Goal: Task Accomplishment & Management: Manage account settings

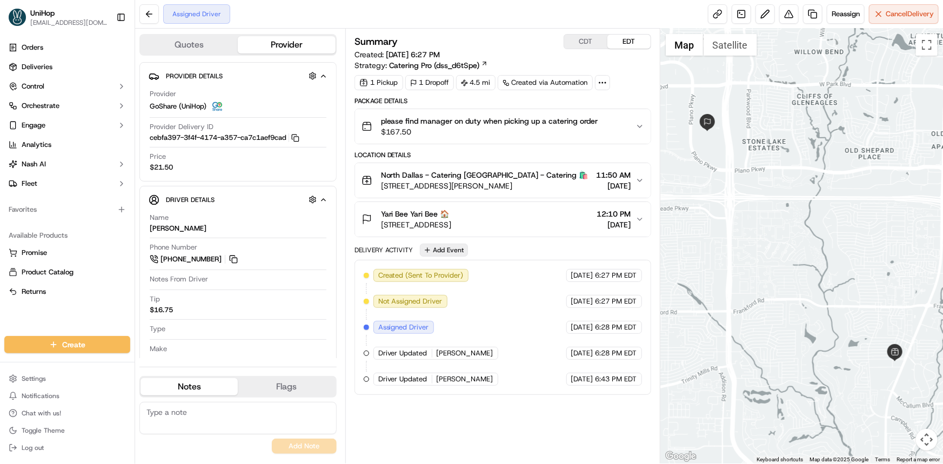
click at [442, 245] on button "Add Event" at bounding box center [444, 250] width 48 height 13
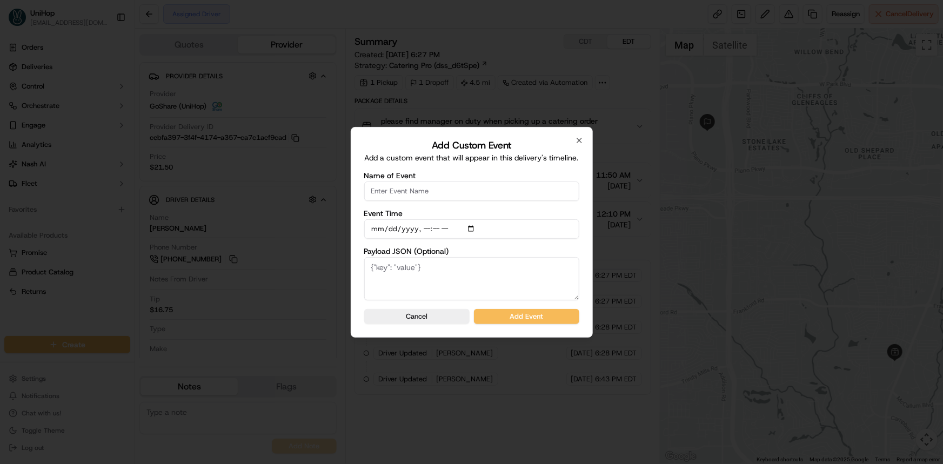
click at [426, 189] on input "Name of Event" at bounding box center [471, 191] width 215 height 19
click at [544, 335] on div "Add Custom Event Add a custom event that will appear in this delivery's timelin…" at bounding box center [472, 232] width 242 height 211
type input "Driver confirmed"
click at [539, 322] on button "Add Event" at bounding box center [526, 316] width 105 height 15
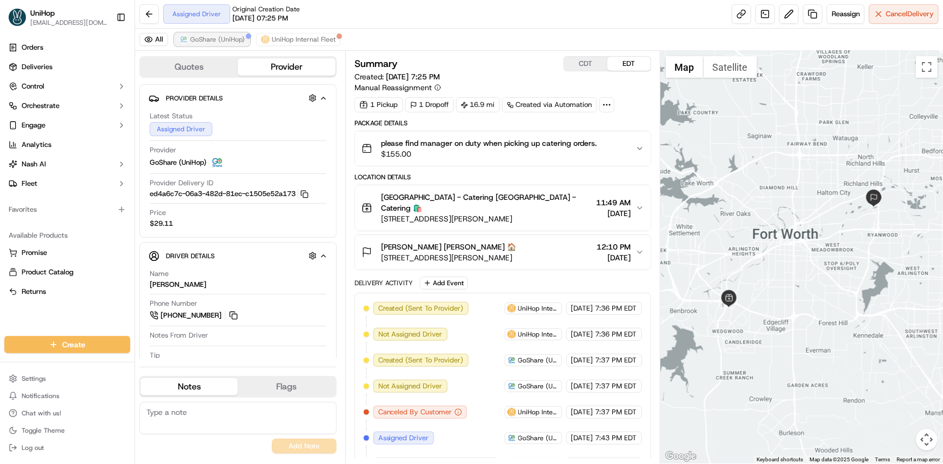
click at [225, 33] on button "GoShare (UniHop)" at bounding box center [212, 39] width 75 height 13
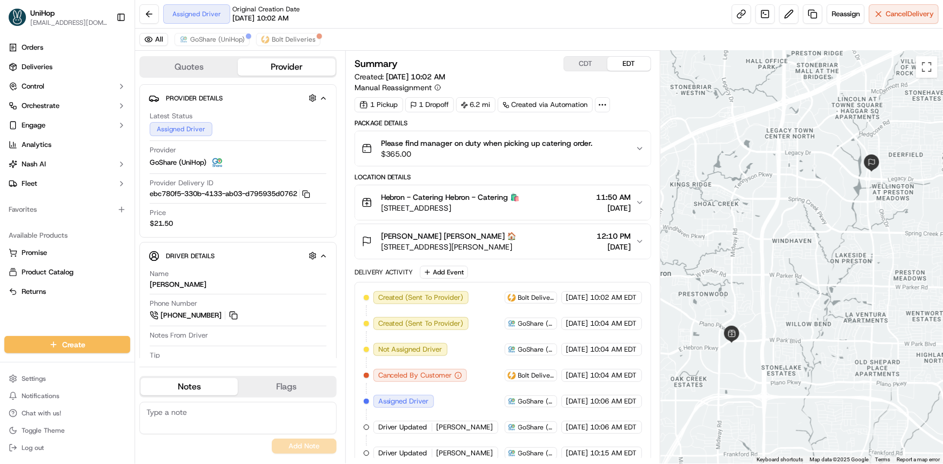
click at [215, 31] on div "All GoShare (UniHop) Bolt Deliveries" at bounding box center [539, 40] width 808 height 22
click at [218, 39] on span "GoShare (UniHop)" at bounding box center [217, 39] width 55 height 9
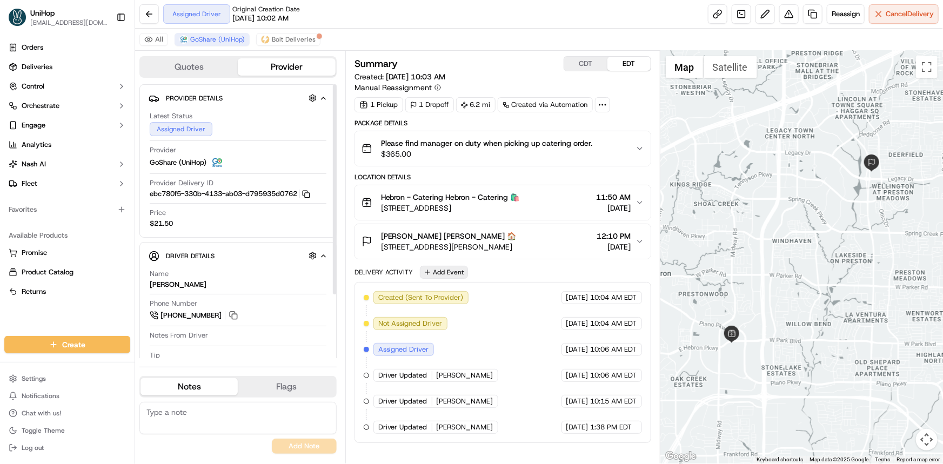
click at [452, 277] on button "Add Event" at bounding box center [444, 272] width 48 height 13
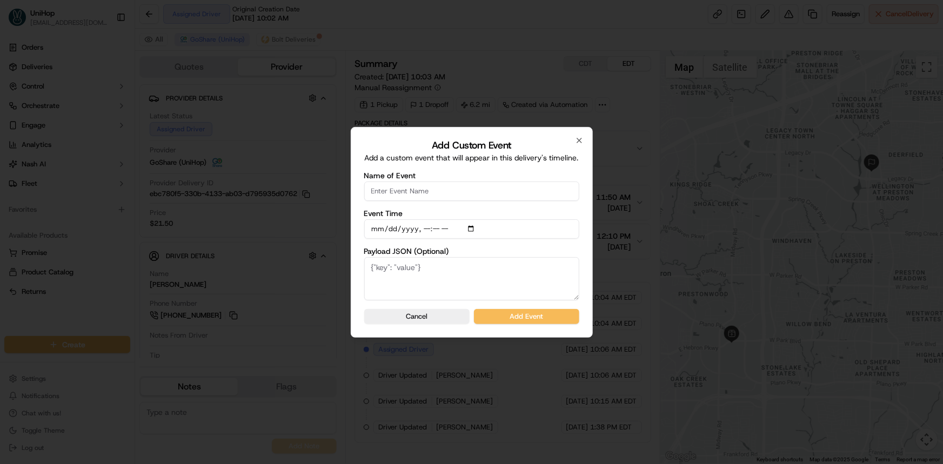
click at [454, 184] on input "Name of Event" at bounding box center [471, 191] width 215 height 19
type input "Driver confirmed"
click at [562, 315] on button "Add Event" at bounding box center [526, 316] width 105 height 15
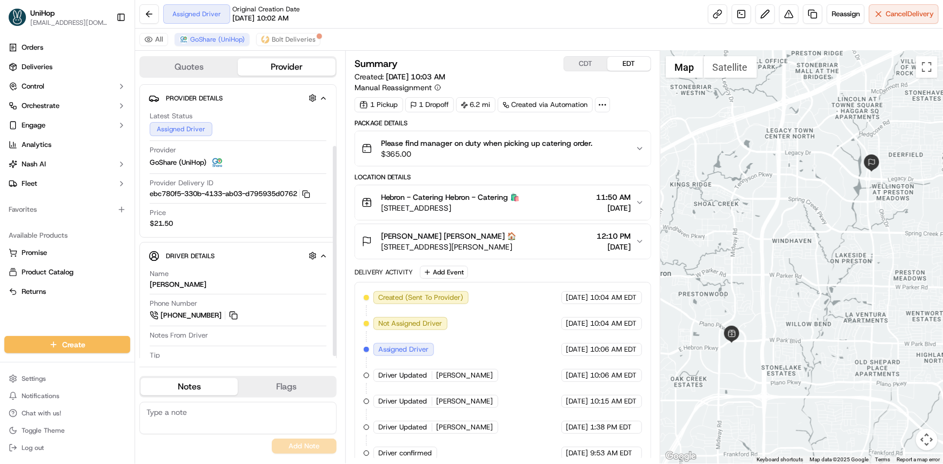
scroll to position [83, 0]
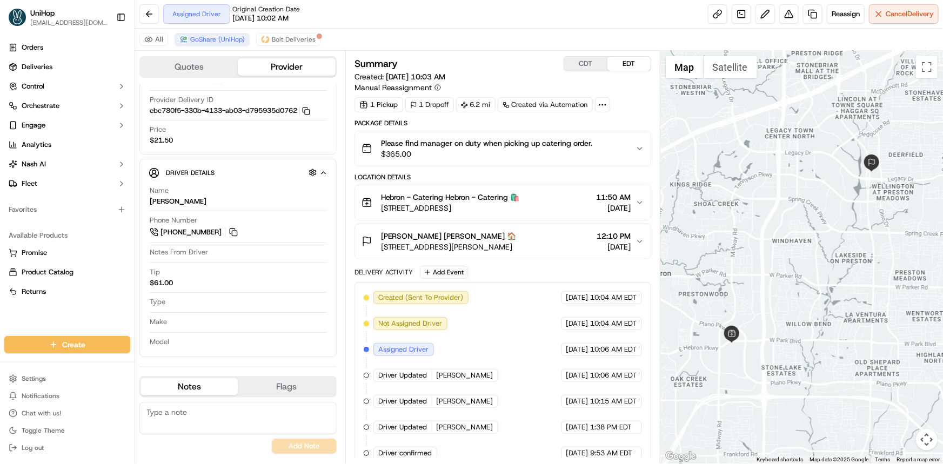
click at [61, 309] on div "Orders Deliveries Control Orchestrate Engage Analytics Nash AI Fleet Favorites …" at bounding box center [67, 181] width 135 height 293
click at [809, 201] on div at bounding box center [802, 257] width 283 height 413
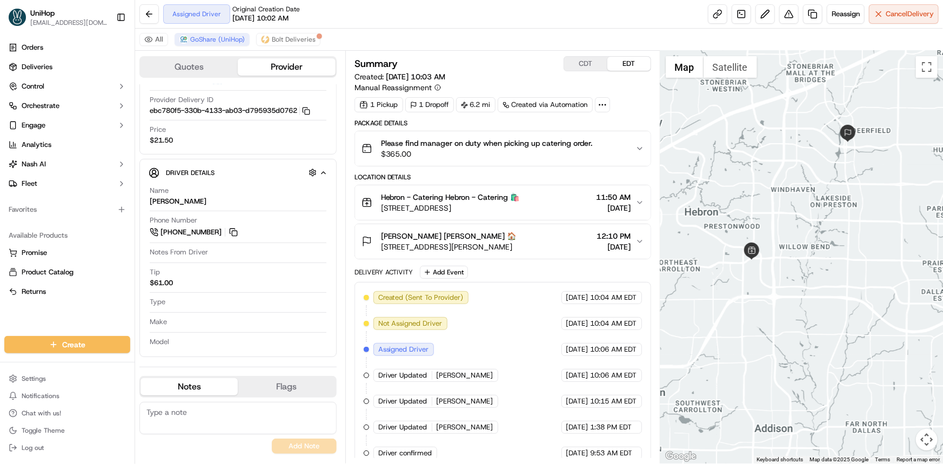
click at [816, 246] on div at bounding box center [802, 257] width 283 height 413
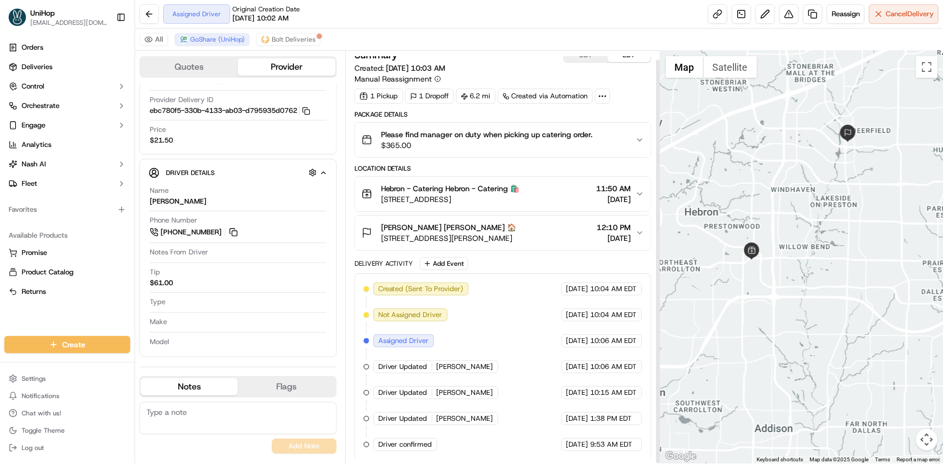
drag, startPoint x: 828, startPoint y: 232, endPoint x: 817, endPoint y: 235, distance: 11.6
click at [822, 234] on div at bounding box center [802, 257] width 283 height 413
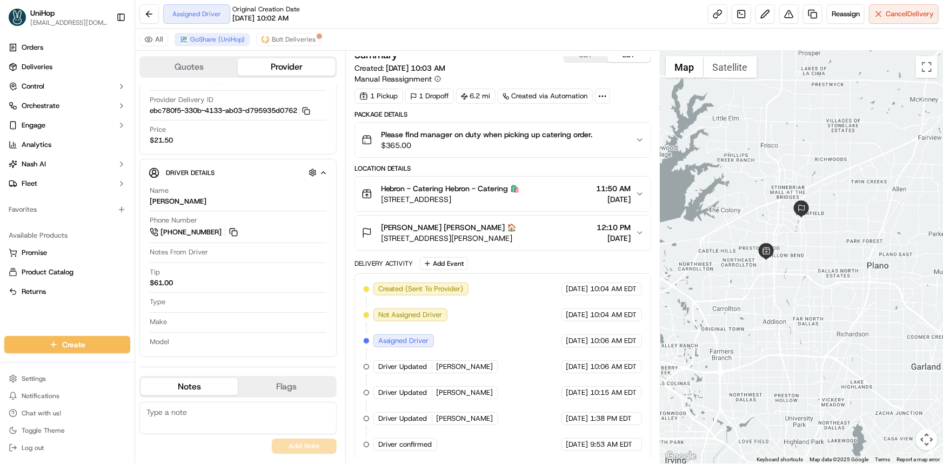
click at [21, 321] on div "Orders Deliveries Control Orchestrate Engage Analytics [PERSON_NAME] Fleet Favo…" at bounding box center [67, 181] width 135 height 293
click at [857, 263] on div at bounding box center [802, 257] width 283 height 413
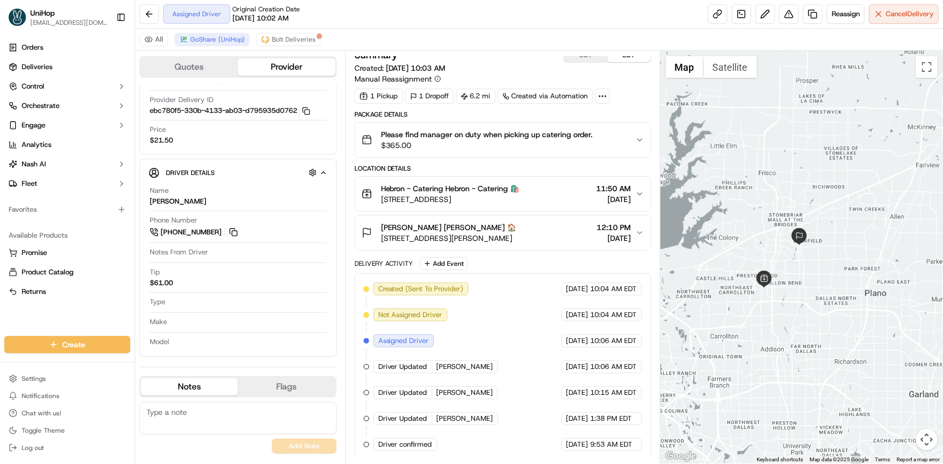
drag, startPoint x: 830, startPoint y: 275, endPoint x: 836, endPoint y: 289, distance: 14.8
click at [836, 288] on div at bounding box center [802, 257] width 283 height 413
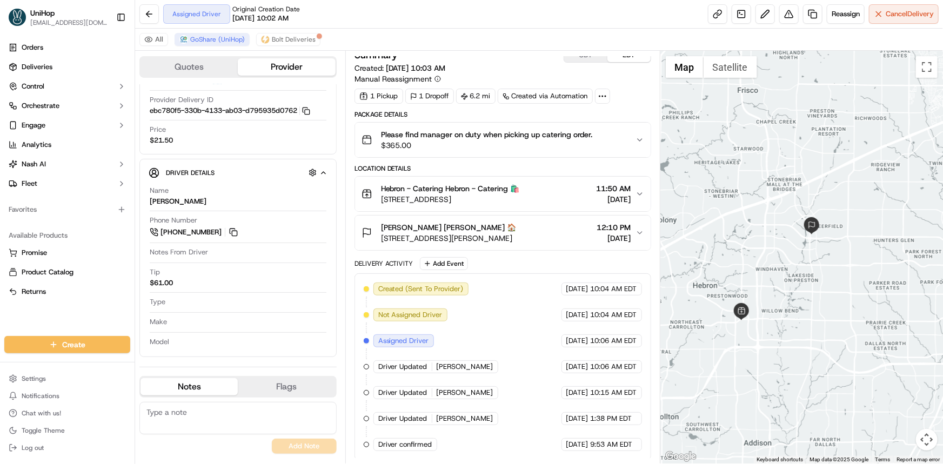
drag, startPoint x: 798, startPoint y: 282, endPoint x: 802, endPoint y: 287, distance: 6.1
click at [802, 287] on div at bounding box center [802, 257] width 283 height 413
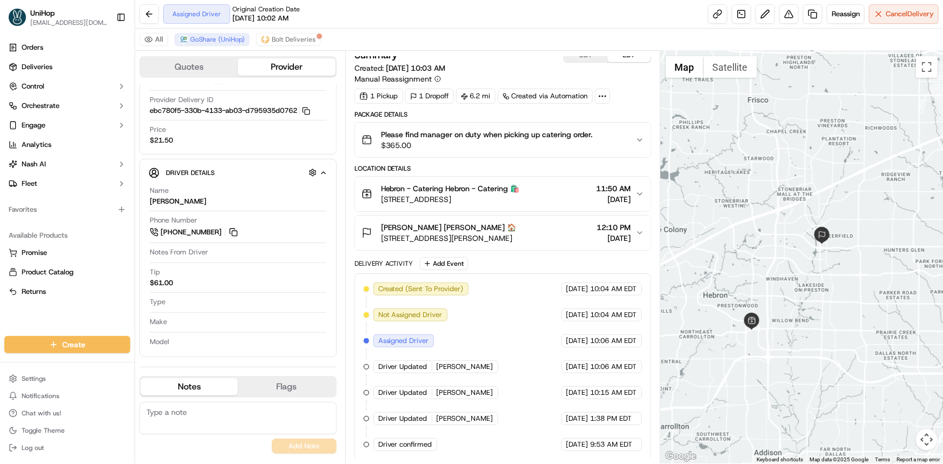
drag, startPoint x: 791, startPoint y: 268, endPoint x: 803, endPoint y: 277, distance: 15.5
click at [803, 277] on div at bounding box center [802, 257] width 283 height 413
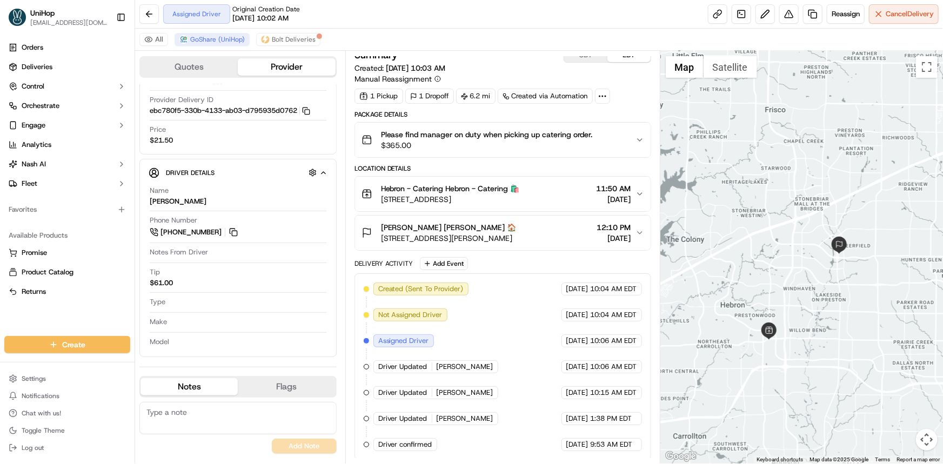
drag, startPoint x: 807, startPoint y: 282, endPoint x: 812, endPoint y: 264, distance: 18.5
click at [812, 268] on div at bounding box center [802, 257] width 283 height 413
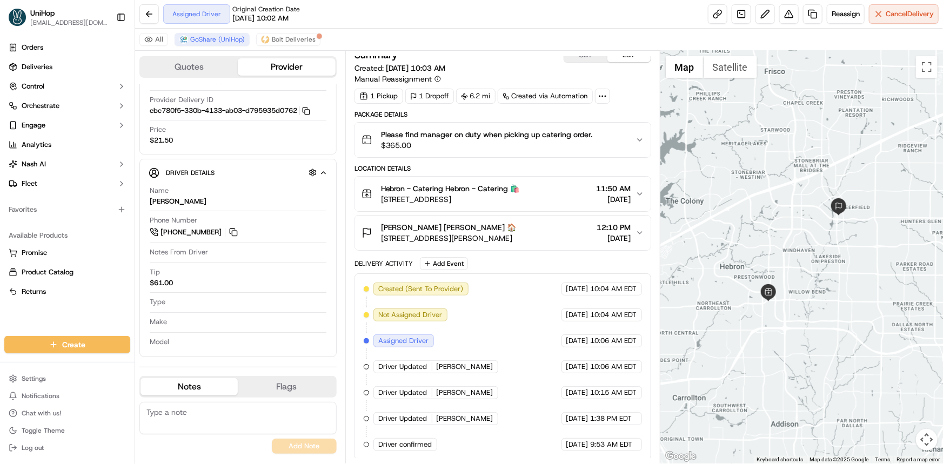
drag, startPoint x: 817, startPoint y: 220, endPoint x: 753, endPoint y: 144, distance: 100.1
click at [774, 148] on div at bounding box center [802, 257] width 283 height 413
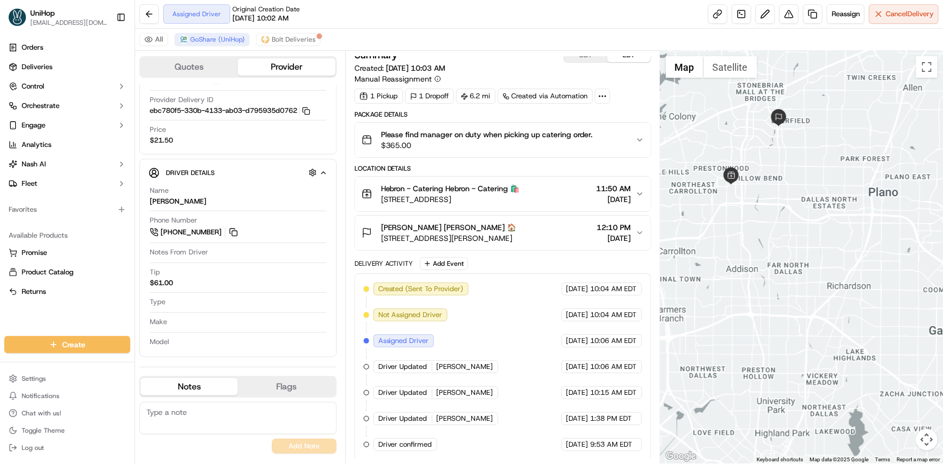
drag, startPoint x: 792, startPoint y: 213, endPoint x: 502, endPoint y: 230, distance: 290.8
click at [800, 228] on div at bounding box center [802, 257] width 283 height 413
click at [809, 241] on div at bounding box center [802, 257] width 283 height 413
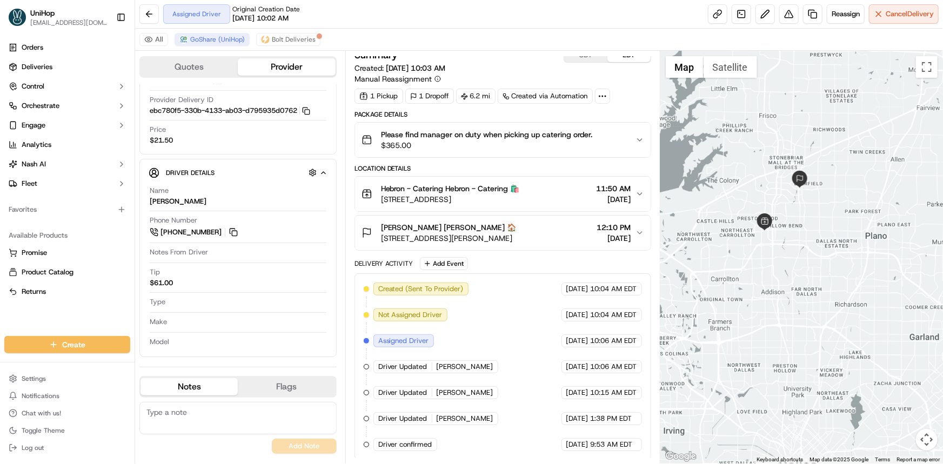
drag, startPoint x: 703, startPoint y: 206, endPoint x: 709, endPoint y: 191, distance: 16.5
click at [709, 191] on div at bounding box center [802, 257] width 283 height 413
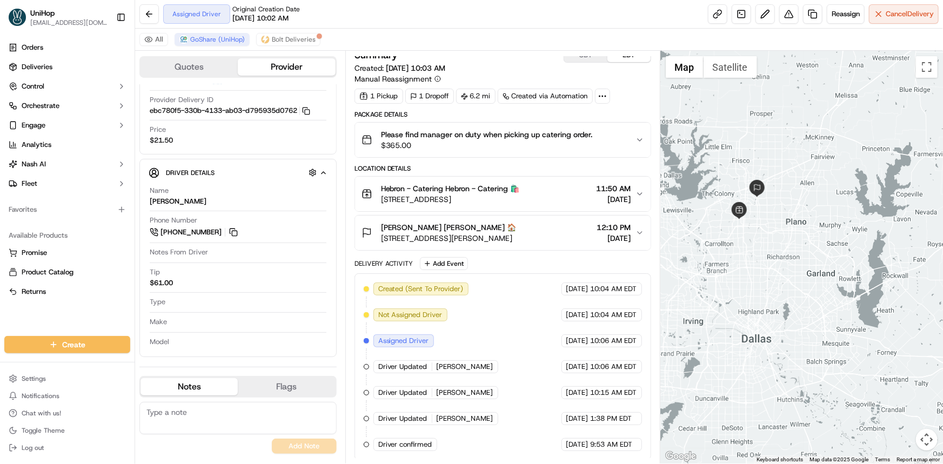
drag, startPoint x: 800, startPoint y: 304, endPoint x: 799, endPoint y: 317, distance: 13.0
click at [799, 316] on div at bounding box center [802, 257] width 283 height 413
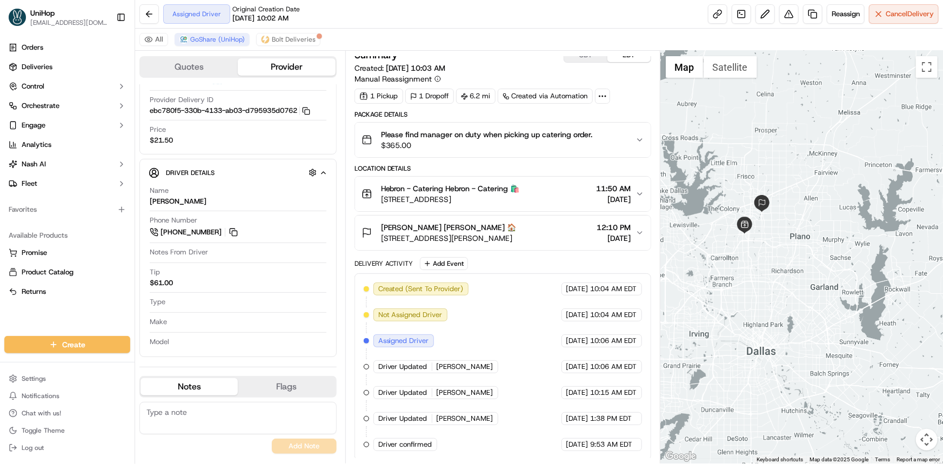
drag, startPoint x: 868, startPoint y: 281, endPoint x: 860, endPoint y: 298, distance: 18.6
click at [872, 281] on div at bounding box center [802, 257] width 283 height 413
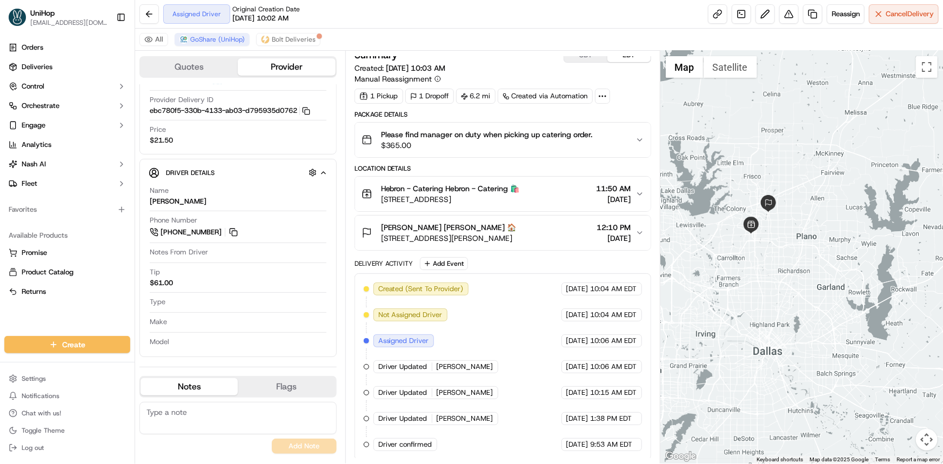
drag, startPoint x: 873, startPoint y: 275, endPoint x: 856, endPoint y: 257, distance: 24.5
click at [859, 259] on div at bounding box center [802, 257] width 283 height 413
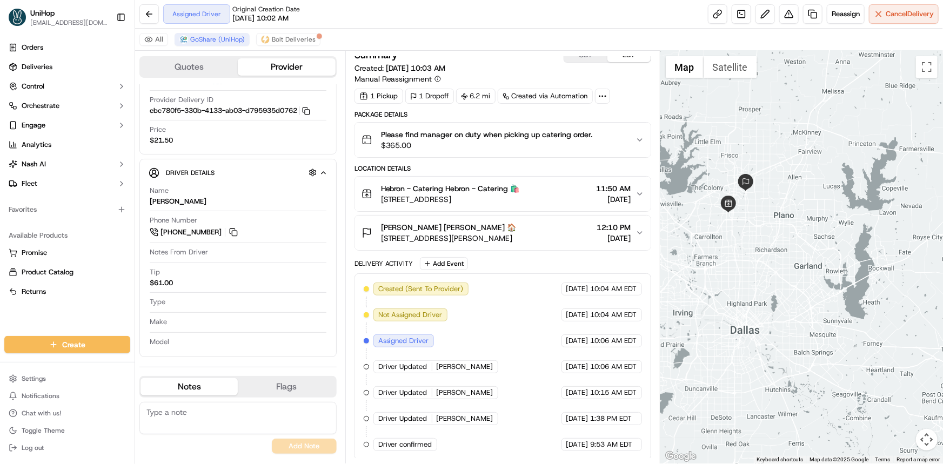
drag, startPoint x: 761, startPoint y: 314, endPoint x: 762, endPoint y: 323, distance: 9.3
click at [762, 322] on div at bounding box center [802, 257] width 283 height 413
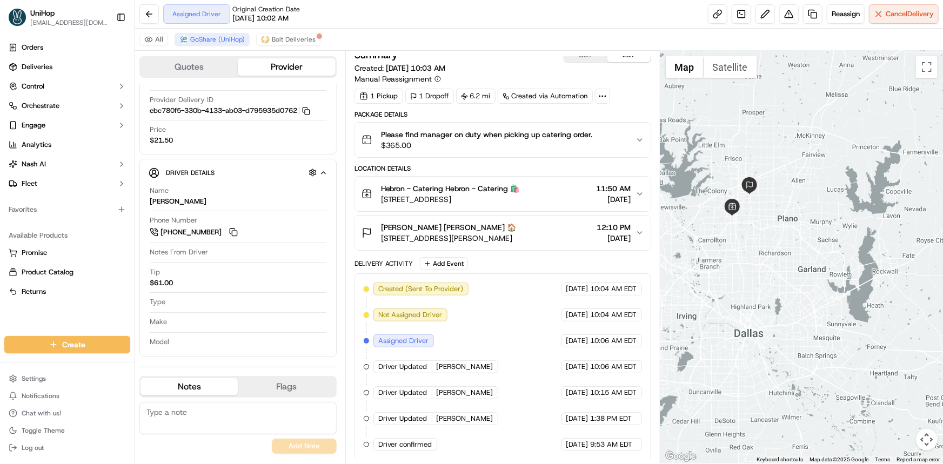
drag, startPoint x: 728, startPoint y: 286, endPoint x: 733, endPoint y: 271, distance: 15.4
click at [731, 273] on div at bounding box center [802, 257] width 283 height 413
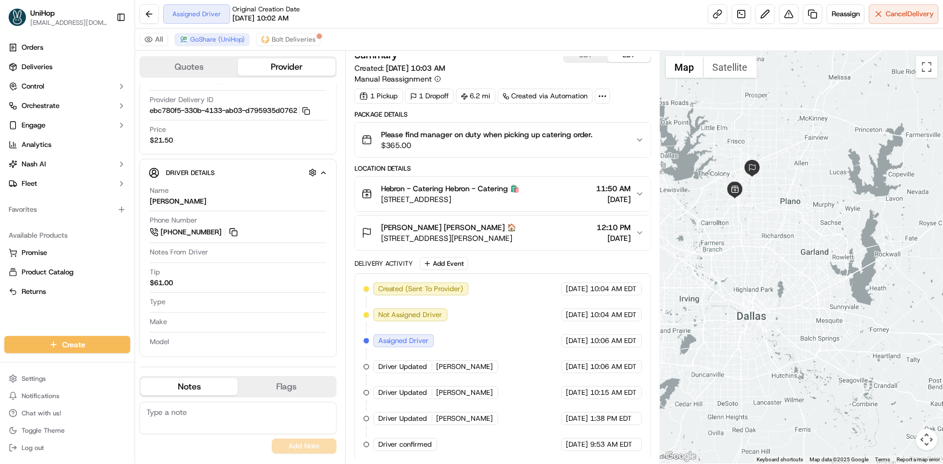
drag, startPoint x: 748, startPoint y: 271, endPoint x: 735, endPoint y: 302, distance: 33.7
click at [735, 302] on div at bounding box center [802, 257] width 283 height 413
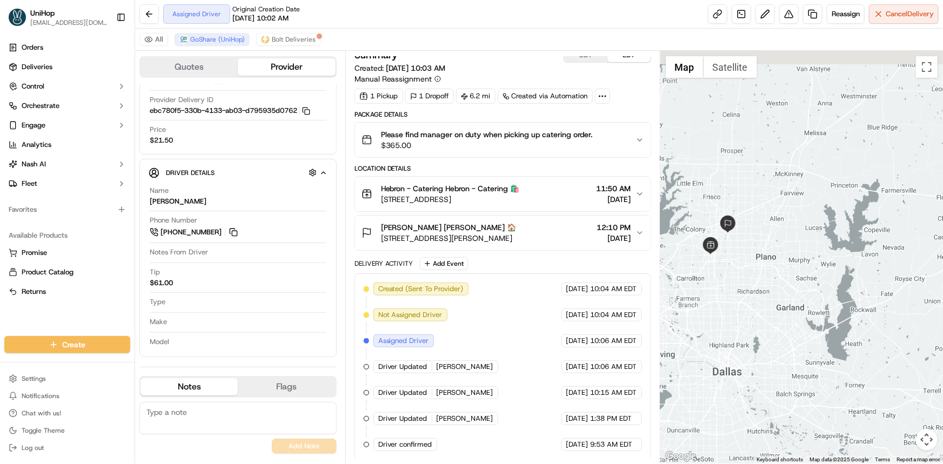
drag, startPoint x: 726, startPoint y: 323, endPoint x: 723, endPoint y: 335, distance: 12.2
click at [724, 334] on div at bounding box center [802, 257] width 283 height 413
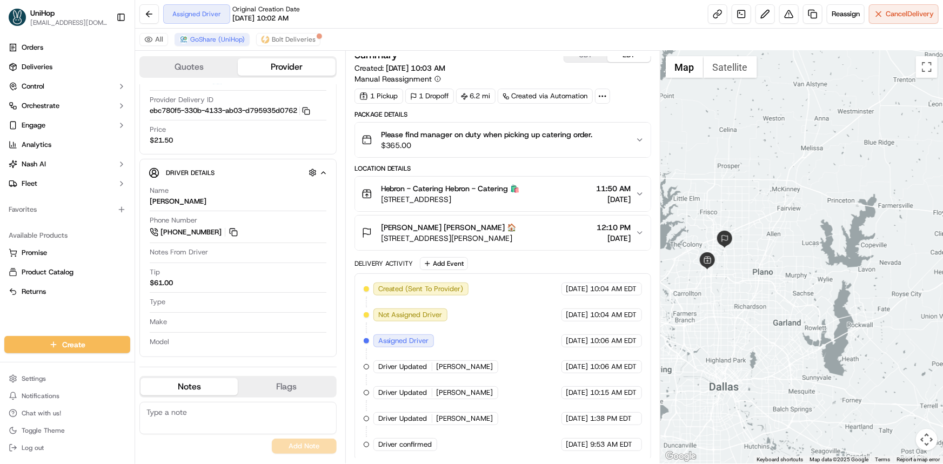
scroll to position [0, 0]
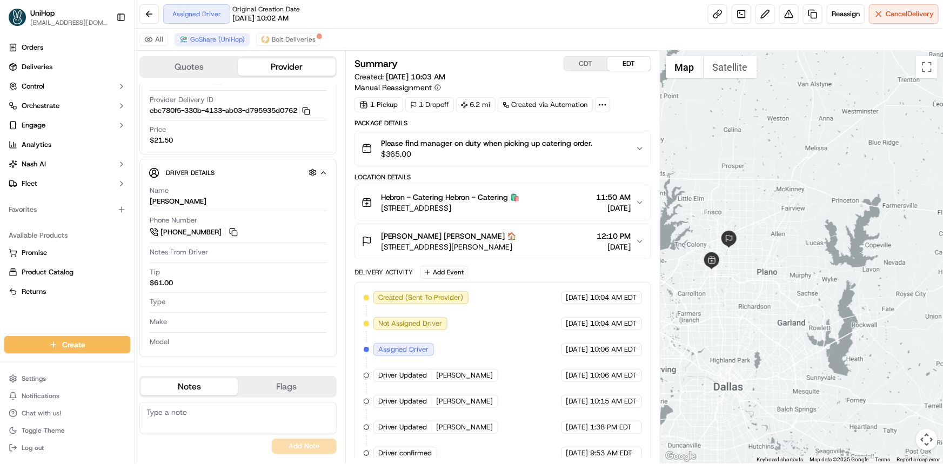
click at [795, 240] on div at bounding box center [802, 257] width 283 height 413
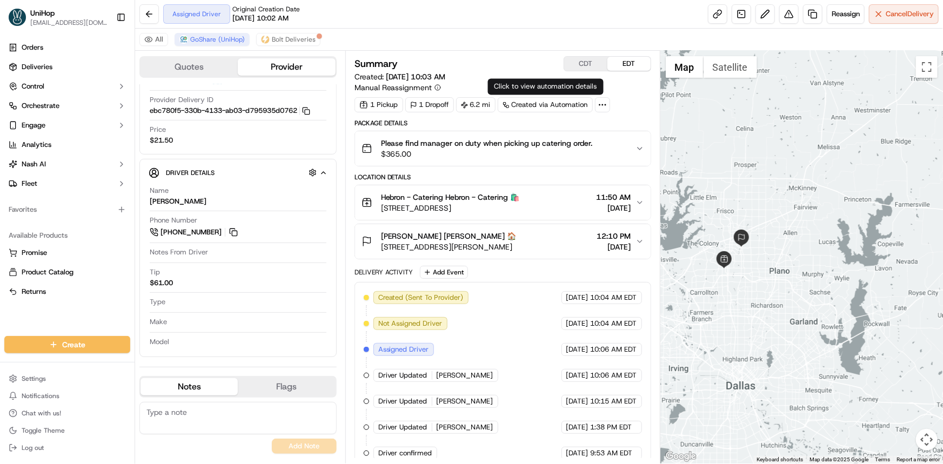
drag, startPoint x: 806, startPoint y: 240, endPoint x: 827, endPoint y: 226, distance: 25.8
click at [827, 227] on div at bounding box center [802, 257] width 283 height 413
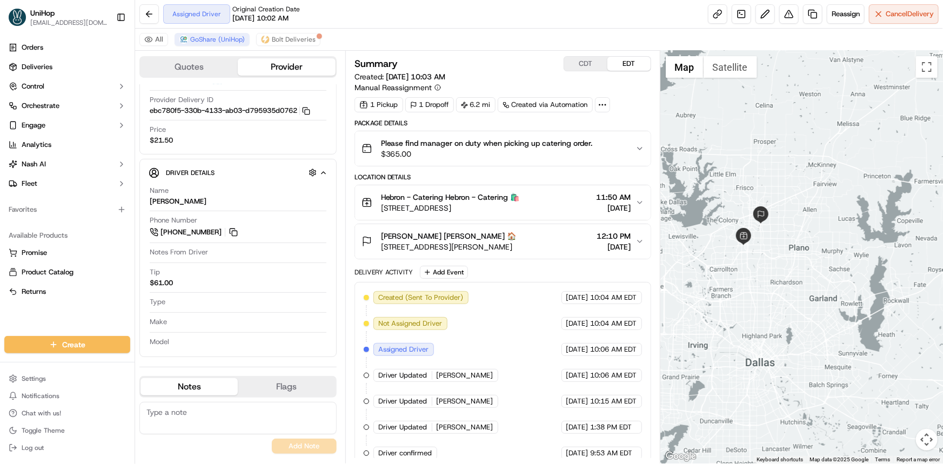
drag, startPoint x: 804, startPoint y: 211, endPoint x: 809, endPoint y: 211, distance: 5.4
click at [809, 211] on div at bounding box center [802, 257] width 283 height 413
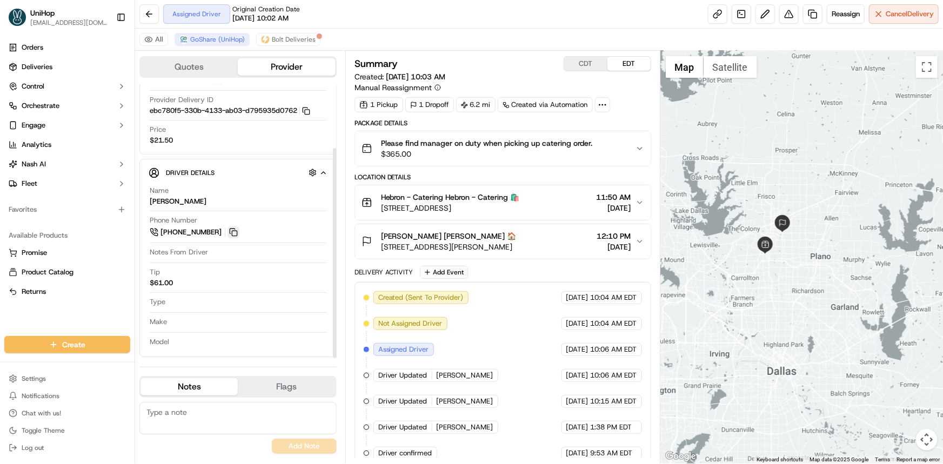
click at [228, 232] on button at bounding box center [234, 233] width 12 height 12
click at [849, 268] on div at bounding box center [802, 257] width 283 height 413
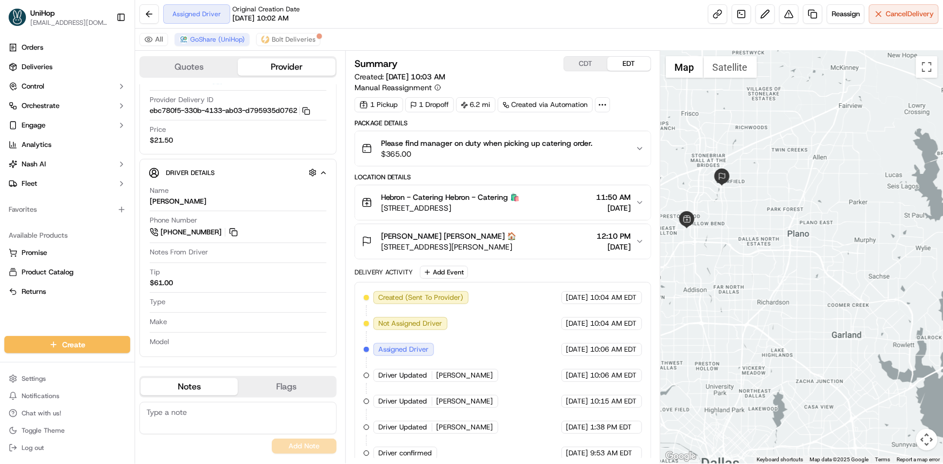
drag, startPoint x: 793, startPoint y: 237, endPoint x: 812, endPoint y: 272, distance: 39.4
click at [812, 272] on div at bounding box center [802, 257] width 283 height 413
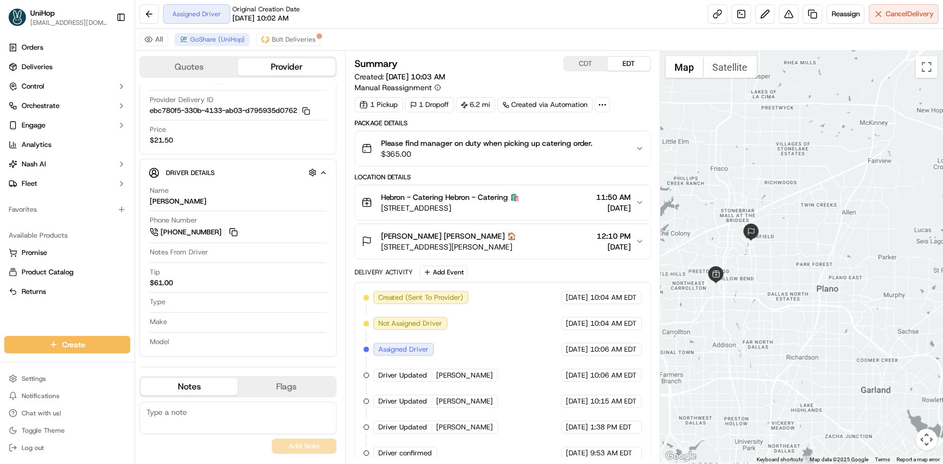
click at [838, 218] on div at bounding box center [802, 257] width 283 height 413
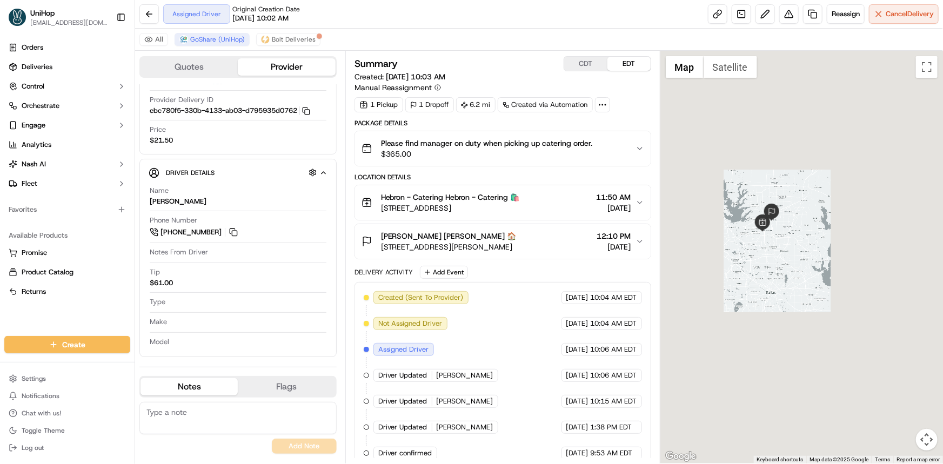
drag, startPoint x: 795, startPoint y: 250, endPoint x: 793, endPoint y: 258, distance: 7.9
click at [789, 251] on div at bounding box center [802, 257] width 283 height 413
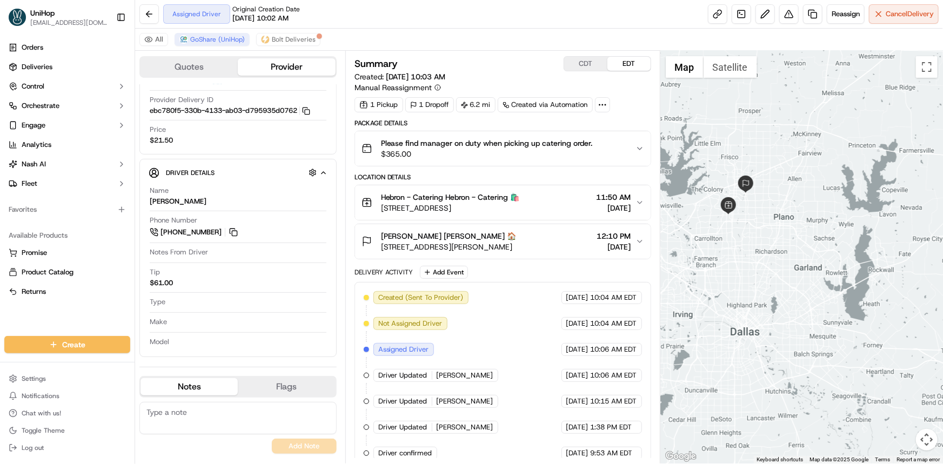
drag, startPoint x: 764, startPoint y: 267, endPoint x: 773, endPoint y: 232, distance: 35.7
click at [774, 243] on div at bounding box center [802, 257] width 283 height 413
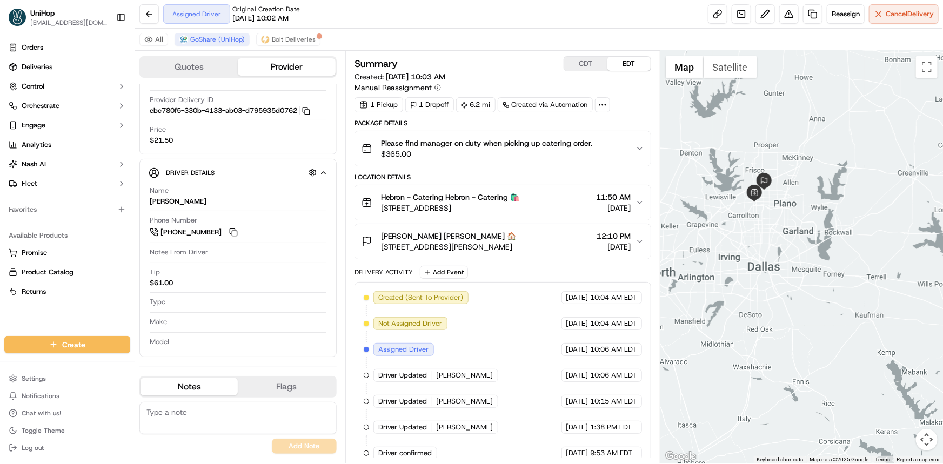
drag, startPoint x: 787, startPoint y: 251, endPoint x: 788, endPoint y: 269, distance: 17.9
click at [789, 270] on div at bounding box center [802, 257] width 283 height 413
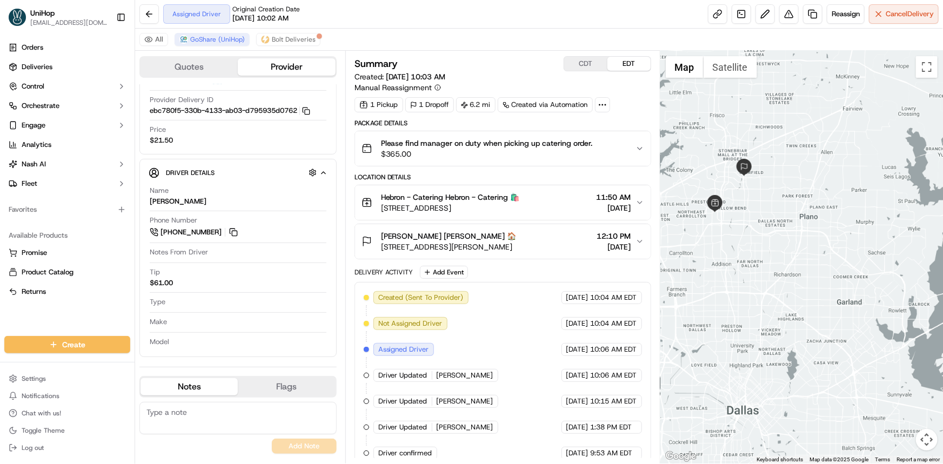
drag, startPoint x: 779, startPoint y: 235, endPoint x: 788, endPoint y: 270, distance: 36.2
click at [788, 270] on div at bounding box center [802, 257] width 283 height 413
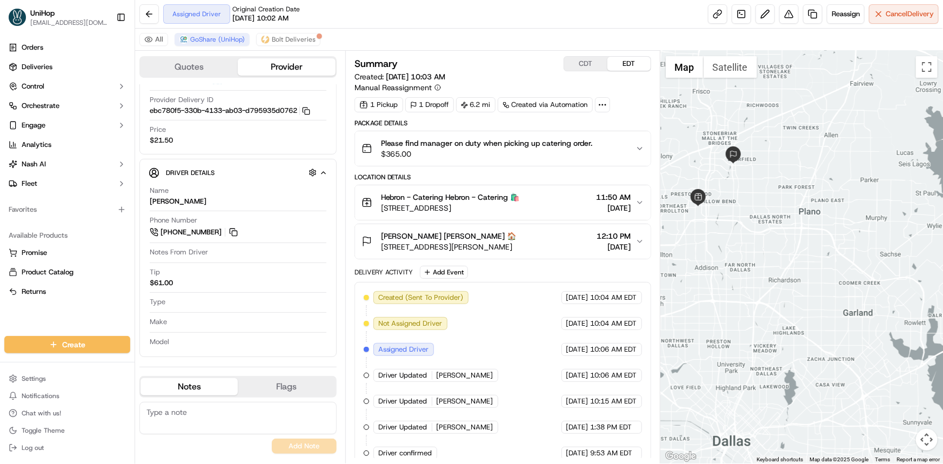
drag, startPoint x: 777, startPoint y: 229, endPoint x: 694, endPoint y: 244, distance: 84.6
click at [770, 228] on div at bounding box center [802, 257] width 283 height 413
click at [236, 228] on button at bounding box center [234, 233] width 12 height 12
drag, startPoint x: 34, startPoint y: 305, endPoint x: 21, endPoint y: 314, distance: 15.6
click at [34, 304] on div "Orders Deliveries Control Orchestrate Engage Analytics Nash AI Fleet Favorites …" at bounding box center [67, 181] width 135 height 293
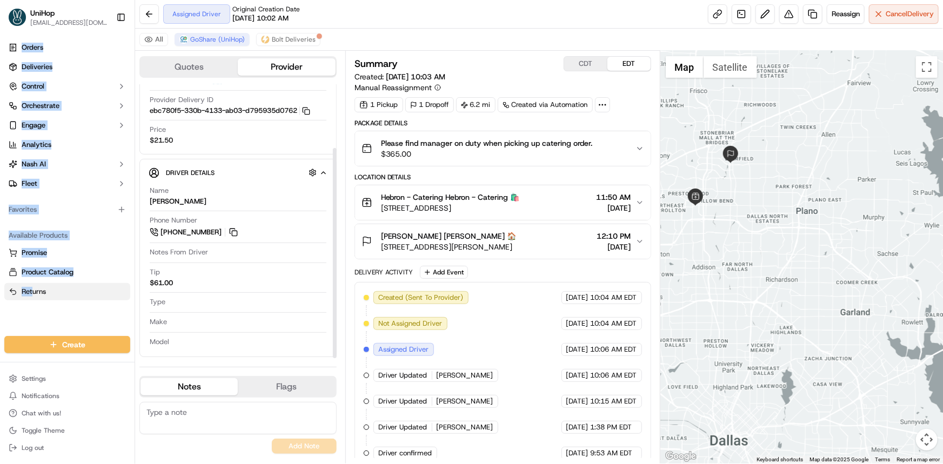
click at [110, 297] on button "Returns" at bounding box center [67, 291] width 126 height 17
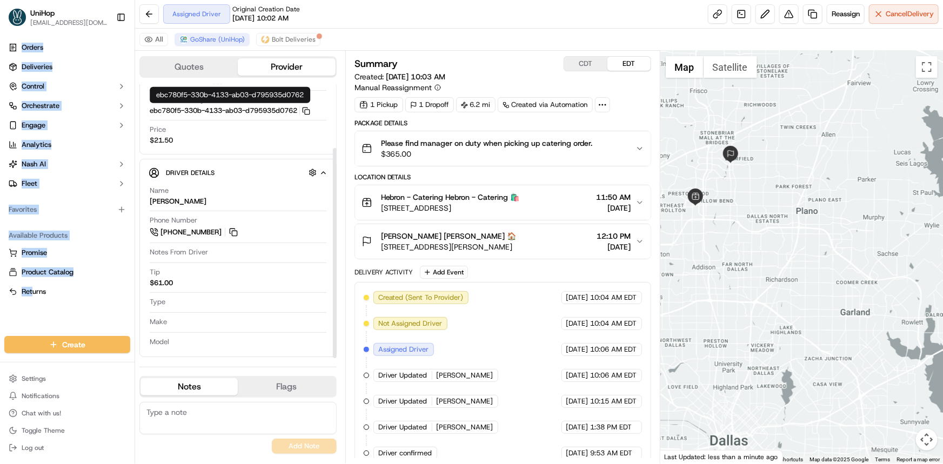
click at [487, 32] on div "All GoShare (UniHop) Bolt Deliveries" at bounding box center [539, 40] width 808 height 22
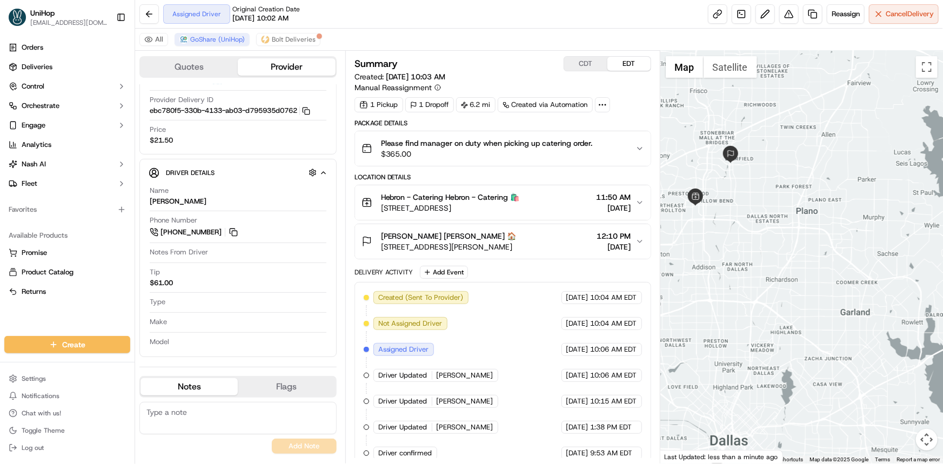
click at [781, 189] on div at bounding box center [802, 257] width 283 height 413
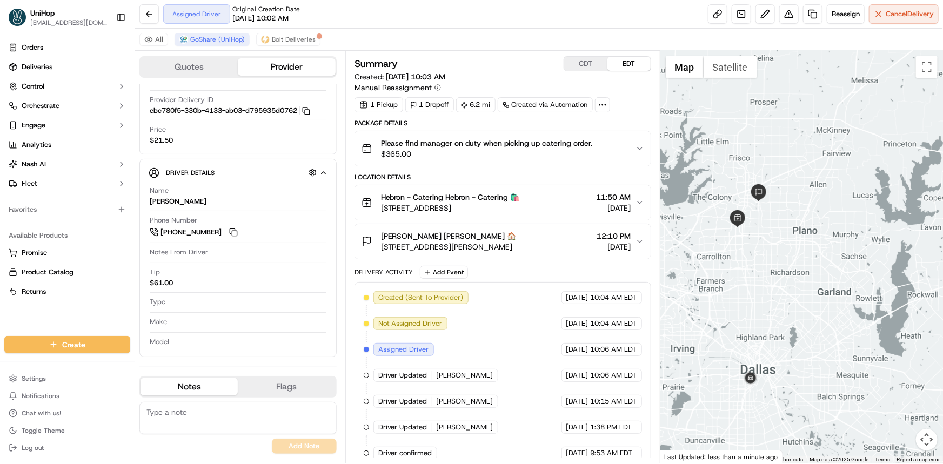
drag, startPoint x: 779, startPoint y: 248, endPoint x: 780, endPoint y: 254, distance: 5.6
click at [780, 254] on div at bounding box center [802, 257] width 283 height 413
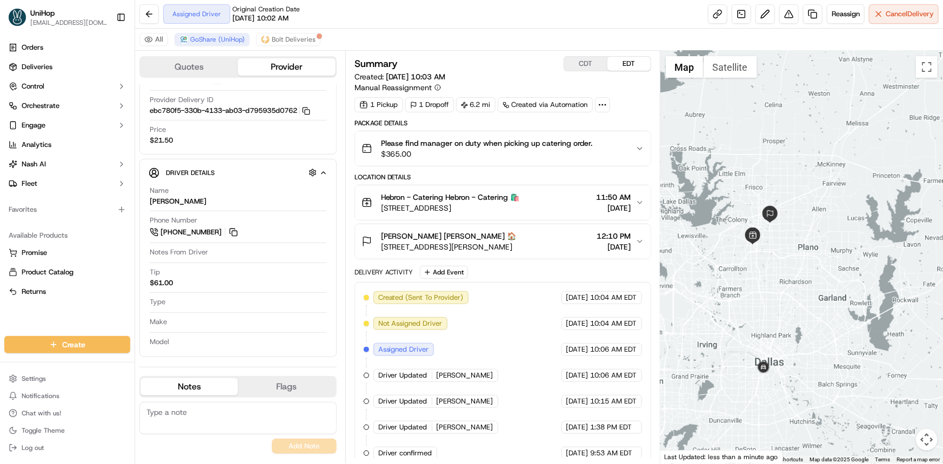
drag, startPoint x: 782, startPoint y: 303, endPoint x: 782, endPoint y: 294, distance: 9.7
click at [784, 294] on div at bounding box center [802, 257] width 283 height 413
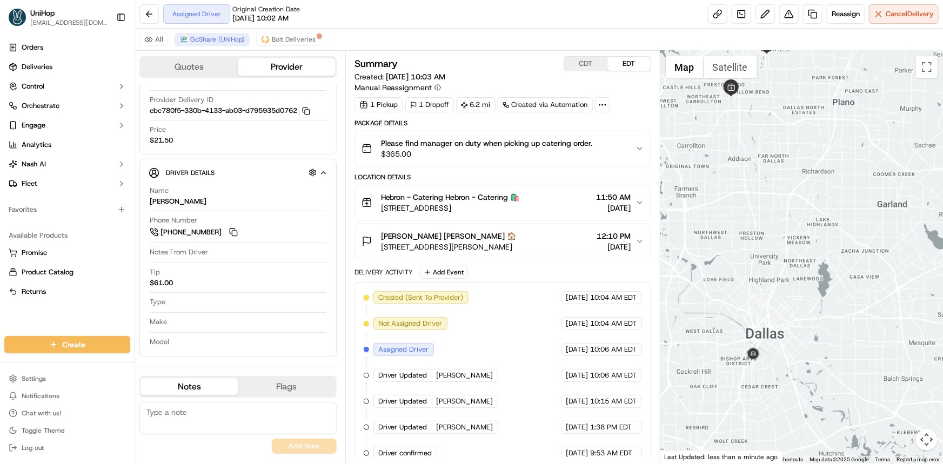
drag, startPoint x: 779, startPoint y: 324, endPoint x: 786, endPoint y: 323, distance: 7.7
click at [786, 323] on div at bounding box center [802, 257] width 283 height 413
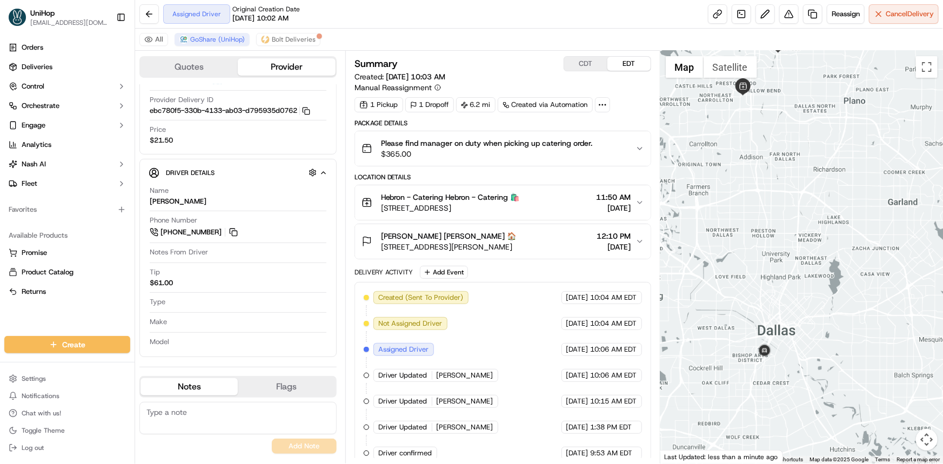
drag, startPoint x: 383, startPoint y: 209, endPoint x: 553, endPoint y: 206, distance: 170.3
click at [520, 208] on span "[STREET_ADDRESS]" at bounding box center [450, 208] width 139 height 11
drag, startPoint x: 551, startPoint y: 203, endPoint x: 381, endPoint y: 211, distance: 171.0
click at [381, 211] on span "[STREET_ADDRESS]" at bounding box center [450, 208] width 139 height 11
drag, startPoint x: 378, startPoint y: 207, endPoint x: 560, endPoint y: 207, distance: 181.7
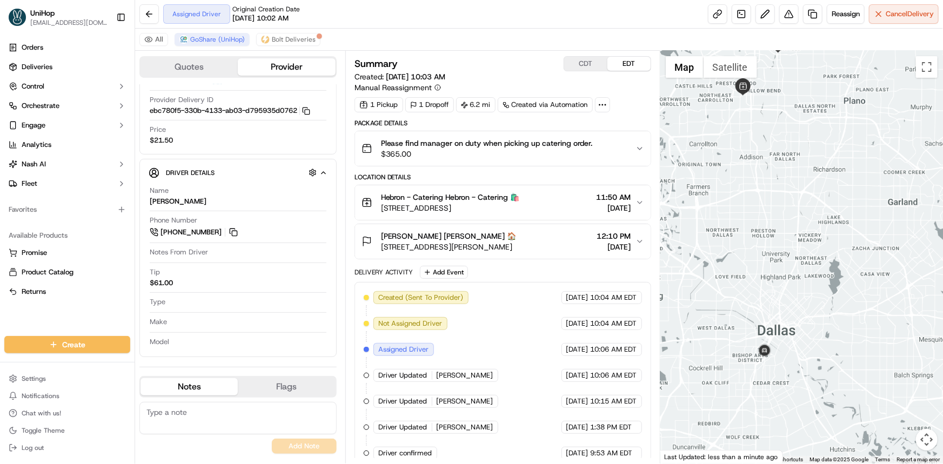
click at [520, 207] on div "Hebron - Catering Hebron - Catering 🛍️ 3450 E Hebron Pkwy, Carrollton, TX 75010…" at bounding box center [441, 203] width 158 height 22
drag, startPoint x: 380, startPoint y: 245, endPoint x: 519, endPoint y: 246, distance: 139.5
click at [522, 246] on div "April Vinzant April Vinzant 🏠 7110 Preston Rd, Plano, TX 75024, USA 12:10 PM Se…" at bounding box center [499, 242] width 274 height 22
copy span "7110 Preston Rd, Plano, TX 75024, USA"
click at [266, 427] on textarea at bounding box center [237, 418] width 197 height 32
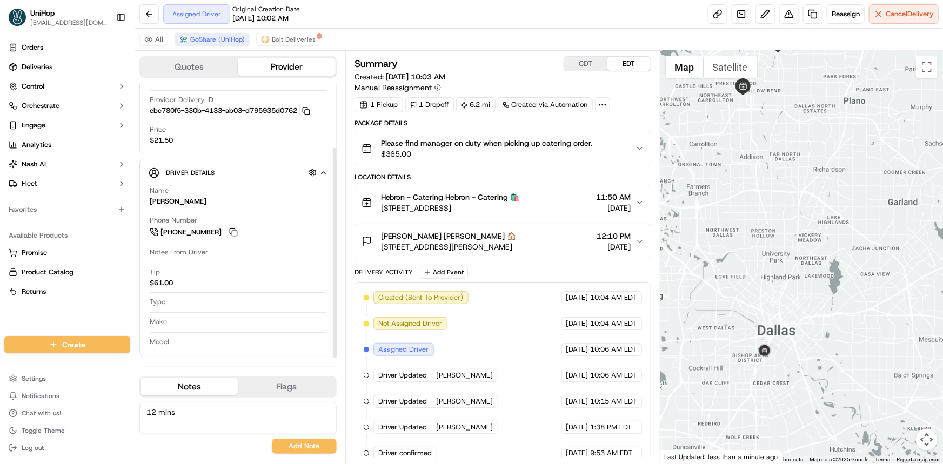
type textarea "12 mins"
click at [732, 252] on div at bounding box center [802, 257] width 283 height 413
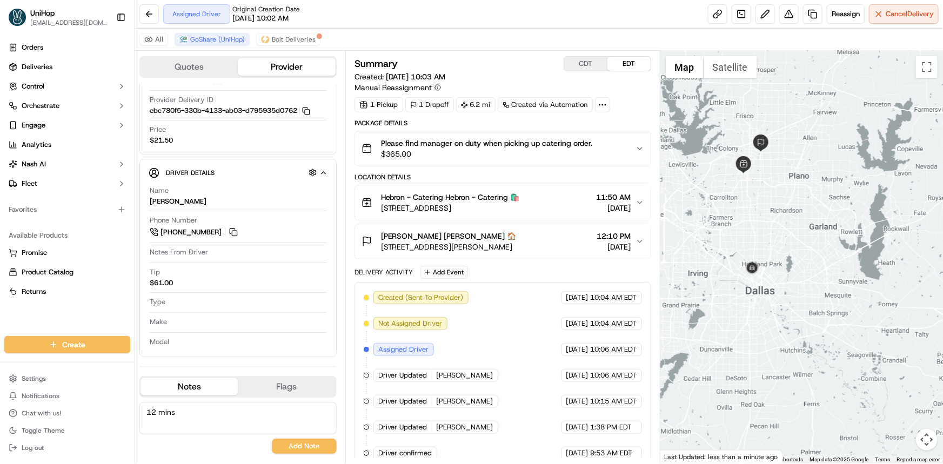
drag, startPoint x: 776, startPoint y: 246, endPoint x: 775, endPoint y: 260, distance: 13.5
click at [776, 256] on div at bounding box center [802, 257] width 283 height 413
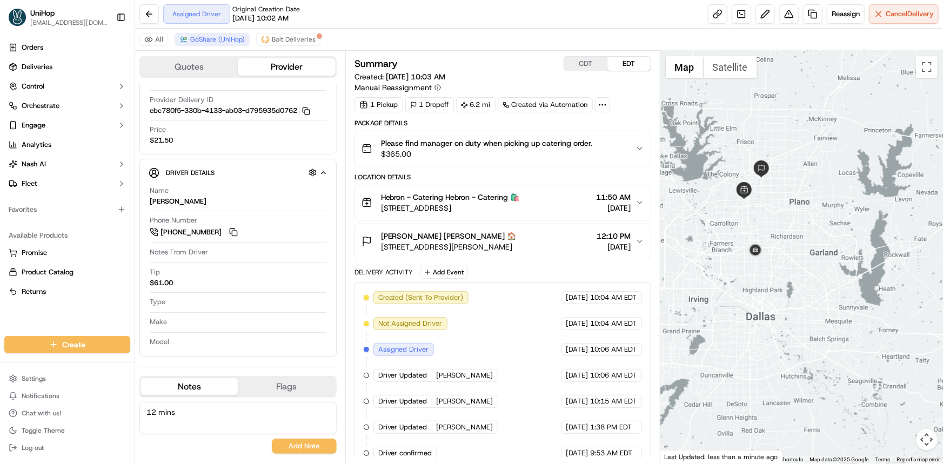
drag, startPoint x: 814, startPoint y: 210, endPoint x: 814, endPoint y: 191, distance: 18.9
click at [815, 191] on div at bounding box center [802, 257] width 283 height 413
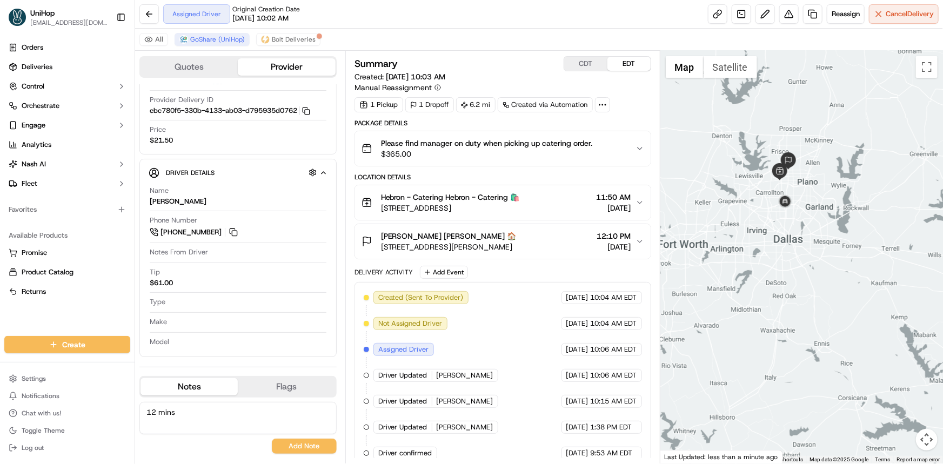
drag, startPoint x: 838, startPoint y: 246, endPoint x: 838, endPoint y: 275, distance: 29.2
click at [838, 275] on div at bounding box center [802, 257] width 283 height 413
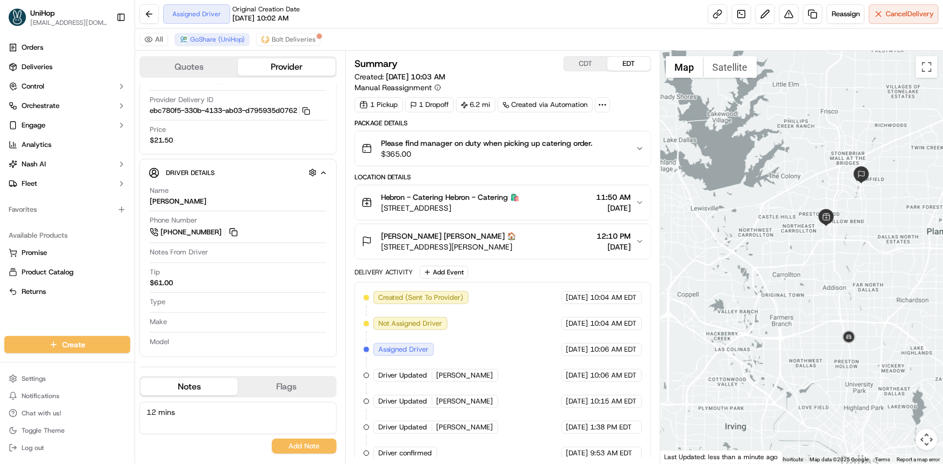
drag, startPoint x: 862, startPoint y: 272, endPoint x: 828, endPoint y: 264, distance: 34.5
click at [829, 264] on div at bounding box center [802, 257] width 283 height 413
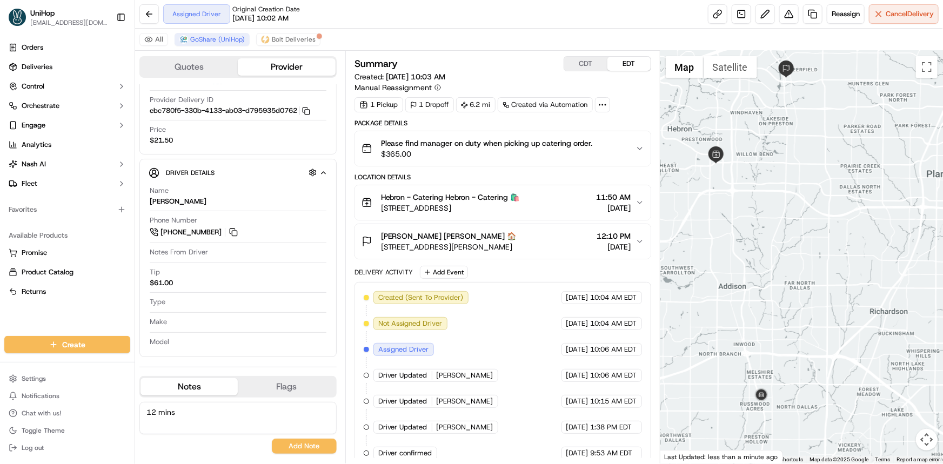
click at [802, 282] on div at bounding box center [802, 257] width 283 height 413
click at [764, 312] on div at bounding box center [802, 257] width 283 height 413
click at [589, 68] on button "CDT" at bounding box center [585, 64] width 43 height 14
click at [231, 231] on button at bounding box center [234, 233] width 12 height 12
click at [68, 317] on div "Orders Deliveries Control Orchestrate Engage Analytics Nash AI Fleet Favorites …" at bounding box center [67, 181] width 135 height 293
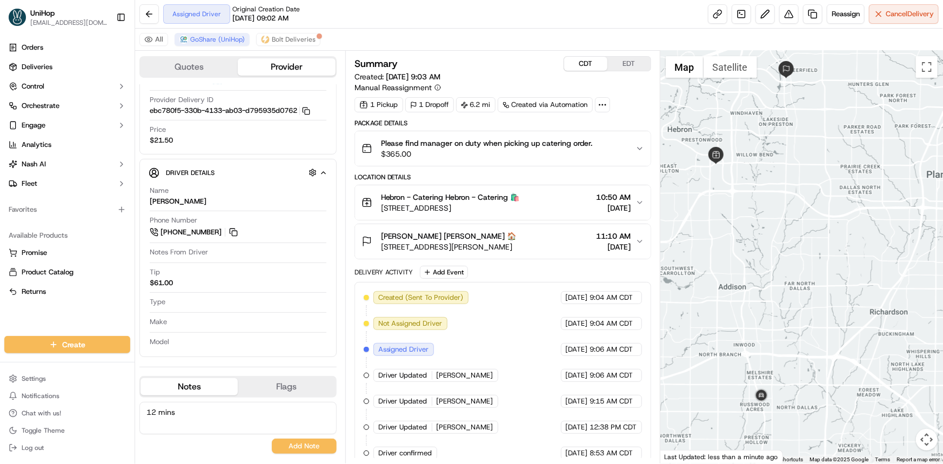
click at [21, 317] on div "Orders Deliveries Control Orchestrate Engage Analytics Nash AI Fleet Favorites …" at bounding box center [67, 181] width 135 height 293
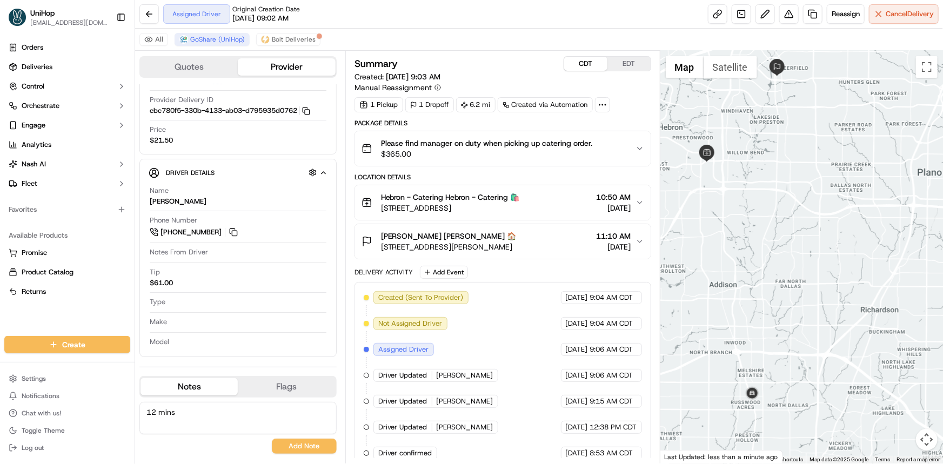
drag, startPoint x: 795, startPoint y: 302, endPoint x: 784, endPoint y: 300, distance: 11.6
click at [784, 300] on div at bounding box center [802, 257] width 283 height 413
click at [30, 314] on div "Orders Deliveries Control Orchestrate Engage Analytics Nash AI Fleet Favorites …" at bounding box center [67, 181] width 135 height 293
click at [617, 54] on div "Summary CDT EDT Created: Sep 16 2025 9:03 AM Manual Reassignment 1 Pickup 1 Dro…" at bounding box center [502, 257] width 315 height 413
click at [629, 65] on button "EDT" at bounding box center [629, 64] width 43 height 14
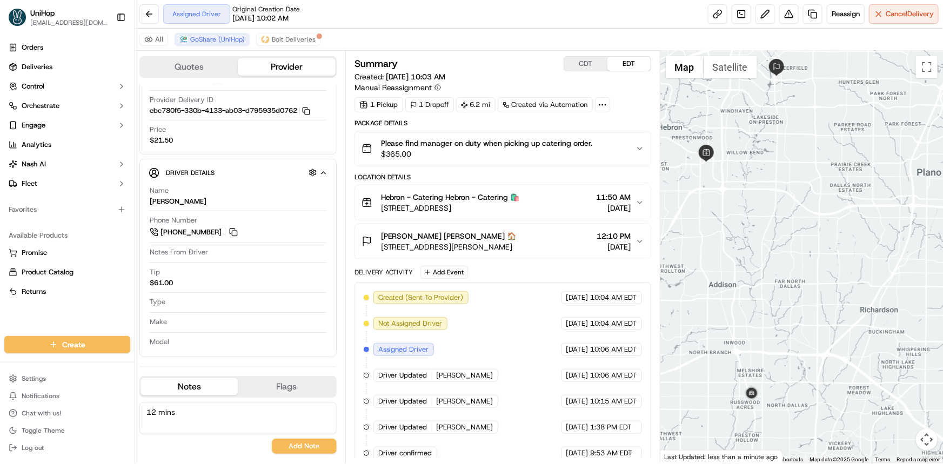
drag, startPoint x: 827, startPoint y: 164, endPoint x: 822, endPoint y: 202, distance: 38.8
click at [827, 192] on div at bounding box center [802, 257] width 283 height 413
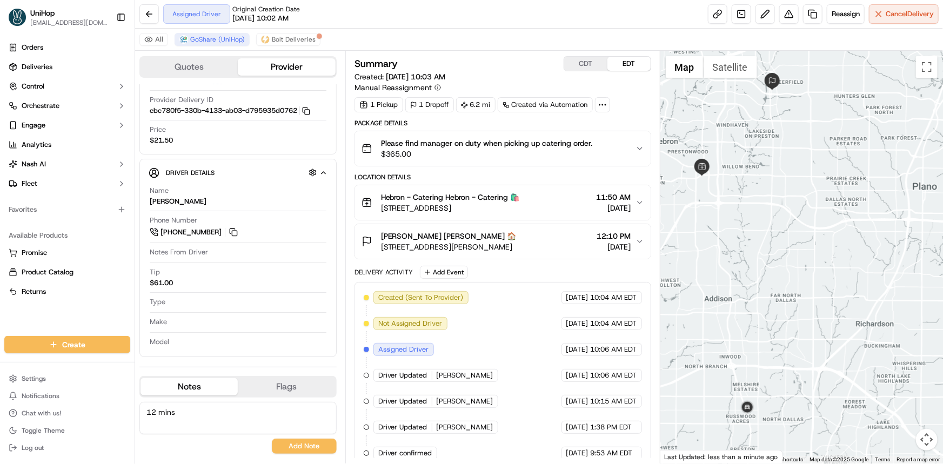
drag, startPoint x: 826, startPoint y: 249, endPoint x: 751, endPoint y: 341, distance: 118.0
click at [822, 243] on div at bounding box center [802, 257] width 283 height 413
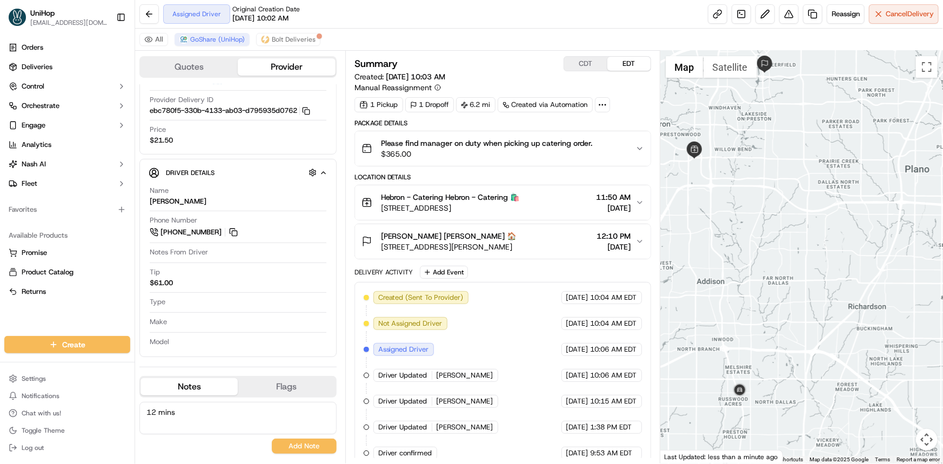
click at [73, 315] on div "Orders Deliveries Control Orchestrate Engage Analytics Nash AI Fleet Favorites …" at bounding box center [67, 181] width 135 height 293
click at [583, 62] on button "CDT" at bounding box center [585, 64] width 43 height 14
click at [618, 63] on button "EDT" at bounding box center [629, 64] width 43 height 14
click at [32, 314] on div "Orders Deliveries Control Orchestrate Engage Analytics [PERSON_NAME] Fleet Favo…" at bounding box center [67, 181] width 135 height 293
click at [743, 275] on div at bounding box center [802, 257] width 283 height 413
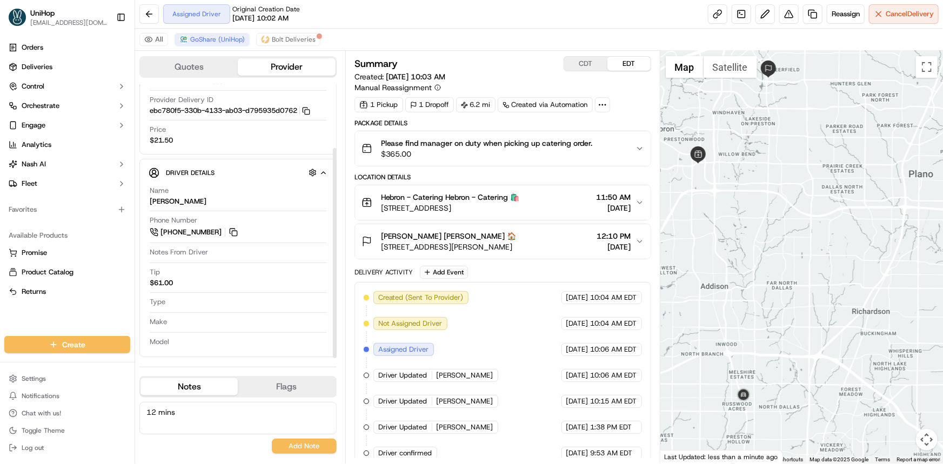
drag, startPoint x: 774, startPoint y: 244, endPoint x: 765, endPoint y: 244, distance: 9.2
click at [765, 242] on div at bounding box center [802, 257] width 283 height 413
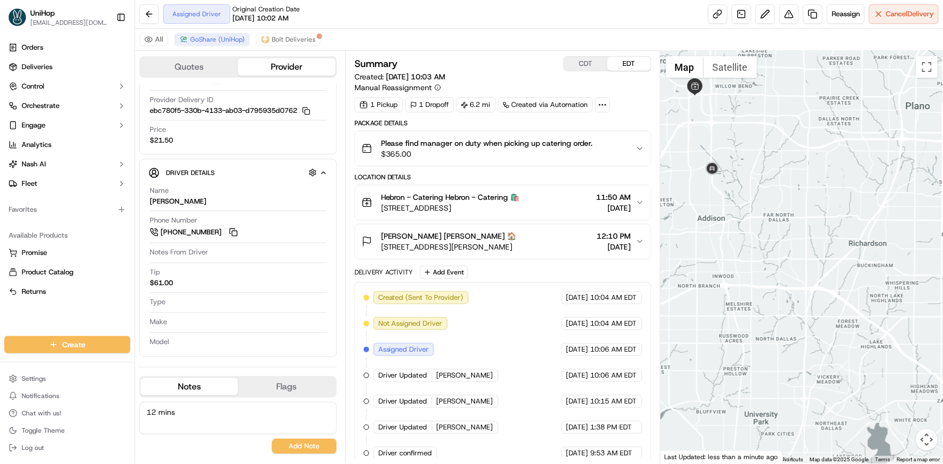
drag, startPoint x: 806, startPoint y: 318, endPoint x: 796, endPoint y: 335, distance: 19.4
click at [793, 328] on div at bounding box center [802, 257] width 283 height 413
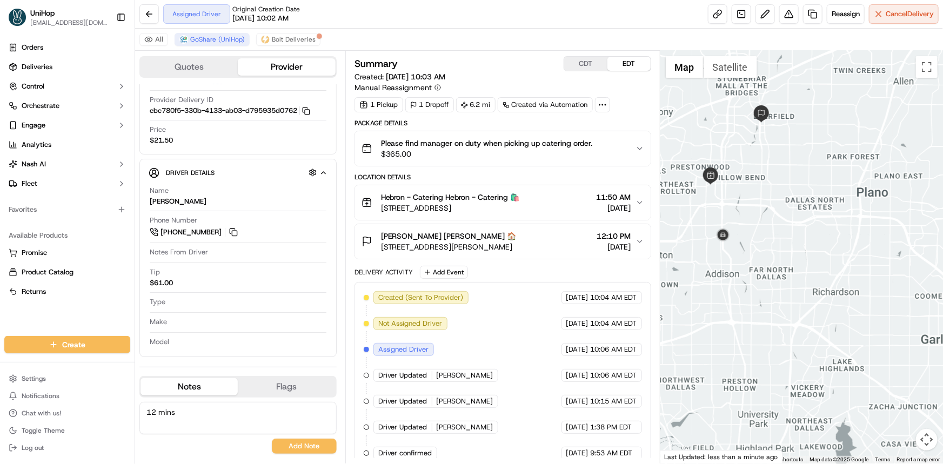
drag, startPoint x: 742, startPoint y: 257, endPoint x: 754, endPoint y: 280, distance: 25.4
click at [754, 280] on div at bounding box center [802, 257] width 283 height 413
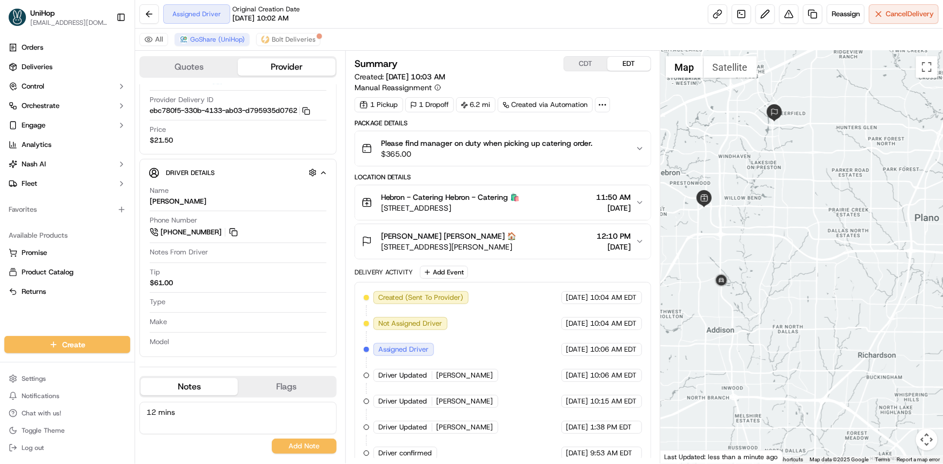
click at [773, 217] on div at bounding box center [802, 257] width 283 height 413
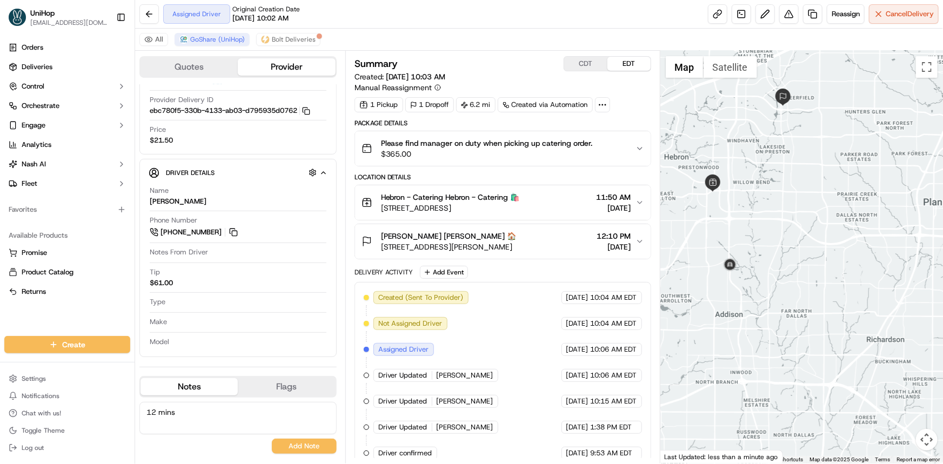
drag, startPoint x: 773, startPoint y: 223, endPoint x: 778, endPoint y: 253, distance: 30.7
click at [777, 252] on div at bounding box center [802, 257] width 283 height 413
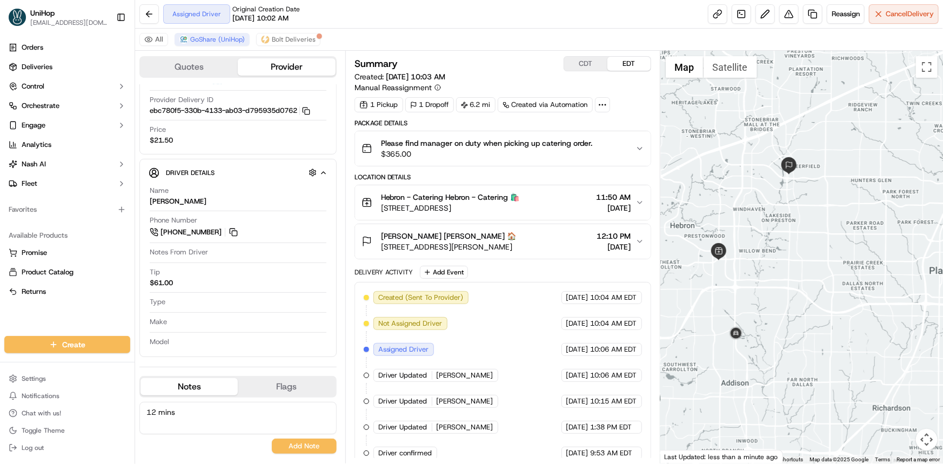
drag, startPoint x: 784, startPoint y: 290, endPoint x: 780, endPoint y: 297, distance: 8.7
click at [780, 297] on div at bounding box center [802, 257] width 283 height 413
drag, startPoint x: 838, startPoint y: 247, endPoint x: 830, endPoint y: 269, distance: 23.4
click at [838, 248] on div at bounding box center [802, 257] width 283 height 413
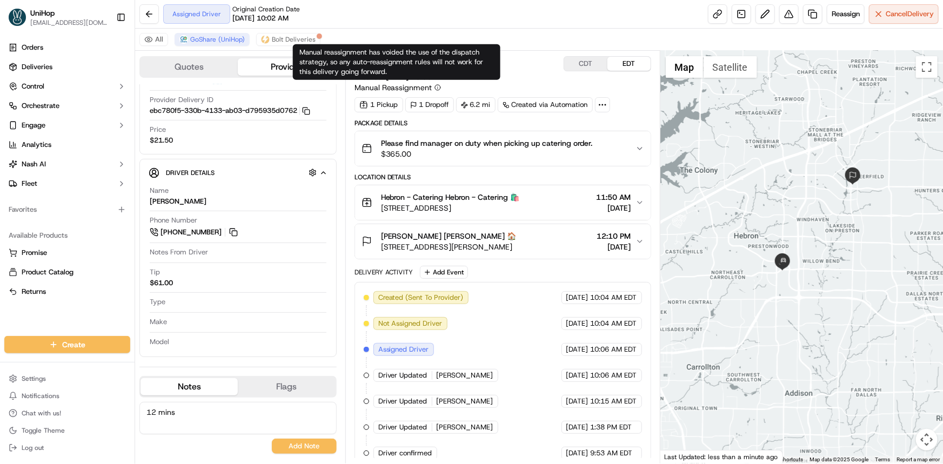
drag, startPoint x: 812, startPoint y: 212, endPoint x: 812, endPoint y: 191, distance: 21.1
click at [814, 194] on div at bounding box center [802, 257] width 283 height 413
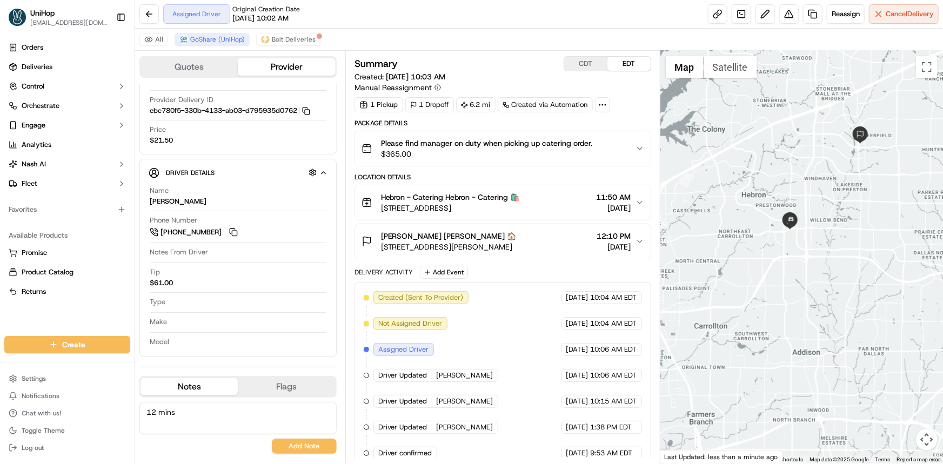
click at [798, 305] on div at bounding box center [802, 257] width 283 height 413
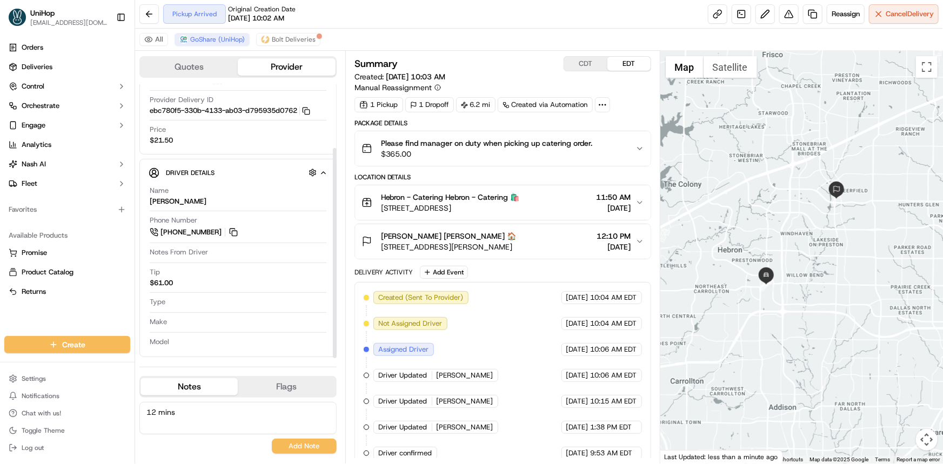
drag, startPoint x: 831, startPoint y: 252, endPoint x: 801, endPoint y: 247, distance: 30.3
click at [803, 245] on div at bounding box center [802, 257] width 283 height 413
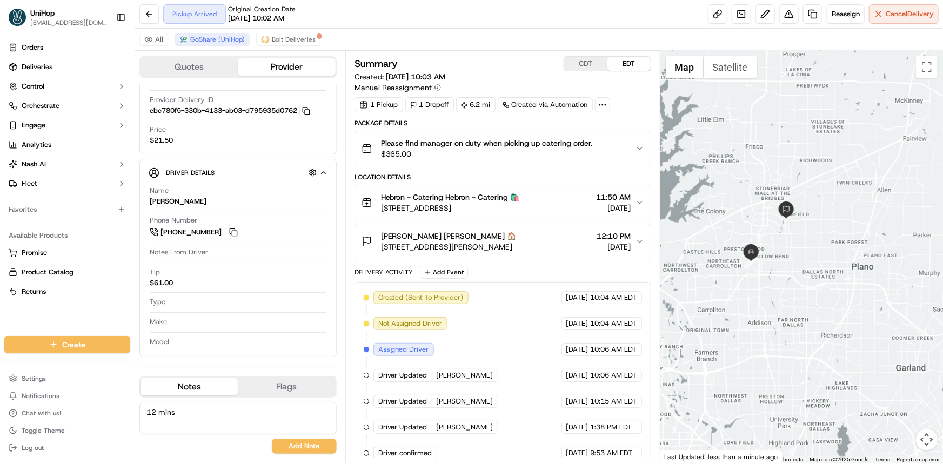
drag, startPoint x: 790, startPoint y: 338, endPoint x: 787, endPoint y: 347, distance: 9.1
click at [789, 344] on div at bounding box center [802, 257] width 283 height 413
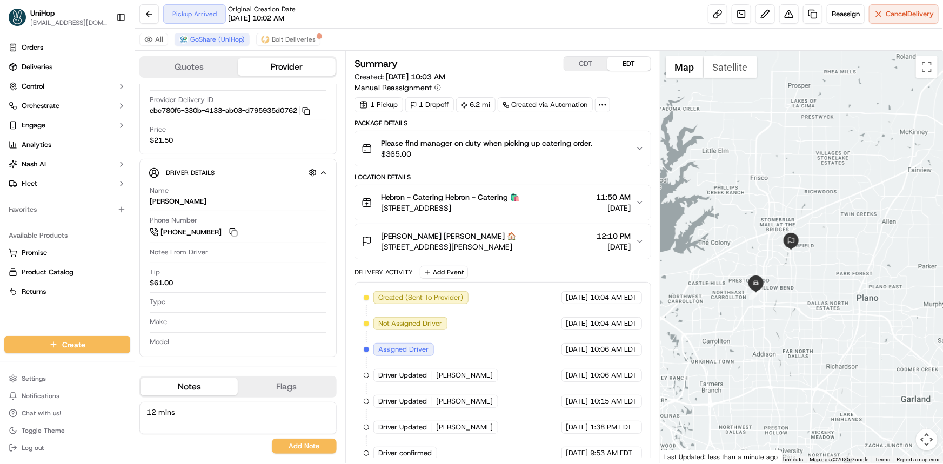
drag, startPoint x: 804, startPoint y: 273, endPoint x: 813, endPoint y: 284, distance: 14.2
click at [813, 284] on div at bounding box center [802, 257] width 283 height 413
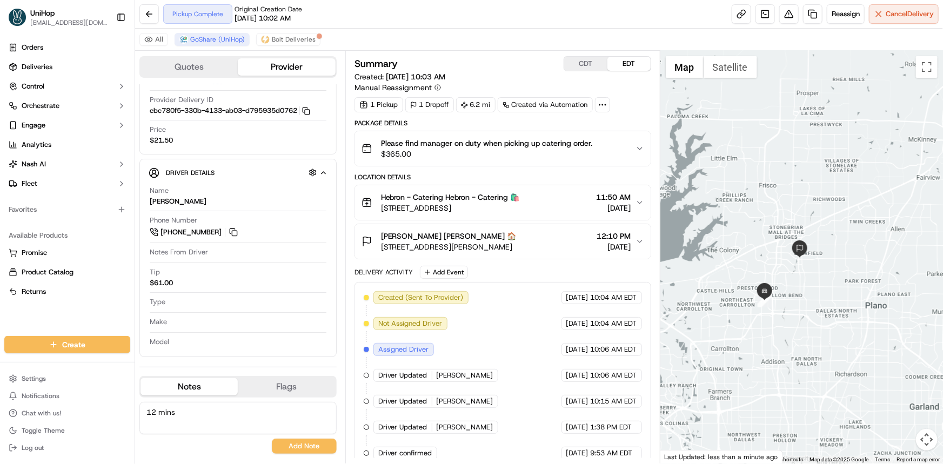
drag, startPoint x: 802, startPoint y: 210, endPoint x: 789, endPoint y: 151, distance: 60.3
click at [789, 152] on div at bounding box center [802, 257] width 283 height 413
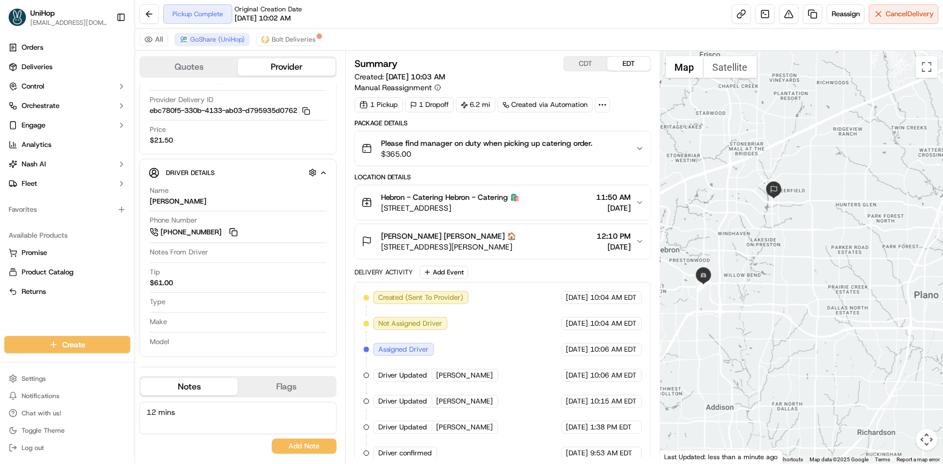
drag, startPoint x: 795, startPoint y: 210, endPoint x: 779, endPoint y: 290, distance: 82.3
click at [780, 290] on div at bounding box center [802, 257] width 283 height 413
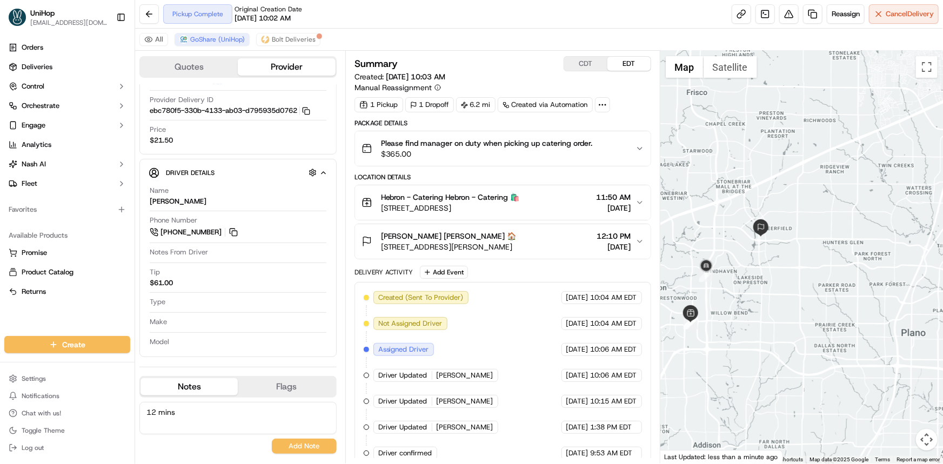
click at [769, 212] on div at bounding box center [802, 257] width 283 height 413
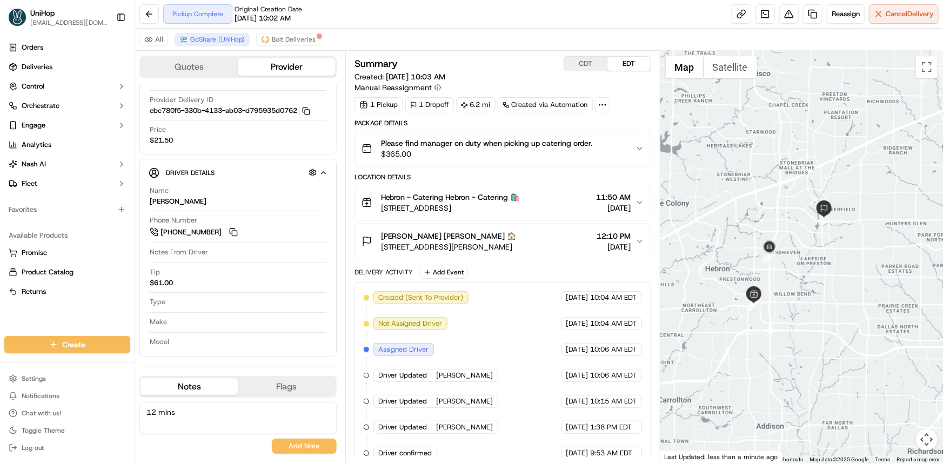
drag, startPoint x: 830, startPoint y: 349, endPoint x: 814, endPoint y: 345, distance: 16.7
click at [827, 347] on div at bounding box center [802, 257] width 283 height 413
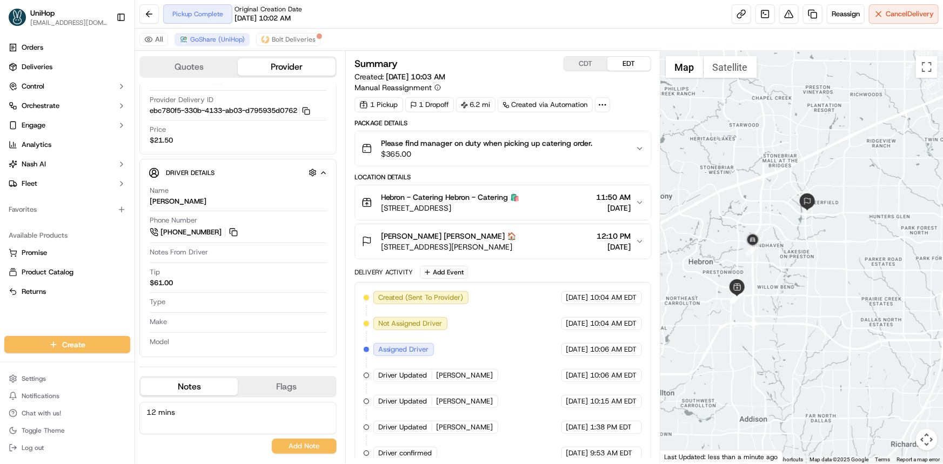
click at [776, 297] on div at bounding box center [802, 257] width 283 height 413
drag, startPoint x: 768, startPoint y: 297, endPoint x: 763, endPoint y: 306, distance: 9.9
click at [763, 300] on div at bounding box center [802, 257] width 283 height 413
drag, startPoint x: 800, startPoint y: 287, endPoint x: 687, endPoint y: 236, distance: 123.7
click at [799, 297] on div at bounding box center [802, 257] width 283 height 413
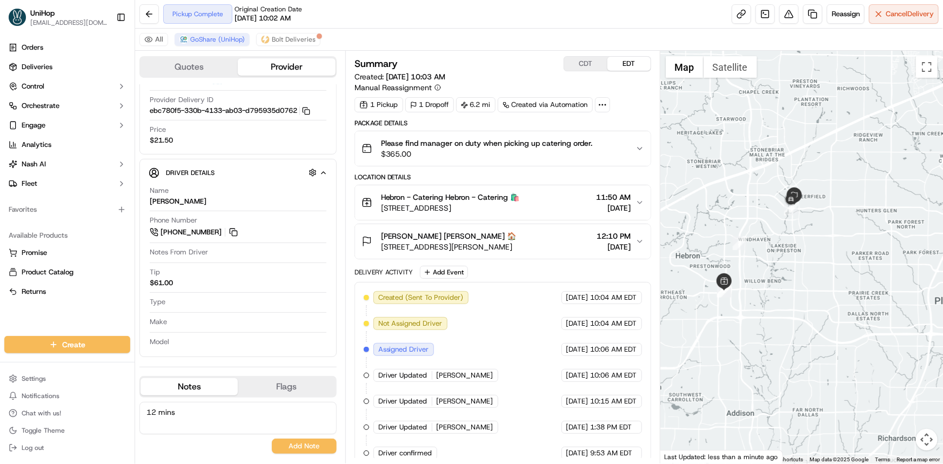
drag, startPoint x: 837, startPoint y: 170, endPoint x: 827, endPoint y: 168, distance: 10.5
click at [832, 161] on div at bounding box center [802, 257] width 283 height 413
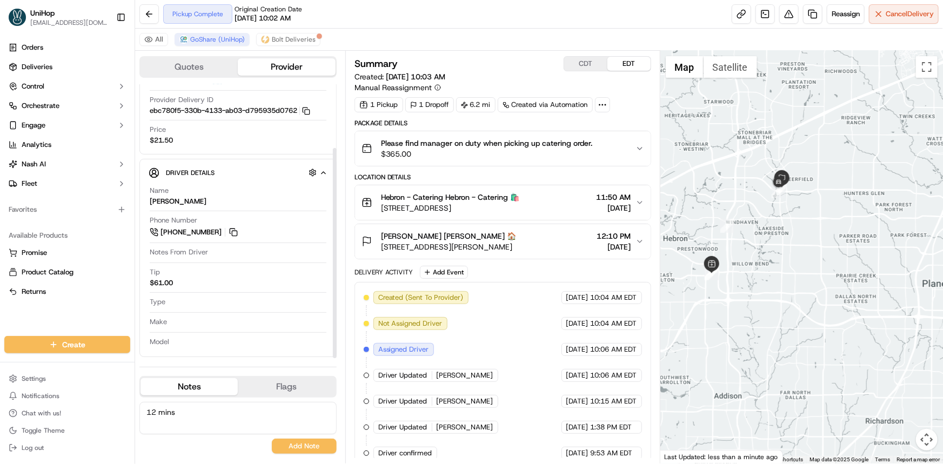
drag, startPoint x: 779, startPoint y: 232, endPoint x: 793, endPoint y: 248, distance: 21.8
click at [779, 266] on div at bounding box center [802, 257] width 283 height 413
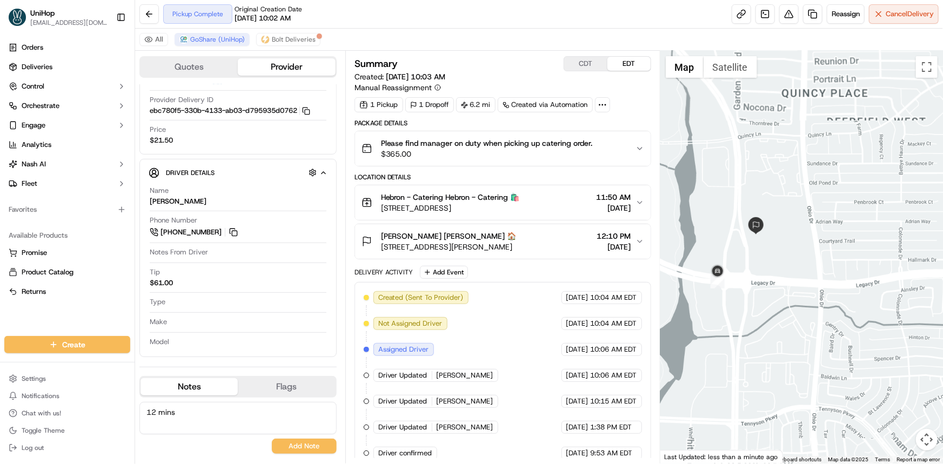
drag, startPoint x: 744, startPoint y: 275, endPoint x: 776, endPoint y: 300, distance: 40.4
click at [773, 294] on div at bounding box center [802, 257] width 283 height 413
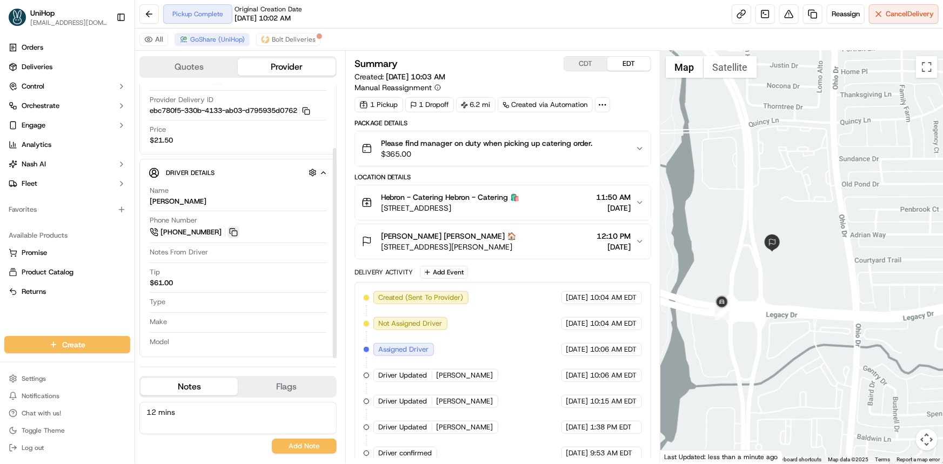
click at [232, 228] on button at bounding box center [234, 233] width 12 height 12
drag, startPoint x: 65, startPoint y: 317, endPoint x: 400, endPoint y: 309, distance: 335.3
click at [65, 317] on div "Orders Deliveries Control Orchestrate Engage Analytics [PERSON_NAME] Fleet Favo…" at bounding box center [67, 181] width 135 height 293
click at [770, 261] on div at bounding box center [802, 257] width 283 height 413
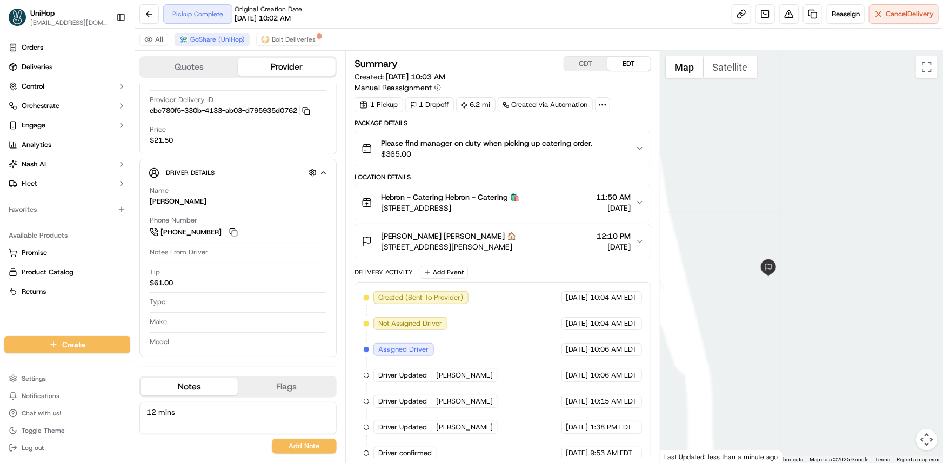
click at [724, 72] on button "Satellite" at bounding box center [731, 67] width 54 height 22
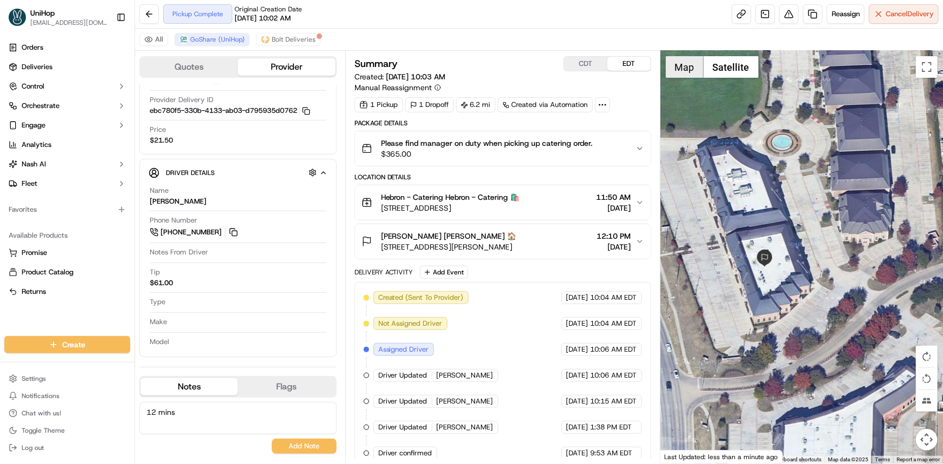
click at [679, 64] on button "Map" at bounding box center [685, 67] width 38 height 22
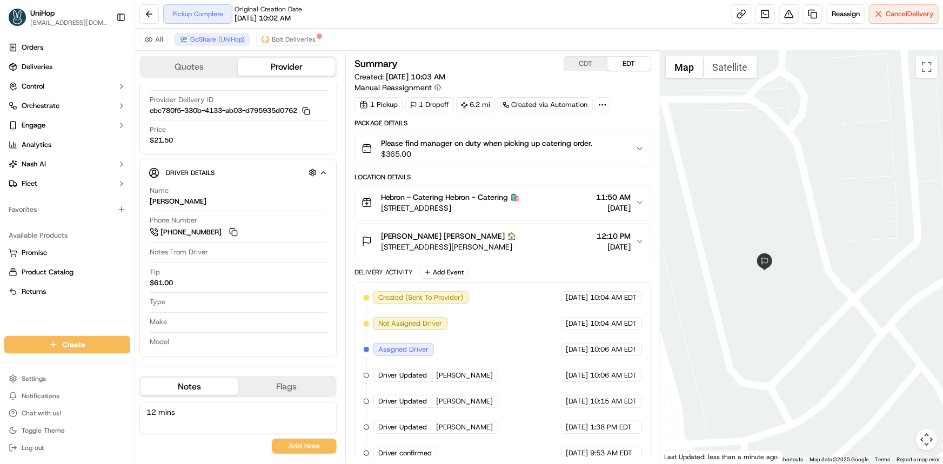
click at [47, 318] on div "Orders Deliveries Control Orchestrate Engage Analytics [PERSON_NAME] Fleet Favo…" at bounding box center [67, 181] width 135 height 293
click at [578, 64] on button "CDT" at bounding box center [585, 64] width 43 height 14
drag, startPoint x: 803, startPoint y: 300, endPoint x: 807, endPoint y: 255, distance: 45.0
click at [808, 260] on div at bounding box center [802, 257] width 283 height 413
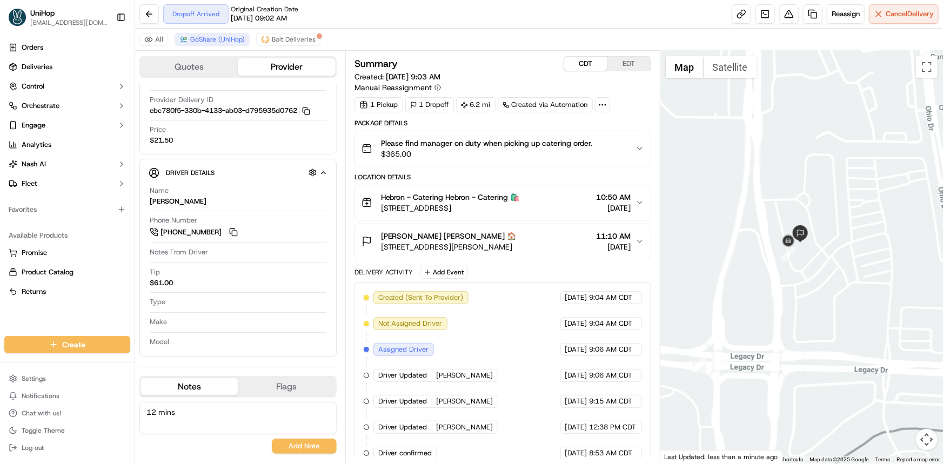
drag, startPoint x: 49, startPoint y: 313, endPoint x: 432, endPoint y: 294, distance: 383.8
click at [49, 313] on div "Orders Deliveries Control Orchestrate Engage Analytics [PERSON_NAME] Fleet Favo…" at bounding box center [67, 181] width 135 height 293
drag, startPoint x: 810, startPoint y: 284, endPoint x: 808, endPoint y: 300, distance: 15.8
click at [810, 307] on div at bounding box center [802, 257] width 283 height 413
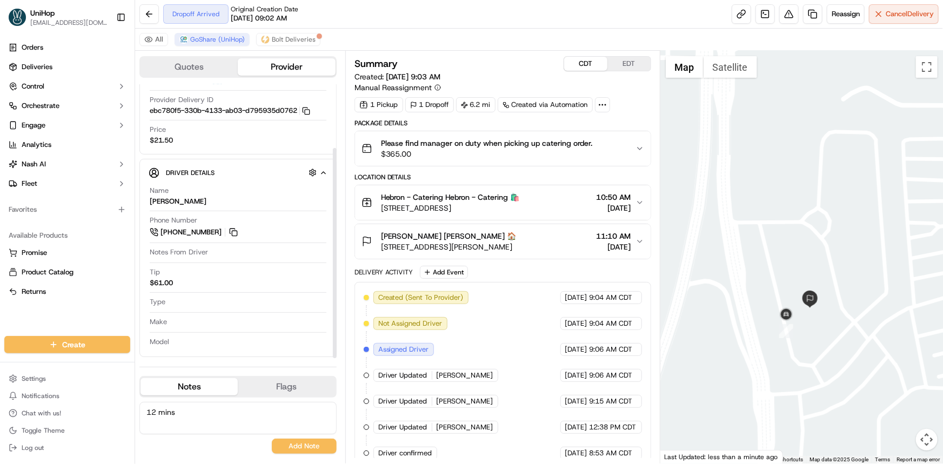
drag, startPoint x: 784, startPoint y: 231, endPoint x: 773, endPoint y: 202, distance: 31.3
click at [780, 201] on div at bounding box center [802, 257] width 283 height 413
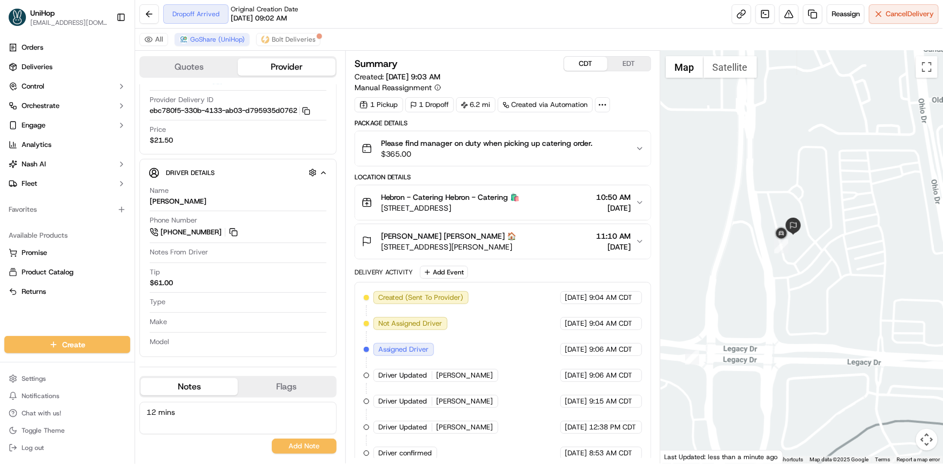
scroll to position [164, 0]
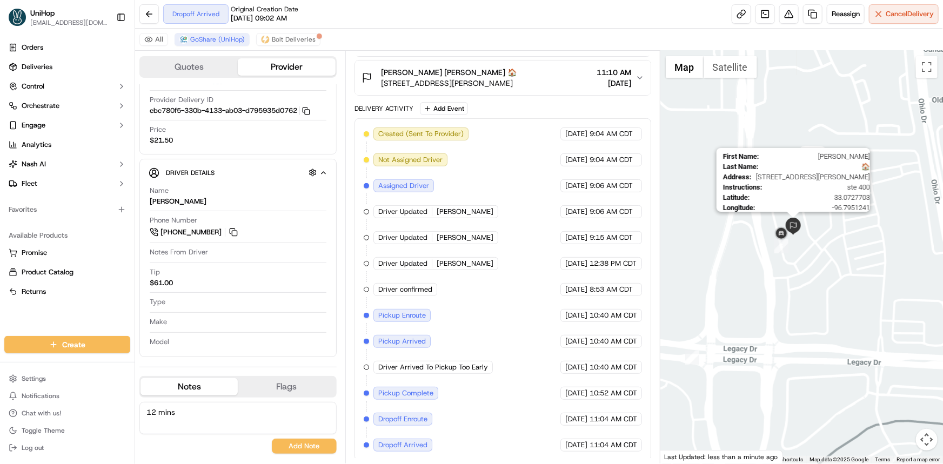
click at [785, 232] on img at bounding box center [793, 226] width 17 height 17
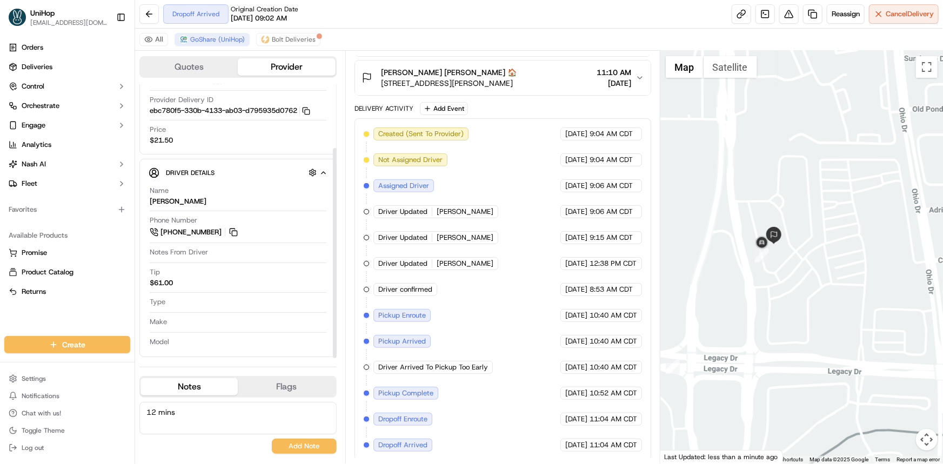
drag, startPoint x: 899, startPoint y: 290, endPoint x: 786, endPoint y: 306, distance: 114.2
click at [889, 307] on div "To navigate, press the arrow keys." at bounding box center [802, 257] width 283 height 413
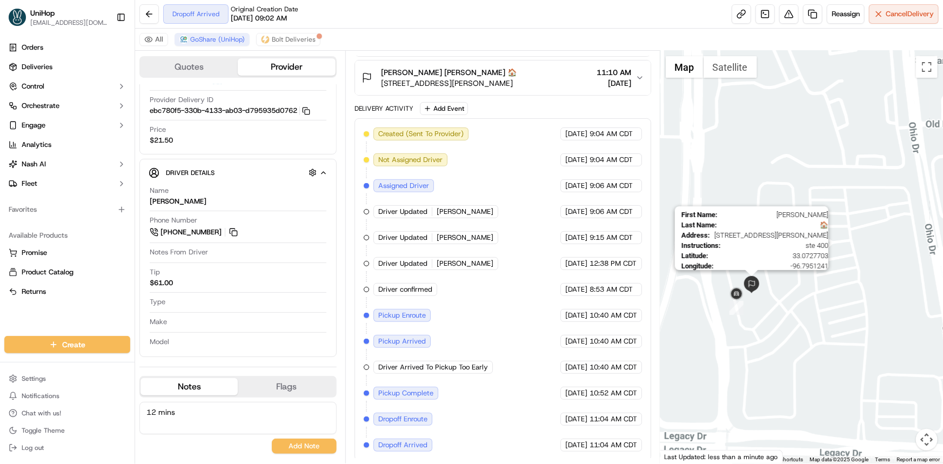
drag, startPoint x: 817, startPoint y: 330, endPoint x: 806, endPoint y: 336, distance: 13.5
click at [813, 325] on div "First Name : April Vinzant Last Name : 🏠 Address : 7110 Preston Rd, Plano, TX 7…" at bounding box center [802, 257] width 283 height 413
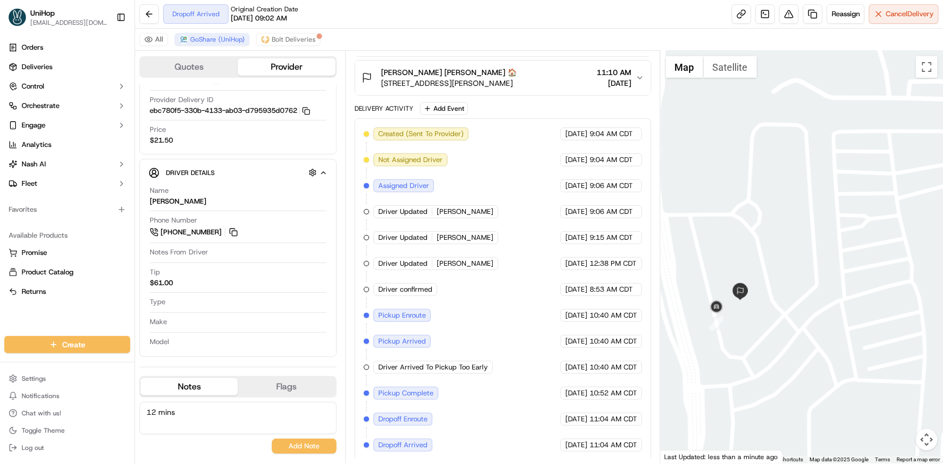
click at [768, 205] on div at bounding box center [802, 257] width 283 height 413
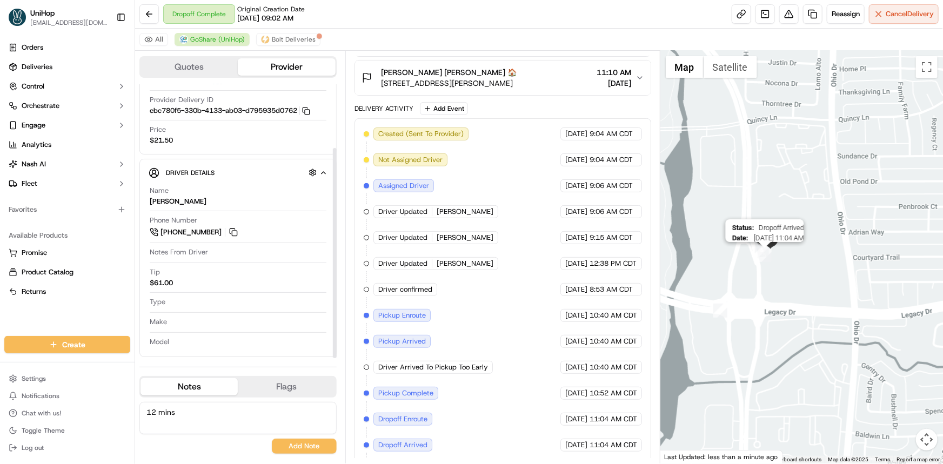
drag, startPoint x: 770, startPoint y: 250, endPoint x: 803, endPoint y: 249, distance: 33.0
click at [802, 257] on div at bounding box center [943, 257] width 283 height 0
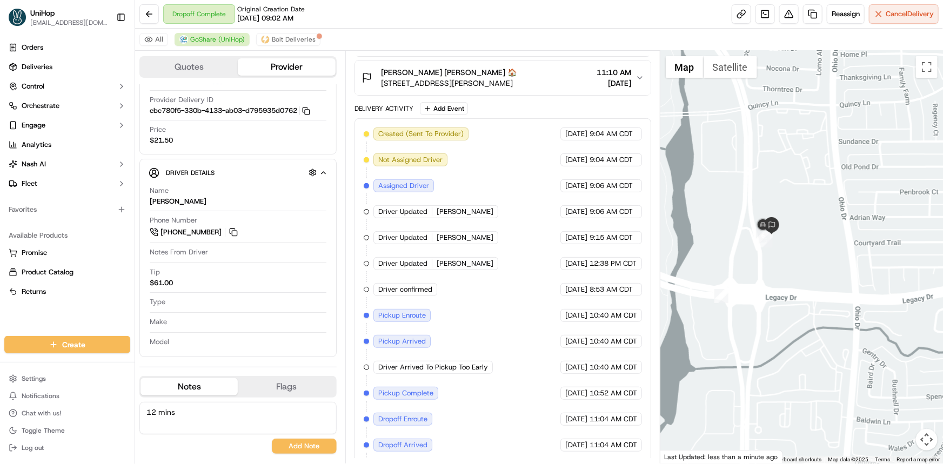
scroll to position [0, 0]
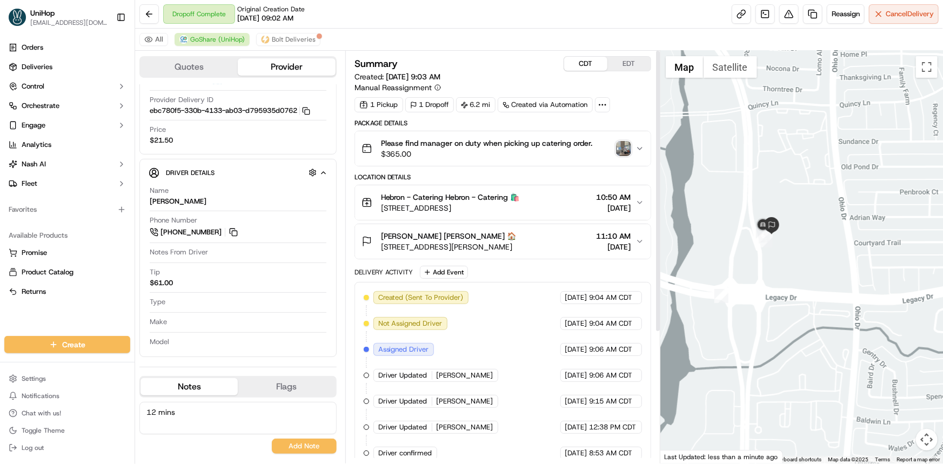
click at [622, 147] on img "button" at bounding box center [623, 148] width 15 height 15
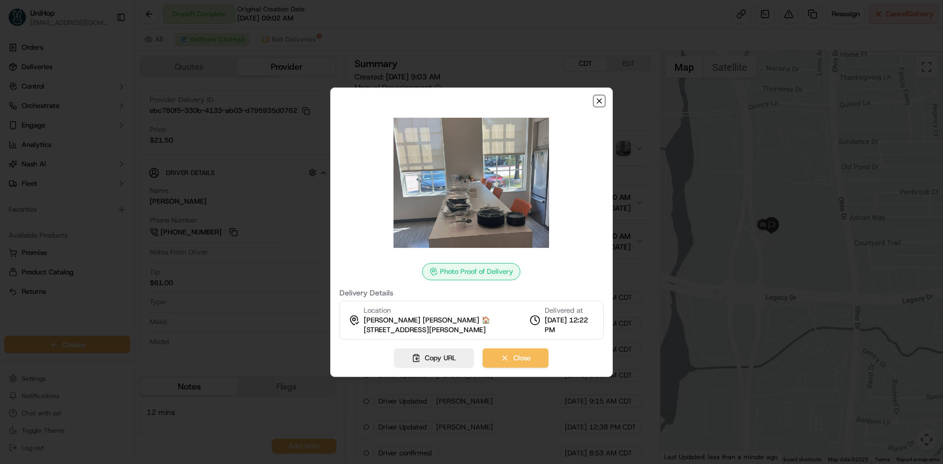
click at [595, 99] on icon "button" at bounding box center [599, 101] width 9 height 9
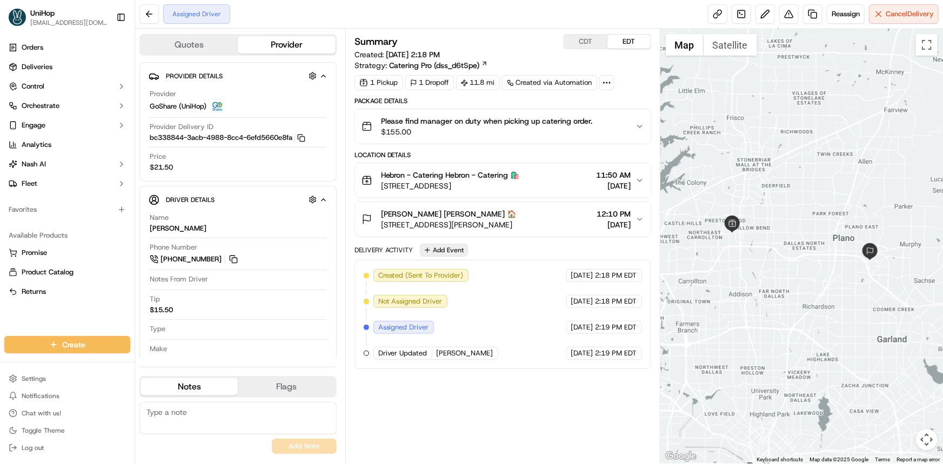
click at [459, 245] on button "Add Event" at bounding box center [444, 250] width 48 height 13
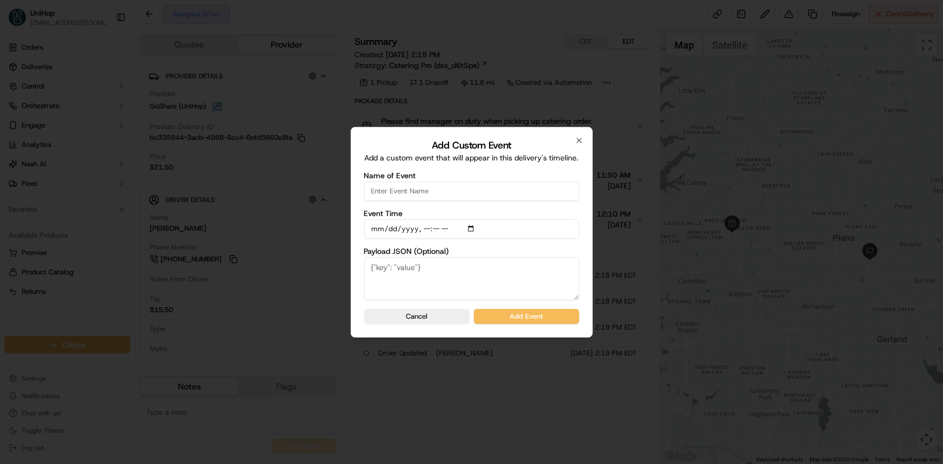
click at [458, 181] on div "Name of Event" at bounding box center [471, 186] width 215 height 29
click at [454, 195] on input "Name of Event" at bounding box center [471, 191] width 215 height 19
type input "Driver confirmed"
click at [538, 316] on button "Add Event" at bounding box center [526, 316] width 105 height 15
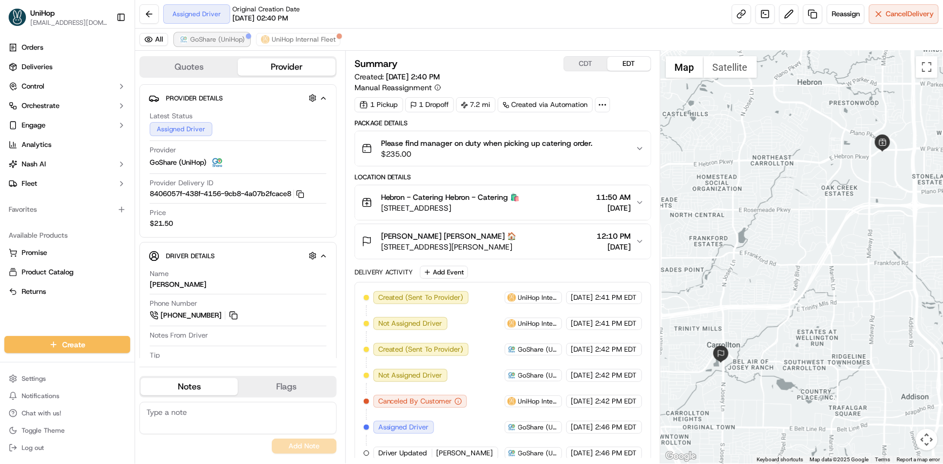
click at [215, 42] on span "GoShare (UniHop)" at bounding box center [217, 39] width 55 height 9
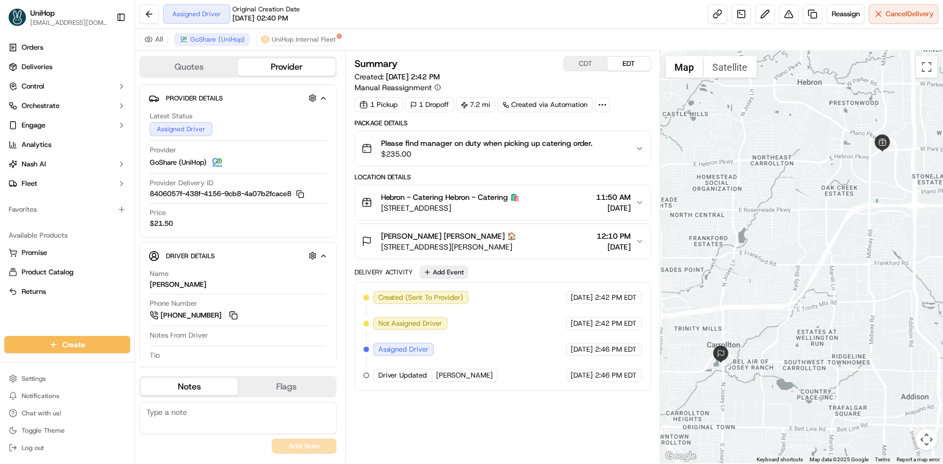
click at [457, 268] on button "Add Event" at bounding box center [444, 272] width 48 height 13
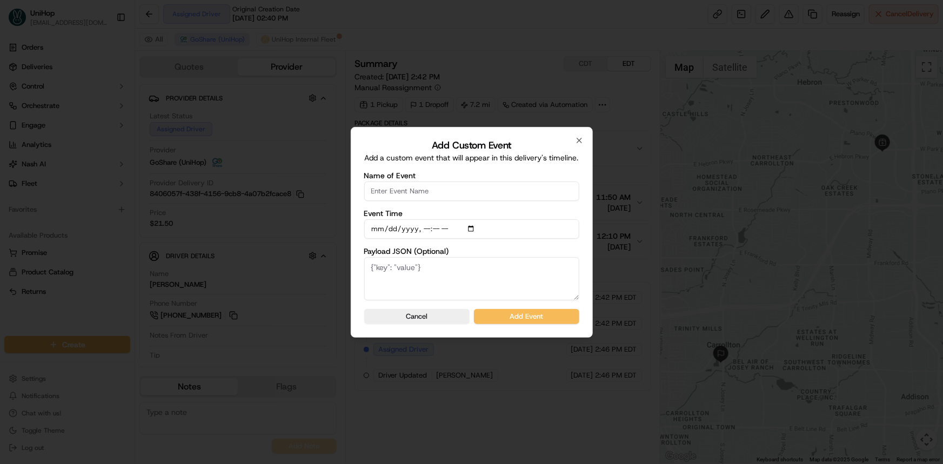
drag, startPoint x: 430, startPoint y: 187, endPoint x: 429, endPoint y: 192, distance: 6.2
click at [430, 187] on input "Name of Event" at bounding box center [471, 191] width 215 height 19
type input "Driver confirmed"
click at [532, 315] on button "Add Event" at bounding box center [526, 316] width 105 height 15
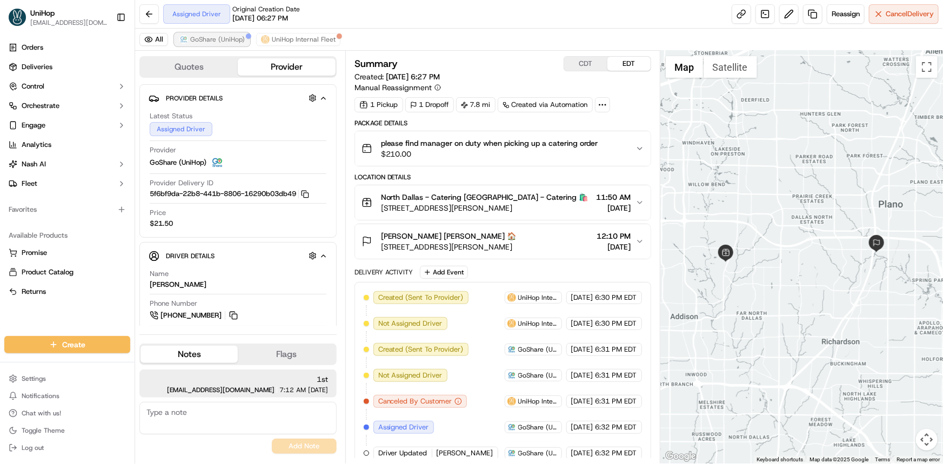
click at [222, 38] on span "GoShare (UniHop)" at bounding box center [217, 39] width 55 height 9
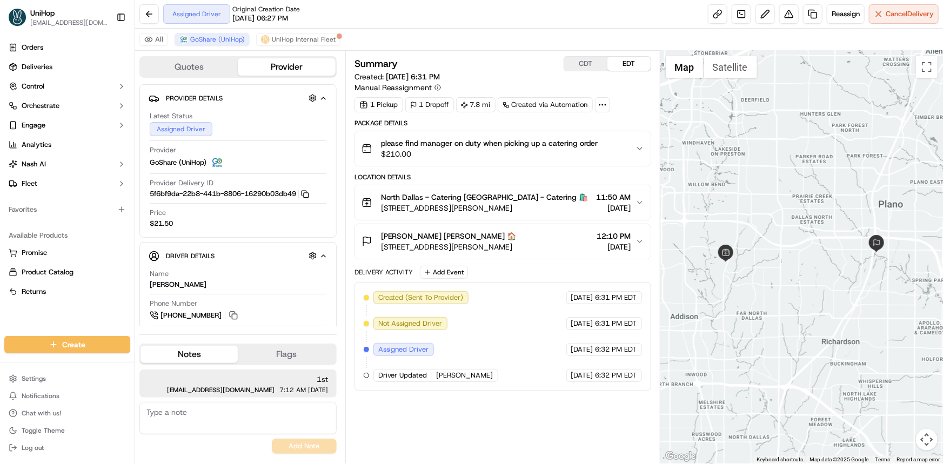
click at [843, 282] on div at bounding box center [802, 257] width 283 height 413
click at [59, 314] on div "Orders Deliveries Control Orchestrate Engage Analytics [PERSON_NAME] Fleet Favo…" at bounding box center [67, 181] width 135 height 293
drag, startPoint x: 753, startPoint y: 292, endPoint x: 747, endPoint y: 295, distance: 6.5
click at [744, 292] on div at bounding box center [802, 257] width 283 height 413
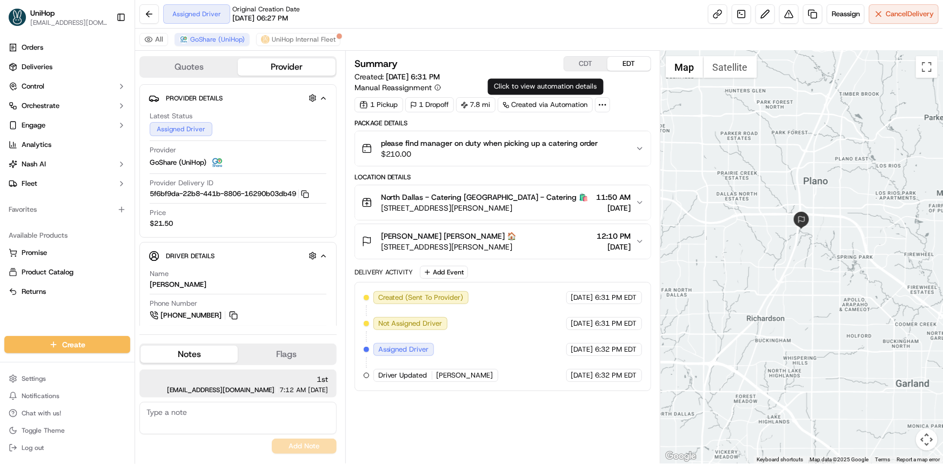
drag, startPoint x: 749, startPoint y: 229, endPoint x: 741, endPoint y: 231, distance: 8.5
click at [743, 228] on div at bounding box center [802, 257] width 283 height 413
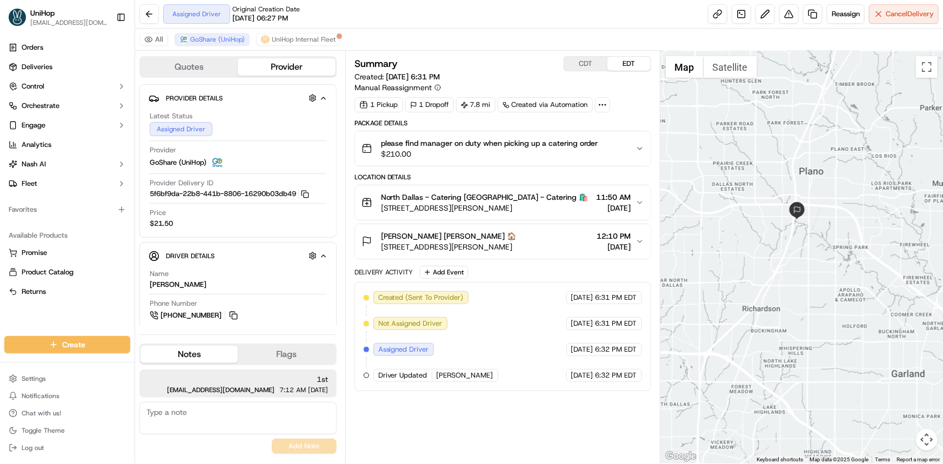
drag, startPoint x: 741, startPoint y: 218, endPoint x: 749, endPoint y: 185, distance: 34.5
click at [748, 188] on div at bounding box center [802, 257] width 283 height 413
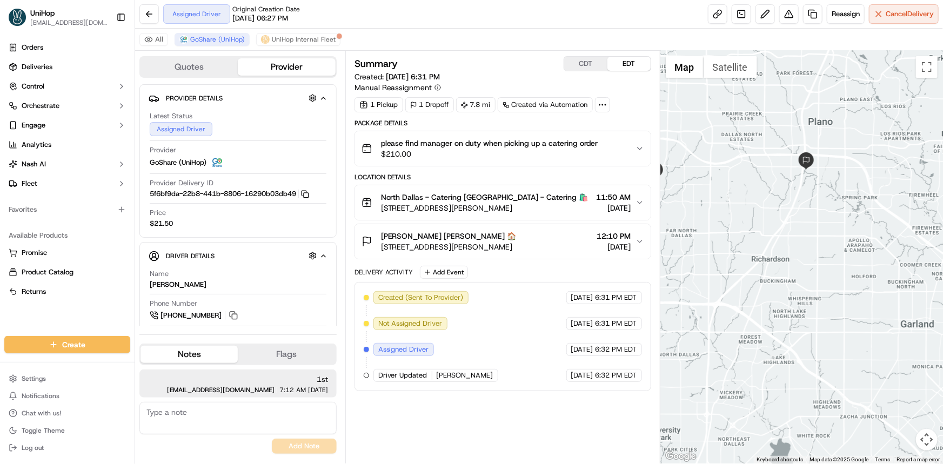
drag, startPoint x: 694, startPoint y: 188, endPoint x: 726, endPoint y: 209, distance: 37.8
click at [703, 194] on div at bounding box center [802, 257] width 283 height 413
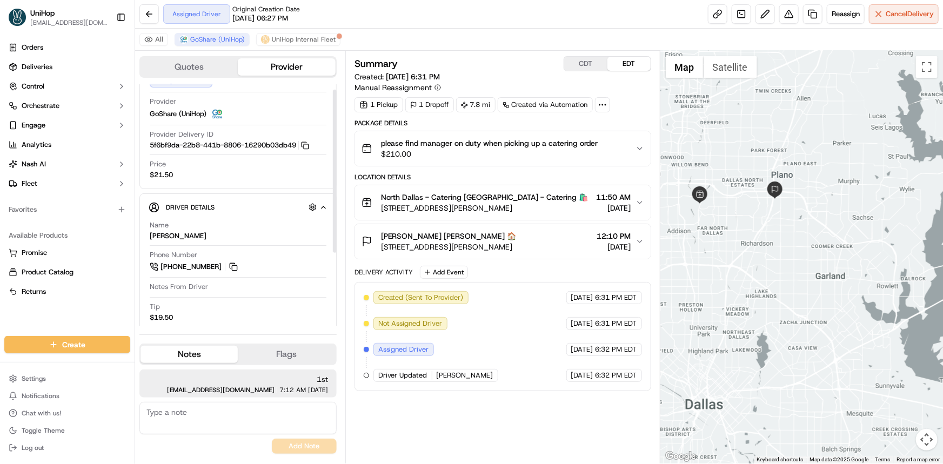
scroll to position [116, 0]
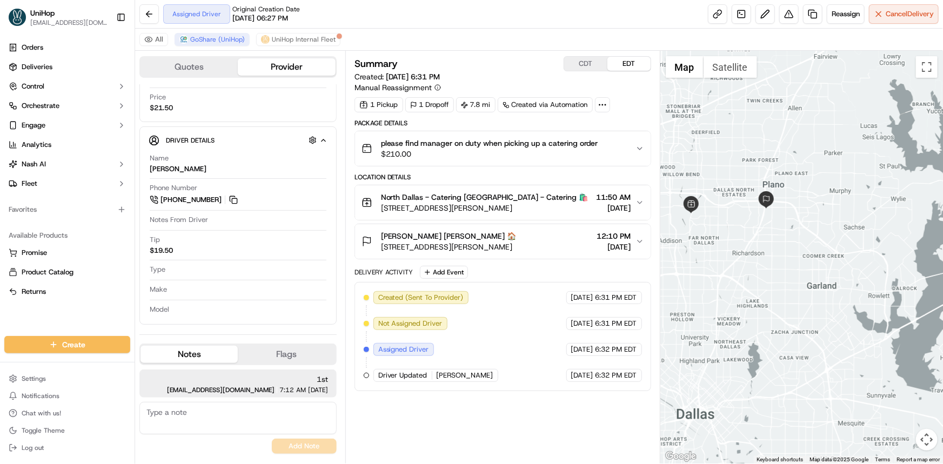
drag, startPoint x: 813, startPoint y: 225, endPoint x: 809, endPoint y: 243, distance: 17.7
click at [809, 242] on div at bounding box center [802, 257] width 283 height 413
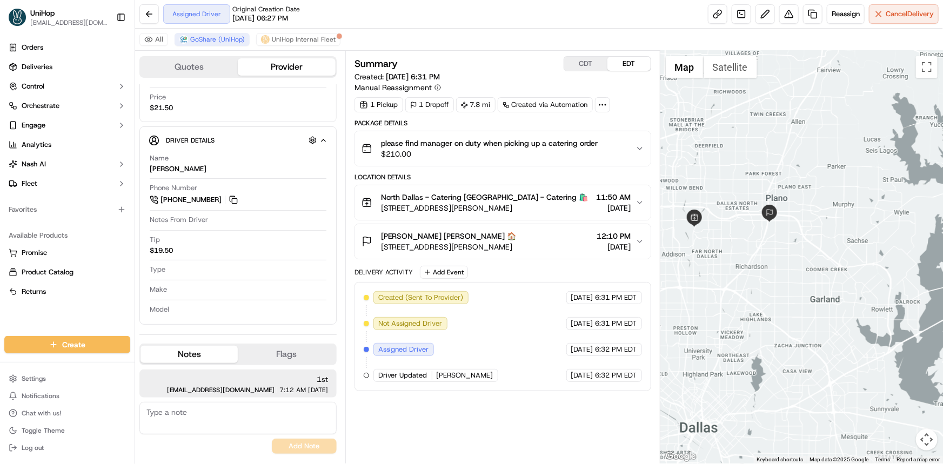
drag, startPoint x: 741, startPoint y: 211, endPoint x: 761, endPoint y: 228, distance: 26.5
click at [761, 227] on div at bounding box center [802, 257] width 283 height 413
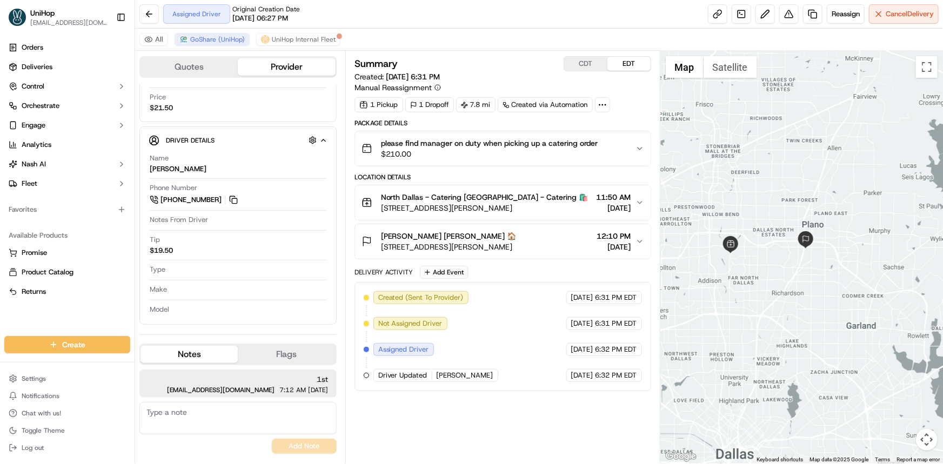
drag, startPoint x: 805, startPoint y: 224, endPoint x: 812, endPoint y: 232, distance: 10.4
click at [811, 232] on div at bounding box center [802, 257] width 283 height 413
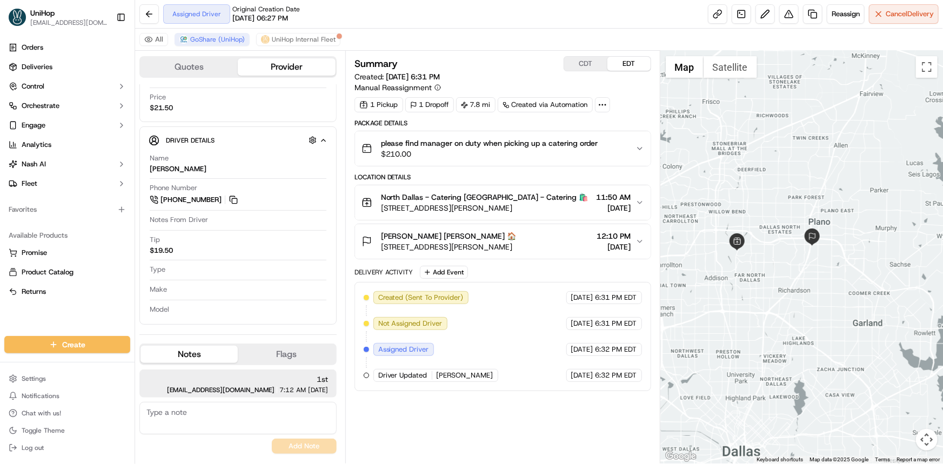
drag, startPoint x: 746, startPoint y: 298, endPoint x: 696, endPoint y: 294, distance: 49.9
click at [731, 284] on div at bounding box center [802, 257] width 283 height 413
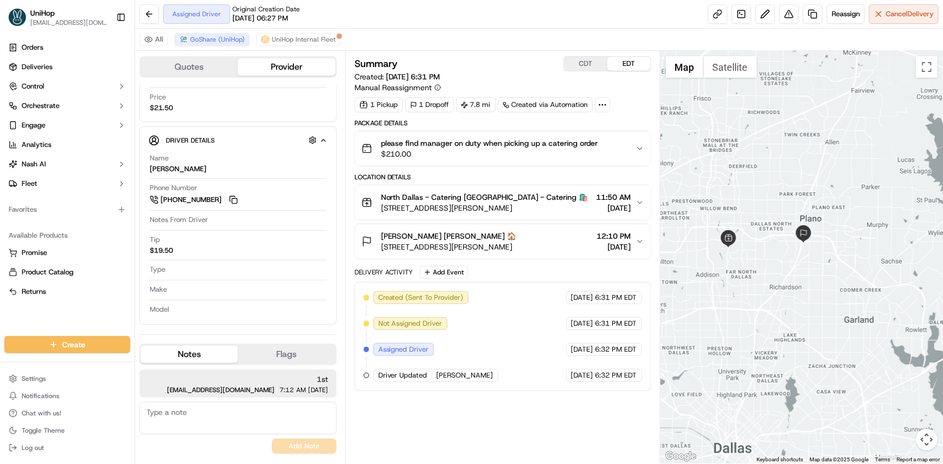
drag, startPoint x: 776, startPoint y: 272, endPoint x: 776, endPoint y: 290, distance: 17.8
click at [777, 290] on div at bounding box center [802, 257] width 283 height 413
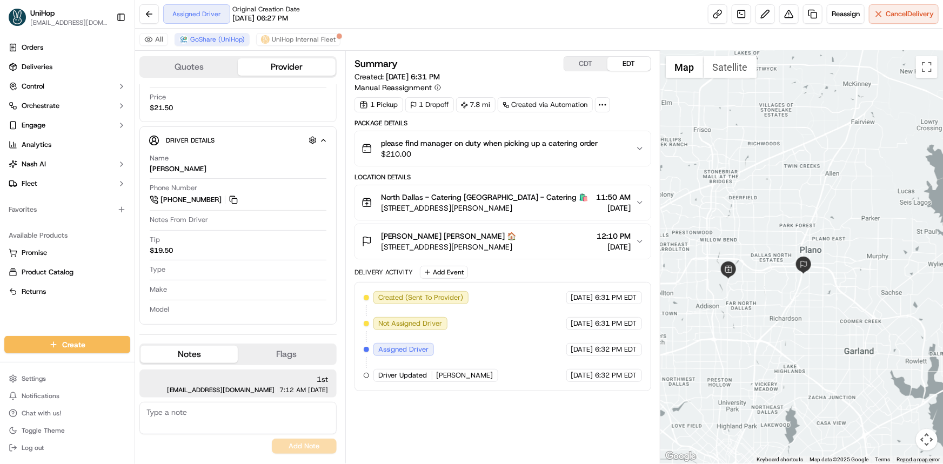
drag, startPoint x: 735, startPoint y: 223, endPoint x: 732, endPoint y: 203, distance: 20.8
click at [735, 216] on div at bounding box center [802, 257] width 283 height 413
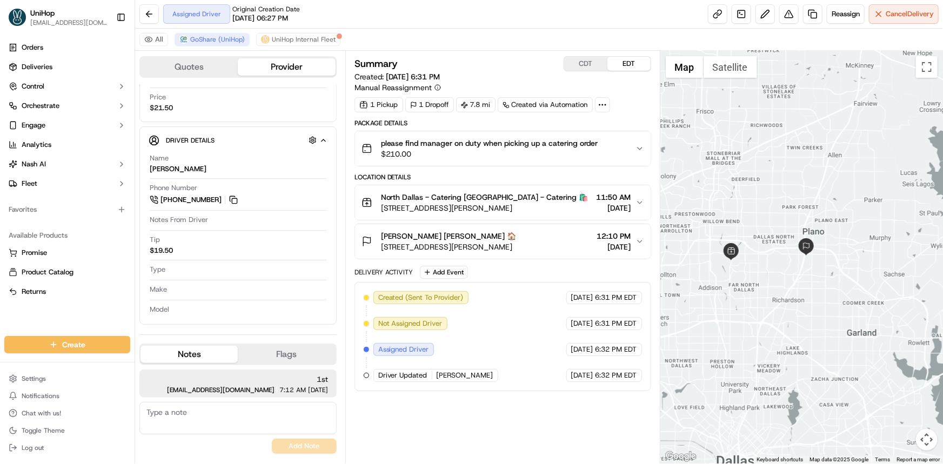
drag, startPoint x: 739, startPoint y: 217, endPoint x: 751, endPoint y: 211, distance: 13.3
click at [746, 218] on div at bounding box center [802, 257] width 283 height 413
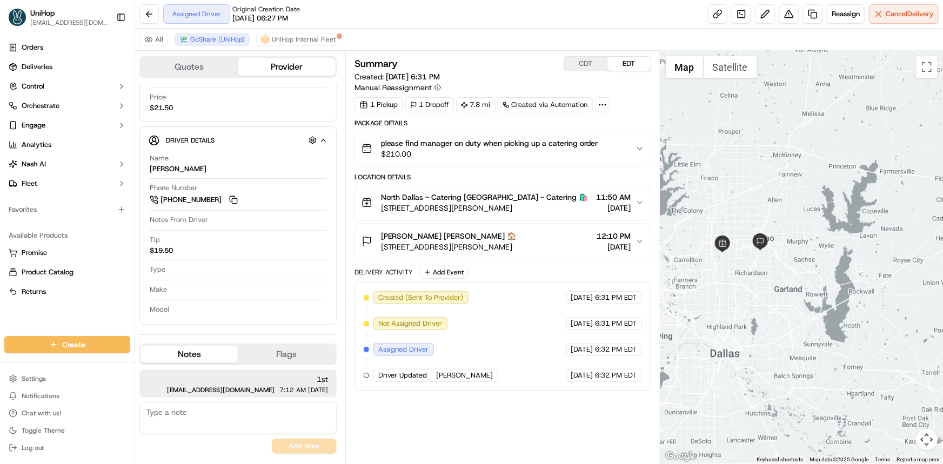
click at [759, 270] on div at bounding box center [802, 257] width 283 height 413
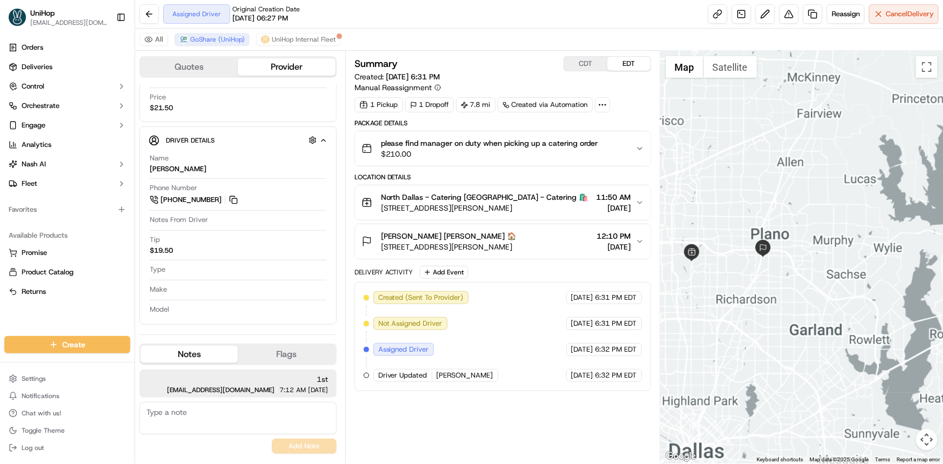
click at [770, 292] on div at bounding box center [802, 257] width 283 height 413
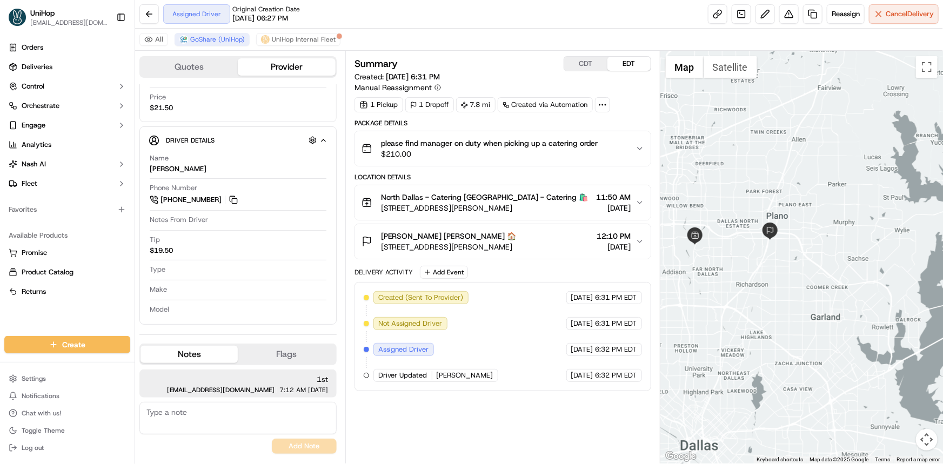
drag, startPoint x: 808, startPoint y: 331, endPoint x: 798, endPoint y: 311, distance: 22.5
click at [802, 316] on div at bounding box center [802, 257] width 283 height 413
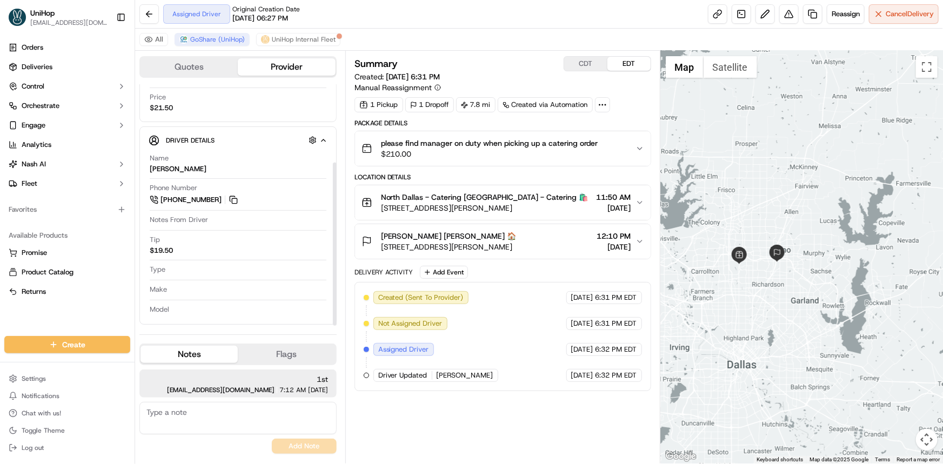
click at [235, 200] on button at bounding box center [234, 200] width 12 height 12
click at [33, 317] on div "Orders Deliveries Control Orchestrate Engage Analytics Nash AI Fleet Favorites …" at bounding box center [67, 181] width 135 height 293
click at [812, 275] on div at bounding box center [802, 257] width 283 height 413
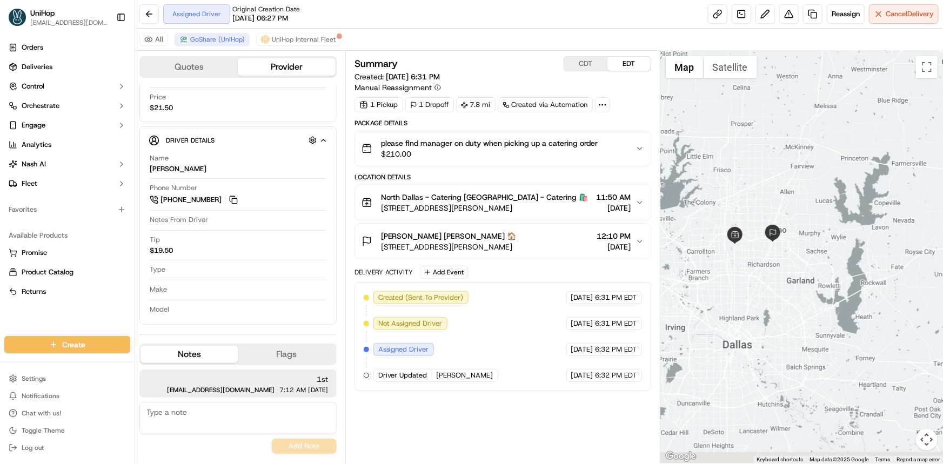
drag, startPoint x: 804, startPoint y: 201, endPoint x: 786, endPoint y: 177, distance: 30.1
click at [795, 170] on div at bounding box center [802, 257] width 283 height 413
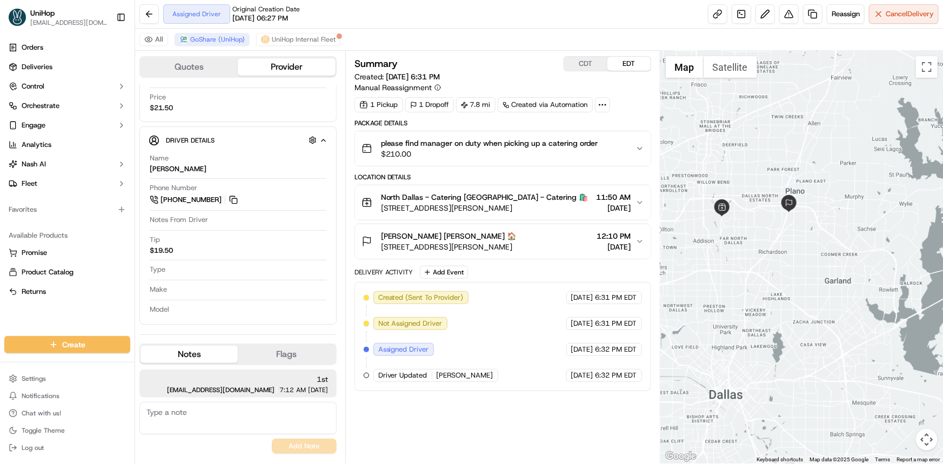
drag, startPoint x: 759, startPoint y: 248, endPoint x: 763, endPoint y: 281, distance: 33.9
click at [762, 268] on div at bounding box center [802, 257] width 283 height 413
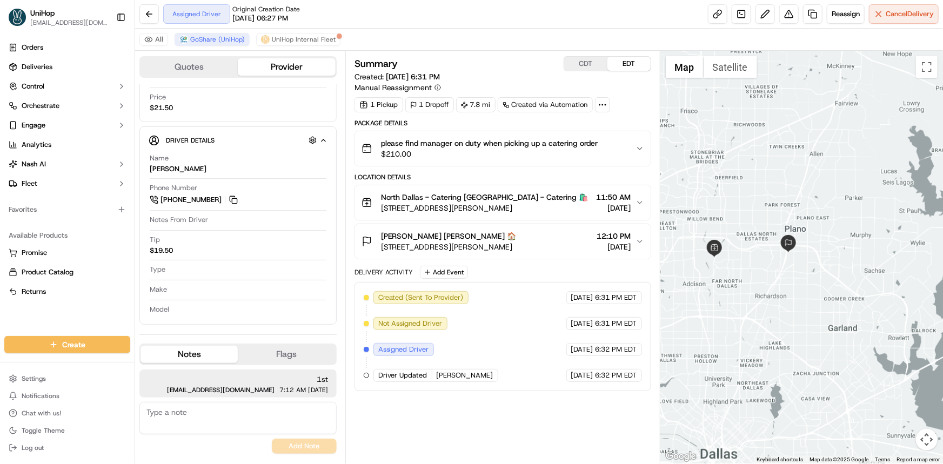
drag, startPoint x: 776, startPoint y: 309, endPoint x: 800, endPoint y: 366, distance: 61.8
click at [800, 366] on div at bounding box center [802, 257] width 283 height 413
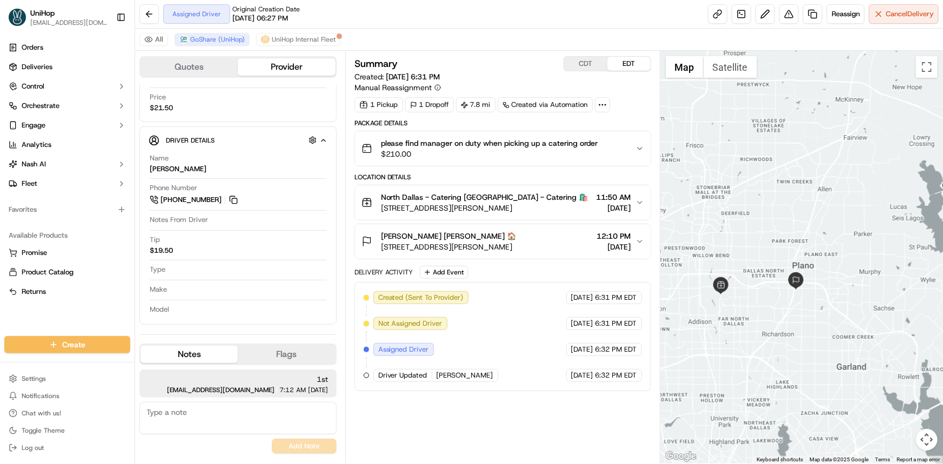
drag, startPoint x: 794, startPoint y: 349, endPoint x: 796, endPoint y: 361, distance: 12.0
click at [796, 361] on div at bounding box center [802, 257] width 283 height 413
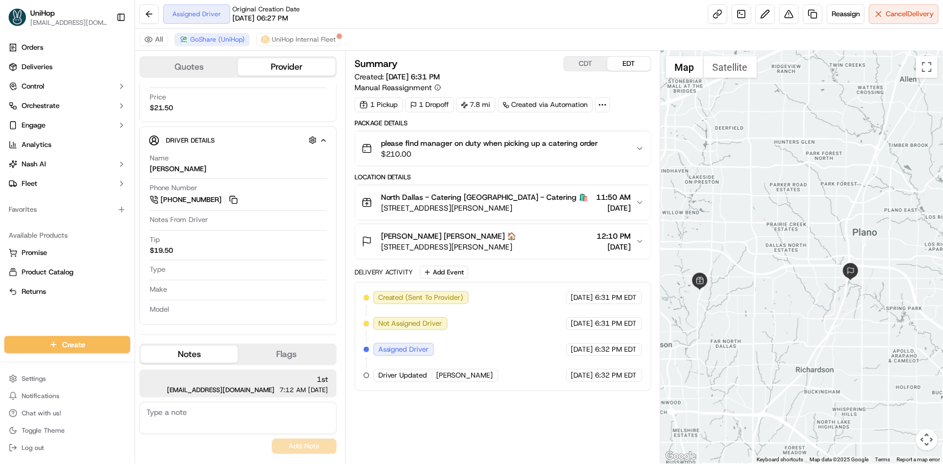
drag, startPoint x: 380, startPoint y: 204, endPoint x: 530, endPoint y: 209, distance: 149.8
click at [530, 209] on div "North Dallas - Catering North Dallas - Catering 🛍️ 17437 Preston Rd, Dallas, TX…" at bounding box center [475, 203] width 227 height 22
drag, startPoint x: 380, startPoint y: 246, endPoint x: 544, endPoint y: 249, distance: 163.8
click at [517, 249] on div "Leonard Lynskey Leonard Lynskey 🏠 101 W Renner Rd, Richardson, TX 75082, USA" at bounding box center [439, 242] width 155 height 22
copy span "101 W Renner Rd, Richardson, TX 75082, USA"
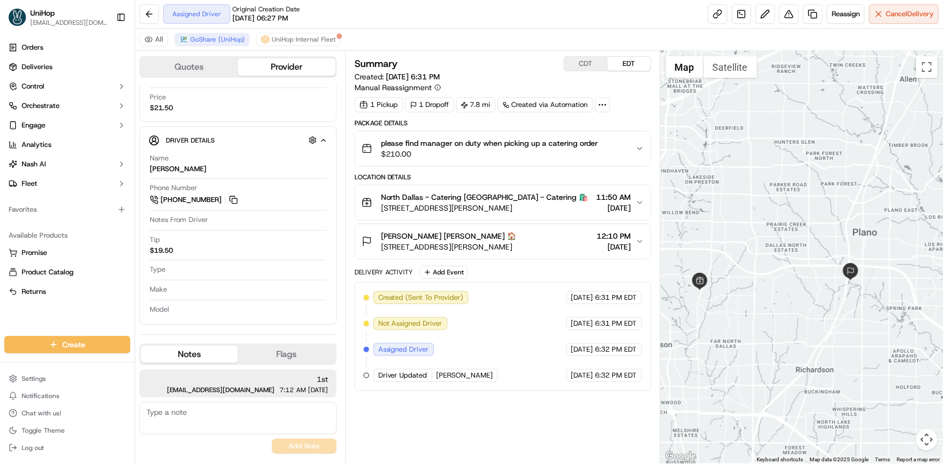
click at [263, 429] on textarea at bounding box center [237, 418] width 197 height 32
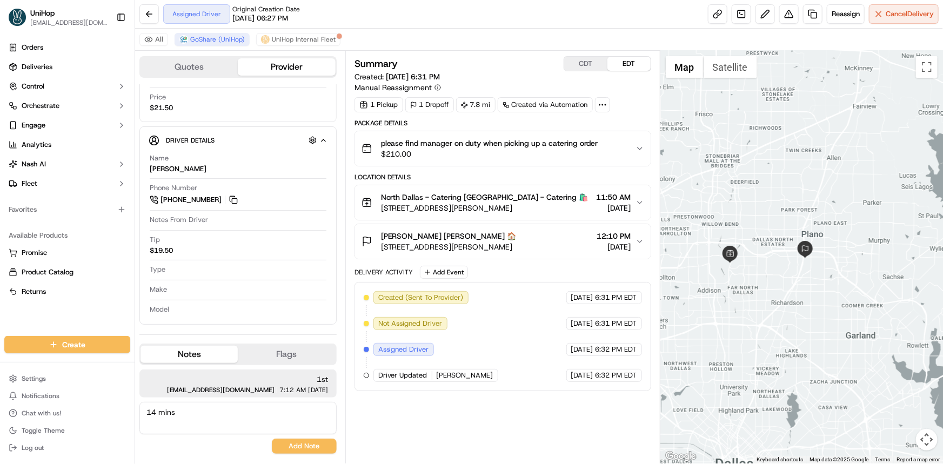
type textarea "14 mins"
drag, startPoint x: 804, startPoint y: 218, endPoint x: 805, endPoint y: 209, distance: 8.7
click at [804, 216] on div at bounding box center [802, 257] width 283 height 413
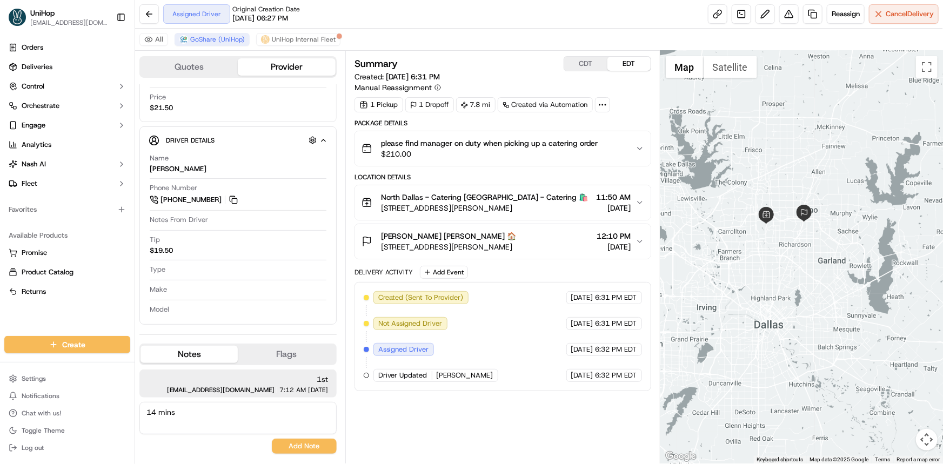
drag, startPoint x: 850, startPoint y: 256, endPoint x: 841, endPoint y: 300, distance: 44.7
click at [843, 294] on div at bounding box center [802, 257] width 283 height 413
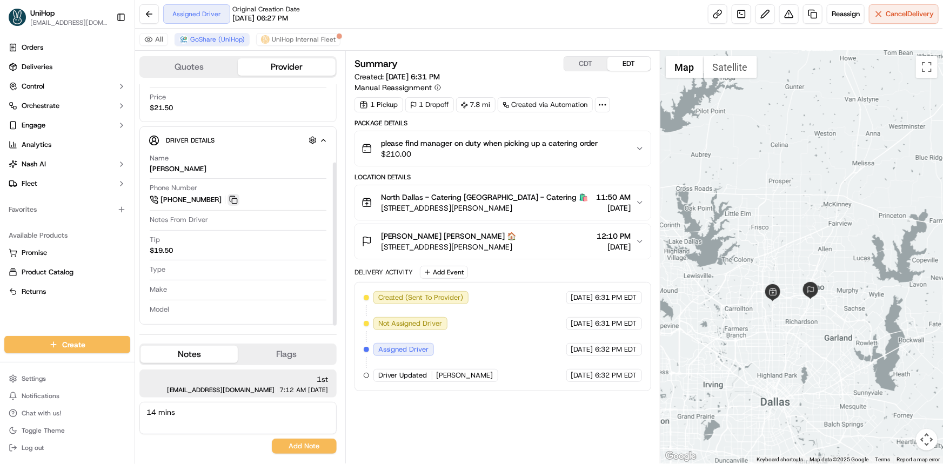
click at [230, 194] on button at bounding box center [234, 200] width 12 height 12
drag, startPoint x: 42, startPoint y: 308, endPoint x: 57, endPoint y: 291, distance: 22.6
click at [42, 308] on div "Orders Deliveries Control Orchestrate Engage Analytics [PERSON_NAME] Fleet Favo…" at bounding box center [67, 181] width 135 height 293
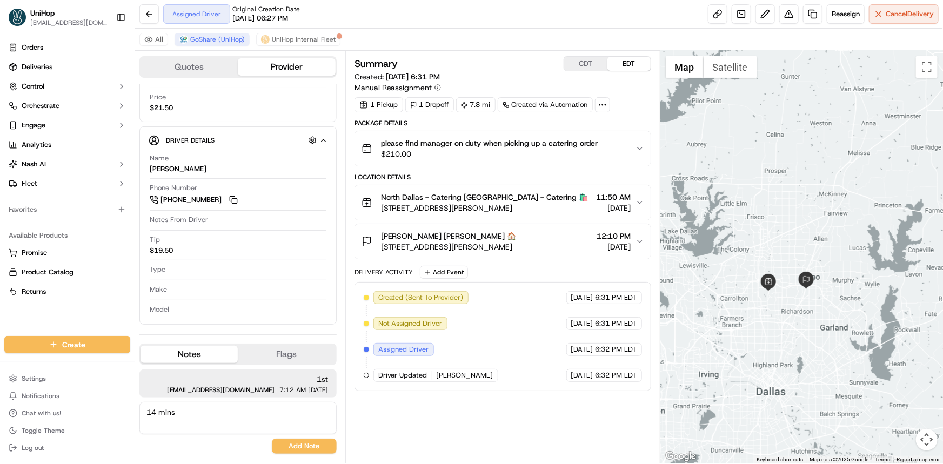
drag, startPoint x: 820, startPoint y: 227, endPoint x: 800, endPoint y: 209, distance: 26.8
click at [800, 209] on div at bounding box center [802, 257] width 283 height 413
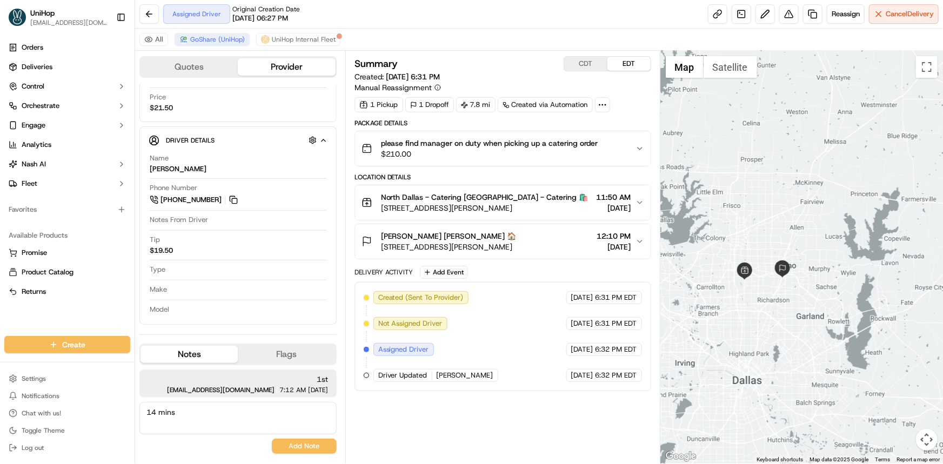
drag, startPoint x: 42, startPoint y: 318, endPoint x: 227, endPoint y: 146, distance: 252.1
click at [42, 318] on div "Orders Deliveries Control Orchestrate Engage Analytics [PERSON_NAME] Fleet Favo…" at bounding box center [67, 181] width 135 height 293
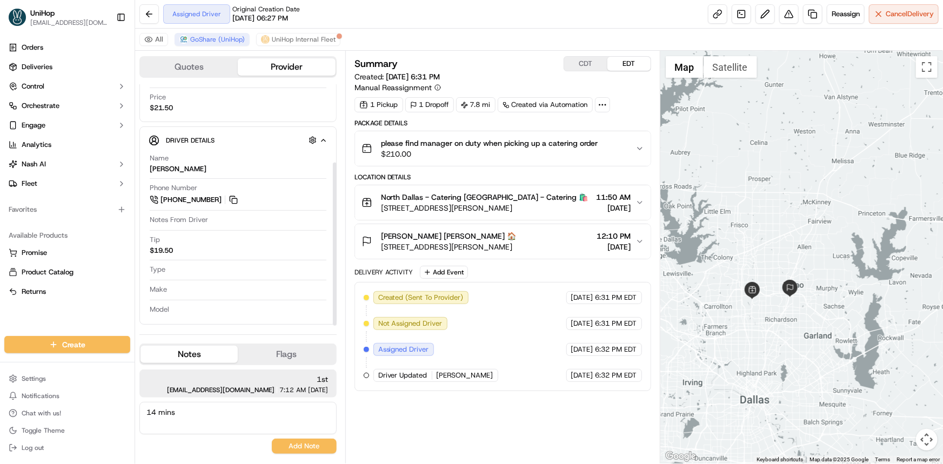
drag, startPoint x: 808, startPoint y: 335, endPoint x: 815, endPoint y: 349, distance: 15.7
click at [815, 349] on div at bounding box center [802, 257] width 283 height 413
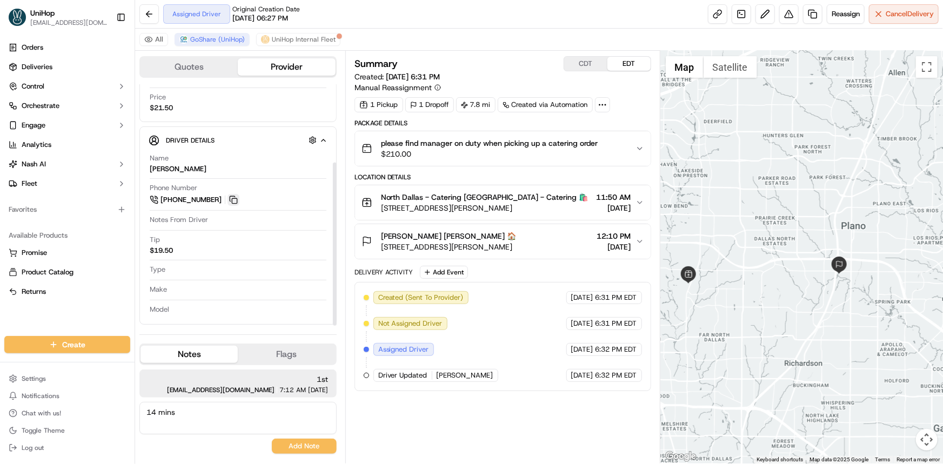
click at [234, 198] on button at bounding box center [234, 200] width 12 height 12
click at [70, 323] on div "Orders Deliveries Control Orchestrate Engage Analytics [PERSON_NAME] Fleet Favo…" at bounding box center [67, 181] width 135 height 293
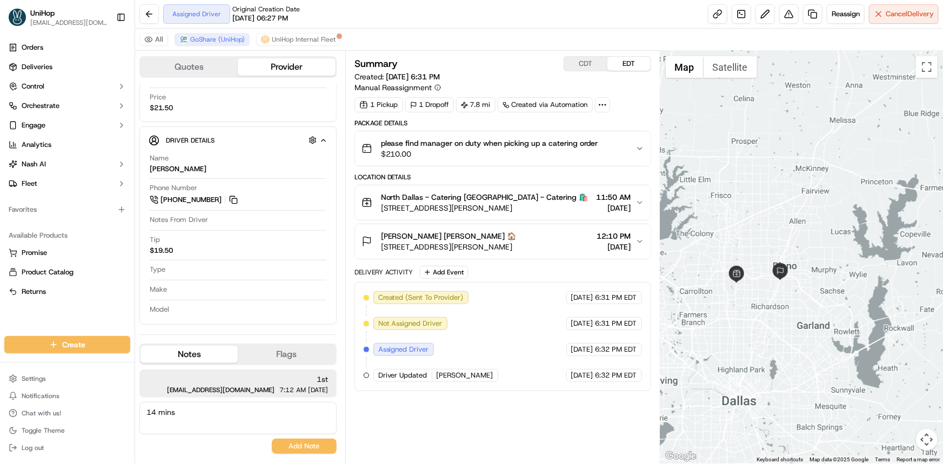
drag, startPoint x: 765, startPoint y: 297, endPoint x: 783, endPoint y: 324, distance: 32.8
click at [781, 321] on div at bounding box center [802, 257] width 283 height 413
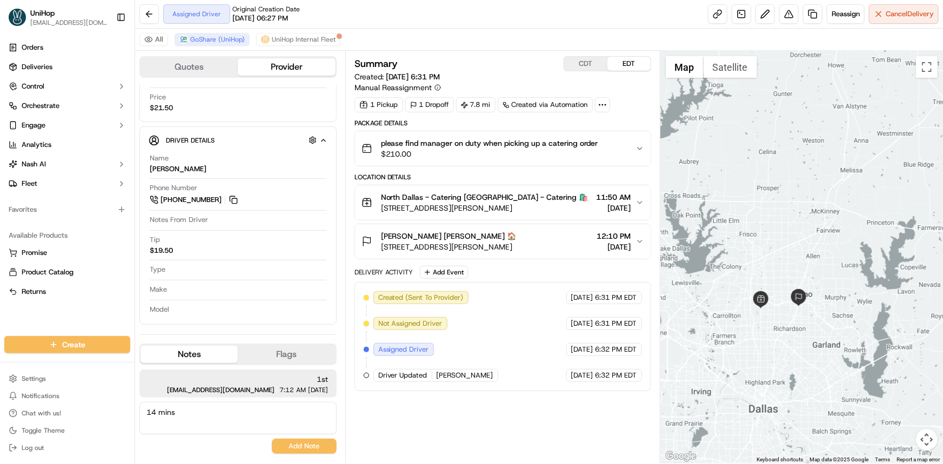
drag, startPoint x: 823, startPoint y: 270, endPoint x: 746, endPoint y: 252, distance: 79.2
click at [819, 259] on div at bounding box center [802, 257] width 283 height 413
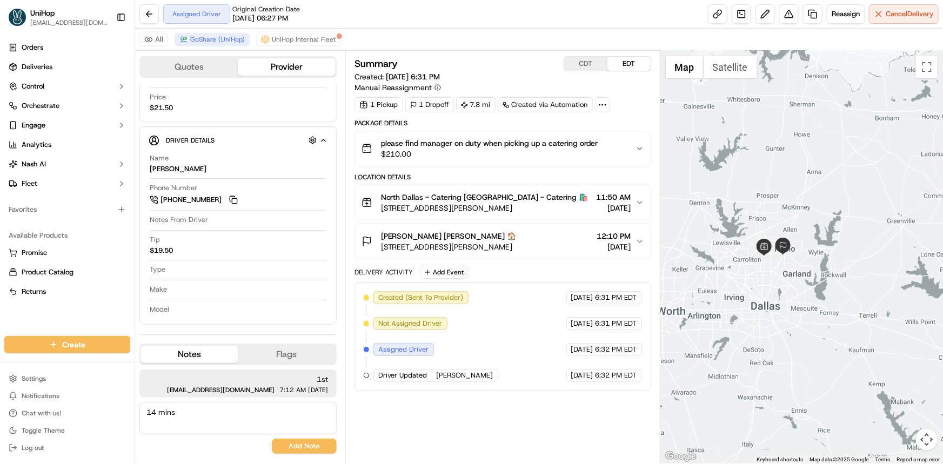
drag, startPoint x: 766, startPoint y: 222, endPoint x: 773, endPoint y: 238, distance: 17.9
click at [763, 229] on div at bounding box center [802, 257] width 283 height 413
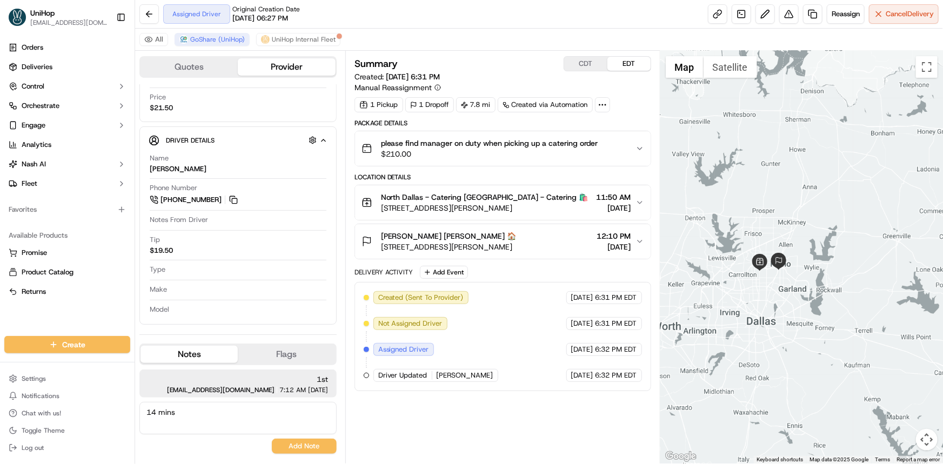
drag, startPoint x: 21, startPoint y: 322, endPoint x: 450, endPoint y: 463, distance: 451.9
click at [21, 322] on div "Orders Deliveries Control Orchestrate Engage Analytics [PERSON_NAME] Fleet Favo…" at bounding box center [67, 181] width 135 height 293
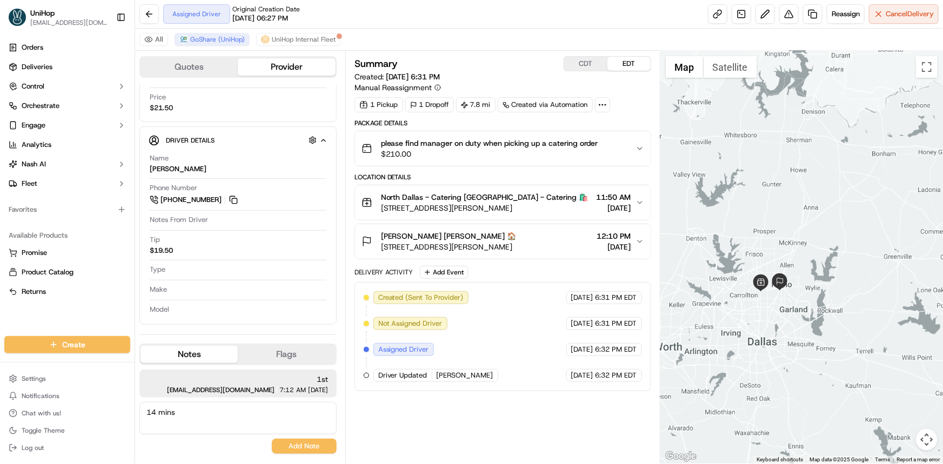
drag, startPoint x: 773, startPoint y: 253, endPoint x: 774, endPoint y: 263, distance: 9.8
click at [774, 263] on div at bounding box center [802, 257] width 283 height 413
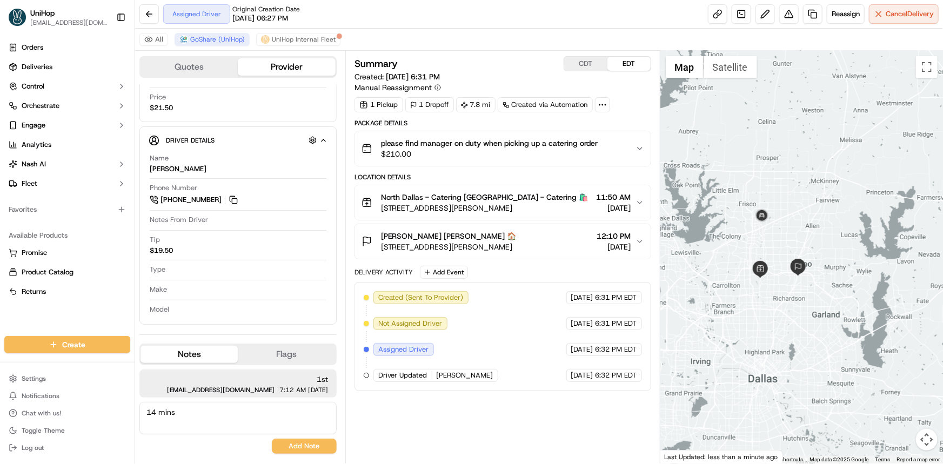
drag, startPoint x: 801, startPoint y: 227, endPoint x: 809, endPoint y: 232, distance: 9.6
click at [809, 232] on div at bounding box center [802, 257] width 283 height 413
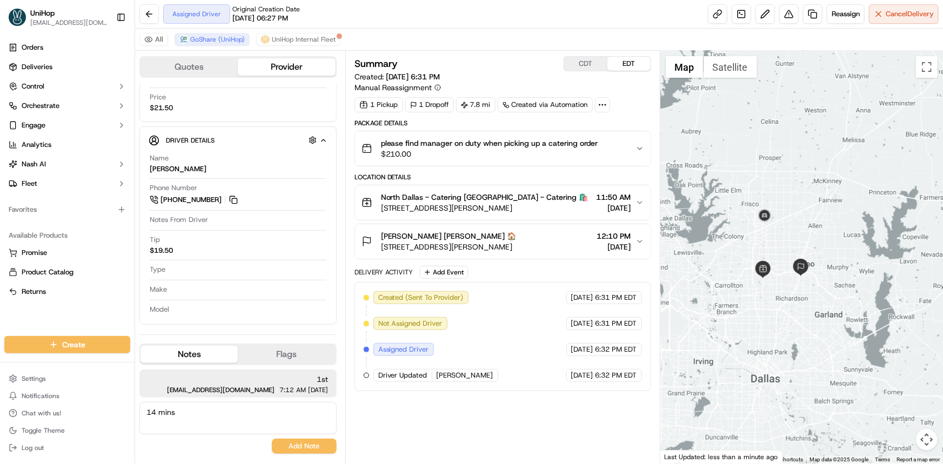
click at [793, 270] on img at bounding box center [801, 267] width 17 height 17
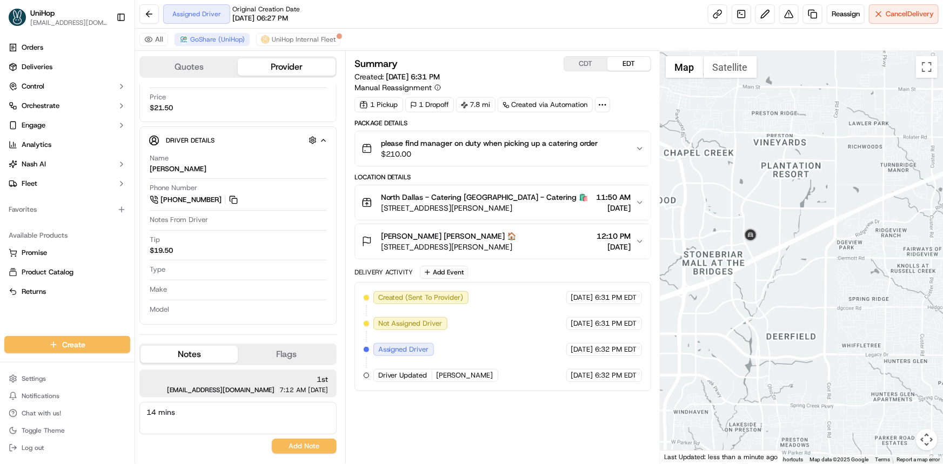
click at [746, 190] on div at bounding box center [802, 257] width 283 height 413
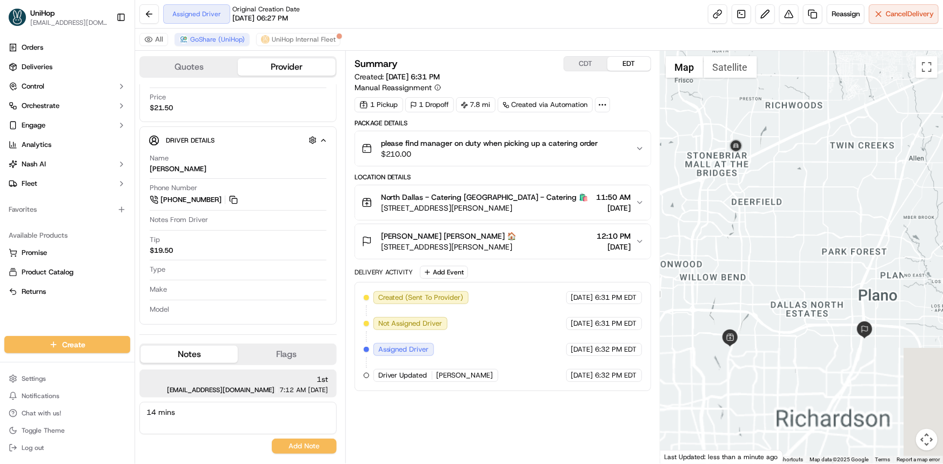
click at [773, 224] on div at bounding box center [802, 257] width 283 height 413
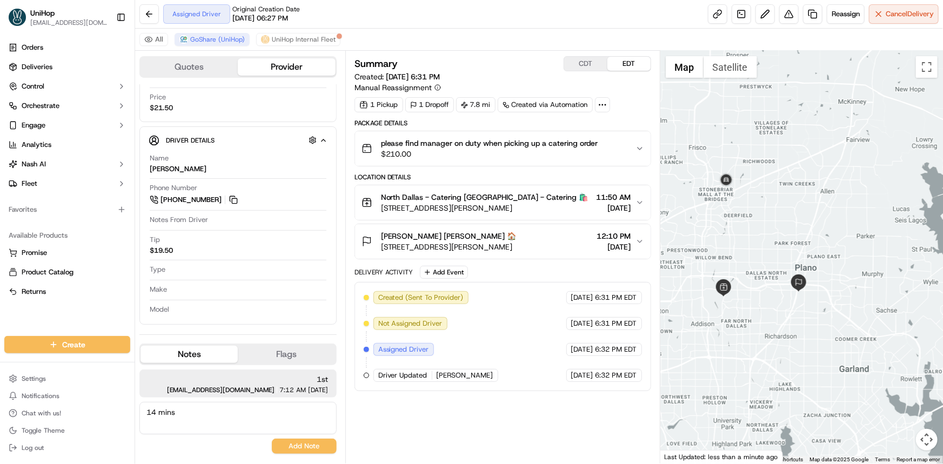
drag, startPoint x: 798, startPoint y: 235, endPoint x: 799, endPoint y: 247, distance: 11.4
click at [797, 251] on div at bounding box center [802, 257] width 283 height 413
drag, startPoint x: 779, startPoint y: 267, endPoint x: 776, endPoint y: 275, distance: 8.5
click at [776, 273] on div at bounding box center [802, 257] width 283 height 413
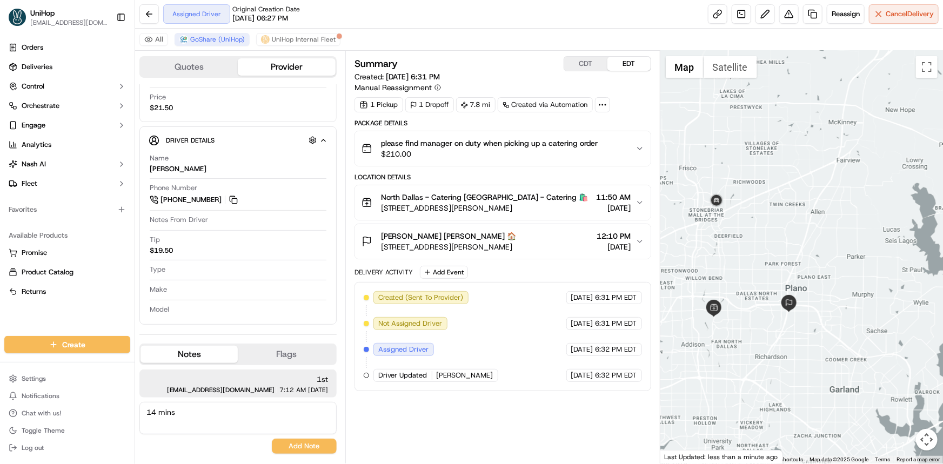
click at [755, 270] on div at bounding box center [802, 257] width 283 height 413
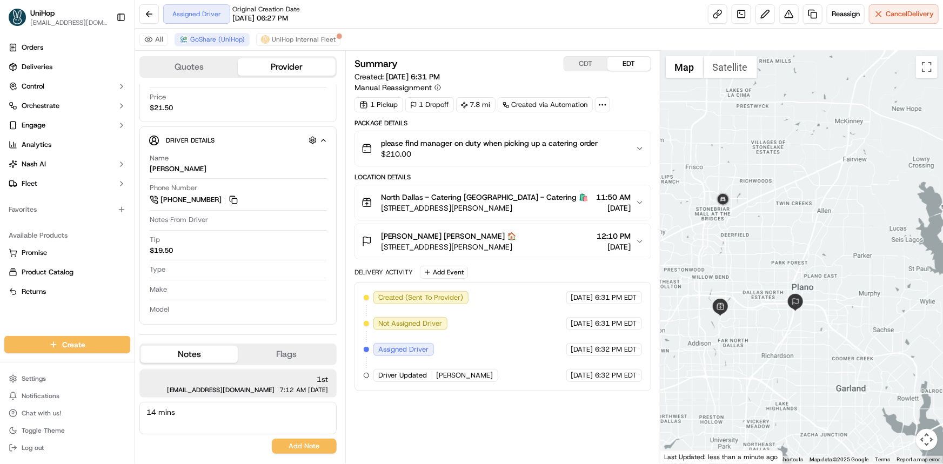
drag, startPoint x: 760, startPoint y: 244, endPoint x: 756, endPoint y: 258, distance: 14.4
click at [755, 257] on div at bounding box center [802, 257] width 283 height 413
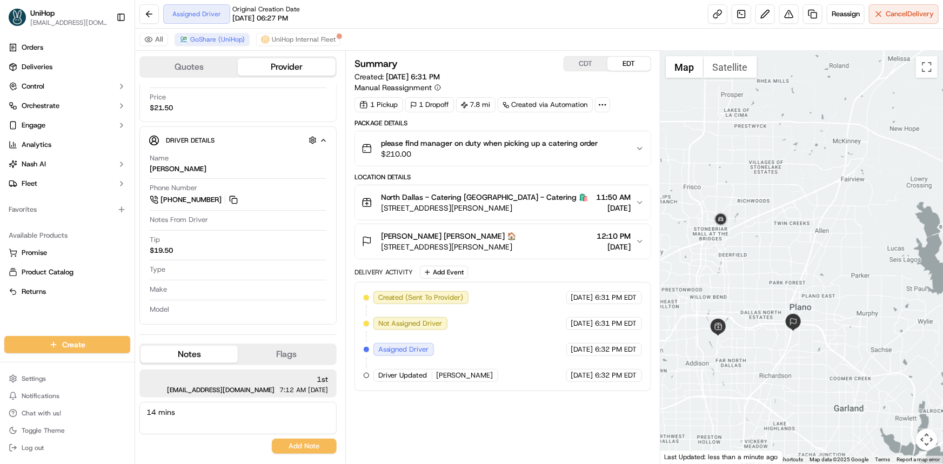
drag, startPoint x: 783, startPoint y: 247, endPoint x: 787, endPoint y: 241, distance: 7.8
click at [789, 243] on div at bounding box center [802, 257] width 283 height 413
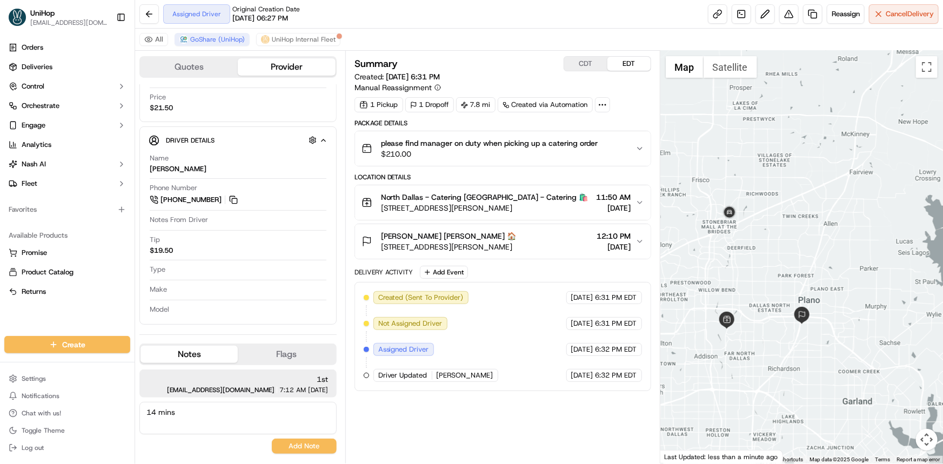
drag, startPoint x: 799, startPoint y: 300, endPoint x: 805, endPoint y: 300, distance: 5.9
click at [804, 300] on div at bounding box center [802, 257] width 283 height 413
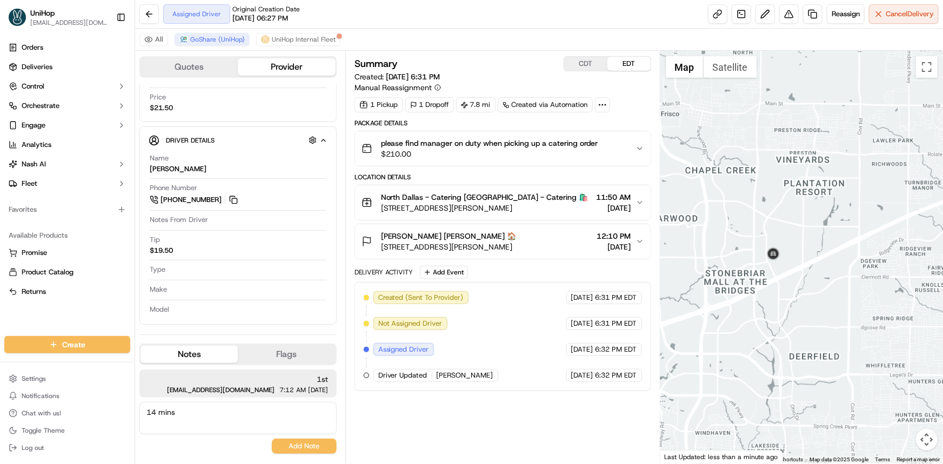
click at [773, 300] on div at bounding box center [802, 257] width 283 height 413
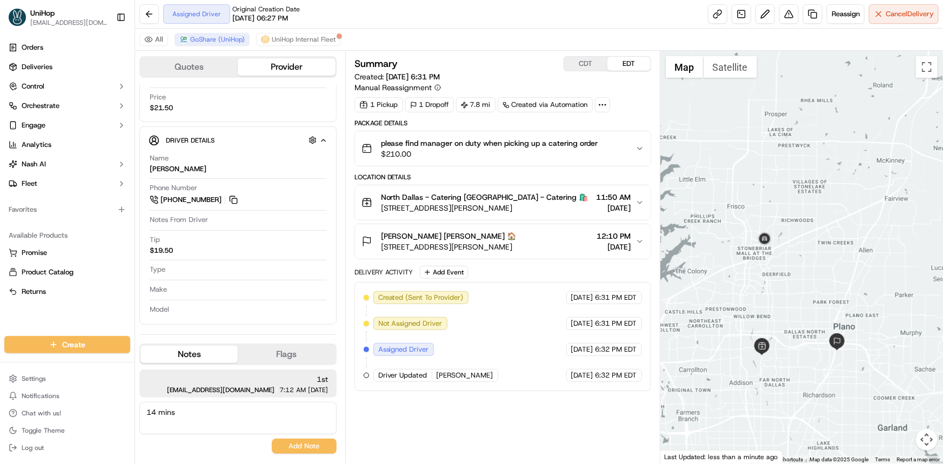
drag, startPoint x: 816, startPoint y: 284, endPoint x: 810, endPoint y: 275, distance: 10.7
click at [811, 275] on div at bounding box center [802, 257] width 283 height 413
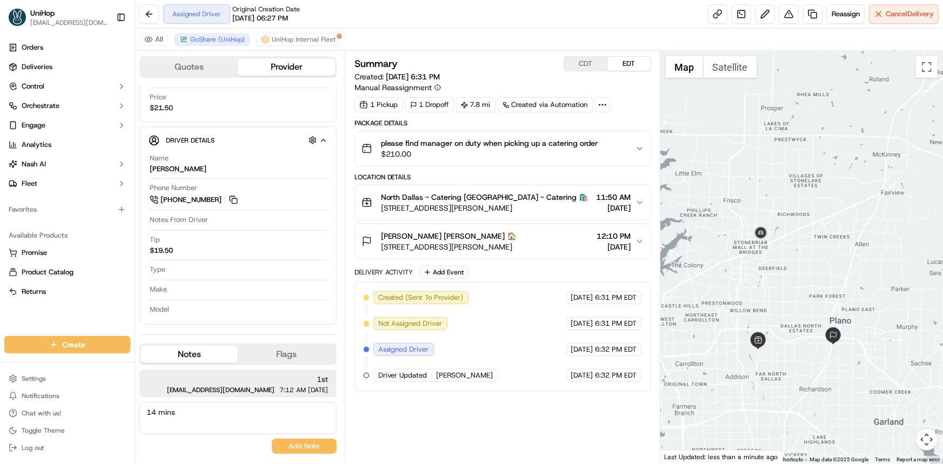
drag, startPoint x: 791, startPoint y: 303, endPoint x: 783, endPoint y: 295, distance: 11.9
click at [785, 297] on div at bounding box center [802, 257] width 283 height 413
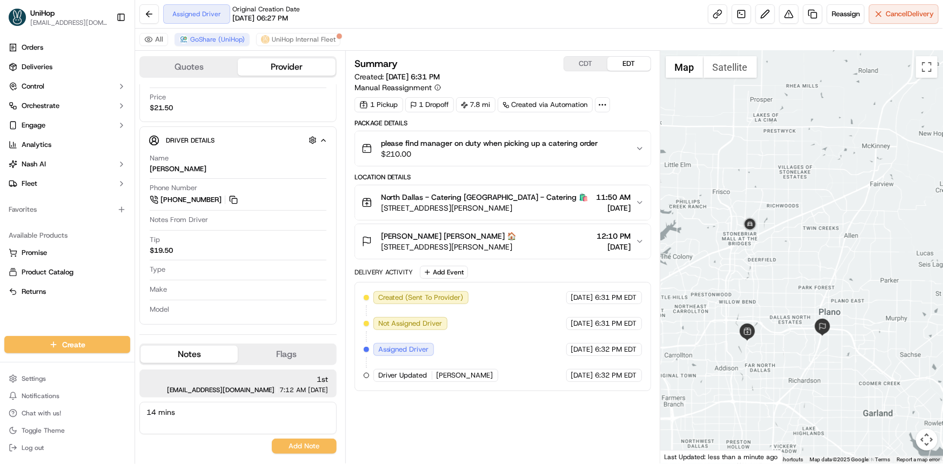
click at [586, 64] on button "CDT" at bounding box center [585, 64] width 43 height 14
click at [628, 63] on button "EDT" at bounding box center [629, 64] width 43 height 14
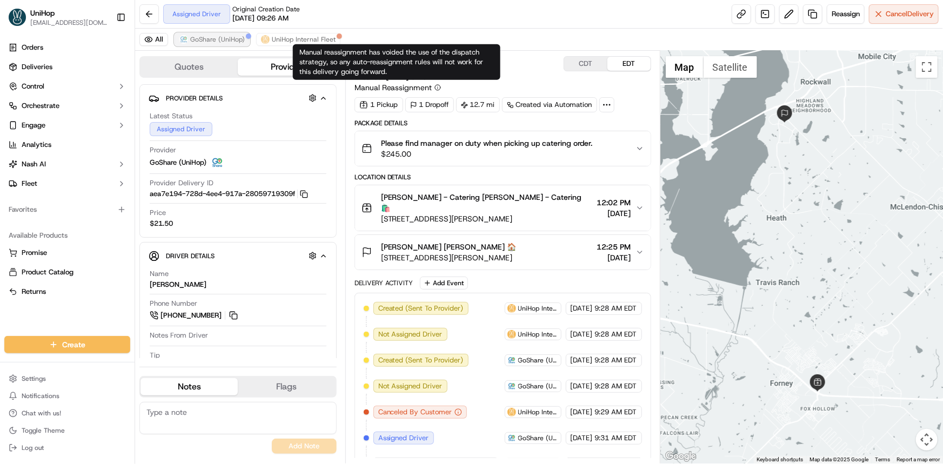
click at [234, 42] on span "GoShare (UniHop)" at bounding box center [217, 39] width 55 height 9
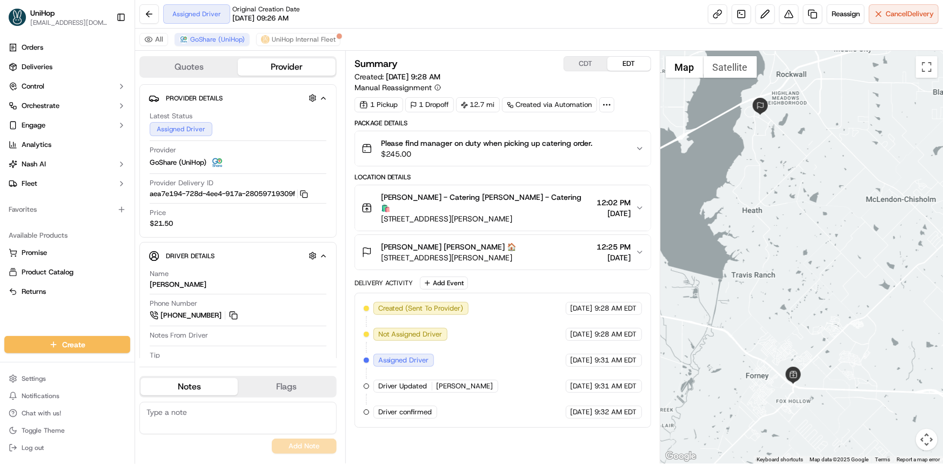
drag, startPoint x: 806, startPoint y: 225, endPoint x: 774, endPoint y: 230, distance: 32.3
click at [779, 223] on div at bounding box center [802, 257] width 283 height 413
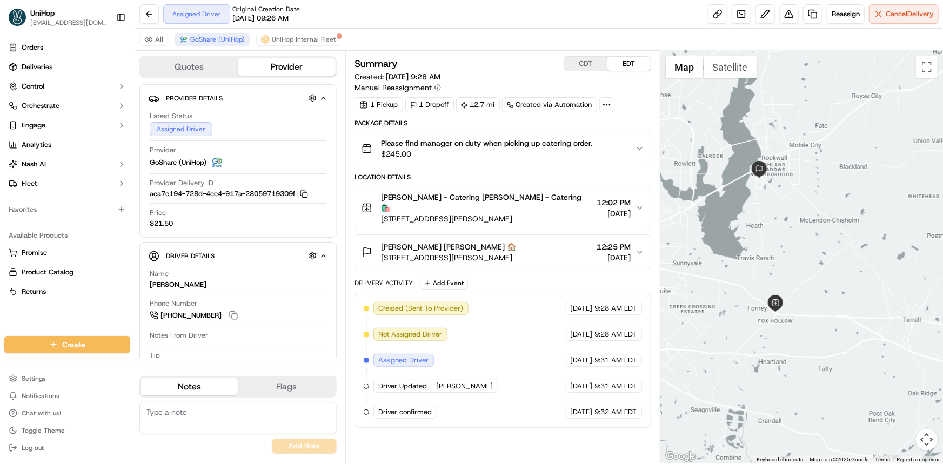
drag, startPoint x: 809, startPoint y: 308, endPoint x: 802, endPoint y: 275, distance: 33.7
click at [809, 302] on div at bounding box center [802, 257] width 283 height 413
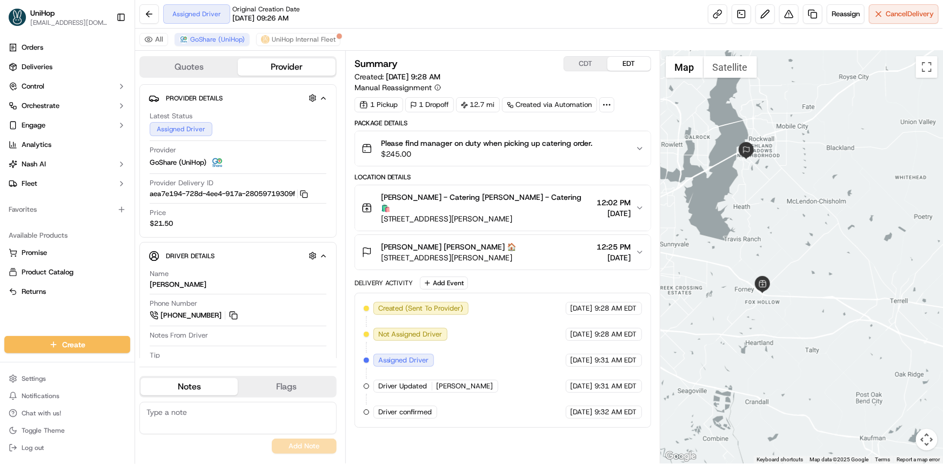
click at [788, 225] on div at bounding box center [802, 257] width 283 height 413
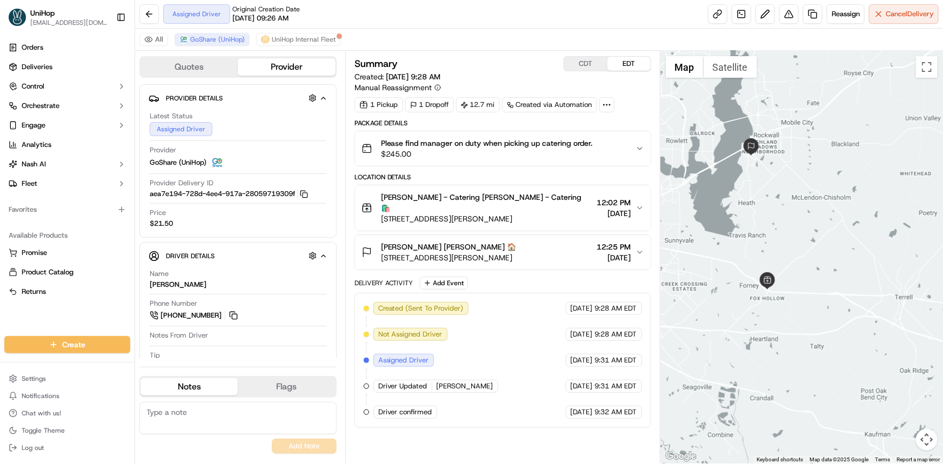
drag, startPoint x: 787, startPoint y: 211, endPoint x: 793, endPoint y: 250, distance: 39.5
click at [793, 250] on div at bounding box center [802, 257] width 283 height 413
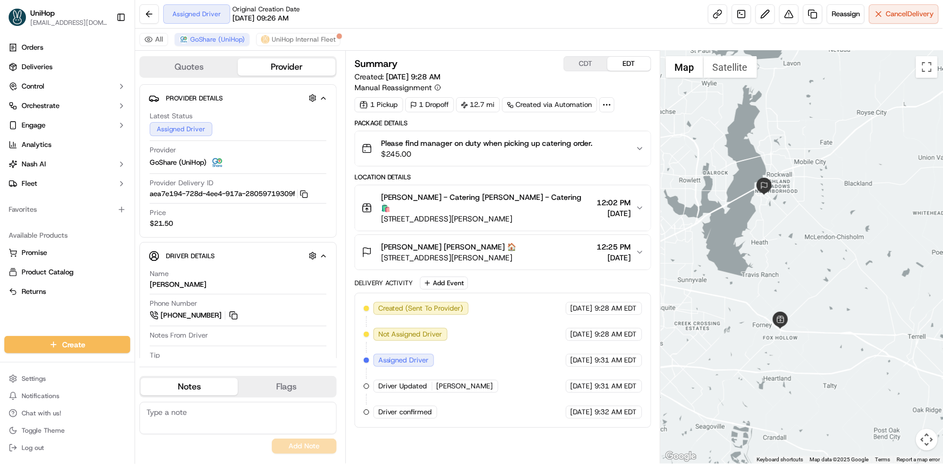
click at [788, 237] on div at bounding box center [802, 257] width 283 height 413
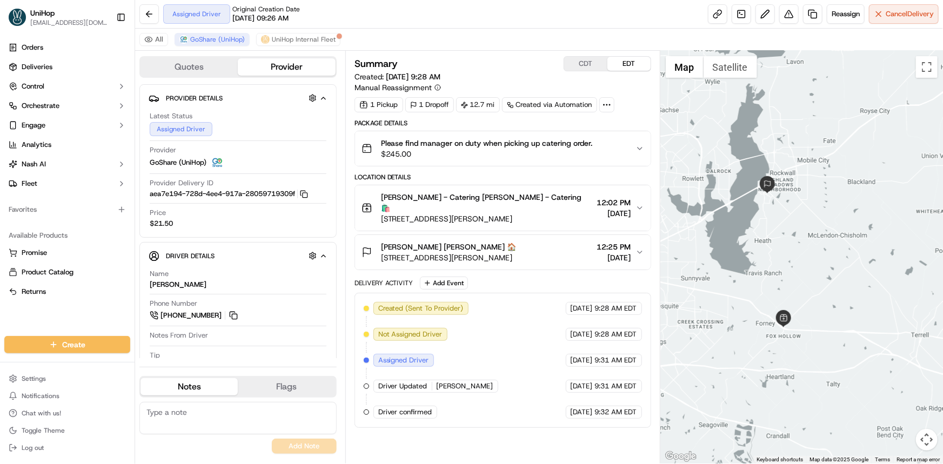
drag, startPoint x: 808, startPoint y: 271, endPoint x: 807, endPoint y: 242, distance: 29.8
click at [807, 243] on div at bounding box center [802, 257] width 283 height 413
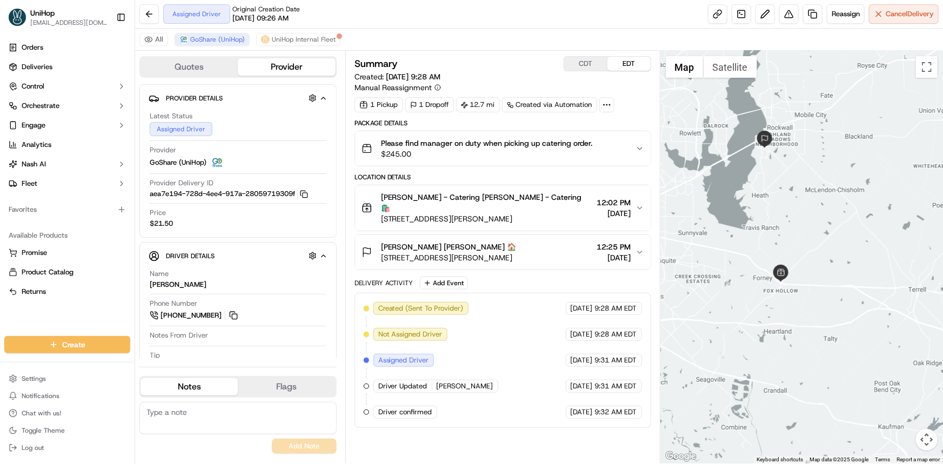
drag, startPoint x: 768, startPoint y: 241, endPoint x: 766, endPoint y: 217, distance: 23.3
click at [769, 220] on div at bounding box center [802, 257] width 283 height 413
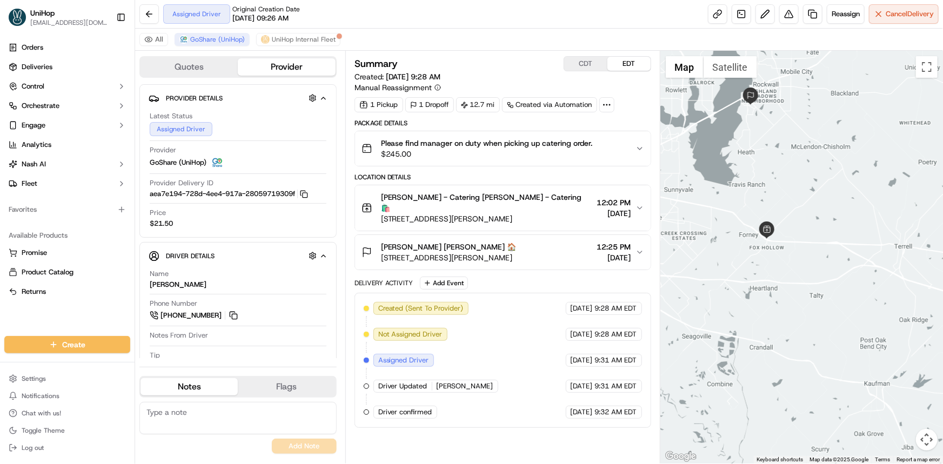
drag, startPoint x: 786, startPoint y: 289, endPoint x: 775, endPoint y: 293, distance: 11.1
click at [776, 292] on div at bounding box center [802, 257] width 283 height 413
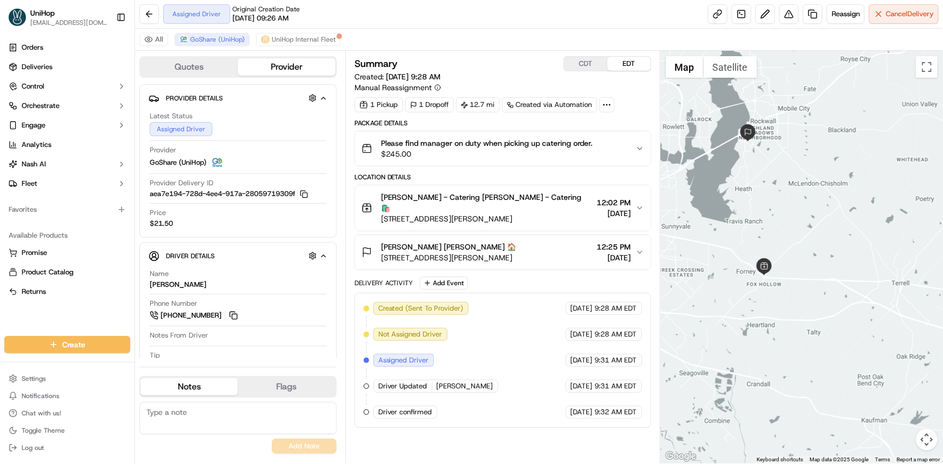
drag, startPoint x: 784, startPoint y: 278, endPoint x: 795, endPoint y: 330, distance: 52.5
click at [795, 330] on div at bounding box center [802, 257] width 283 height 413
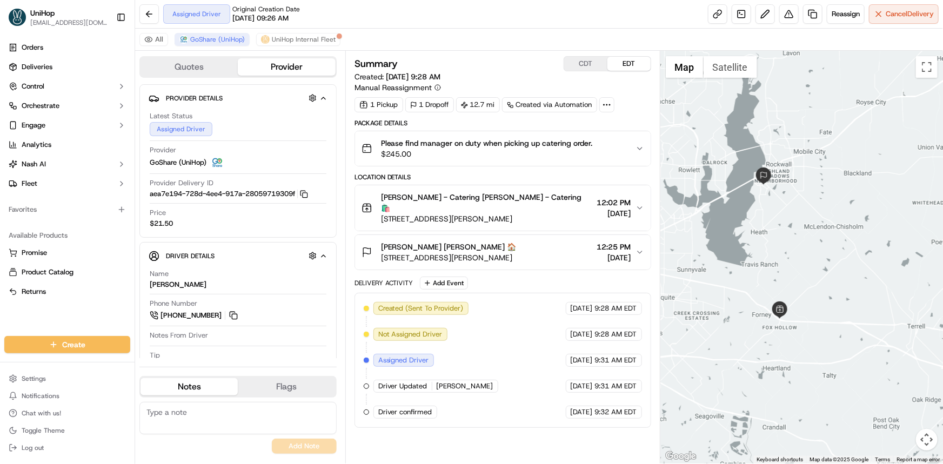
drag, startPoint x: 745, startPoint y: 255, endPoint x: 750, endPoint y: 275, distance: 20.6
click at [750, 275] on div at bounding box center [802, 257] width 283 height 413
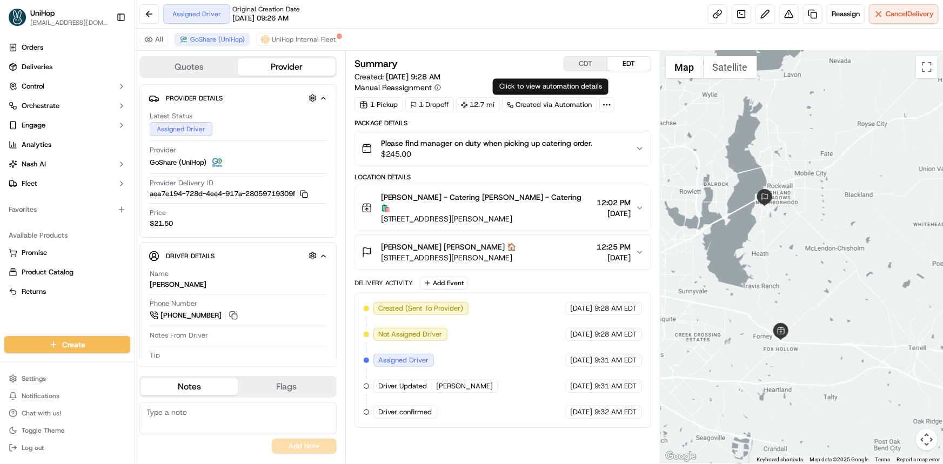
click at [782, 228] on div at bounding box center [802, 257] width 283 height 413
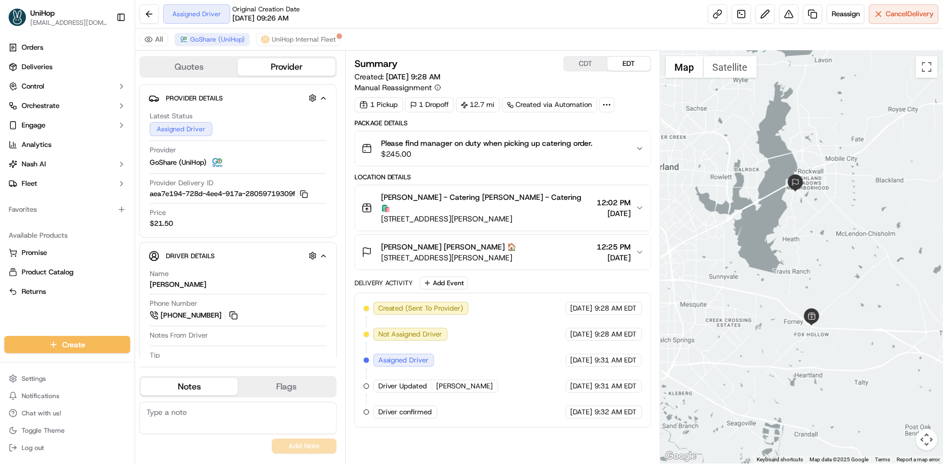
drag, startPoint x: 782, startPoint y: 228, endPoint x: 779, endPoint y: 248, distance: 20.8
click at [779, 248] on div at bounding box center [802, 257] width 283 height 413
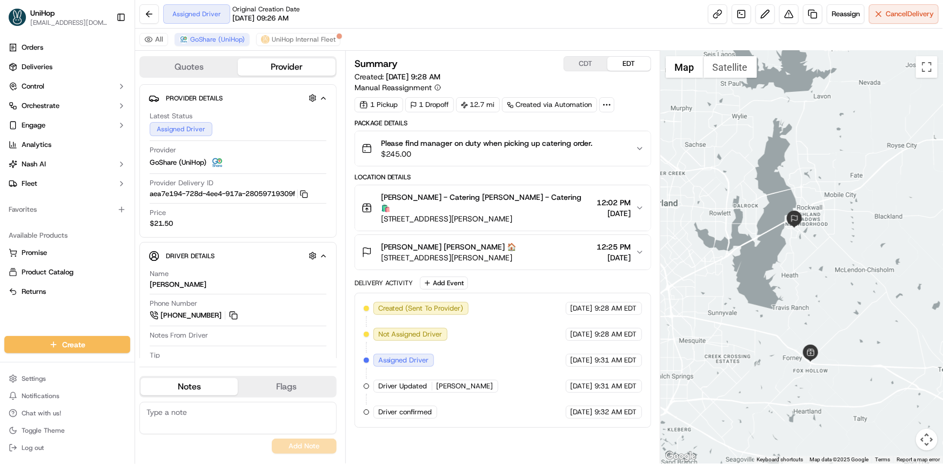
drag, startPoint x: 768, startPoint y: 232, endPoint x: 735, endPoint y: 210, distance: 39.3
click at [738, 212] on div at bounding box center [802, 257] width 283 height 413
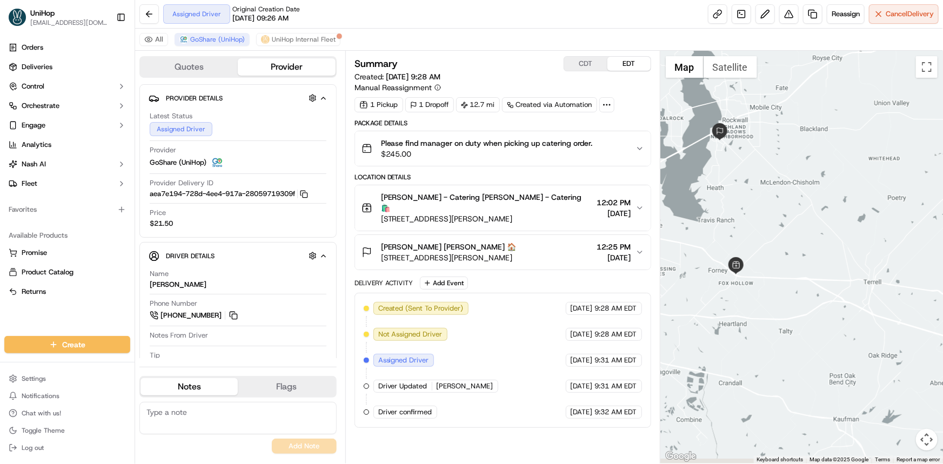
click at [804, 205] on div at bounding box center [802, 257] width 283 height 413
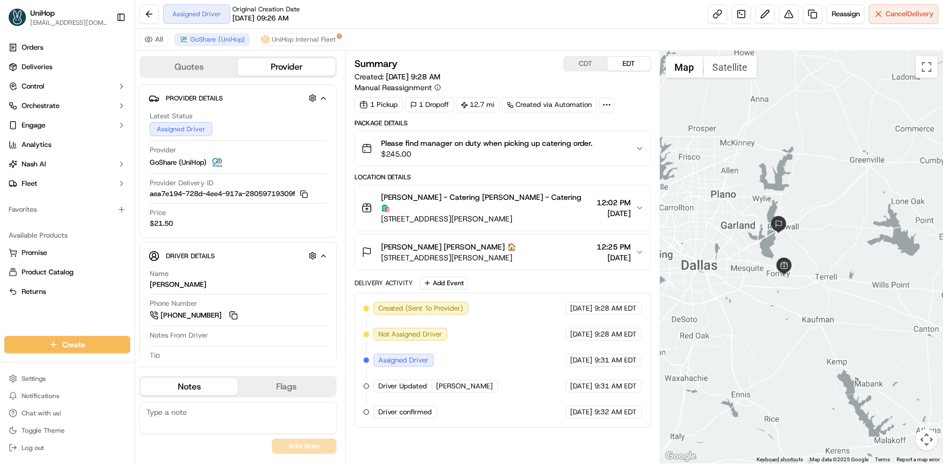
drag, startPoint x: 813, startPoint y: 262, endPoint x: 808, endPoint y: 284, distance: 22.6
click at [808, 284] on div at bounding box center [802, 257] width 283 height 413
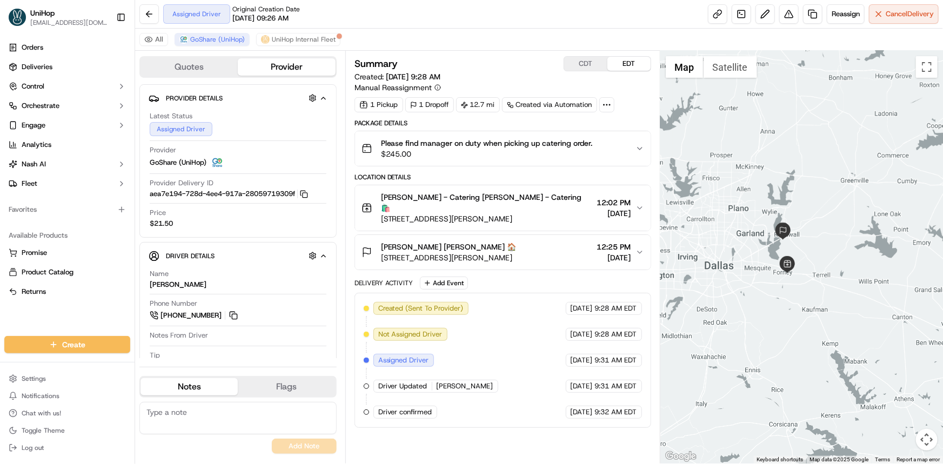
drag, startPoint x: 870, startPoint y: 246, endPoint x: 876, endPoint y: 257, distance: 12.6
click at [876, 257] on div at bounding box center [802, 257] width 283 height 413
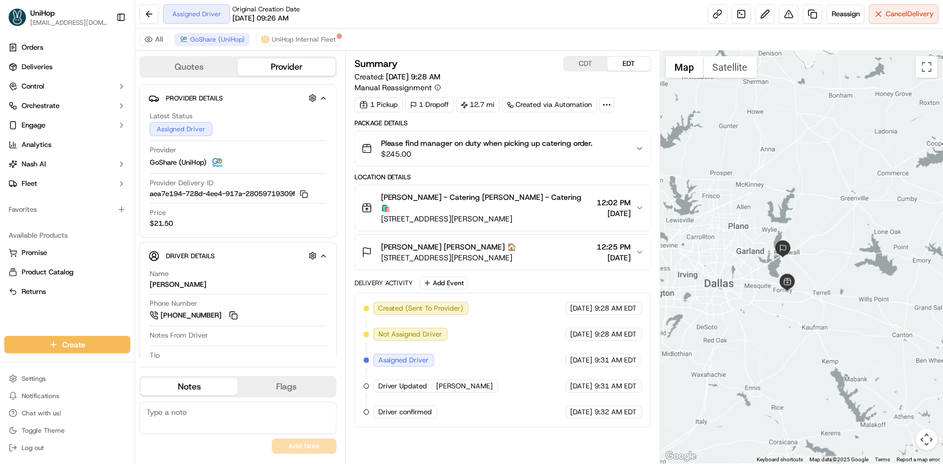
drag, startPoint x: 880, startPoint y: 284, endPoint x: 870, endPoint y: 294, distance: 13.8
click at [873, 285] on div at bounding box center [802, 257] width 283 height 413
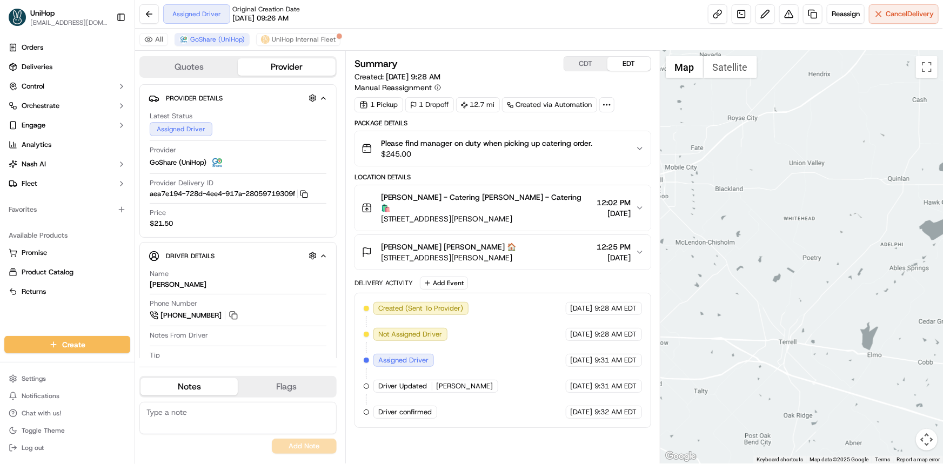
drag, startPoint x: 726, startPoint y: 267, endPoint x: 808, endPoint y: 261, distance: 83.0
click at [789, 264] on div at bounding box center [802, 257] width 283 height 413
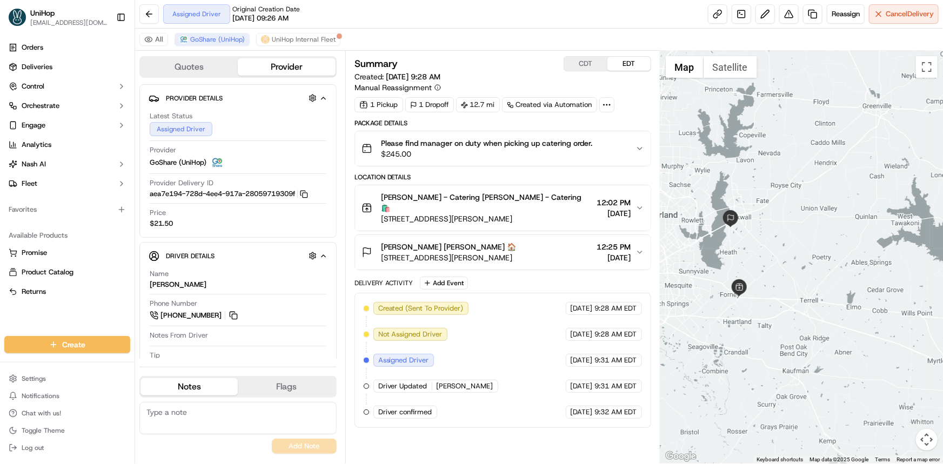
click at [790, 267] on div at bounding box center [802, 257] width 283 height 413
drag, startPoint x: 876, startPoint y: 248, endPoint x: 878, endPoint y: 238, distance: 10.0
click at [877, 246] on div at bounding box center [802, 257] width 283 height 413
click at [235, 315] on button at bounding box center [234, 316] width 12 height 12
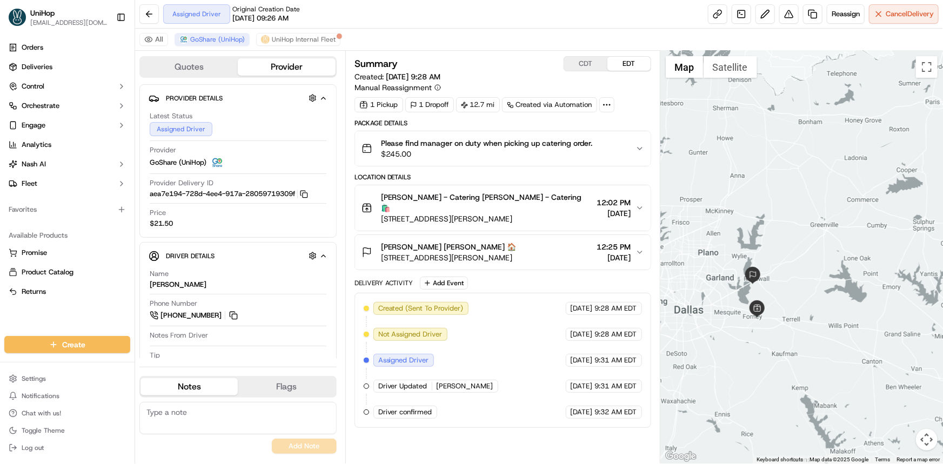
drag, startPoint x: 789, startPoint y: 242, endPoint x: 811, endPoint y: 251, distance: 23.3
click at [809, 251] on div at bounding box center [802, 257] width 283 height 413
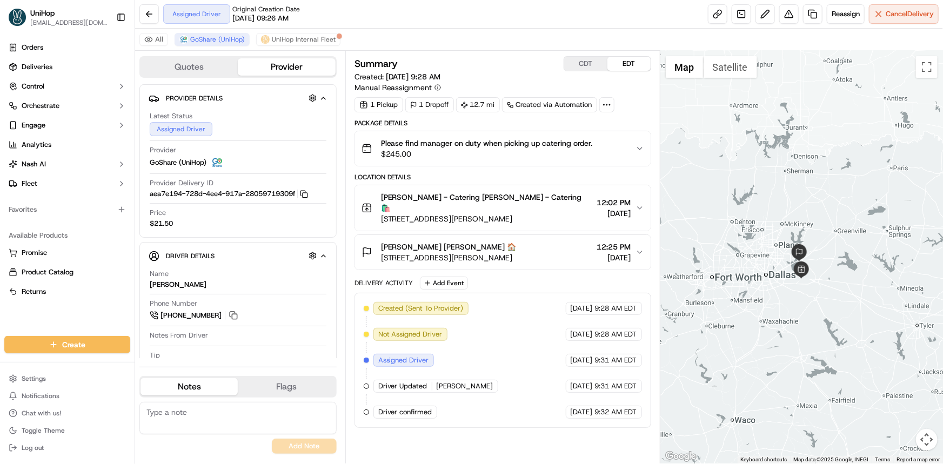
drag, startPoint x: 826, startPoint y: 273, endPoint x: 820, endPoint y: 248, distance: 25.6
click at [820, 248] on div at bounding box center [802, 257] width 283 height 413
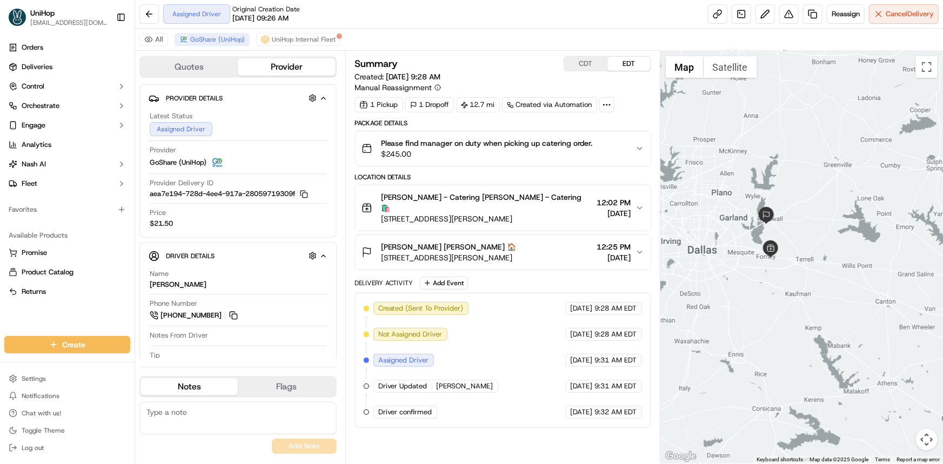
drag, startPoint x: 28, startPoint y: 321, endPoint x: 157, endPoint y: 338, distance: 129.8
click at [28, 321] on div "Orders Deliveries Control Orchestrate Engage Analytics Nash AI Fleet Favorites …" at bounding box center [67, 181] width 135 height 293
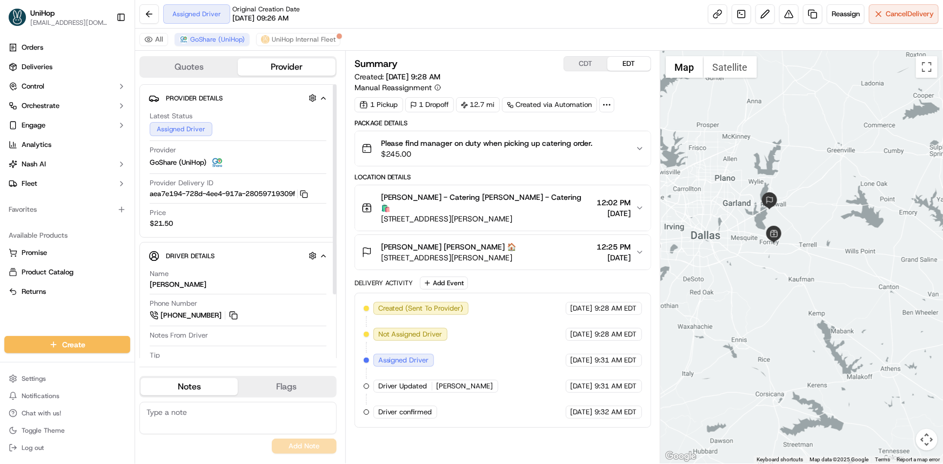
drag, startPoint x: 750, startPoint y: 291, endPoint x: 749, endPoint y: 268, distance: 23.3
click at [750, 270] on div at bounding box center [802, 257] width 283 height 413
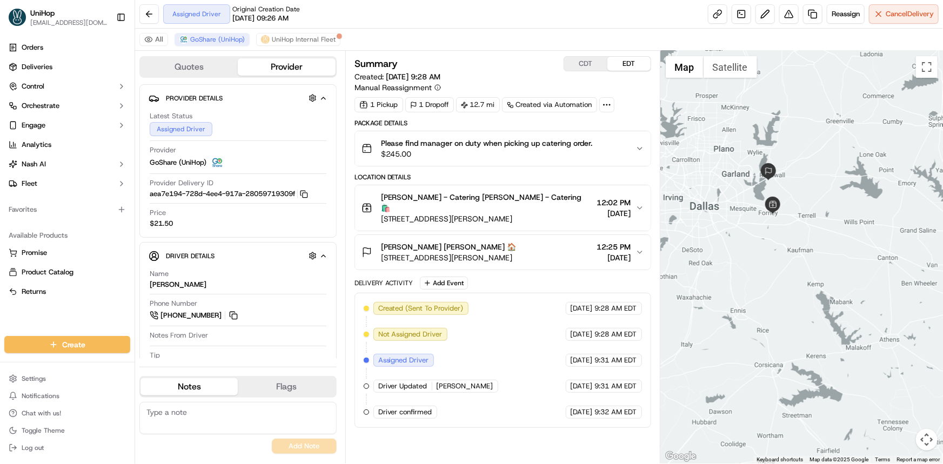
drag, startPoint x: 760, startPoint y: 266, endPoint x: 766, endPoint y: 294, distance: 28.1
click at [766, 294] on div at bounding box center [802, 257] width 283 height 413
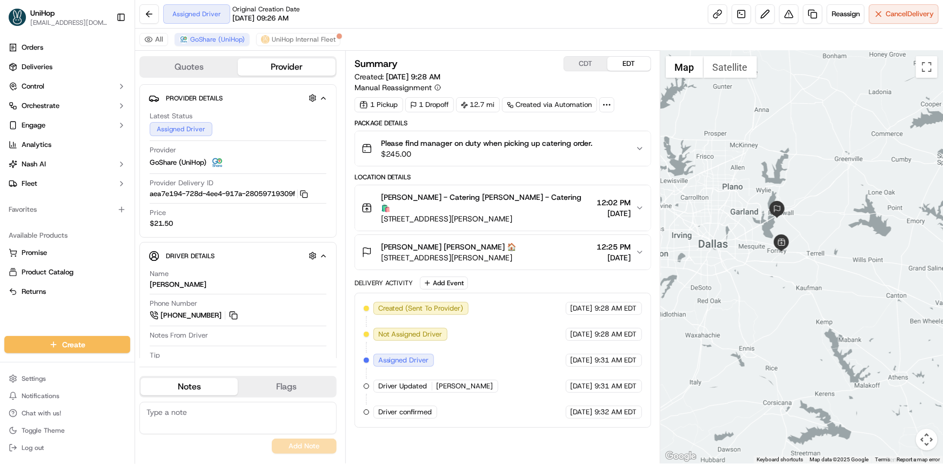
drag, startPoint x: 792, startPoint y: 281, endPoint x: 799, endPoint y: 291, distance: 12.4
click at [799, 291] on div at bounding box center [802, 257] width 283 height 413
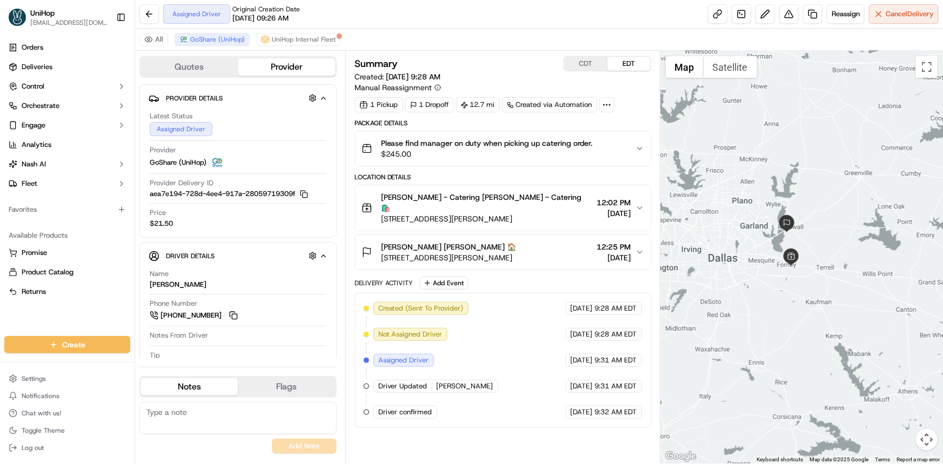
click at [281, 413] on textarea at bounding box center [237, 418] width 197 height 32
type textarea "12 PM eta"
click at [311, 444] on button "Add Note" at bounding box center [304, 446] width 65 height 15
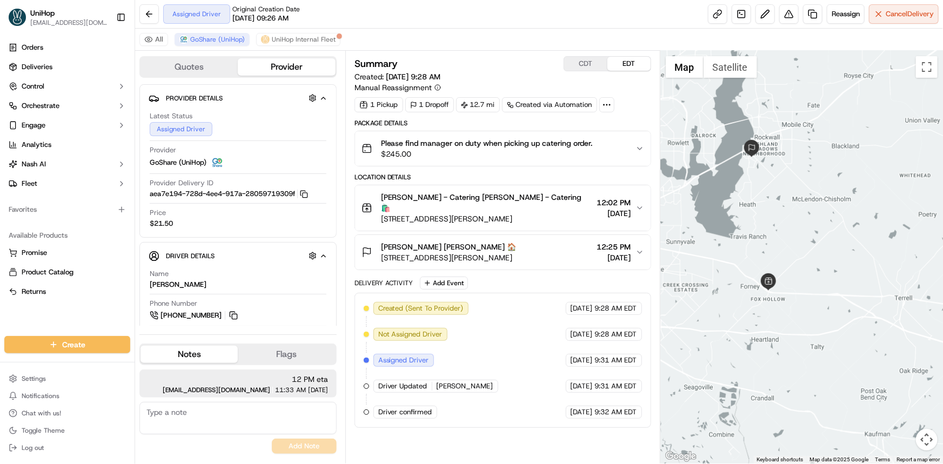
drag, startPoint x: 768, startPoint y: 231, endPoint x: 597, endPoint y: 221, distance: 171.2
click at [784, 250] on div at bounding box center [802, 257] width 283 height 413
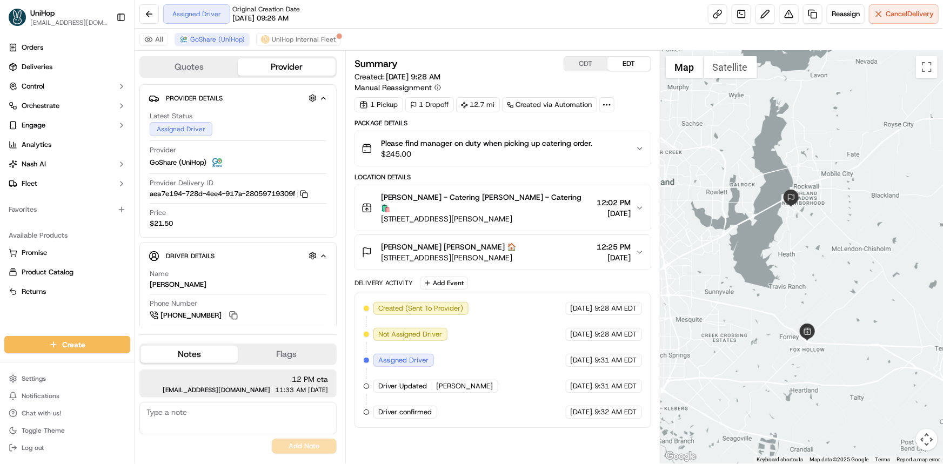
drag, startPoint x: 382, startPoint y: 205, endPoint x: 529, endPoint y: 204, distance: 147.6
click at [529, 204] on div "Forney - Catering Forney - Catering 🛍️ 780 E US Hwy 80, Forney, TX 75126, USA 1…" at bounding box center [499, 208] width 274 height 32
drag, startPoint x: 387, startPoint y: 246, endPoint x: 560, endPoint y: 245, distance: 173.0
click at [517, 252] on span "1005 W Ralph Hall Pkwy, Rockwall, TX 75032, USA" at bounding box center [449, 257] width 136 height 11
copy span "1005 W Ralph Hall Pkwy, Rockwall, TX 75032, USA"
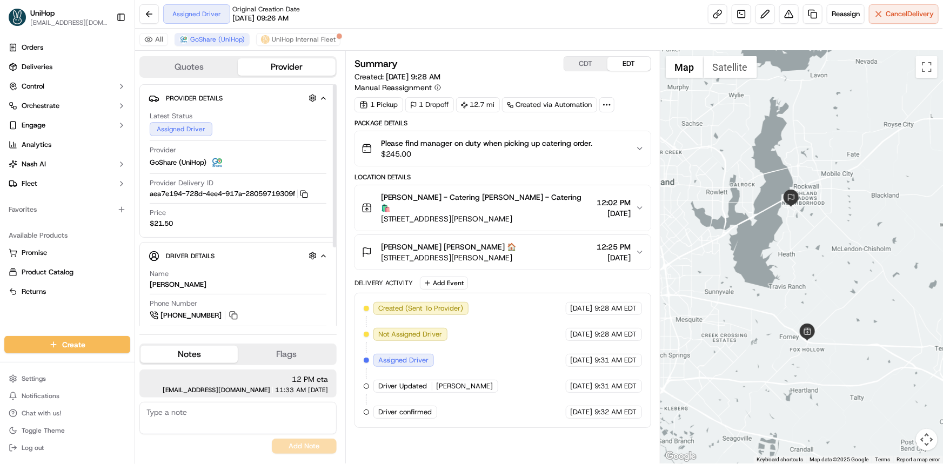
click at [242, 426] on textarea at bounding box center [237, 418] width 197 height 32
type textarea "21 mins"
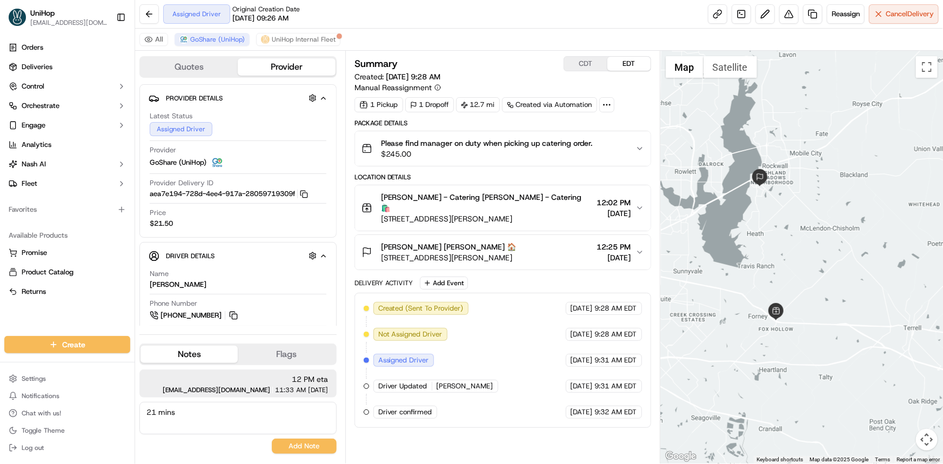
drag, startPoint x: 781, startPoint y: 222, endPoint x: 751, endPoint y: 205, distance: 34.3
click at [751, 205] on div at bounding box center [802, 257] width 283 height 413
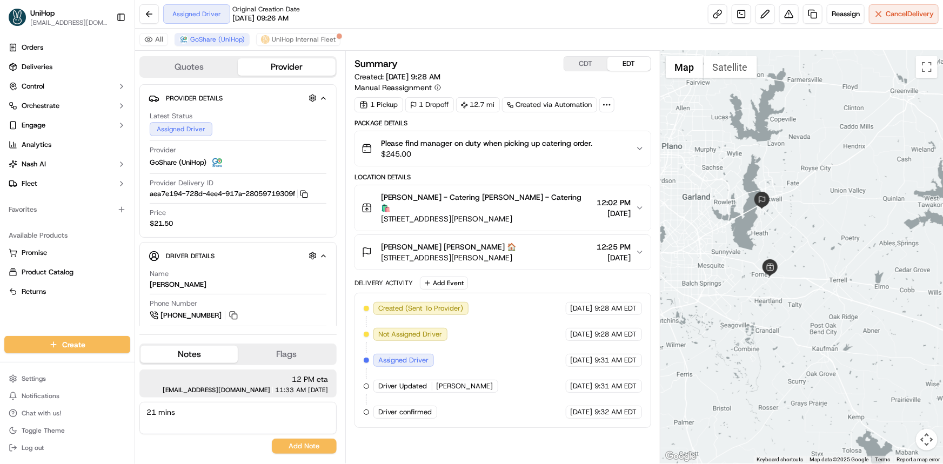
drag, startPoint x: 819, startPoint y: 250, endPoint x: 820, endPoint y: 270, distance: 20.0
click at [820, 270] on div at bounding box center [802, 257] width 283 height 413
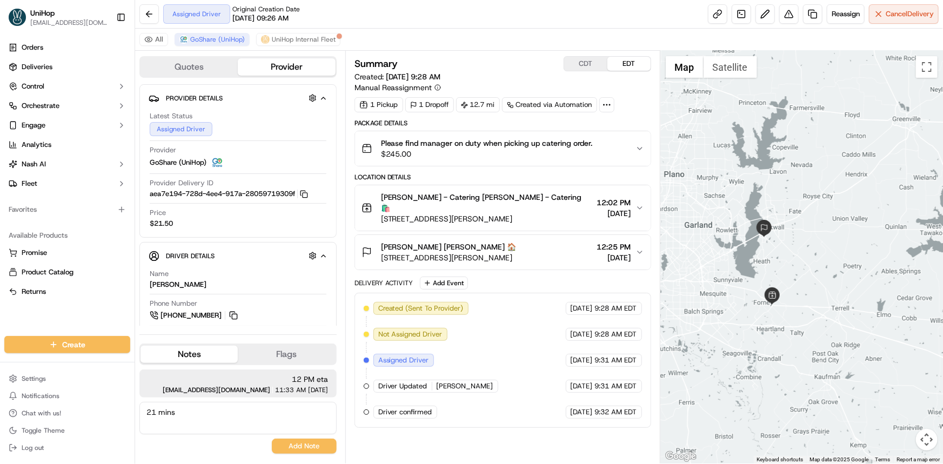
click at [836, 282] on div at bounding box center [802, 257] width 283 height 413
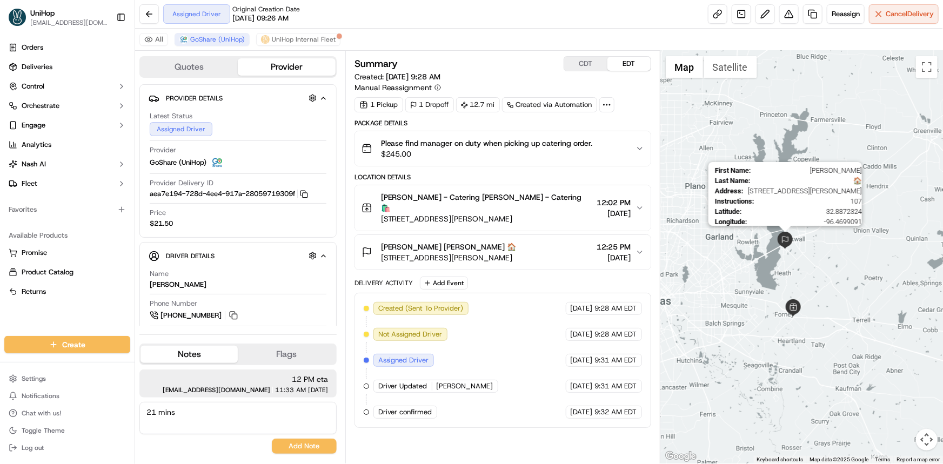
drag, startPoint x: 781, startPoint y: 248, endPoint x: 752, endPoint y: 205, distance: 51.4
click at [777, 232] on img at bounding box center [785, 240] width 17 height 17
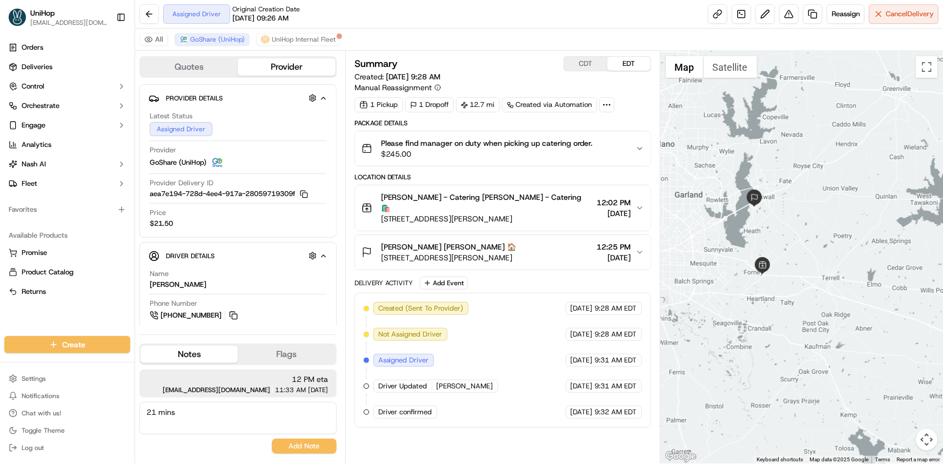
drag, startPoint x: 792, startPoint y: 251, endPoint x: 786, endPoint y: 270, distance: 19.3
click at [782, 262] on div "To navigate, press the arrow keys." at bounding box center [802, 257] width 283 height 413
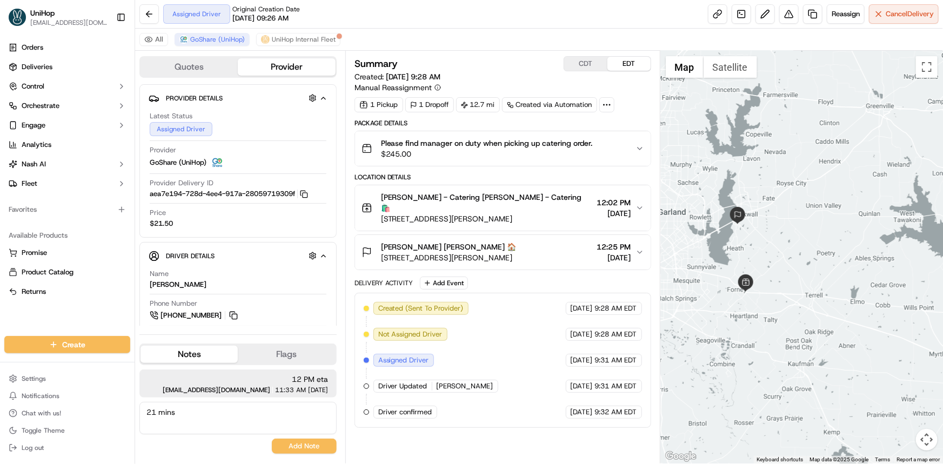
drag, startPoint x: 804, startPoint y: 268, endPoint x: 810, endPoint y: 267, distance: 6.0
click at [809, 267] on div at bounding box center [802, 257] width 283 height 413
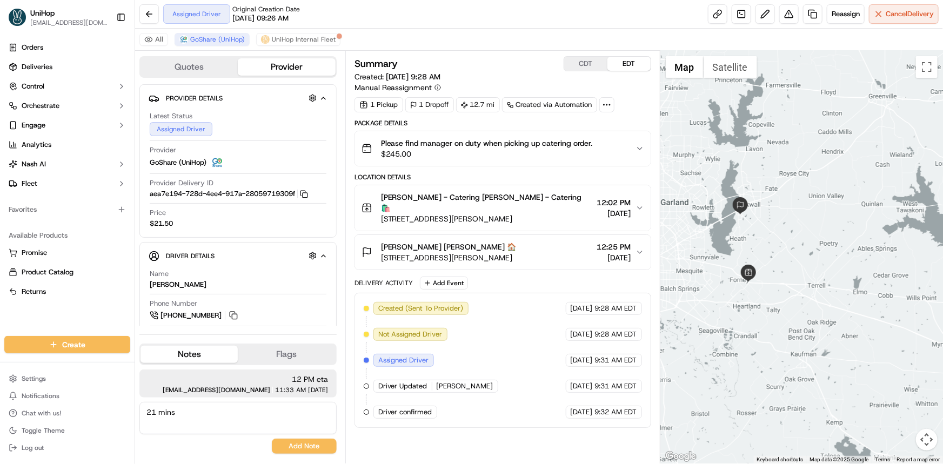
click at [810, 281] on div at bounding box center [802, 257] width 283 height 413
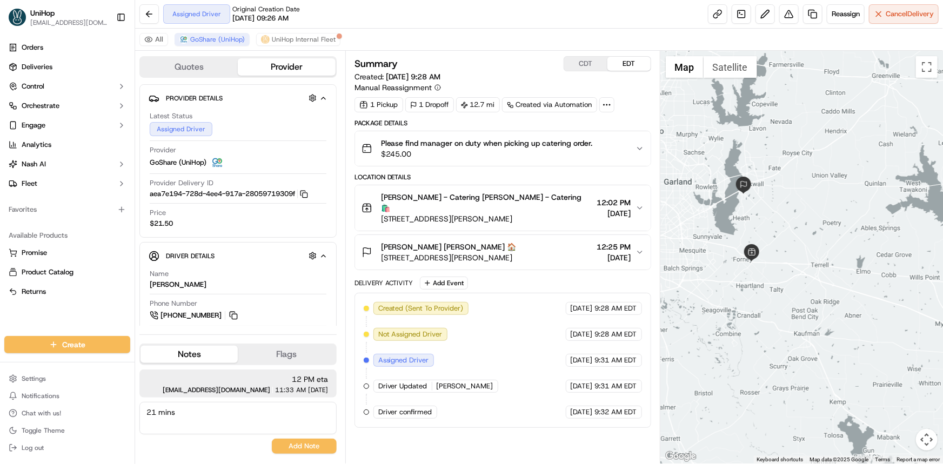
drag, startPoint x: 773, startPoint y: 277, endPoint x: 775, endPoint y: 258, distance: 19.0
click at [775, 258] on div at bounding box center [802, 257] width 283 height 413
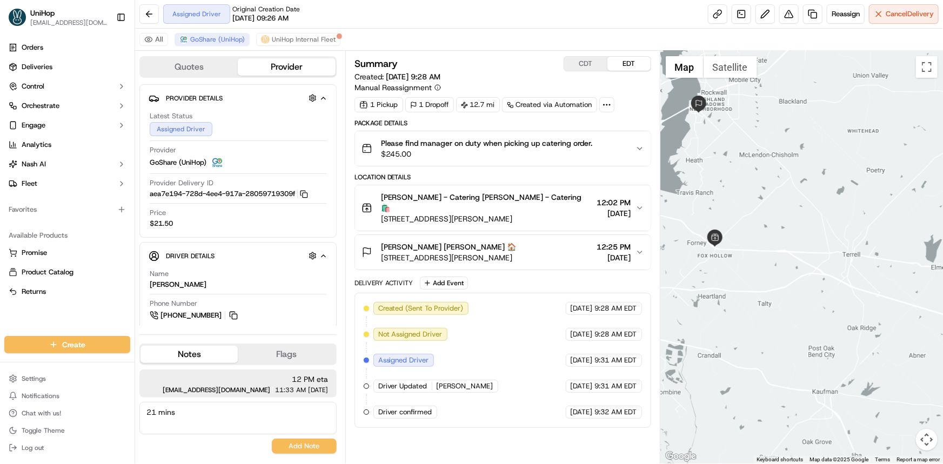
drag, startPoint x: 784, startPoint y: 238, endPoint x: 813, endPoint y: 282, distance: 52.8
click at [813, 282] on div at bounding box center [802, 257] width 283 height 413
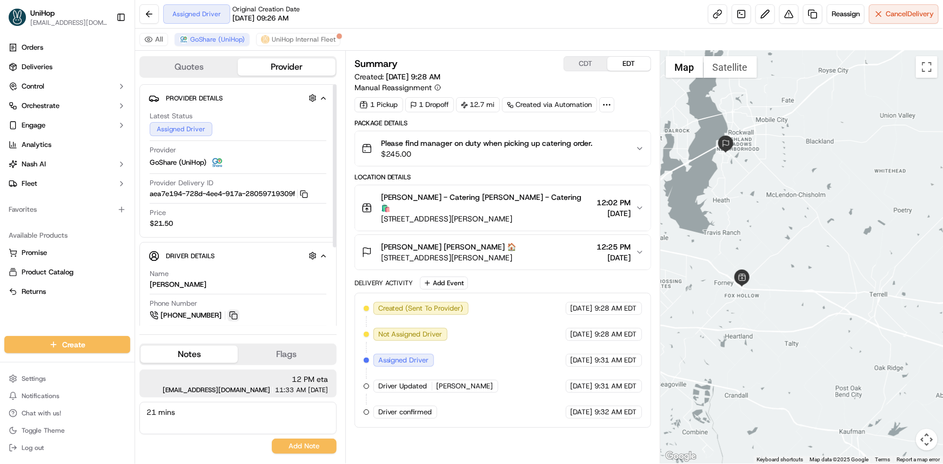
click at [232, 315] on button at bounding box center [234, 316] width 12 height 12
click at [57, 317] on div "Orders Deliveries Control Orchestrate Engage Analytics Nash AI Fleet Favorites …" at bounding box center [67, 181] width 135 height 293
drag, startPoint x: 814, startPoint y: 249, endPoint x: 799, endPoint y: 244, distance: 15.9
click at [805, 248] on div at bounding box center [802, 257] width 283 height 413
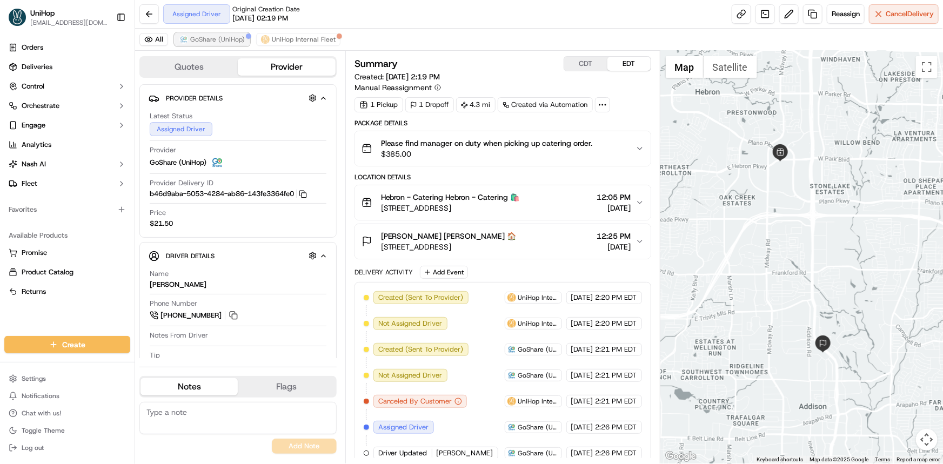
click at [221, 38] on span "GoShare (UniHop)" at bounding box center [217, 39] width 55 height 9
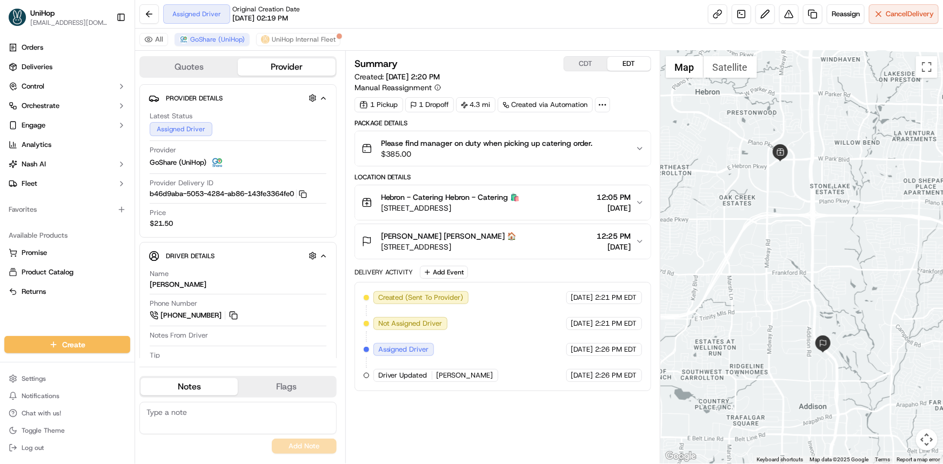
click at [749, 241] on div at bounding box center [802, 257] width 283 height 413
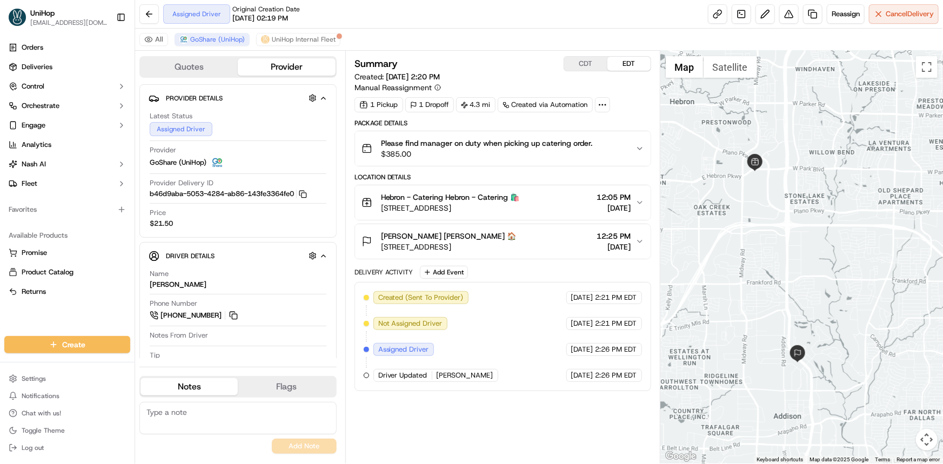
click at [50, 321] on div "Orders Deliveries Control Orchestrate Engage Analytics [PERSON_NAME] Fleet Favo…" at bounding box center [67, 181] width 135 height 293
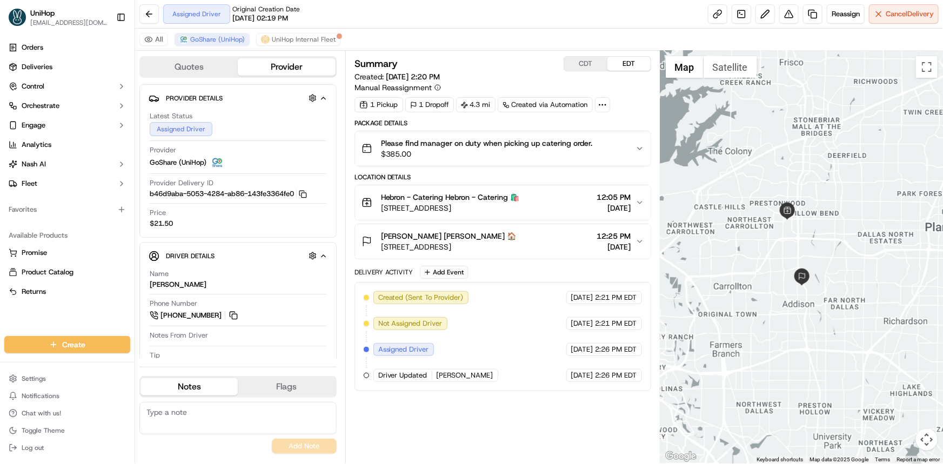
drag, startPoint x: 784, startPoint y: 250, endPoint x: 824, endPoint y: 264, distance: 42.2
click at [823, 262] on div at bounding box center [802, 257] width 283 height 413
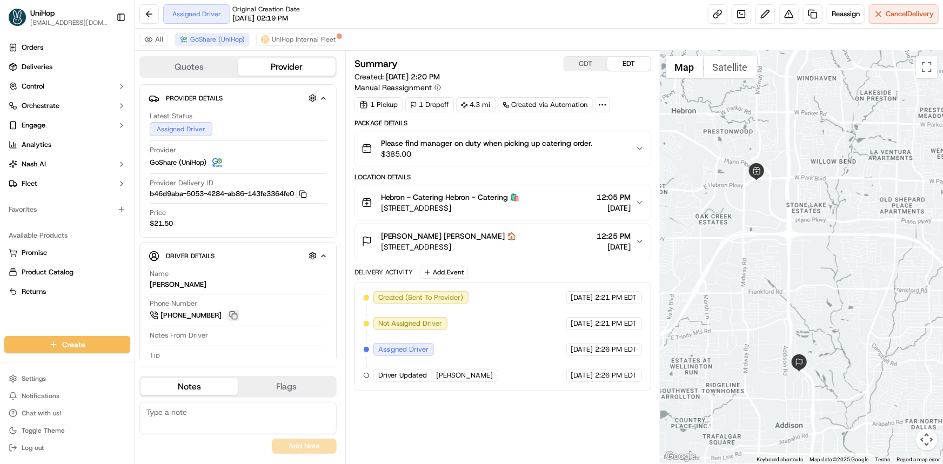
click at [229, 312] on button at bounding box center [234, 316] width 12 height 12
click at [36, 319] on div "Orders Deliveries Control Orchestrate Engage Analytics [PERSON_NAME] Fleet Favo…" at bounding box center [67, 181] width 135 height 293
click at [234, 315] on button at bounding box center [234, 316] width 12 height 12
click at [11, 308] on div "Orders Deliveries Control Orchestrate Engage Analytics [PERSON_NAME] Fleet Favo…" at bounding box center [67, 181] width 135 height 293
click at [456, 275] on button "Add Event" at bounding box center [444, 272] width 48 height 13
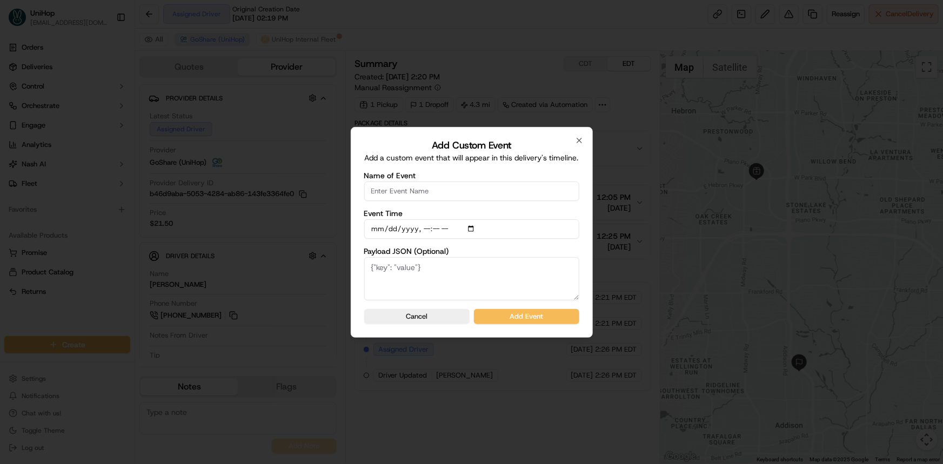
click at [440, 187] on input "Name of Event" at bounding box center [471, 191] width 215 height 19
type input "Driver confirmed"
click at [544, 323] on button "Add Event" at bounding box center [526, 316] width 105 height 15
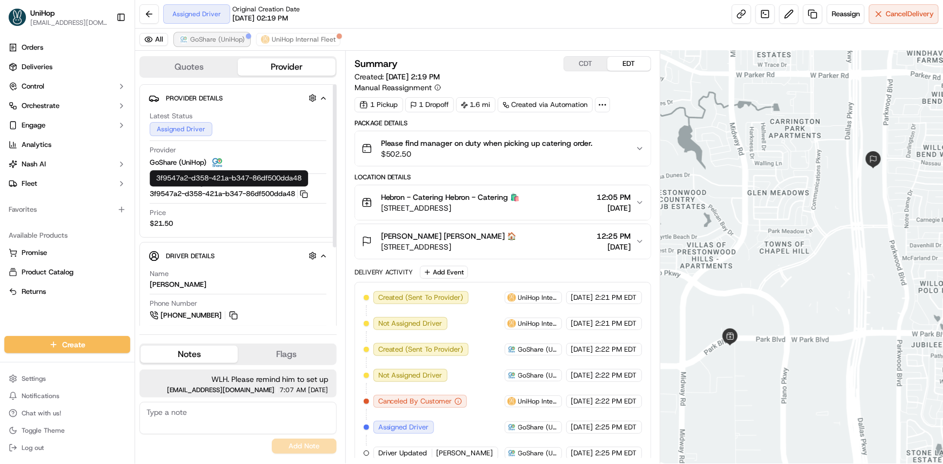
click at [213, 42] on span "GoShare (UniHop)" at bounding box center [217, 39] width 55 height 9
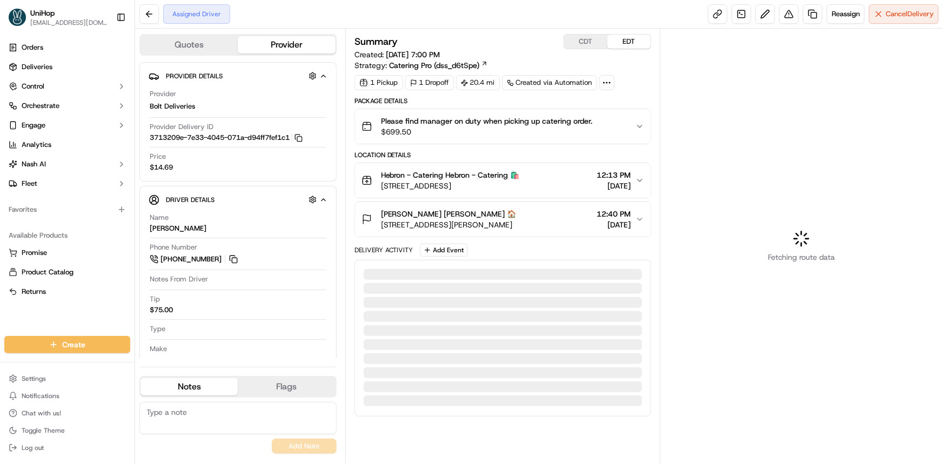
click at [647, 13] on div "Assigned Driver Reassign Cancel Delivery" at bounding box center [539, 14] width 808 height 29
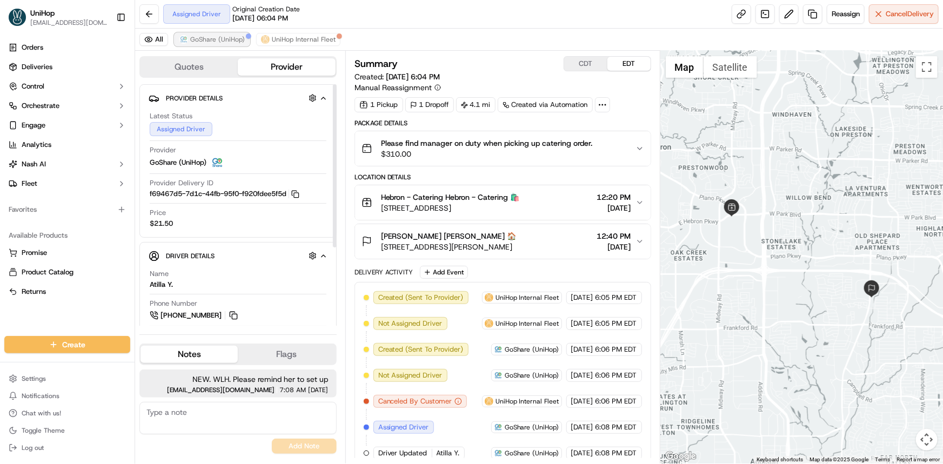
click at [213, 39] on span "GoShare (UniHop)" at bounding box center [217, 39] width 55 height 9
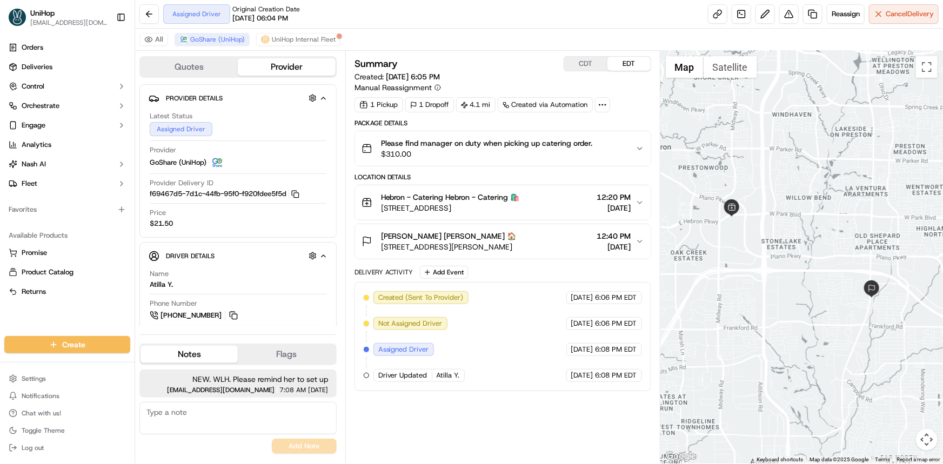
drag, startPoint x: 833, startPoint y: 260, endPoint x: 827, endPoint y: 264, distance: 6.9
click at [829, 260] on div at bounding box center [802, 257] width 283 height 413
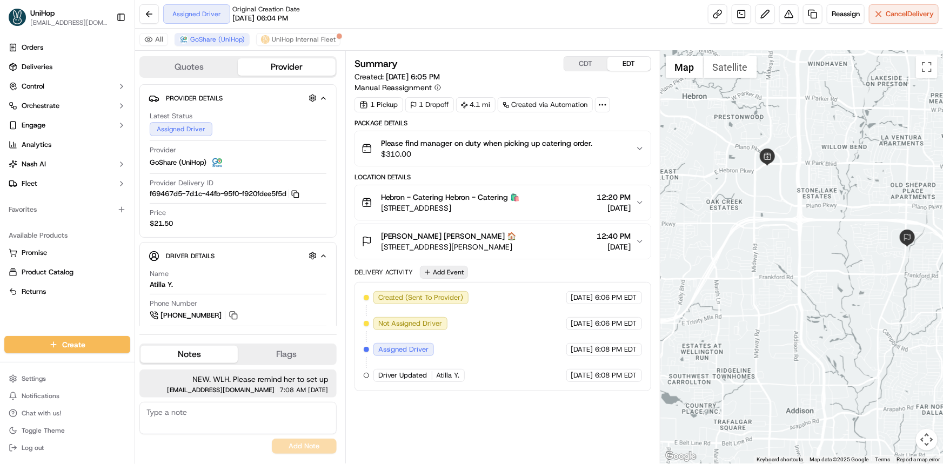
click at [445, 269] on button "Add Event" at bounding box center [444, 272] width 48 height 13
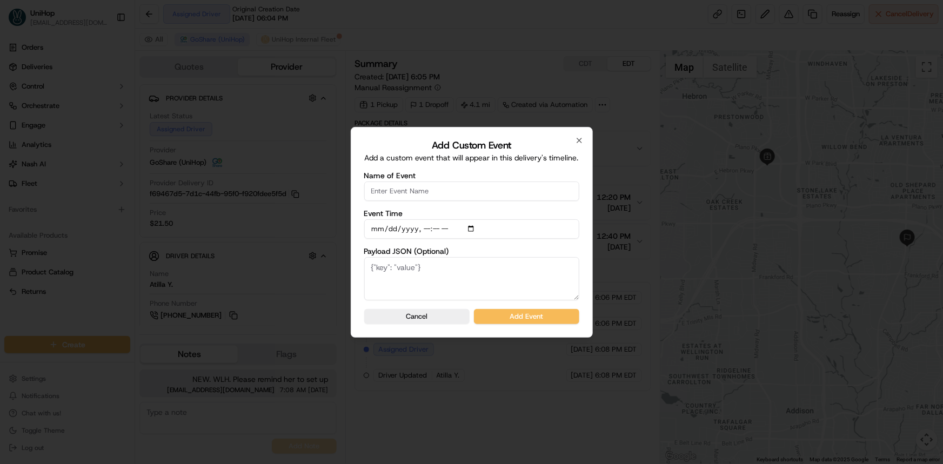
drag, startPoint x: 443, startPoint y: 185, endPoint x: 445, endPoint y: 191, distance: 6.7
click at [443, 184] on input "Name of Event" at bounding box center [471, 191] width 215 height 19
type input "Driver confirmed"
click at [546, 318] on button "Add Event" at bounding box center [526, 316] width 105 height 15
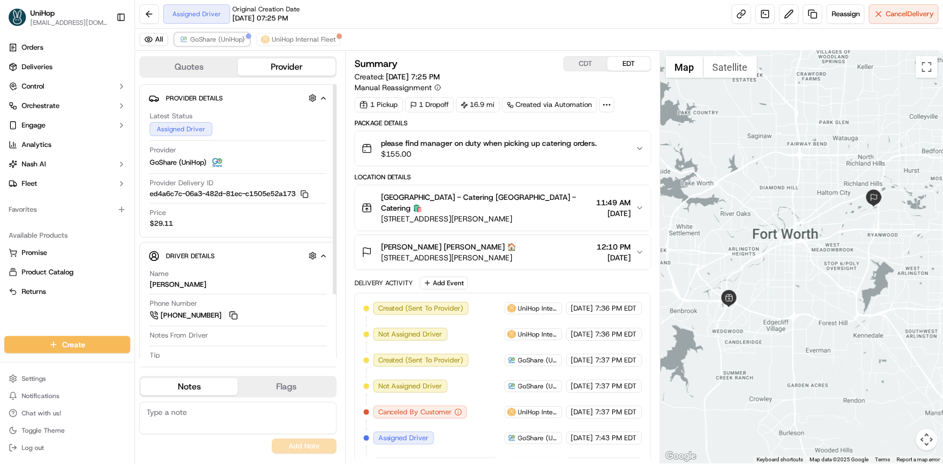
drag, startPoint x: 232, startPoint y: 41, endPoint x: 256, endPoint y: 73, distance: 40.2
click at [232, 40] on span "GoShare (UniHop)" at bounding box center [217, 39] width 55 height 9
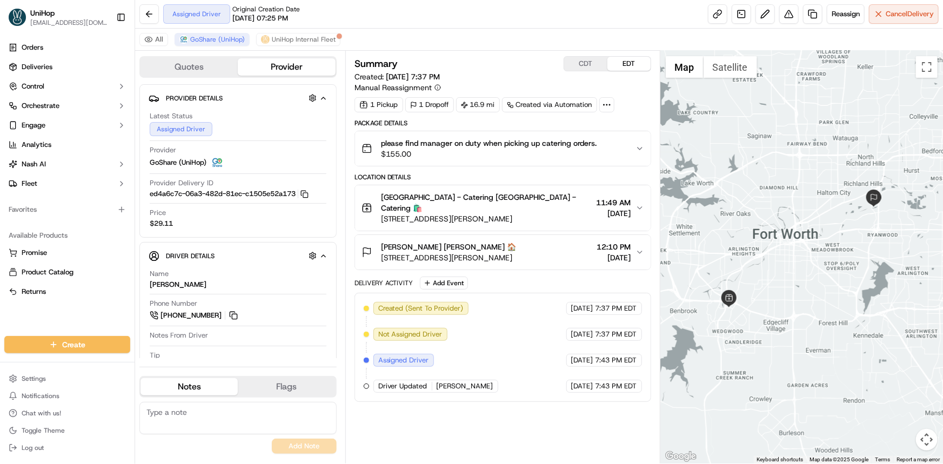
click at [458, 253] on button "[PERSON_NAME] [PERSON_NAME] 🏠 [STREET_ADDRESS][PERSON_NAME] 12:10 PM [DATE]" at bounding box center [503, 252] width 296 height 35
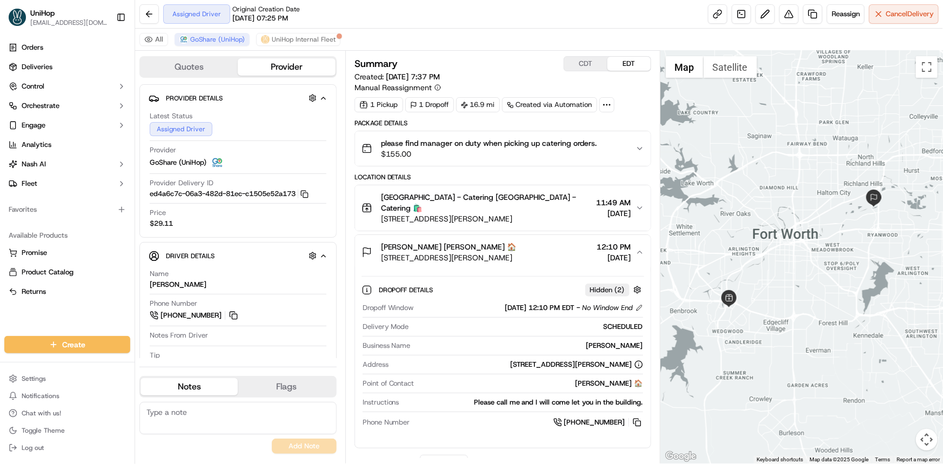
click at [458, 276] on div "Dropoff Details Hidden ( 2 ) Dropoff Window [DATE] 12:10 PM EDT - No Window End…" at bounding box center [503, 354] width 283 height 157
click at [601, 235] on div "[PERSON_NAME] [PERSON_NAME] 🏠 [STREET_ADDRESS][PERSON_NAME] 12:10 PM [DATE] Dro…" at bounding box center [503, 342] width 297 height 214
drag, startPoint x: 235, startPoint y: 312, endPoint x: 338, endPoint y: 422, distance: 150.7
click at [235, 312] on button at bounding box center [234, 316] width 12 height 12
click at [547, 18] on div "Assigned Driver Original Creation Date [DATE] 07:25 PM Reassign Cancel Delivery" at bounding box center [539, 14] width 808 height 29
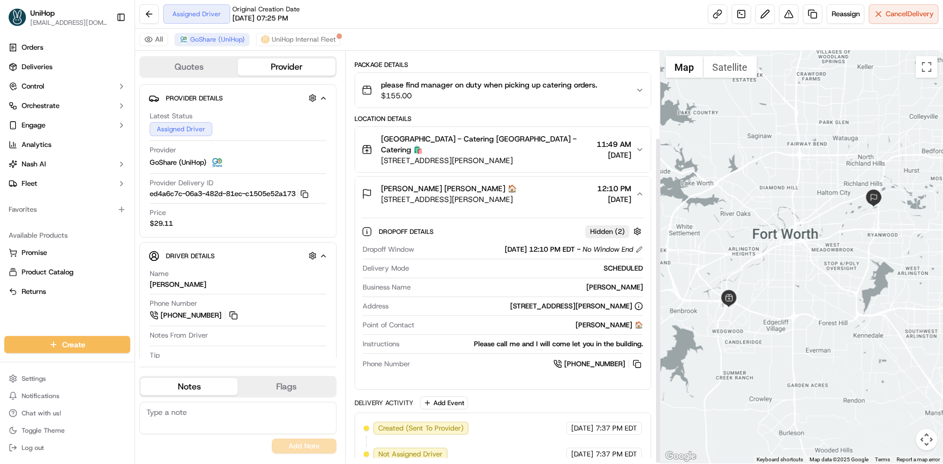
scroll to position [109, 0]
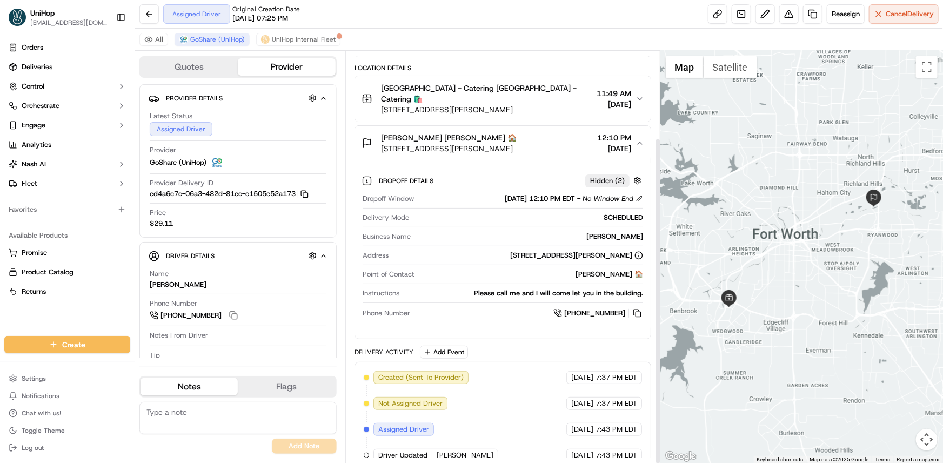
click at [456, 362] on div "Created (Sent To Provider) GoShare (UniHop) [DATE] 7:37 PM EDT Not Assigned Dri…" at bounding box center [503, 416] width 297 height 109
click at [458, 346] on button "Add Event" at bounding box center [444, 352] width 48 height 13
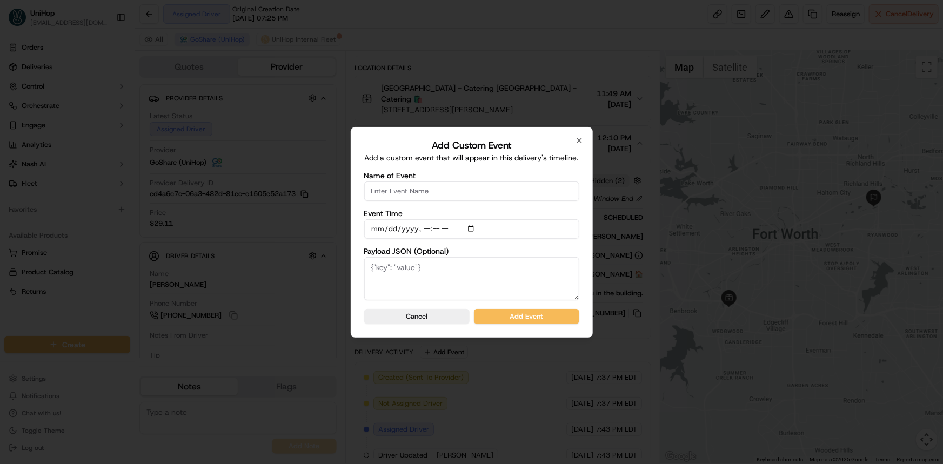
drag, startPoint x: 440, startPoint y: 190, endPoint x: 443, endPoint y: 197, distance: 8.5
click at [440, 190] on input "Name of Event" at bounding box center [471, 191] width 215 height 19
type input "Driver confirmed"
click at [545, 312] on button "Add Event" at bounding box center [526, 316] width 105 height 15
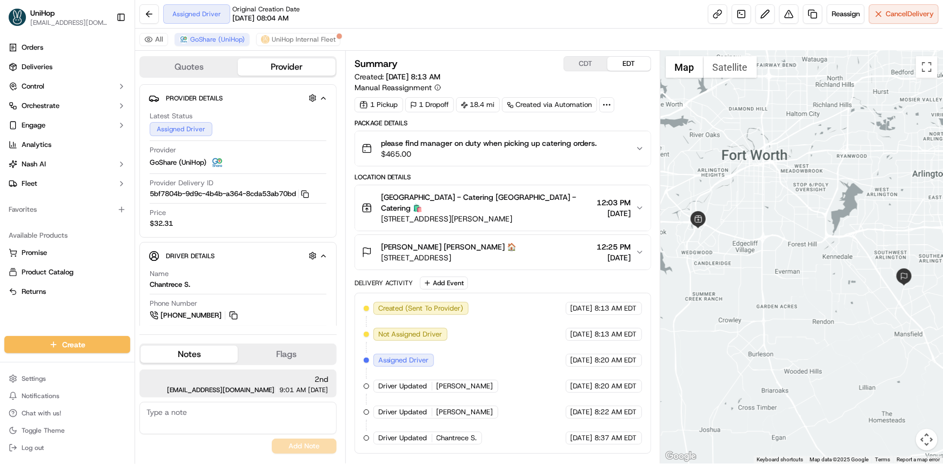
scroll to position [83, 0]
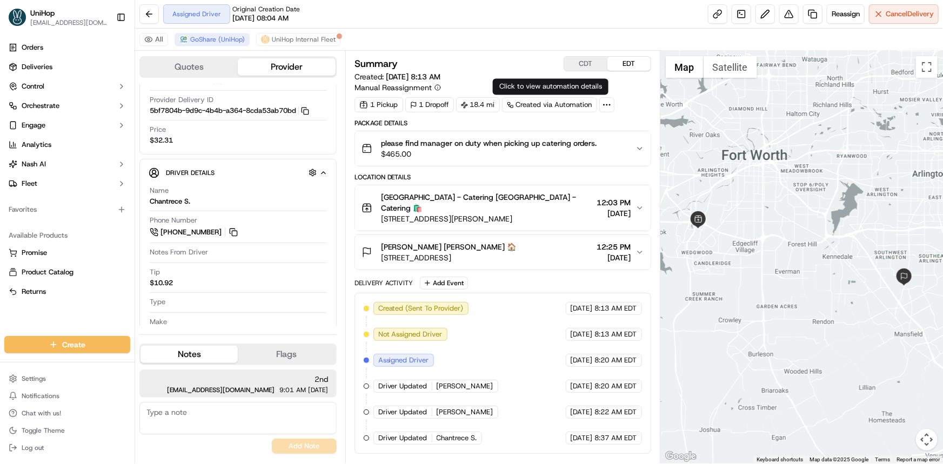
click at [775, 268] on div at bounding box center [802, 257] width 283 height 413
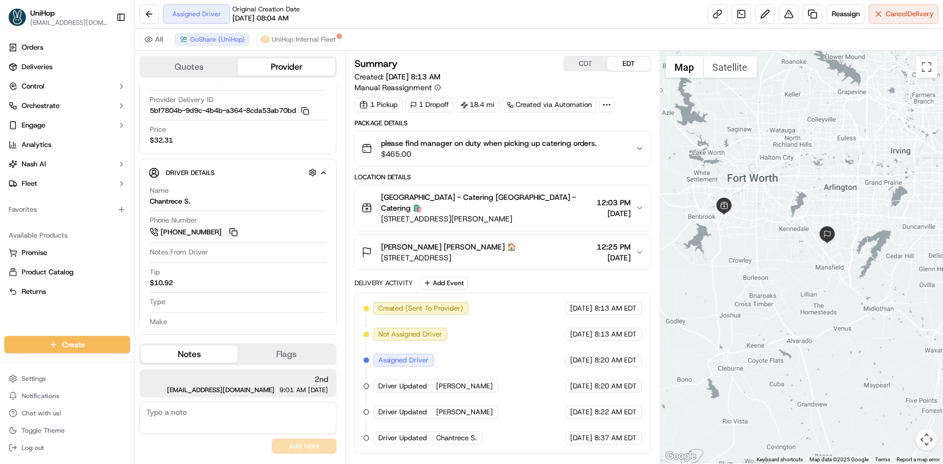
drag, startPoint x: 775, startPoint y: 295, endPoint x: 769, endPoint y: 275, distance: 20.5
click at [770, 277] on div at bounding box center [802, 257] width 283 height 413
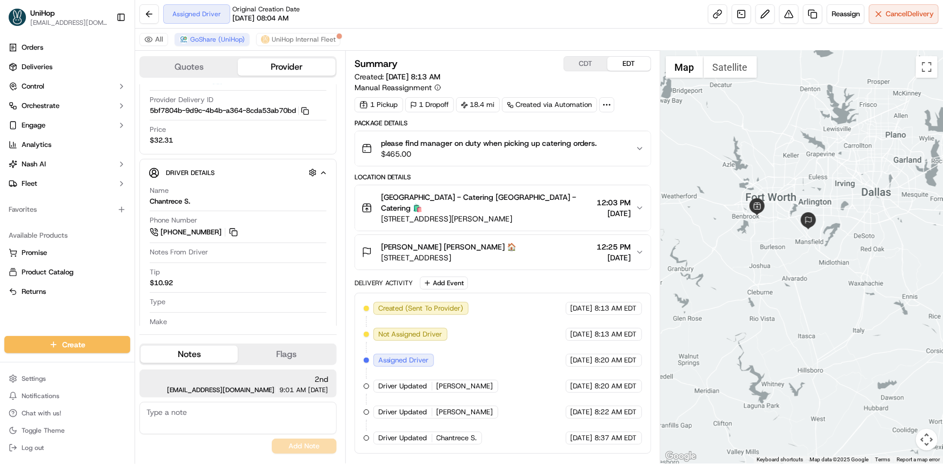
drag, startPoint x: 781, startPoint y: 251, endPoint x: 784, endPoint y: 240, distance: 11.3
click at [784, 244] on div at bounding box center [802, 257] width 283 height 413
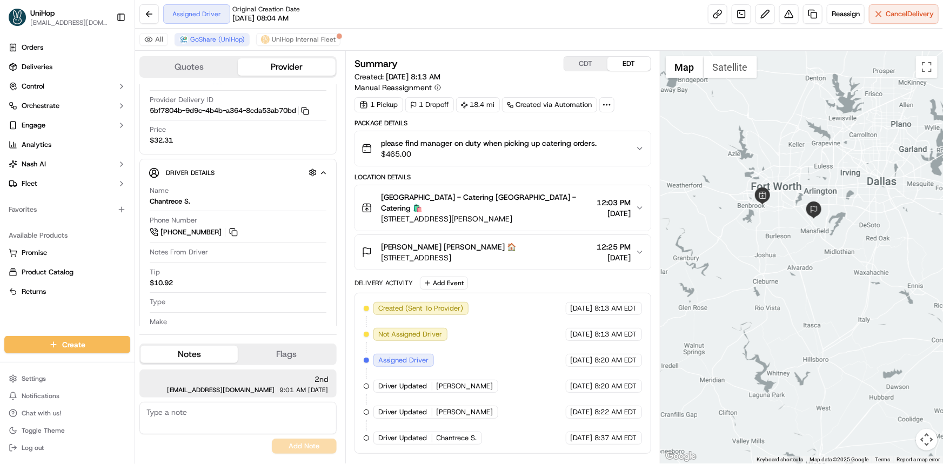
drag, startPoint x: 787, startPoint y: 274, endPoint x: 782, endPoint y: 282, distance: 9.9
click at [782, 282] on div at bounding box center [802, 257] width 283 height 413
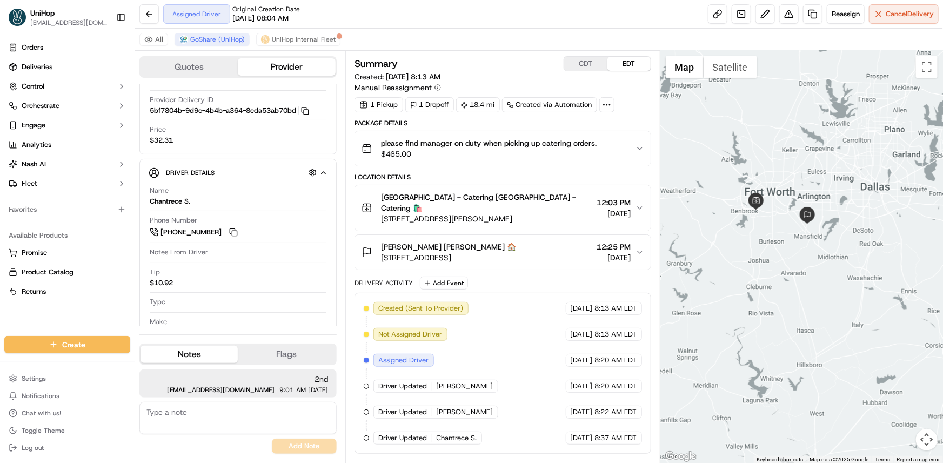
click at [778, 284] on div at bounding box center [802, 257] width 283 height 413
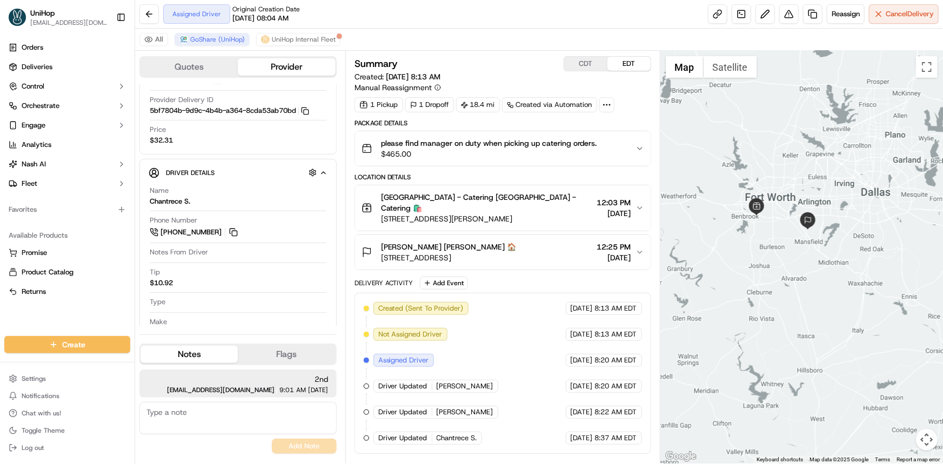
click at [779, 177] on div at bounding box center [802, 257] width 283 height 413
drag, startPoint x: 708, startPoint y: 186, endPoint x: 706, endPoint y: 179, distance: 7.4
click at [706, 179] on div "To navigate, press the arrow keys." at bounding box center [802, 257] width 283 height 413
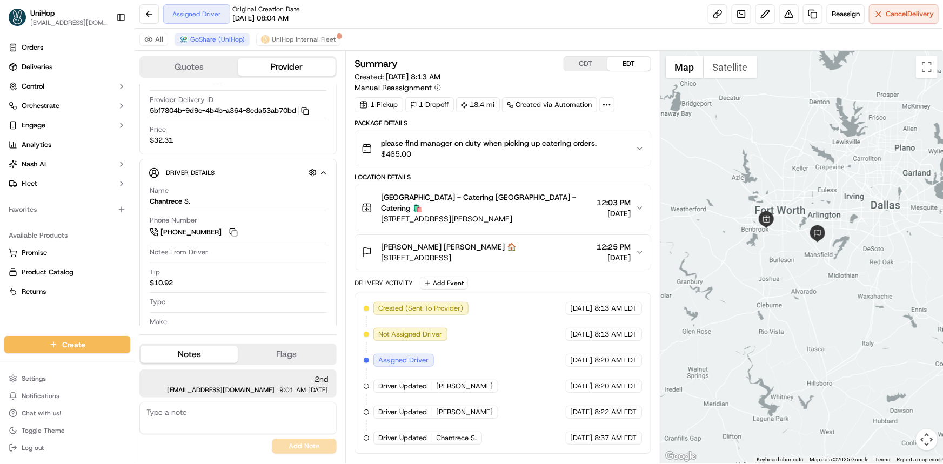
drag, startPoint x: 741, startPoint y: 197, endPoint x: 750, endPoint y: 221, distance: 25.5
click at [748, 211] on div at bounding box center [802, 257] width 283 height 413
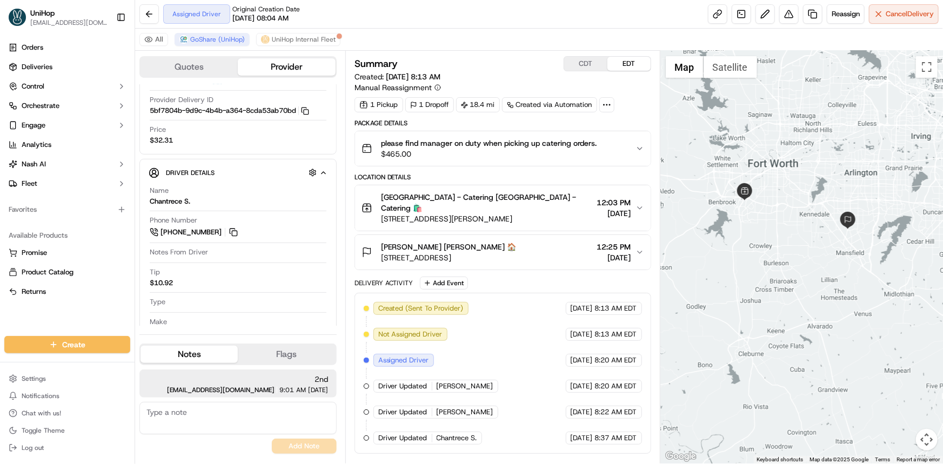
drag, startPoint x: 787, startPoint y: 237, endPoint x: 769, endPoint y: 237, distance: 17.8
click at [769, 237] on div at bounding box center [802, 257] width 283 height 413
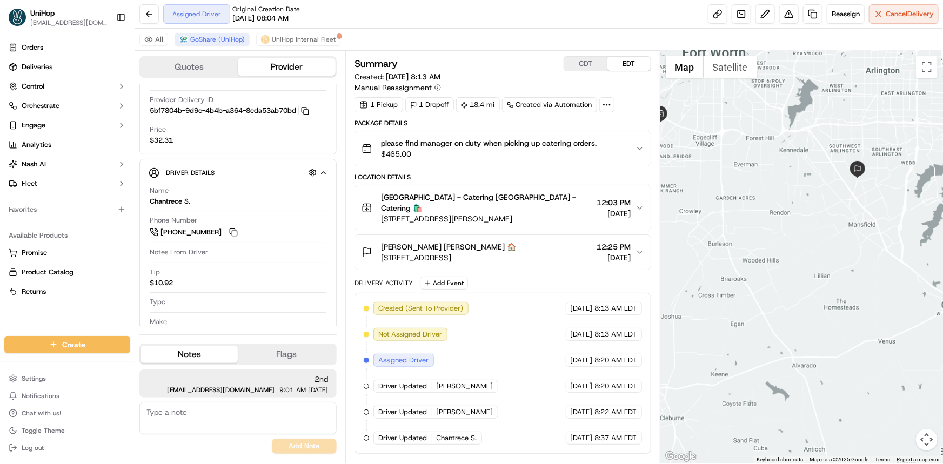
click at [806, 290] on div at bounding box center [802, 257] width 283 height 413
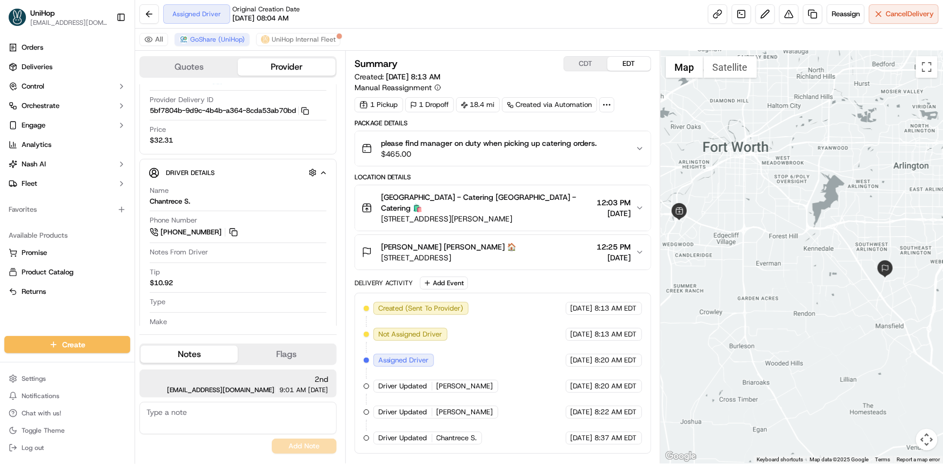
drag, startPoint x: 856, startPoint y: 303, endPoint x: 861, endPoint y: 317, distance: 15.4
click at [857, 305] on div at bounding box center [802, 257] width 283 height 413
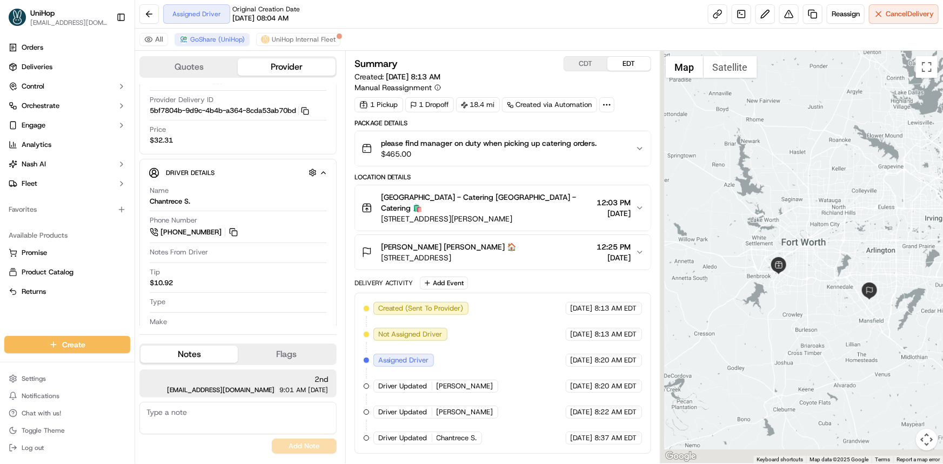
click at [838, 317] on div at bounding box center [802, 257] width 283 height 413
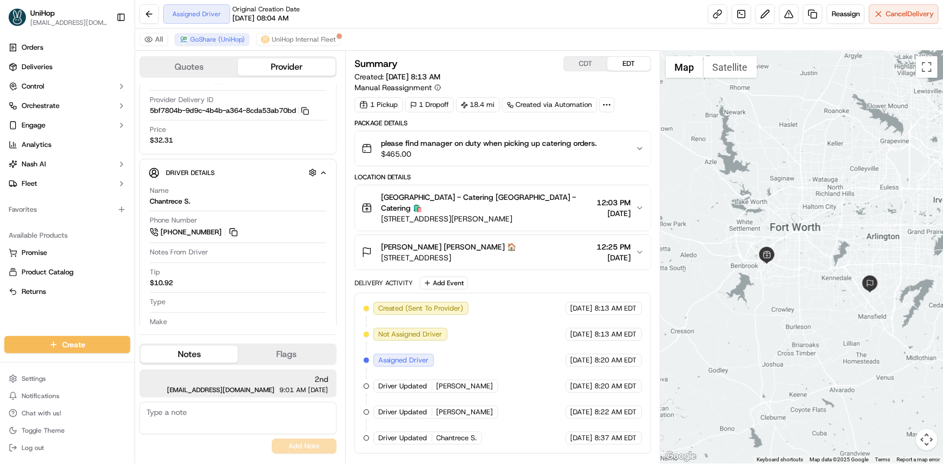
drag, startPoint x: 748, startPoint y: 268, endPoint x: 733, endPoint y: 291, distance: 27.3
click at [736, 284] on div at bounding box center [802, 257] width 283 height 413
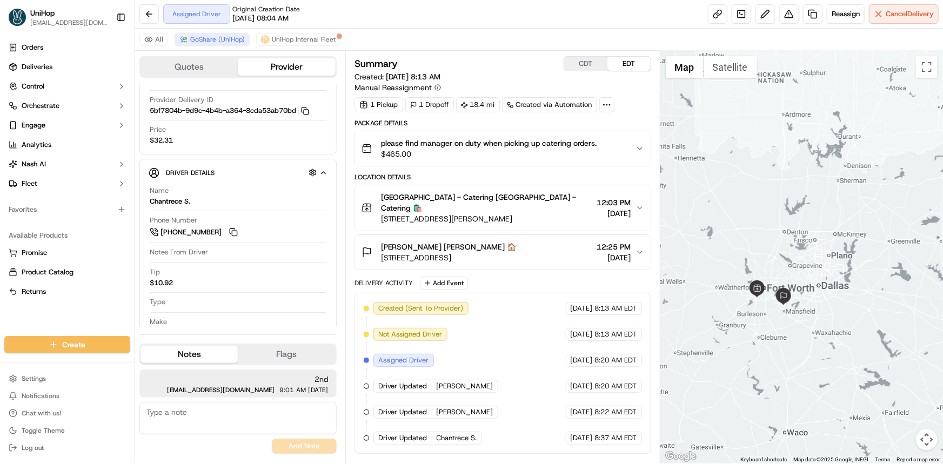
drag, startPoint x: 806, startPoint y: 324, endPoint x: 806, endPoint y: 303, distance: 21.1
click at [813, 312] on div at bounding box center [802, 257] width 283 height 413
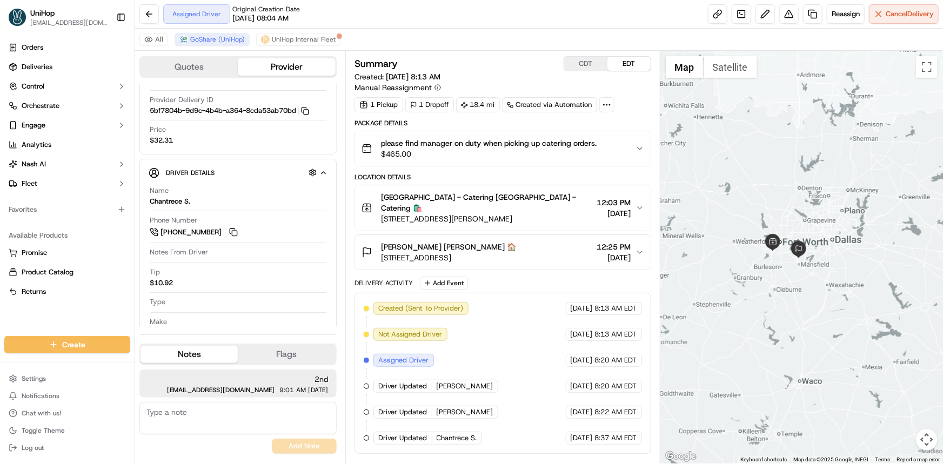
drag, startPoint x: 779, startPoint y: 209, endPoint x: 762, endPoint y: 162, distance: 50.4
click at [763, 159] on div at bounding box center [802, 257] width 283 height 413
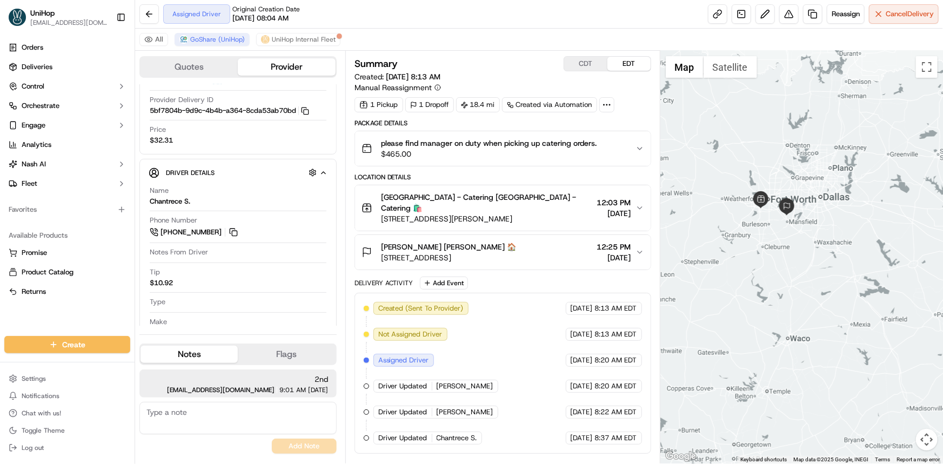
drag, startPoint x: 760, startPoint y: 247, endPoint x: 753, endPoint y: 285, distance: 39.0
click at [754, 284] on div at bounding box center [802, 257] width 283 height 413
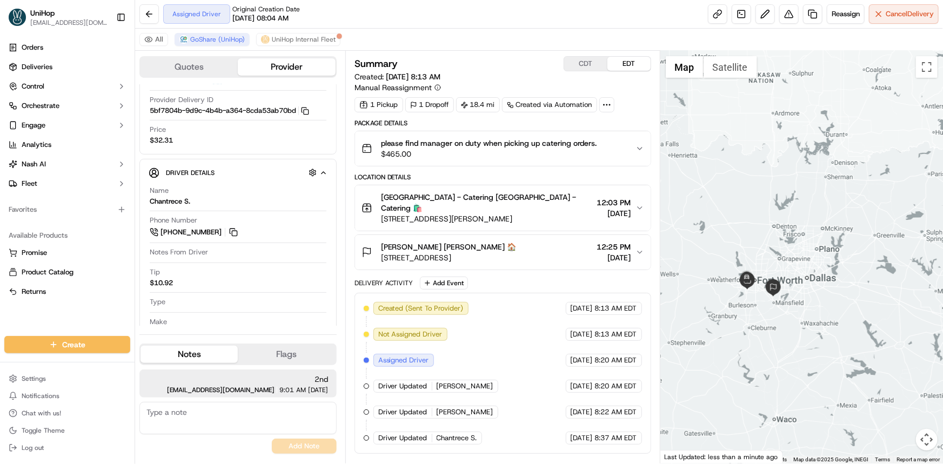
drag, startPoint x: 776, startPoint y: 256, endPoint x: 777, endPoint y: 244, distance: 11.9
click at [777, 244] on div at bounding box center [802, 257] width 283 height 413
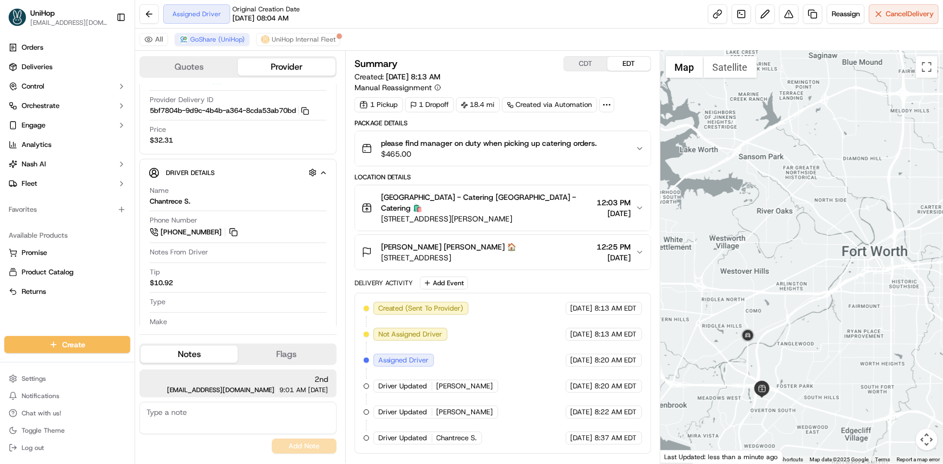
click at [742, 248] on div at bounding box center [802, 257] width 283 height 413
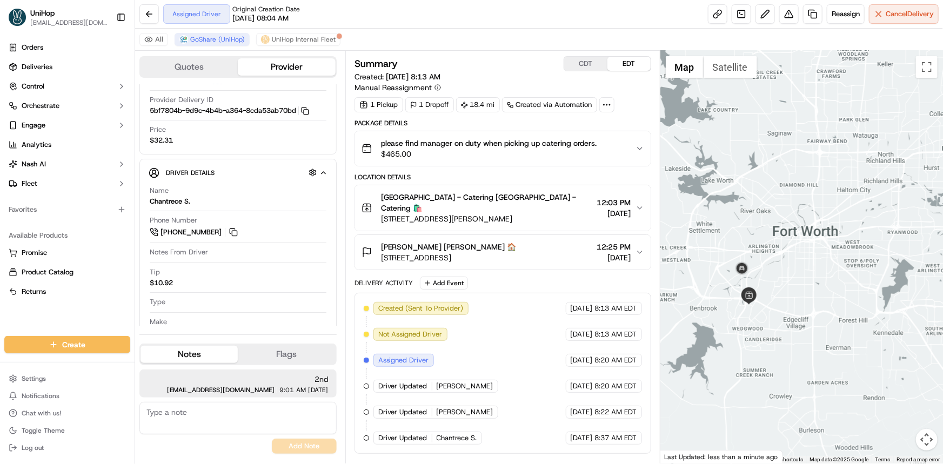
drag, startPoint x: 784, startPoint y: 289, endPoint x: 746, endPoint y: 272, distance: 41.6
click at [784, 287] on div at bounding box center [802, 257] width 283 height 413
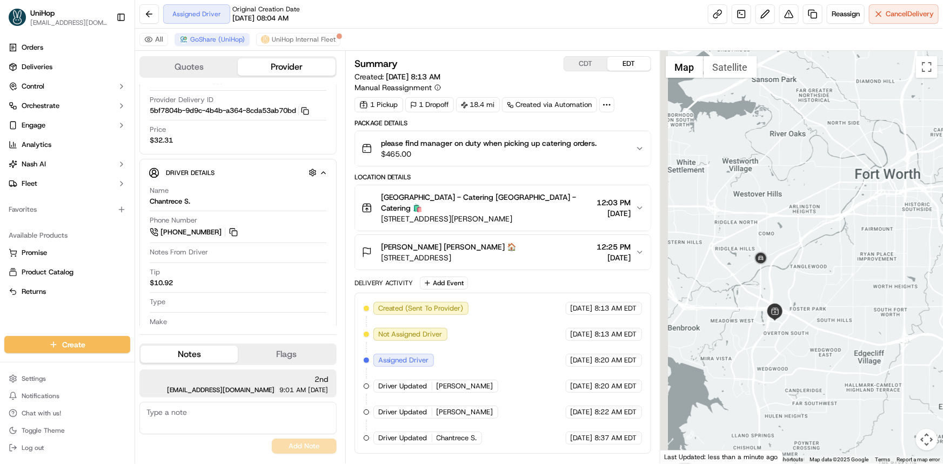
drag, startPoint x: 695, startPoint y: 246, endPoint x: 746, endPoint y: 220, distance: 57.1
click at [741, 222] on div at bounding box center [802, 257] width 283 height 413
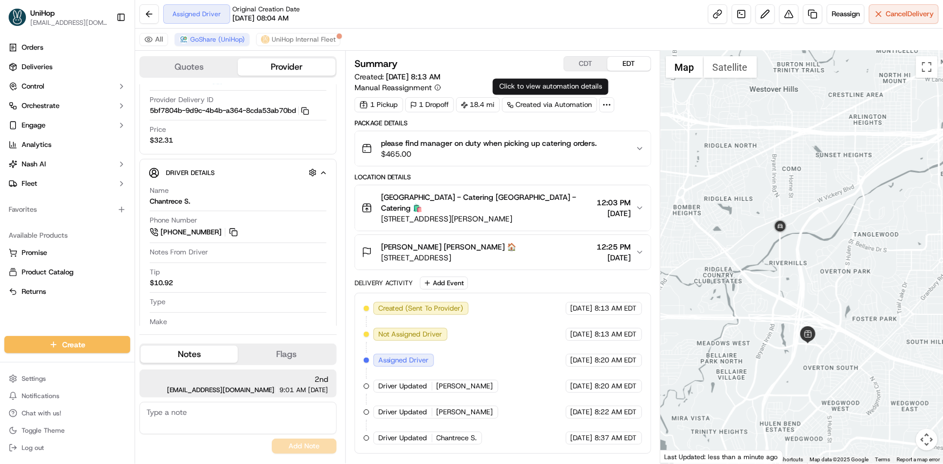
drag, startPoint x: 814, startPoint y: 280, endPoint x: 797, endPoint y: 253, distance: 31.6
click at [806, 268] on div at bounding box center [802, 257] width 283 height 413
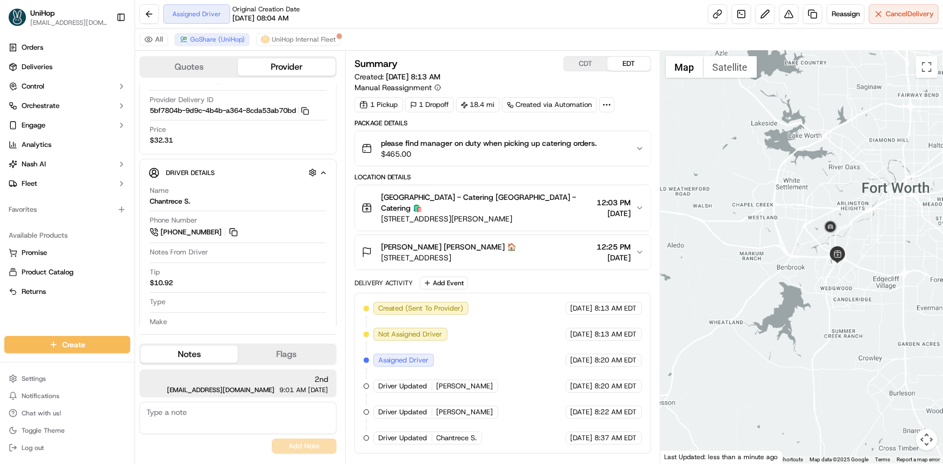
drag, startPoint x: 860, startPoint y: 251, endPoint x: 819, endPoint y: 282, distance: 51.0
click at [830, 278] on div at bounding box center [802, 257] width 283 height 413
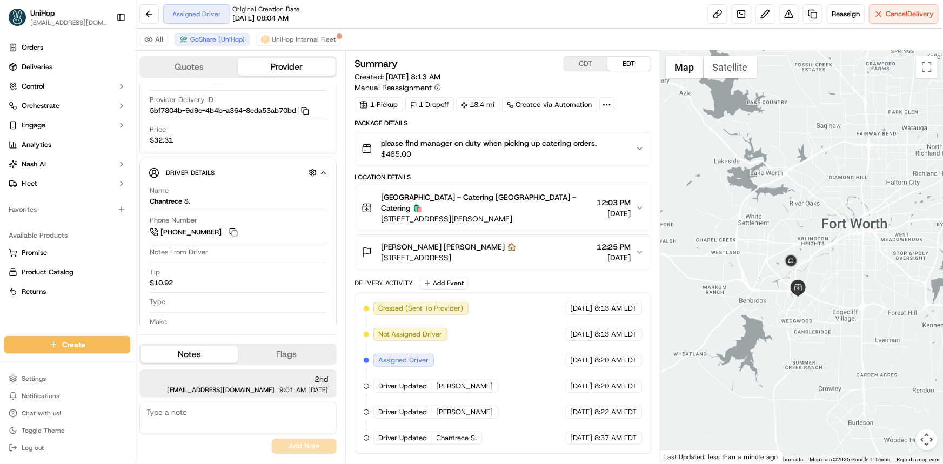
click at [837, 264] on div at bounding box center [802, 257] width 283 height 413
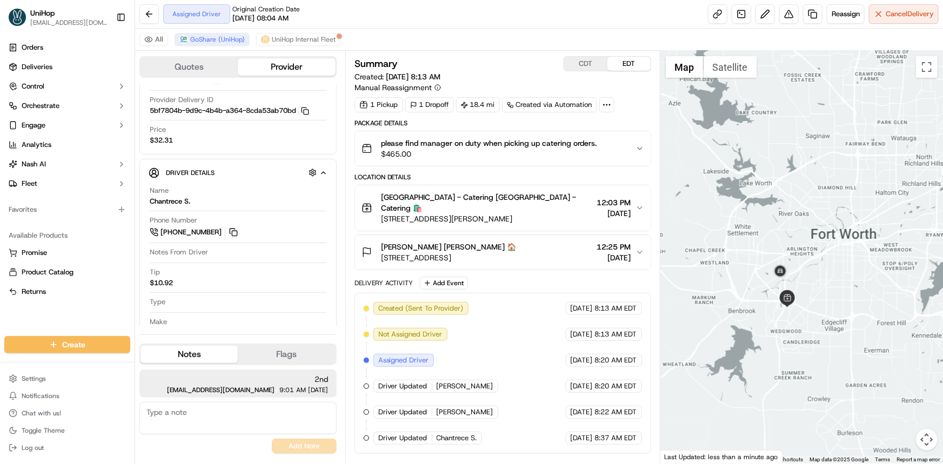
drag, startPoint x: 795, startPoint y: 241, endPoint x: 784, endPoint y: 187, distance: 54.5
click at [785, 188] on div at bounding box center [802, 257] width 283 height 413
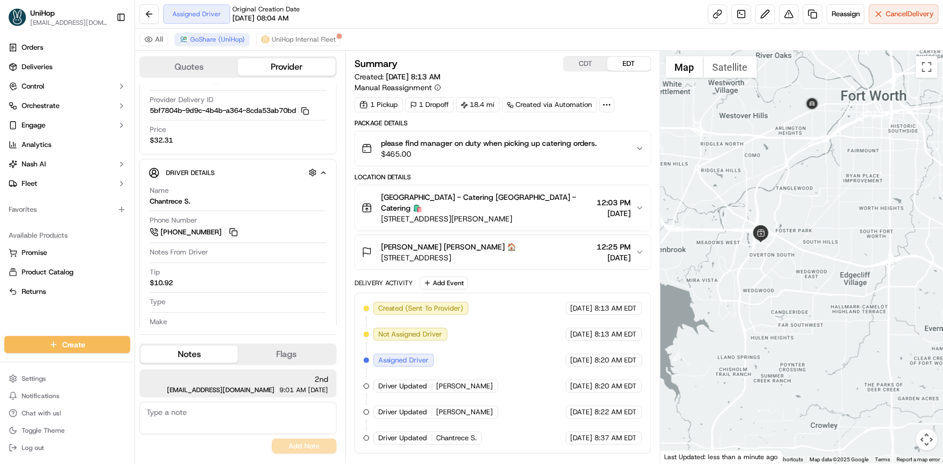
drag, startPoint x: 849, startPoint y: 252, endPoint x: 825, endPoint y: 263, distance: 26.4
click at [843, 246] on div at bounding box center [802, 257] width 283 height 413
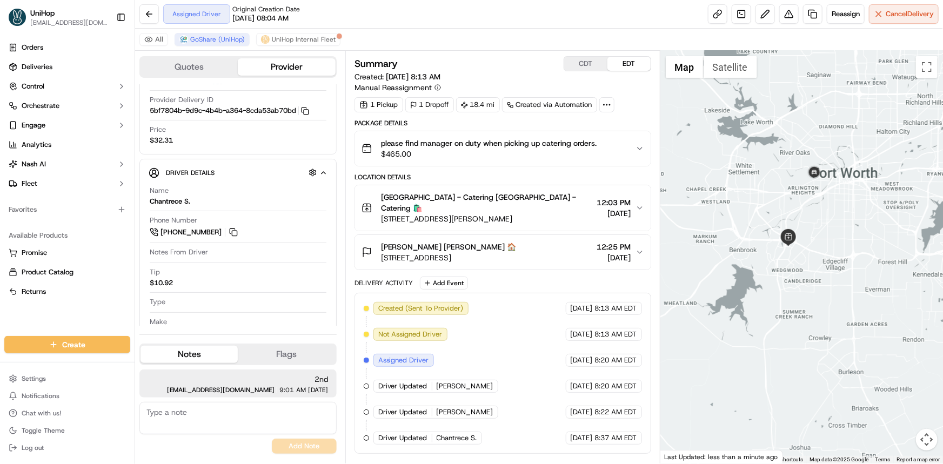
drag, startPoint x: 796, startPoint y: 242, endPoint x: 773, endPoint y: 271, distance: 36.9
click at [773, 271] on div at bounding box center [802, 257] width 283 height 413
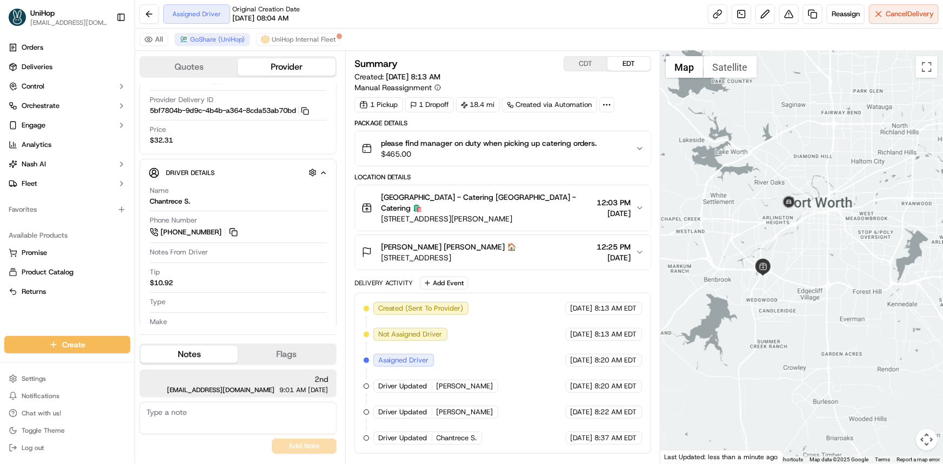
drag, startPoint x: 858, startPoint y: 281, endPoint x: 855, endPoint y: 300, distance: 19.2
click at [854, 297] on div at bounding box center [802, 257] width 283 height 413
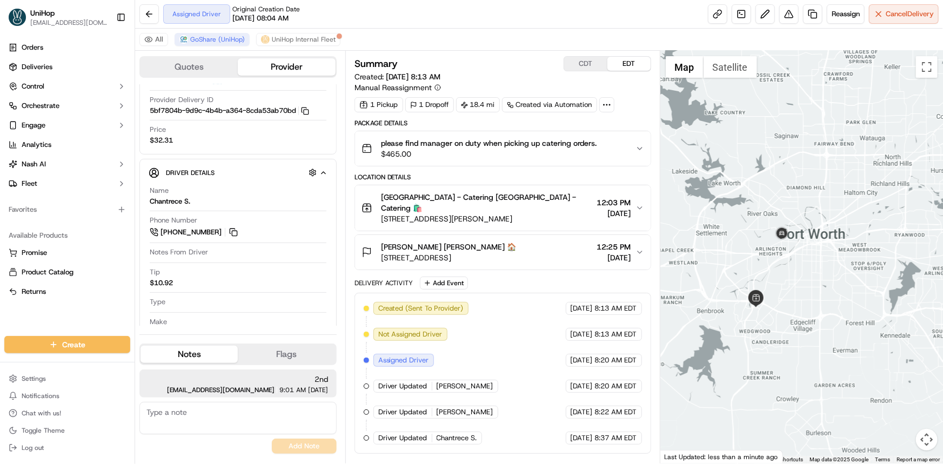
click at [839, 244] on div "Date : 09/17/2025 11:44 AM" at bounding box center [802, 257] width 283 height 413
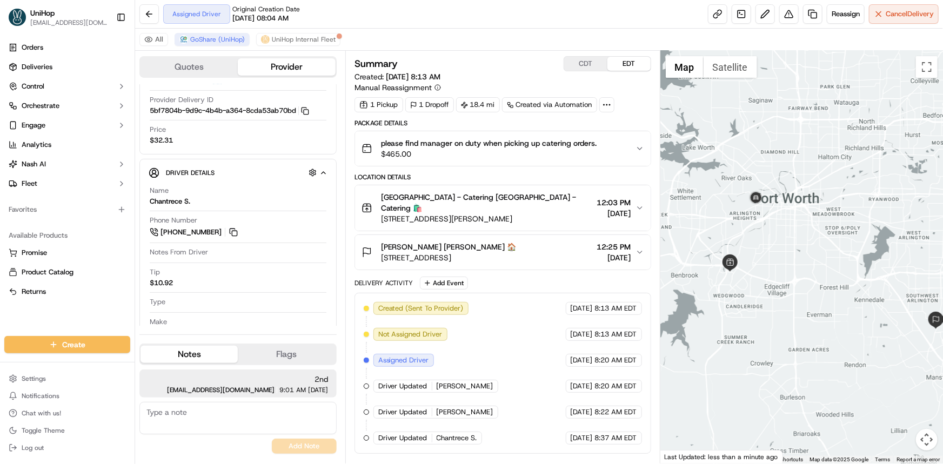
drag, startPoint x: 779, startPoint y: 228, endPoint x: 768, endPoint y: 197, distance: 32.5
click at [769, 198] on div at bounding box center [802, 257] width 283 height 413
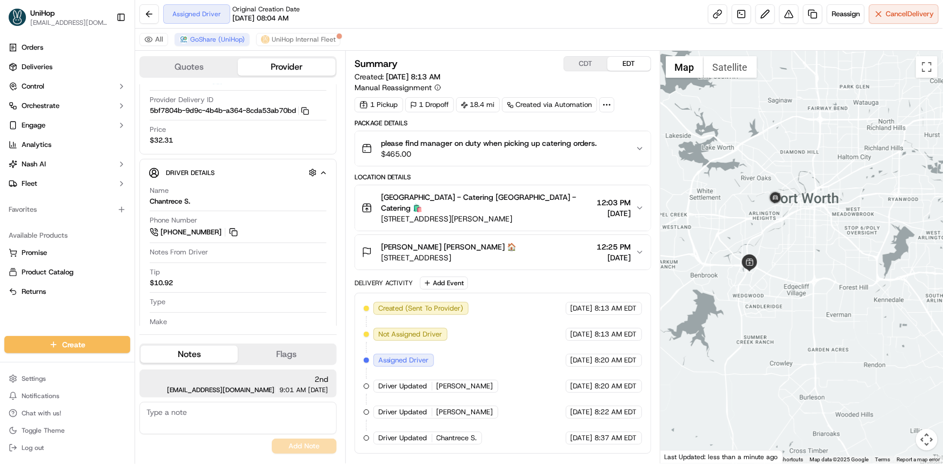
drag, startPoint x: 800, startPoint y: 232, endPoint x: 836, endPoint y: 279, distance: 58.9
click at [837, 285] on div at bounding box center [802, 257] width 283 height 413
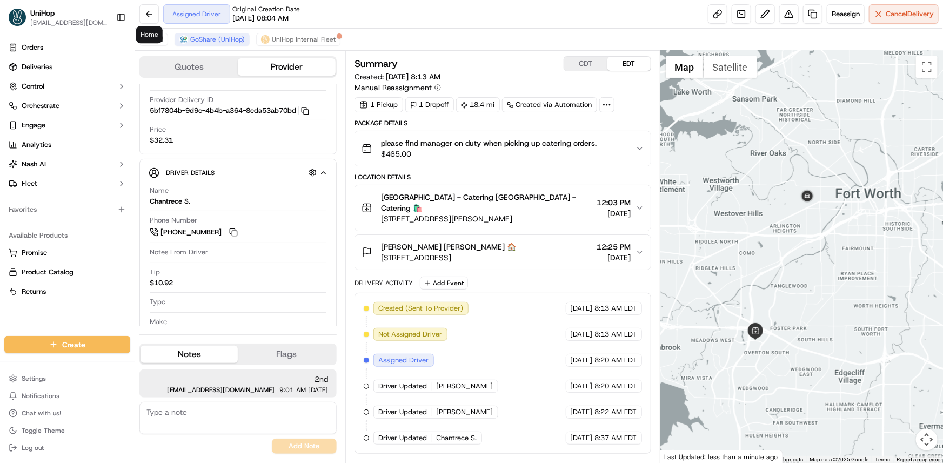
click div
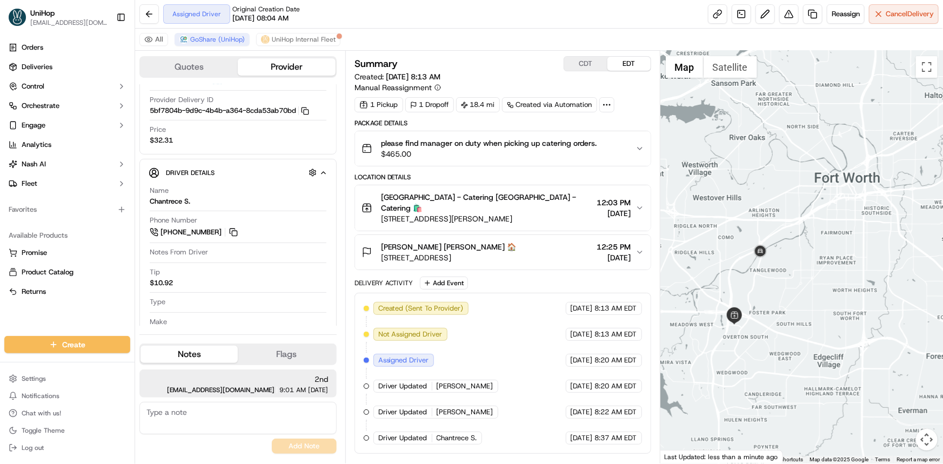
drag, startPoint x: 827, startPoint y: 236, endPoint x: 826, endPoint y: 189, distance: 46.5
click div
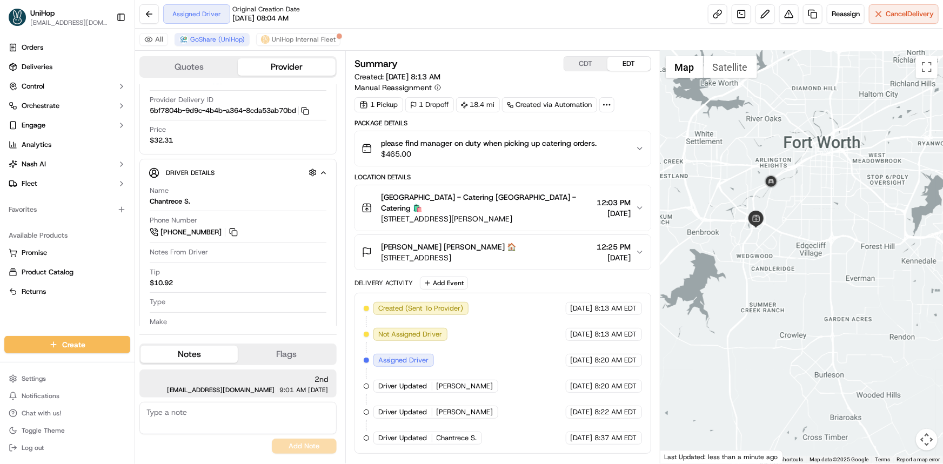
click div
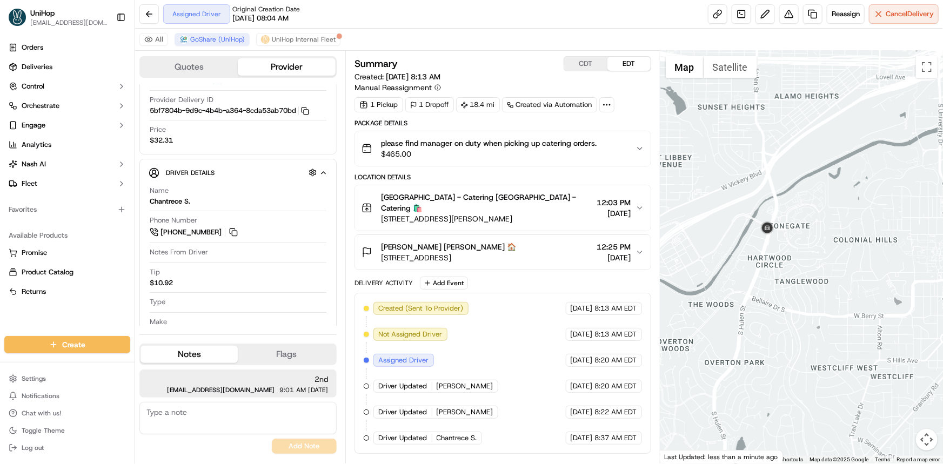
drag, startPoint x: 774, startPoint y: 281, endPoint x: 760, endPoint y: 208, distance: 75.0
click div
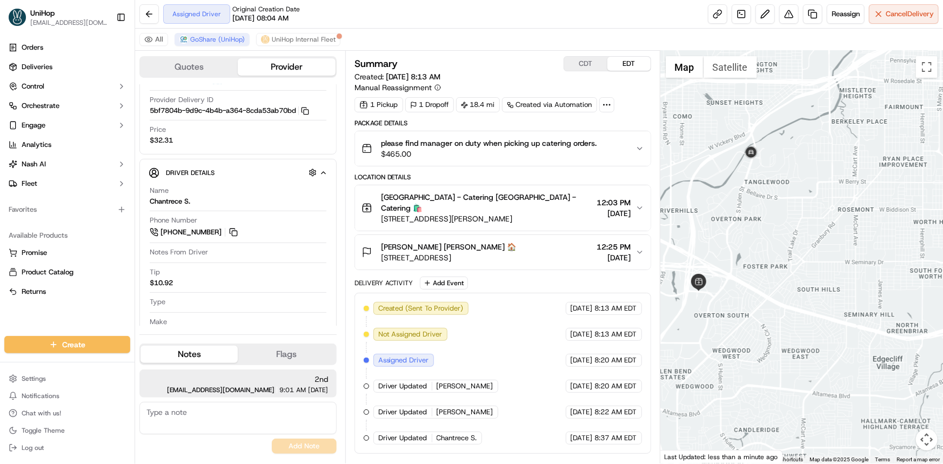
drag, startPoint x: 771, startPoint y: 231, endPoint x: 759, endPoint y: 212, distance: 22.6
click div
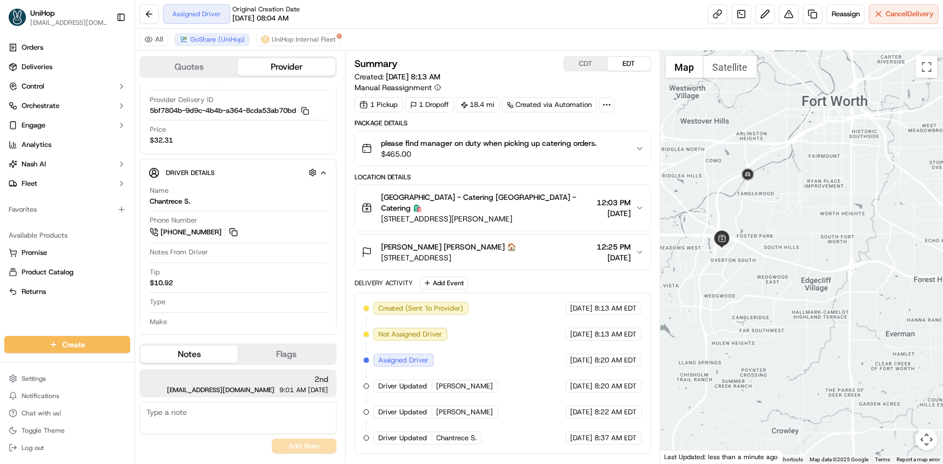
drag, startPoint x: 761, startPoint y: 229, endPoint x: 755, endPoint y: 231, distance: 5.6
click div
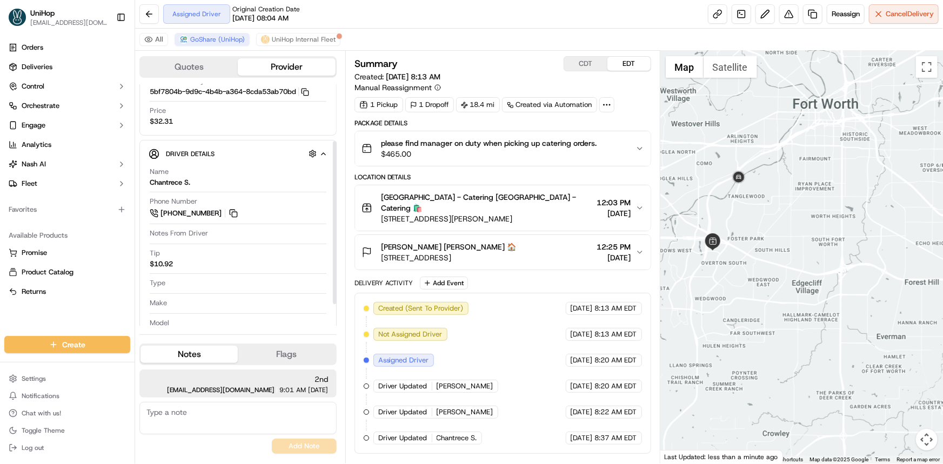
scroll to position [116, 0]
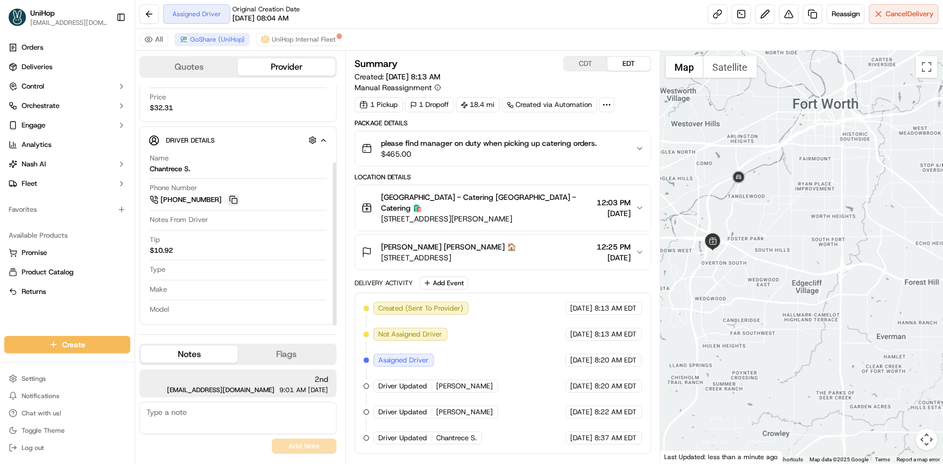
click button
click div
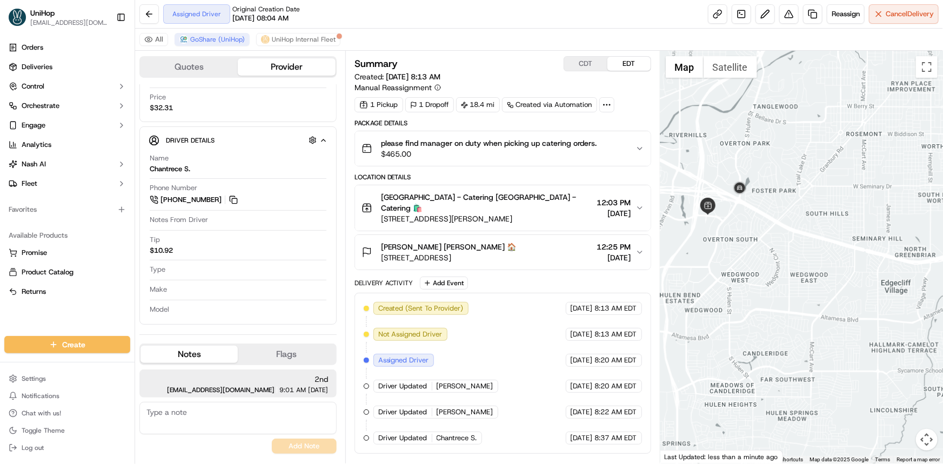
drag, startPoint x: 760, startPoint y: 276, endPoint x: 757, endPoint y: 254, distance: 22.3
click div
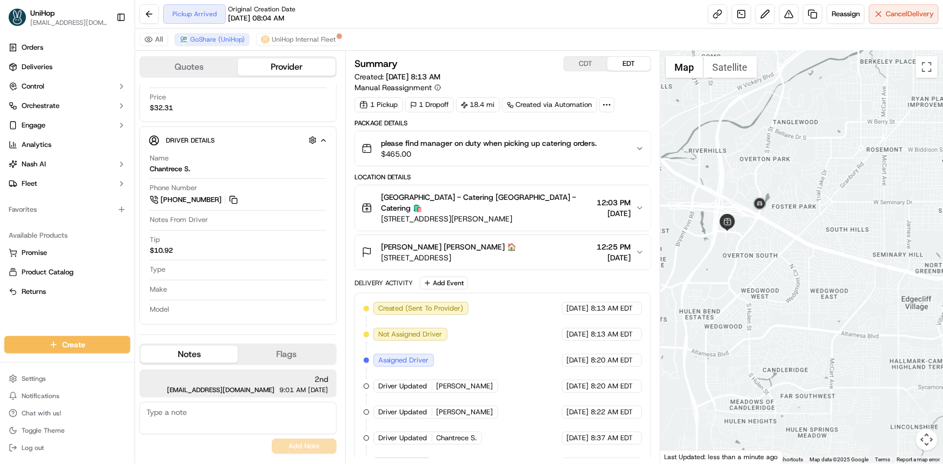
click div
drag, startPoint x: 783, startPoint y: 251, endPoint x: 784, endPoint y: 285, distance: 34.1
click div
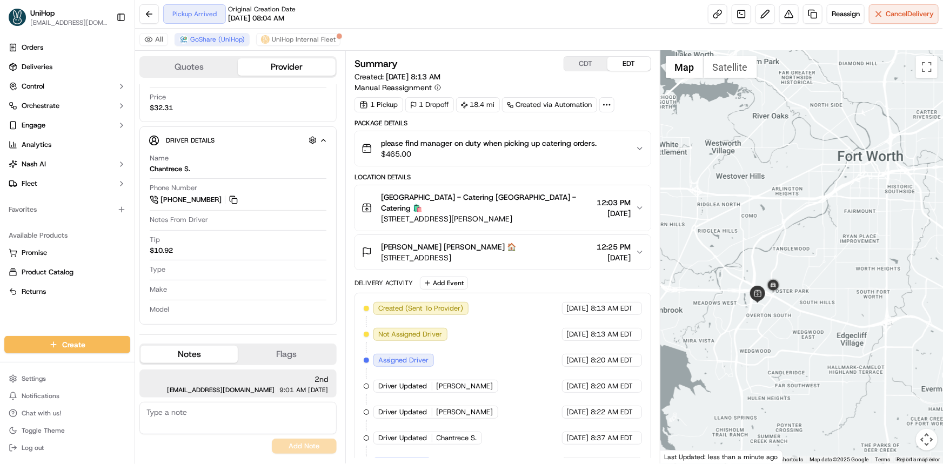
drag, startPoint x: 789, startPoint y: 320, endPoint x: 782, endPoint y: 335, distance: 16.7
click div
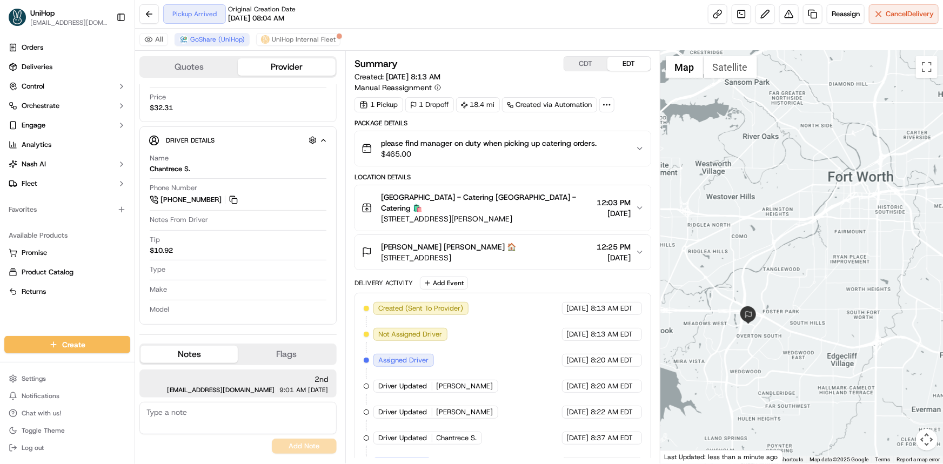
click div
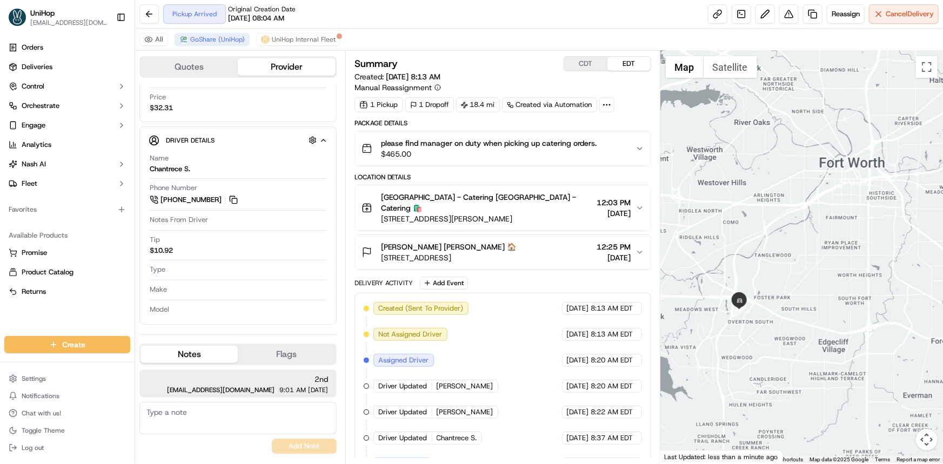
click div
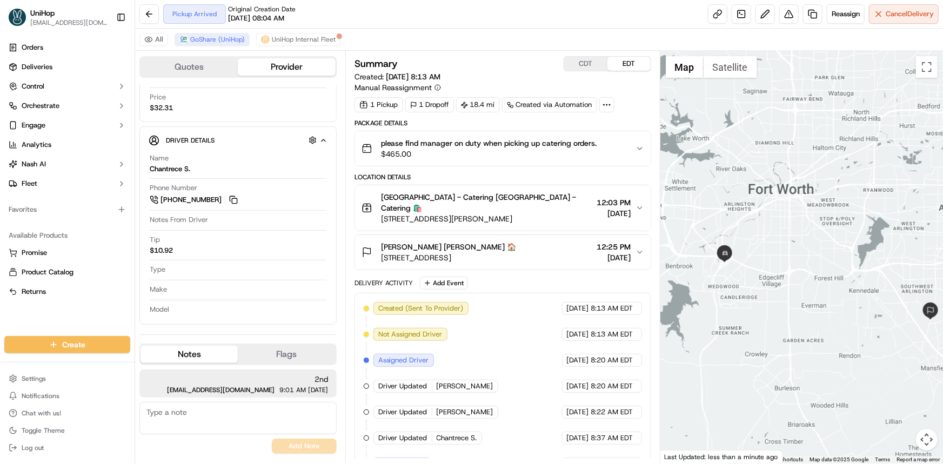
drag, startPoint x: 728, startPoint y: 276, endPoint x: 718, endPoint y: 275, distance: 10.3
click div
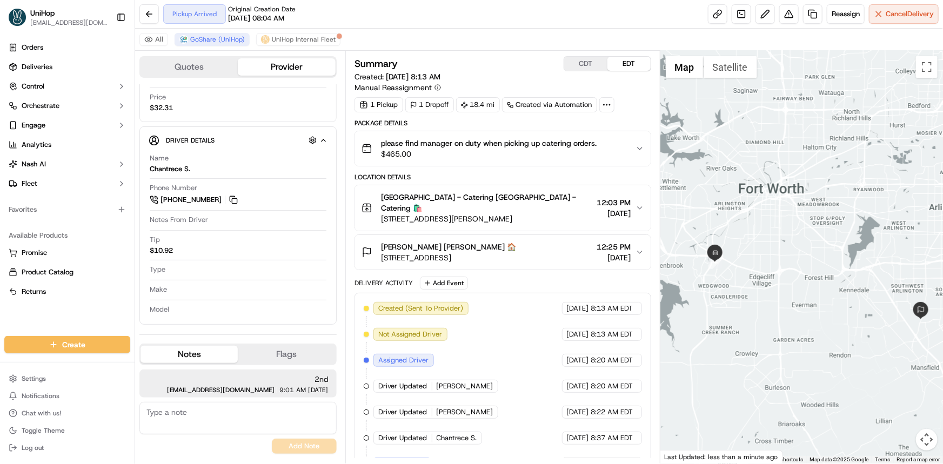
scroll to position [35, 0]
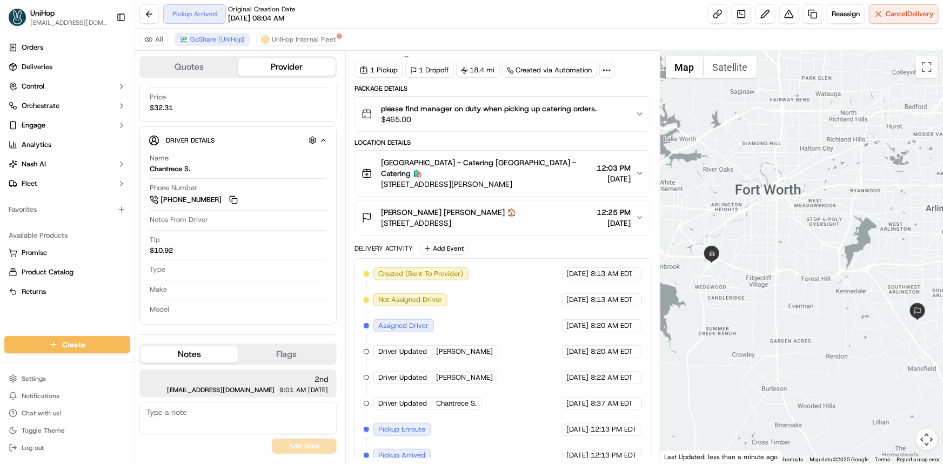
drag, startPoint x: 804, startPoint y: 278, endPoint x: 801, endPoint y: 290, distance: 12.7
click div
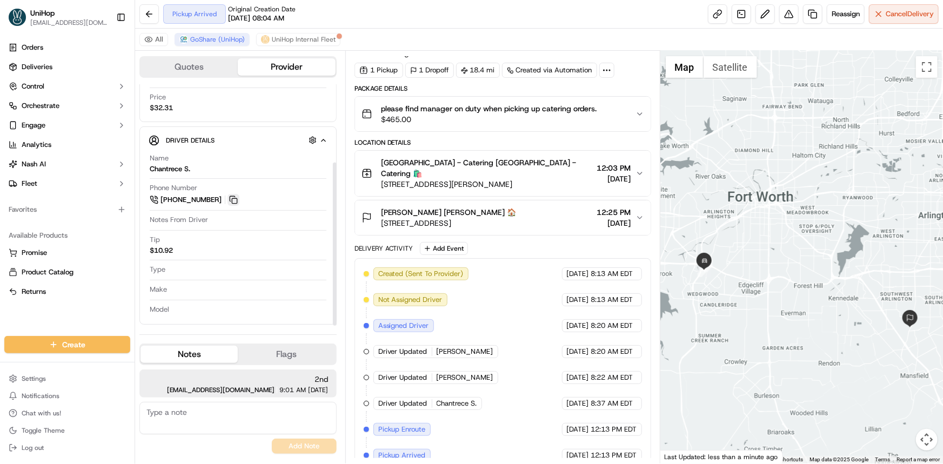
click button
click div "Orders Deliveries Control Orchestrate Engage Analytics Nash AI Fleet Favorites …"
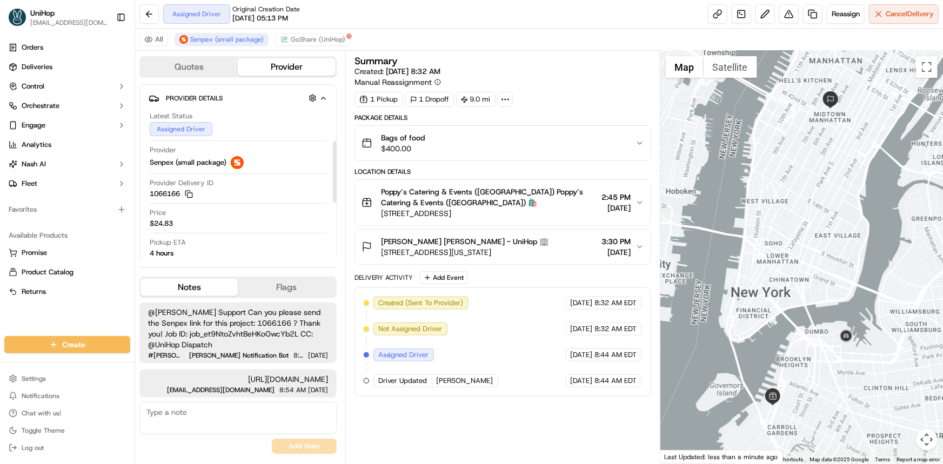
scroll to position [3, 0]
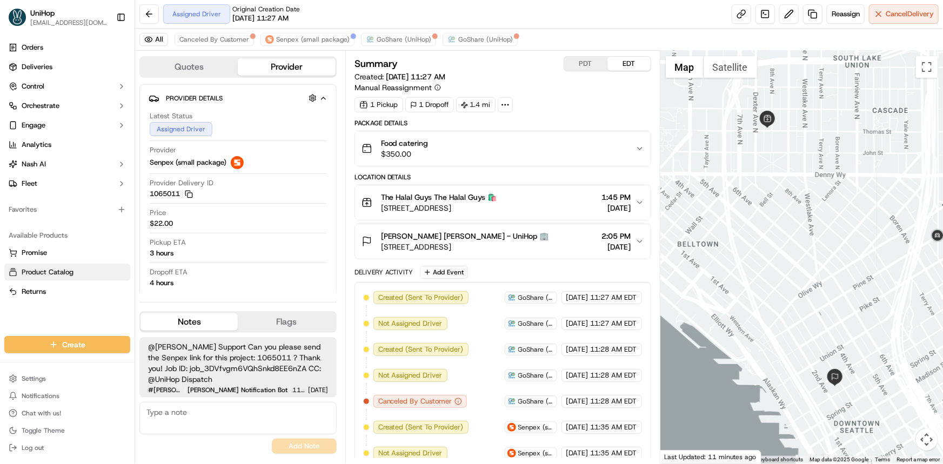
drag, startPoint x: 24, startPoint y: 316, endPoint x: 63, endPoint y: 266, distance: 63.5
click at [24, 315] on div "Orders Deliveries Control Orchestrate Engage Analytics [PERSON_NAME] Fleet Favo…" at bounding box center [67, 181] width 135 height 293
click at [304, 36] on span "Senpex (small package)" at bounding box center [313, 39] width 74 height 9
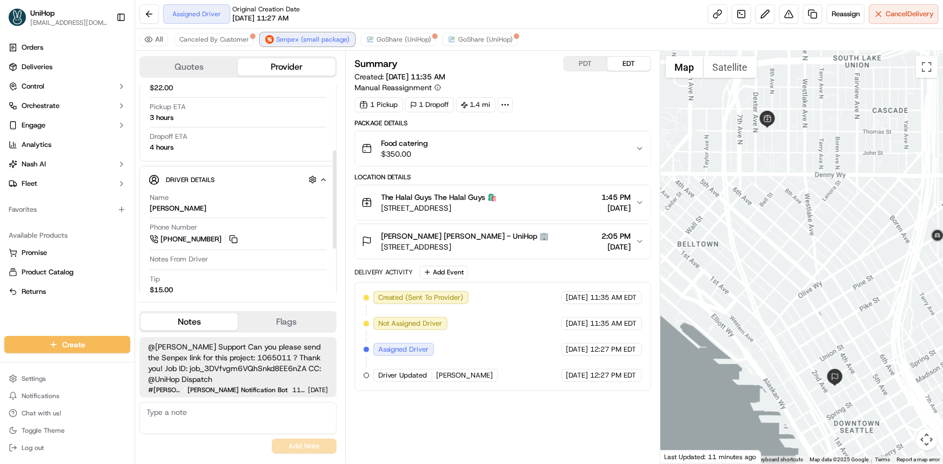
scroll to position [49, 0]
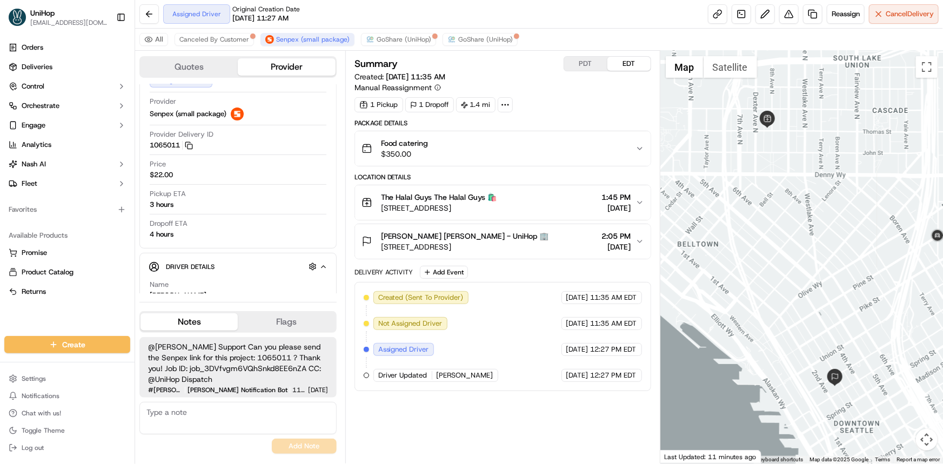
click at [46, 314] on div "Orders Deliveries Control Orchestrate Engage Analytics [PERSON_NAME] Fleet Favo…" at bounding box center [67, 181] width 135 height 293
drag, startPoint x: 54, startPoint y: 314, endPoint x: 64, endPoint y: 314, distance: 10.3
click at [55, 314] on div "Orders Deliveries Control Orchestrate Engage Analytics [PERSON_NAME] Fleet Favo…" at bounding box center [67, 181] width 135 height 293
click at [19, 318] on div "Orders Deliveries Control Orchestrate Engage Analytics [PERSON_NAME] Fleet Favo…" at bounding box center [67, 181] width 135 height 293
drag, startPoint x: 156, startPoint y: 143, endPoint x: 182, endPoint y: 147, distance: 25.6
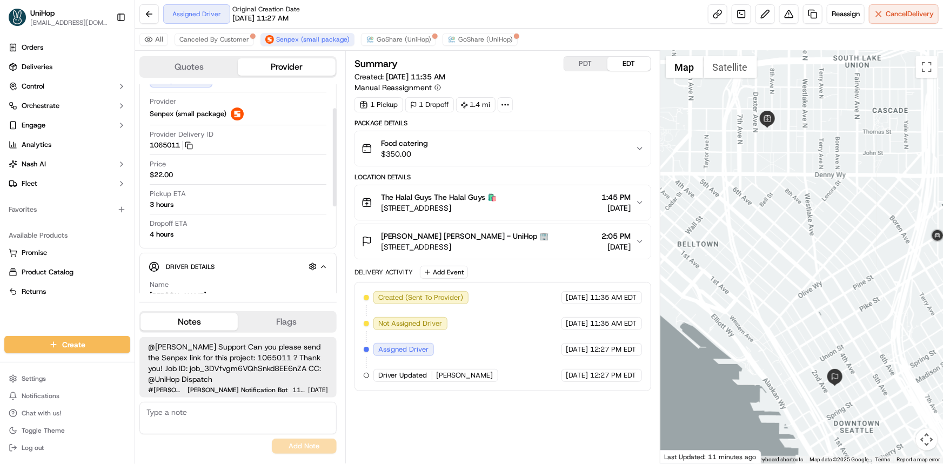
click at [182, 146] on button "1065011 Copy 1065011" at bounding box center [171, 146] width 43 height 10
click at [188, 141] on button "1065011 Copy 1065011" at bounding box center [171, 146] width 43 height 10
drag, startPoint x: 0, startPoint y: 318, endPoint x: 84, endPoint y: 315, distance: 83.9
click at [0, 318] on div "Orders Deliveries Control Orchestrate Engage Analytics [PERSON_NAME] Fleet Favo…" at bounding box center [67, 181] width 135 height 293
click at [191, 144] on icon "button" at bounding box center [189, 146] width 8 height 8
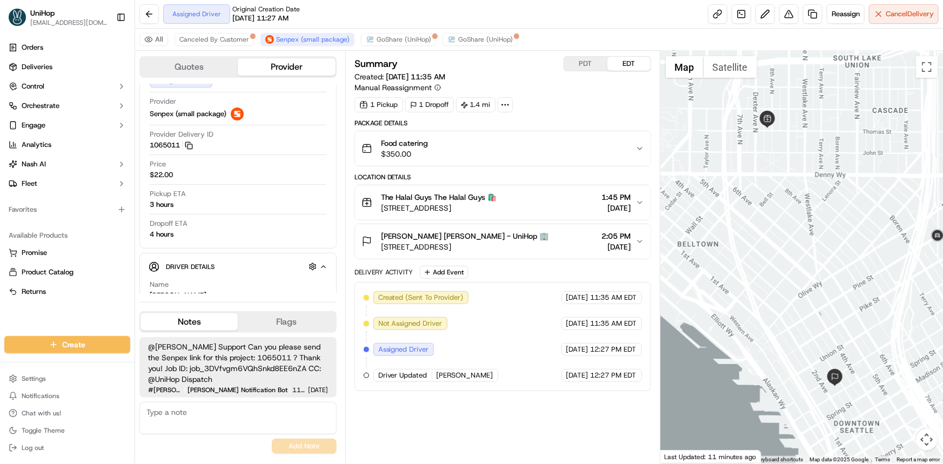
click at [275, 400] on div "@Nash Support Can you please send the Senpex link for this project: 1065011 ? T…" at bounding box center [237, 395] width 197 height 125
click at [224, 426] on textarea at bounding box center [237, 418] width 197 height 32
paste textarea "https://web.senpex.com/track/order/ec25bc34c448dd365b010c1940641304?c=us"
type textarea "https://web.senpex.com/track/order/ec25bc34c448dd365b010c1940641304?c=us"
click at [298, 443] on button "Add Note" at bounding box center [304, 446] width 65 height 15
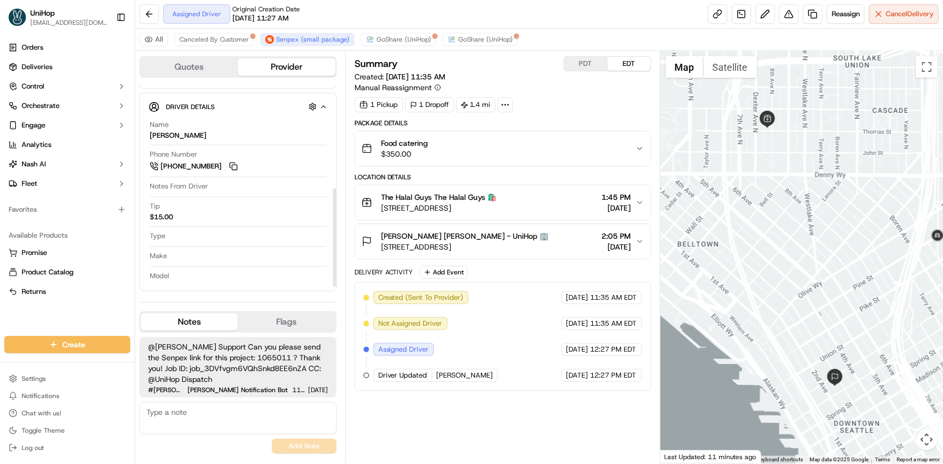
scroll to position [3, 0]
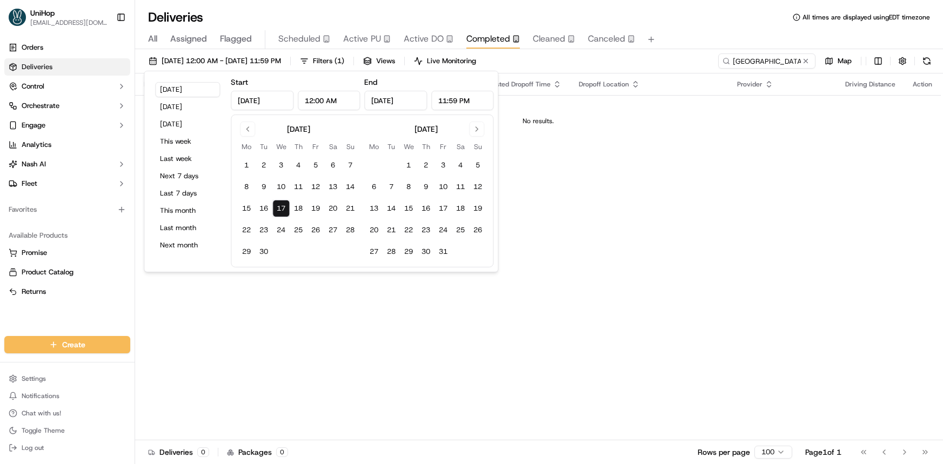
click at [245, 131] on button "Go to previous month" at bounding box center [247, 129] width 15 height 15
drag, startPoint x: 314, startPoint y: 164, endPoint x: 319, endPoint y: 169, distance: 6.9
click at [314, 164] on button "1" at bounding box center [315, 165] width 17 height 17
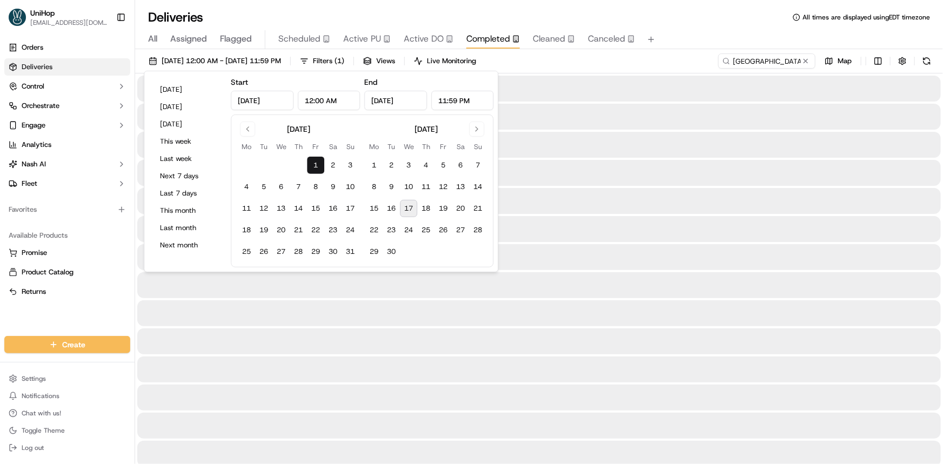
type input "[DATE]"
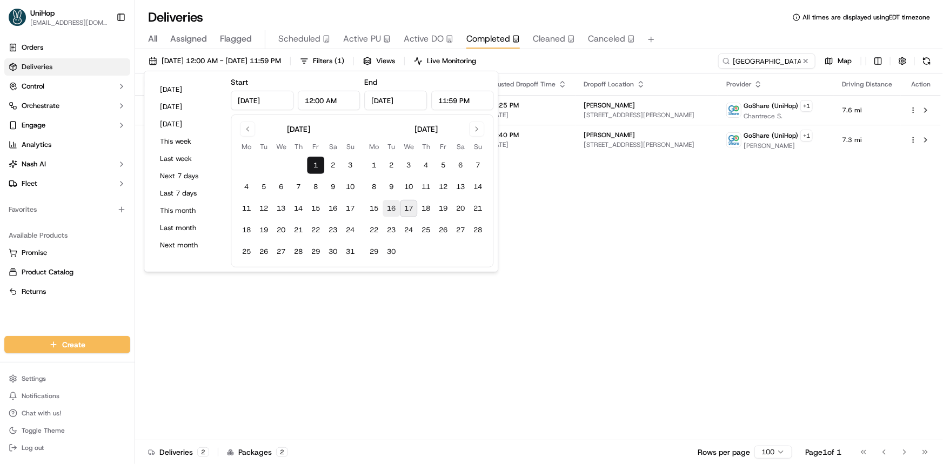
click at [398, 210] on button "16" at bounding box center [391, 208] width 17 height 17
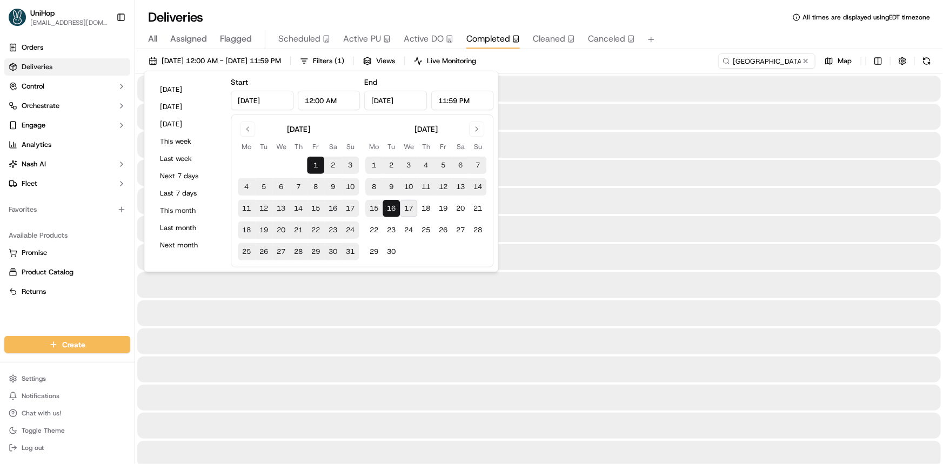
type input "[DATE]"
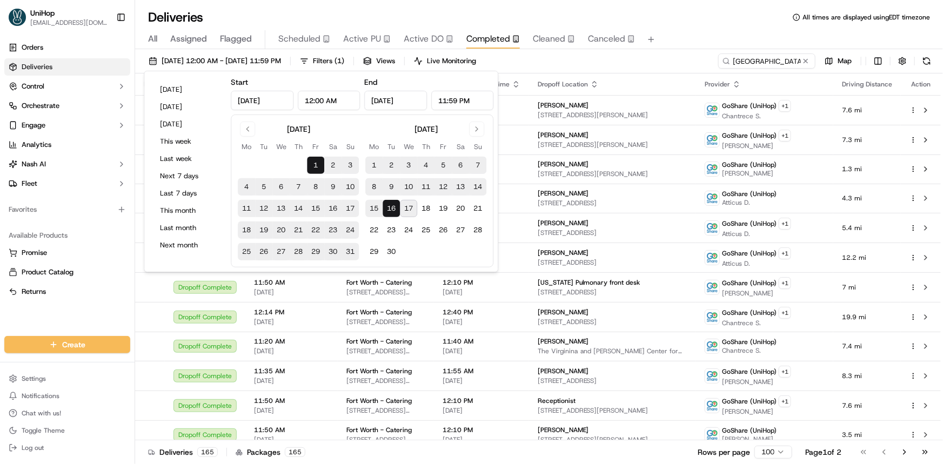
click at [693, 34] on div "All Assigned Flagged Scheduled Active PU Active DO Completed Cleaned Canceled" at bounding box center [539, 39] width 808 height 19
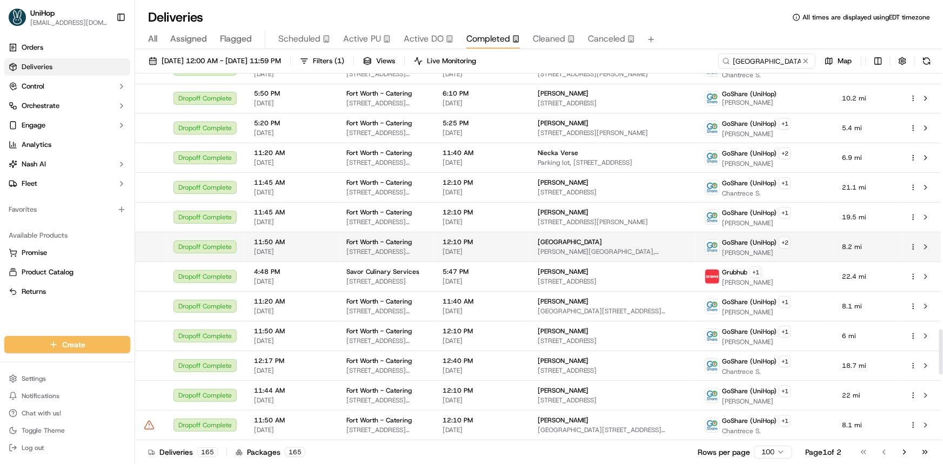
scroll to position [2260, 0]
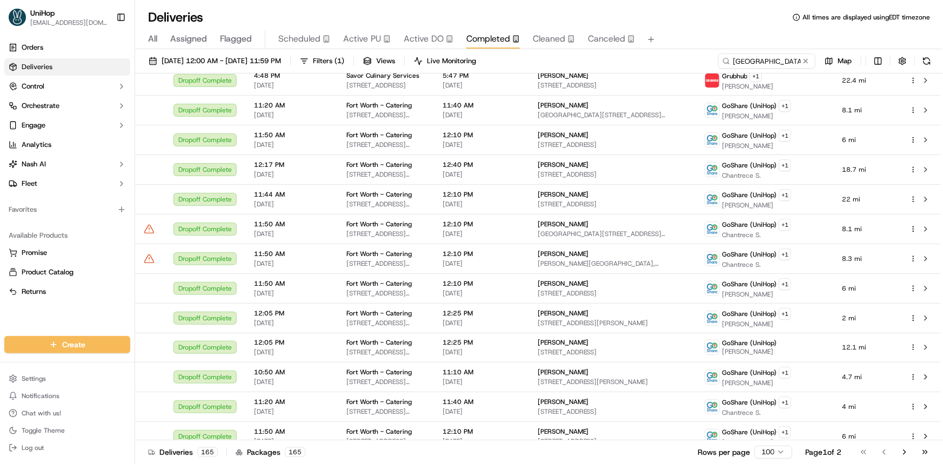
click at [60, 315] on div "Orders Deliveries Control Orchestrate Engage Analytics [PERSON_NAME] Fleet Favo…" at bounding box center [67, 181] width 135 height 293
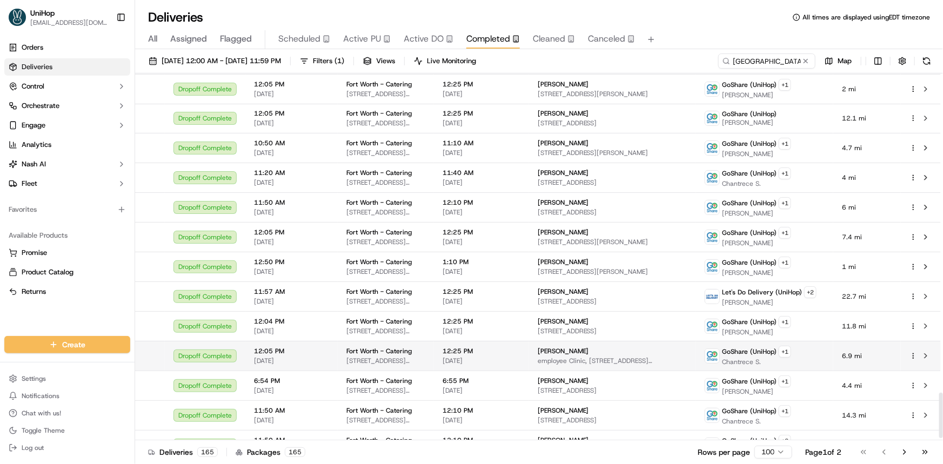
scroll to position [2604, 0]
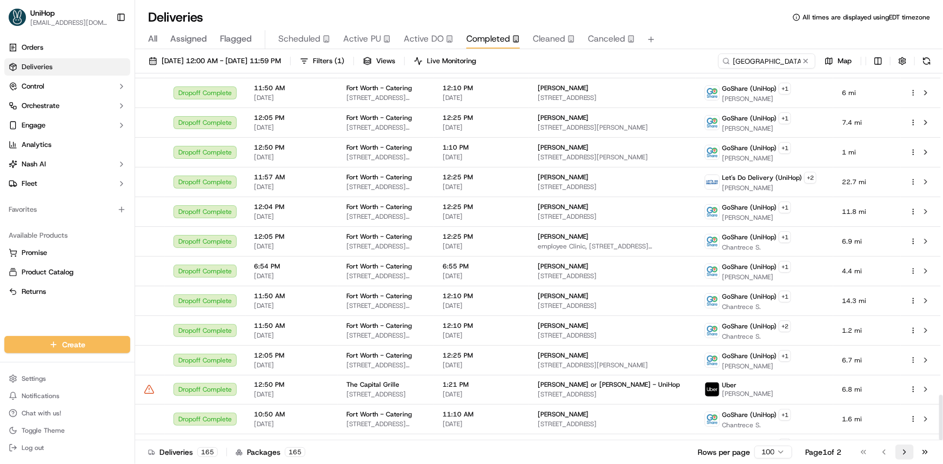
click at [905, 451] on button "Go to next page" at bounding box center [905, 452] width 18 height 15
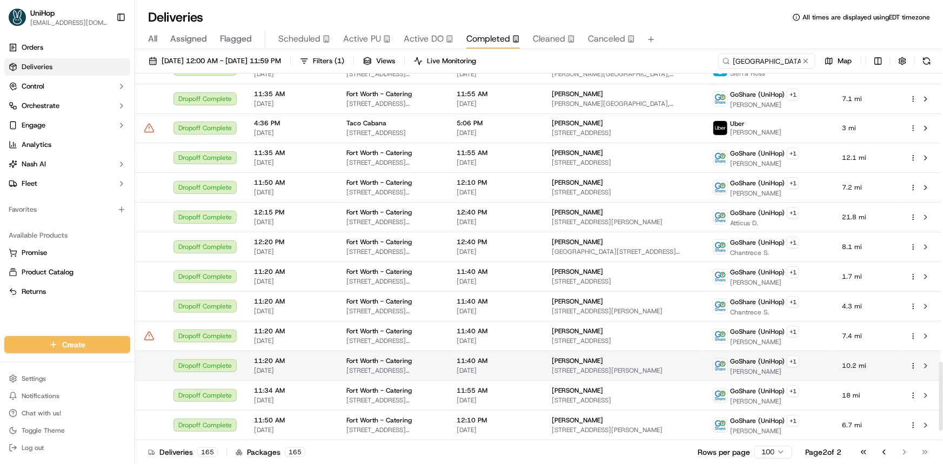
scroll to position [1573, 0]
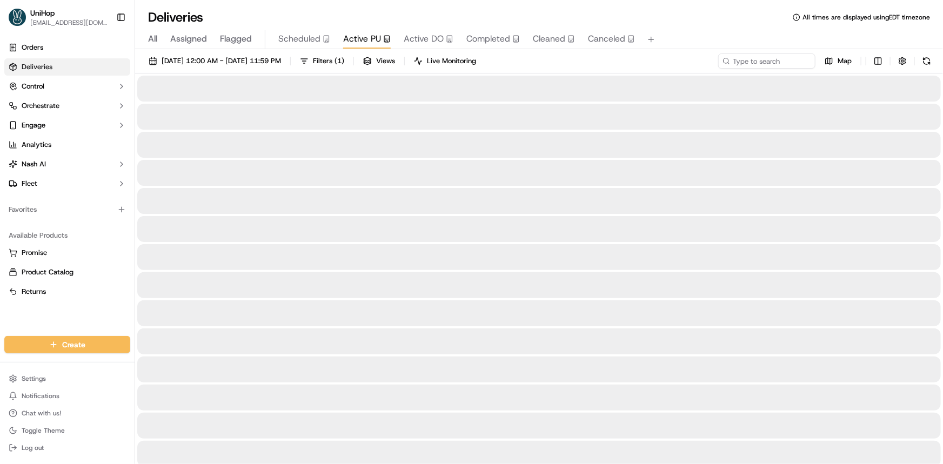
click at [361, 41] on span "Active PU" at bounding box center [362, 38] width 38 height 13
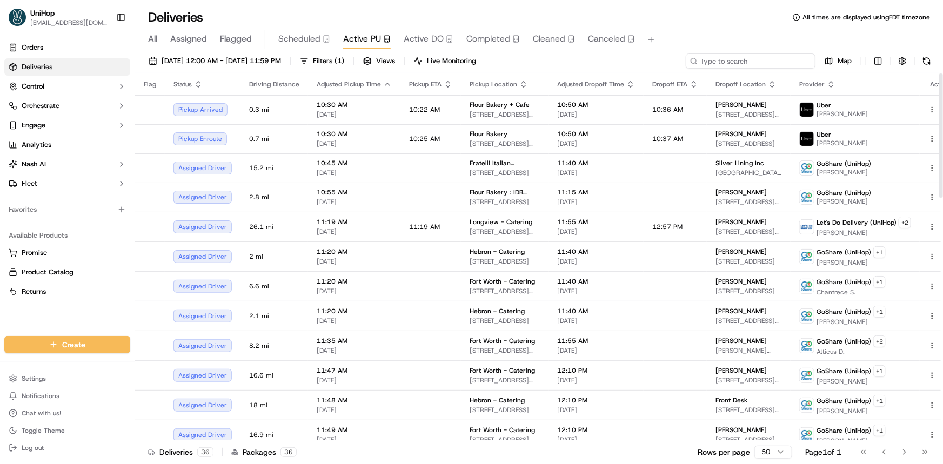
click at [742, 62] on input at bounding box center [751, 61] width 130 height 15
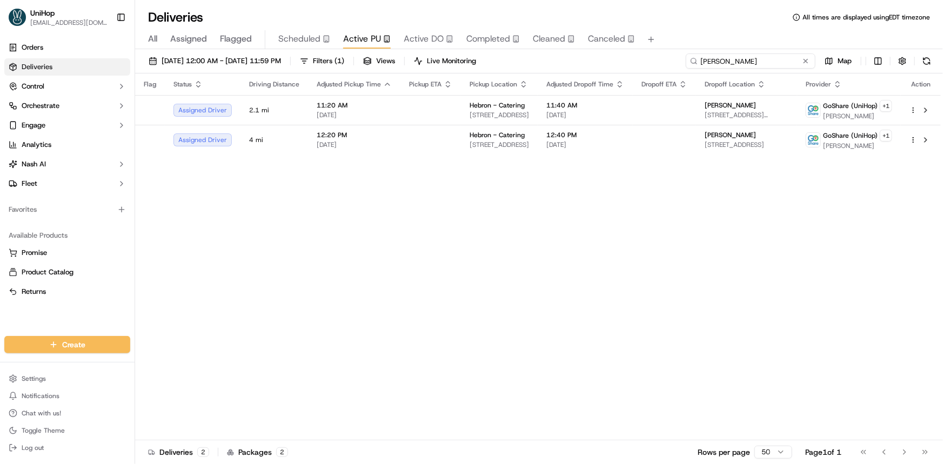
type input "[PERSON_NAME]"
click at [453, 41] on div "All Assigned Flagged Scheduled Active PU Active DO Completed Cleaned Canceled" at bounding box center [539, 39] width 808 height 19
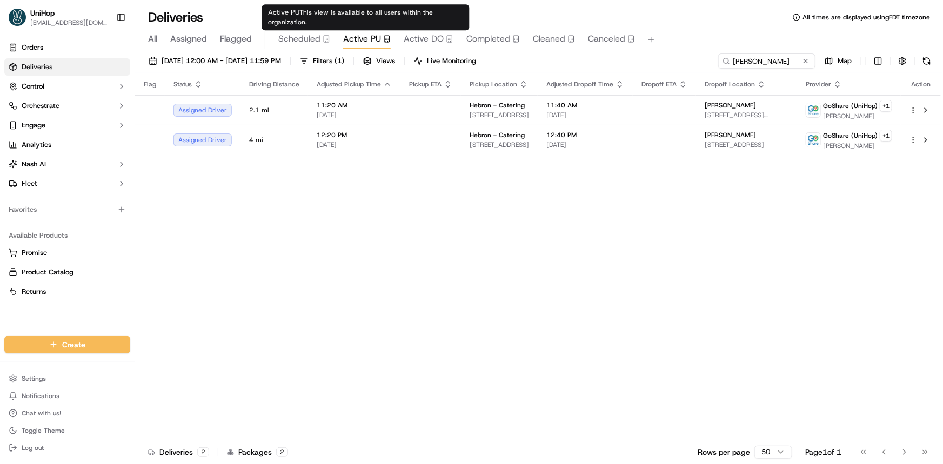
click at [363, 38] on span "Active PU" at bounding box center [362, 38] width 38 height 13
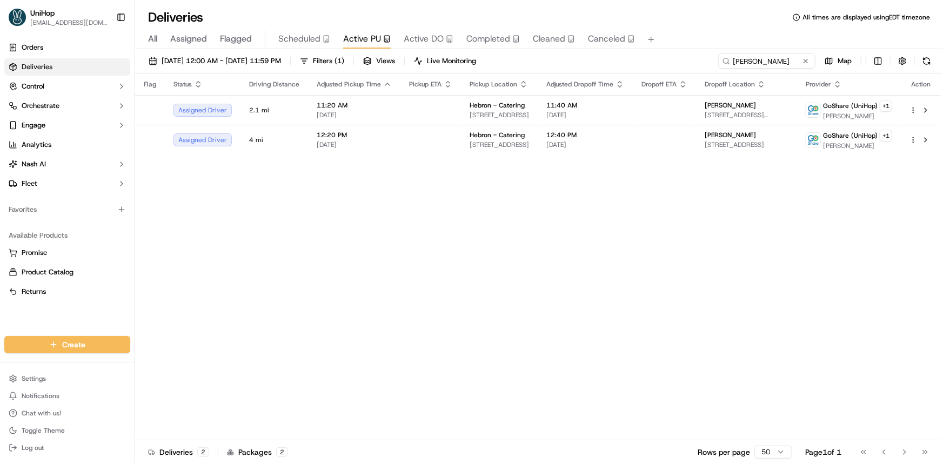
click at [429, 34] on span "Active DO" at bounding box center [424, 38] width 40 height 13
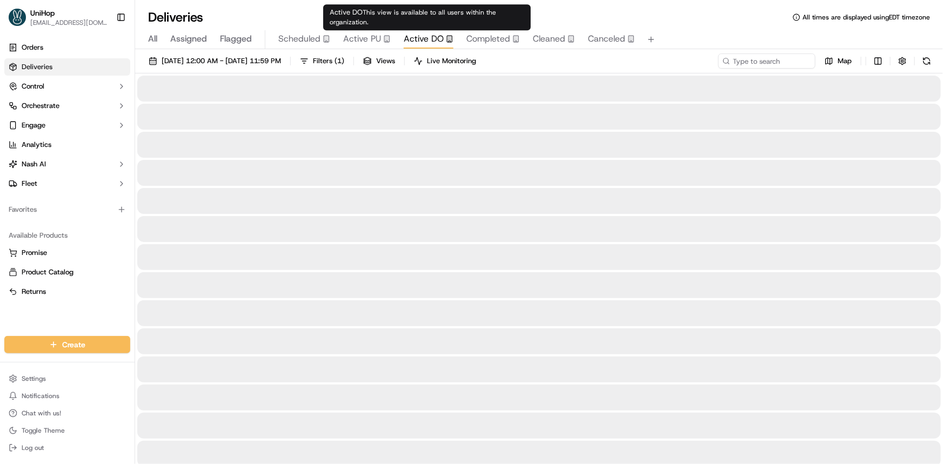
click at [380, 36] on div "Active PU" at bounding box center [367, 38] width 48 height 13
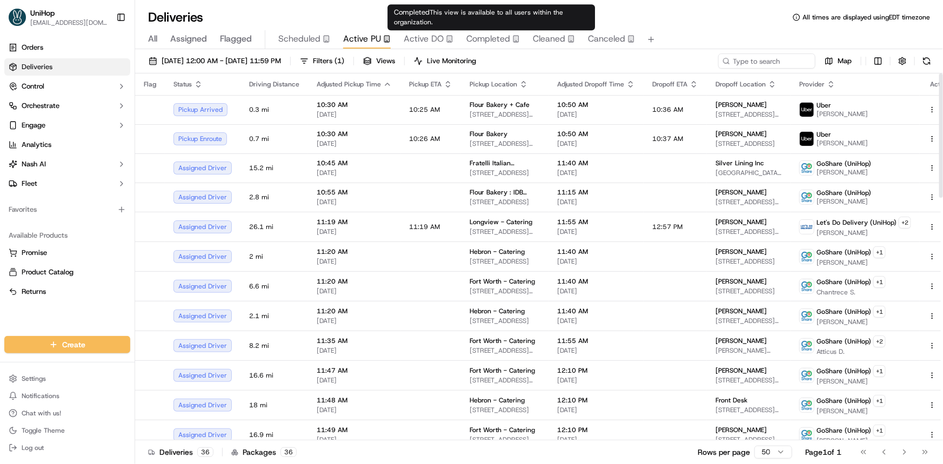
click at [486, 27] on div "Completed This view is available to all users within the organization. Complete…" at bounding box center [492, 17] width 208 height 26
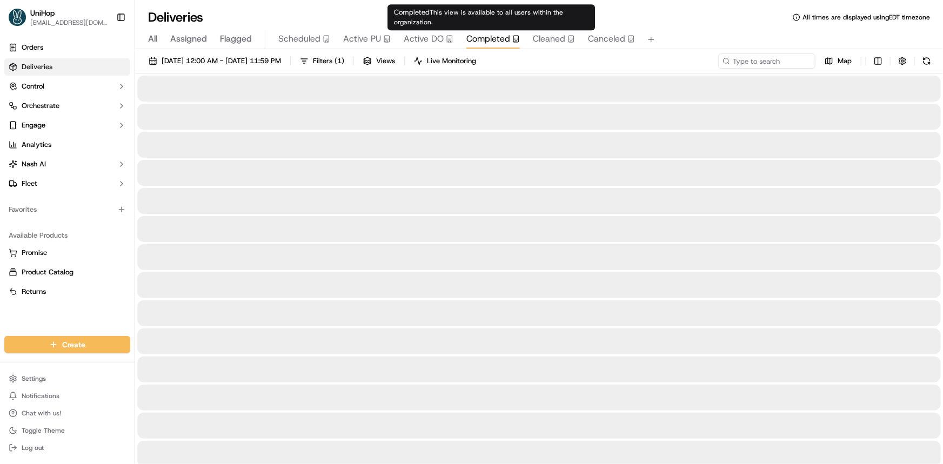
click at [495, 34] on span "Completed" at bounding box center [489, 38] width 44 height 13
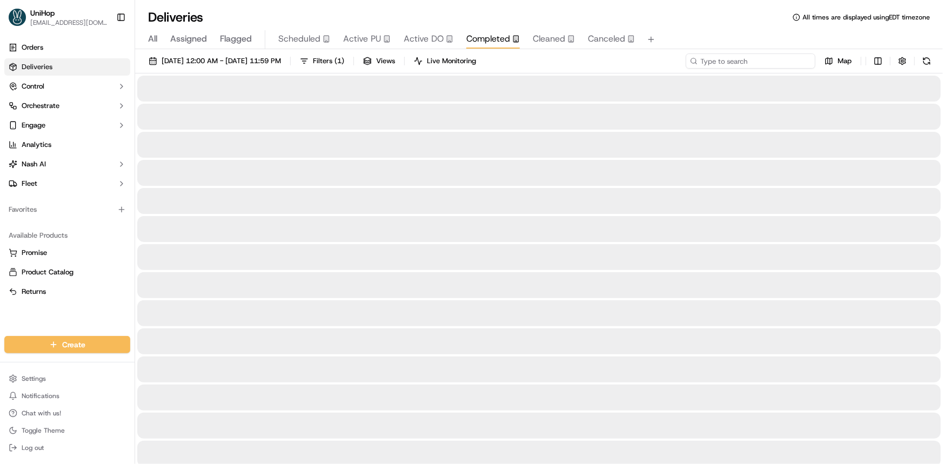
click at [778, 58] on input at bounding box center [751, 61] width 130 height 15
paste input "Hebron"
type input "Hebron"
click at [281, 65] on span "[DATE] 12:00 AM - [DATE] 11:59 PM" at bounding box center [221, 61] width 119 height 10
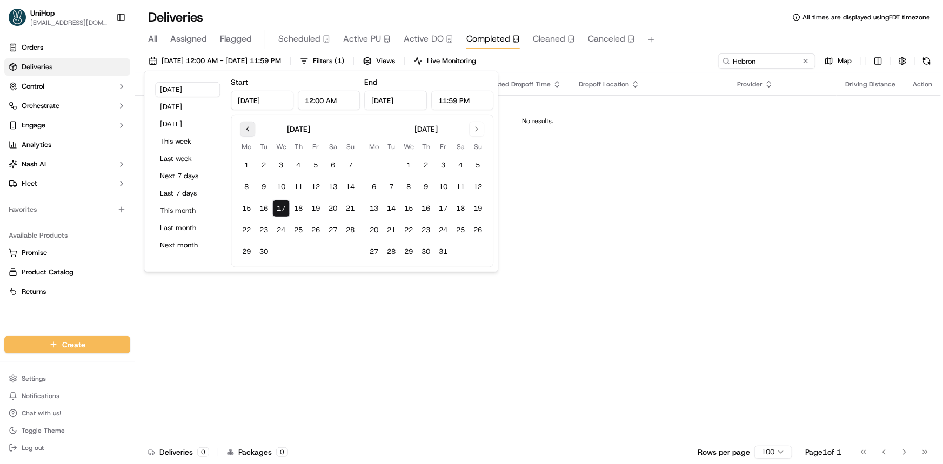
click at [246, 130] on button "Go to previous month" at bounding box center [247, 129] width 15 height 15
click at [316, 158] on button "1" at bounding box center [315, 165] width 17 height 17
type input "[DATE]"
click at [409, 213] on button "17" at bounding box center [408, 208] width 17 height 17
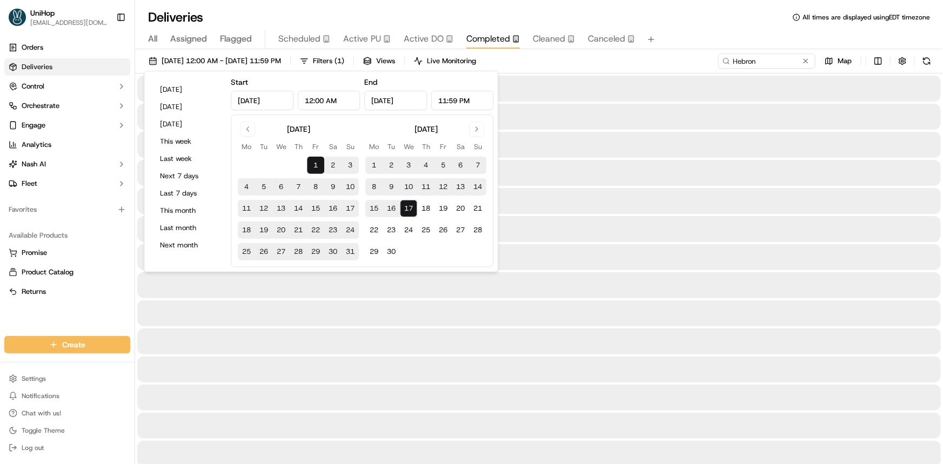
type input "[DATE]"
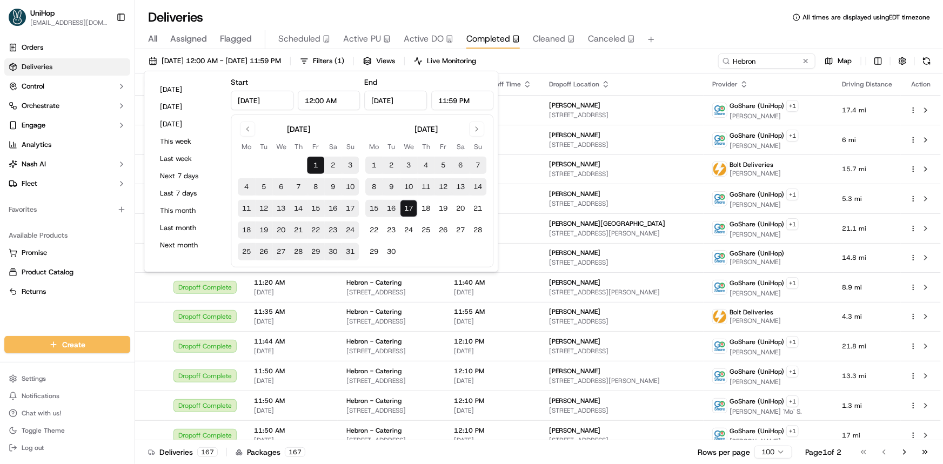
click at [677, 43] on div "All Assigned Flagged Scheduled Active PU Active DO Completed Cleaned Canceled" at bounding box center [539, 39] width 808 height 19
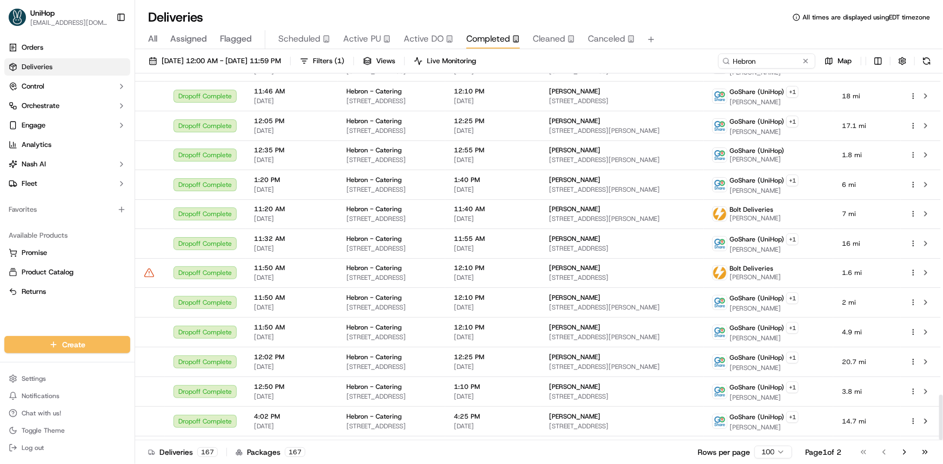
scroll to position [2595, 0]
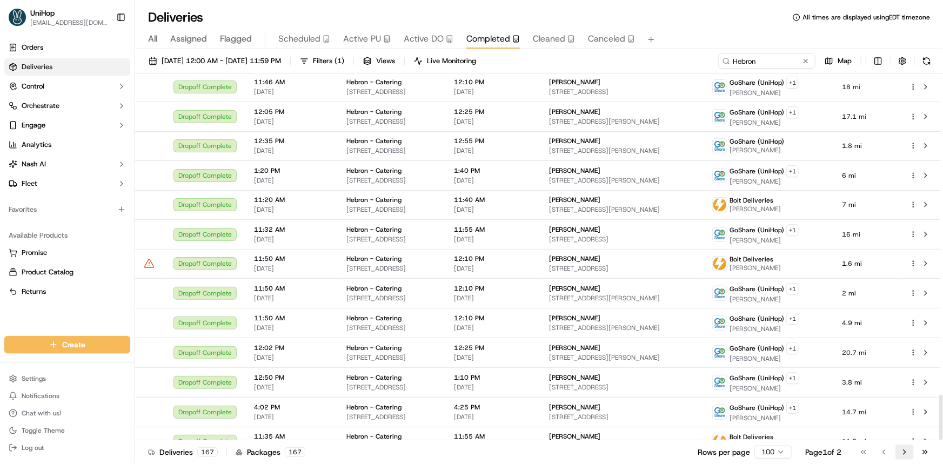
click at [908, 455] on button "Go to next page" at bounding box center [905, 452] width 18 height 15
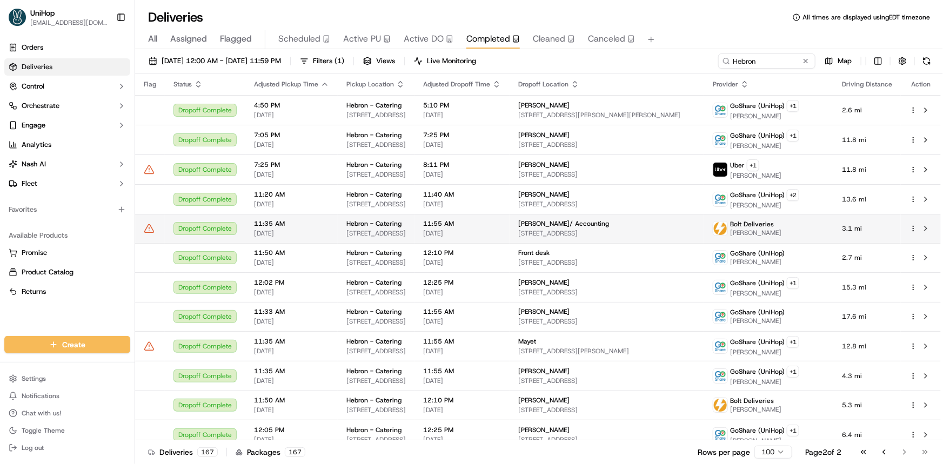
drag, startPoint x: 46, startPoint y: 314, endPoint x: 639, endPoint y: 232, distance: 598.7
click at [46, 314] on div "Orders Deliveries Control Orchestrate Engage Analytics [PERSON_NAME] Fleet Favo…" at bounding box center [67, 181] width 135 height 293
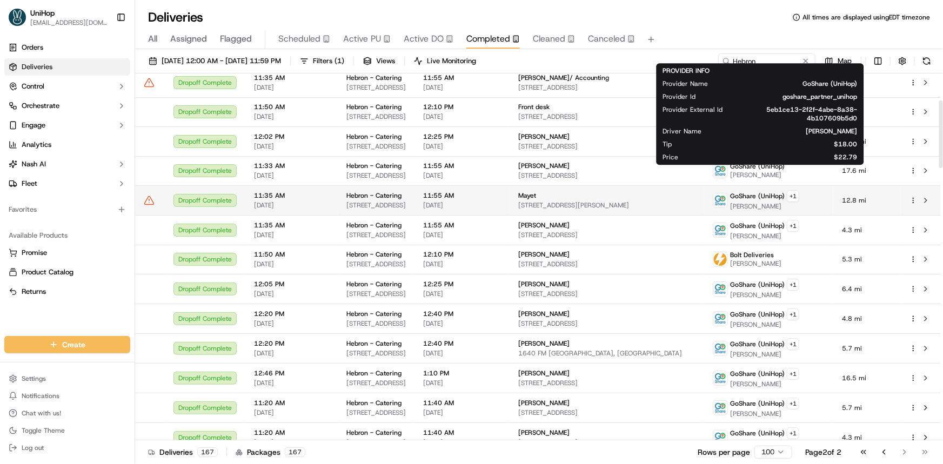
scroll to position [147, 0]
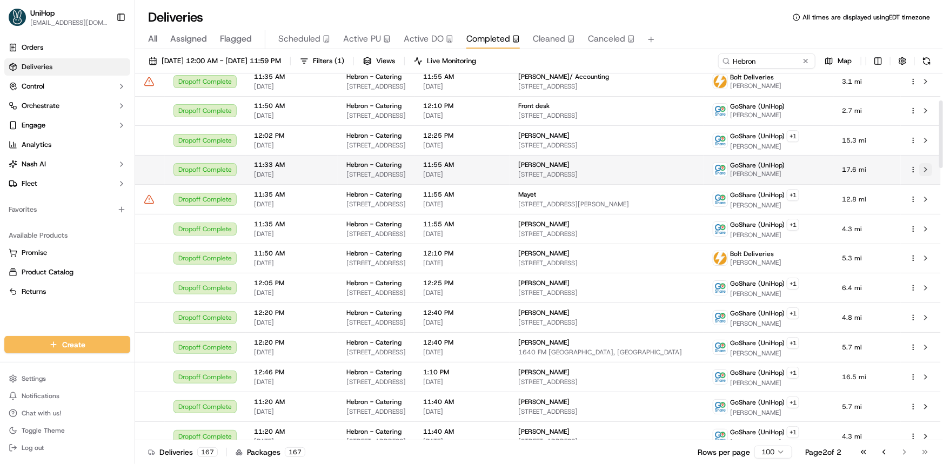
click at [929, 171] on button at bounding box center [926, 169] width 13 height 13
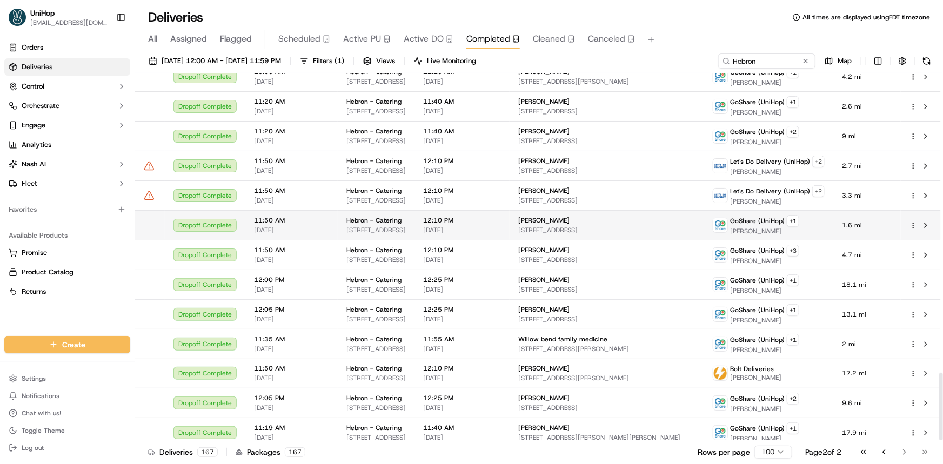
scroll to position [1631, 0]
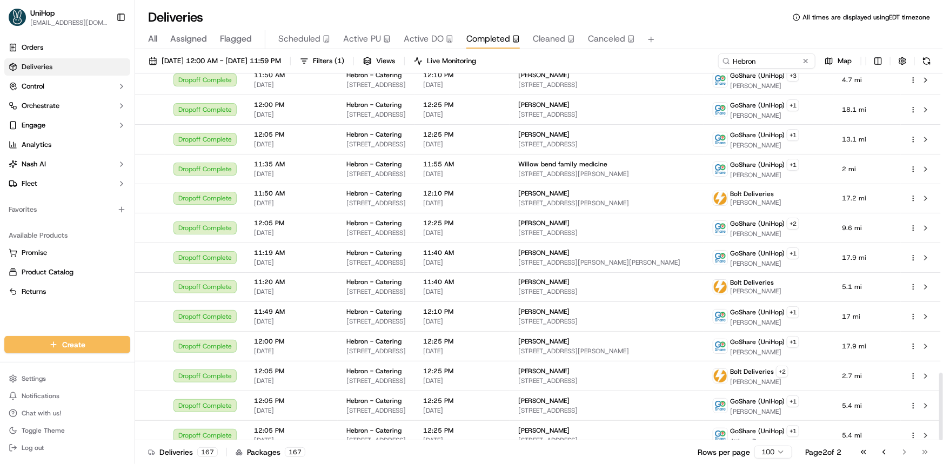
click at [368, 30] on body "UniHop [EMAIL_ADDRESS][DOMAIN_NAME] Toggle Sidebar Orders Deliveries Control Or…" at bounding box center [471, 232] width 943 height 464
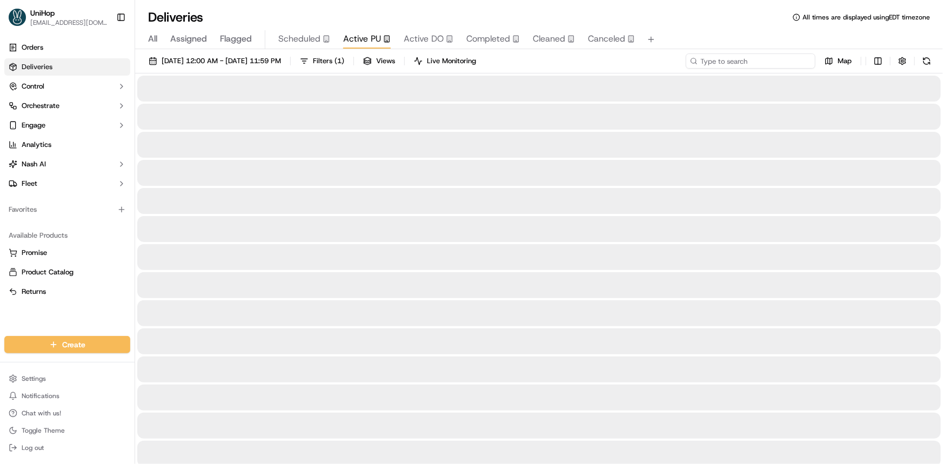
click at [751, 56] on input at bounding box center [751, 61] width 130 height 15
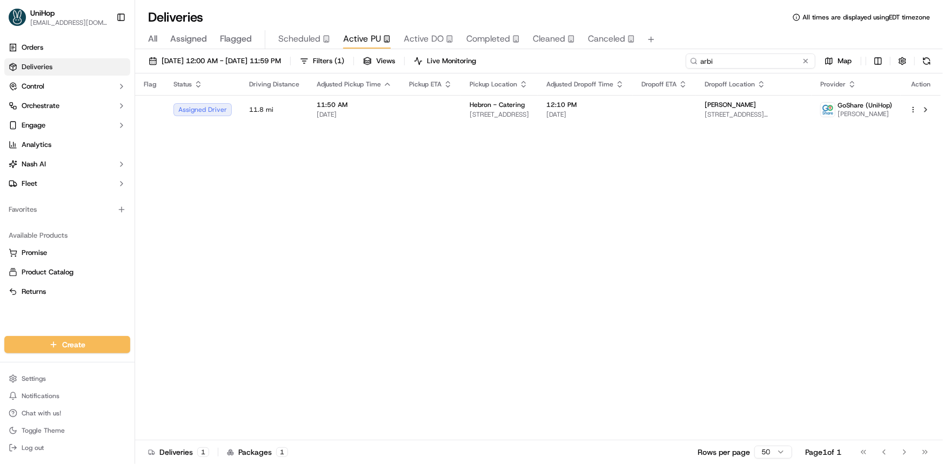
type input "arbi"
drag, startPoint x: 723, startPoint y: 54, endPoint x: 562, endPoint y: 65, distance: 161.5
click at [624, 67] on div "[DATE] 12:00 AM - [DATE] 11:59 PM Filters ( 1 ) Views Live Monitoring arbi Map" at bounding box center [539, 64] width 808 height 20
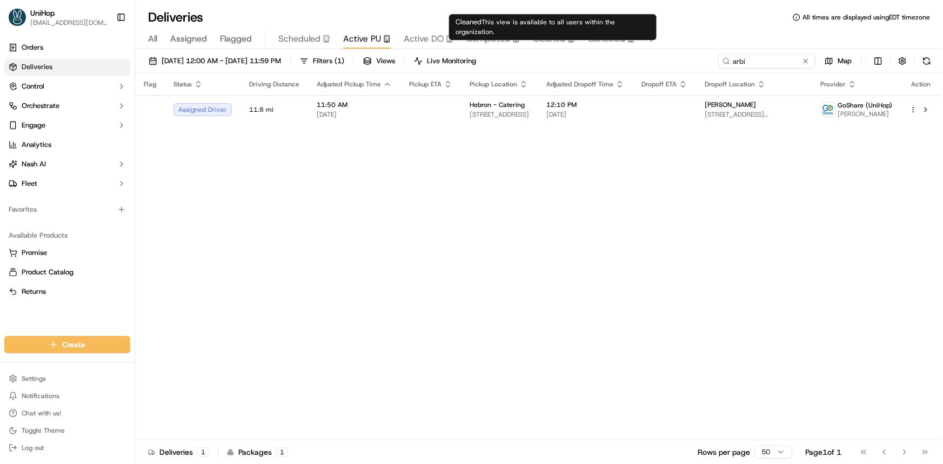
click at [495, 41] on span "Completed" at bounding box center [489, 38] width 44 height 13
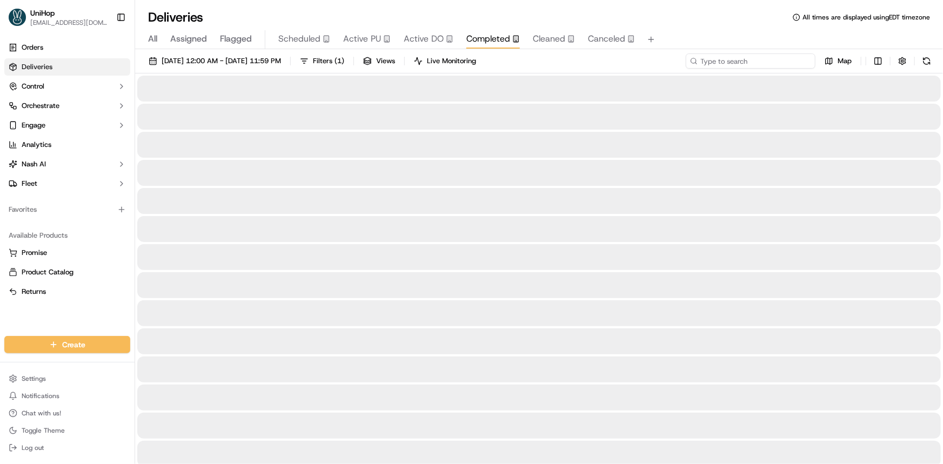
click at [755, 58] on input at bounding box center [751, 61] width 130 height 15
paste input "Hebron"
type input "Hebron"
click at [268, 61] on span "Sep 17 2025 12:00 AM - Sep 17 2025 11:59 PM" at bounding box center [221, 61] width 119 height 10
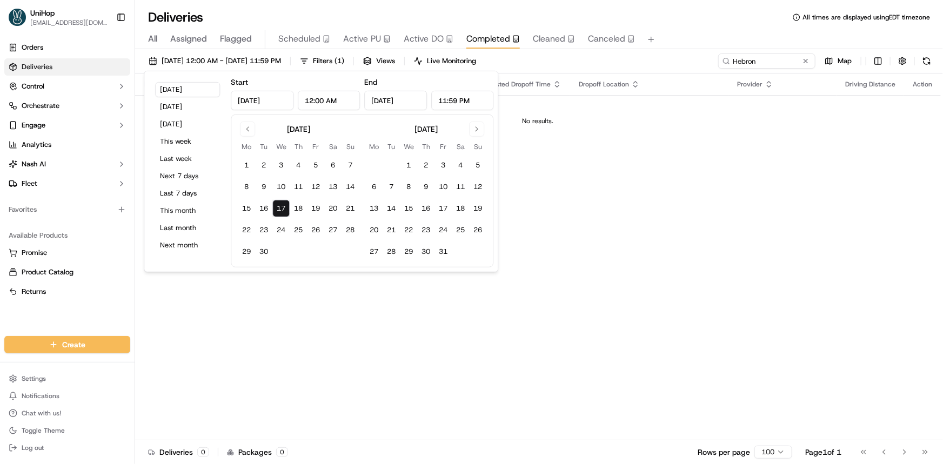
click at [239, 132] on div "September 2025" at bounding box center [298, 128] width 121 height 13
click at [248, 129] on button "Go to previous month" at bounding box center [247, 129] width 15 height 15
click at [309, 169] on button "1" at bounding box center [315, 165] width 17 height 17
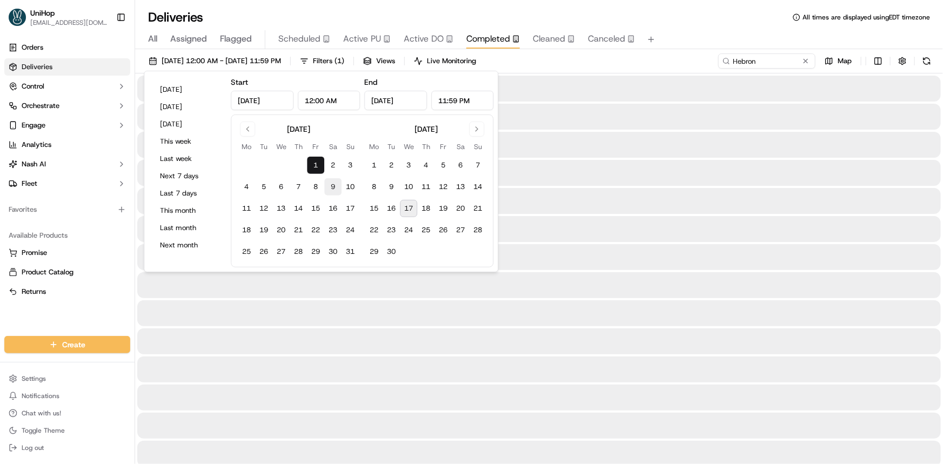
type input "Aug 1, 2025"
click at [388, 206] on button "16" at bounding box center [391, 208] width 17 height 17
type input "Sep 16, 2025"
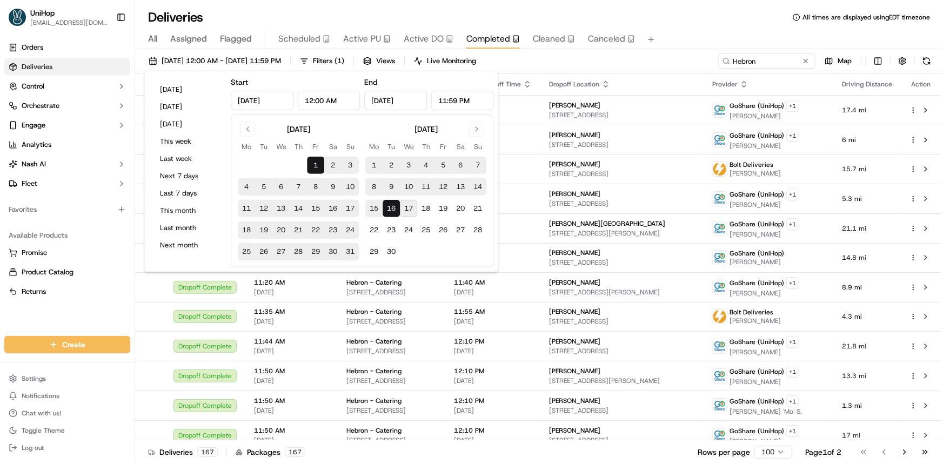
click at [703, 32] on div "All Assigned Flagged Scheduled Active PU Active DO Completed Cleaned Canceled" at bounding box center [539, 39] width 808 height 19
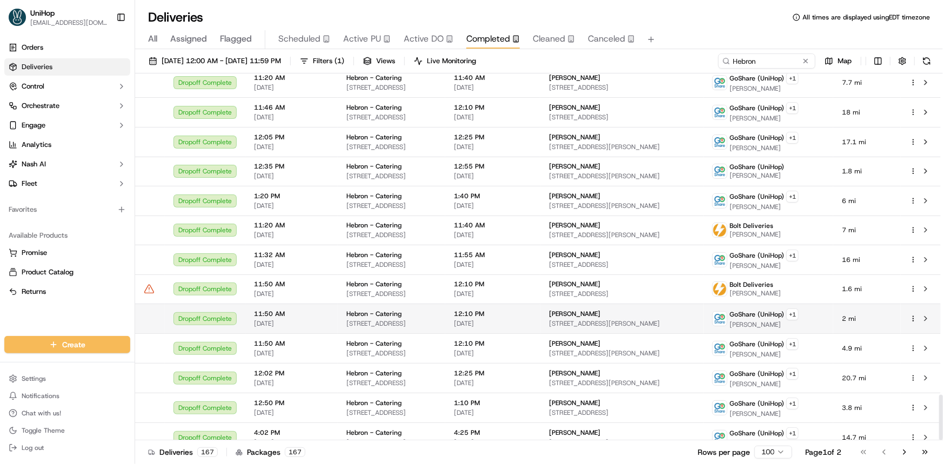
scroll to position [2595, 0]
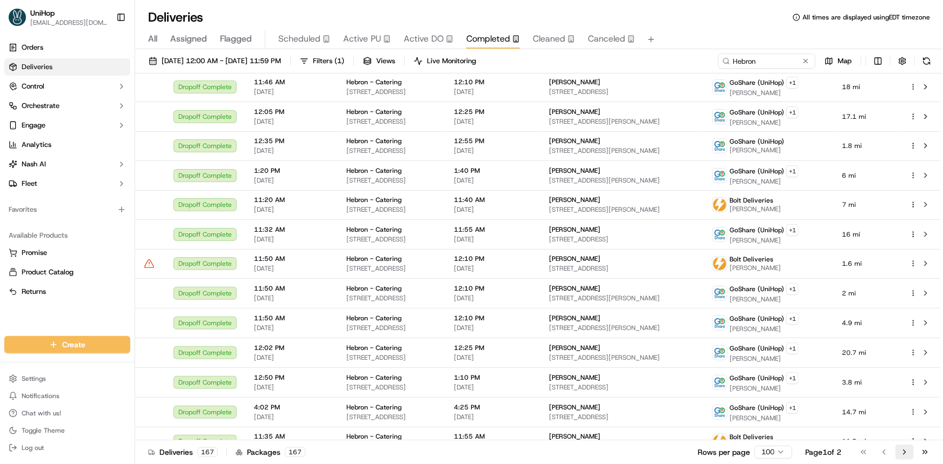
click at [902, 454] on button "Go to next page" at bounding box center [905, 452] width 18 height 15
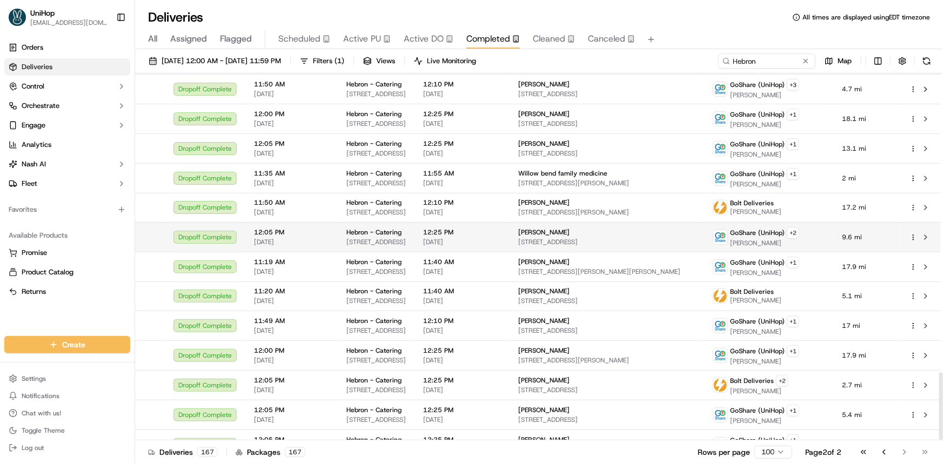
scroll to position [1631, 0]
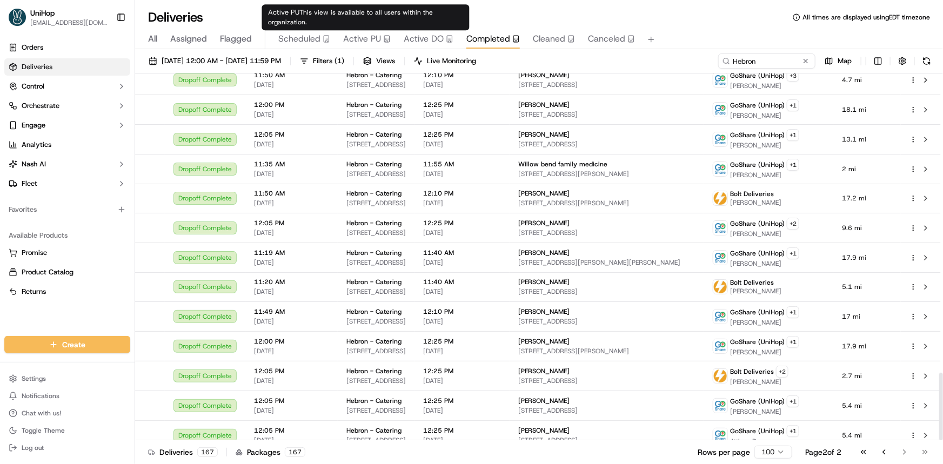
click at [357, 42] on span "Active PU" at bounding box center [362, 38] width 38 height 13
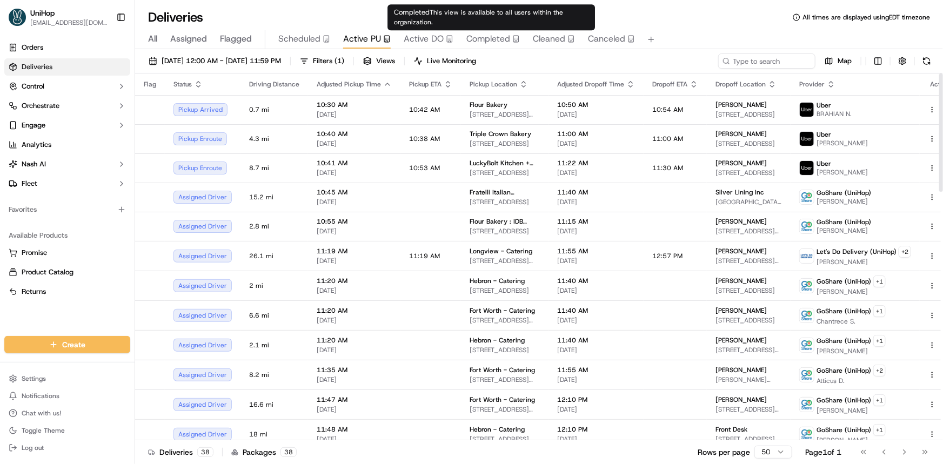
click at [483, 36] on span "Completed" at bounding box center [489, 38] width 44 height 13
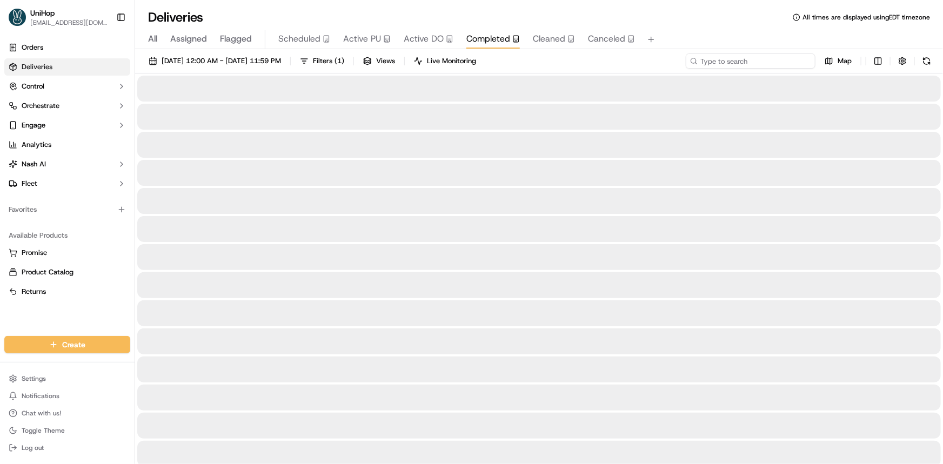
click at [749, 59] on input at bounding box center [751, 61] width 130 height 15
paste input "Wylie"
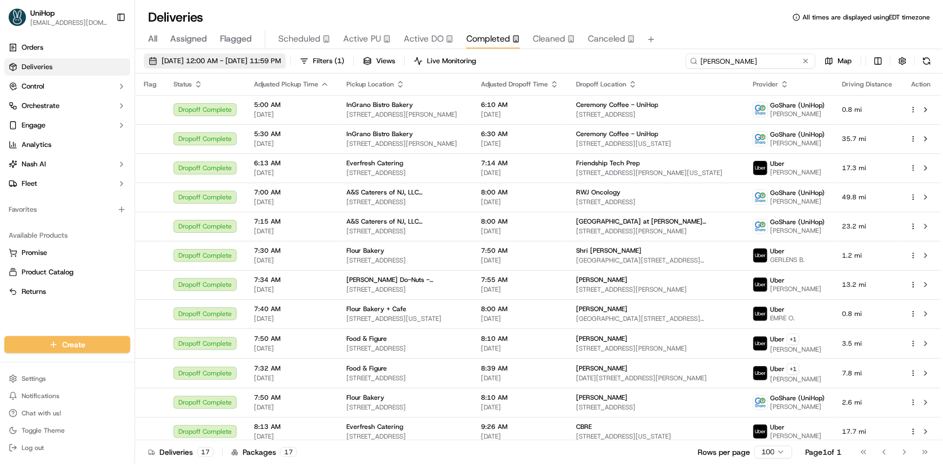
type input "Wylie"
click at [281, 58] on span "Sep 17 2025 12:00 AM - Sep 17 2025 11:59 PM" at bounding box center [221, 61] width 119 height 10
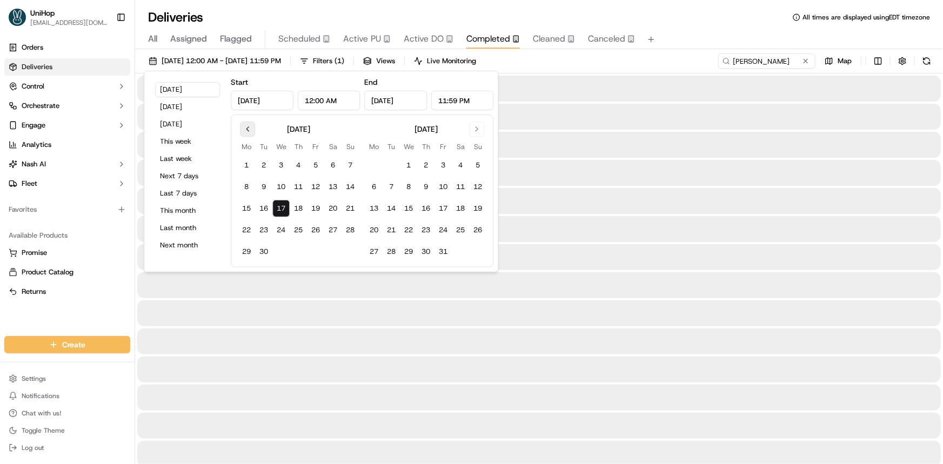
click at [249, 123] on button "Go to previous month" at bounding box center [247, 129] width 15 height 15
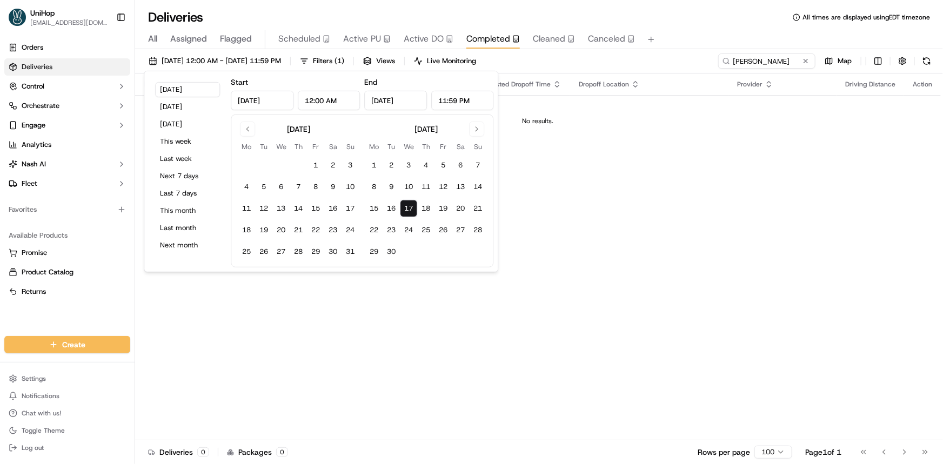
click at [316, 159] on button "1" at bounding box center [315, 165] width 17 height 17
type input "Aug 1, 2025"
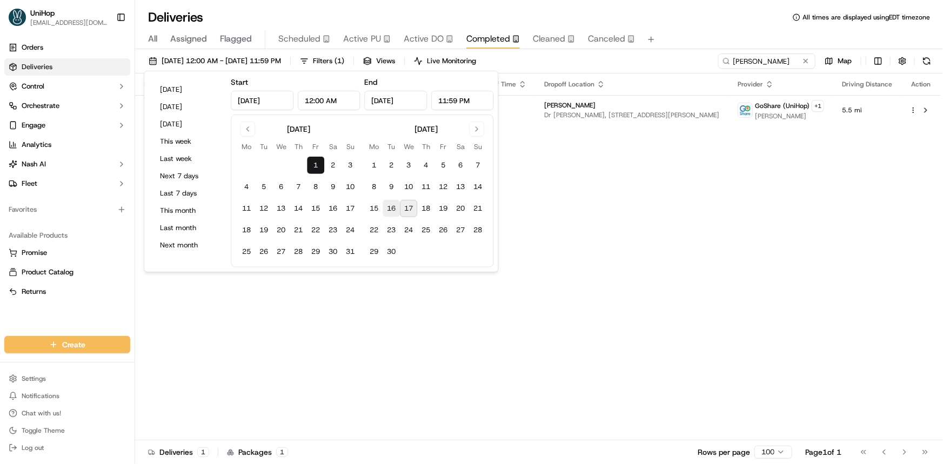
click at [393, 206] on button "16" at bounding box center [391, 208] width 17 height 17
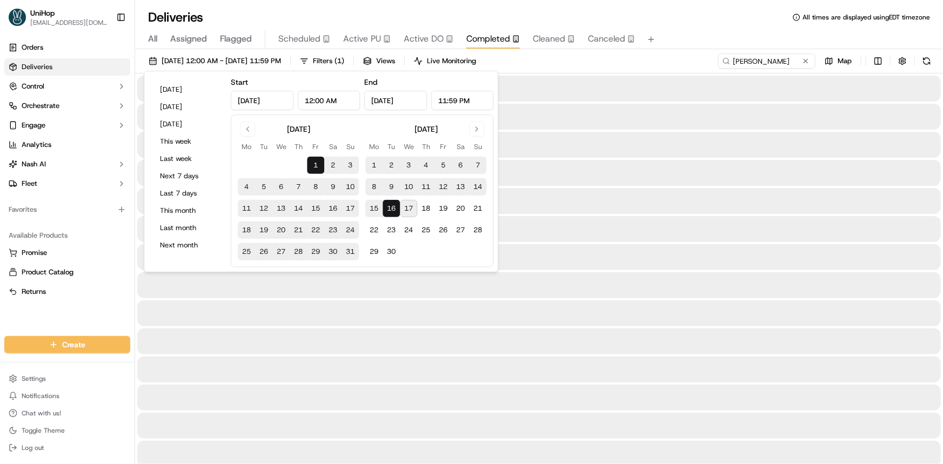
type input "Sep 16, 2025"
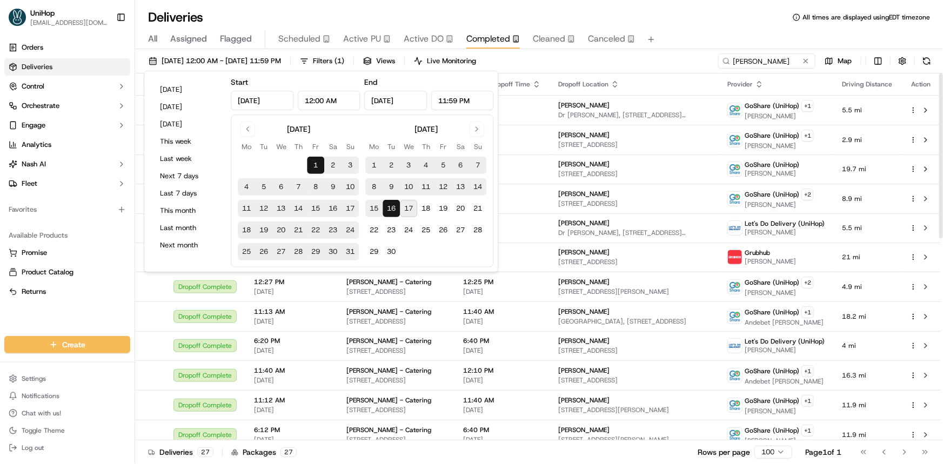
click at [746, 38] on div "All Assigned Flagged Scheduled Active PU Active DO Completed Cleaned Canceled" at bounding box center [539, 39] width 808 height 19
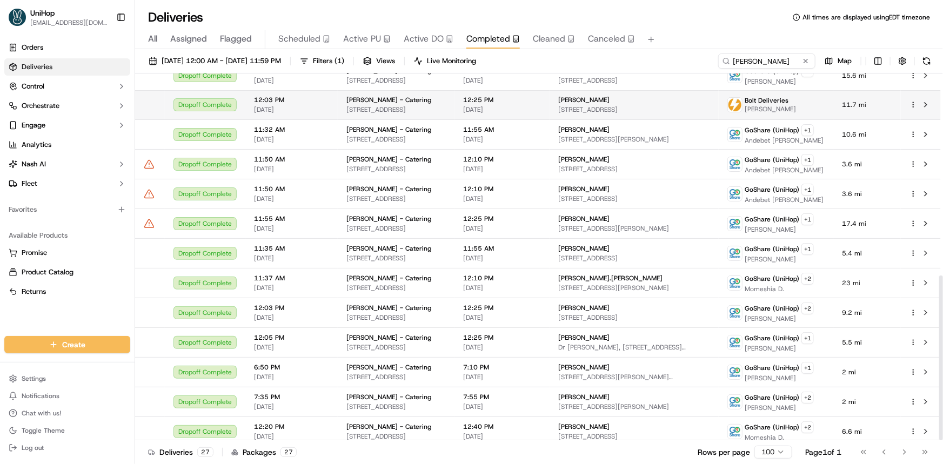
scroll to position [450, 0]
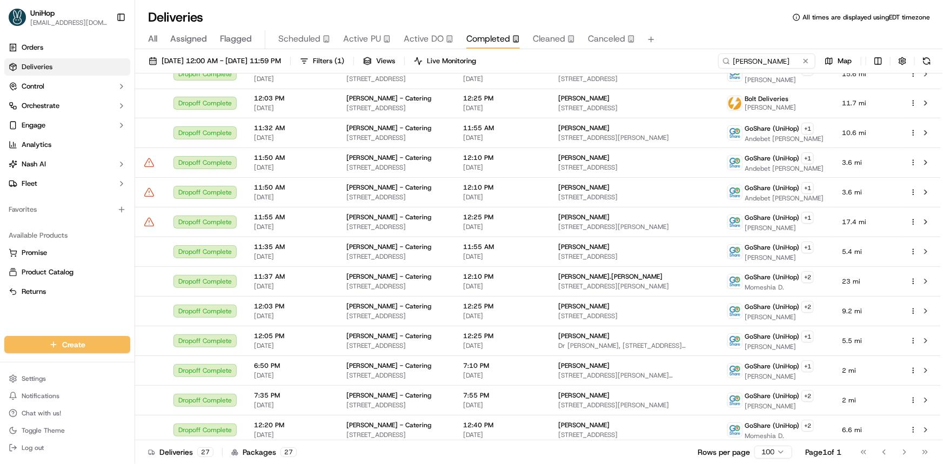
click at [68, 320] on div "Orders Deliveries Control Orchestrate Engage Analytics [PERSON_NAME] Fleet Favo…" at bounding box center [67, 181] width 135 height 293
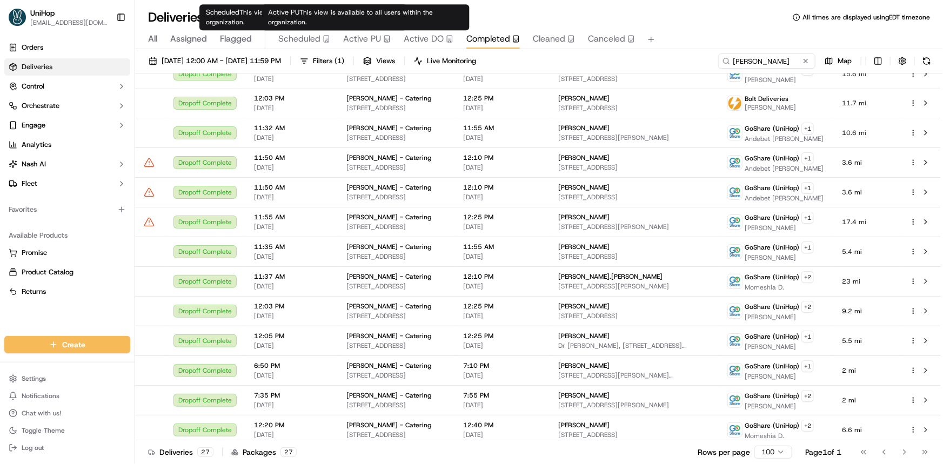
click at [349, 46] on button "Active PU" at bounding box center [367, 39] width 48 height 18
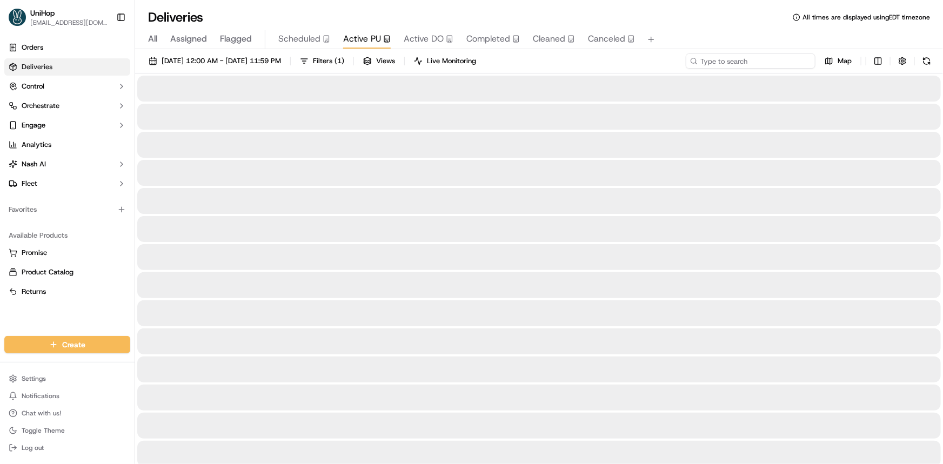
click at [749, 67] on input at bounding box center [751, 61] width 130 height 15
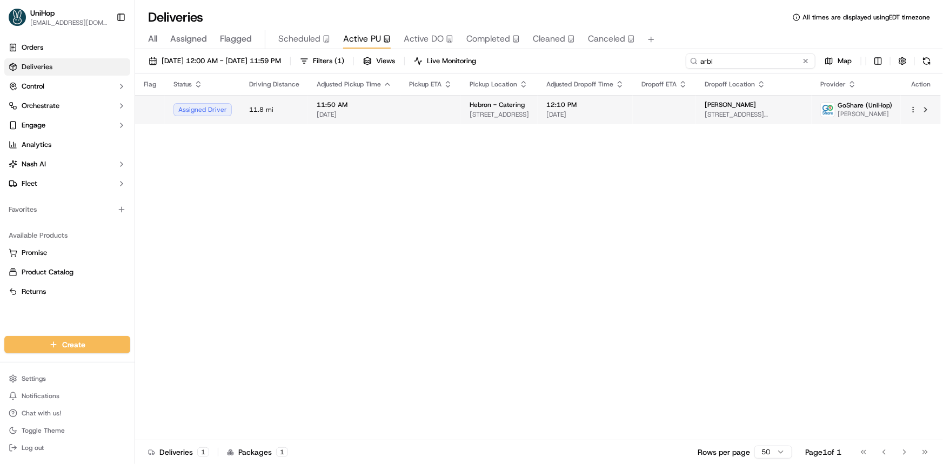
type input "arbi"
click at [414, 113] on td at bounding box center [431, 109] width 61 height 29
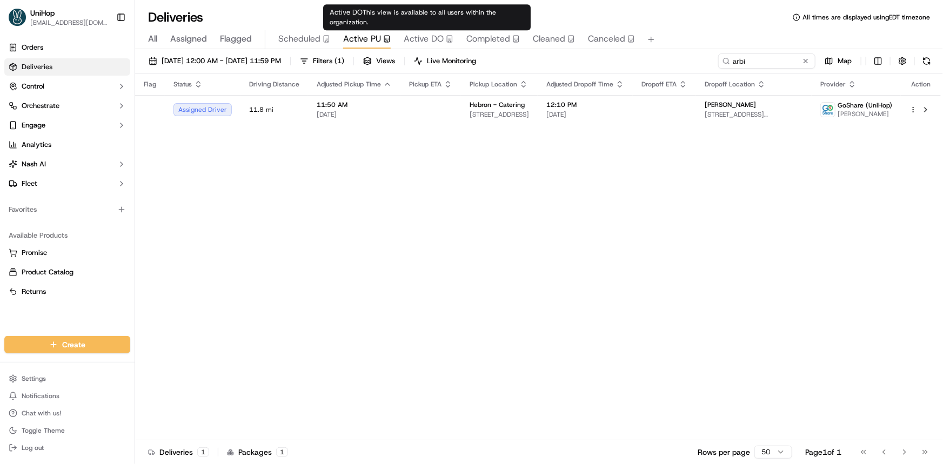
click at [430, 39] on span "Active DO" at bounding box center [424, 38] width 40 height 13
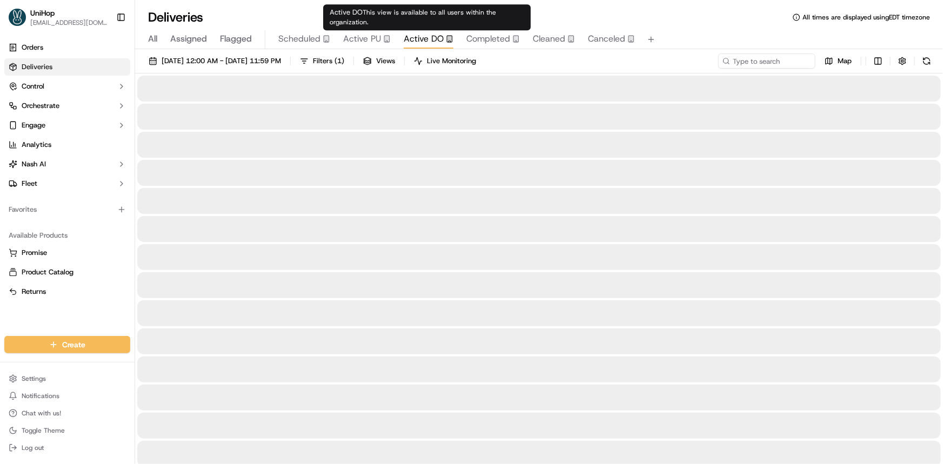
click at [372, 41] on span "Active PU" at bounding box center [362, 38] width 38 height 13
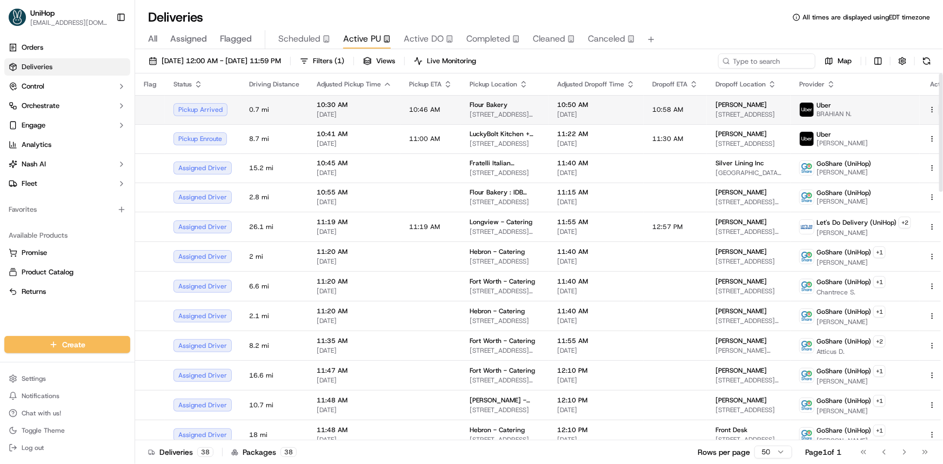
click at [939, 107] on button at bounding box center [945, 109] width 13 height 13
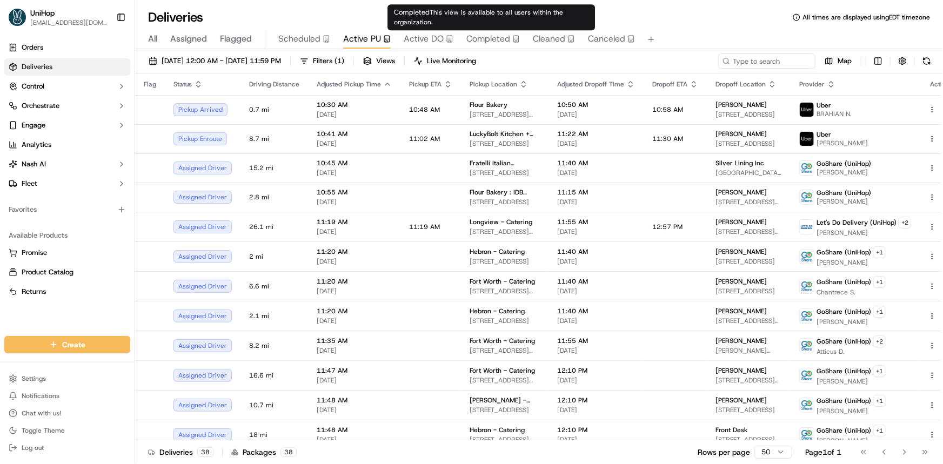
click at [488, 44] on span "Completed" at bounding box center [489, 38] width 44 height 13
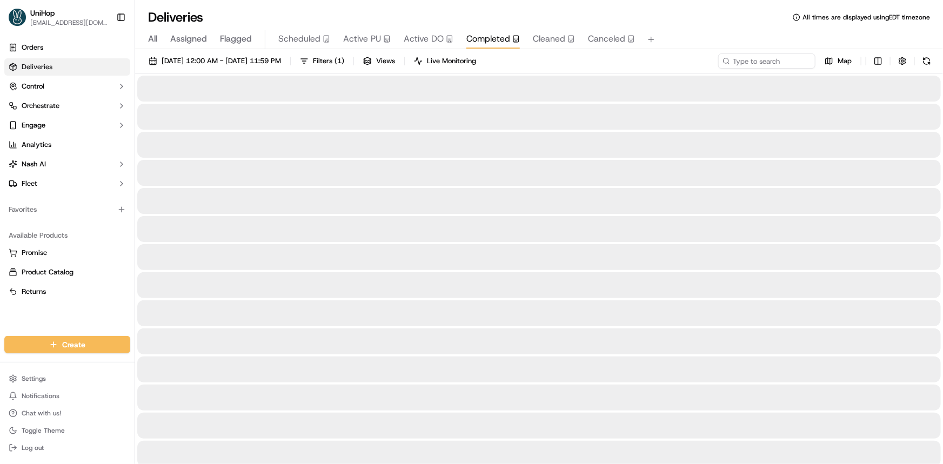
click at [770, 70] on div "Sep 17 2025 12:00 AM - Sep 17 2025 11:59 PM Filters ( 1 ) Views Live Monitoring…" at bounding box center [539, 64] width 808 height 20
click at [771, 64] on input at bounding box center [751, 61] width 130 height 15
paste input "Taylor Bischoff"
type input "Taylor Bischoff"
click at [270, 62] on span "Sep 17 2025 12:00 AM - Sep 17 2025 11:59 PM" at bounding box center [221, 61] width 119 height 10
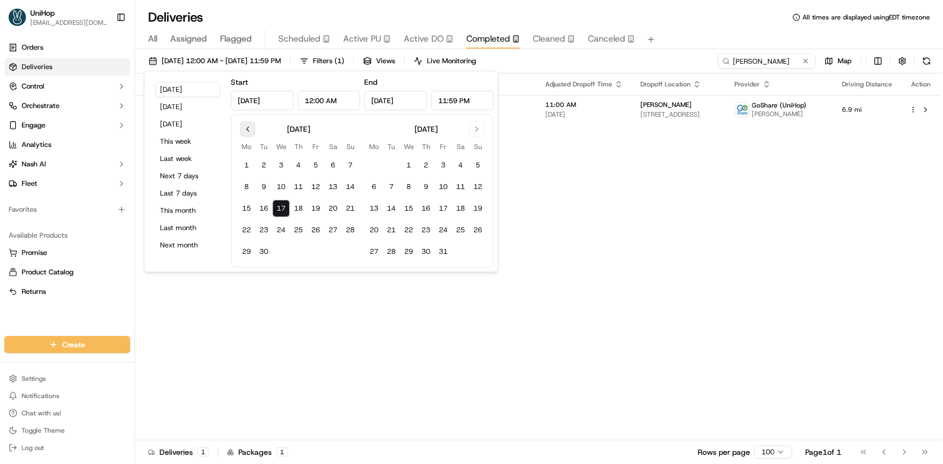
click at [254, 124] on button "Go to previous month" at bounding box center [247, 129] width 15 height 15
click at [251, 129] on button "Go to previous month" at bounding box center [247, 129] width 15 height 15
drag, startPoint x: 264, startPoint y: 162, endPoint x: 331, endPoint y: 189, distance: 72.8
click at [264, 164] on button "1" at bounding box center [263, 165] width 17 height 17
type input "Jul 1, 2025"
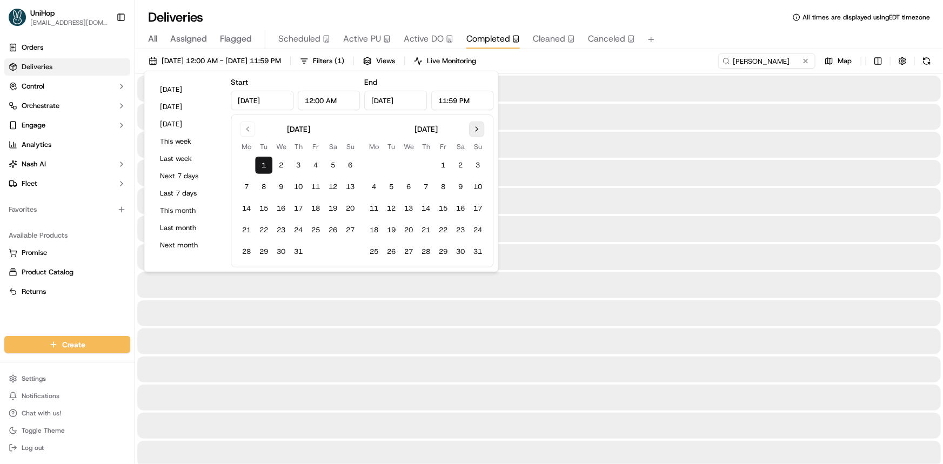
click at [480, 128] on button "Go to next month" at bounding box center [476, 129] width 15 height 15
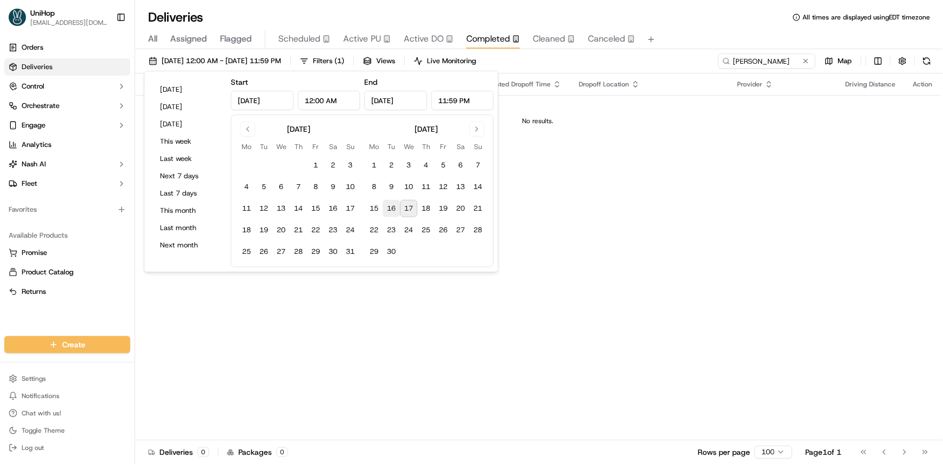
click at [388, 211] on button "16" at bounding box center [391, 208] width 17 height 17
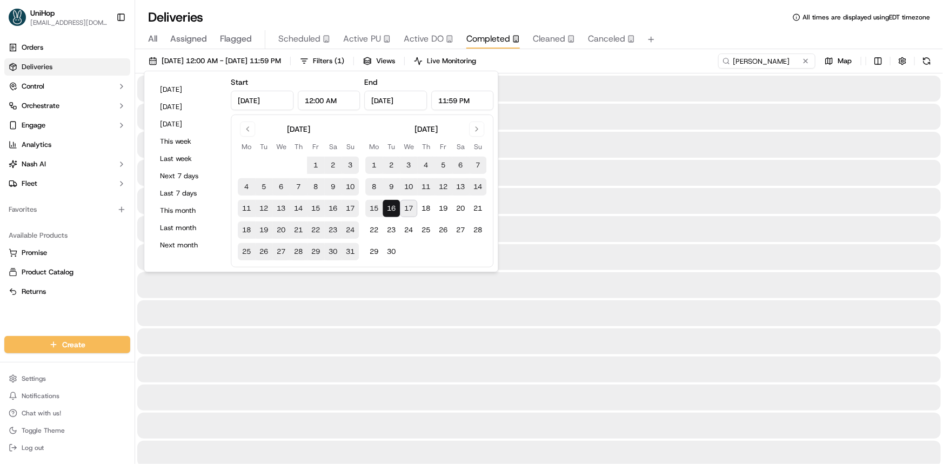
type input "Sep 16, 2025"
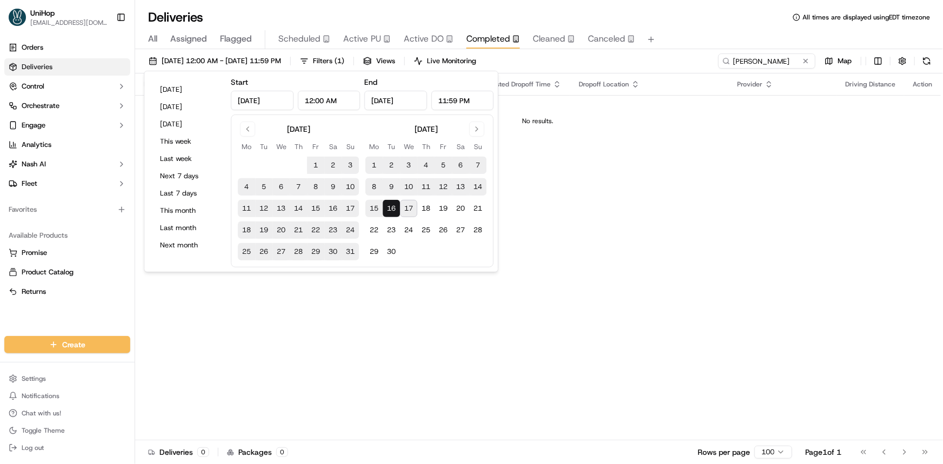
click at [350, 37] on span "Active PU" at bounding box center [362, 38] width 38 height 13
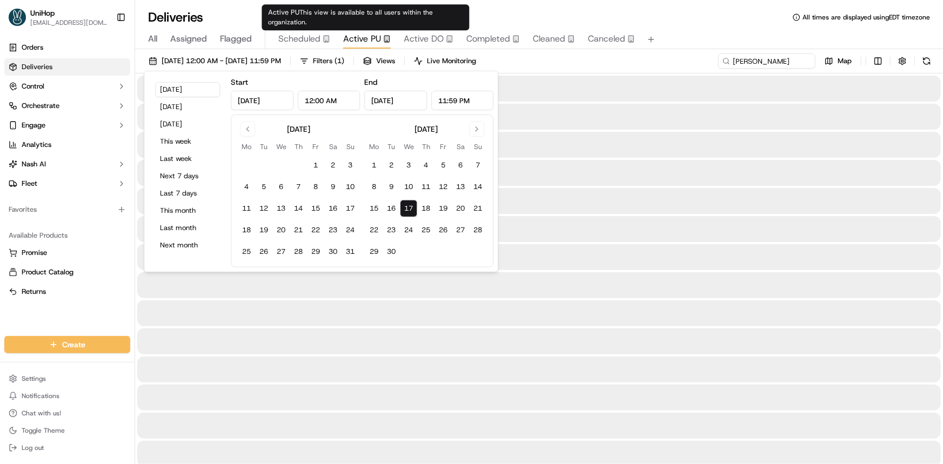
type input "Sep 17, 2025"
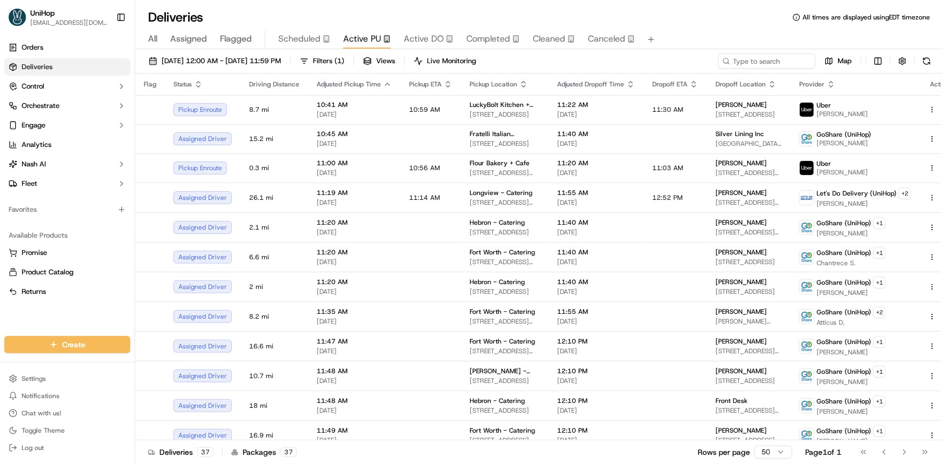
click at [237, 35] on span "Flagged" at bounding box center [236, 38] width 32 height 13
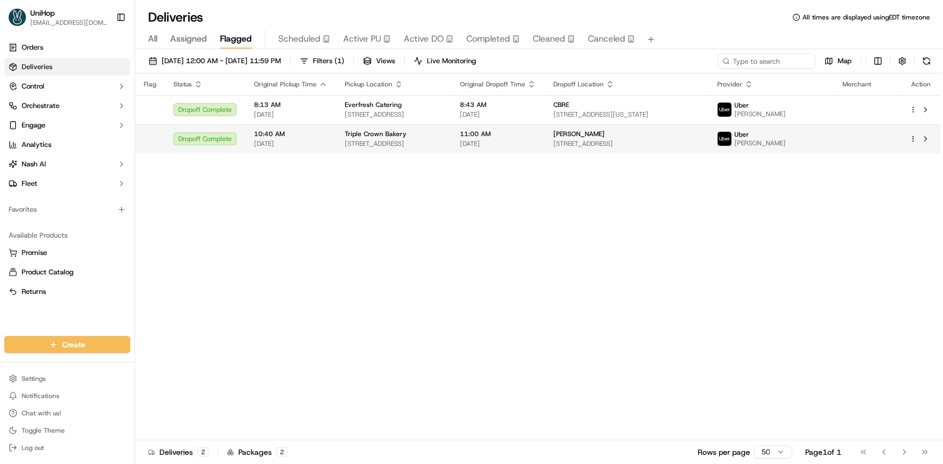
click at [413, 134] on div "Triple Crown Bakery" at bounding box center [394, 134] width 98 height 9
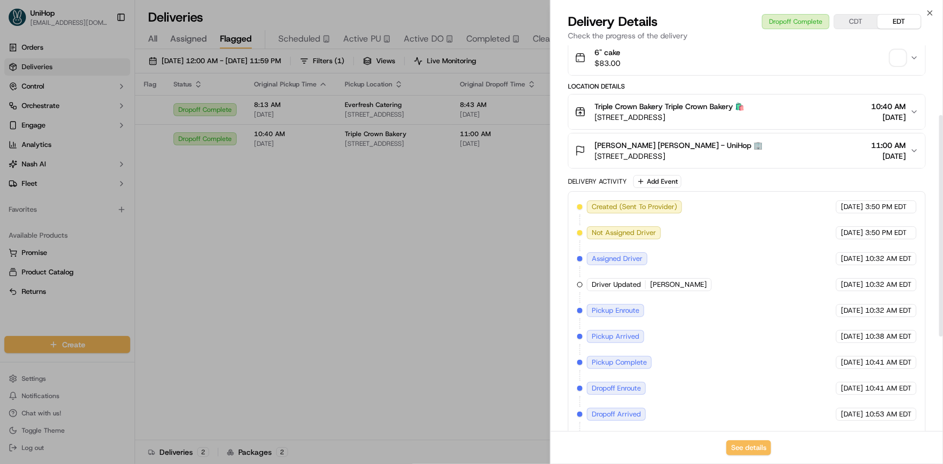
scroll to position [285, 0]
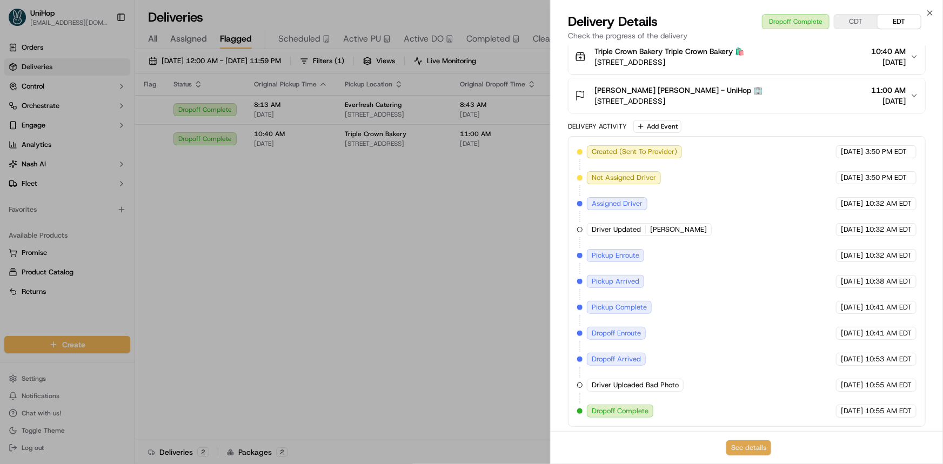
click at [749, 445] on button "See details" at bounding box center [749, 448] width 45 height 15
click at [358, 37] on span "Active PU" at bounding box center [362, 38] width 38 height 13
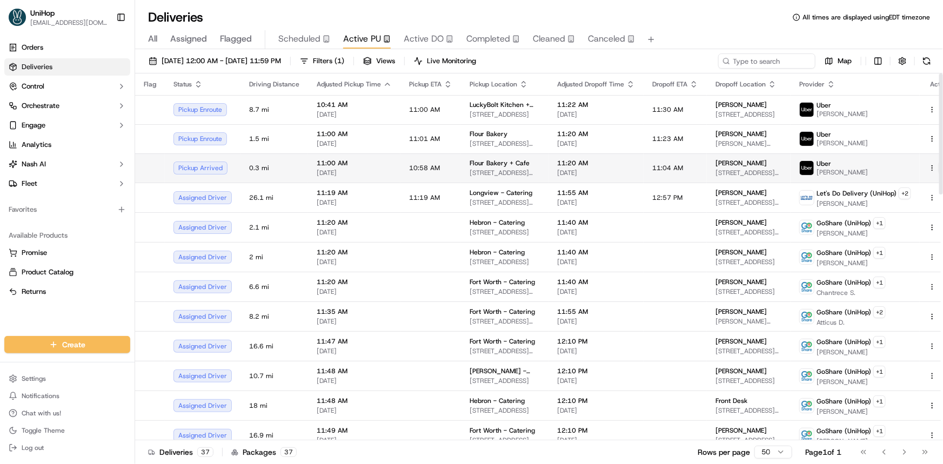
click at [939, 169] on button at bounding box center [945, 168] width 13 height 13
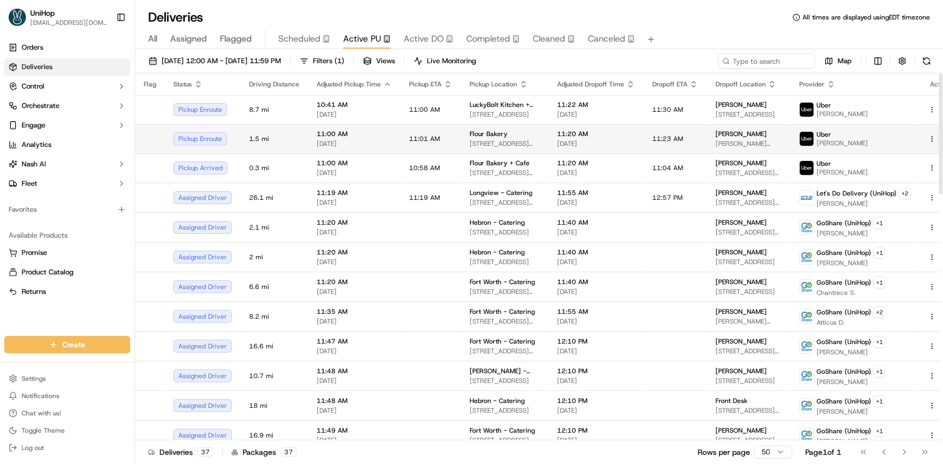
click at [939, 138] on button at bounding box center [945, 138] width 13 height 13
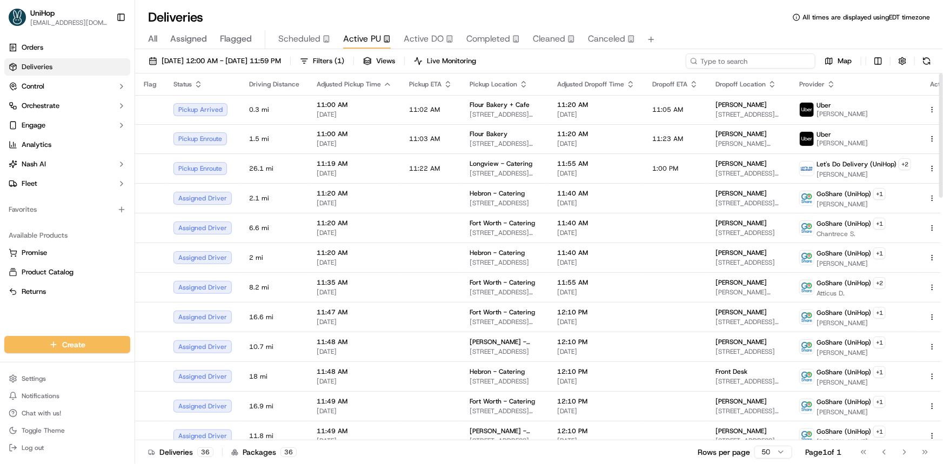
click at [774, 64] on input at bounding box center [751, 61] width 130 height 15
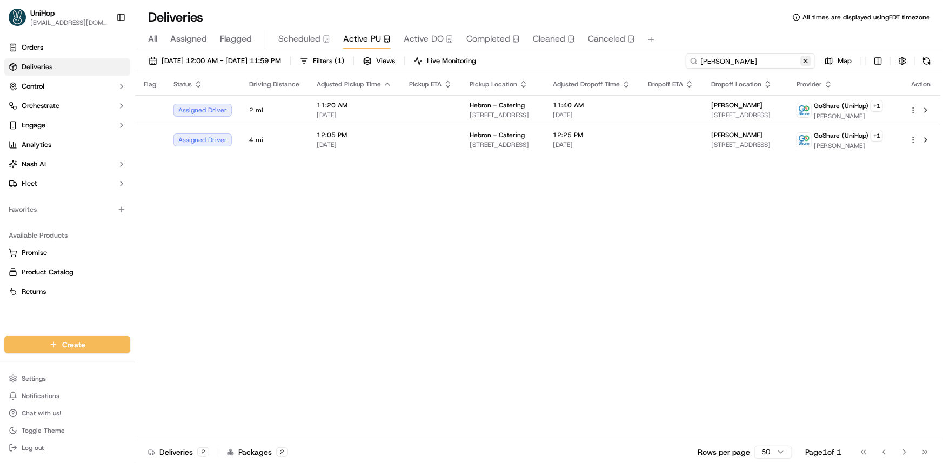
type input "nishant"
drag, startPoint x: 806, startPoint y: 59, endPoint x: 793, endPoint y: 71, distance: 16.8
click at [806, 60] on button at bounding box center [806, 61] width 11 height 11
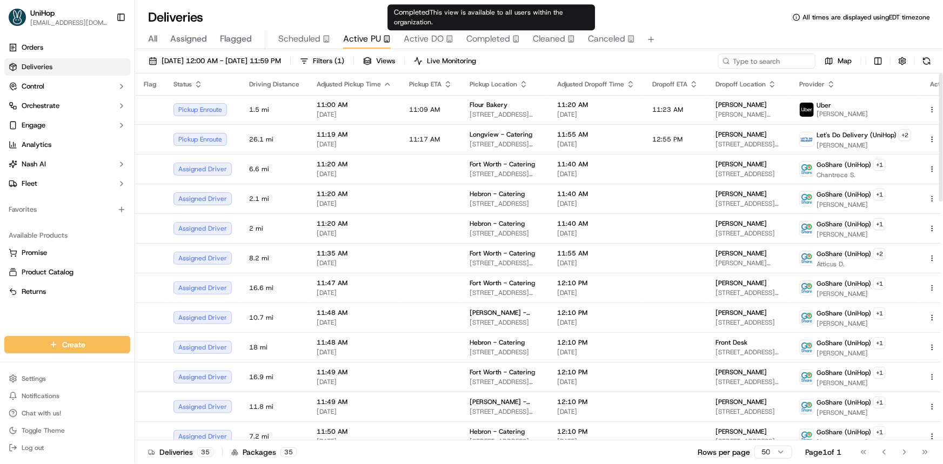
click at [479, 37] on span "Completed" at bounding box center [489, 38] width 44 height 13
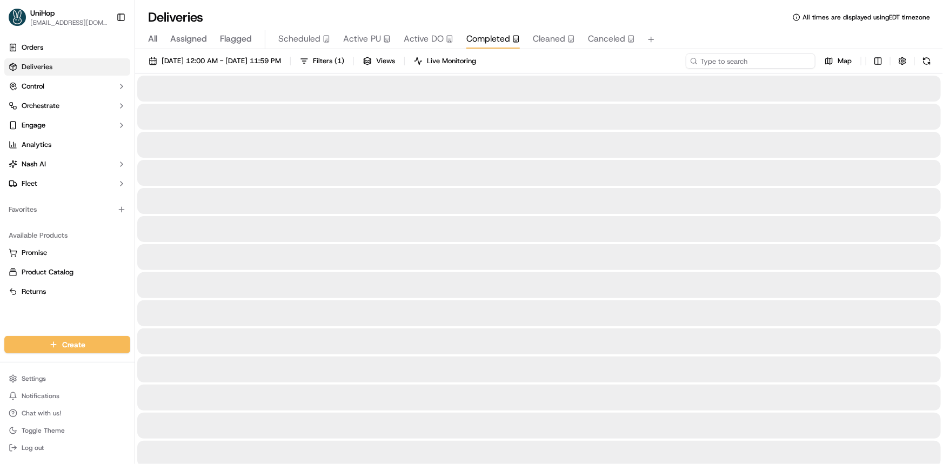
click at [780, 64] on input at bounding box center [751, 61] width 130 height 15
paste input "Chicas Tacos"
type input "Chicas Tacos"
click at [250, 64] on span "Sep 17 2025 12:00 AM - Sep 17 2025 11:59 PM" at bounding box center [221, 61] width 119 height 10
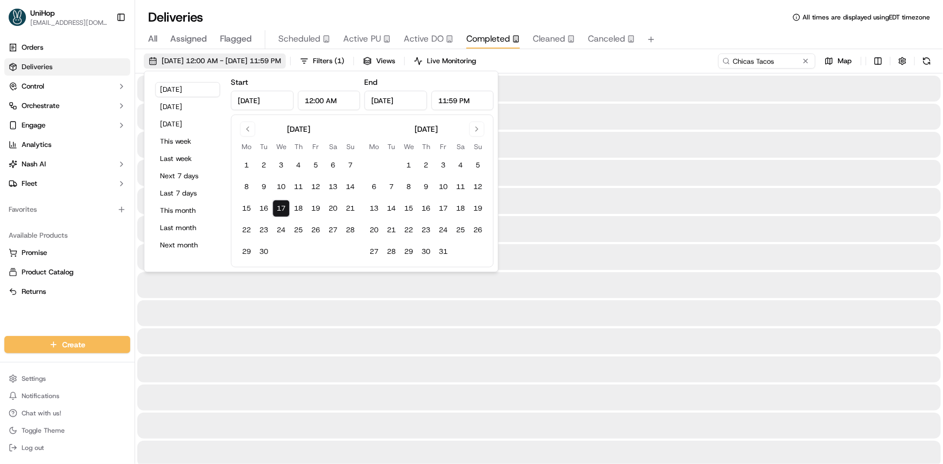
type input "Sep 17, 2025"
type input "12:00 AM"
type input "Sep 17, 2025"
type input "11:59 PM"
click at [248, 130] on button "Go to previous month" at bounding box center [247, 129] width 15 height 15
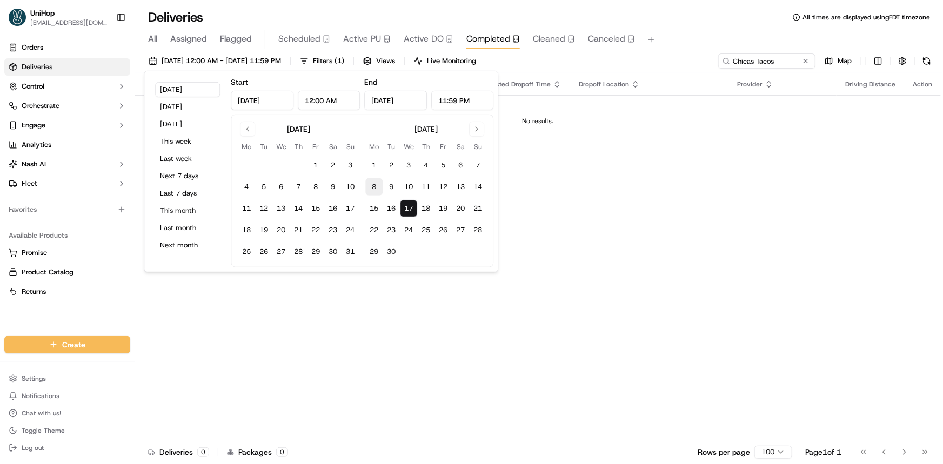
click at [319, 164] on button "1" at bounding box center [315, 165] width 17 height 17
type input "Aug 1, 2025"
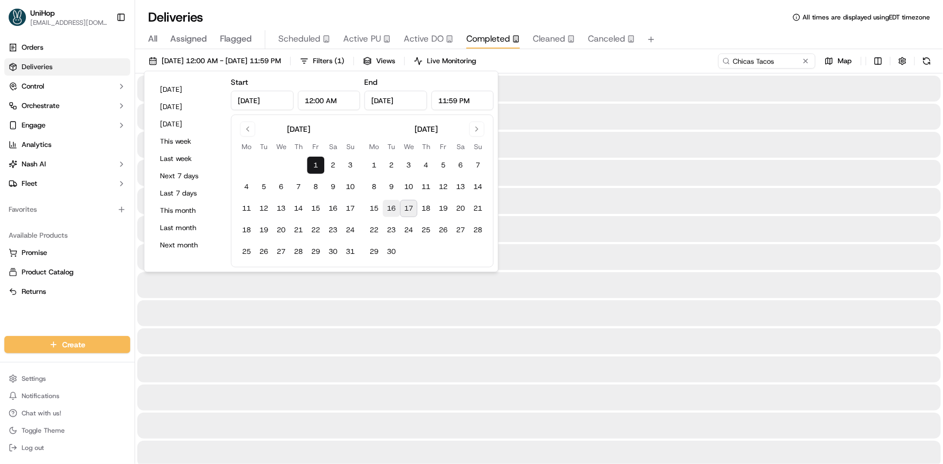
click at [390, 210] on button "16" at bounding box center [391, 208] width 17 height 17
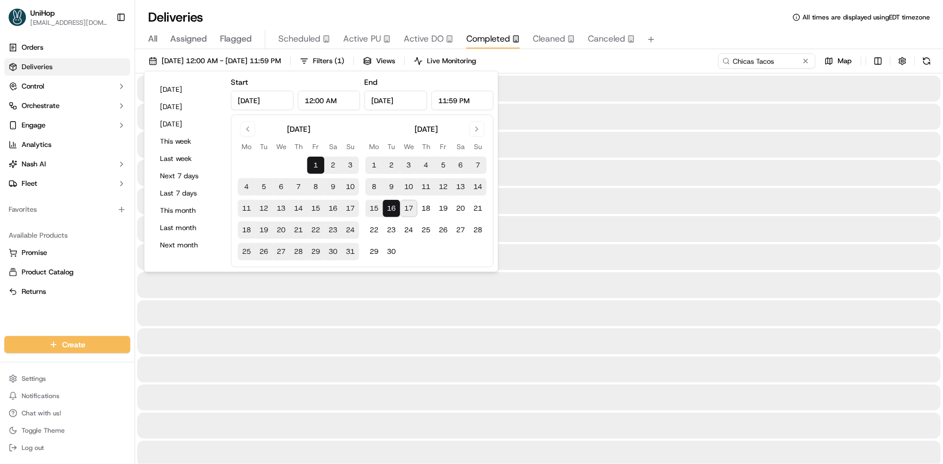
type input "Sep 16, 2025"
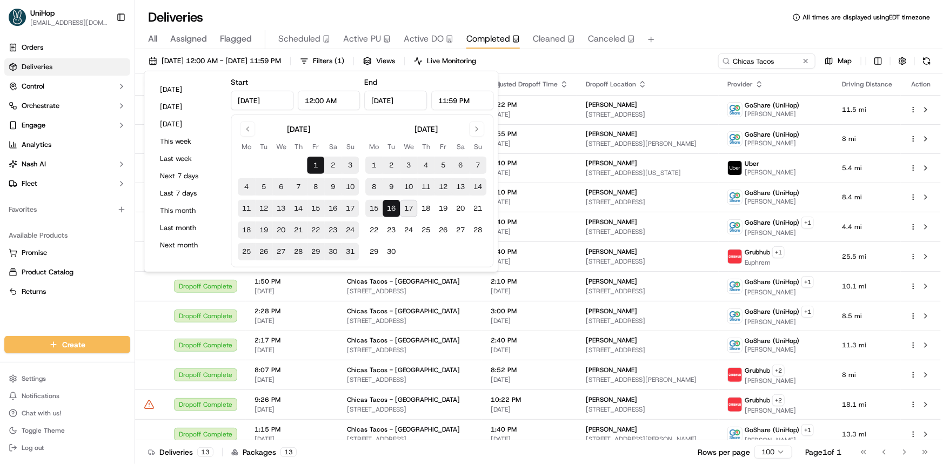
click at [692, 31] on div "All Assigned Flagged Scheduled Active PU Active DO Completed Cleaned Canceled" at bounding box center [539, 39] width 808 height 19
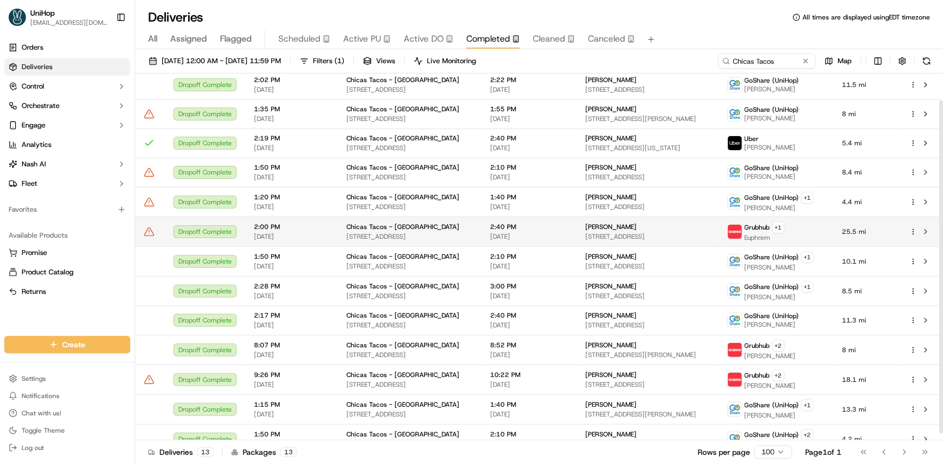
scroll to position [37, 0]
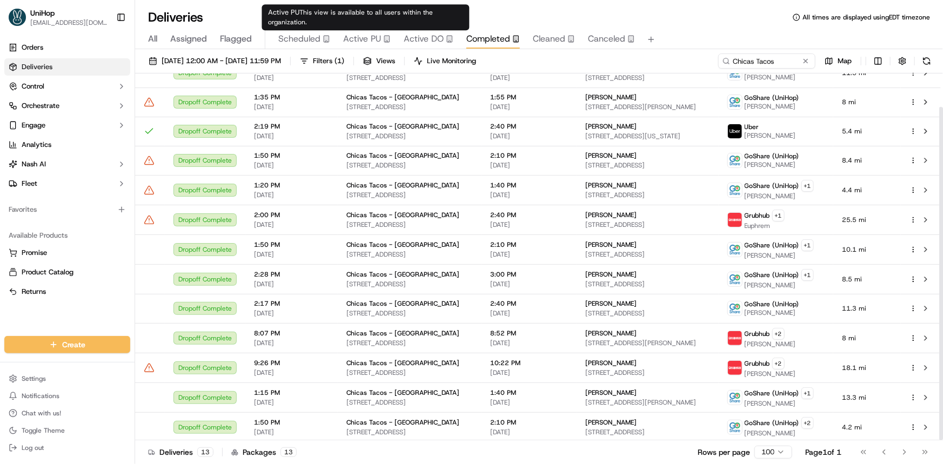
click at [362, 41] on span "Active PU" at bounding box center [362, 38] width 38 height 13
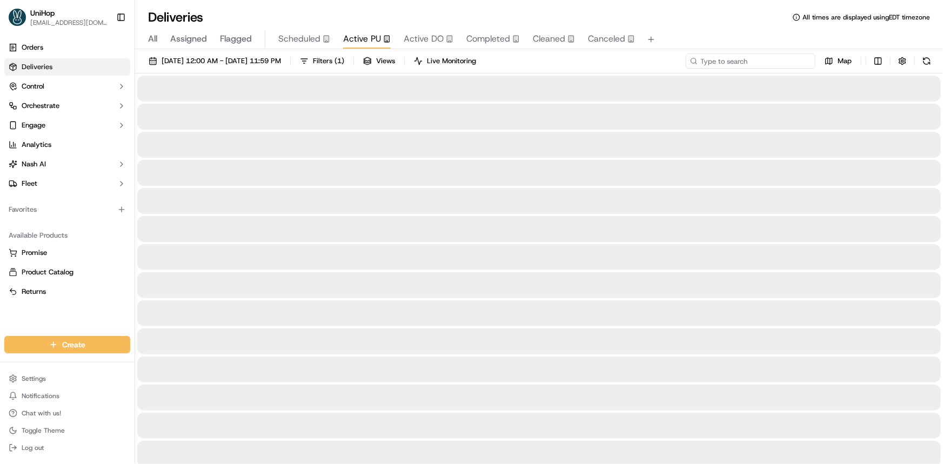
click at [770, 64] on input at bounding box center [751, 61] width 130 height 15
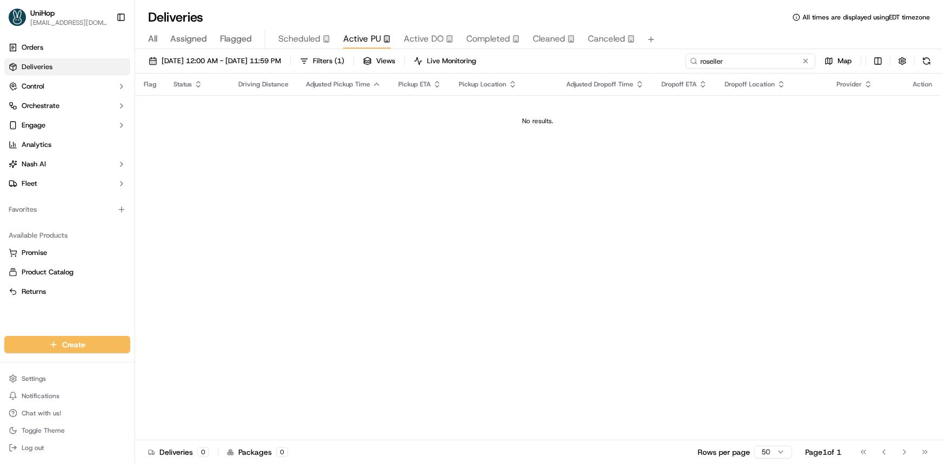
type input "roseller"
click at [805, 58] on button at bounding box center [806, 61] width 11 height 11
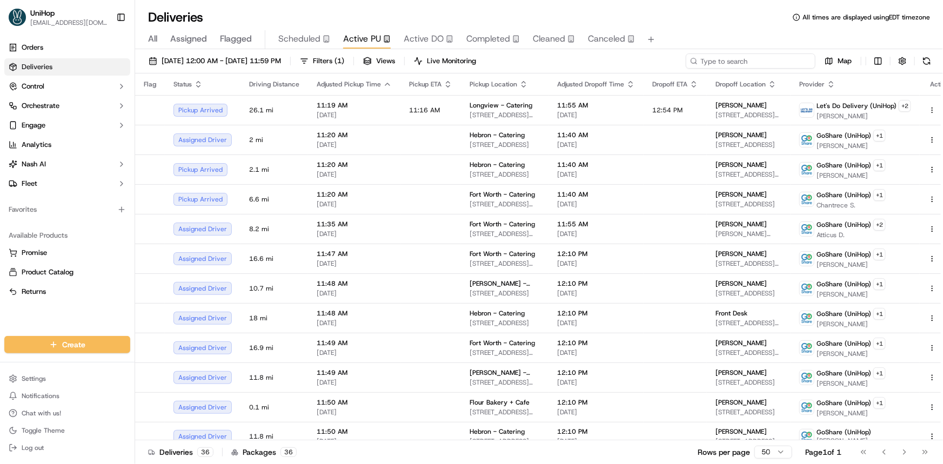
click at [750, 57] on input at bounding box center [751, 61] width 130 height 15
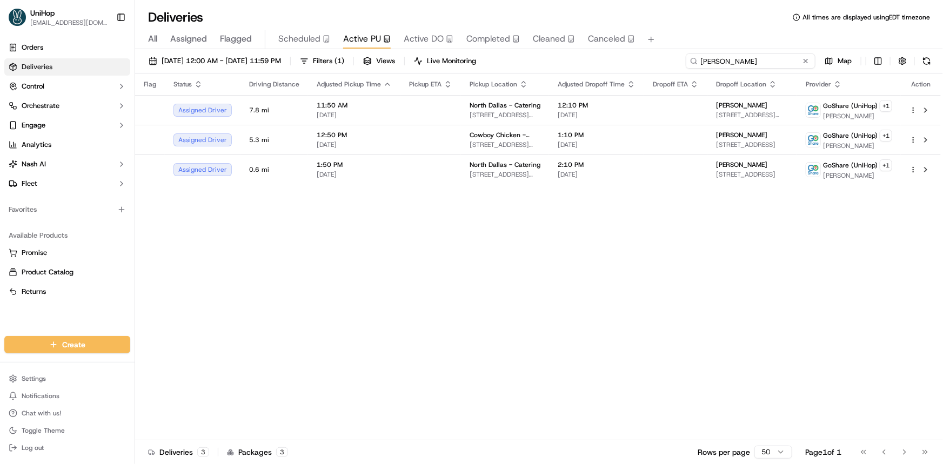
type input "erick"
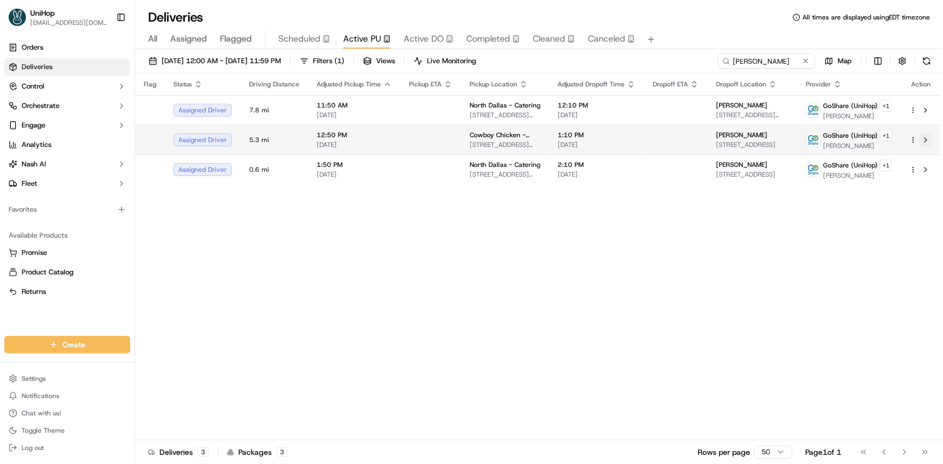
click at [925, 139] on button at bounding box center [926, 140] width 13 height 13
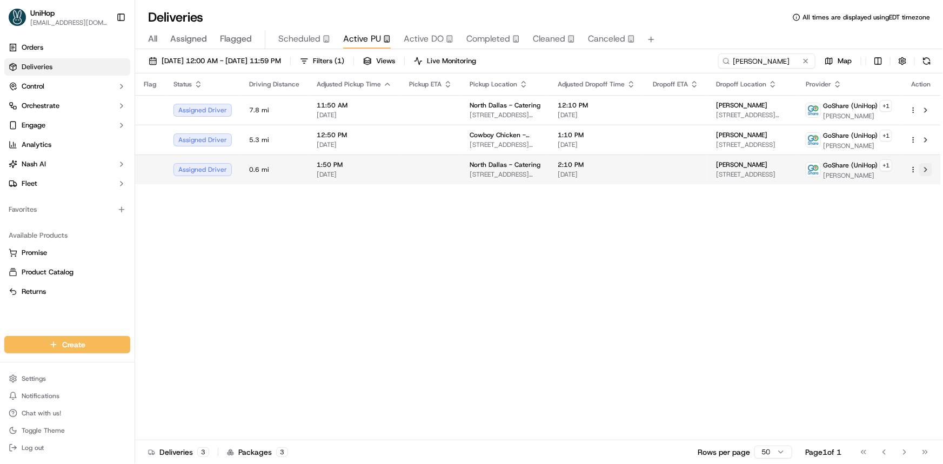
click at [928, 171] on button at bounding box center [926, 169] width 13 height 13
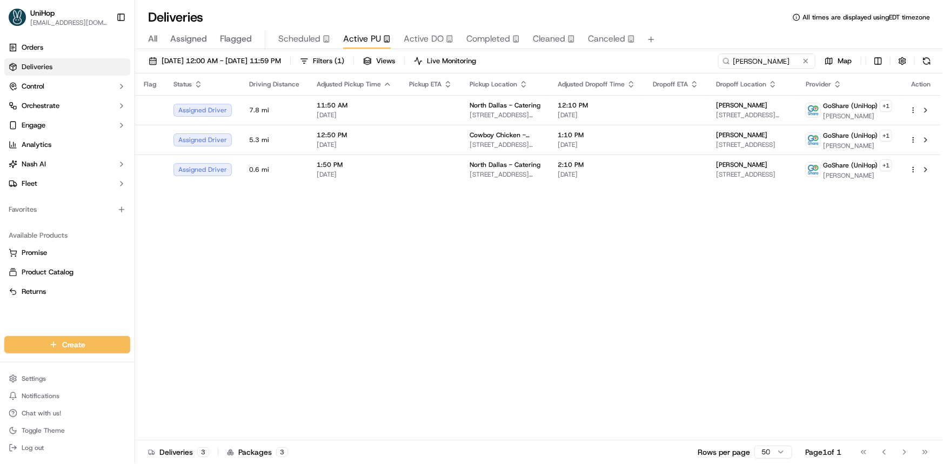
click at [427, 39] on span "Active DO" at bounding box center [424, 38] width 40 height 13
click at [375, 39] on span "Active PU" at bounding box center [362, 38] width 38 height 13
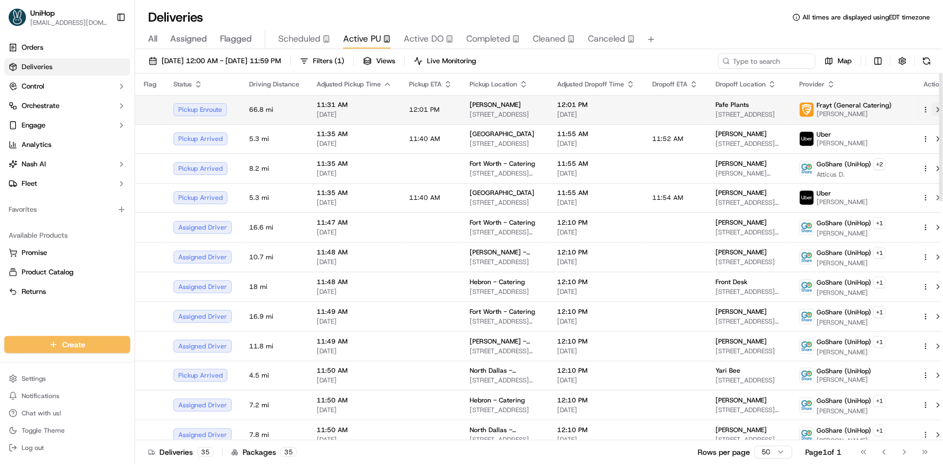
click at [932, 108] on button at bounding box center [938, 109] width 13 height 13
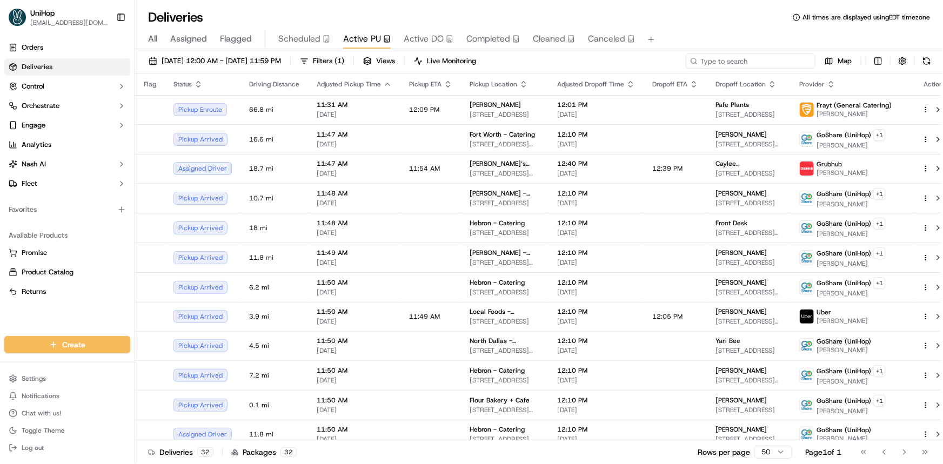
click at [747, 62] on input at bounding box center [751, 61] width 130 height 15
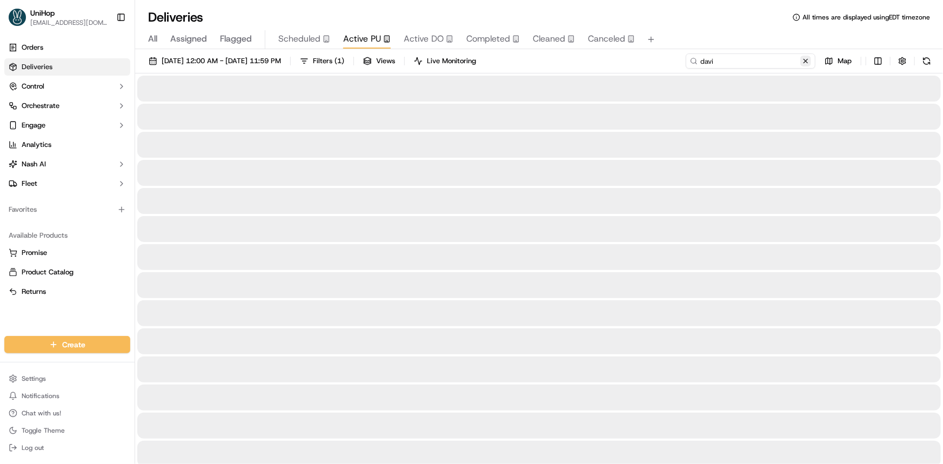
type input "davi"
click at [807, 61] on button at bounding box center [806, 61] width 11 height 11
click at [771, 65] on input at bounding box center [751, 61] width 130 height 15
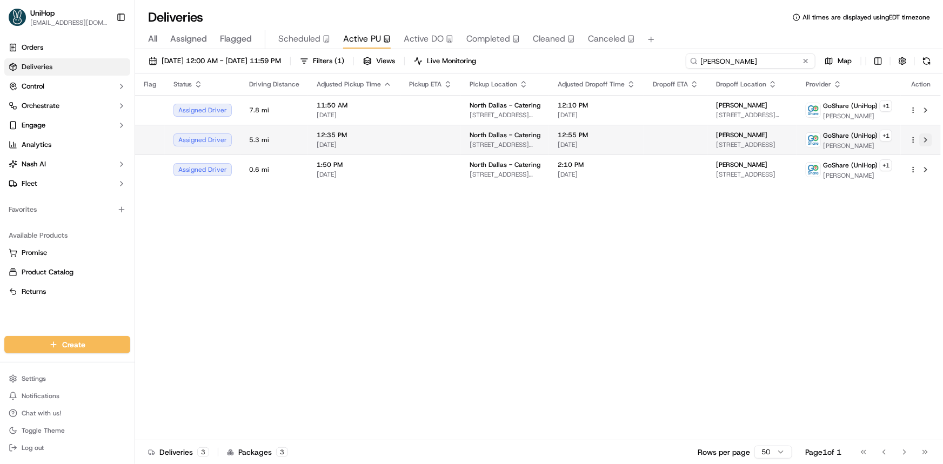
type input "erick"
click at [923, 141] on button at bounding box center [926, 140] width 13 height 13
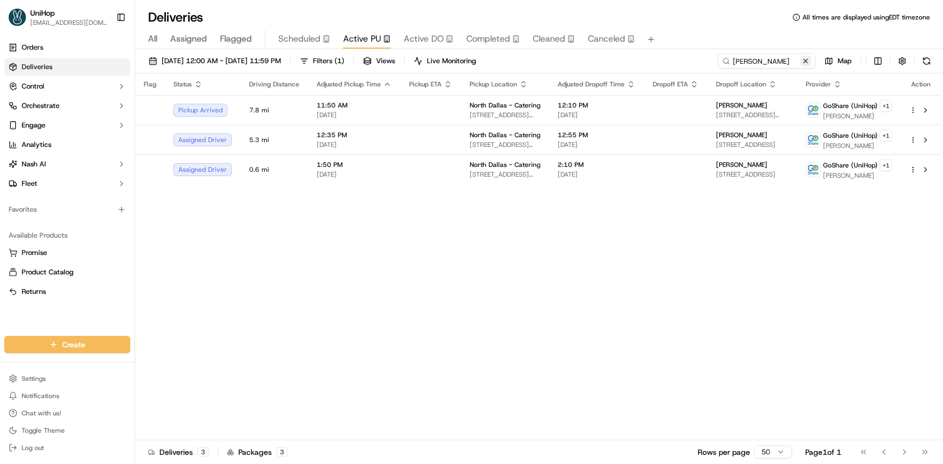
click at [808, 59] on button at bounding box center [806, 61] width 11 height 11
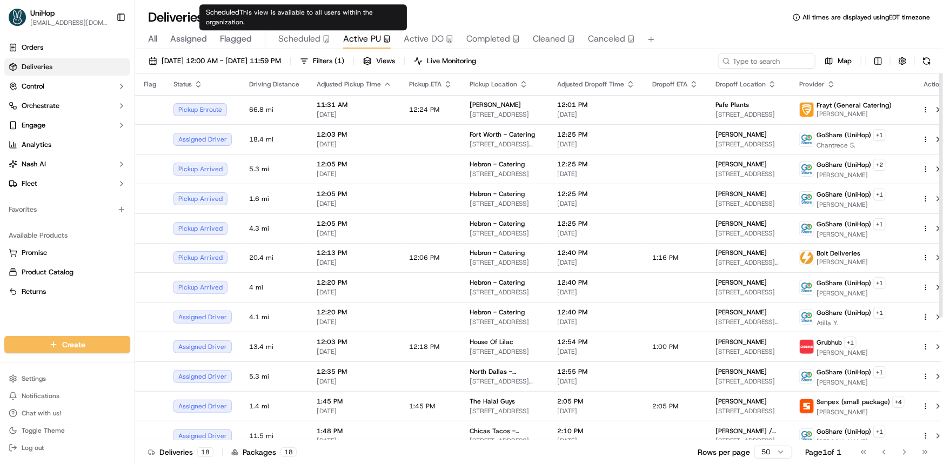
click at [228, 37] on span "Flagged" at bounding box center [236, 38] width 32 height 13
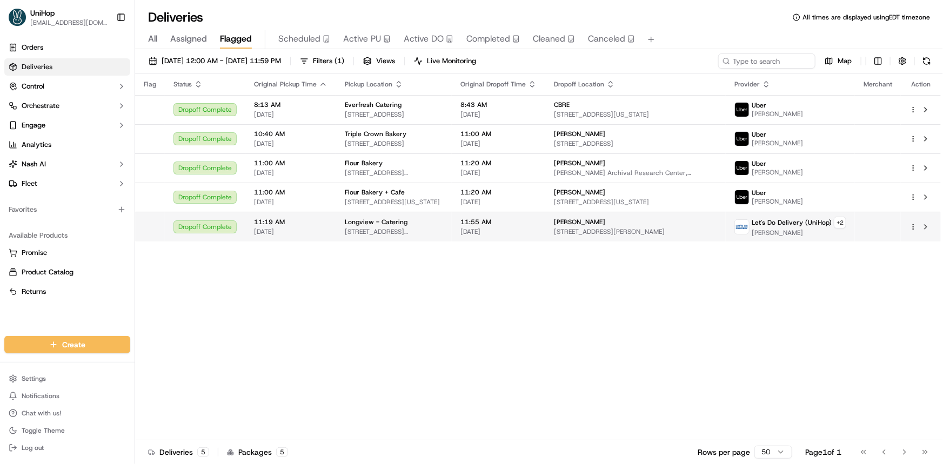
click at [452, 214] on td "Longview - Catering 3080 N Eastman Rd, Longview, TX 75605, USA" at bounding box center [394, 227] width 116 height 30
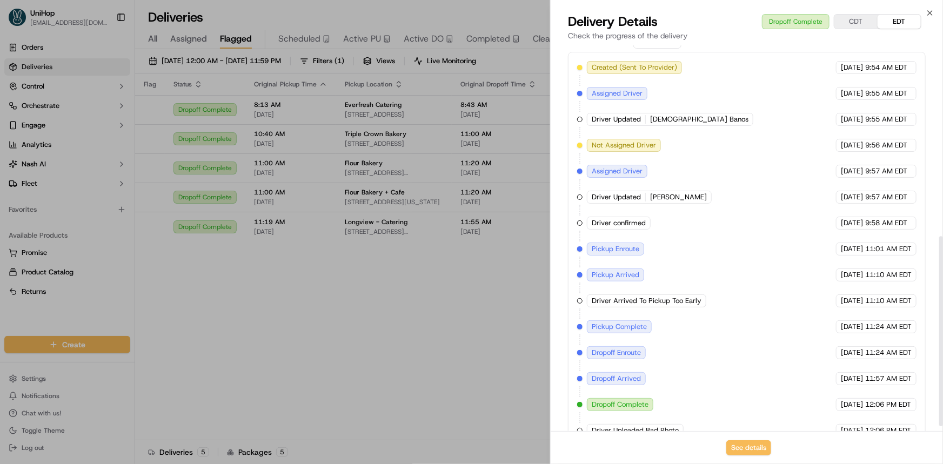
scroll to position [397, 0]
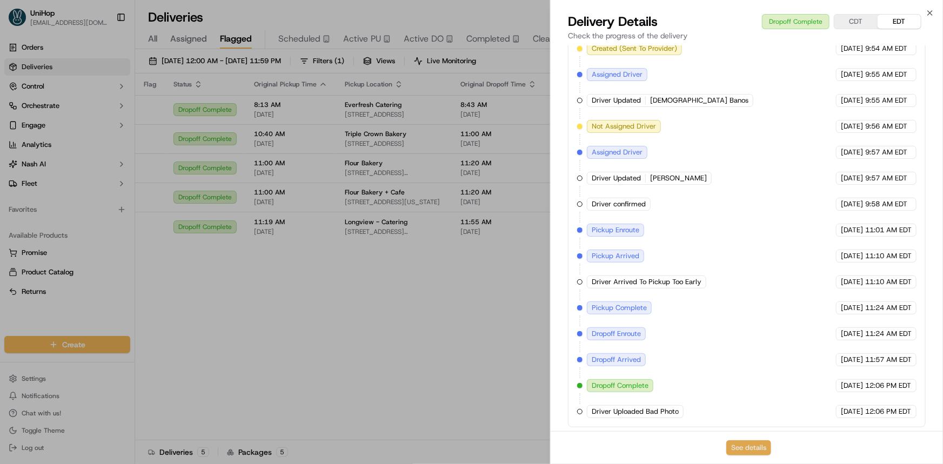
click at [760, 447] on button "See details" at bounding box center [749, 448] width 45 height 15
click at [377, 42] on span "Active PU" at bounding box center [362, 38] width 38 height 13
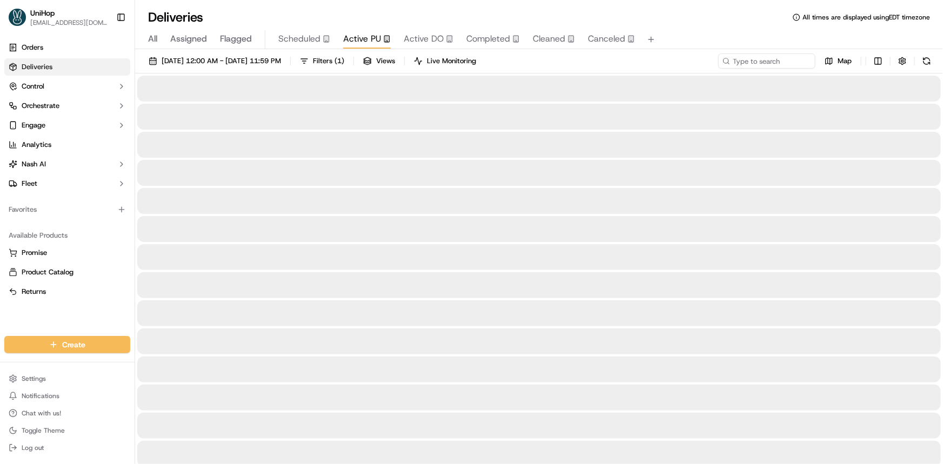
click at [375, 39] on span "Active PU" at bounding box center [362, 38] width 38 height 13
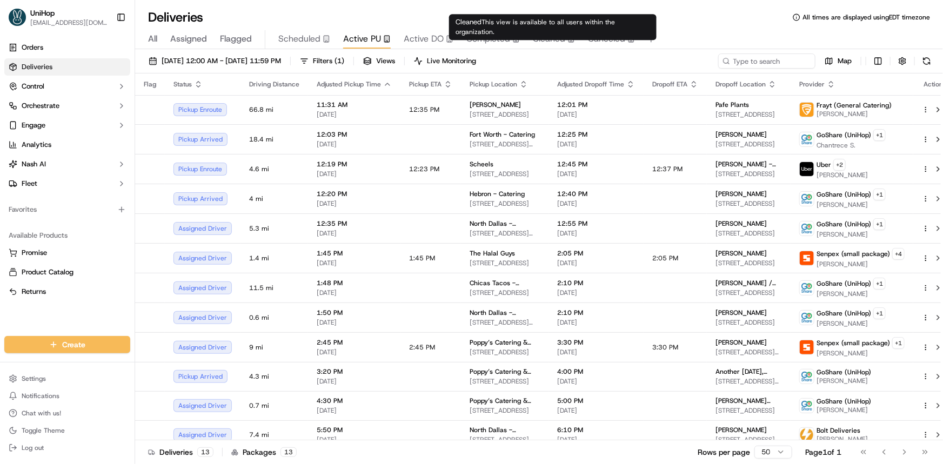
click at [502, 38] on span "Completed" at bounding box center [489, 38] width 44 height 13
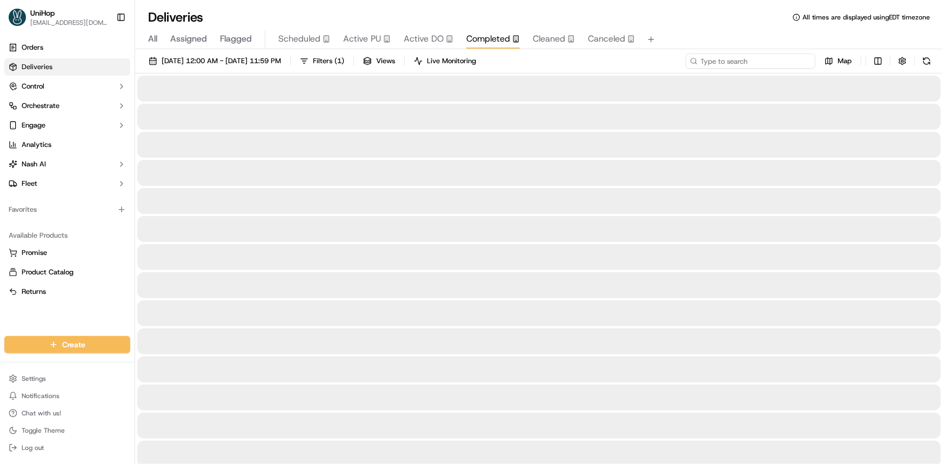
click at [743, 58] on input at bounding box center [751, 61] width 130 height 15
paste input "Blueberry Hill Catering"
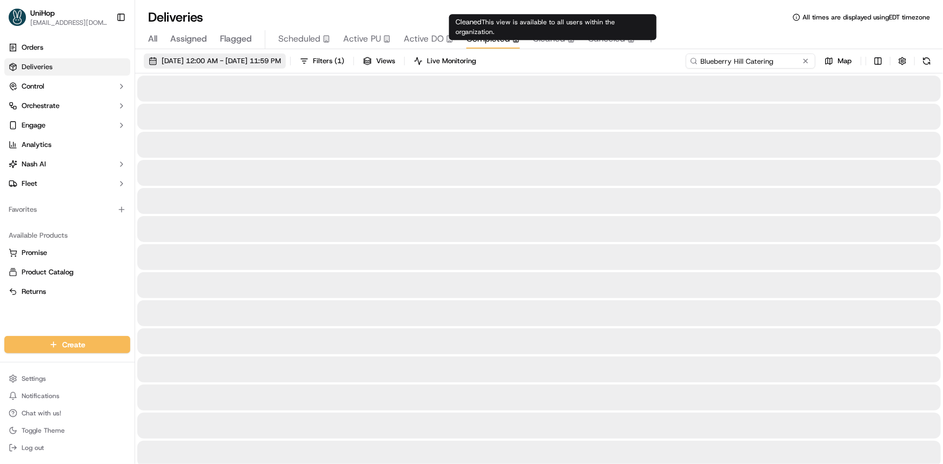
type input "Blueberry Hill Catering"
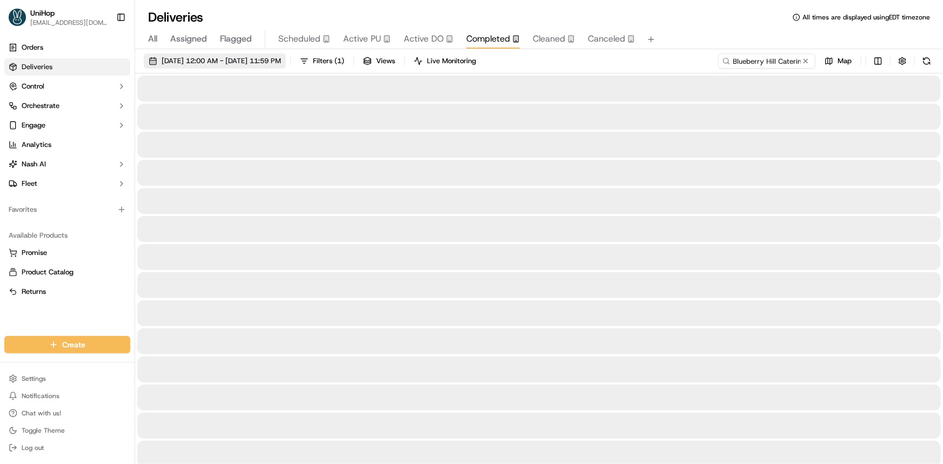
click at [251, 55] on button "Sep 17 2025 12:00 AM - Sep 17 2025 11:59 PM" at bounding box center [215, 61] width 142 height 15
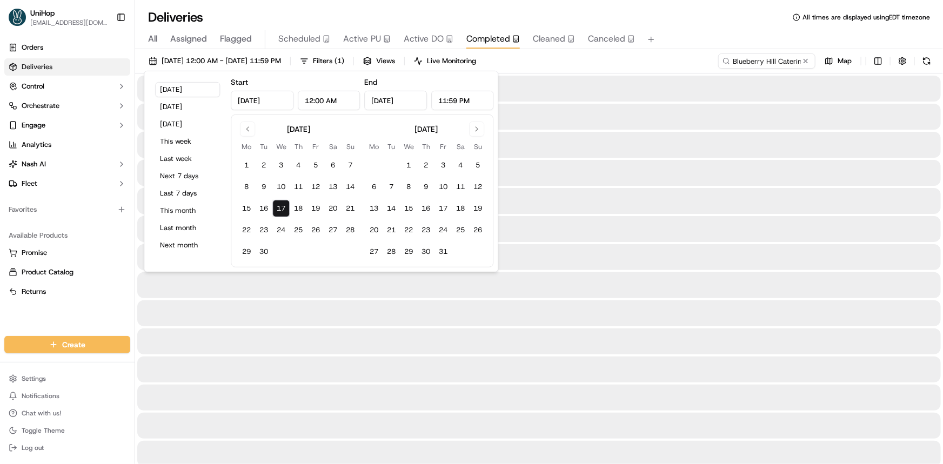
click at [248, 126] on button "Go to previous month" at bounding box center [247, 129] width 15 height 15
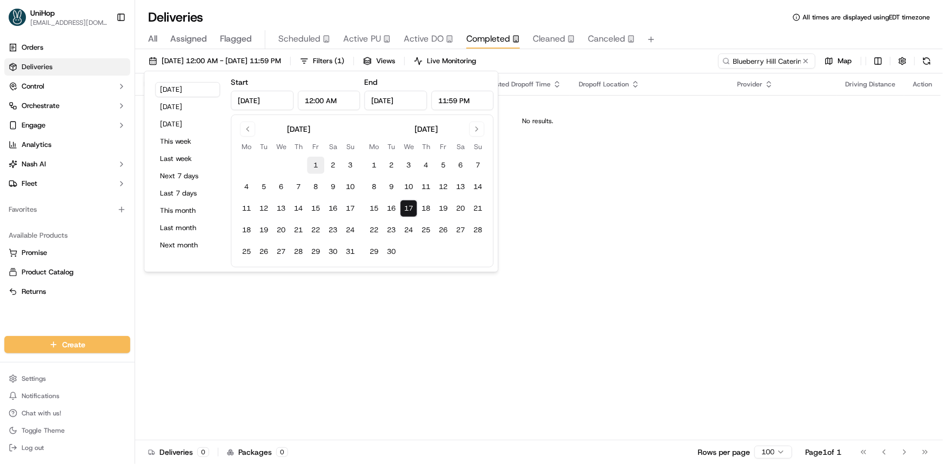
click at [315, 168] on button "1" at bounding box center [315, 165] width 17 height 17
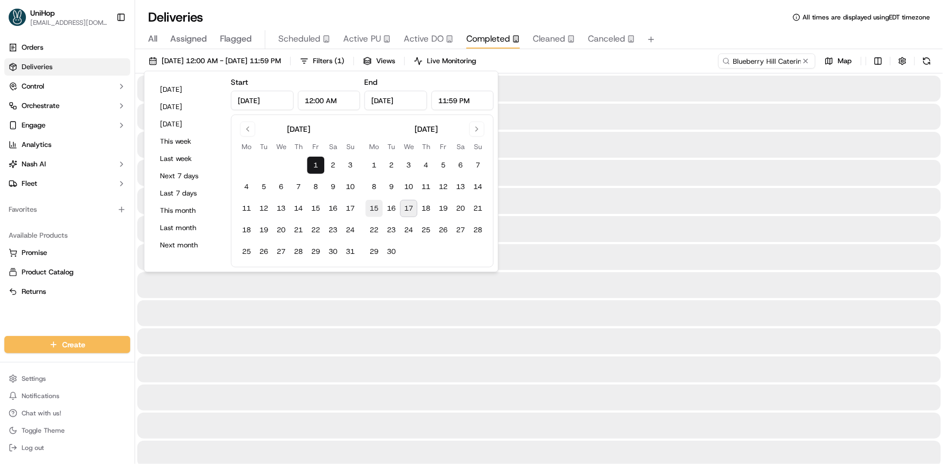
type input "Aug 1, 2025"
click at [398, 208] on button "16" at bounding box center [391, 208] width 17 height 17
type input "Sep 16, 2025"
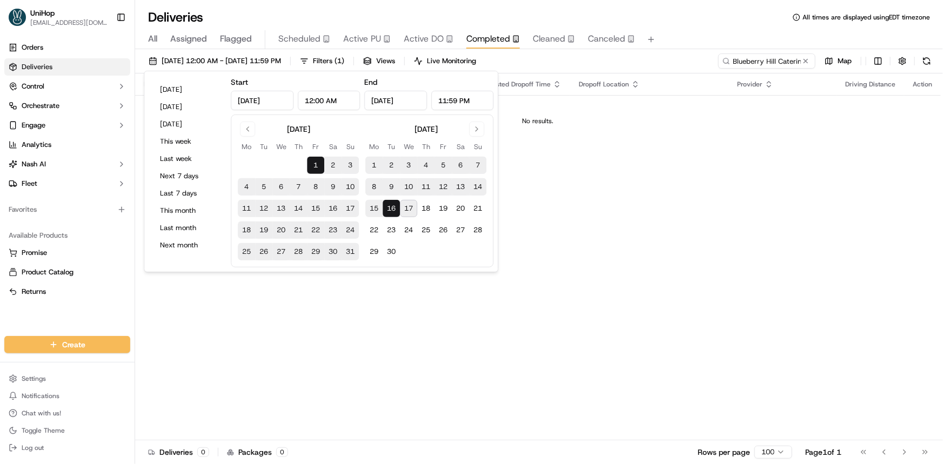
click at [688, 238] on div "Flag Status Adjusted Pickup Time Pickup Location Adjusted Dropoff Time Dropoff …" at bounding box center [538, 257] width 806 height 367
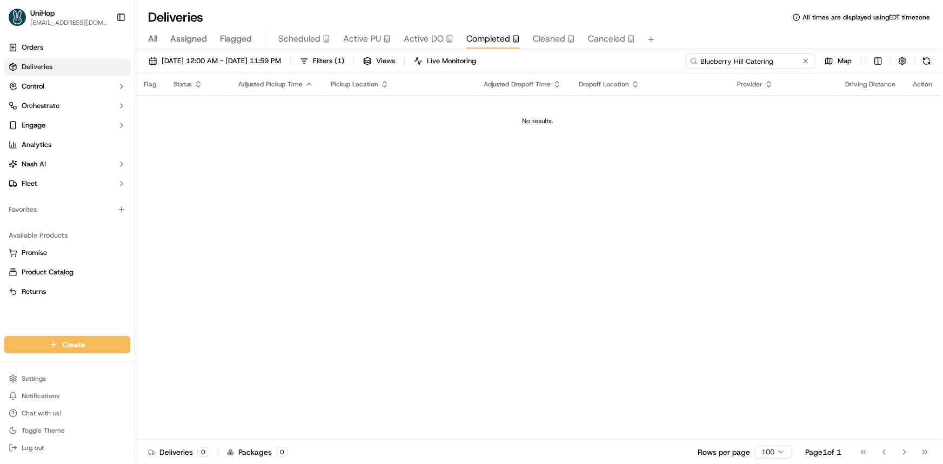
click at [777, 57] on input "Blueberry Hill Catering" at bounding box center [751, 61] width 130 height 15
drag, startPoint x: 744, startPoint y: 58, endPoint x: 825, endPoint y: 75, distance: 82.3
click at [826, 75] on div "Aug 1 2025 12:00 AM - Sep 16 2025 11:59 PM Filters ( 1 ) Views Live Monitoring …" at bounding box center [539, 257] width 808 height 417
type input "Blueberry Hill"
click at [262, 62] on span "Aug 1 2025 12:00 AM - Sep 16 2025 11:59 PM" at bounding box center [221, 61] width 119 height 10
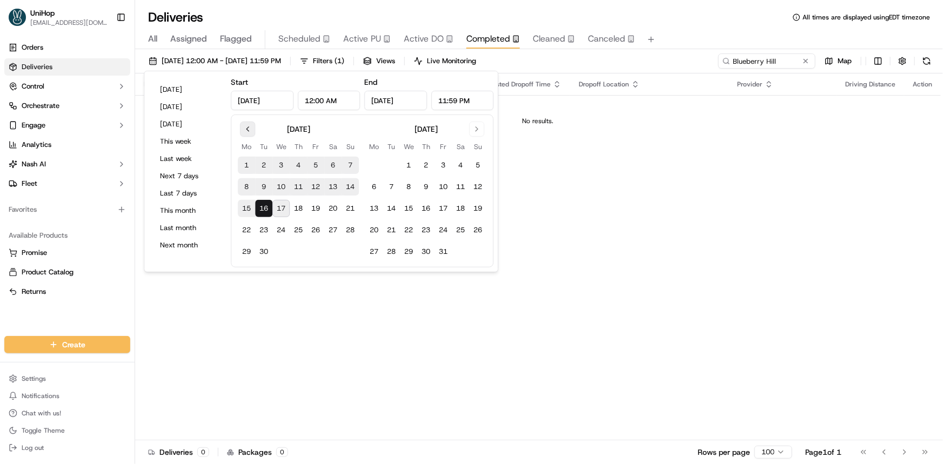
click at [248, 135] on button "Go to previous month" at bounding box center [247, 129] width 15 height 15
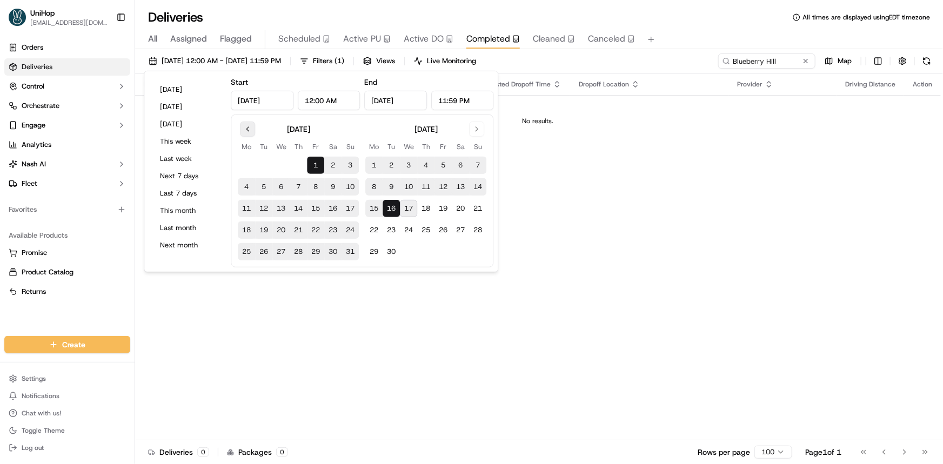
click at [248, 135] on button "Go to previous month" at bounding box center [247, 129] width 15 height 15
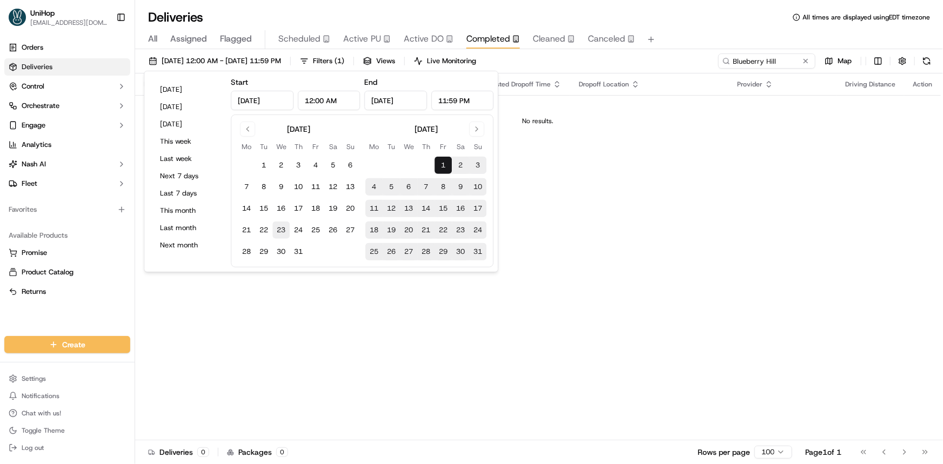
click at [262, 165] on button "1" at bounding box center [263, 165] width 17 height 17
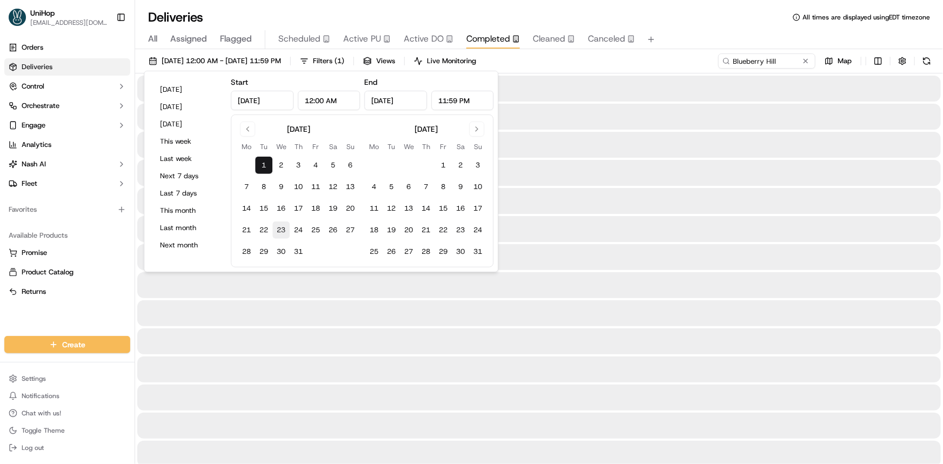
type input "Jul 1, 2025"
click at [297, 244] on button "31" at bounding box center [298, 251] width 17 height 17
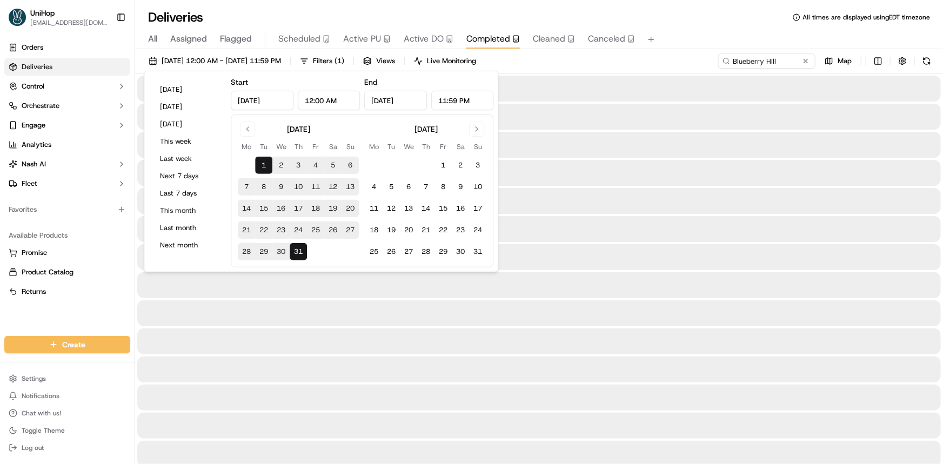
type input "Jul 31, 2025"
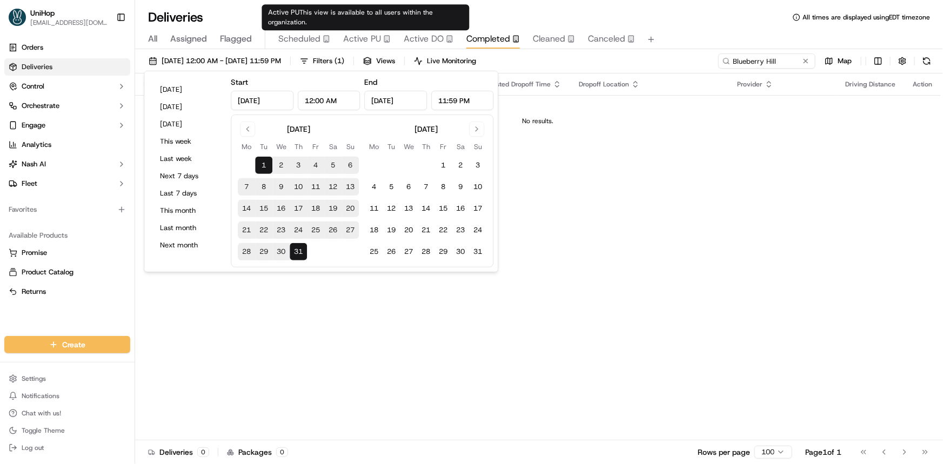
click at [378, 42] on span "Active PU" at bounding box center [362, 38] width 38 height 13
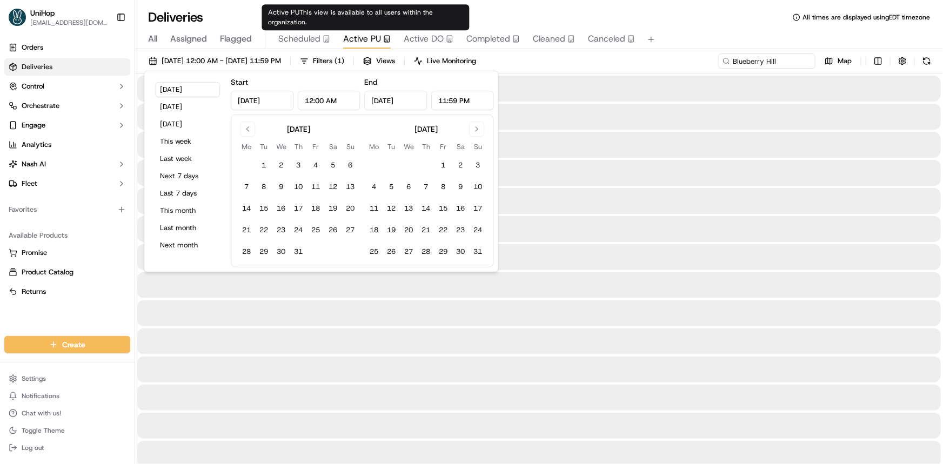
type input "Sep 17, 2025"
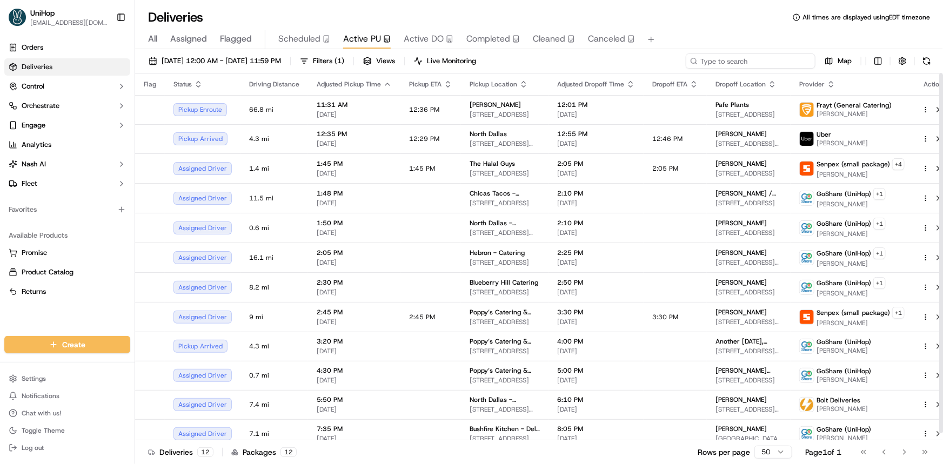
click at [776, 64] on input at bounding box center [751, 61] width 130 height 15
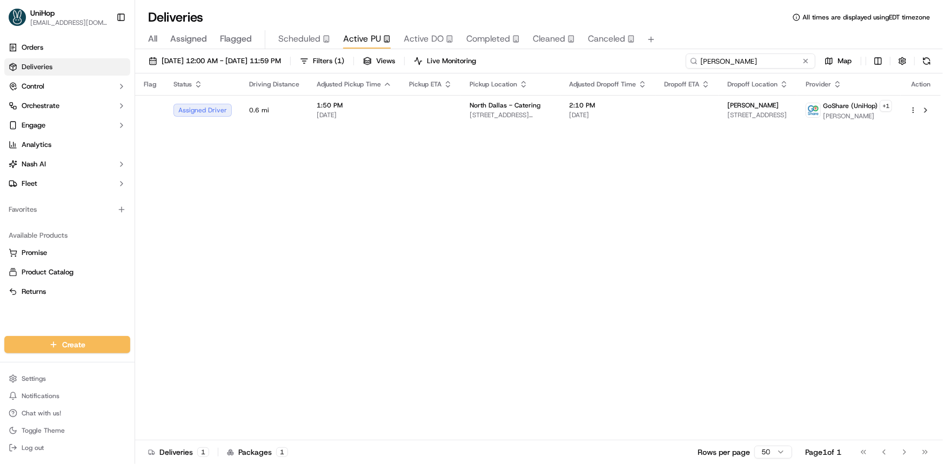
type input "erick"
click at [827, 196] on div "Flag Status Driving Distance Adjusted Pickup Time Pickup ETA Pickup Location Ad…" at bounding box center [538, 257] width 806 height 367
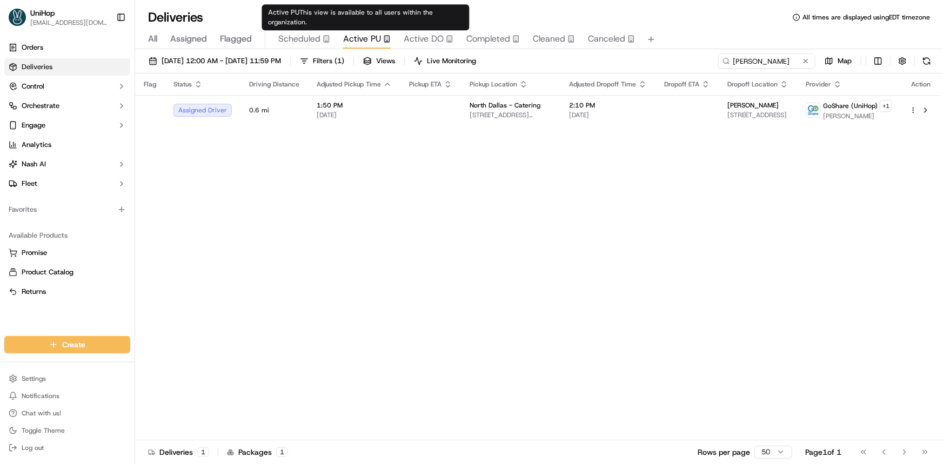
click at [421, 35] on span "Active DO" at bounding box center [424, 38] width 40 height 13
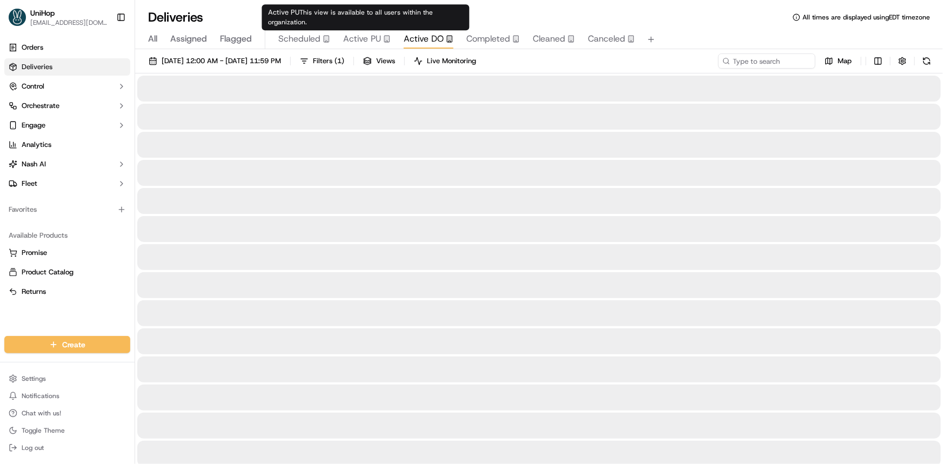
click at [376, 39] on span "Active PU" at bounding box center [362, 38] width 38 height 13
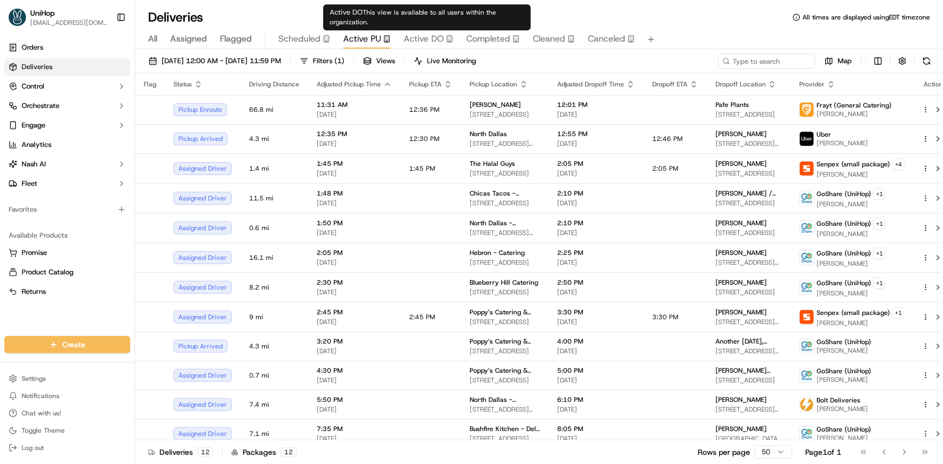
click at [483, 42] on span "Completed" at bounding box center [489, 38] width 44 height 13
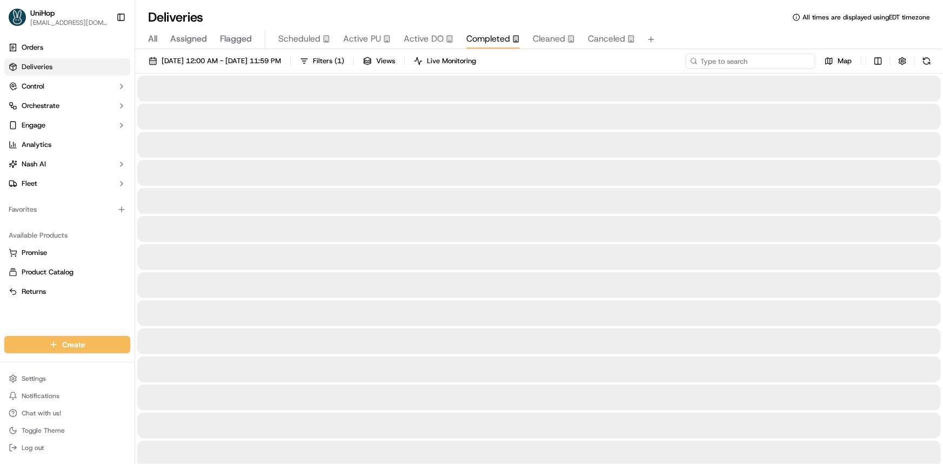
click at [769, 64] on input at bounding box center [751, 61] width 130 height 15
type input "eric"
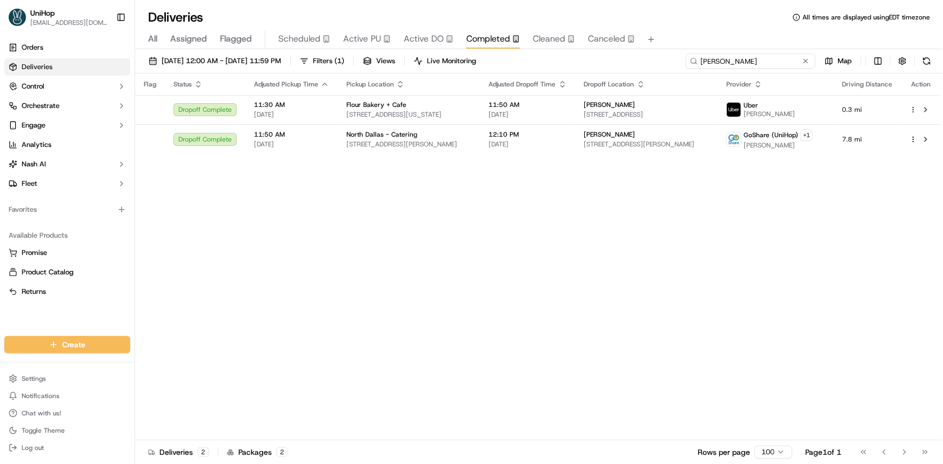
drag, startPoint x: 775, startPoint y: 64, endPoint x: 708, endPoint y: 177, distance: 130.9
click at [702, 66] on input "eric" at bounding box center [751, 61] width 130 height 15
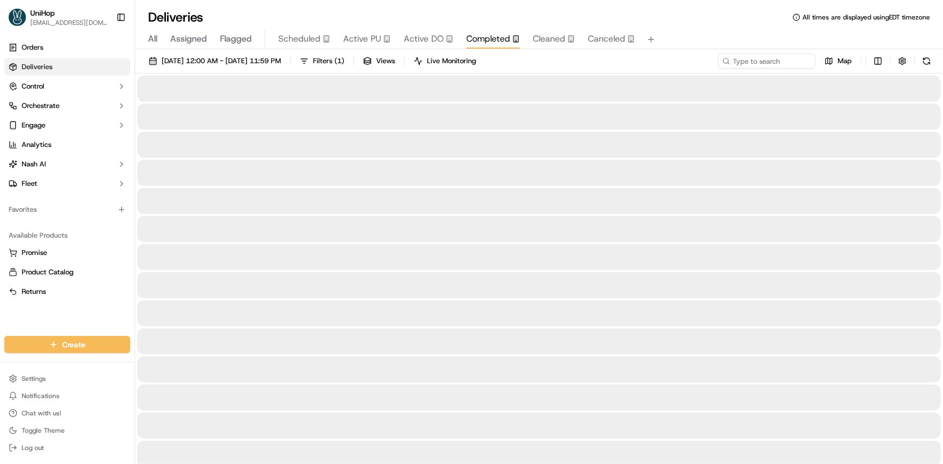
click at [364, 43] on span "Active PU" at bounding box center [362, 38] width 38 height 13
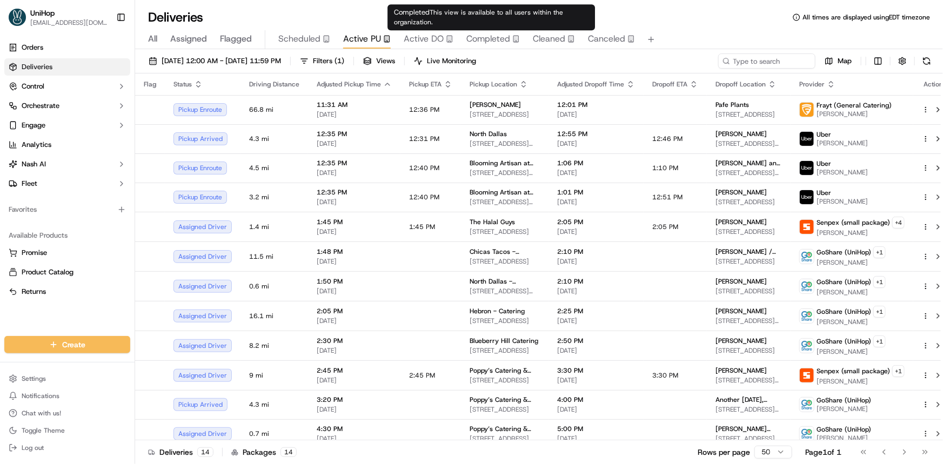
click at [498, 36] on span "Completed" at bounding box center [489, 38] width 44 height 13
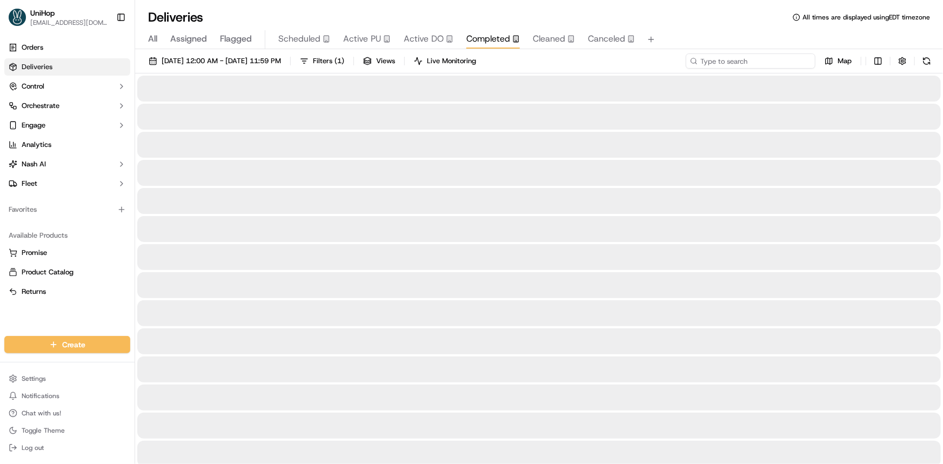
click at [744, 64] on input at bounding box center [751, 61] width 130 height 15
type input "kristine"
click at [270, 59] on span "Sep 17 2025 12:00 AM - Sep 17 2025 11:59 PM" at bounding box center [221, 61] width 119 height 10
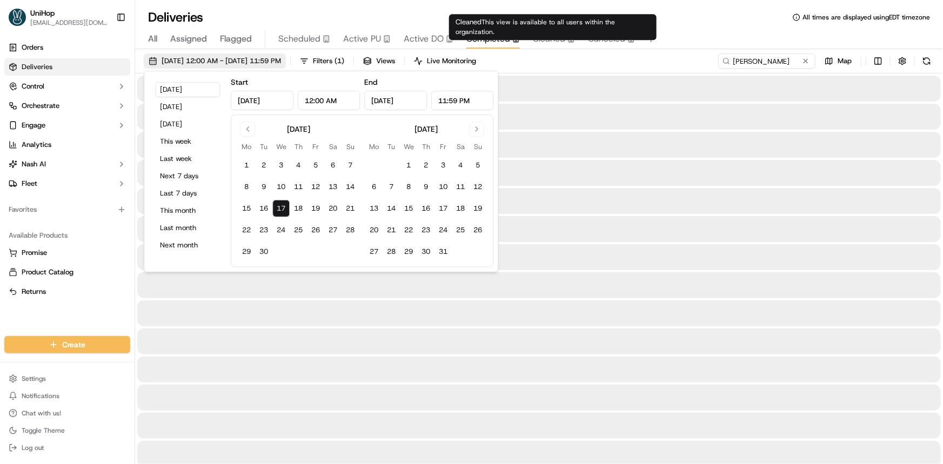
type input "Sep 17, 2025"
type input "12:00 AM"
type input "Sep 17, 2025"
type input "11:59 PM"
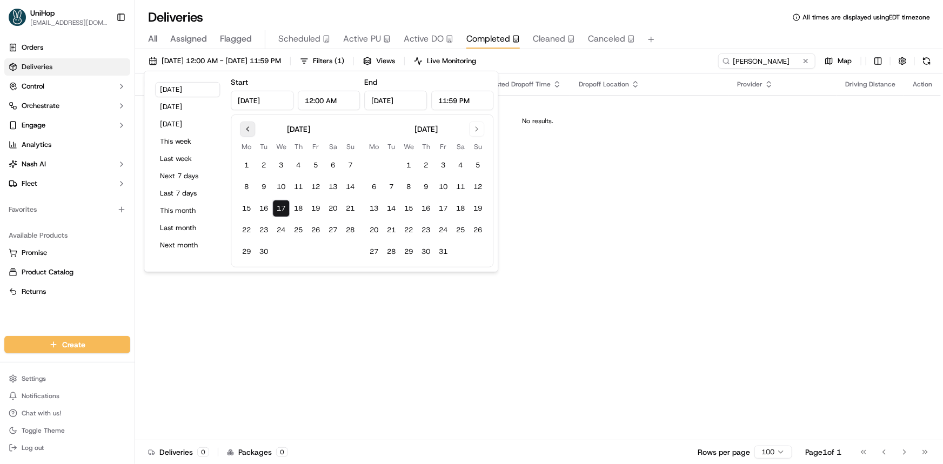
click at [253, 131] on button "Go to previous month" at bounding box center [247, 129] width 15 height 15
click at [269, 164] on button "1" at bounding box center [263, 165] width 17 height 17
type input "Jul 1, 2025"
click at [475, 131] on button "Go to next month" at bounding box center [476, 129] width 15 height 15
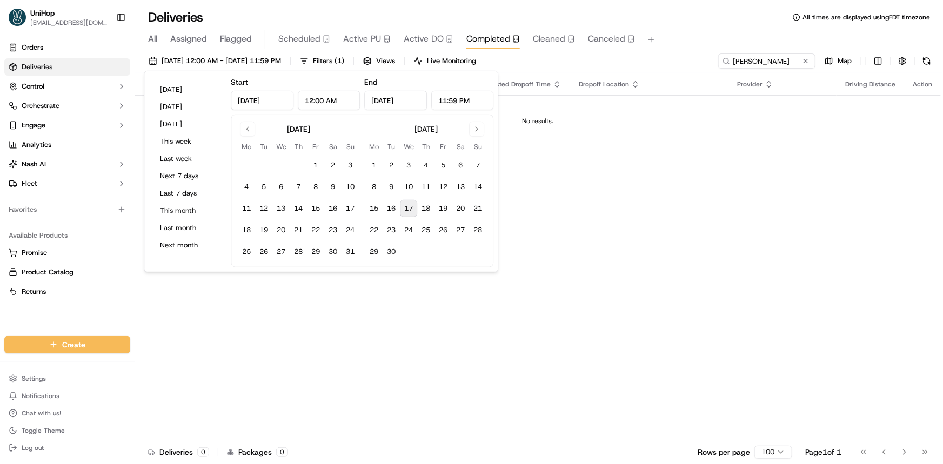
click at [409, 207] on button "17" at bounding box center [408, 208] width 17 height 17
type input "Sep 17, 2025"
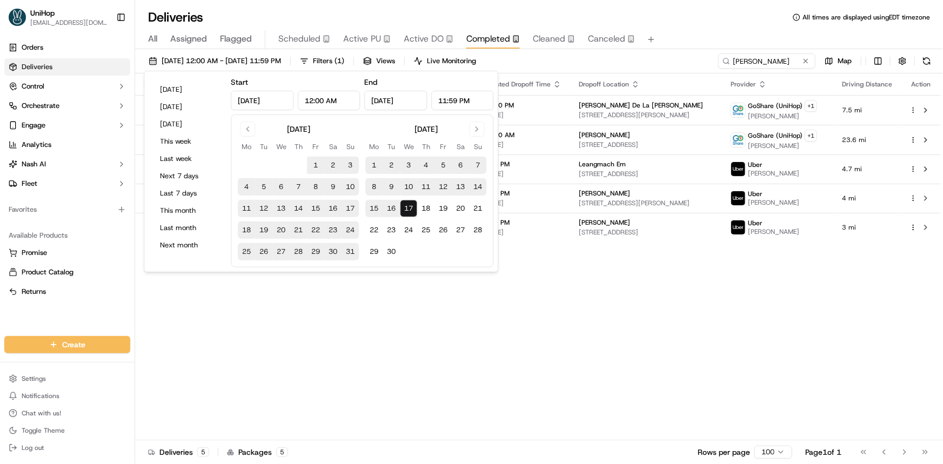
click at [756, 331] on div "Flag Status Adjusted Pickup Time Pickup Location Adjusted Dropoff Time Dropoff …" at bounding box center [538, 257] width 806 height 367
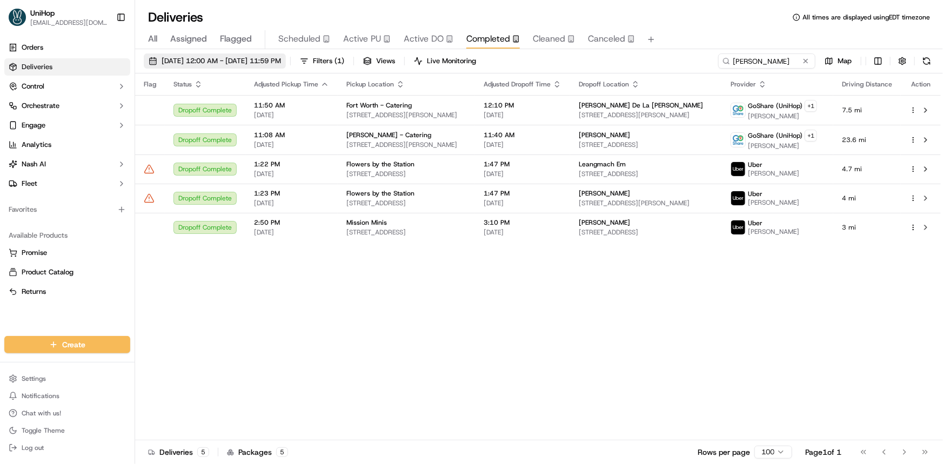
click at [281, 59] on span "Jul 1 2025 12:00 AM - Sep 17 2025 11:59 PM" at bounding box center [221, 61] width 119 height 10
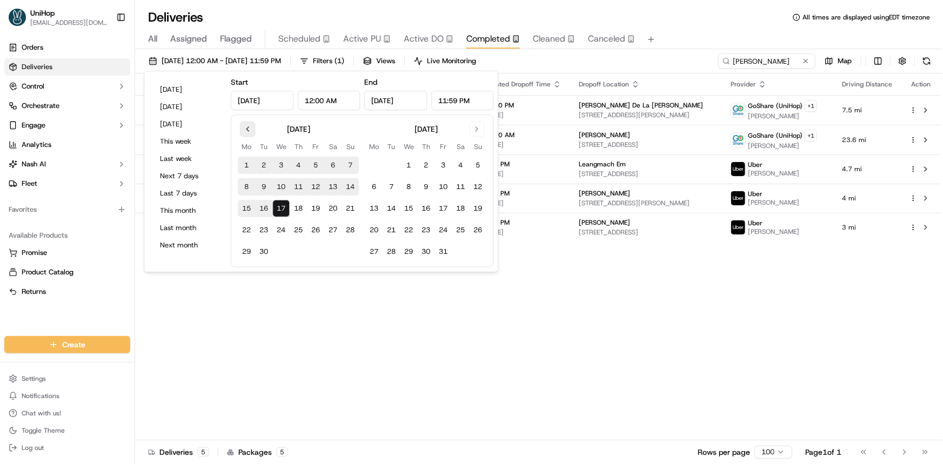
click at [249, 124] on button "Go to previous month" at bounding box center [247, 129] width 15 height 15
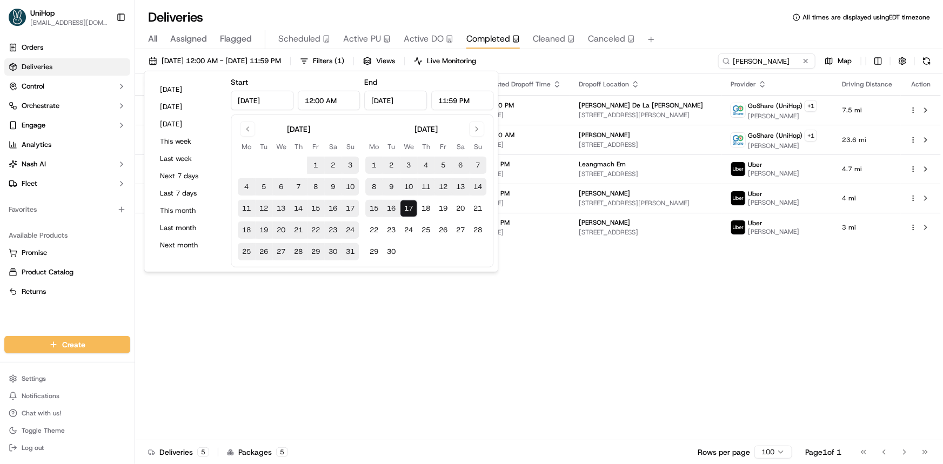
click at [748, 343] on div "Flag Status Adjusted Pickup Time Pickup Location Adjusted Dropoff Time Dropoff …" at bounding box center [538, 257] width 806 height 367
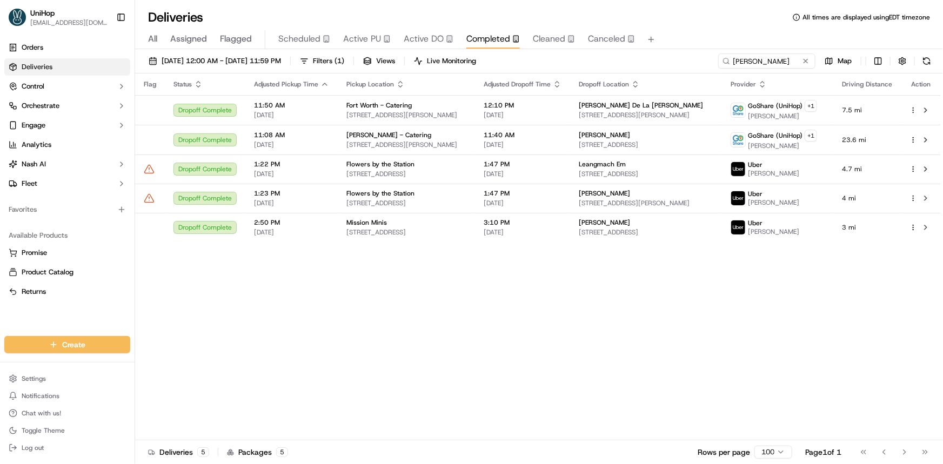
drag, startPoint x: 769, startPoint y: 70, endPoint x: 766, endPoint y: 58, distance: 13.0
click at [769, 70] on div "Jul 1 2025 12:00 AM - Sep 17 2025 11:59 PM Filters ( 1 ) Views Live Monitoring …" at bounding box center [539, 64] width 808 height 20
drag, startPoint x: 766, startPoint y: 58, endPoint x: 645, endPoint y: 58, distance: 120.6
click at [760, 57] on input "kristine" at bounding box center [751, 61] width 130 height 15
click at [645, 58] on div "Jul 1 2025 12:00 AM - Sep 17 2025 11:59 PM Filters ( 1 ) Views Live Monitoring …" at bounding box center [539, 64] width 808 height 20
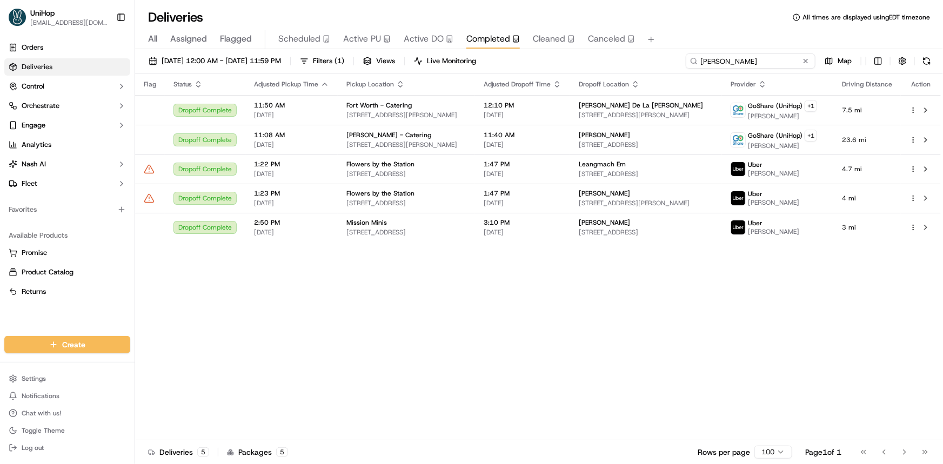
paste input "Blueberry Hill Catering"
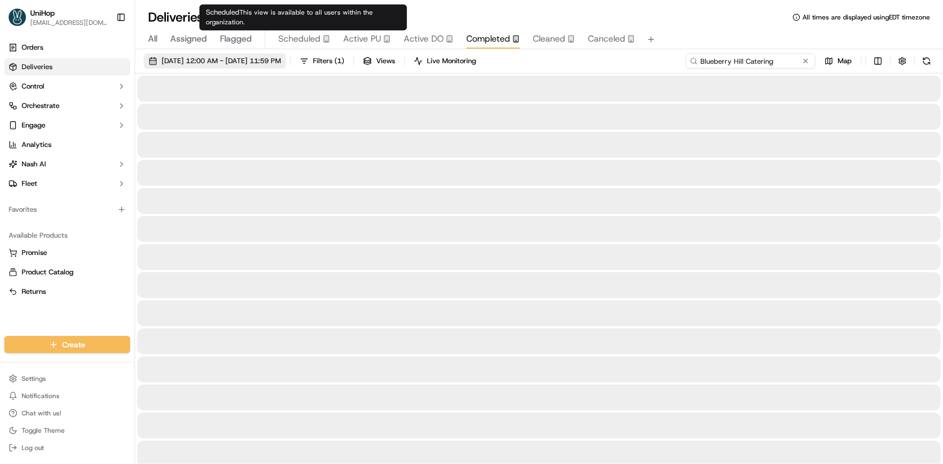
type input "Blueberry Hill Catering"
click at [267, 59] on span "Jul 1 2025 12:00 AM - Sep 17 2025 11:59 PM" at bounding box center [221, 61] width 119 height 10
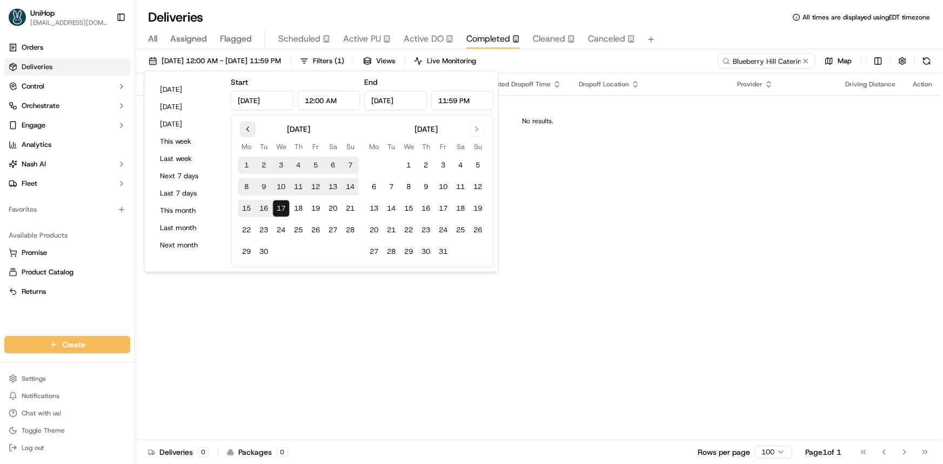
click at [246, 127] on button "Go to previous month" at bounding box center [247, 129] width 15 height 15
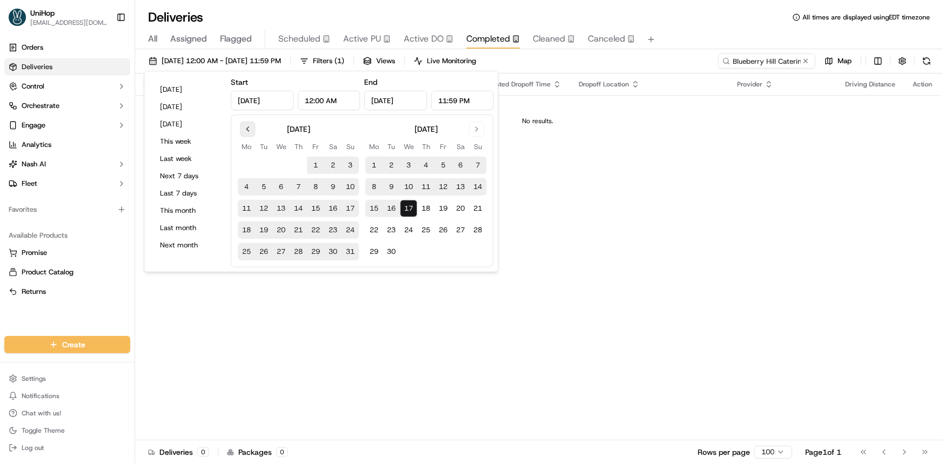
click at [246, 127] on button "Go to previous month" at bounding box center [247, 129] width 15 height 15
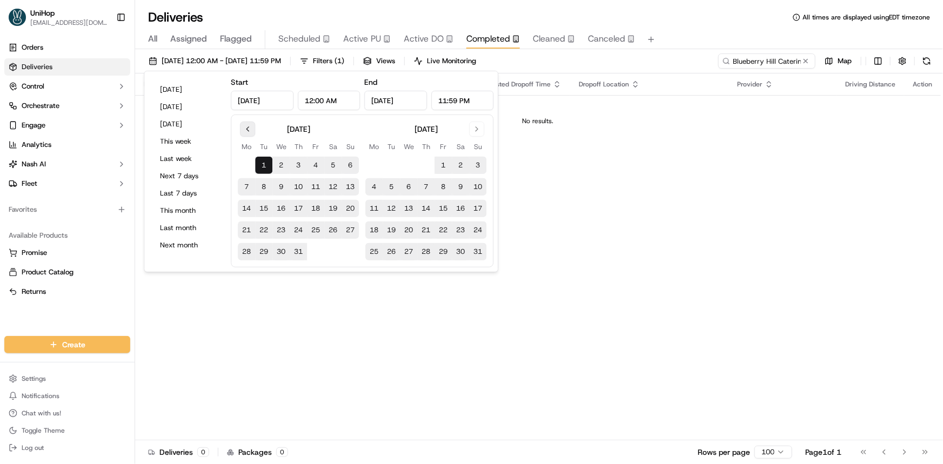
click at [247, 128] on button "Go to previous month" at bounding box center [247, 129] width 15 height 15
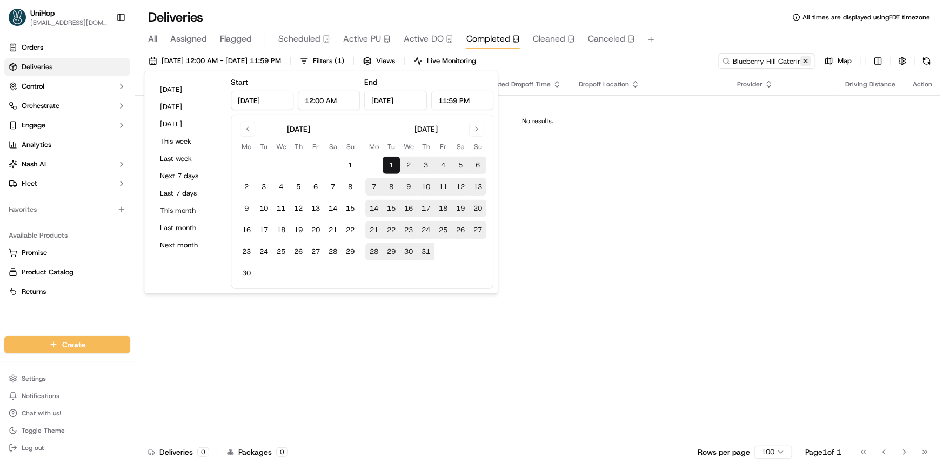
click at [804, 62] on button at bounding box center [806, 61] width 11 height 11
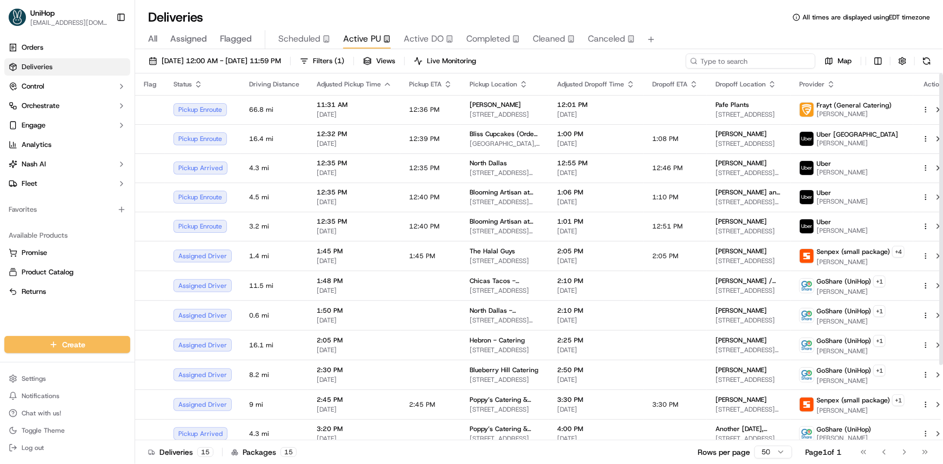
click at [738, 58] on input at bounding box center [751, 61] width 130 height 15
click at [49, 314] on div "Orders Deliveries Control Orchestrate Engage Analytics [PERSON_NAME] Fleet Favo…" at bounding box center [67, 181] width 135 height 293
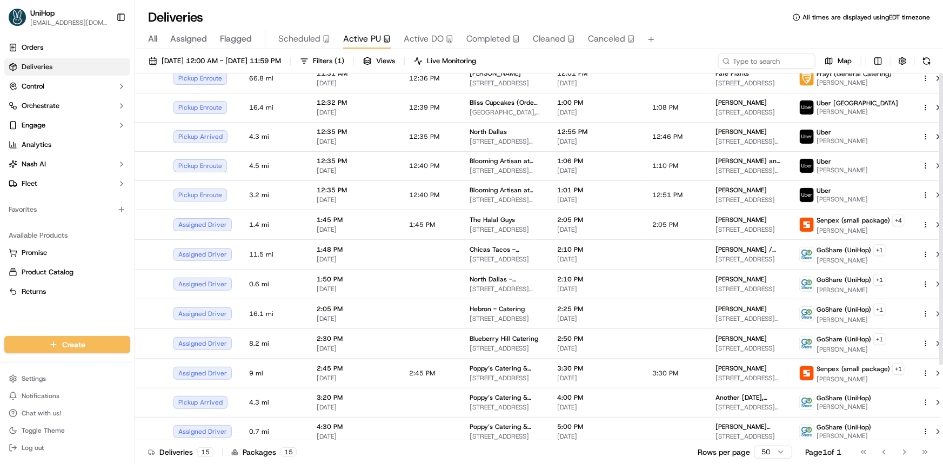
scroll to position [49, 0]
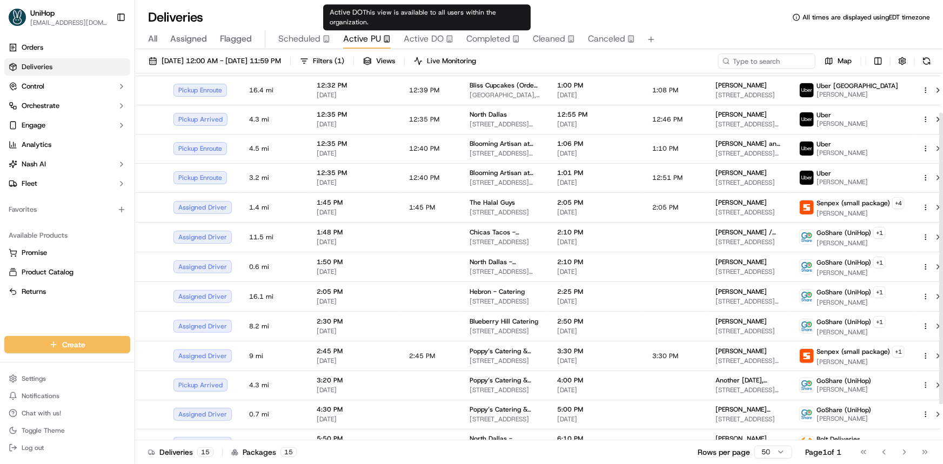
click at [415, 38] on span "Active DO" at bounding box center [424, 38] width 40 height 13
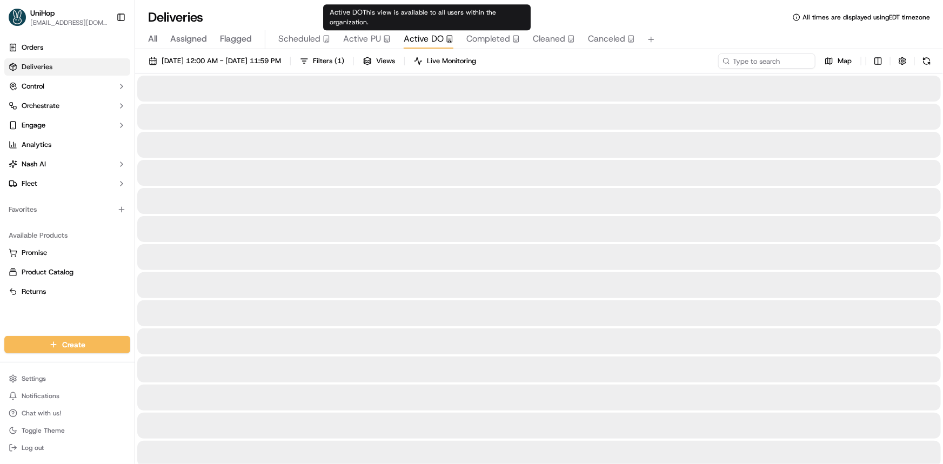
click at [364, 38] on span "Active PU" at bounding box center [362, 38] width 38 height 13
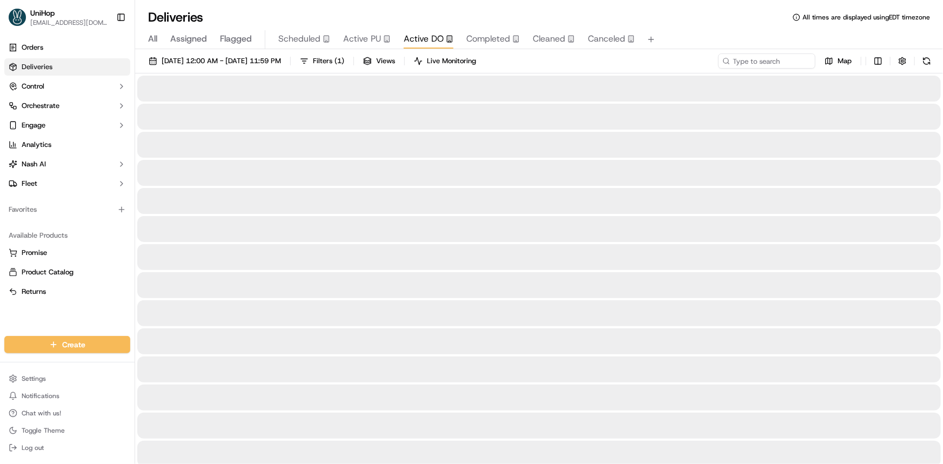
click at [427, 39] on span "Active DO" at bounding box center [424, 38] width 40 height 13
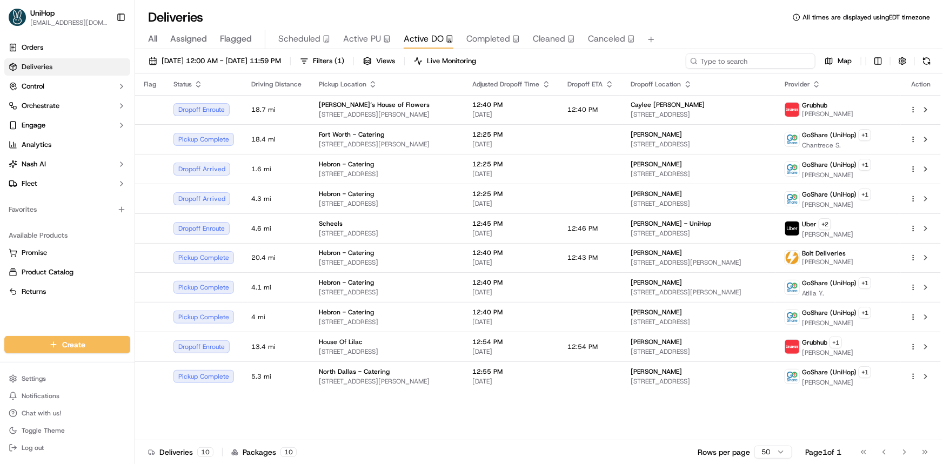
click at [756, 66] on input at bounding box center [751, 61] width 130 height 15
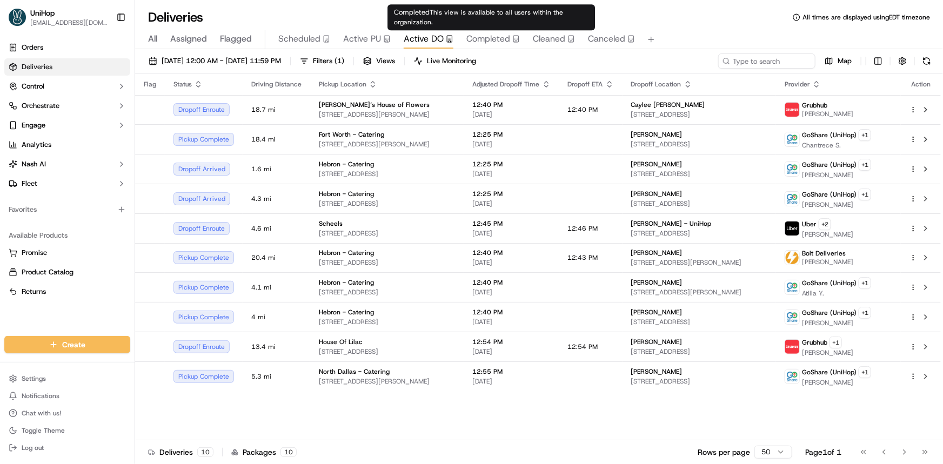
click at [460, 28] on div "Completed This view is available to all users within the organization. Complete…" at bounding box center [492, 17] width 208 height 26
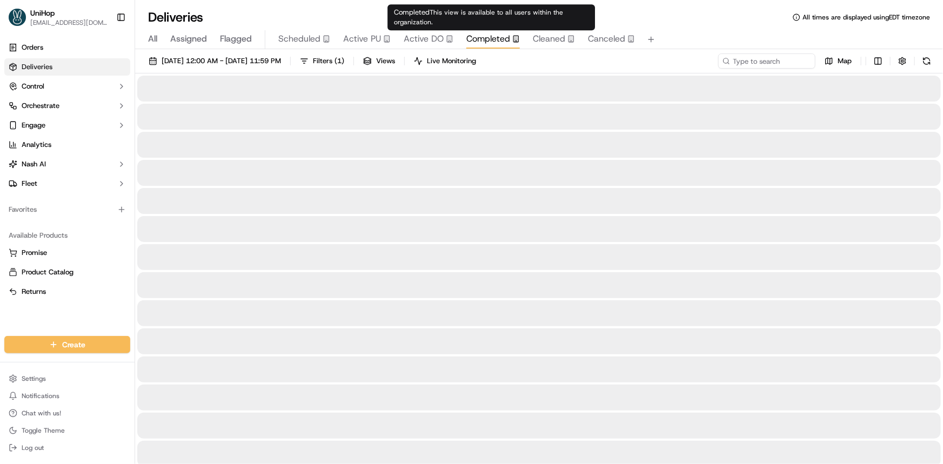
click at [479, 39] on span "Completed" at bounding box center [489, 38] width 44 height 13
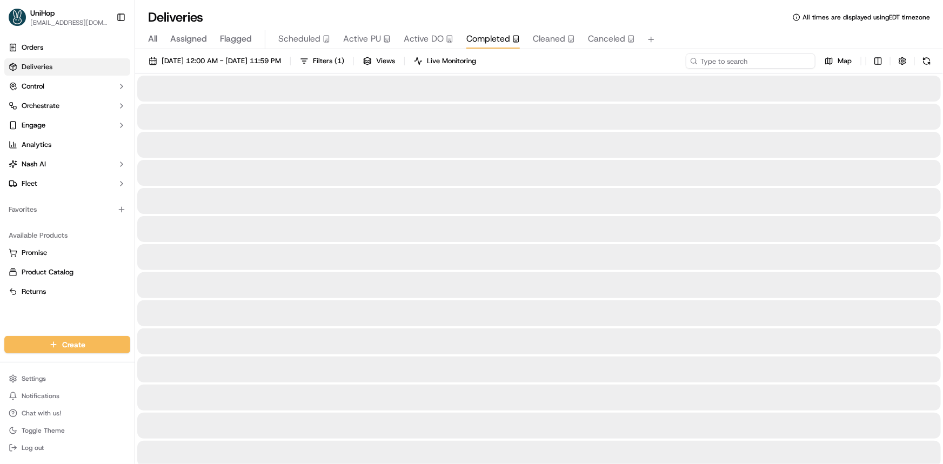
click at [742, 57] on input at bounding box center [751, 61] width 130 height 15
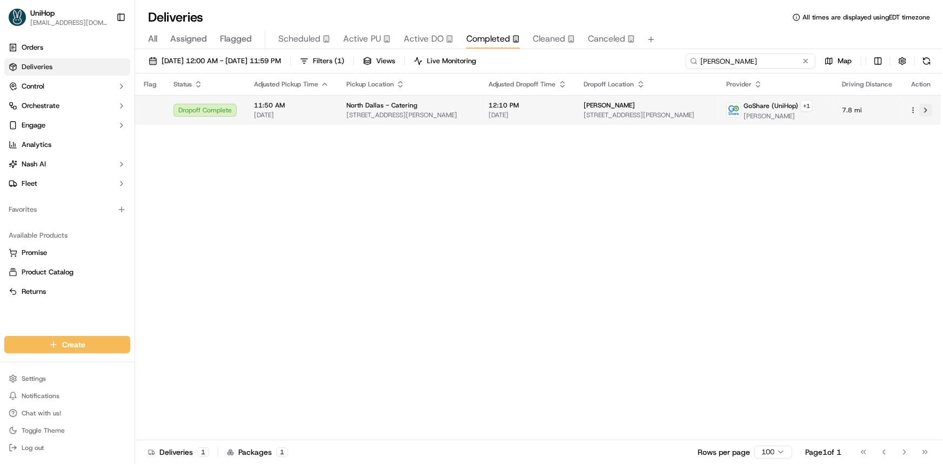
type input "erick"
click at [932, 112] on button at bounding box center [926, 110] width 13 height 13
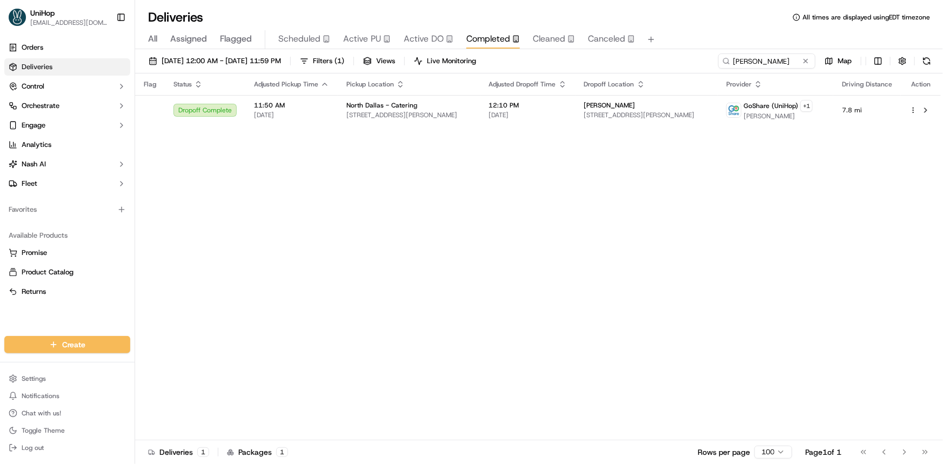
click at [372, 37] on span "Active PU" at bounding box center [362, 38] width 38 height 13
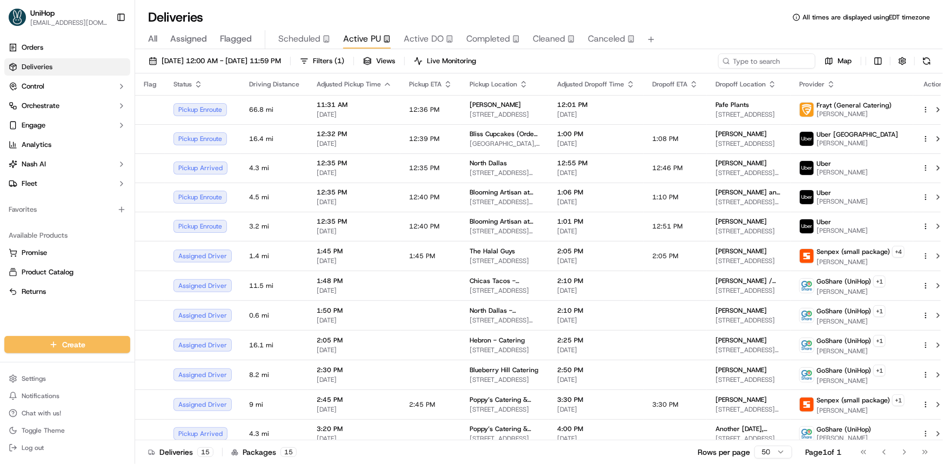
click at [80, 317] on div "Orders Deliveries Control Orchestrate Engage Analytics [PERSON_NAME] Fleet Favo…" at bounding box center [67, 181] width 135 height 293
click at [742, 62] on input at bounding box center [751, 61] width 130 height 15
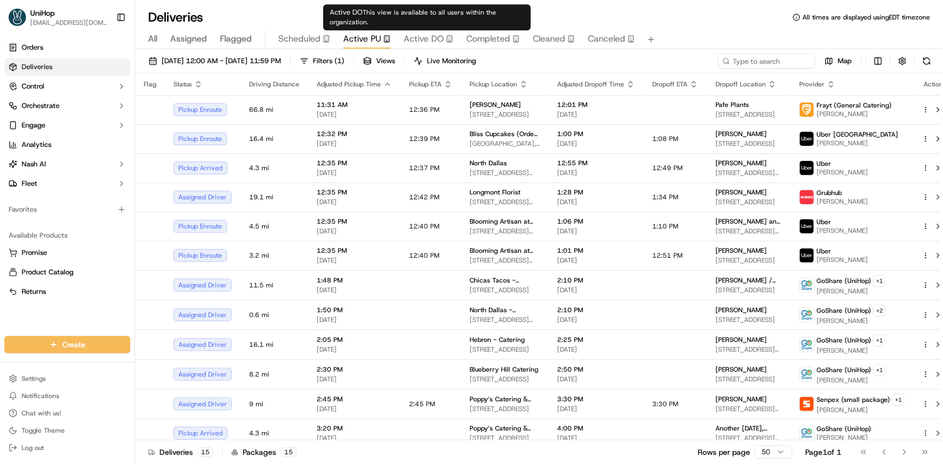
click at [483, 42] on span "Completed" at bounding box center [489, 38] width 44 height 13
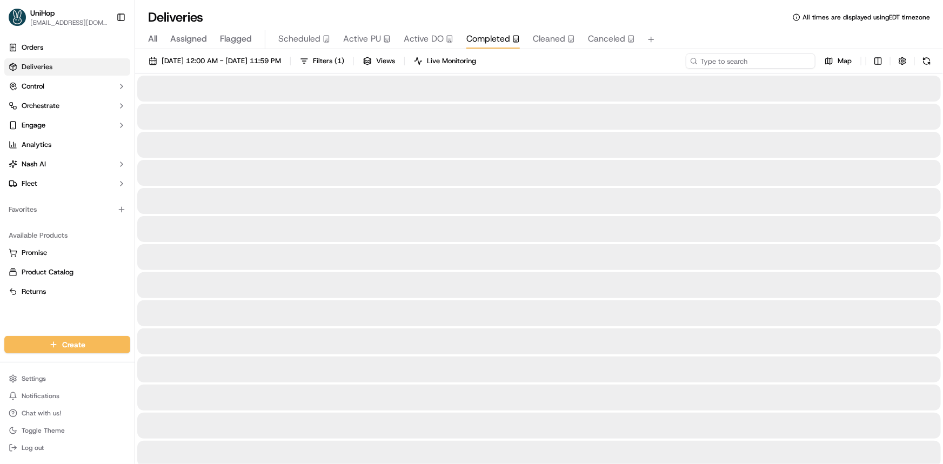
click at [730, 57] on input at bounding box center [751, 61] width 130 height 15
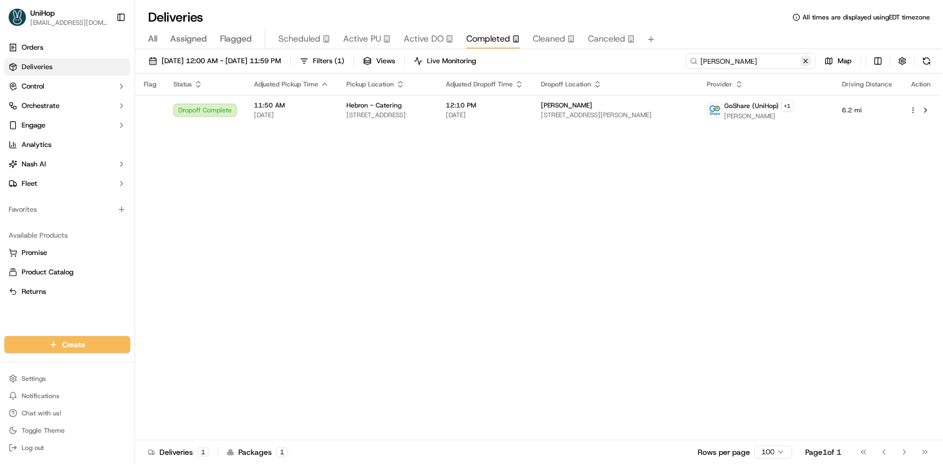
type input "adam"
click at [811, 59] on button at bounding box center [806, 61] width 11 height 11
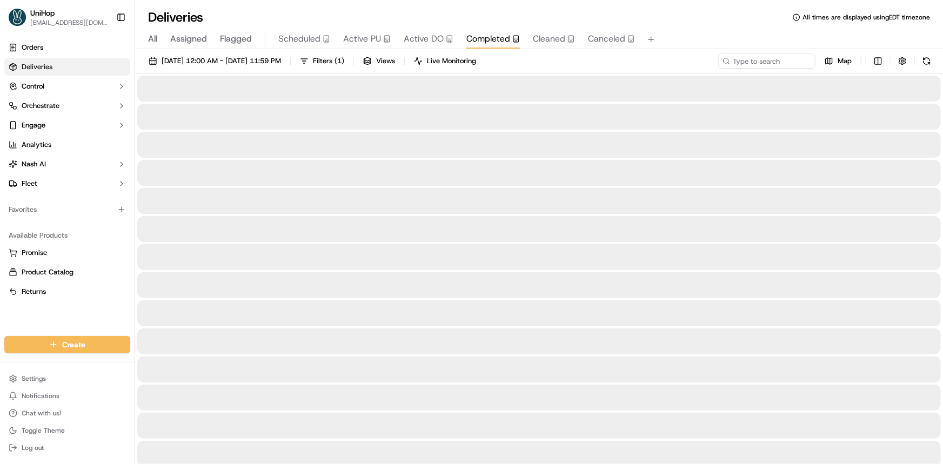
click at [355, 44] on span "Active PU" at bounding box center [362, 38] width 38 height 13
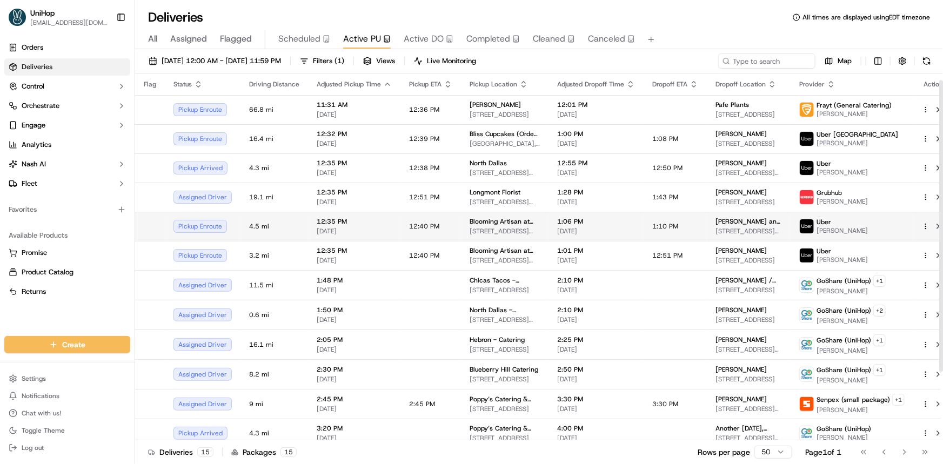
scroll to position [94, 0]
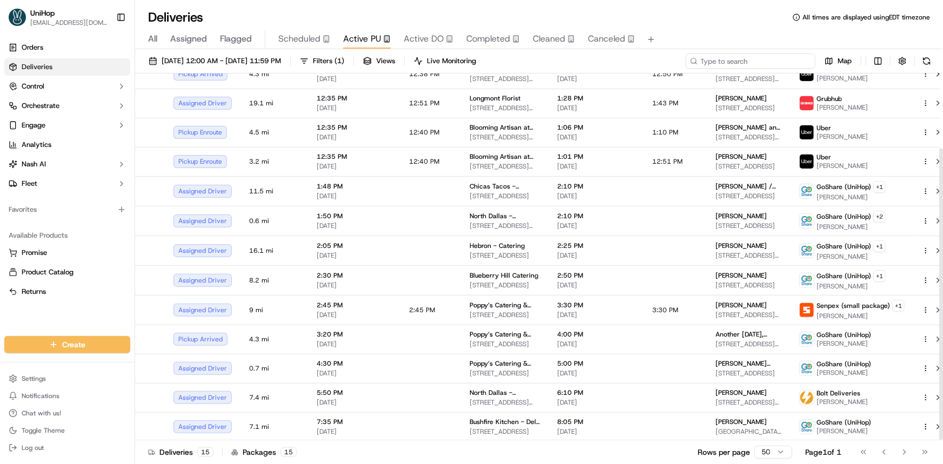
click at [762, 58] on input at bounding box center [751, 61] width 130 height 15
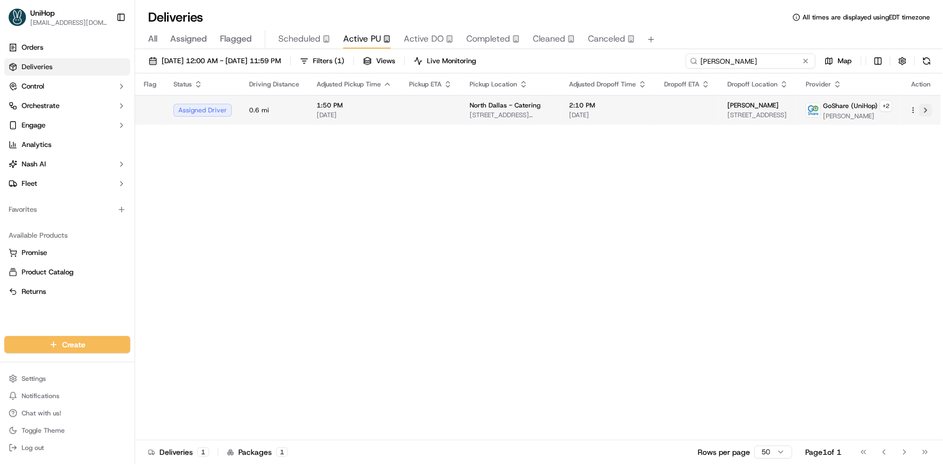
type input "erick"
click at [924, 112] on button at bounding box center [926, 110] width 13 height 13
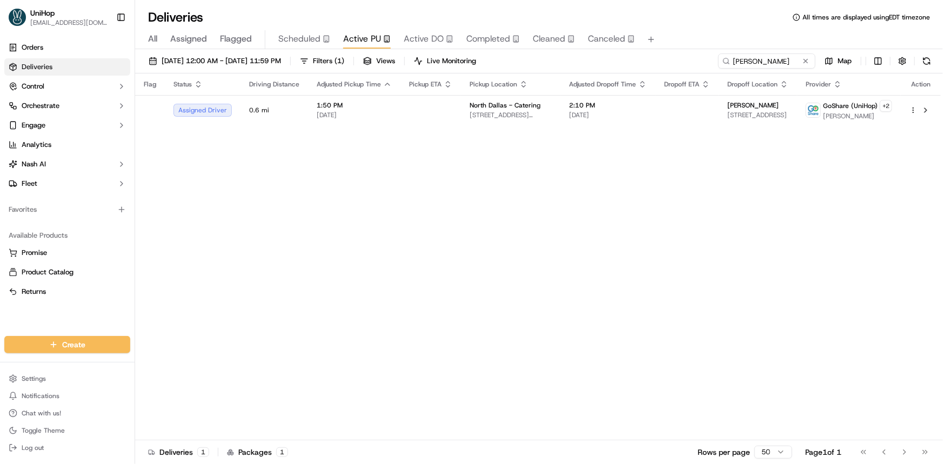
click at [417, 36] on span "Active DO" at bounding box center [424, 38] width 40 height 13
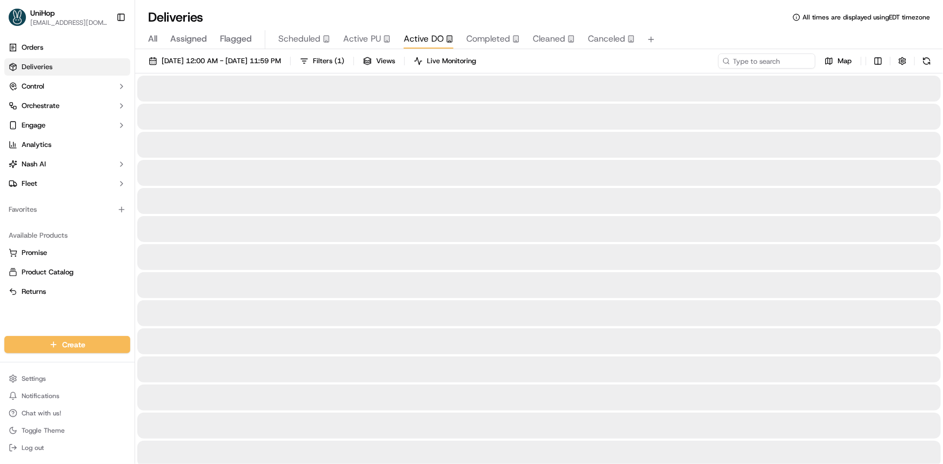
click at [414, 41] on span "Active DO" at bounding box center [424, 38] width 40 height 13
click at [747, 59] on input at bounding box center [751, 61] width 130 height 15
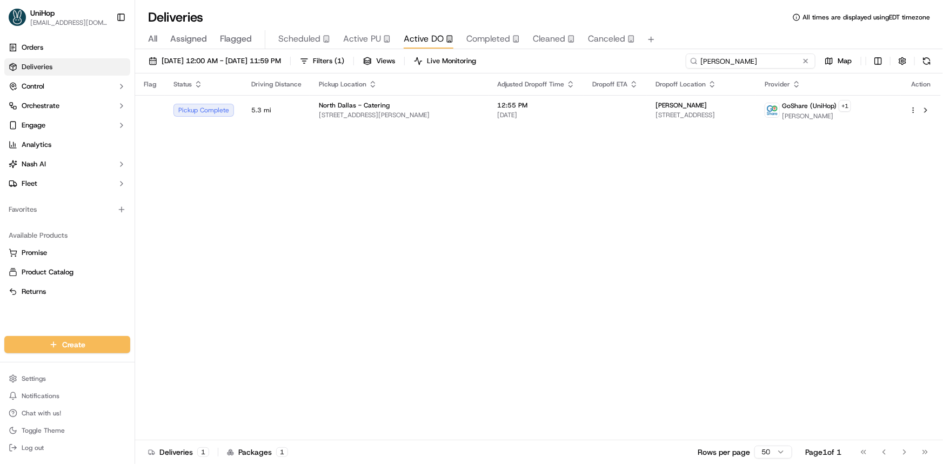
type input "erick"
click at [502, 125] on div "Flag Status Driving Distance Pickup Location Adjusted Dropoff Time Dropoff ETA …" at bounding box center [538, 257] width 806 height 367
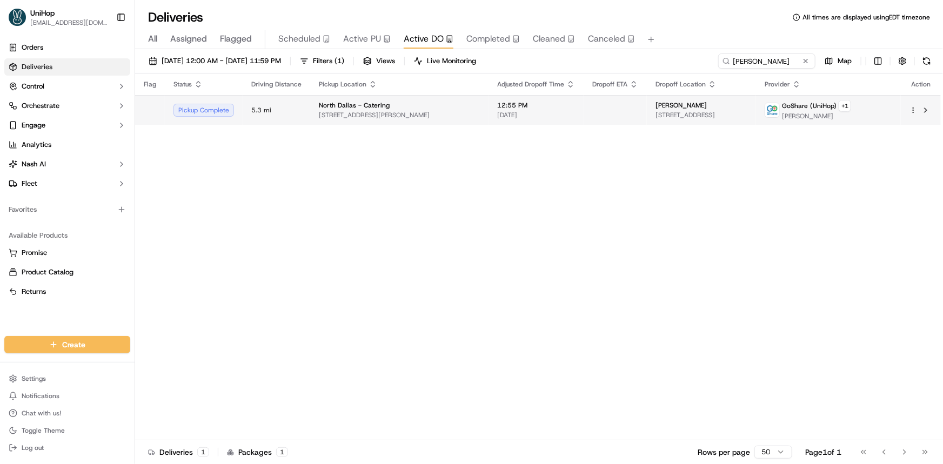
click at [509, 111] on span "[DATE]" at bounding box center [536, 115] width 78 height 9
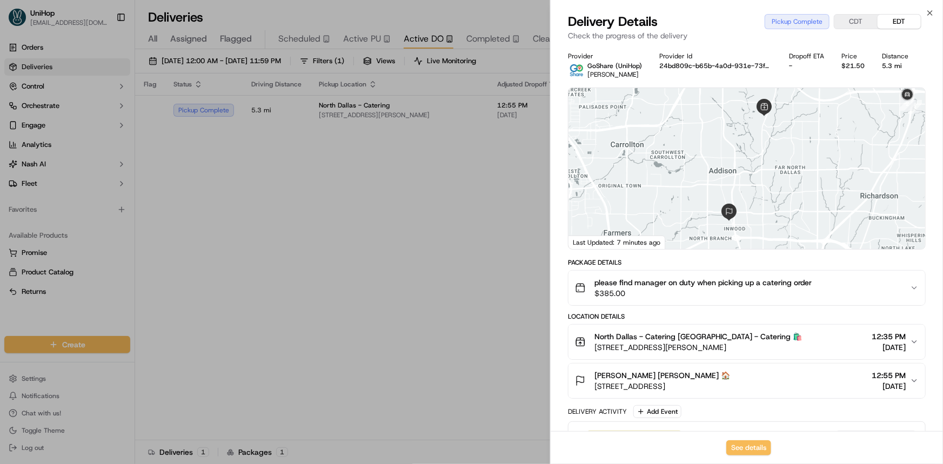
drag, startPoint x: 893, startPoint y: 154, endPoint x: 843, endPoint y: 184, distance: 57.8
click at [845, 184] on div at bounding box center [747, 168] width 357 height 161
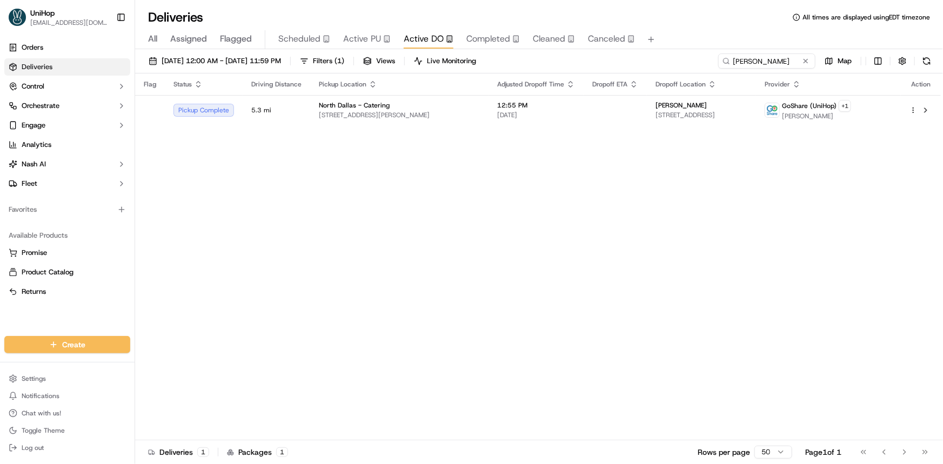
click at [356, 45] on span "Active PU" at bounding box center [362, 38] width 38 height 13
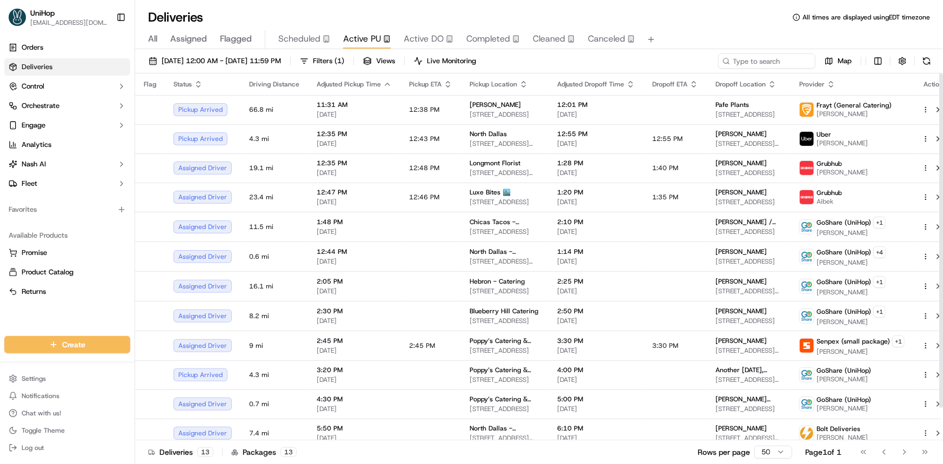
click at [743, 52] on div "Sep 17 2025 12:00 AM - Sep 17 2025 11:59 PM Filters ( 1 ) Views Live Monitoring…" at bounding box center [539, 257] width 808 height 417
click at [754, 70] on div "Sep 17 2025 12:00 AM - Sep 17 2025 11:59 PM Filters ( 1 ) Views Live Monitoring…" at bounding box center [539, 64] width 808 height 20
click at [756, 59] on input at bounding box center [751, 61] width 130 height 15
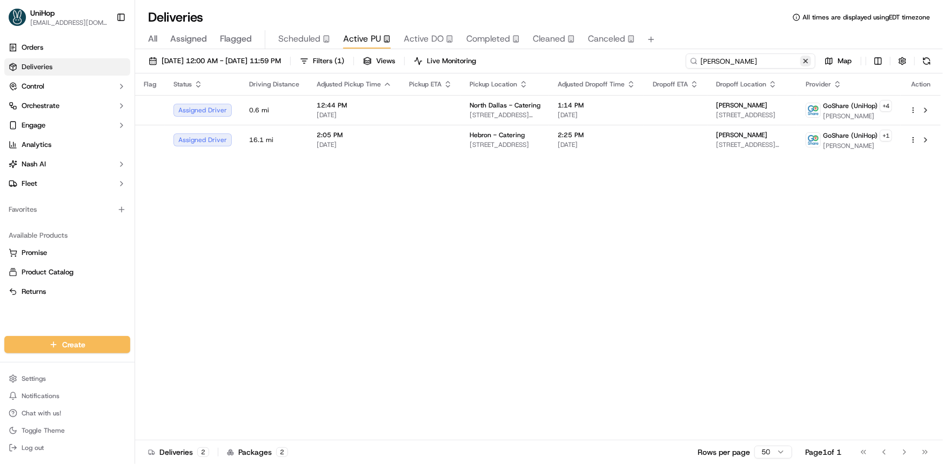
type input "adam"
click at [810, 60] on button at bounding box center [806, 61] width 11 height 11
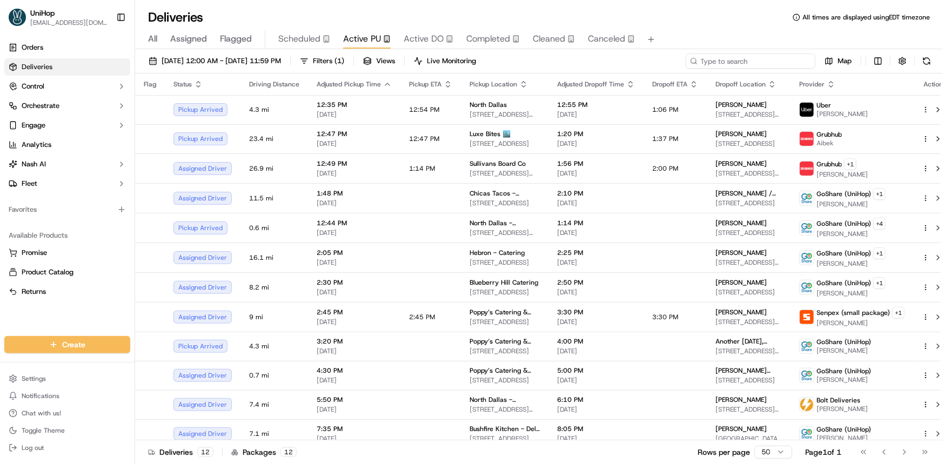
click at [746, 61] on input at bounding box center [751, 61] width 130 height 15
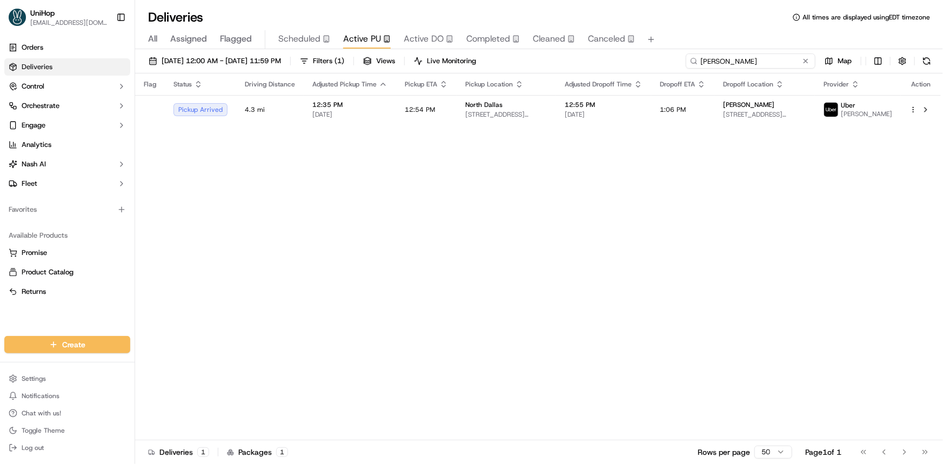
type input "david long"
click at [847, 241] on div "Flag Status Driving Distance Adjusted Pickup Time Pickup ETA Pickup Location Ad…" at bounding box center [538, 257] width 806 height 367
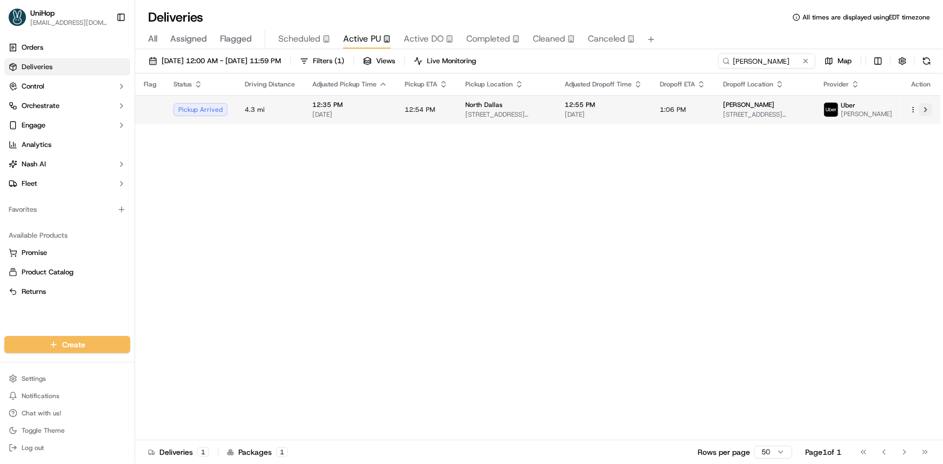
click at [920, 112] on button at bounding box center [926, 109] width 13 height 13
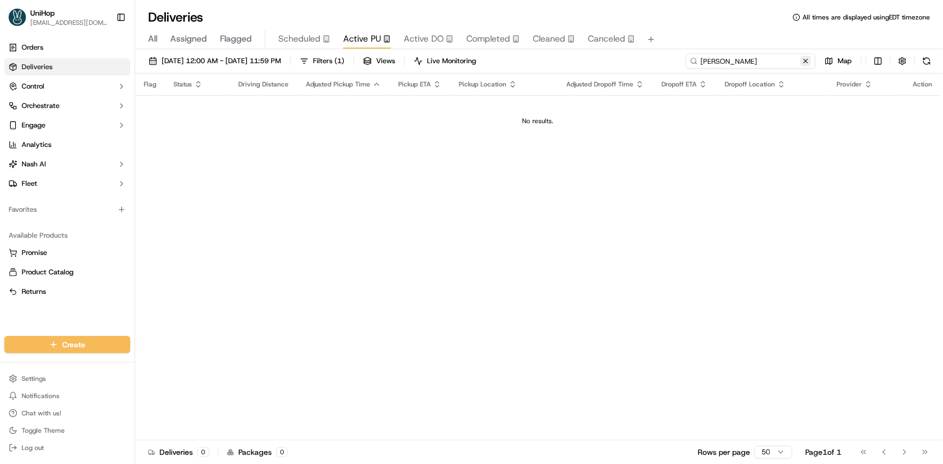
click at [798, 60] on input "david long" at bounding box center [751, 61] width 130 height 15
click at [808, 56] on button at bounding box center [806, 61] width 11 height 11
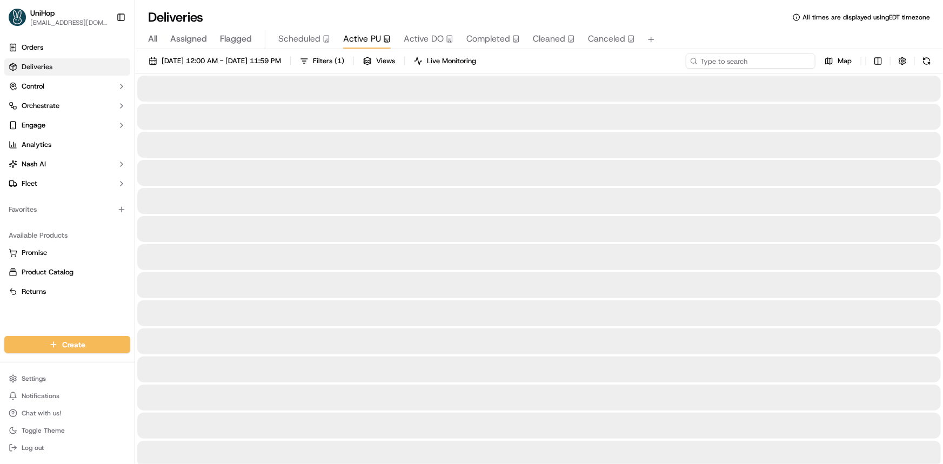
click at [760, 59] on input at bounding box center [751, 61] width 130 height 15
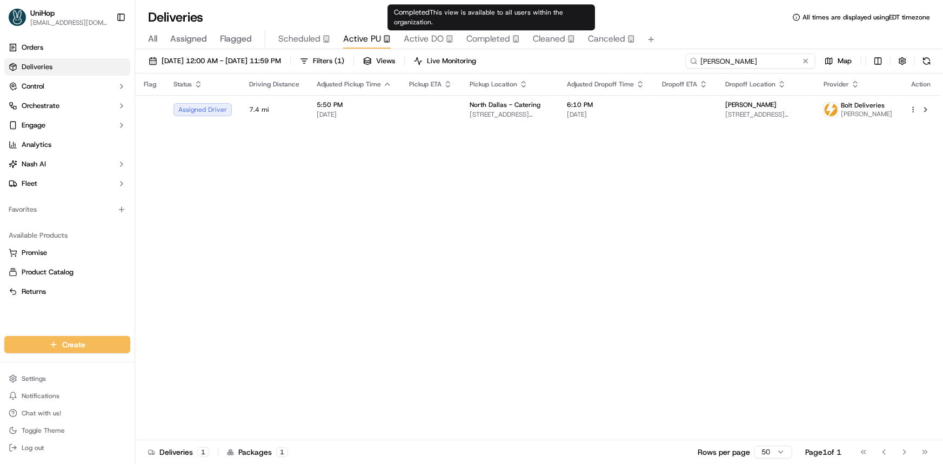
type input "michael"
click at [439, 35] on span "Active DO" at bounding box center [424, 38] width 40 height 13
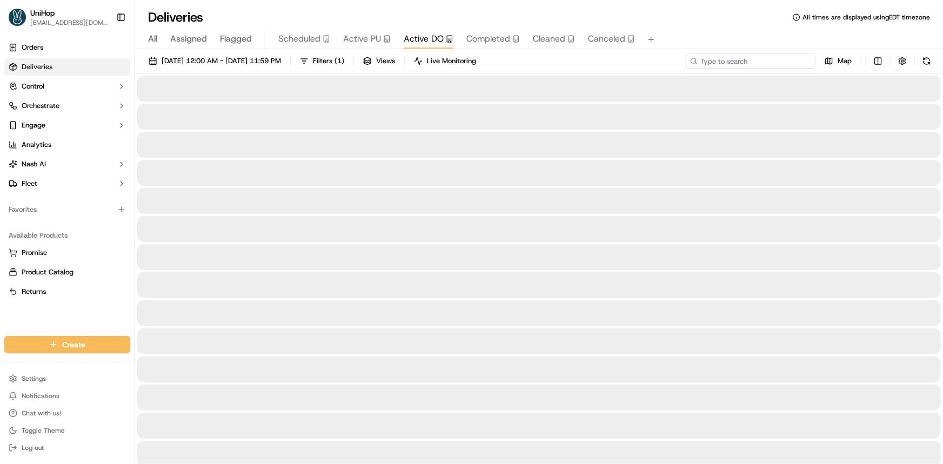
click at [736, 56] on input at bounding box center [751, 61] width 130 height 15
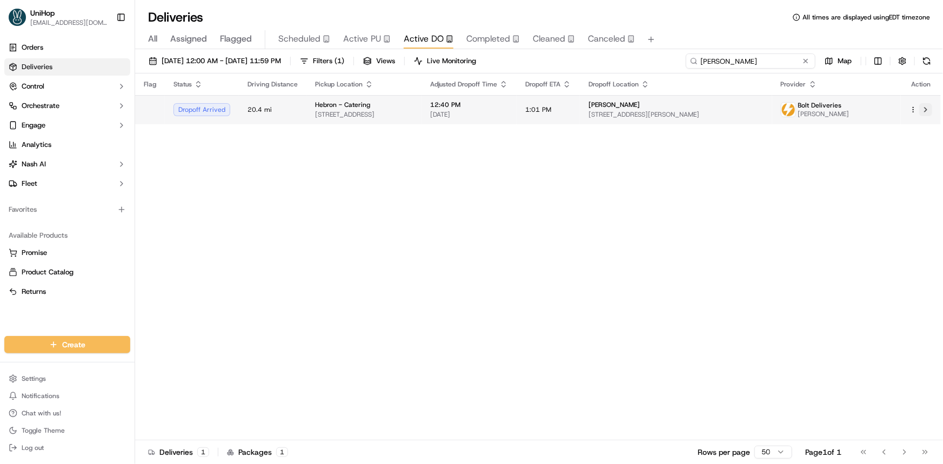
type input "michael"
click at [926, 109] on button at bounding box center [926, 109] width 13 height 13
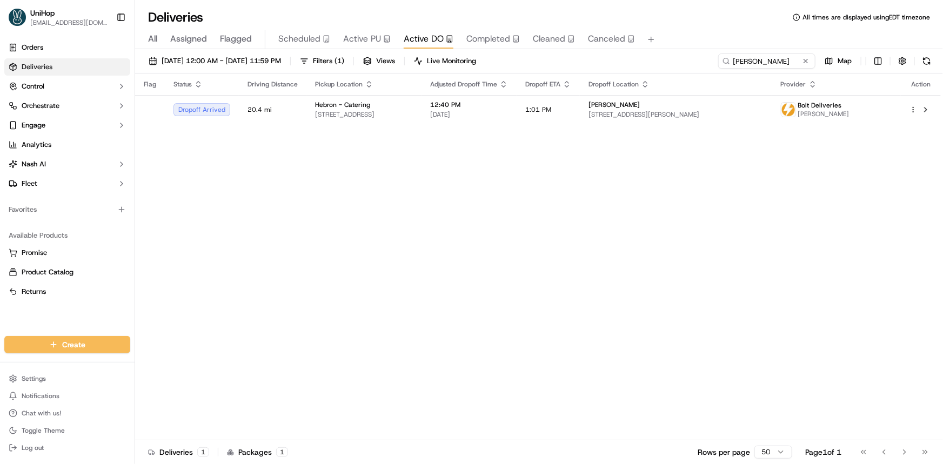
click at [348, 36] on span "Active PU" at bounding box center [362, 38] width 38 height 13
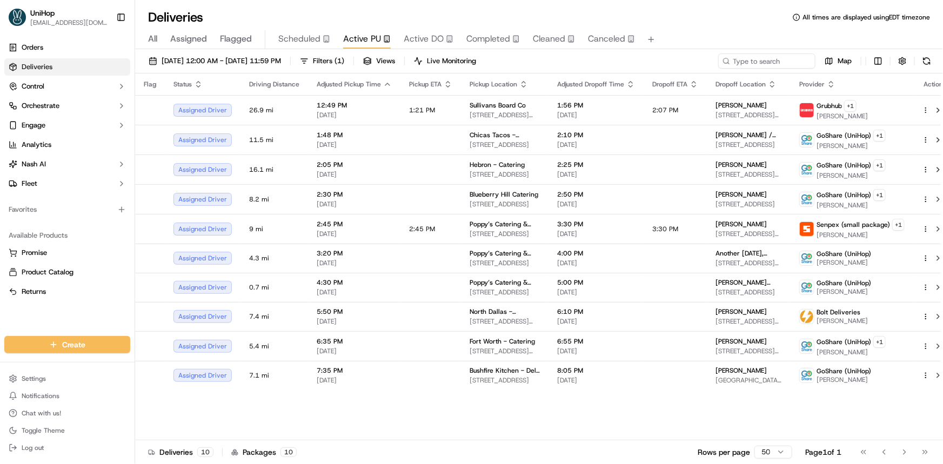
click at [31, 314] on div "Orders Deliveries Control Orchestrate Engage Analytics [PERSON_NAME] Fleet Favo…" at bounding box center [67, 181] width 135 height 293
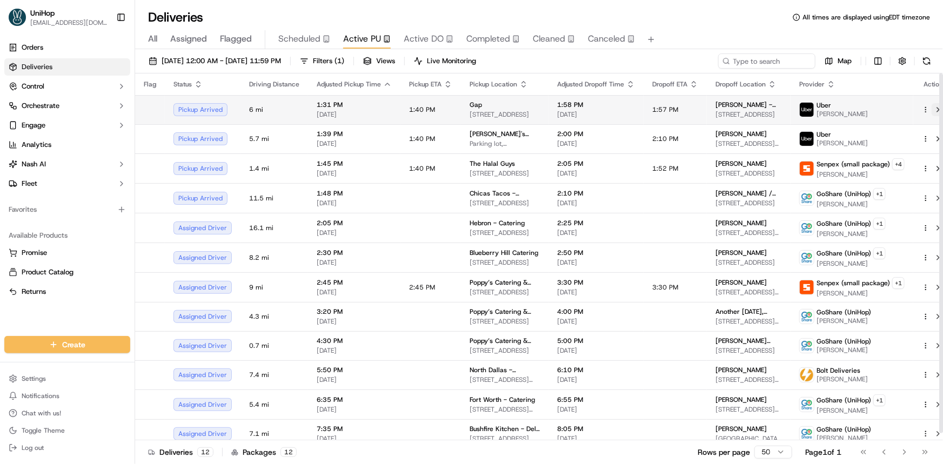
click at [932, 110] on button at bounding box center [938, 109] width 13 height 13
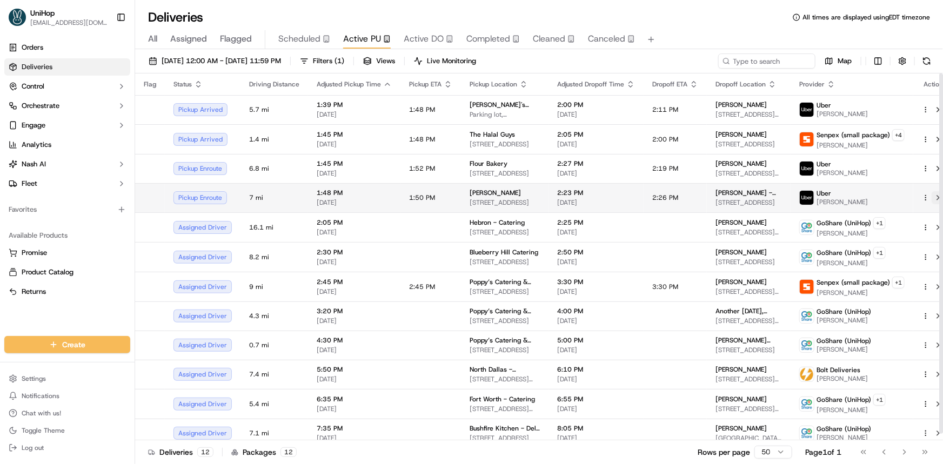
click at [932, 197] on button at bounding box center [938, 197] width 13 height 13
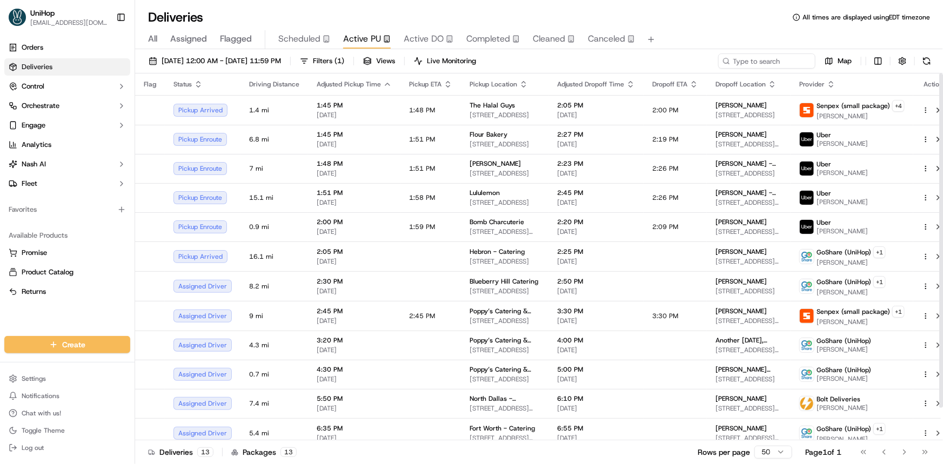
click at [238, 37] on span "Flagged" at bounding box center [236, 38] width 32 height 13
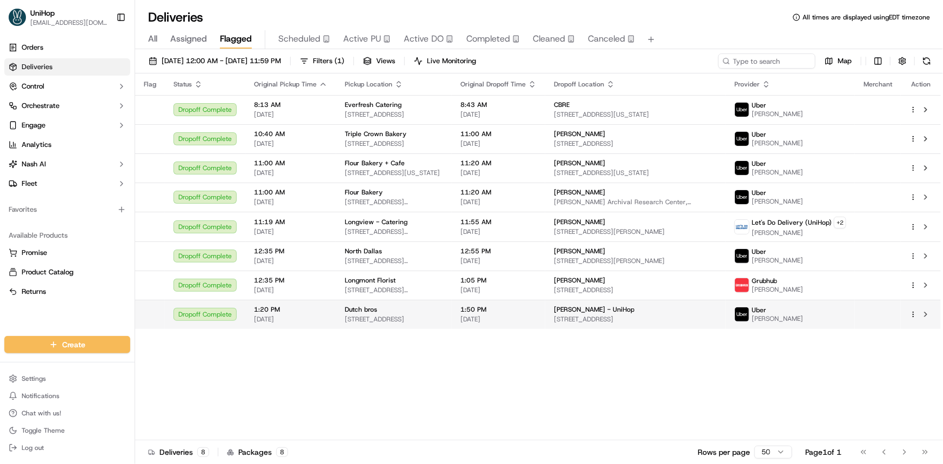
click at [475, 308] on span "1:50 PM" at bounding box center [499, 309] width 76 height 9
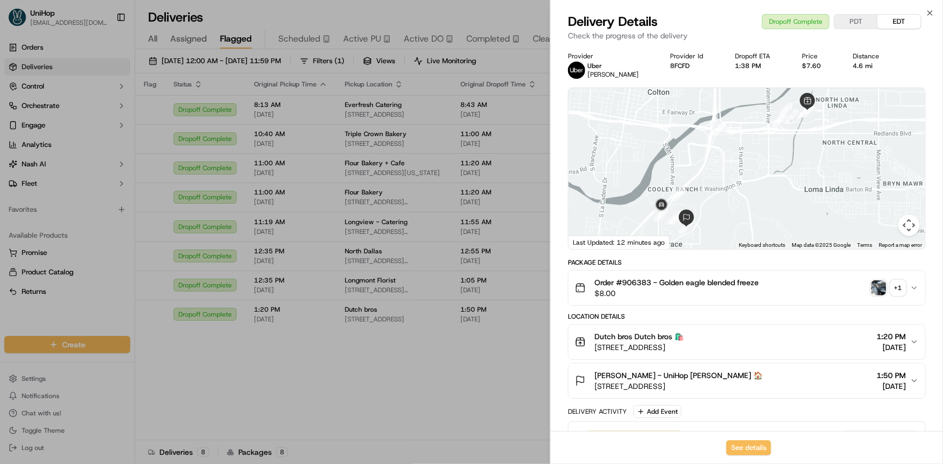
drag, startPoint x: 12, startPoint y: 311, endPoint x: 627, endPoint y: 400, distance: 621.1
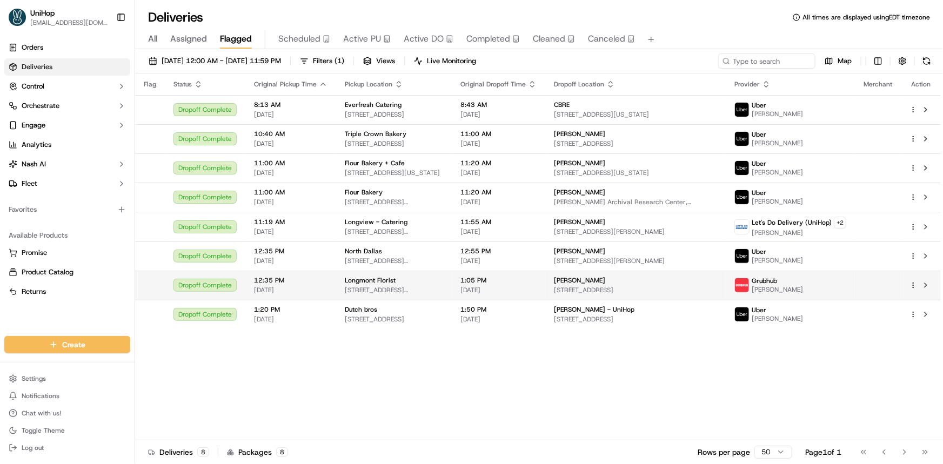
click at [357, 272] on td "Longmont Florist 614 Coffman St, Longmont, CO 80501, USA" at bounding box center [394, 285] width 116 height 29
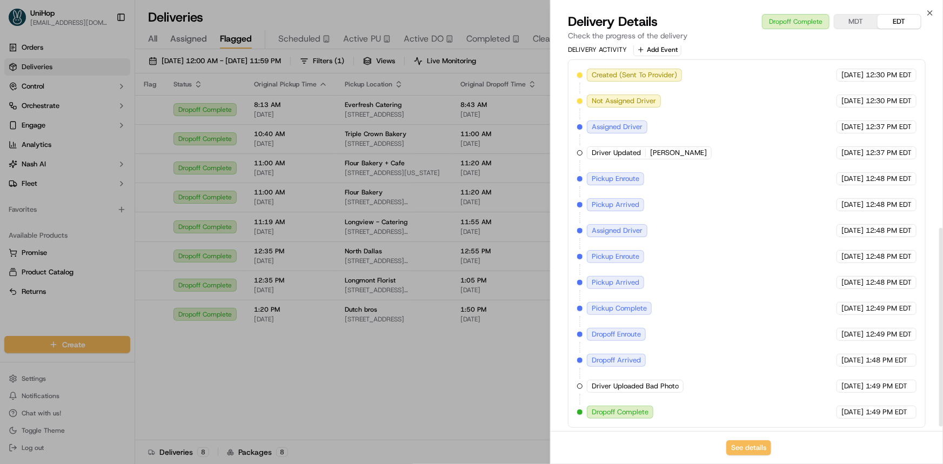
scroll to position [362, 0]
click at [766, 441] on button "See details" at bounding box center [749, 448] width 45 height 15
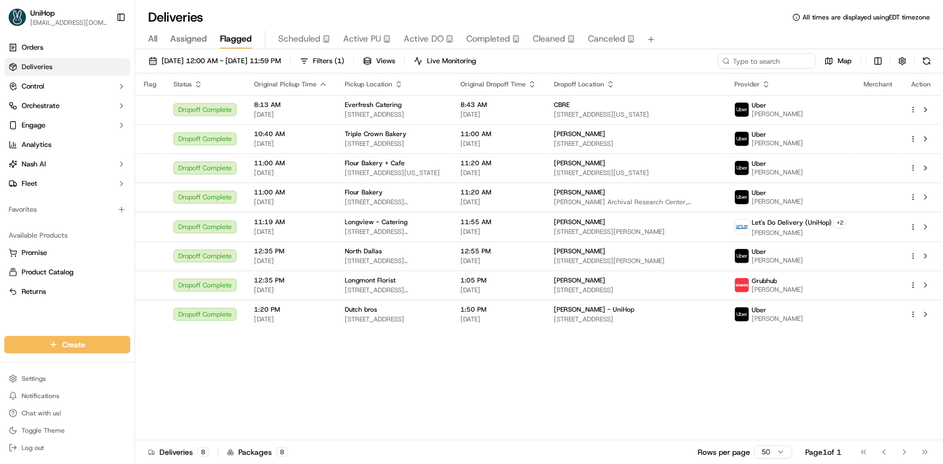
click at [368, 38] on span "Active PU" at bounding box center [362, 38] width 38 height 13
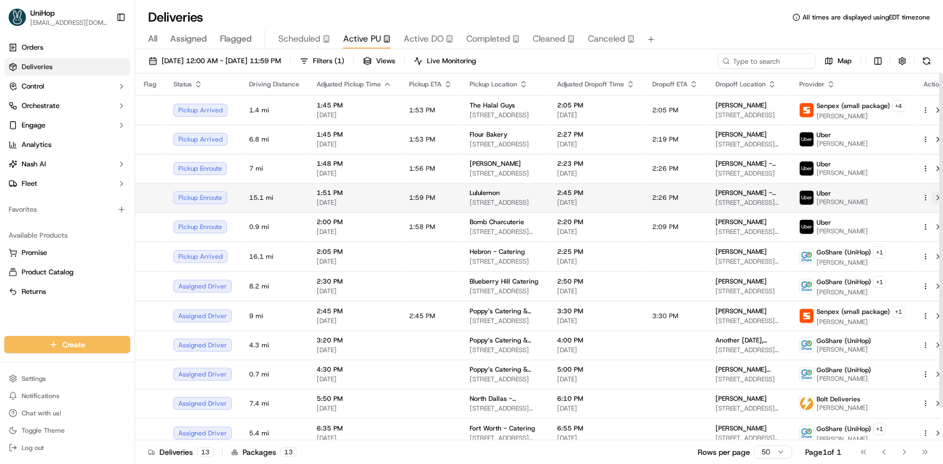
click at [932, 197] on button at bounding box center [938, 197] width 13 height 13
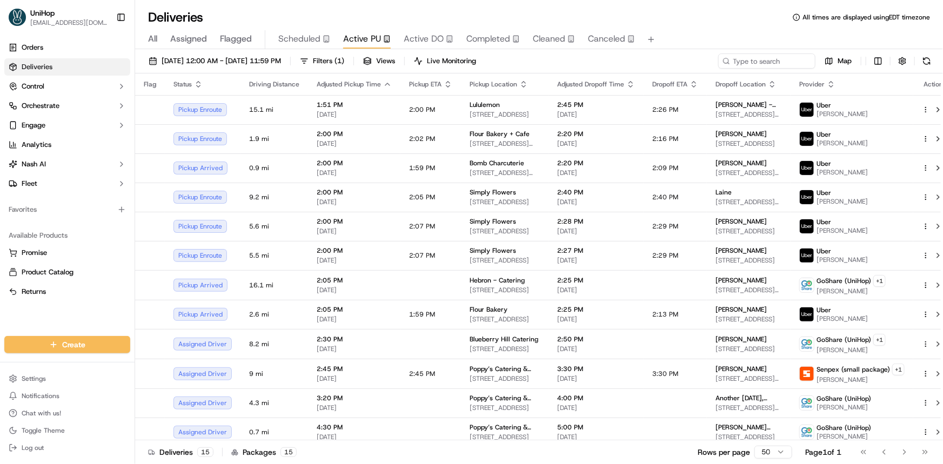
click at [234, 38] on span "Flagged" at bounding box center [236, 38] width 32 height 13
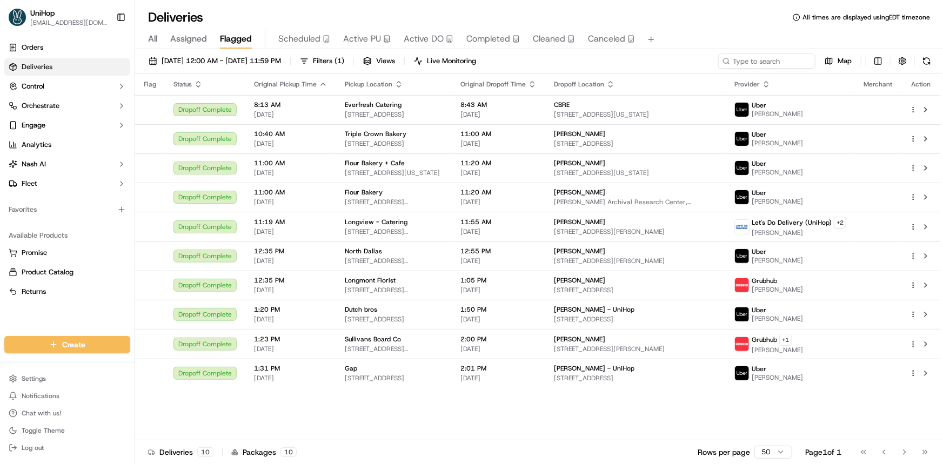
click at [11, 307] on div "Orders Deliveries Control Orchestrate Engage Analytics [PERSON_NAME] Fleet Favo…" at bounding box center [67, 181] width 135 height 293
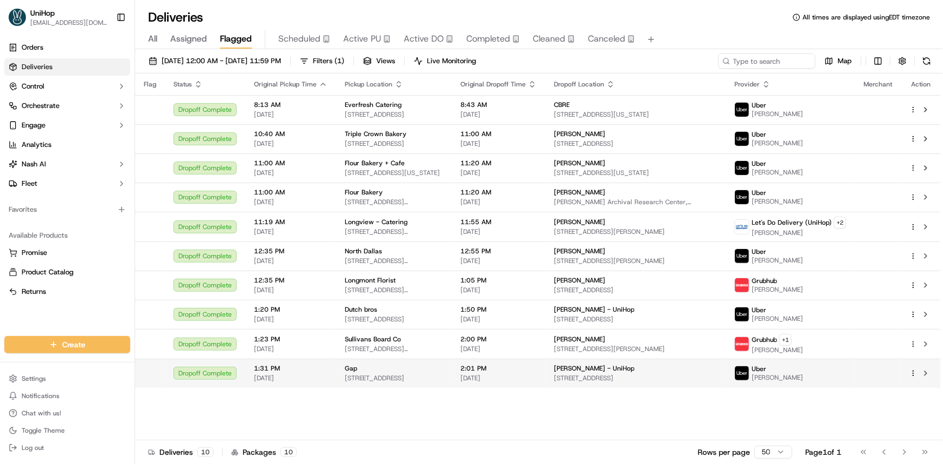
click at [463, 374] on td "2:01 PM Sep 17 2025" at bounding box center [499, 373] width 94 height 29
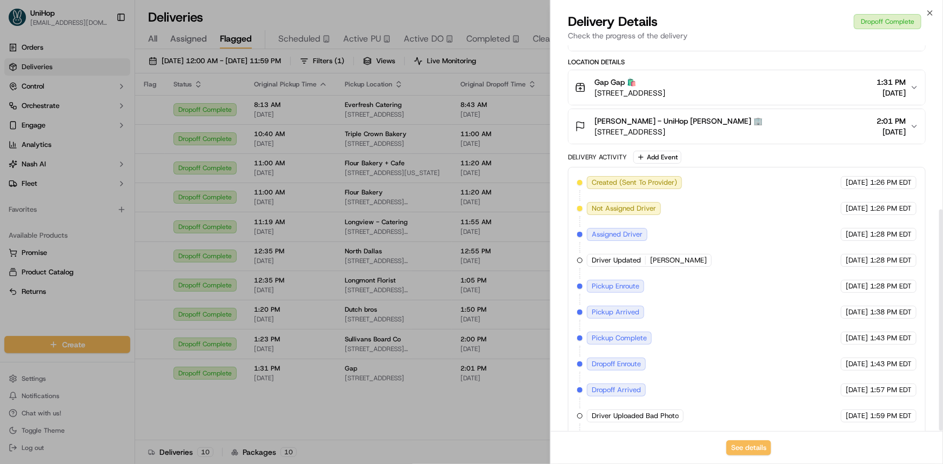
scroll to position [285, 0]
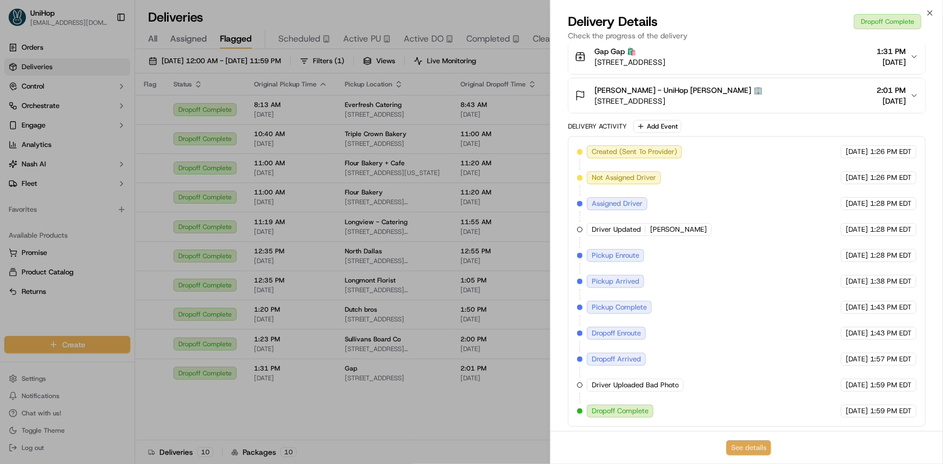
click at [750, 449] on button "See details" at bounding box center [749, 448] width 45 height 15
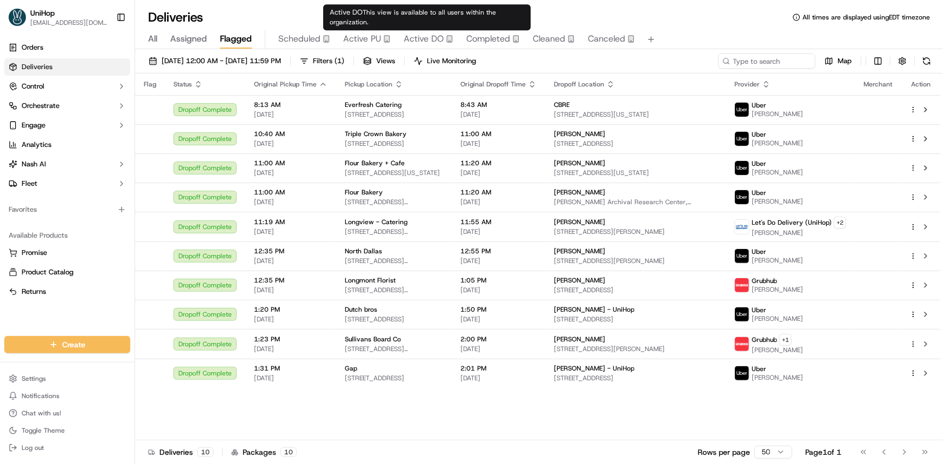
click at [376, 37] on span "Active PU" at bounding box center [362, 38] width 38 height 13
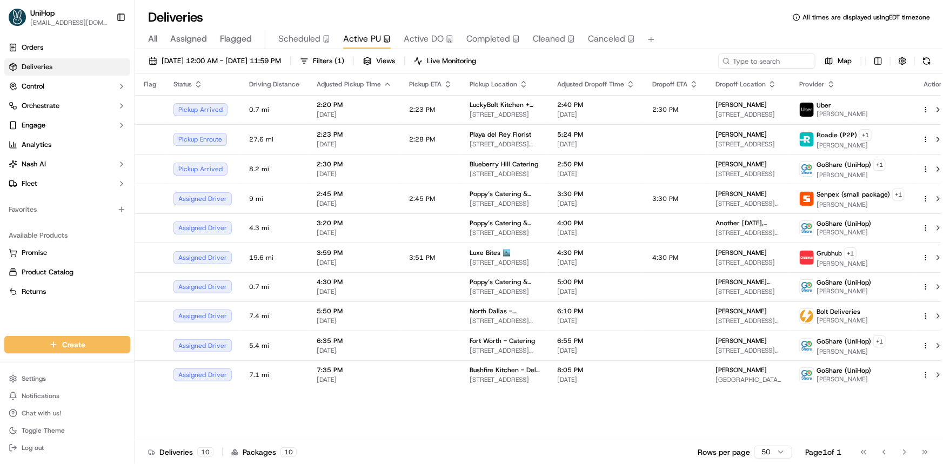
click at [422, 38] on span "Active DO" at bounding box center [424, 38] width 40 height 13
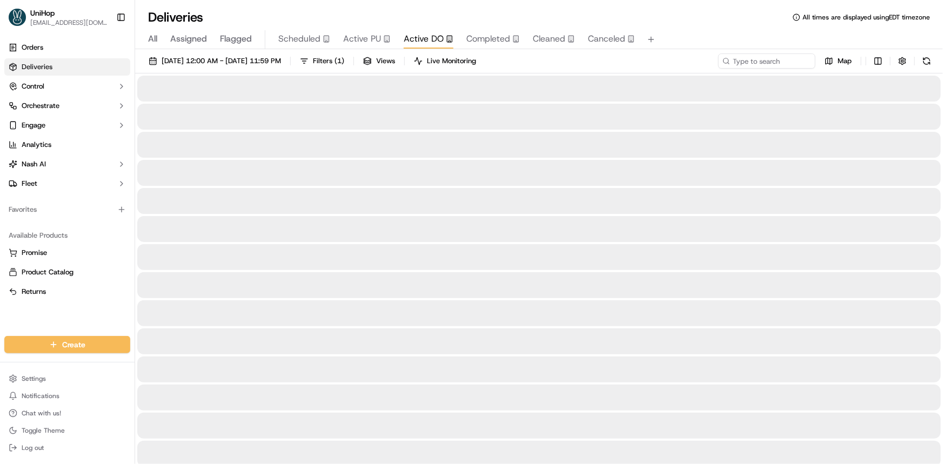
click at [727, 57] on icon at bounding box center [727, 61] width 8 height 8
click at [740, 62] on input at bounding box center [751, 61] width 130 height 15
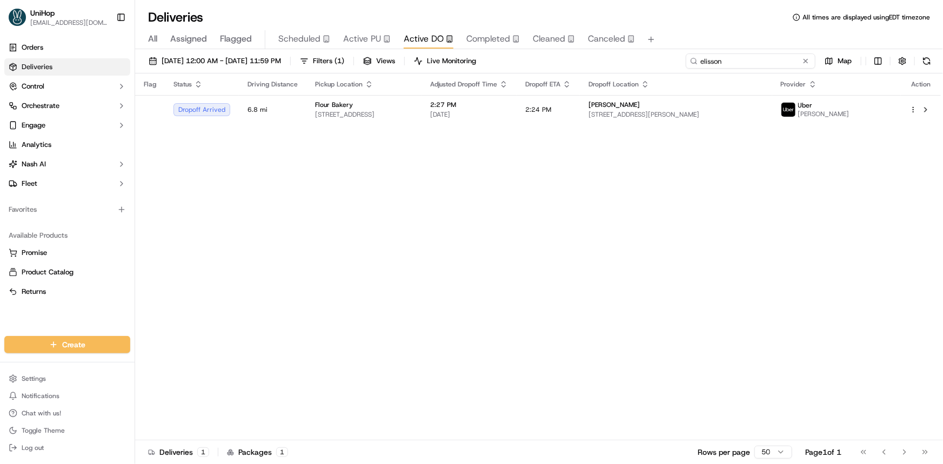
click at [735, 58] on input "elisson" at bounding box center [751, 61] width 130 height 15
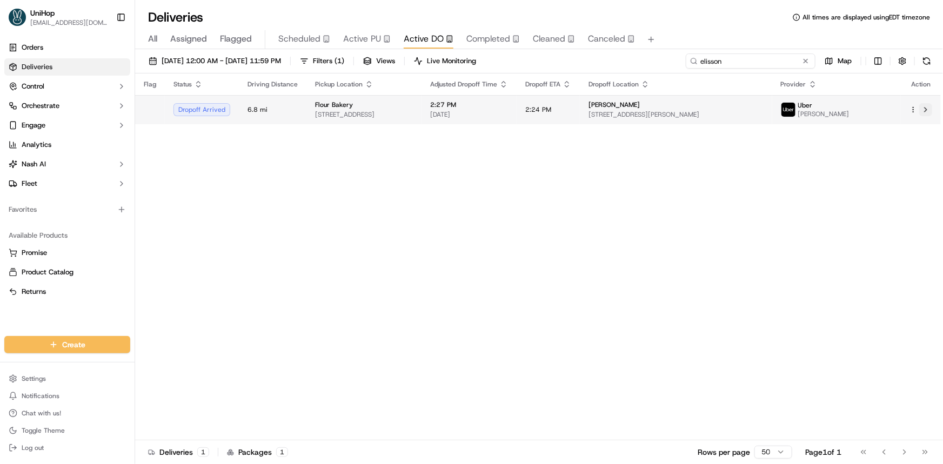
type input "elisson"
click at [925, 108] on button at bounding box center [926, 109] width 13 height 13
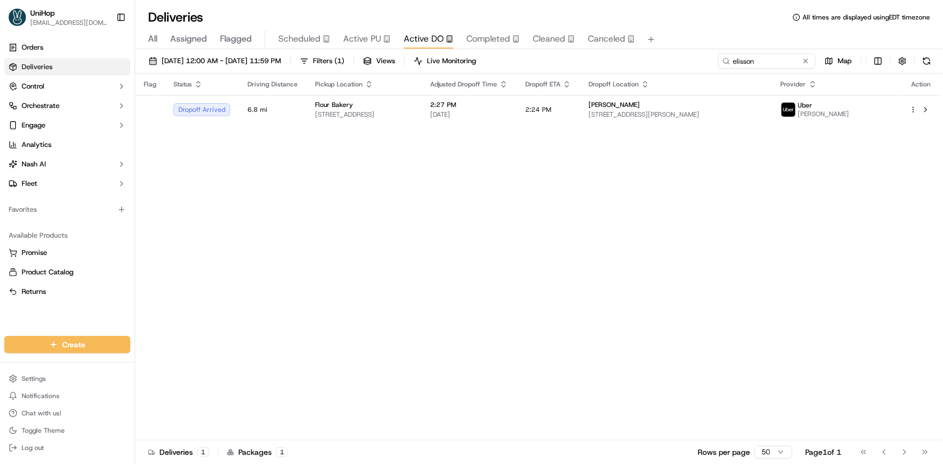
click at [362, 38] on span "Active PU" at bounding box center [362, 38] width 38 height 13
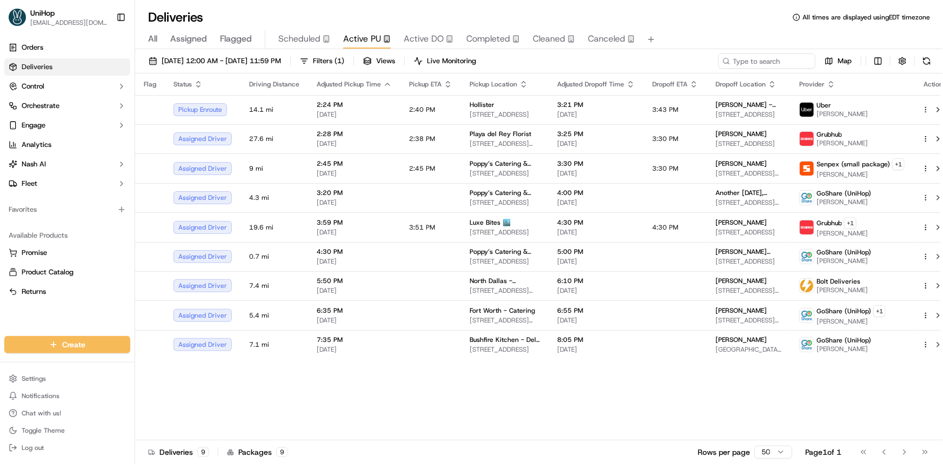
click at [246, 35] on span "Flagged" at bounding box center [236, 38] width 32 height 13
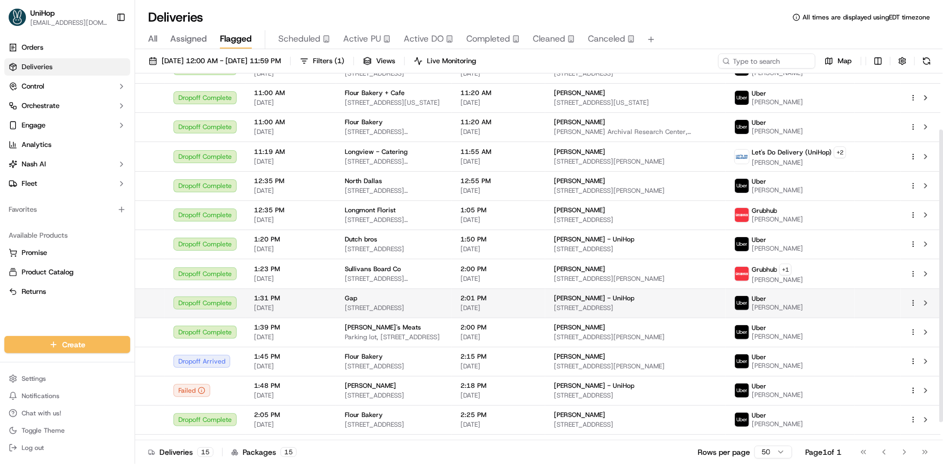
scroll to position [92, 0]
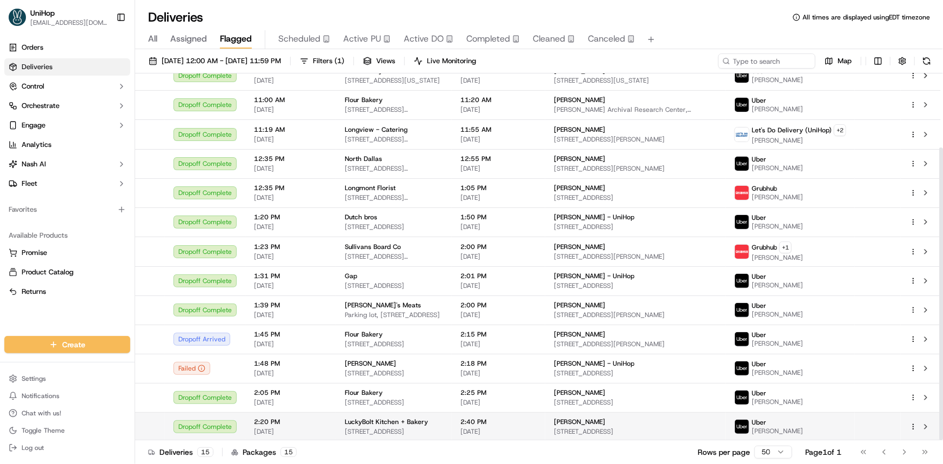
click at [443, 431] on span "10920 Roselle St, San Diego, CA 92121, USA" at bounding box center [394, 432] width 98 height 9
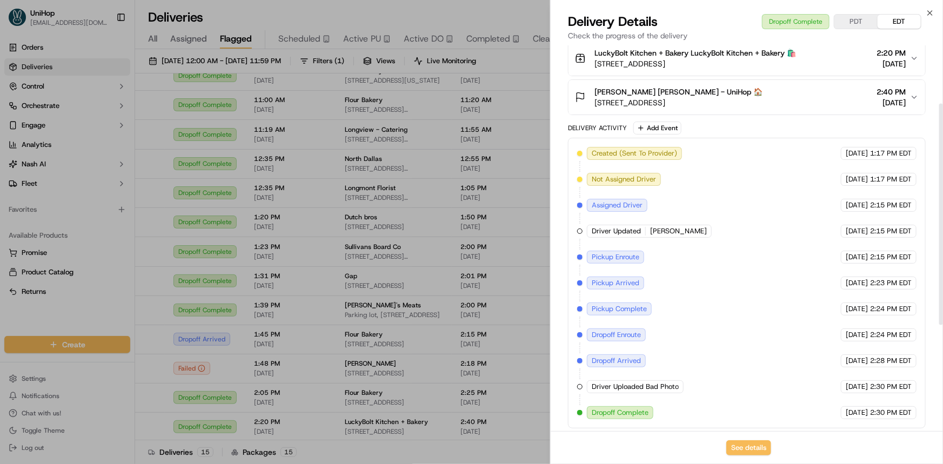
scroll to position [285, 0]
click at [761, 445] on button "See details" at bounding box center [749, 448] width 45 height 15
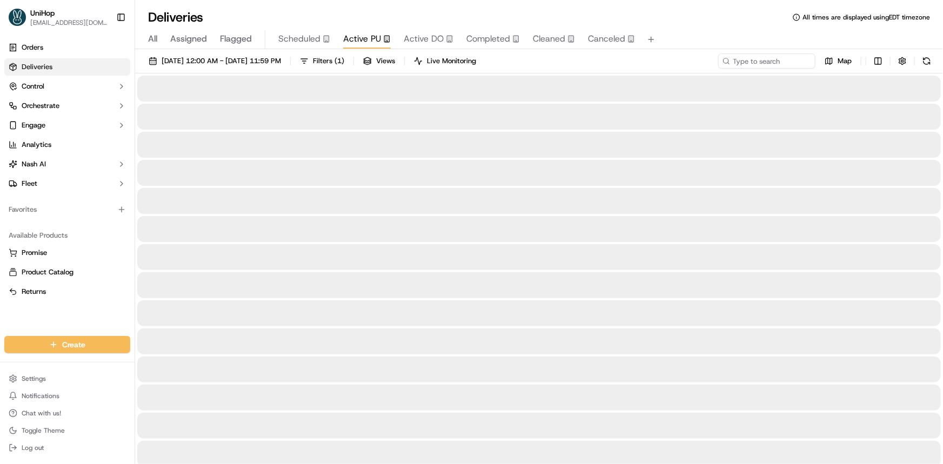
click at [378, 45] on span "Active PU" at bounding box center [362, 38] width 38 height 13
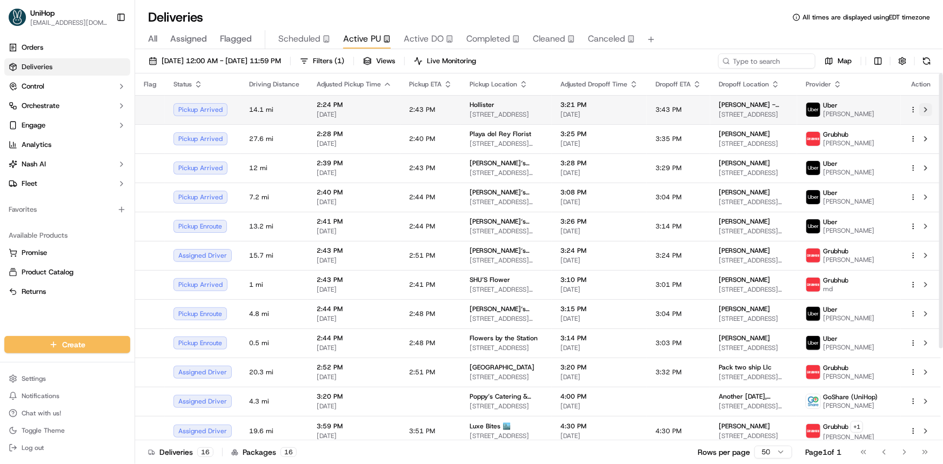
click at [928, 106] on button at bounding box center [926, 109] width 13 height 13
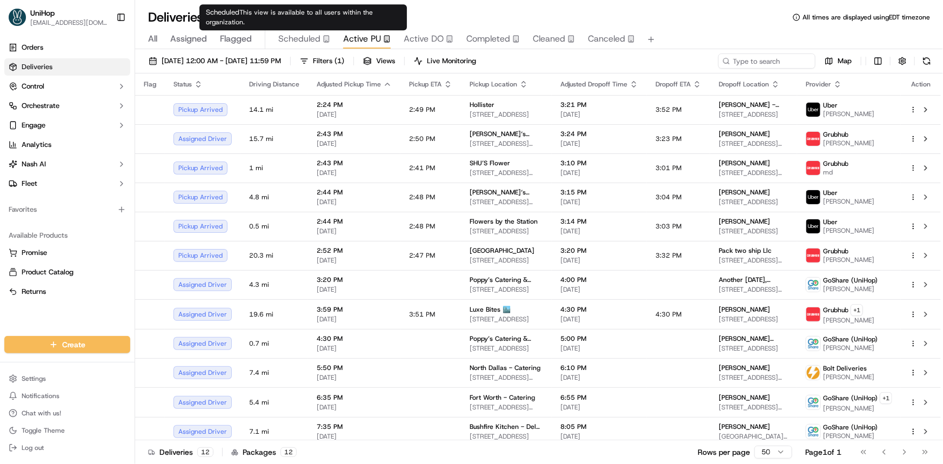
click at [241, 38] on span "Flagged" at bounding box center [236, 38] width 32 height 13
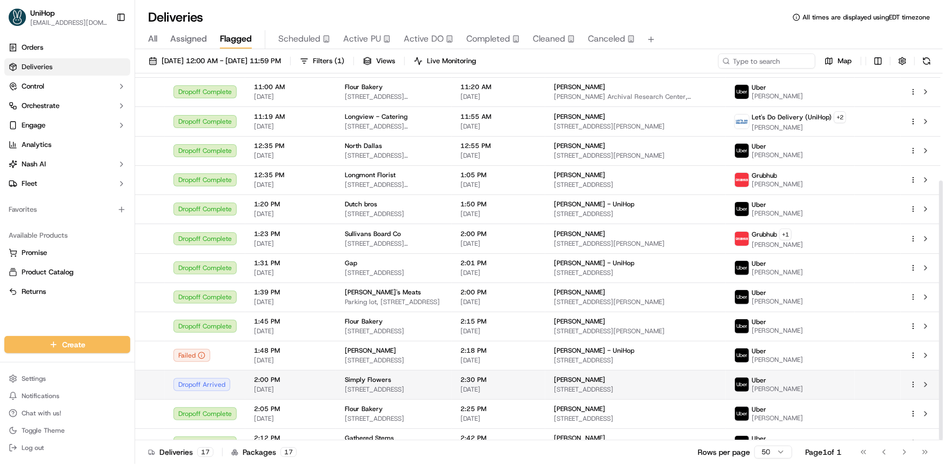
scroll to position [151, 0]
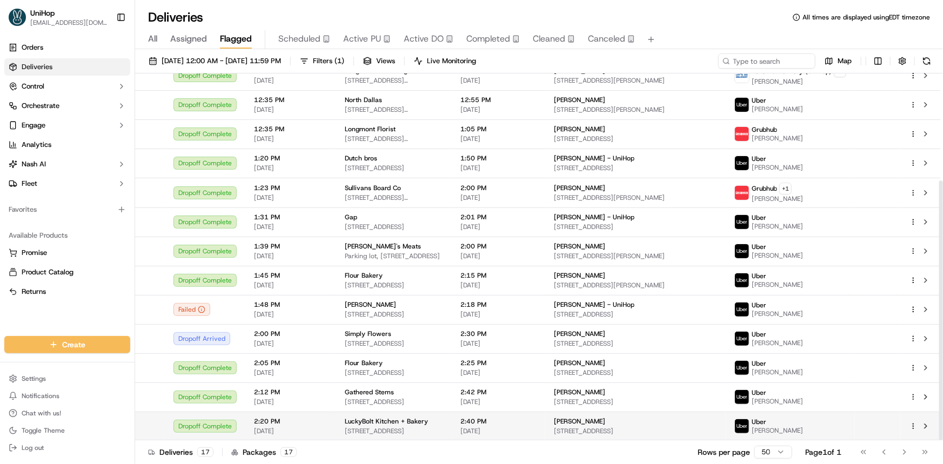
click at [433, 425] on div "LuckyBolt Kitchen + Bakery" at bounding box center [394, 421] width 98 height 9
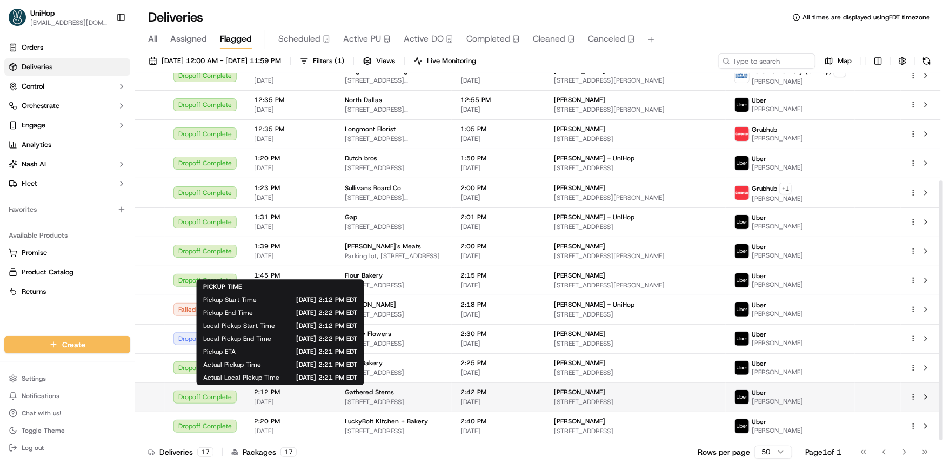
click at [367, 399] on span "13632 Old Dairy Rd, Herndon, VA 20171, USA" at bounding box center [394, 402] width 98 height 9
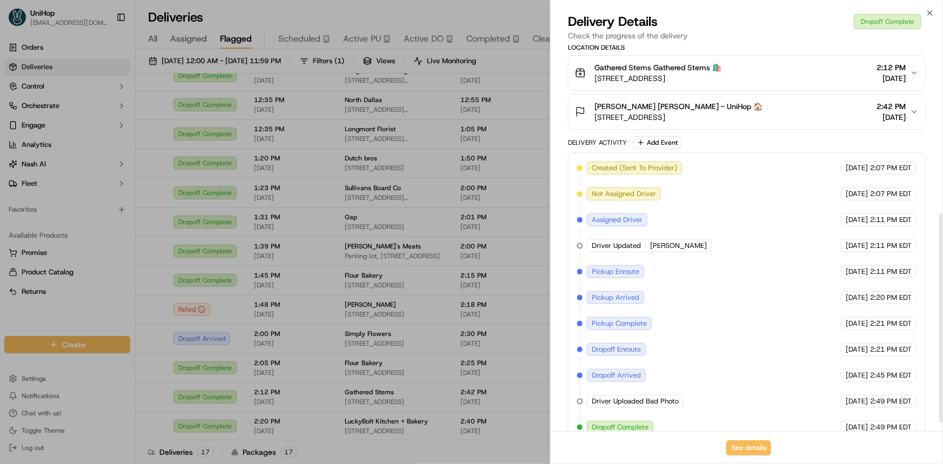
scroll to position [285, 0]
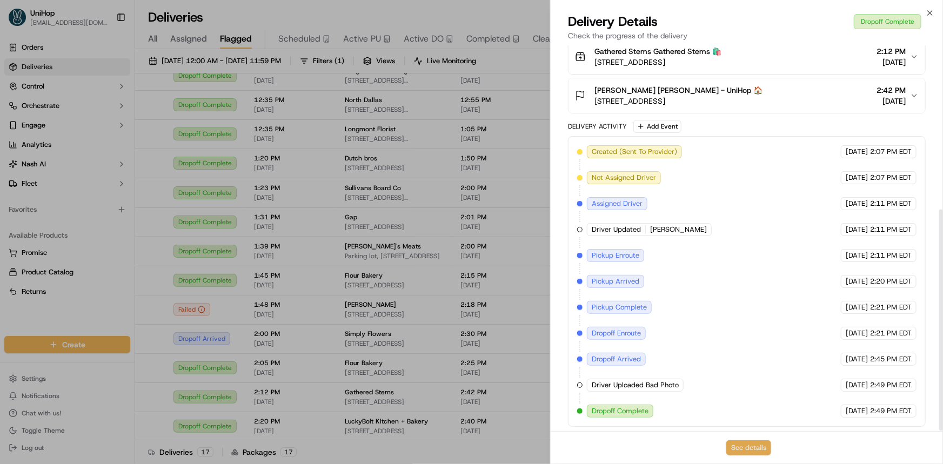
click at [750, 451] on button "See details" at bounding box center [749, 448] width 45 height 15
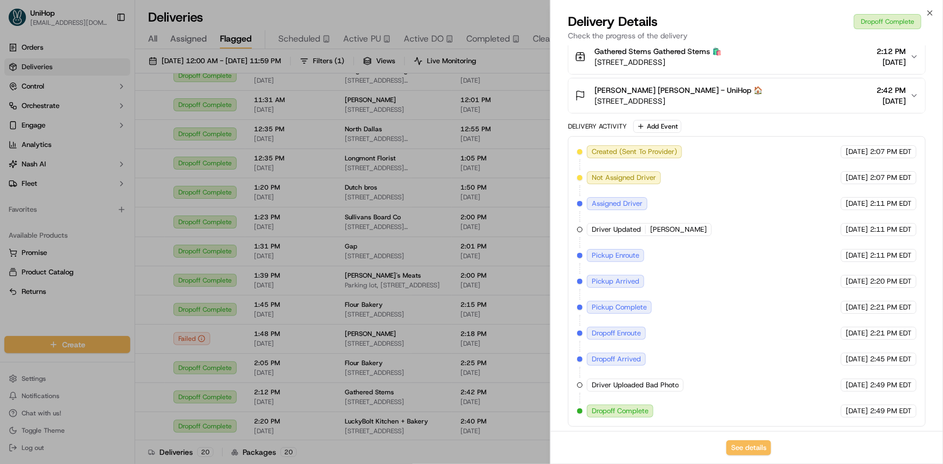
click at [357, 36] on span "Active PU" at bounding box center [362, 38] width 38 height 13
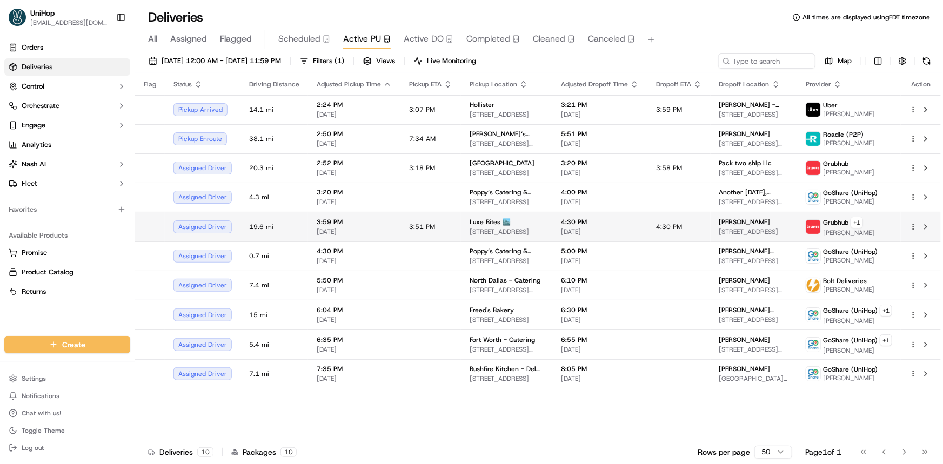
drag, startPoint x: 45, startPoint y: 315, endPoint x: 608, endPoint y: 231, distance: 568.6
click at [45, 315] on div "Orders Deliveries Control Orchestrate Engage Analytics [PERSON_NAME] Fleet Favo…" at bounding box center [67, 181] width 135 height 293
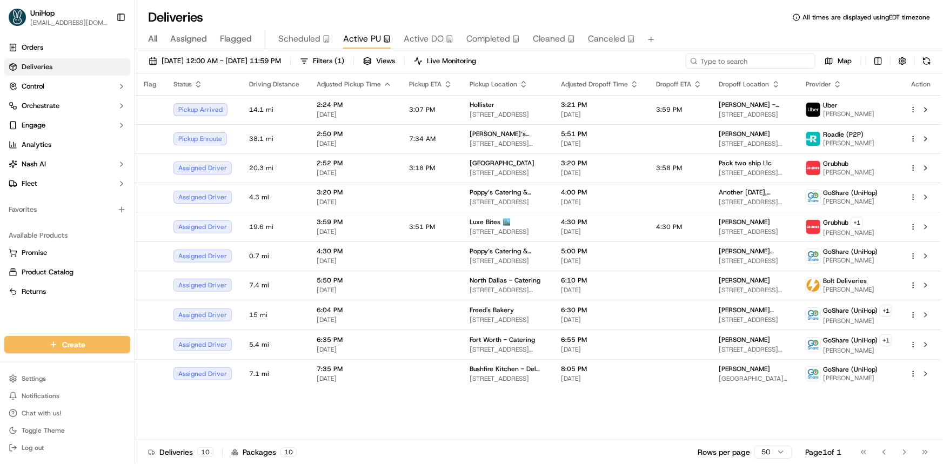
click at [752, 65] on input at bounding box center [751, 61] width 130 height 15
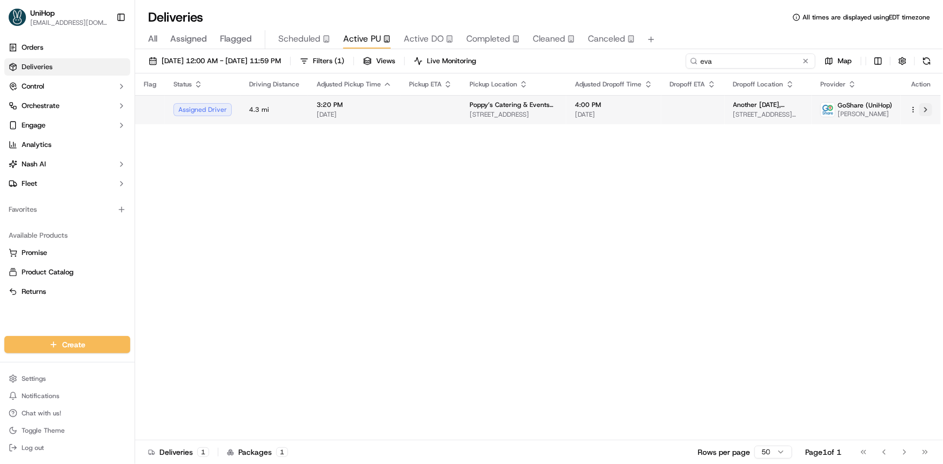
type input "eva"
click at [929, 110] on button at bounding box center [926, 109] width 13 height 13
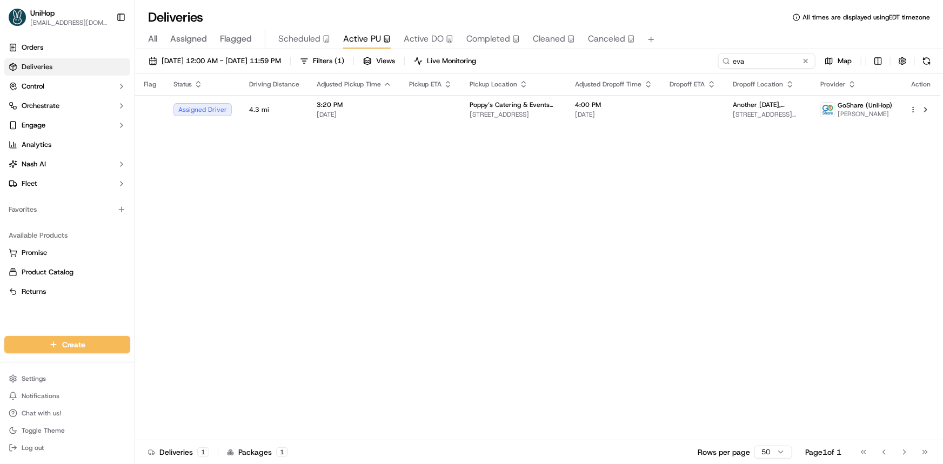
click at [416, 32] on body "UniHop dispatch@unihop.app Toggle Sidebar Orders Deliveries Control Orchestrate…" at bounding box center [471, 232] width 943 height 464
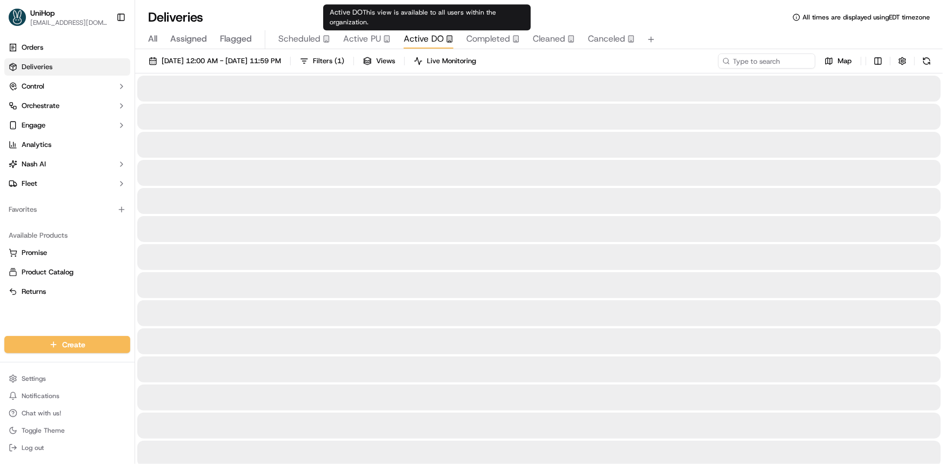
click at [366, 36] on span "Active PU" at bounding box center [362, 38] width 38 height 13
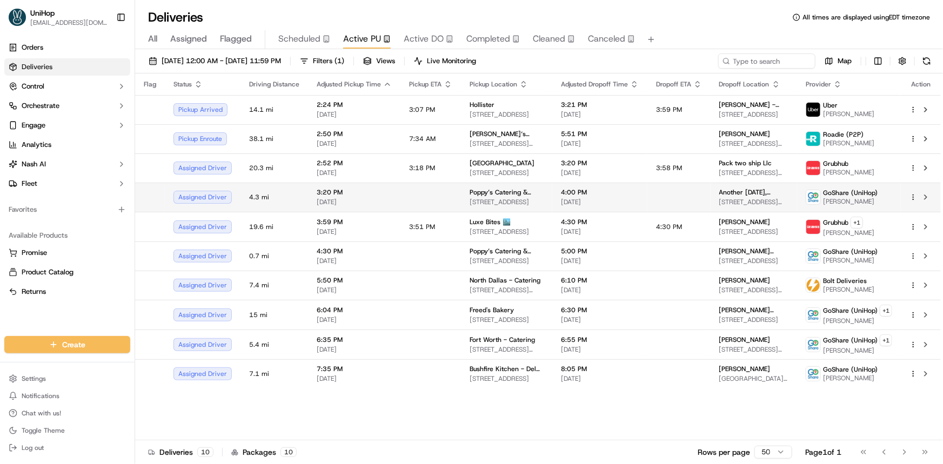
click at [38, 319] on div "Orders Deliveries Control Orchestrate Engage Analytics [PERSON_NAME] Fleet Favo…" at bounding box center [67, 181] width 135 height 293
click at [926, 194] on button at bounding box center [926, 197] width 13 height 13
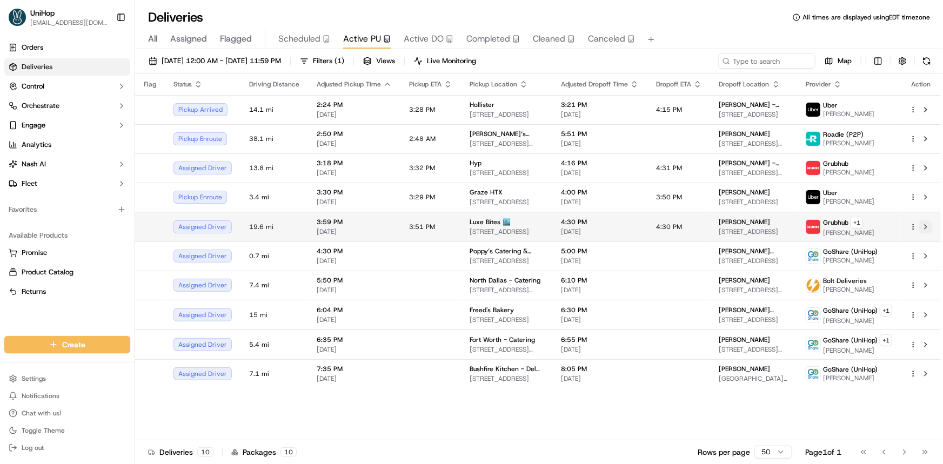
click at [928, 229] on button at bounding box center [926, 227] width 13 height 13
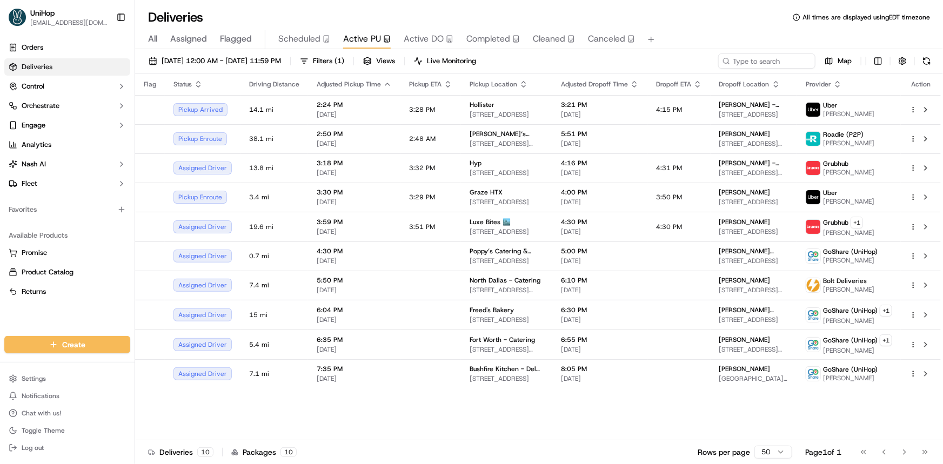
click at [502, 42] on span "Completed" at bounding box center [489, 38] width 44 height 13
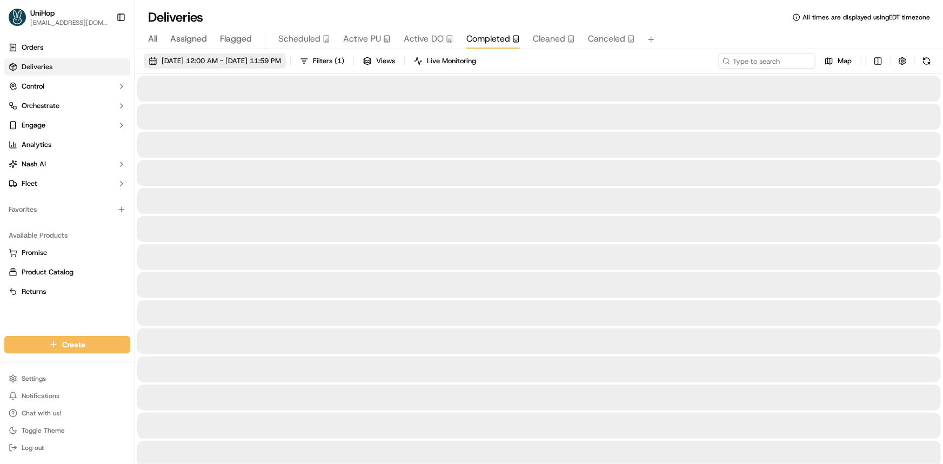
click at [281, 65] on span "Sep 17 2025 12:00 AM - Sep 17 2025 11:59 PM" at bounding box center [221, 61] width 119 height 10
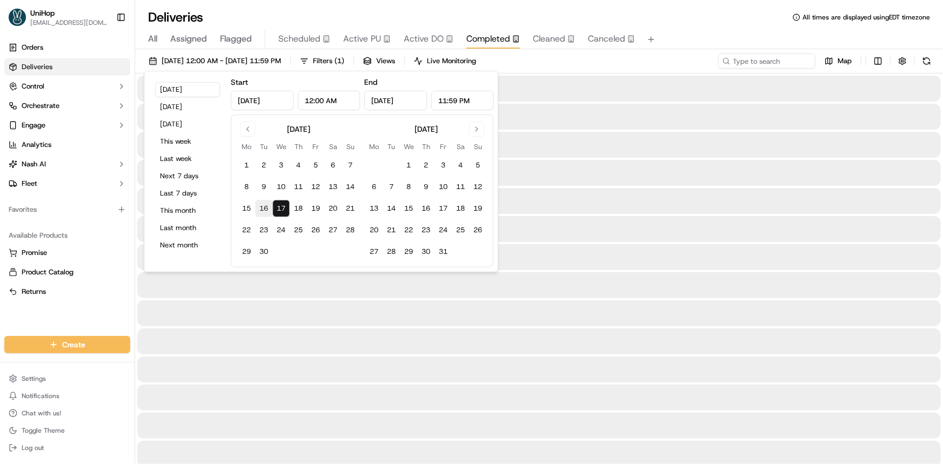
click at [267, 205] on button "16" at bounding box center [263, 208] width 17 height 17
type input "Sep 16, 2025"
click at [267, 205] on button "16" at bounding box center [263, 208] width 17 height 17
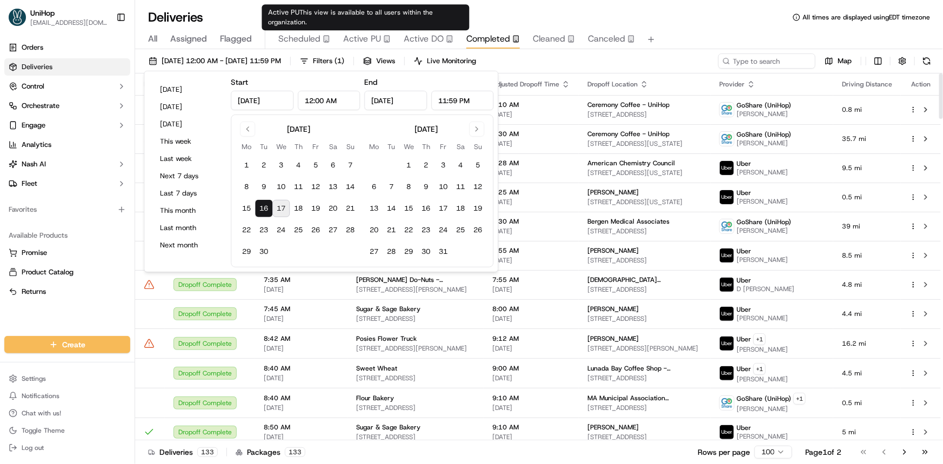
click at [352, 39] on span "Active PU" at bounding box center [362, 38] width 38 height 13
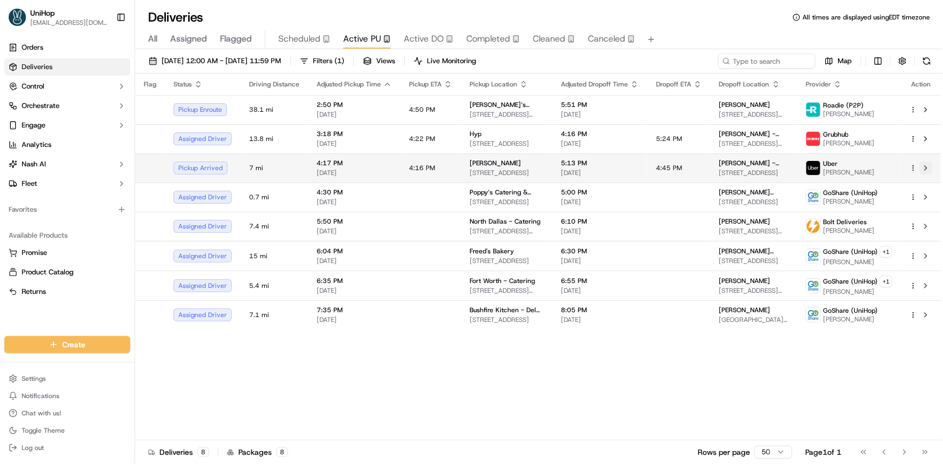
click at [927, 167] on button at bounding box center [926, 168] width 13 height 13
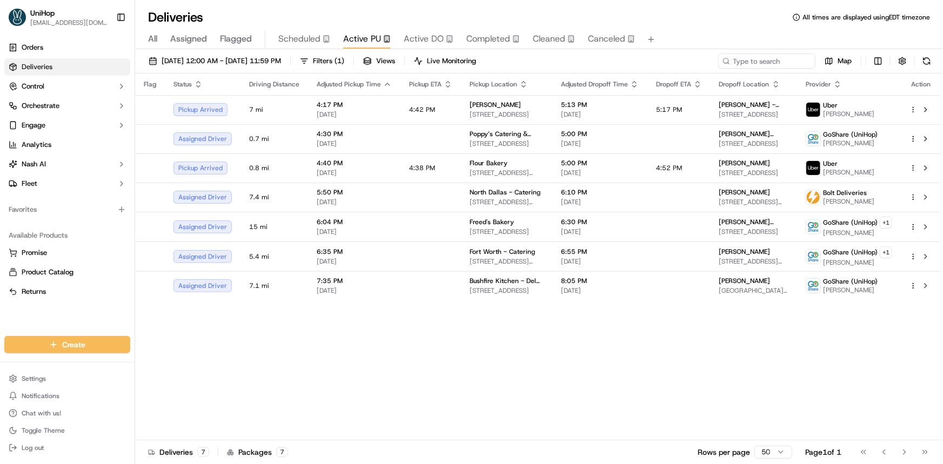
click at [28, 319] on div "Orders Deliveries Control Orchestrate Engage Analytics [PERSON_NAME] Fleet Favo…" at bounding box center [67, 181] width 135 height 293
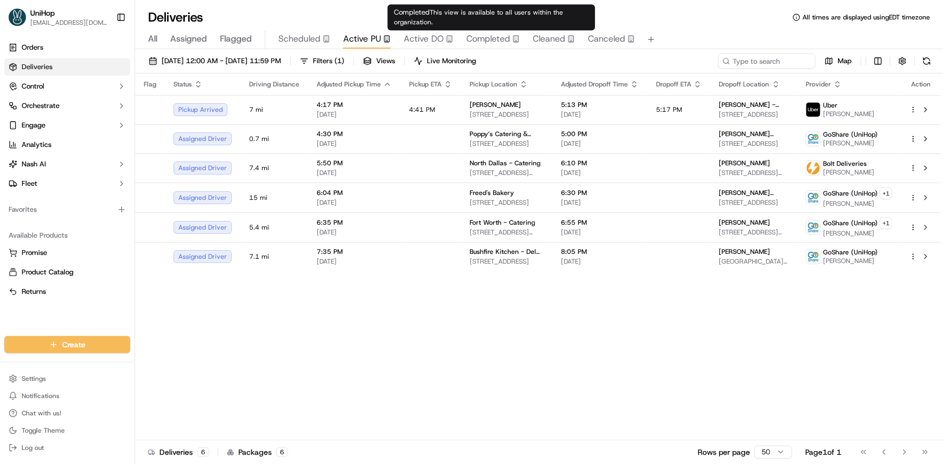
click at [495, 35] on span "Completed" at bounding box center [489, 38] width 44 height 13
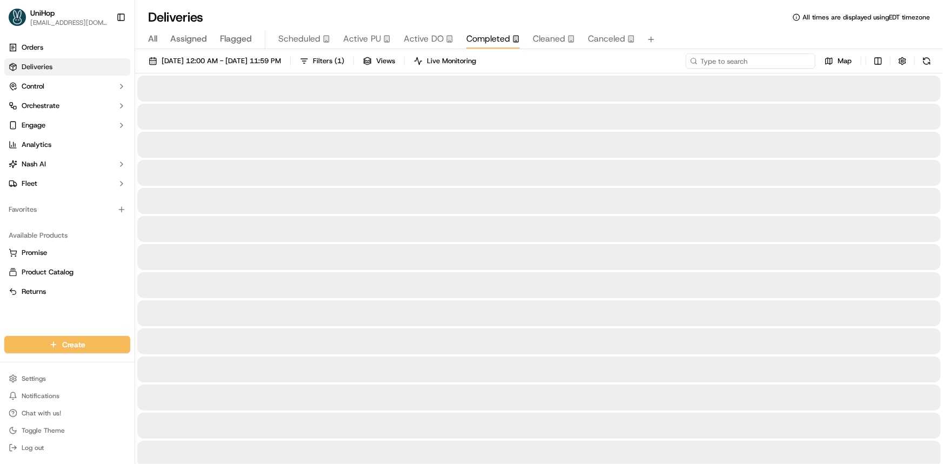
click at [750, 61] on input at bounding box center [751, 61] width 130 height 15
paste input "250 Granite St, Braintree, MA 02184, USA"
type input "250 Granite St, Braintree, MA 02184, USA"
click at [281, 59] on span "Sep 17 2025 12:00 AM - Sep 17 2025 11:59 PM" at bounding box center [221, 61] width 119 height 10
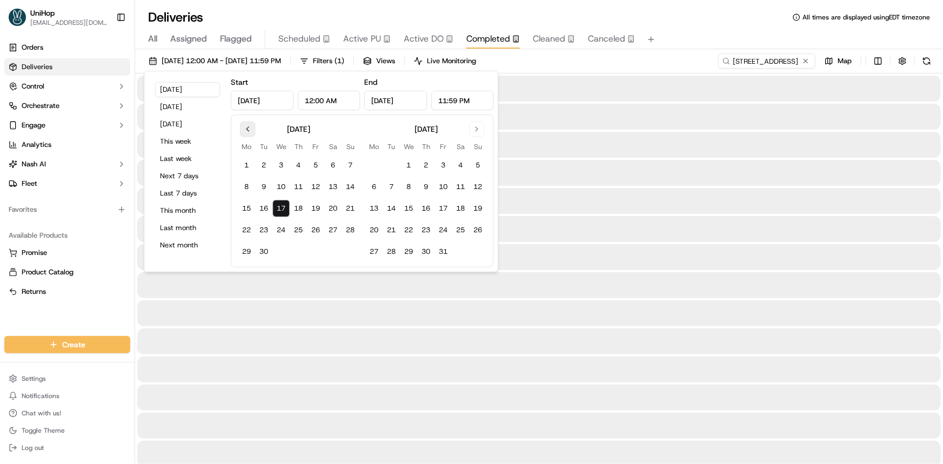
click at [255, 124] on div "September 2025" at bounding box center [298, 128] width 121 height 13
click at [245, 125] on button "Go to previous month" at bounding box center [247, 129] width 15 height 15
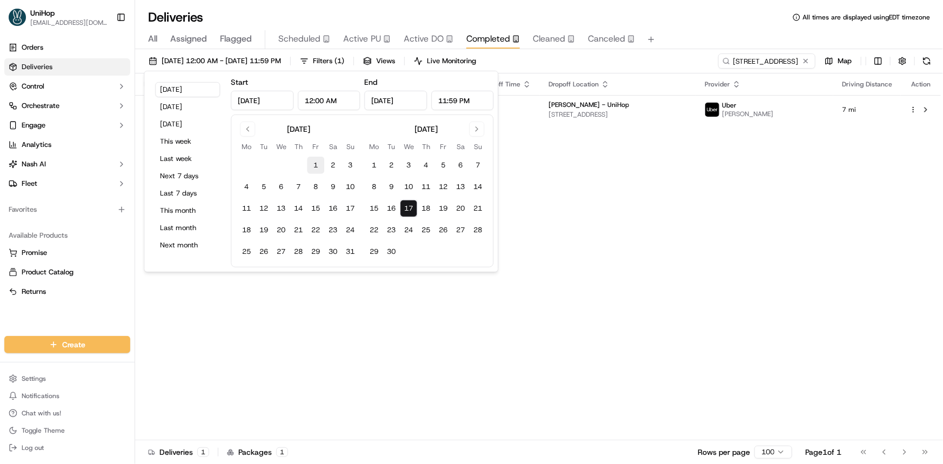
click at [314, 159] on button "1" at bounding box center [315, 165] width 17 height 17
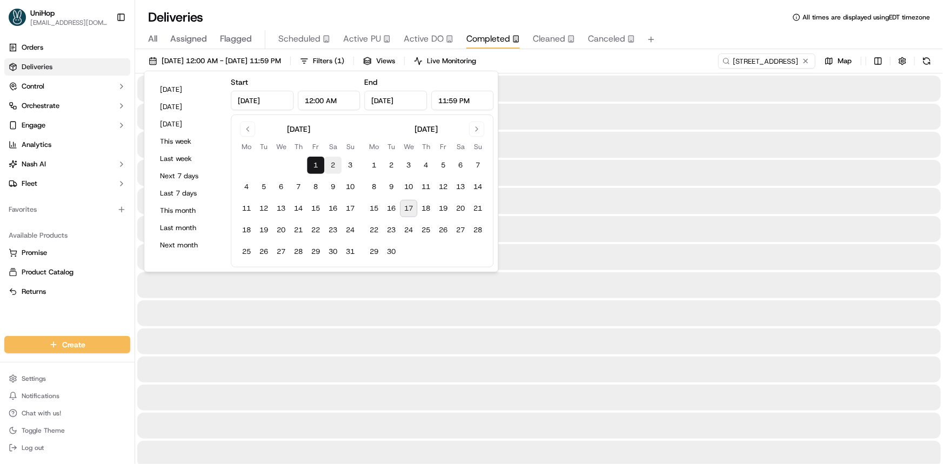
type input "Aug 1, 2025"
click at [394, 211] on button "16" at bounding box center [391, 208] width 17 height 17
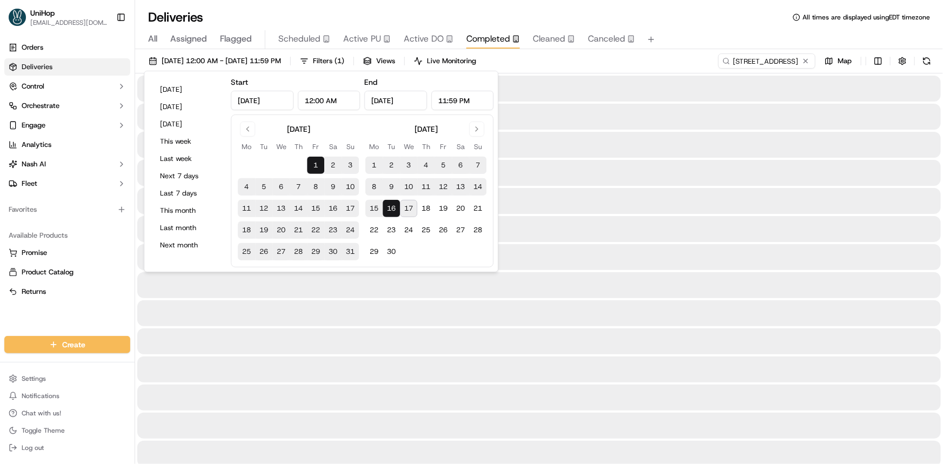
type input "Sep 16, 2025"
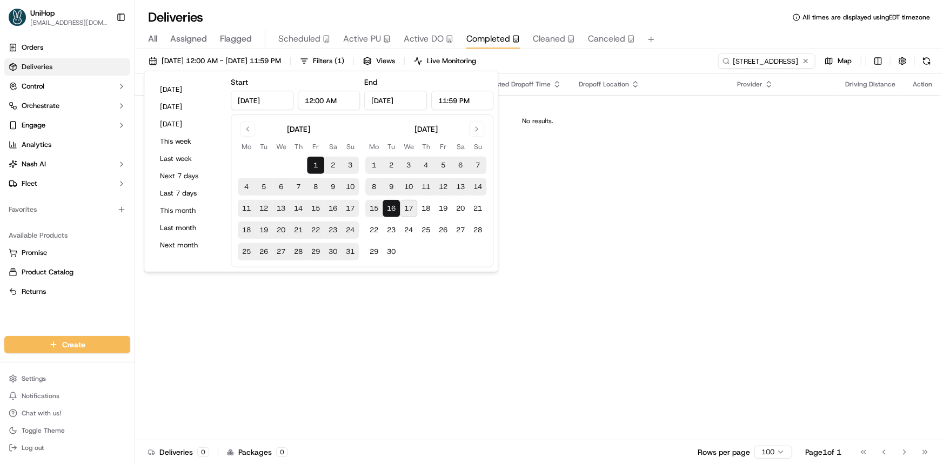
click at [410, 209] on button "17" at bounding box center [408, 208] width 17 height 17
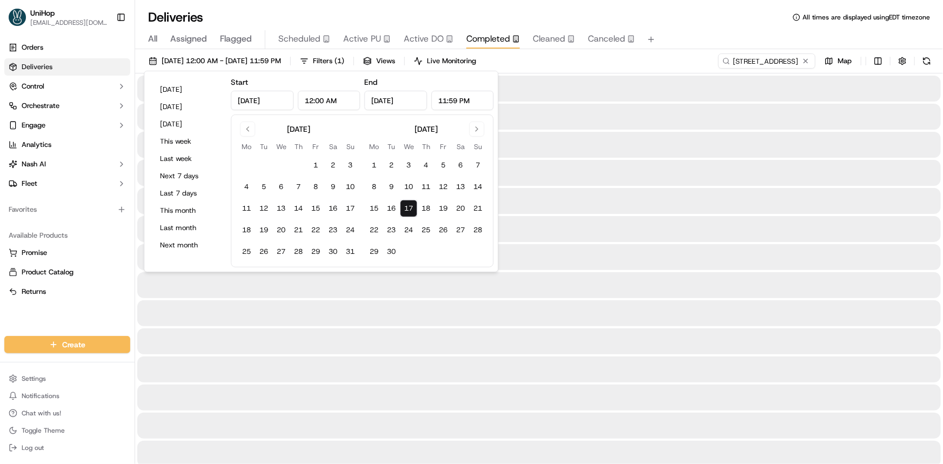
type input "Sep 17, 2025"
click at [318, 163] on button "1" at bounding box center [315, 165] width 17 height 17
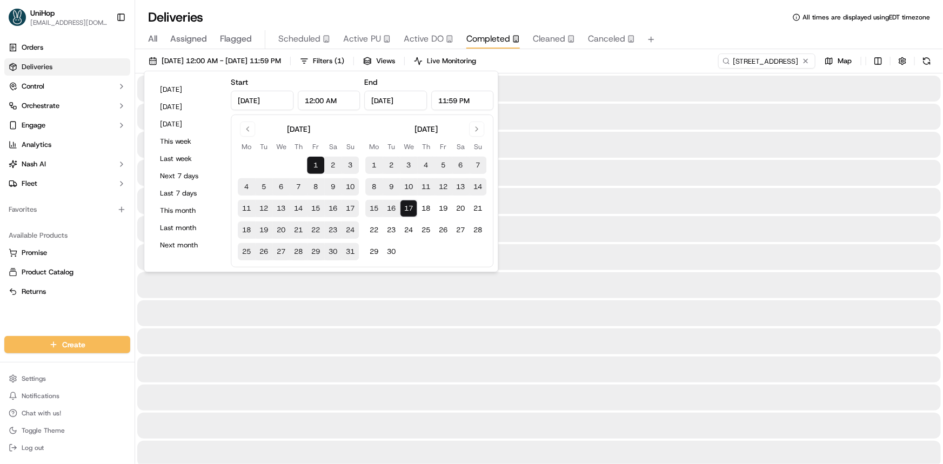
type input "Aug 1, 2025"
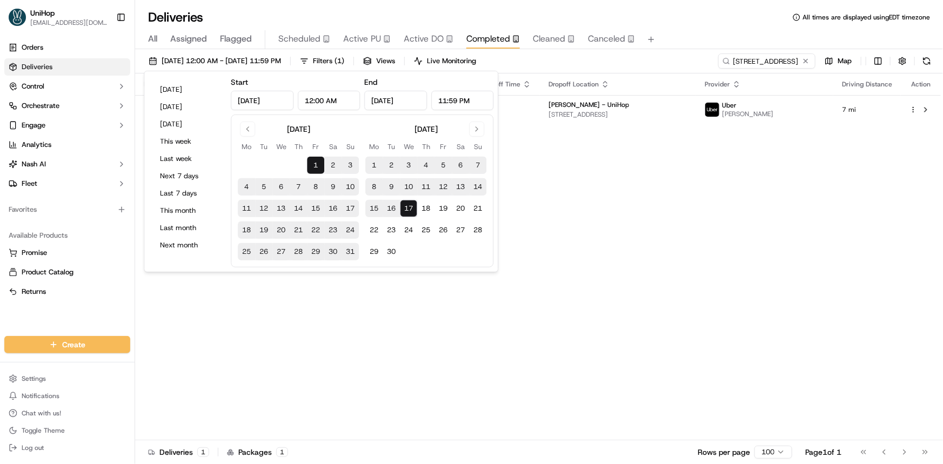
click at [724, 179] on div "Flag Status Adjusted Pickup Time Pickup Location Adjusted Dropoff Time Dropoff …" at bounding box center [538, 257] width 806 height 367
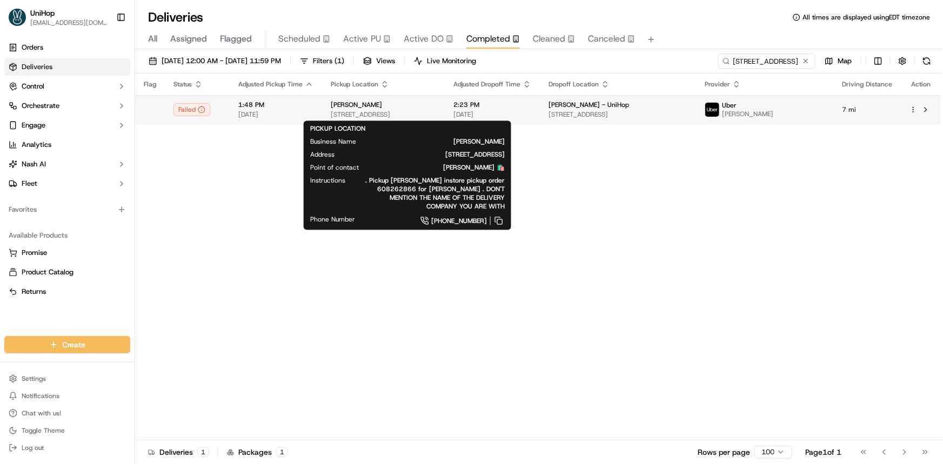
click at [433, 111] on span "250 Granite St, Braintree, MA 02184, USA" at bounding box center [383, 114] width 105 height 9
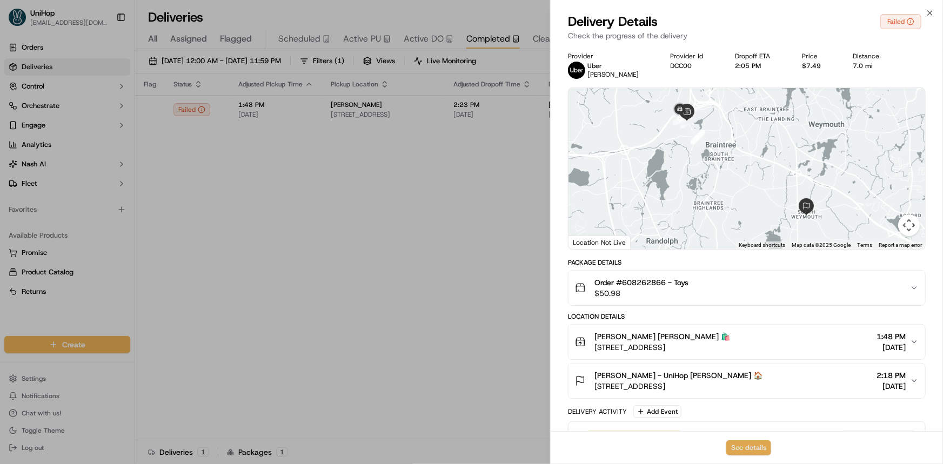
click at [741, 449] on button "See details" at bounding box center [749, 448] width 45 height 15
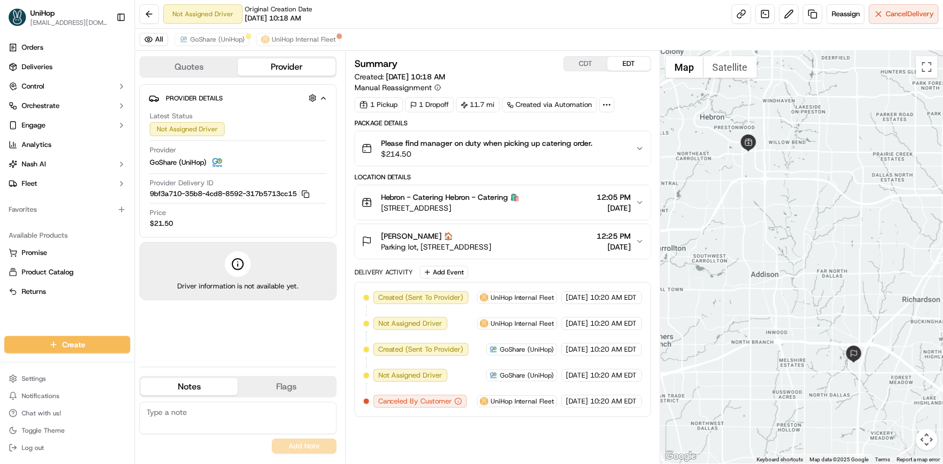
click at [216, 49] on div "All GoShare (UniHop) UniHop Internal Fleet" at bounding box center [539, 40] width 808 height 22
click at [228, 37] on span "GoShare (UniHop)" at bounding box center [217, 39] width 55 height 9
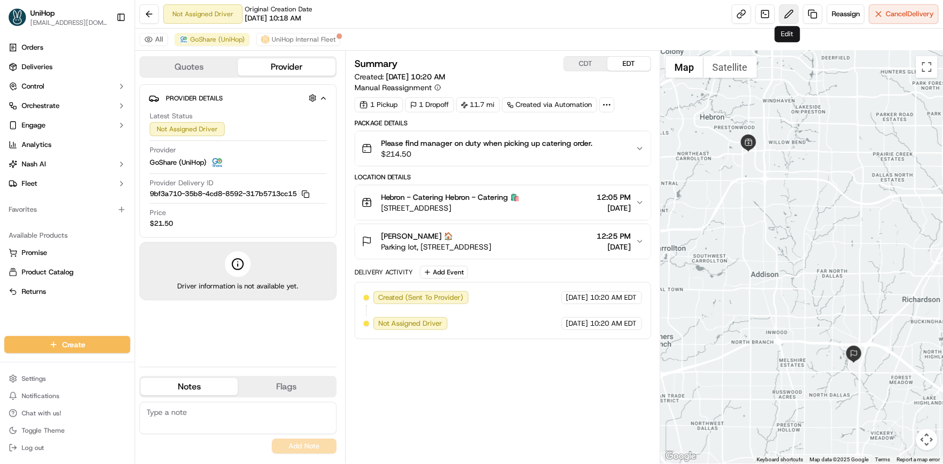
click at [786, 14] on button at bounding box center [789, 13] width 19 height 19
click at [11, 312] on div "Orders Deliveries Control Orchestrate Engage Analytics [PERSON_NAME] Fleet Favo…" at bounding box center [67, 181] width 135 height 293
click at [31, 320] on div "Orders Deliveries Control Orchestrate Engage Analytics [PERSON_NAME] Fleet Favo…" at bounding box center [67, 181] width 135 height 293
click at [790, 5] on button at bounding box center [789, 13] width 19 height 19
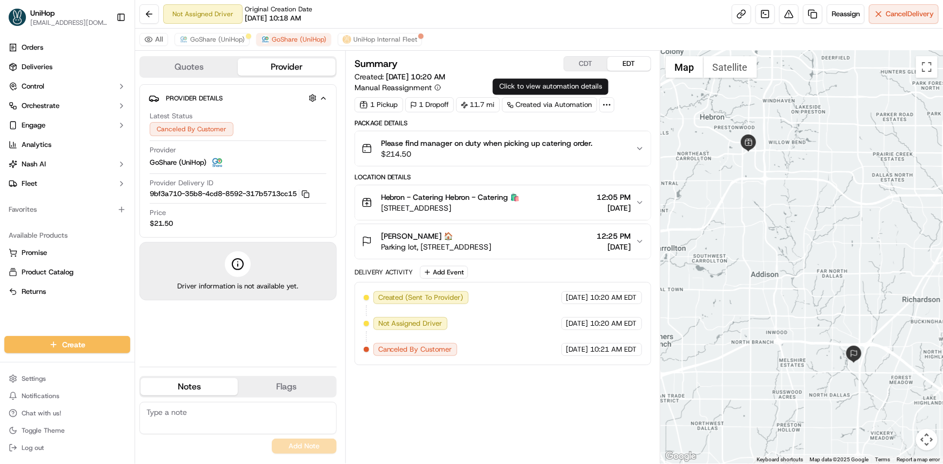
click at [583, 59] on button "CDT" at bounding box center [585, 64] width 43 height 14
click at [628, 65] on button "EDT" at bounding box center [629, 64] width 43 height 14
click at [222, 38] on span "GoShare (UniHop)" at bounding box center [217, 39] width 55 height 9
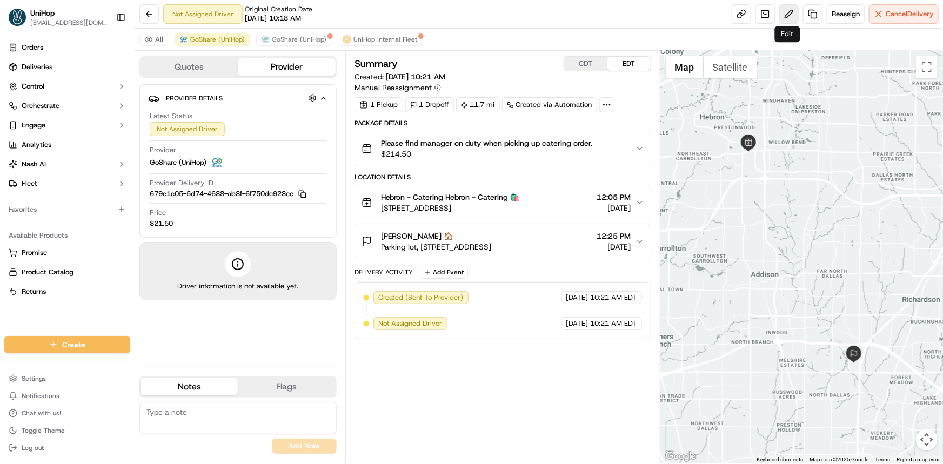
click at [784, 17] on button at bounding box center [789, 13] width 19 height 19
click at [839, 289] on div at bounding box center [802, 257] width 283 height 413
click at [575, 61] on button "CDT" at bounding box center [585, 64] width 43 height 14
click at [624, 65] on button "EDT" at bounding box center [629, 64] width 43 height 14
click at [49, 312] on div "Orders Deliveries Control Orchestrate Engage Analytics [PERSON_NAME] Fleet Favo…" at bounding box center [67, 181] width 135 height 293
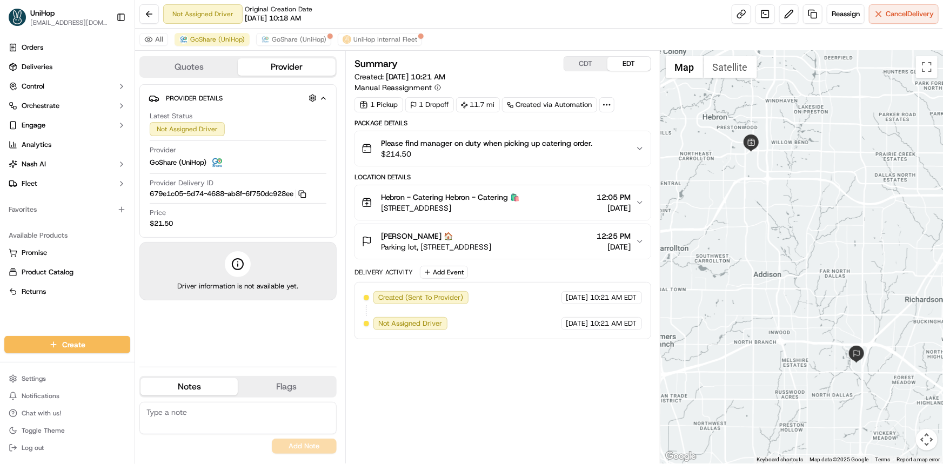
click at [595, 53] on div "Summary CDT EDT Created: [DATE] 10:21 AM Manual Reassignment 1 Pickup 1 Dropoff…" at bounding box center [502, 257] width 315 height 413
click at [588, 60] on button "CDT" at bounding box center [585, 64] width 43 height 14
click at [627, 64] on button "EDT" at bounding box center [629, 64] width 43 height 14
click at [11, 312] on div "Orders Deliveries Control Orchestrate Engage Analytics [PERSON_NAME] Fleet Favo…" at bounding box center [67, 181] width 135 height 293
copy span "Hebron"
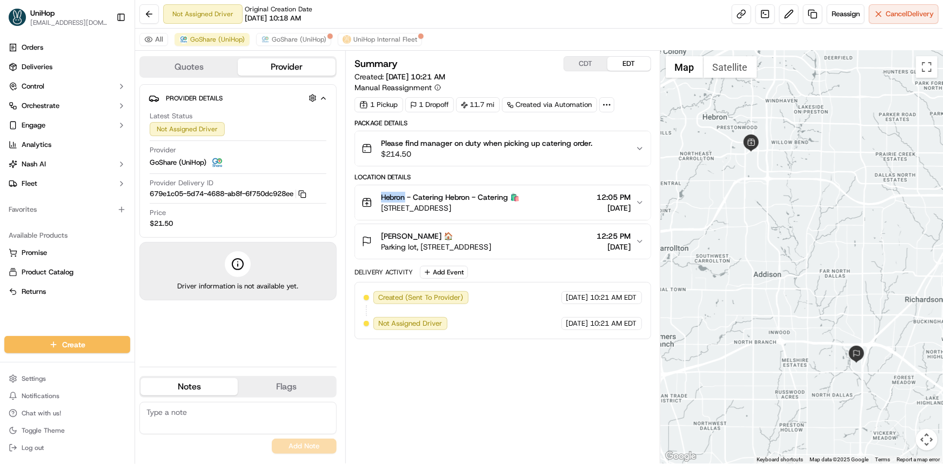
drag, startPoint x: 378, startPoint y: 192, endPoint x: 407, endPoint y: 198, distance: 29.2
click at [407, 198] on div "Hebron - Catering Hebron - Catering 🛍️ [STREET_ADDRESS]" at bounding box center [441, 203] width 158 height 22
click at [308, 39] on span "GoShare (UniHop)" at bounding box center [299, 39] width 55 height 9
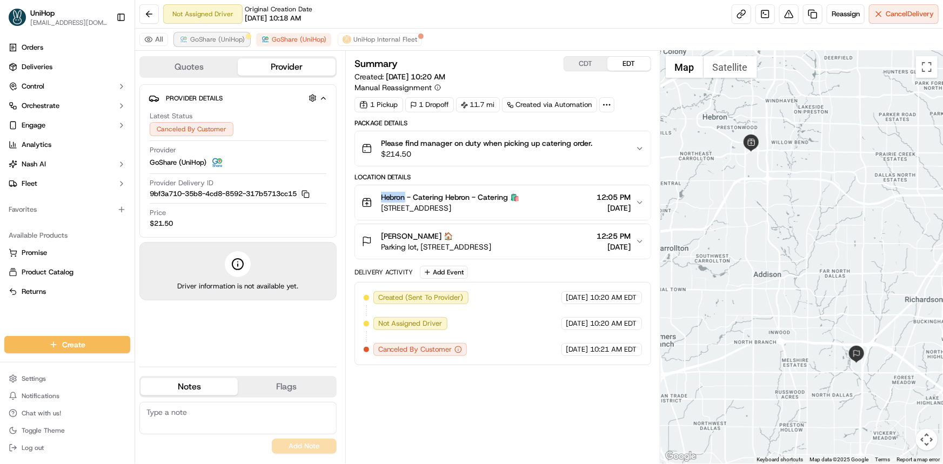
click at [212, 39] on span "GoShare (UniHop)" at bounding box center [217, 39] width 55 height 9
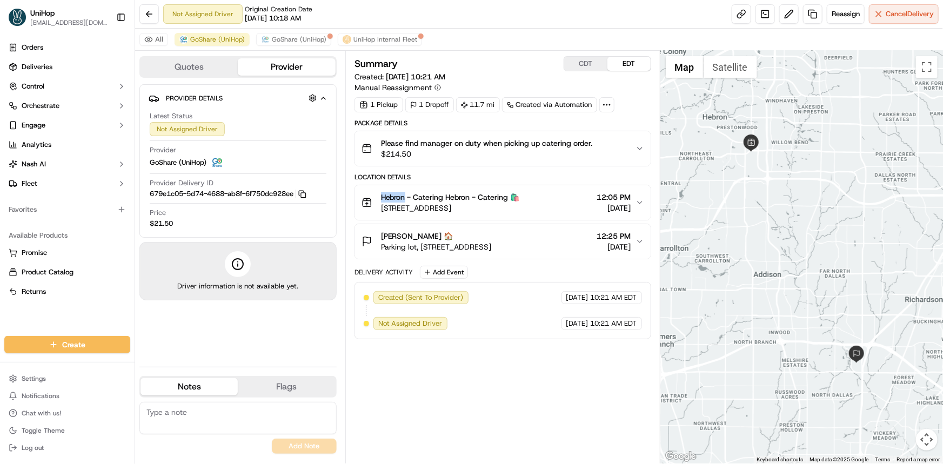
copy span "Hebron"
drag, startPoint x: 735, startPoint y: 246, endPoint x: 730, endPoint y: 237, distance: 10.2
click at [728, 240] on div at bounding box center [802, 257] width 283 height 413
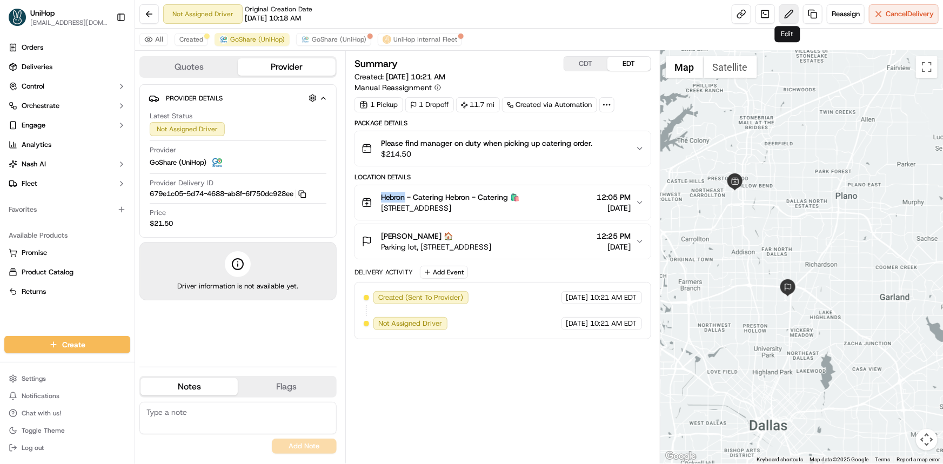
click at [783, 19] on button at bounding box center [789, 13] width 19 height 19
click at [775, 229] on div at bounding box center [802, 257] width 283 height 413
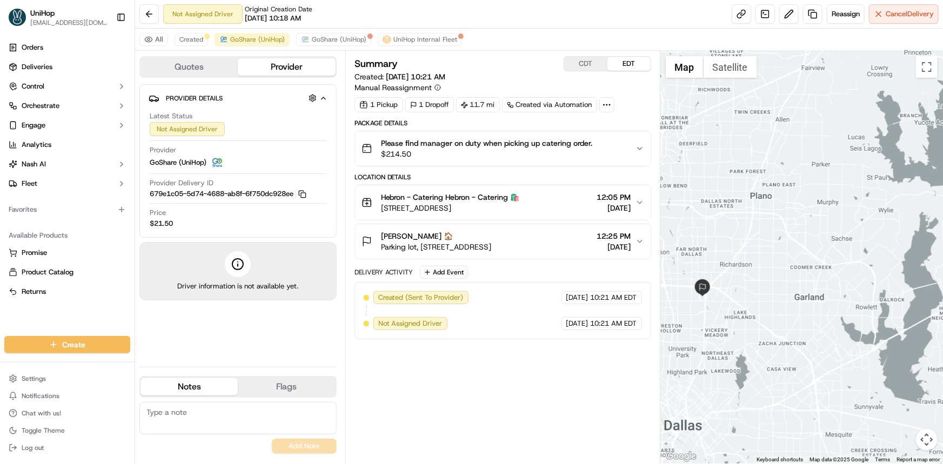
drag, startPoint x: 803, startPoint y: 272, endPoint x: 826, endPoint y: 265, distance: 23.4
click at [834, 260] on div at bounding box center [802, 257] width 283 height 413
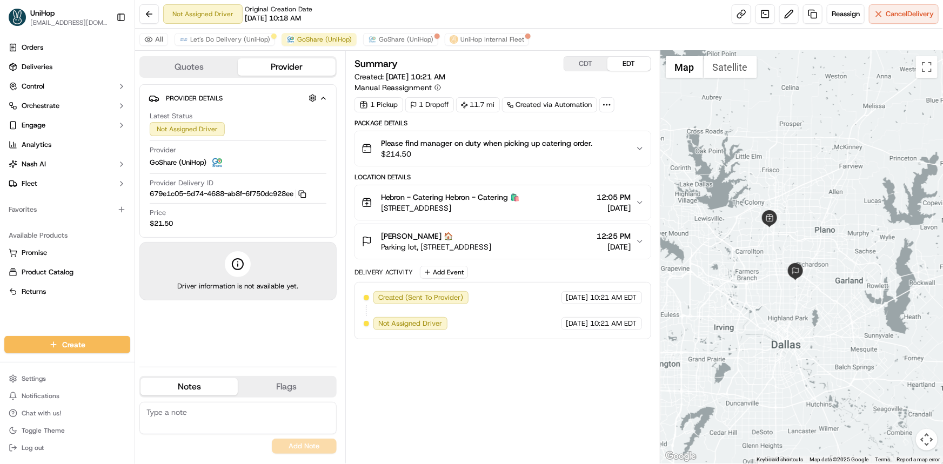
click at [587, 65] on button "CDT" at bounding box center [585, 64] width 43 height 14
drag, startPoint x: 590, startPoint y: 196, endPoint x: 631, endPoint y: 194, distance: 41.7
click at [631, 194] on span "11:05 AM" at bounding box center [614, 197] width 35 height 11
copy span "11:05 AM"
drag, startPoint x: 17, startPoint y: 311, endPoint x: 784, endPoint y: 203, distance: 774.1
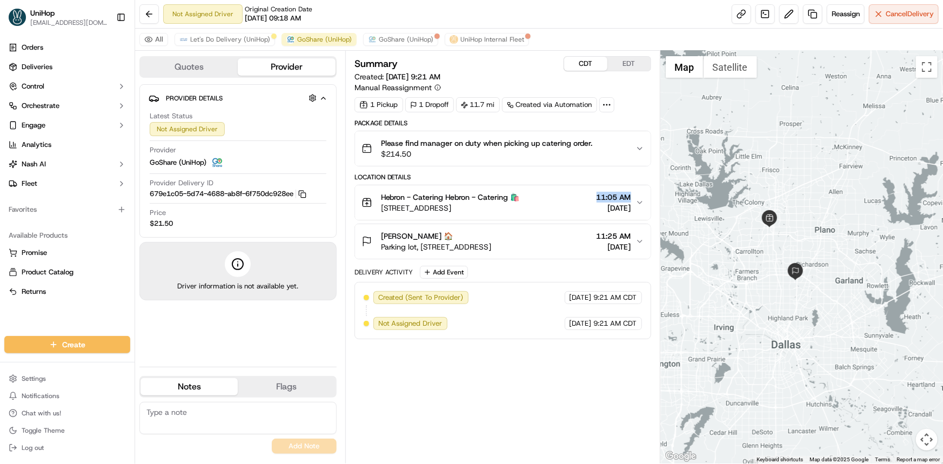
click at [19, 311] on div "Orders Deliveries Control Orchestrate Engage Analytics [PERSON_NAME] Fleet Favo…" at bounding box center [67, 181] width 135 height 293
click at [633, 59] on button "EDT" at bounding box center [629, 64] width 43 height 14
drag, startPoint x: 240, startPoint y: 45, endPoint x: 246, endPoint y: 41, distance: 7.5
click at [240, 45] on button "Let's Do Delivery (UniHop)" at bounding box center [225, 39] width 101 height 13
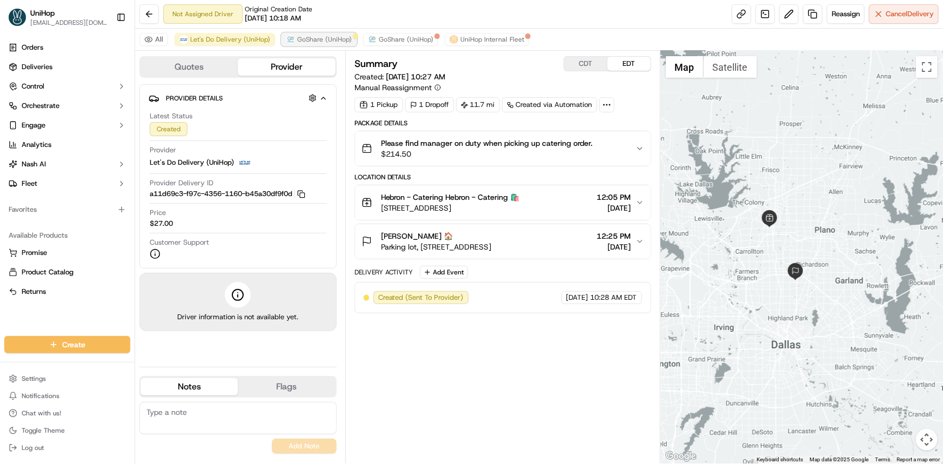
click at [287, 39] on img at bounding box center [291, 39] width 9 height 9
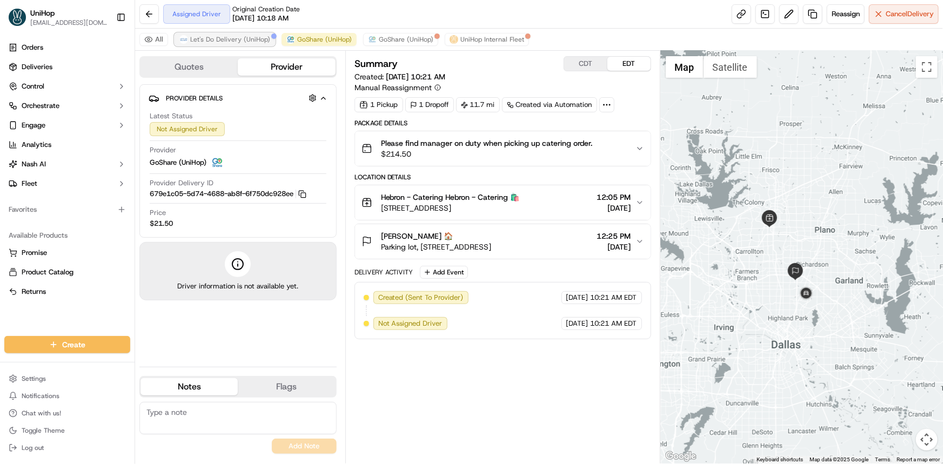
click at [236, 38] on span "Let's Do Delivery (UniHop)" at bounding box center [230, 39] width 80 height 9
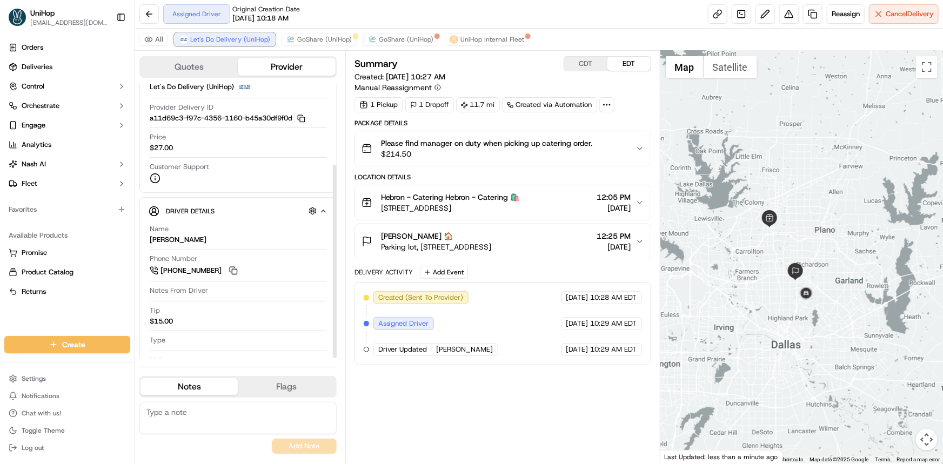
scroll to position [114, 0]
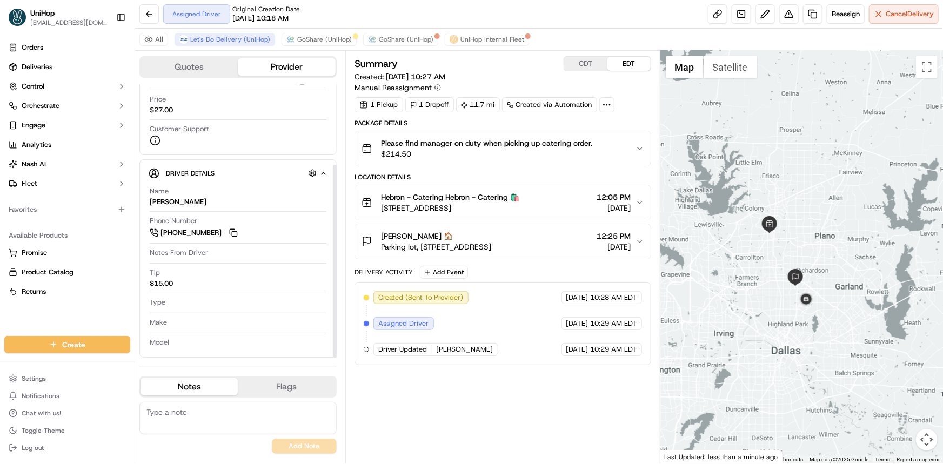
click at [828, 233] on div at bounding box center [802, 257] width 283 height 413
click at [820, 234] on div at bounding box center [802, 257] width 283 height 413
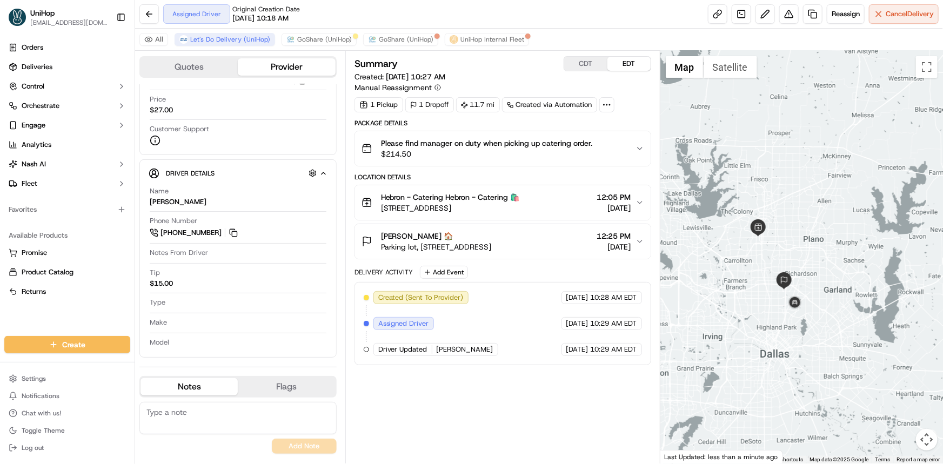
drag, startPoint x: 817, startPoint y: 234, endPoint x: 801, endPoint y: 229, distance: 17.1
click at [801, 229] on div at bounding box center [802, 257] width 283 height 413
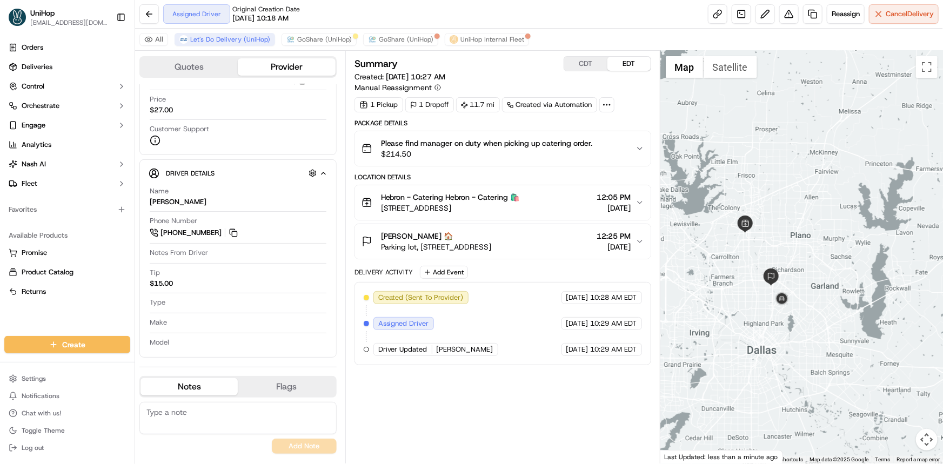
drag, startPoint x: 840, startPoint y: 247, endPoint x: 847, endPoint y: 231, distance: 16.9
click at [847, 233] on div at bounding box center [802, 257] width 283 height 413
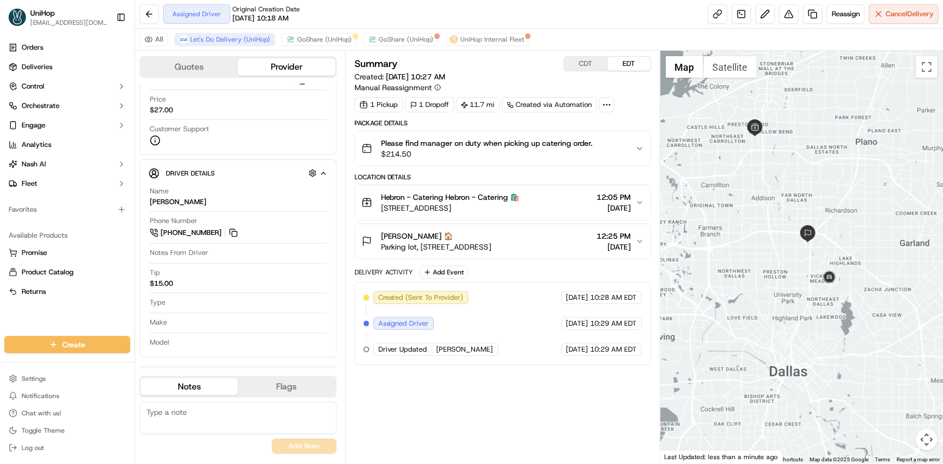
drag, startPoint x: 790, startPoint y: 270, endPoint x: 793, endPoint y: 279, distance: 9.1
click at [798, 277] on div at bounding box center [802, 257] width 283 height 413
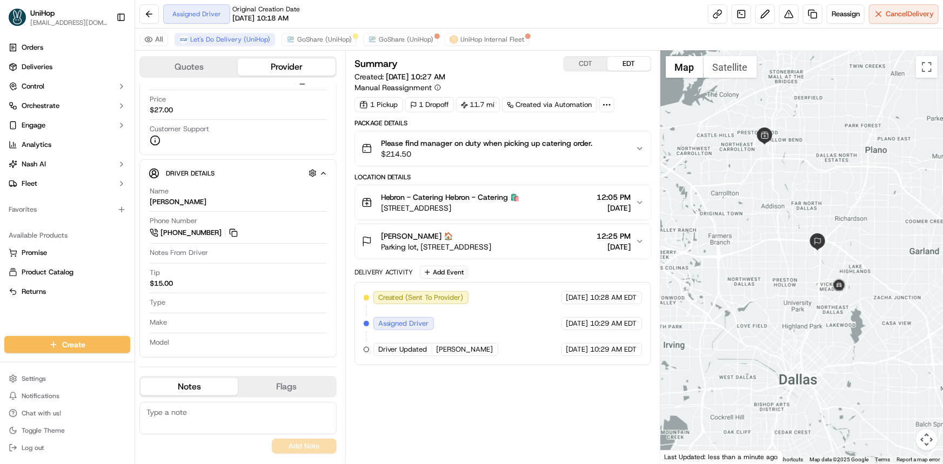
click at [46, 302] on div "Available Products Promise Product Catalog Returns" at bounding box center [67, 264] width 135 height 82
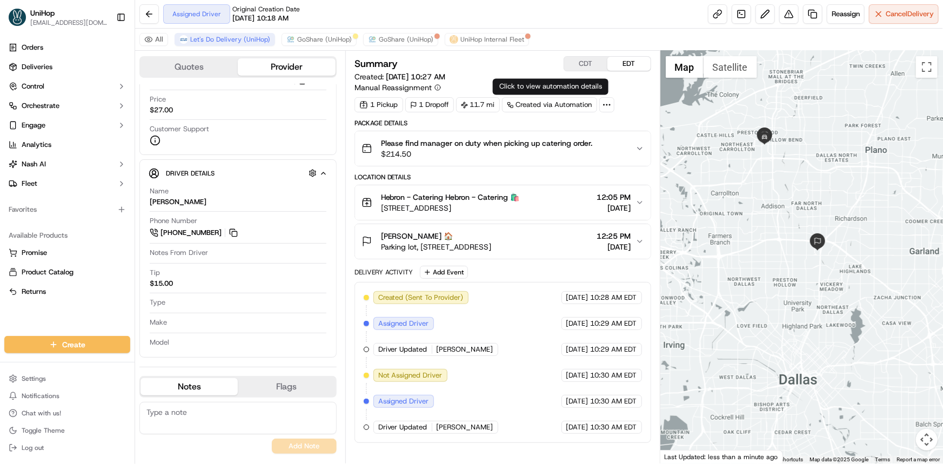
click at [582, 71] on div "Summary CDT EDT Created: [DATE] 10:27 AM Manual Reassignment" at bounding box center [503, 74] width 297 height 37
click at [586, 61] on button "CDT" at bounding box center [585, 64] width 43 height 14
drag, startPoint x: 594, startPoint y: 197, endPoint x: 631, endPoint y: 197, distance: 37.8
click at [631, 197] on span "11:05 AM" at bounding box center [614, 197] width 35 height 11
copy span "11:05 AM"
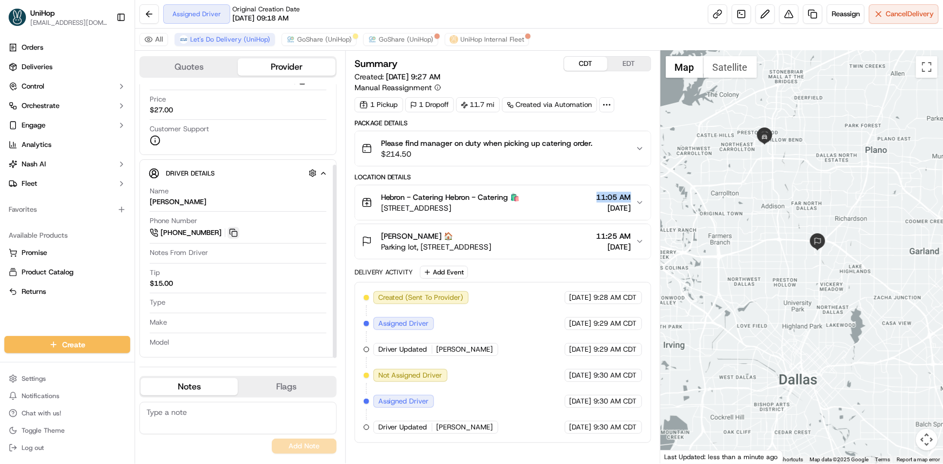
click at [234, 230] on button at bounding box center [234, 233] width 12 height 12
click at [45, 312] on div "Orders Deliveries Control Orchestrate Engage Analytics [PERSON_NAME] Fleet Favo…" at bounding box center [67, 181] width 135 height 293
drag, startPoint x: 597, startPoint y: 195, endPoint x: 634, endPoint y: 193, distance: 37.3
click at [634, 193] on div "Hebron - Catering Hebron - Catering 🛍️ 3450 E Hebron Pkwy, Carrollton, TX 75010…" at bounding box center [499, 203] width 274 height 22
copy span "11:05 AM"
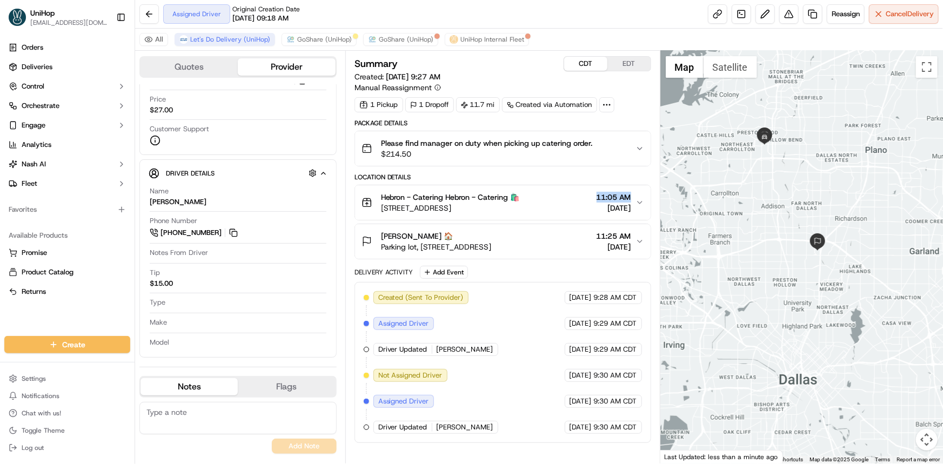
click at [67, 313] on div "Orders Deliveries Control Orchestrate Engage Analytics [PERSON_NAME] Fleet Favo…" at bounding box center [67, 181] width 135 height 293
click at [327, 35] on span "GoShare (UniHop)" at bounding box center [324, 39] width 55 height 9
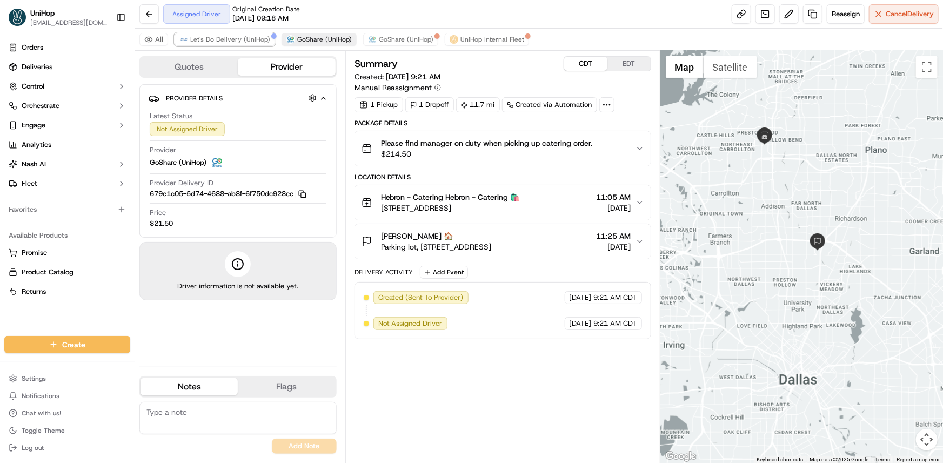
click at [224, 41] on span "Let's Do Delivery (UniHop)" at bounding box center [230, 39] width 80 height 9
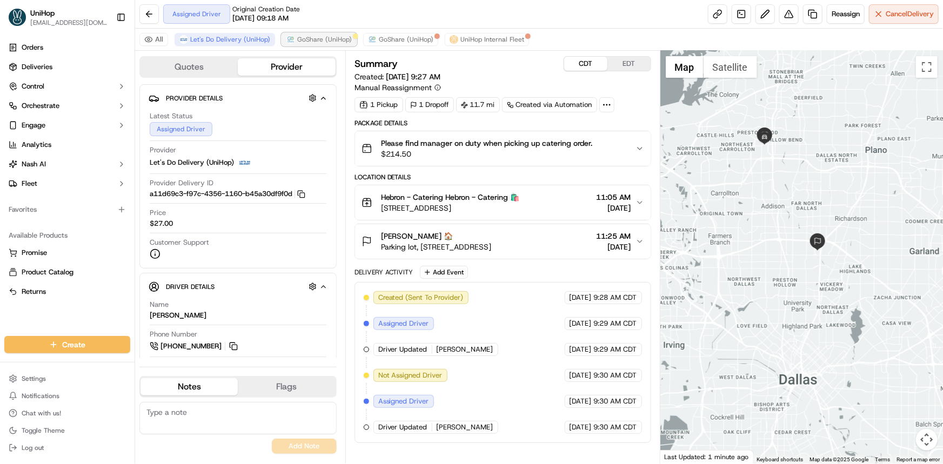
click at [316, 39] on span "GoShare (UniHop)" at bounding box center [324, 39] width 55 height 9
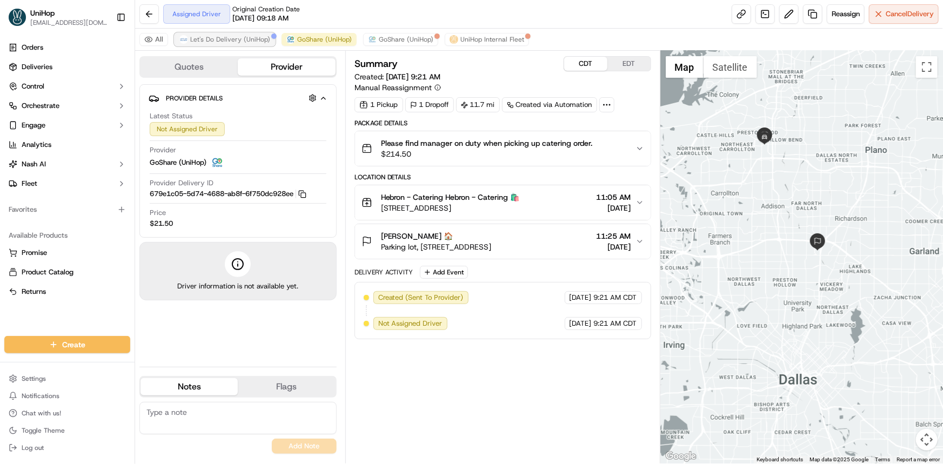
click at [248, 42] on span "Let's Do Delivery (UniHop)" at bounding box center [230, 39] width 80 height 9
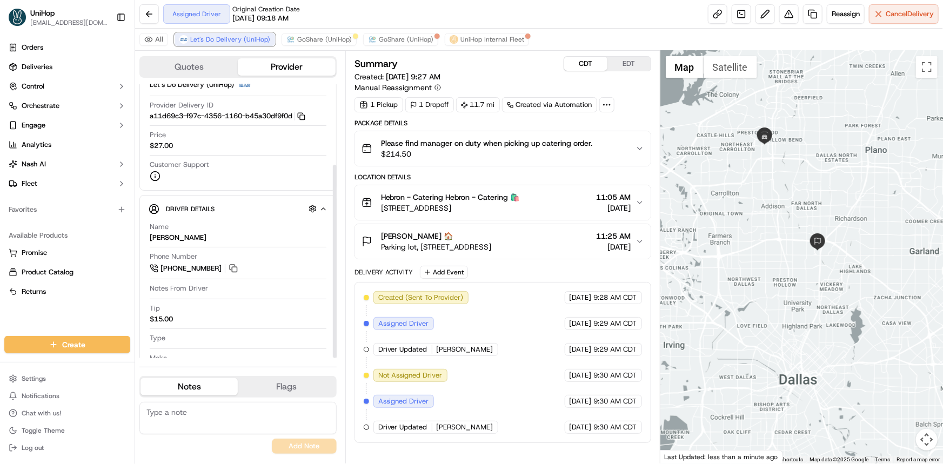
scroll to position [114, 0]
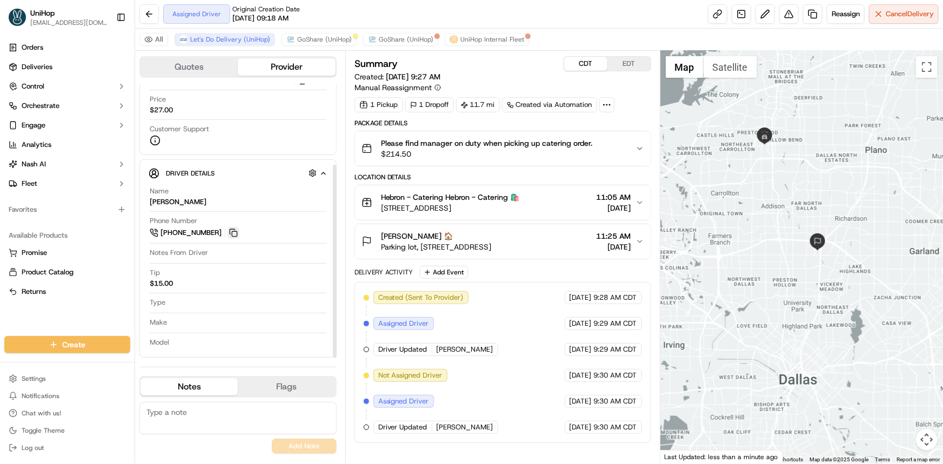
click at [233, 227] on button at bounding box center [234, 233] width 12 height 12
click at [38, 318] on div "Orders Deliveries Control Orchestrate Engage Analytics [PERSON_NAME] Fleet Favo…" at bounding box center [67, 181] width 135 height 293
click at [32, 320] on div "Orders Deliveries Control Orchestrate Engage Analytics [PERSON_NAME] Fleet Favo…" at bounding box center [67, 181] width 135 height 293
click at [6, 323] on div "Orders Deliveries Control Orchestrate Engage Analytics [PERSON_NAME] Fleet Favo…" at bounding box center [67, 181] width 135 height 293
drag, startPoint x: 743, startPoint y: 169, endPoint x: 657, endPoint y: 148, distance: 89.0
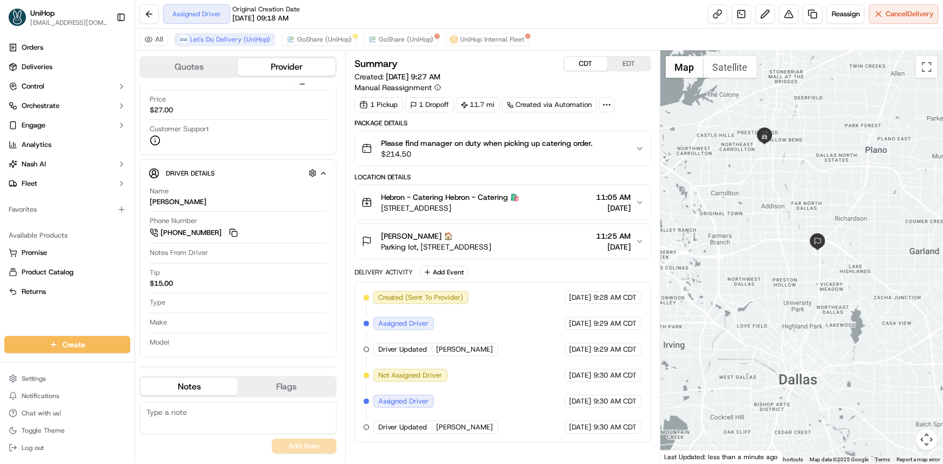
click at [737, 168] on div at bounding box center [802, 257] width 283 height 413
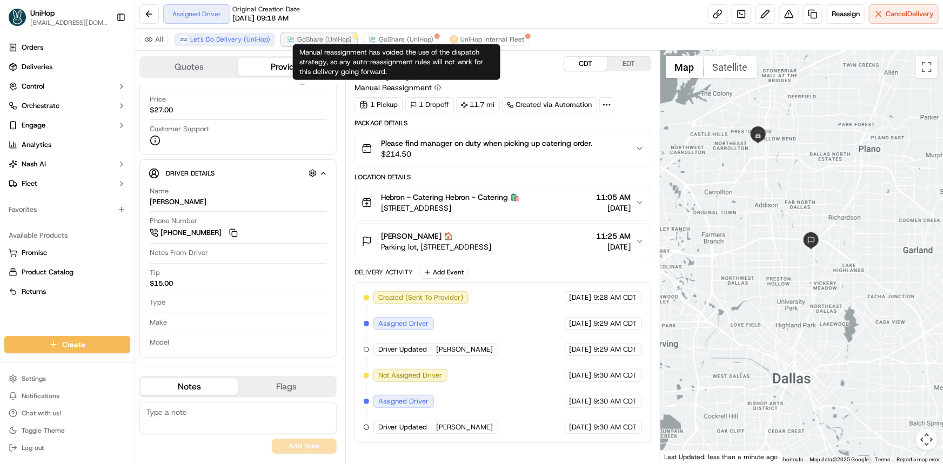
click at [320, 42] on span "GoShare (UniHop)" at bounding box center [324, 39] width 55 height 9
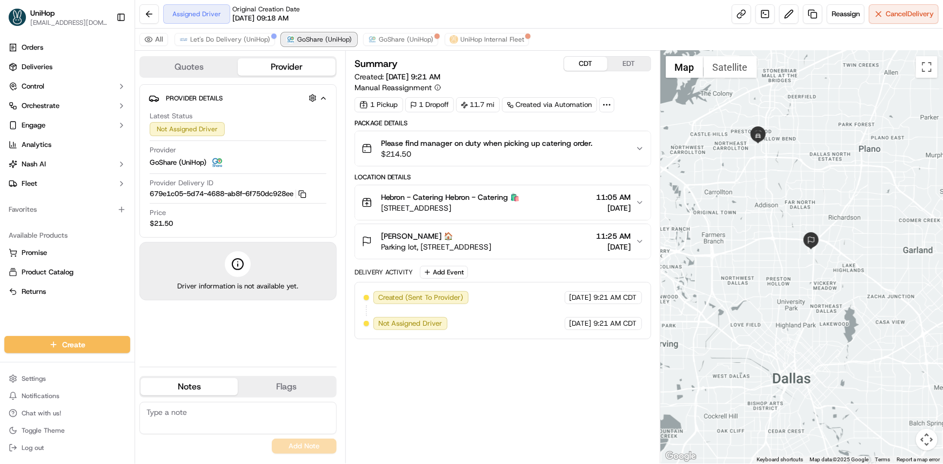
scroll to position [0, 0]
click at [593, 64] on button "CDT" at bounding box center [585, 64] width 43 height 14
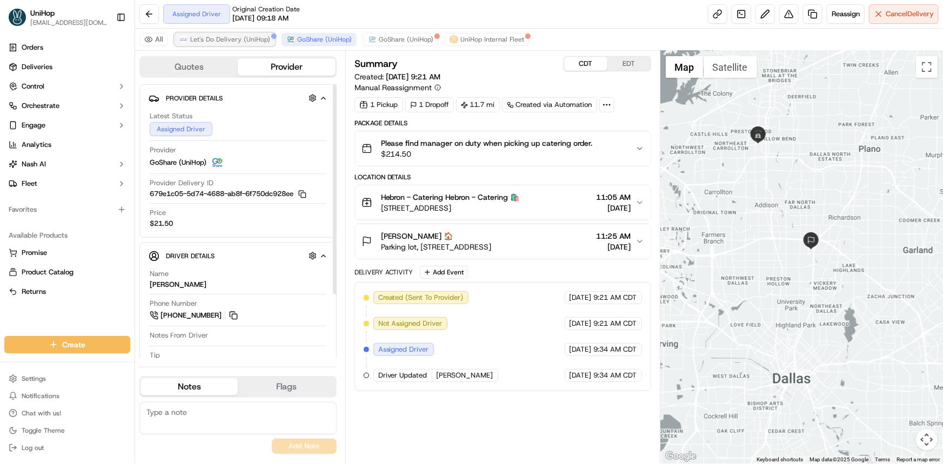
click at [238, 36] on span "Let's Do Delivery (UniHop)" at bounding box center [230, 39] width 80 height 9
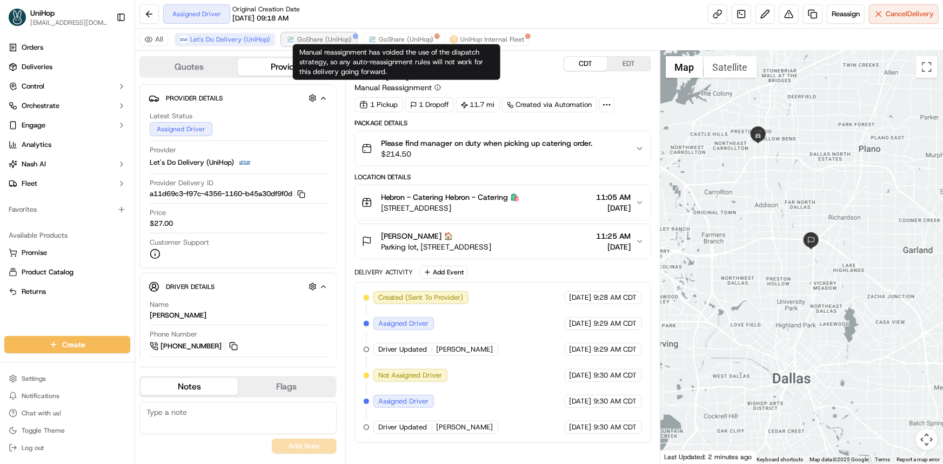
click at [338, 40] on span "GoShare (UniHop)" at bounding box center [324, 39] width 55 height 9
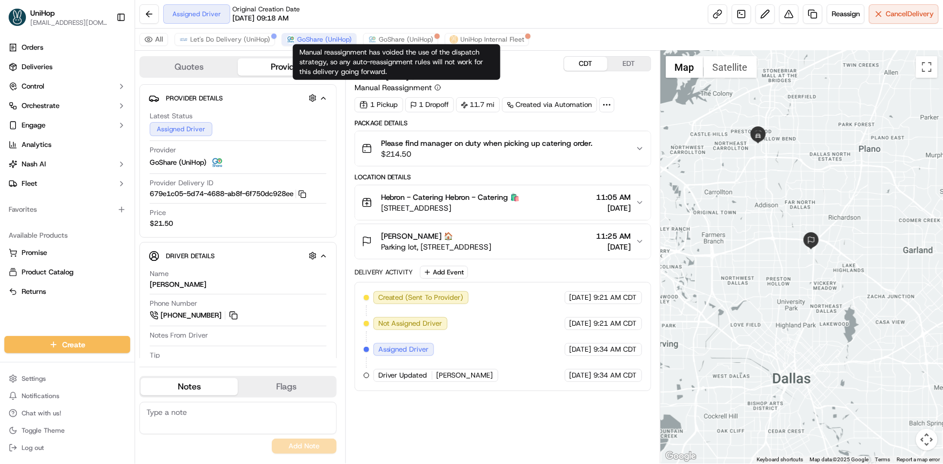
click at [403, 32] on div "All Let's Do Delivery (UniHop) GoShare (UniHop) GoShare (UniHop) UniHop Interna…" at bounding box center [539, 40] width 808 height 22
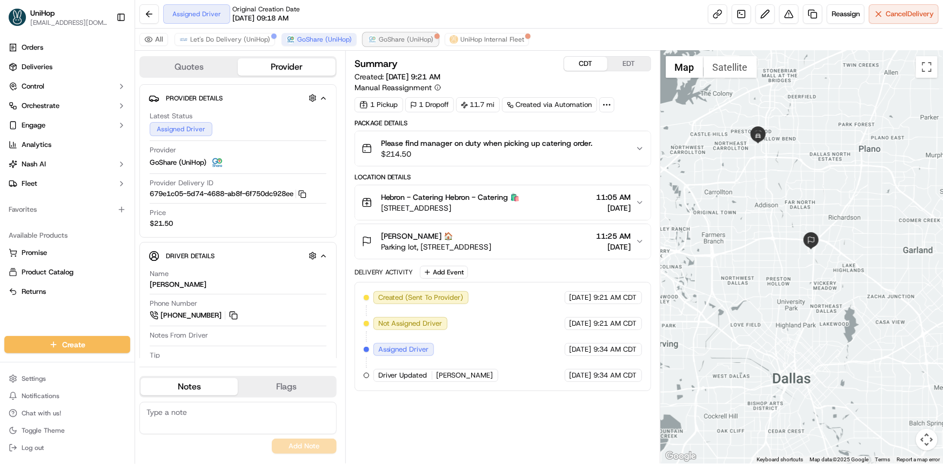
click at [405, 36] on span "GoShare (UniHop)" at bounding box center [406, 39] width 55 height 9
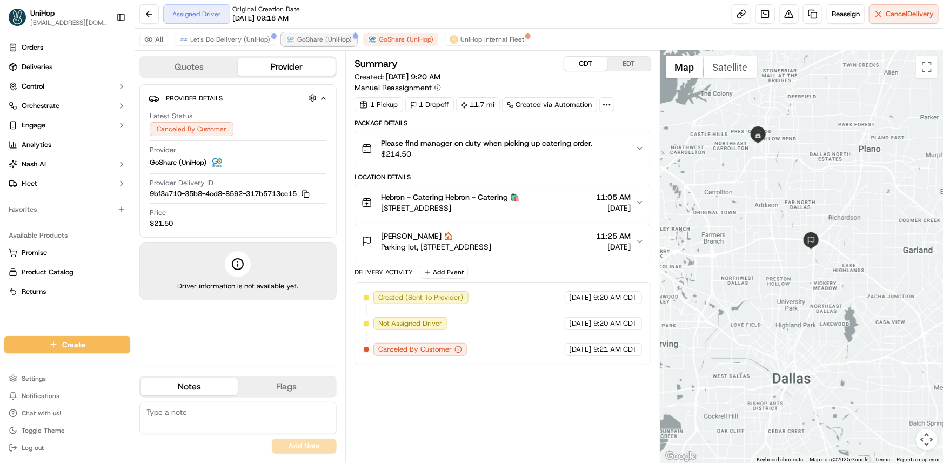
click at [330, 43] on span "GoShare (UniHop)" at bounding box center [324, 39] width 55 height 9
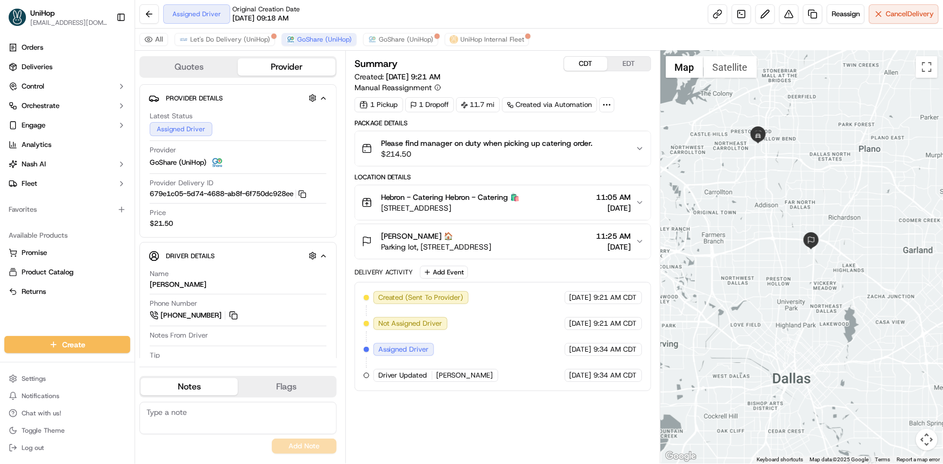
click at [18, 324] on div "Orders Deliveries Control Orchestrate Engage Analytics Nash AI Fleet Favorites …" at bounding box center [67, 181] width 135 height 293
click at [238, 31] on div "All Let's Do Delivery (UniHop) GoShare (UniHop) GoShare (UniHop) UniHop Interna…" at bounding box center [539, 40] width 808 height 22
click at [237, 34] on button "Let's Do Delivery (UniHop)" at bounding box center [225, 39] width 101 height 13
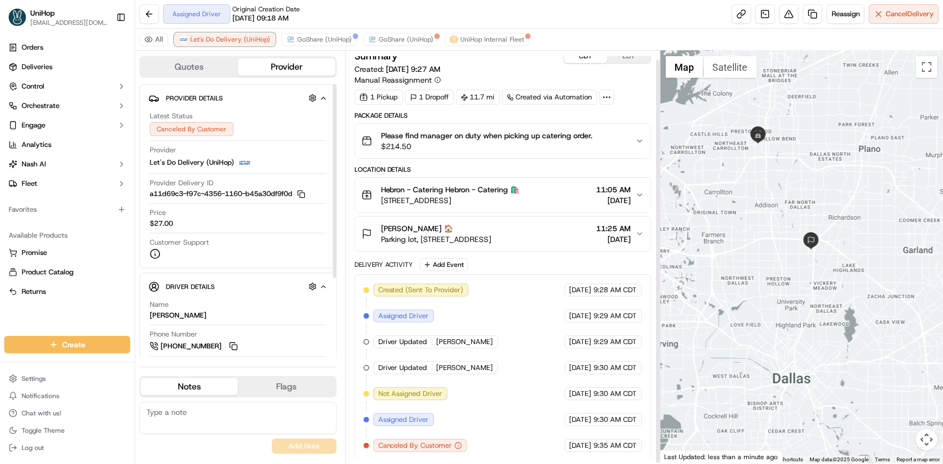
scroll to position [9, 0]
click at [322, 37] on span "GoShare (UniHop)" at bounding box center [324, 39] width 55 height 9
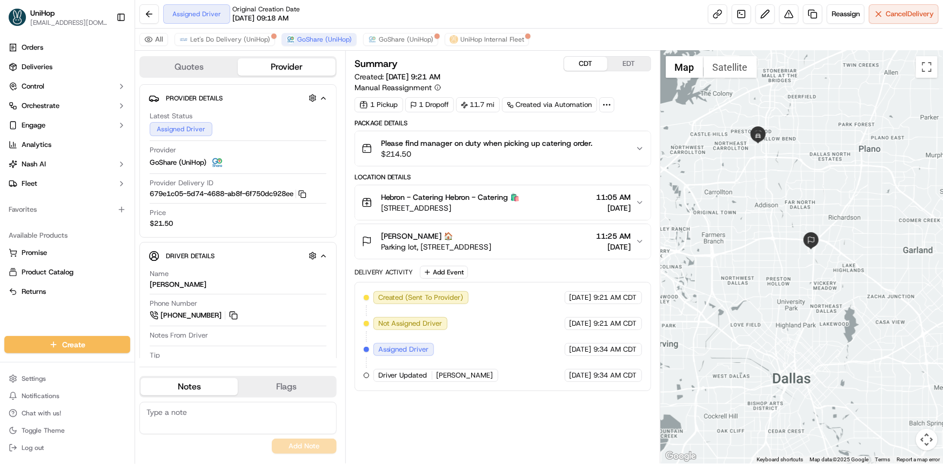
click at [627, 70] on button "EDT" at bounding box center [629, 64] width 43 height 14
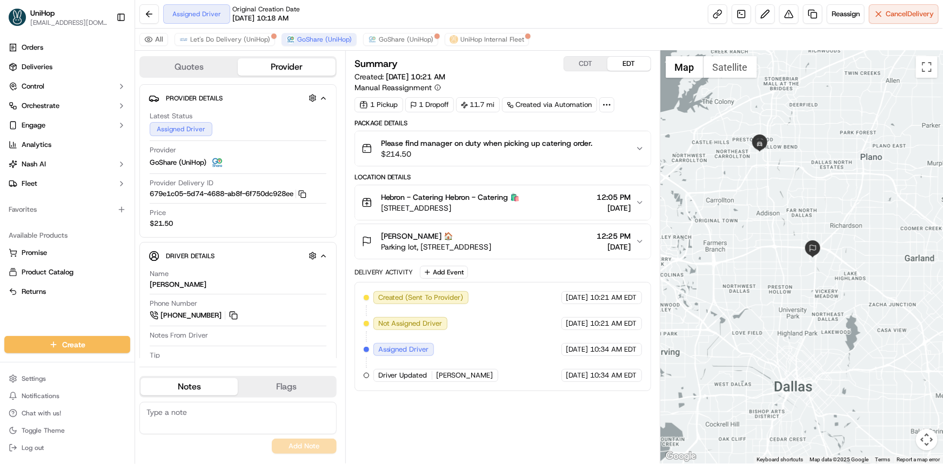
drag, startPoint x: 773, startPoint y: 227, endPoint x: 776, endPoint y: 238, distance: 11.7
click at [776, 238] on div at bounding box center [802, 257] width 283 height 413
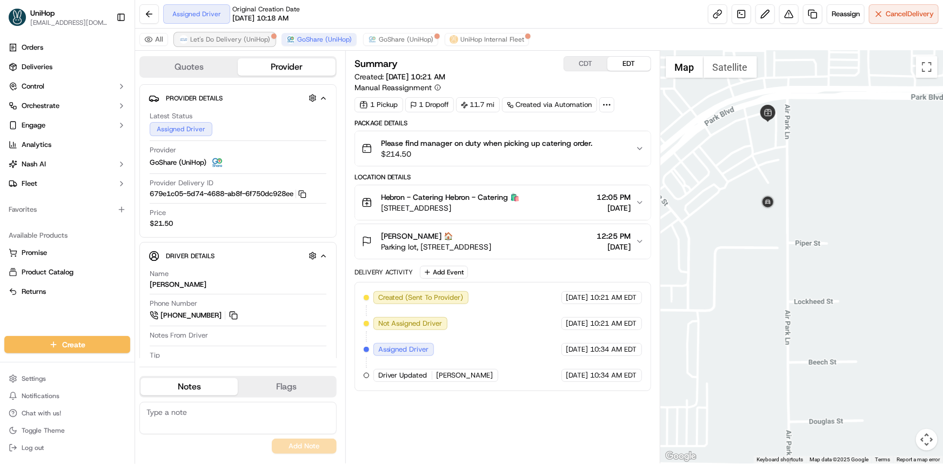
click at [249, 43] on span "Let's Do Delivery (UniHop)" at bounding box center [230, 39] width 80 height 9
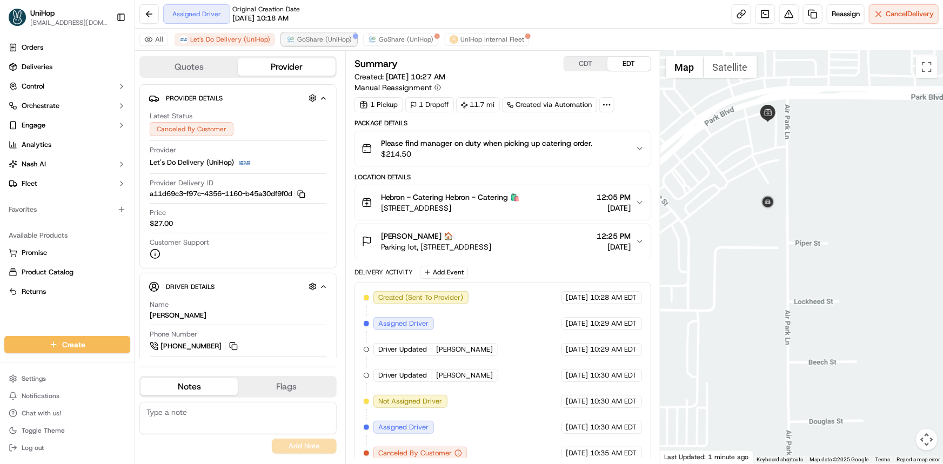
click at [321, 42] on span "GoShare (UniHop)" at bounding box center [324, 39] width 55 height 9
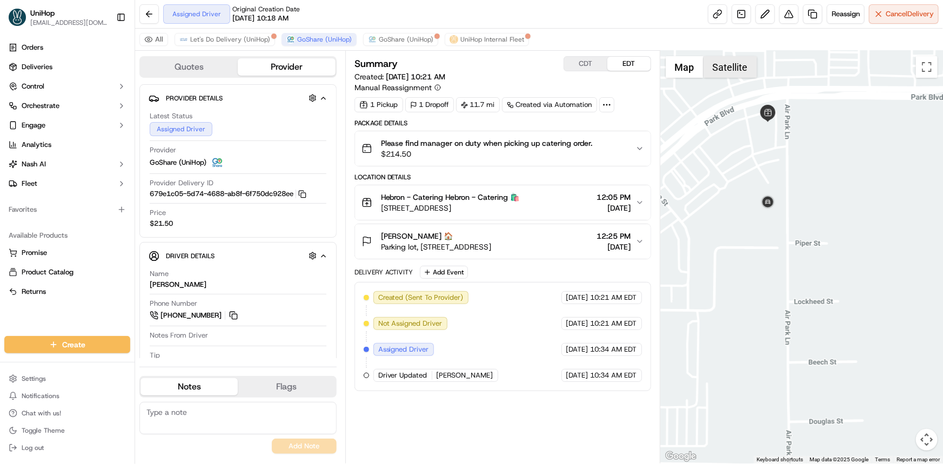
click at [729, 63] on button "Satellite" at bounding box center [731, 67] width 54 height 22
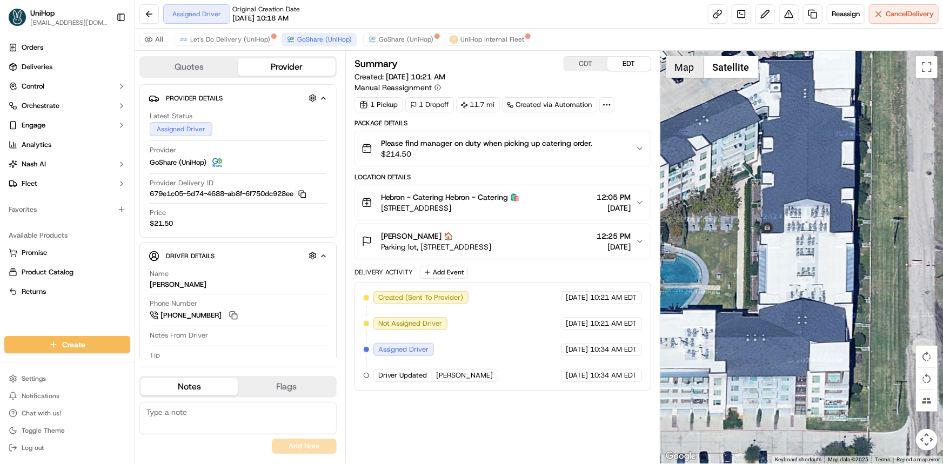
click at [677, 74] on button "Map" at bounding box center [685, 67] width 38 height 22
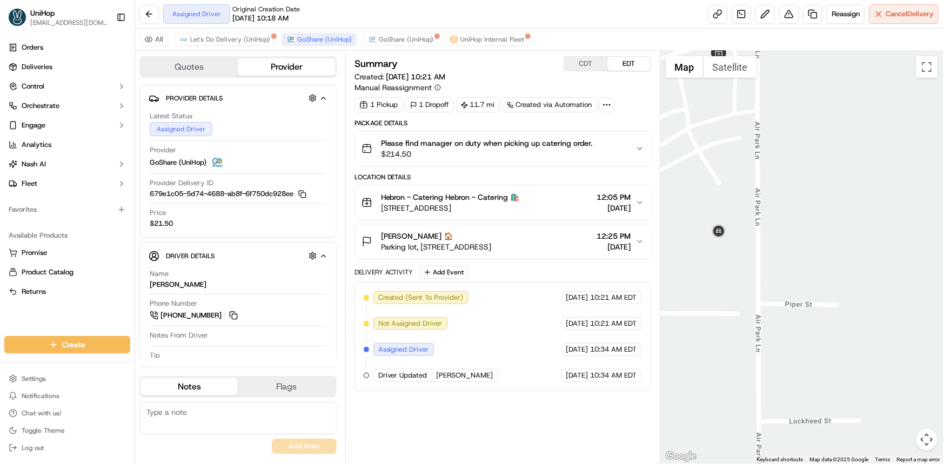
click at [28, 318] on div "Orders Deliveries Control Orchestrate Engage Analytics Nash AI Fleet Favorites …" at bounding box center [67, 181] width 135 height 293
click at [438, 274] on button "Add Event" at bounding box center [444, 272] width 48 height 13
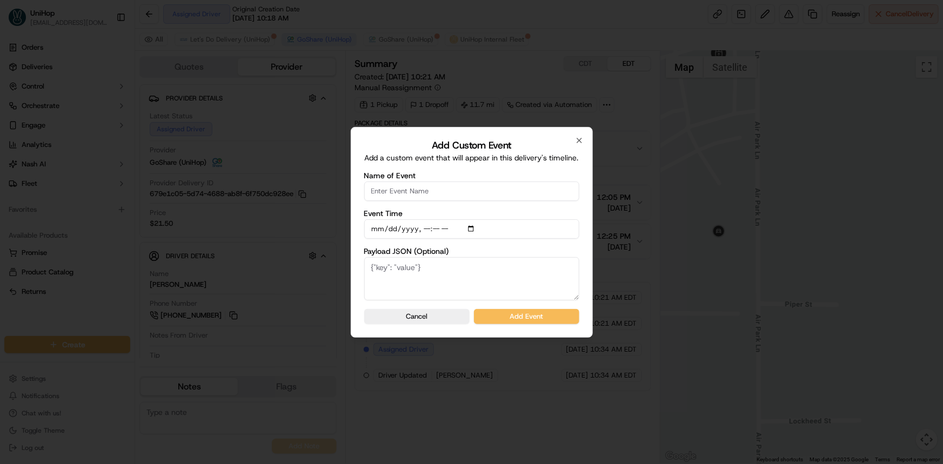
click at [440, 192] on input "Name of Event" at bounding box center [471, 191] width 215 height 19
type input "Driver confirmed"
click at [543, 315] on button "Add Event" at bounding box center [526, 316] width 105 height 15
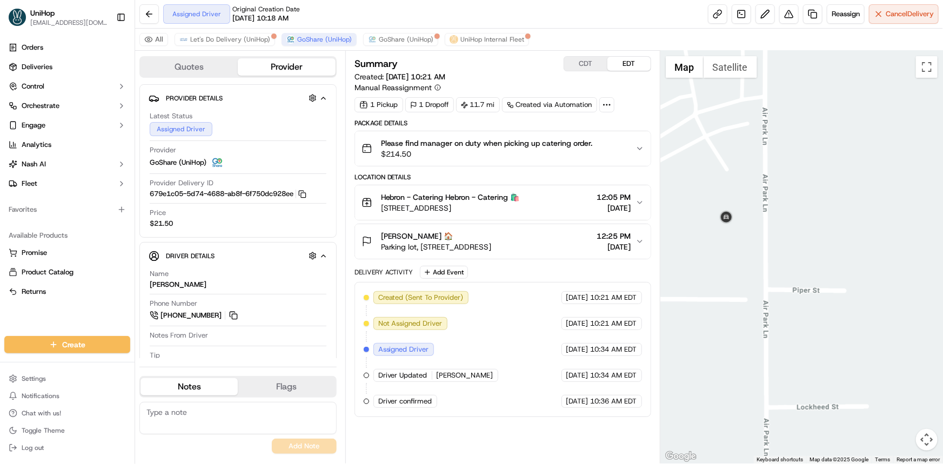
drag, startPoint x: 770, startPoint y: 232, endPoint x: 776, endPoint y: 221, distance: 13.3
click at [776, 221] on div at bounding box center [802, 257] width 283 height 413
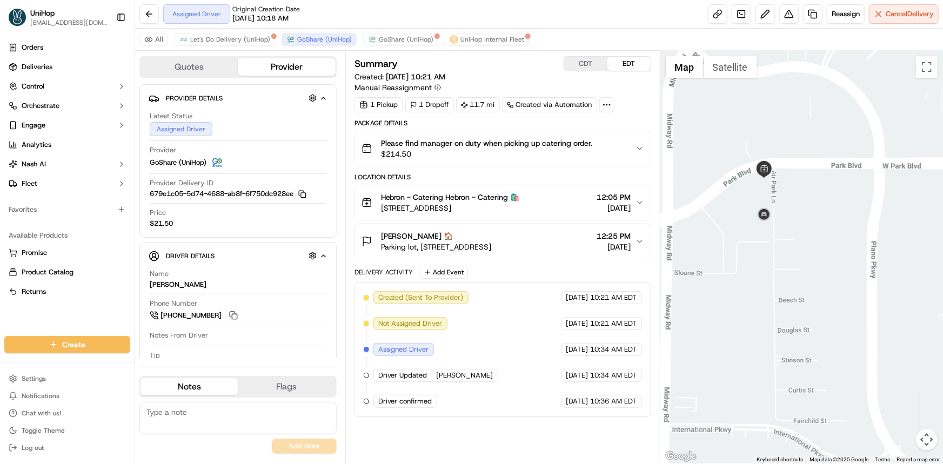
drag, startPoint x: 786, startPoint y: 235, endPoint x: 789, endPoint y: 254, distance: 19.8
click at [789, 254] on div at bounding box center [802, 257] width 283 height 413
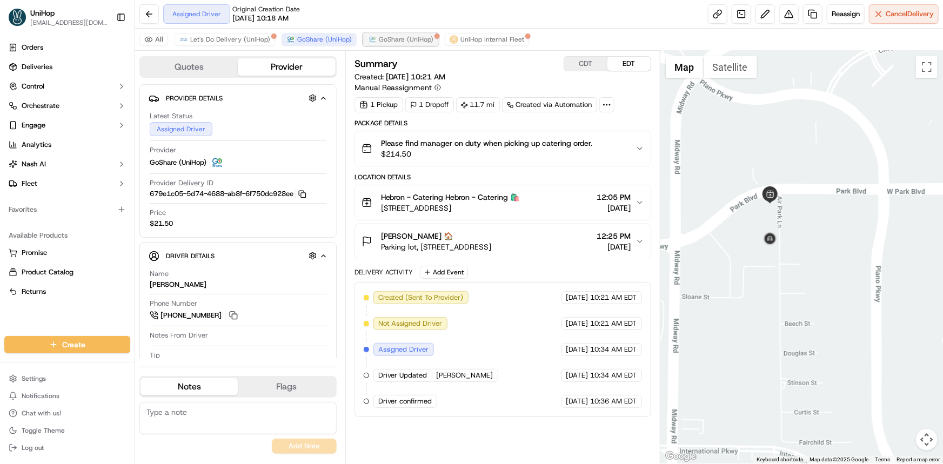
click at [404, 44] on button "GoShare (UniHop)" at bounding box center [400, 39] width 75 height 13
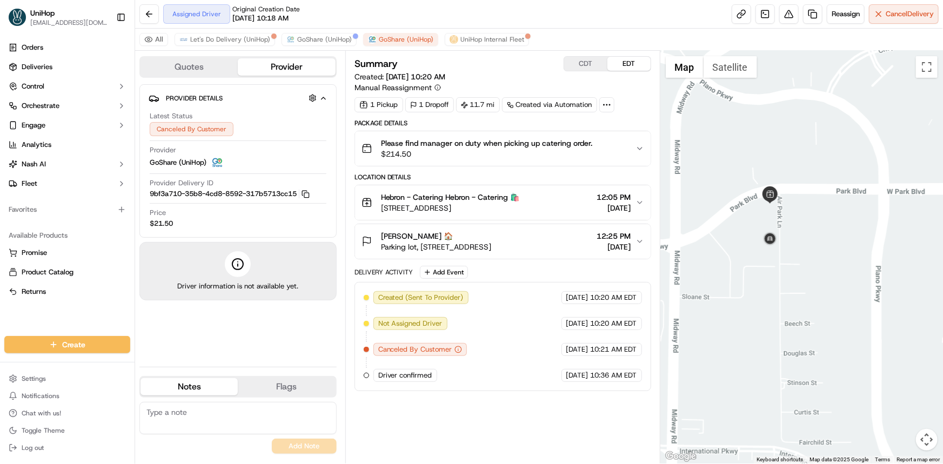
click at [323, 29] on div "All Let's Do Delivery (UniHop) GoShare (UniHop) GoShare (UniHop) UniHop Interna…" at bounding box center [539, 40] width 808 height 22
click at [304, 34] on button "GoShare (UniHop)" at bounding box center [319, 39] width 75 height 13
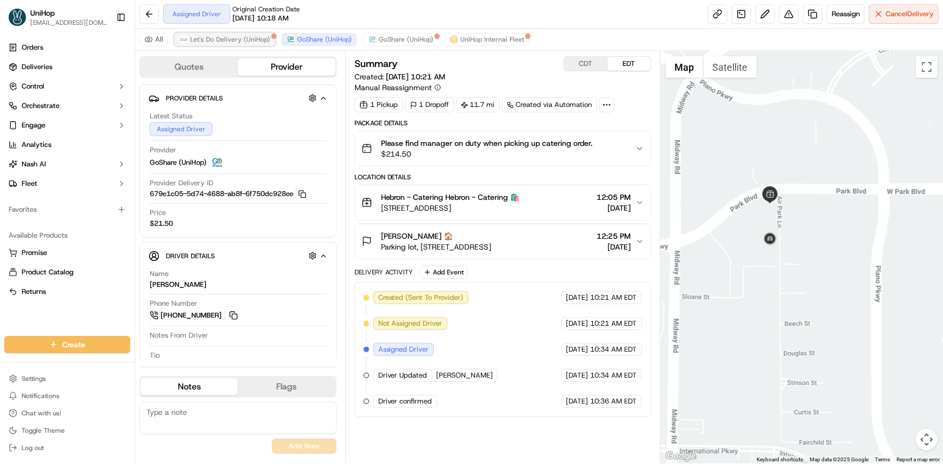
click at [247, 37] on span "Let's Do Delivery (UniHop)" at bounding box center [230, 39] width 80 height 9
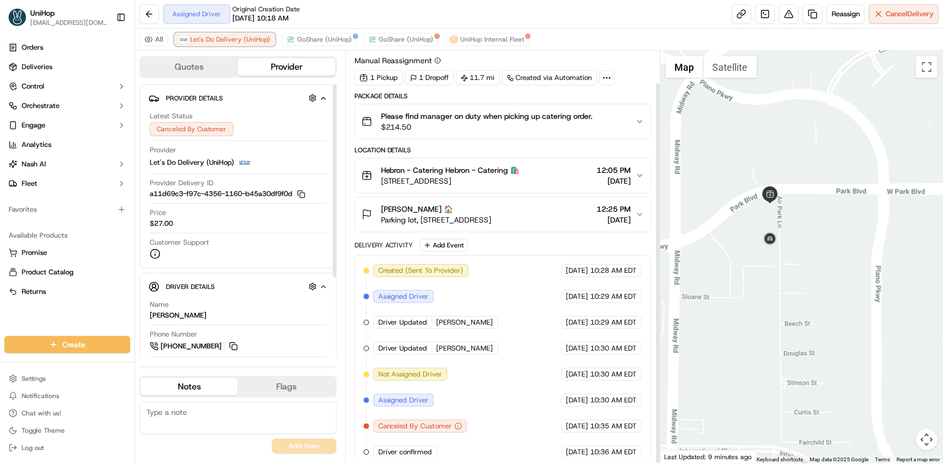
scroll to position [35, 0]
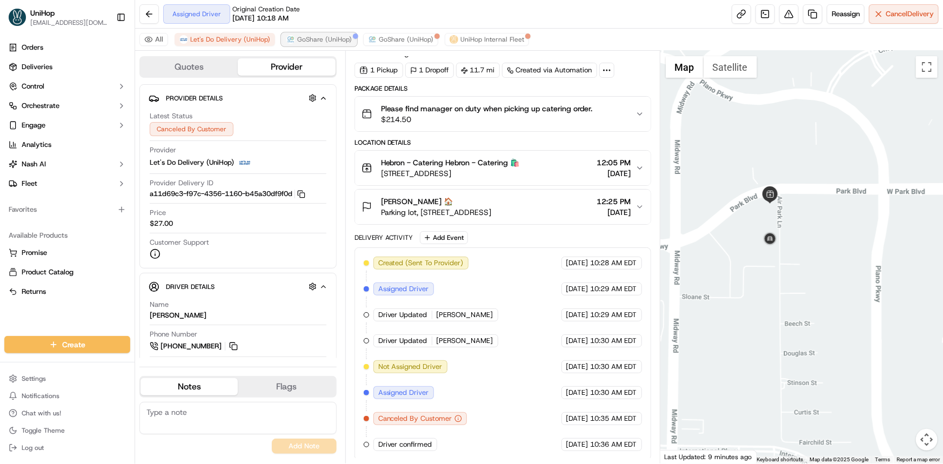
click at [346, 33] on button "GoShare (UniHop)" at bounding box center [319, 39] width 75 height 13
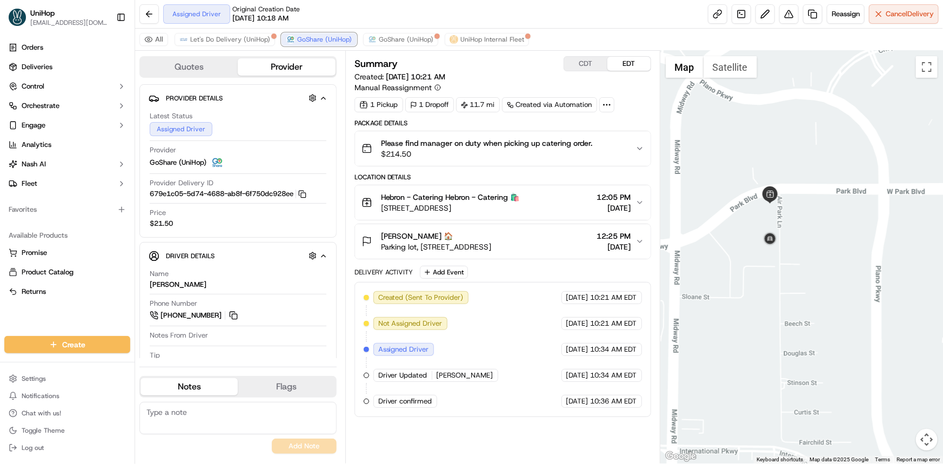
scroll to position [0, 0]
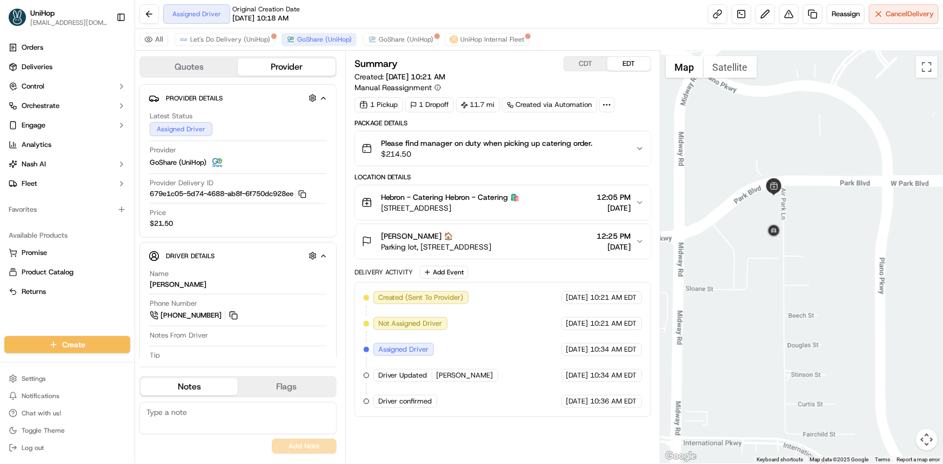
drag, startPoint x: 817, startPoint y: 216, endPoint x: 822, endPoint y: 201, distance: 15.7
click at [822, 201] on div at bounding box center [802, 257] width 283 height 413
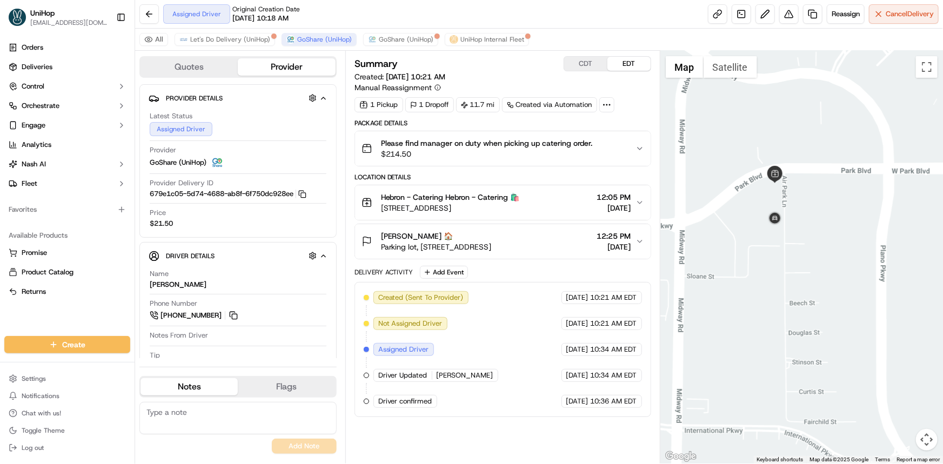
drag, startPoint x: 789, startPoint y: 202, endPoint x: 791, endPoint y: 217, distance: 15.3
click at [791, 216] on div at bounding box center [802, 257] width 283 height 413
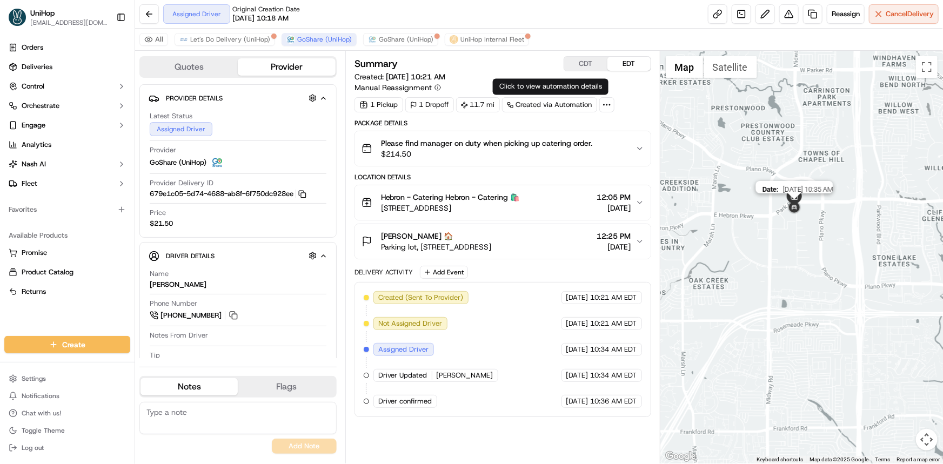
click at [800, 213] on div "Date : 09/17/2025 10:35 AM" at bounding box center [802, 257] width 283 height 413
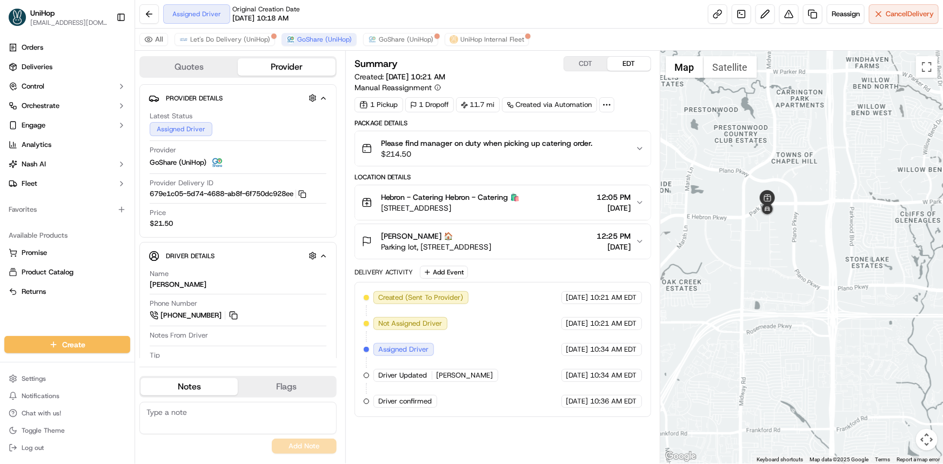
drag, startPoint x: 936, startPoint y: 245, endPoint x: 907, endPoint y: 243, distance: 28.8
click at [909, 242] on div at bounding box center [802, 257] width 283 height 413
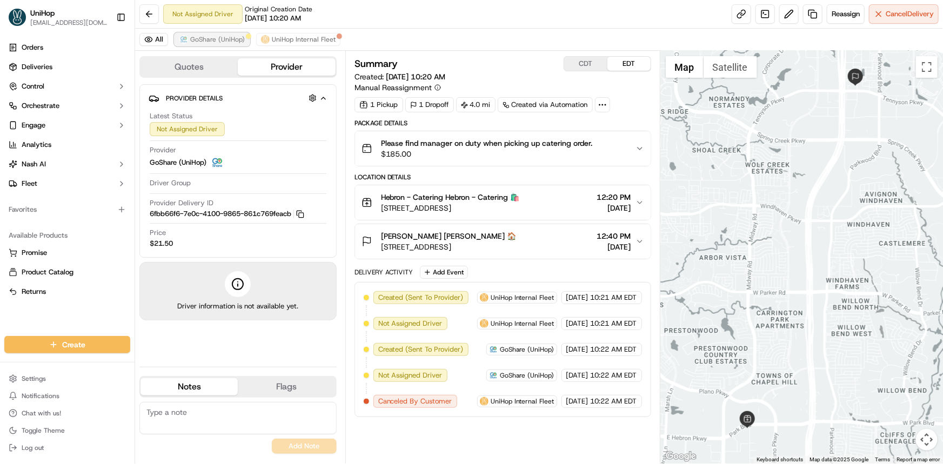
click at [211, 33] on button "GoShare (UniHop)" at bounding box center [212, 39] width 75 height 13
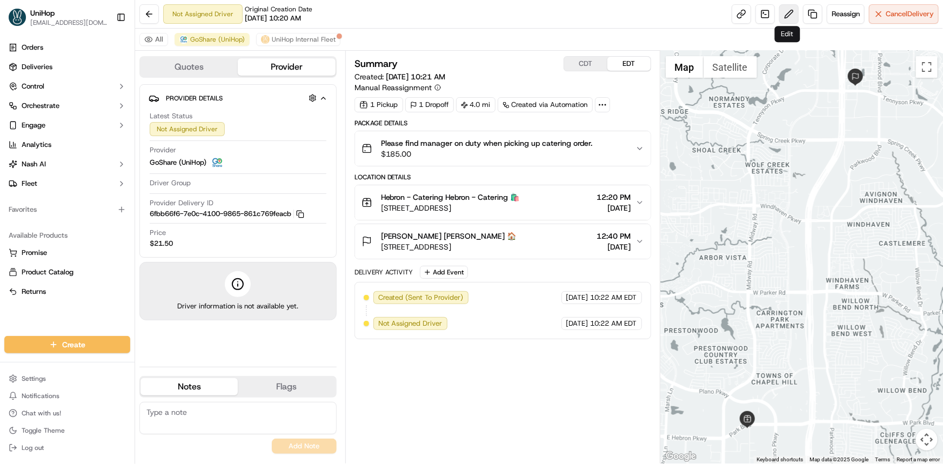
click at [781, 11] on button at bounding box center [789, 13] width 19 height 19
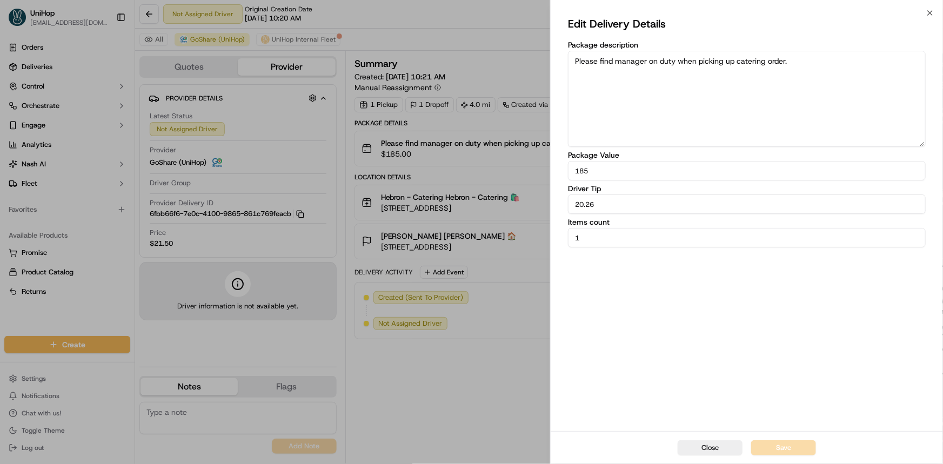
drag, startPoint x: 437, startPoint y: 347, endPoint x: 243, endPoint y: 178, distance: 257.5
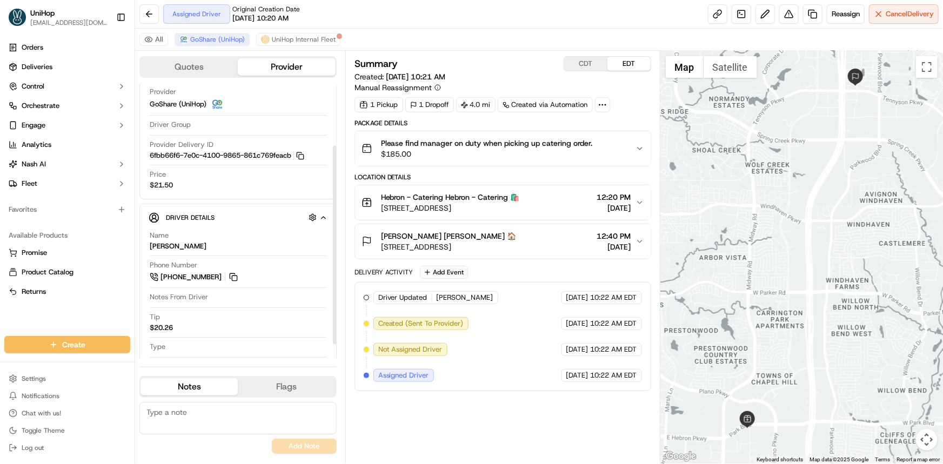
scroll to position [103, 0]
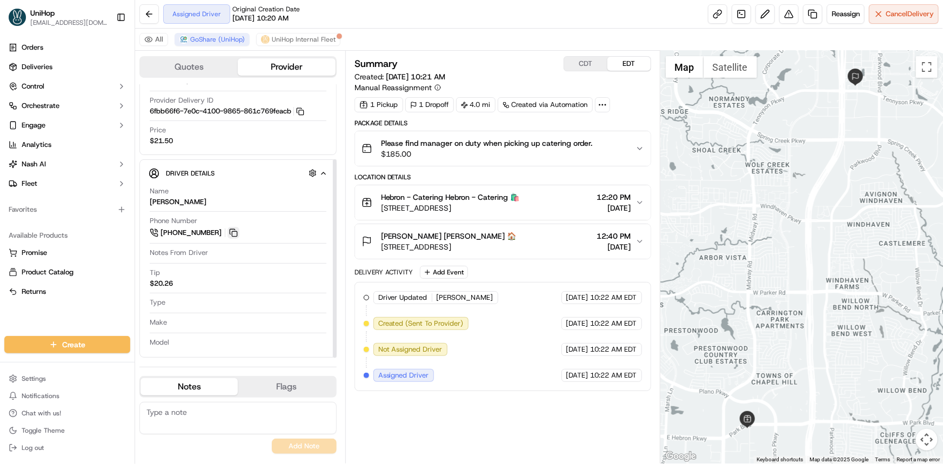
click at [230, 230] on button at bounding box center [234, 233] width 12 height 12
click at [70, 316] on div "Orders Deliveries Control Orchestrate Engage Analytics [PERSON_NAME] Fleet Favo…" at bounding box center [67, 181] width 135 height 293
drag, startPoint x: 54, startPoint y: 314, endPoint x: 66, endPoint y: 315, distance: 12.5
click at [54, 314] on div "Orders Deliveries Control Orchestrate Engage Analytics [PERSON_NAME] Fleet Favo…" at bounding box center [67, 181] width 135 height 293
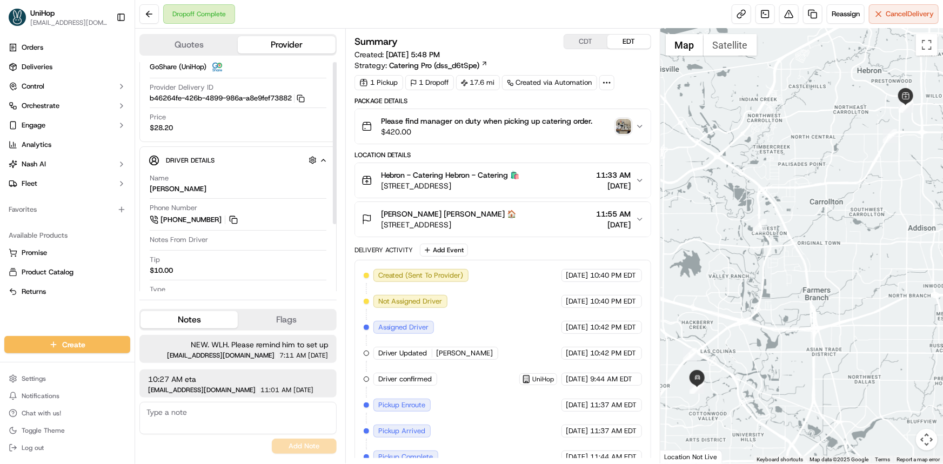
scroll to position [49, 0]
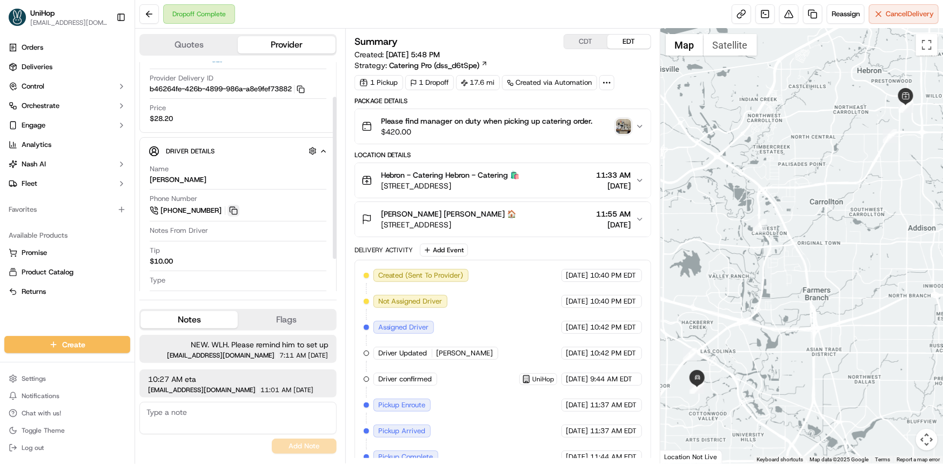
click at [232, 210] on button at bounding box center [234, 211] width 12 height 12
click at [60, 312] on div "Orders Deliveries Control Orchestrate Engage Analytics [PERSON_NAME] Fleet Favo…" at bounding box center [67, 181] width 135 height 293
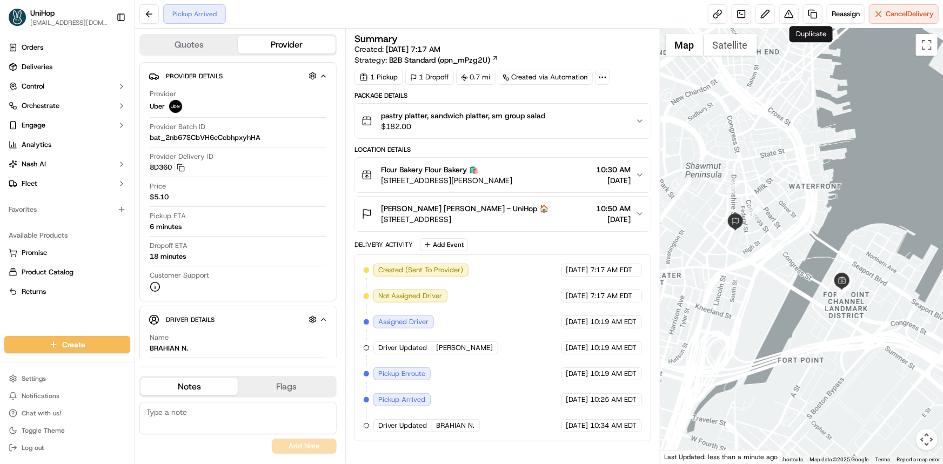
click div
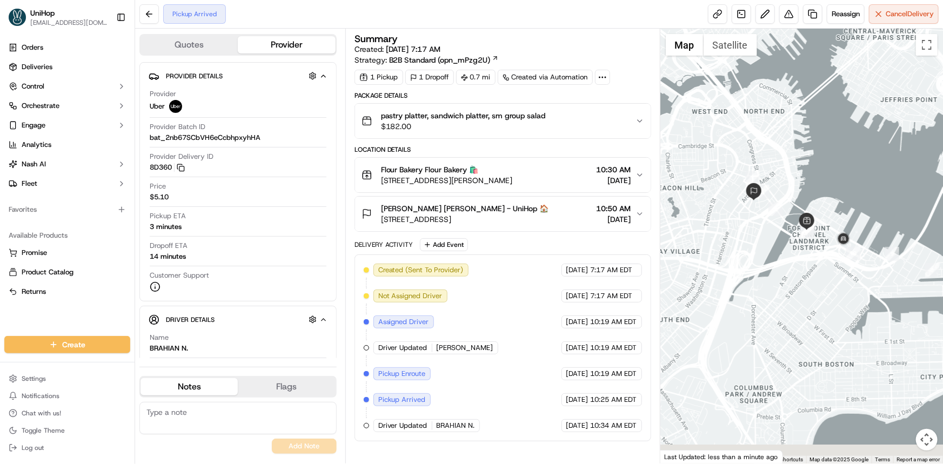
drag, startPoint x: 742, startPoint y: 362, endPoint x: 724, endPoint y: 368, distance: 19.2
click div
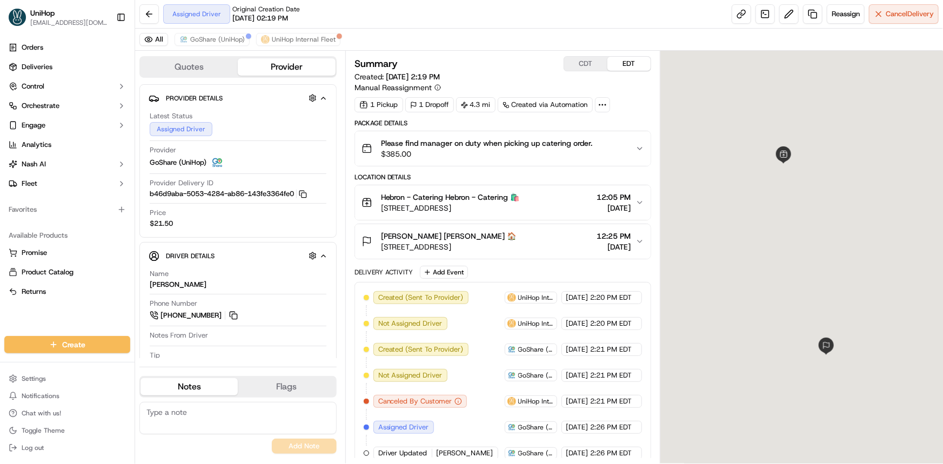
drag, startPoint x: 747, startPoint y: 212, endPoint x: 553, endPoint y: 177, distance: 196.7
click at [752, 216] on div at bounding box center [802, 257] width 283 height 413
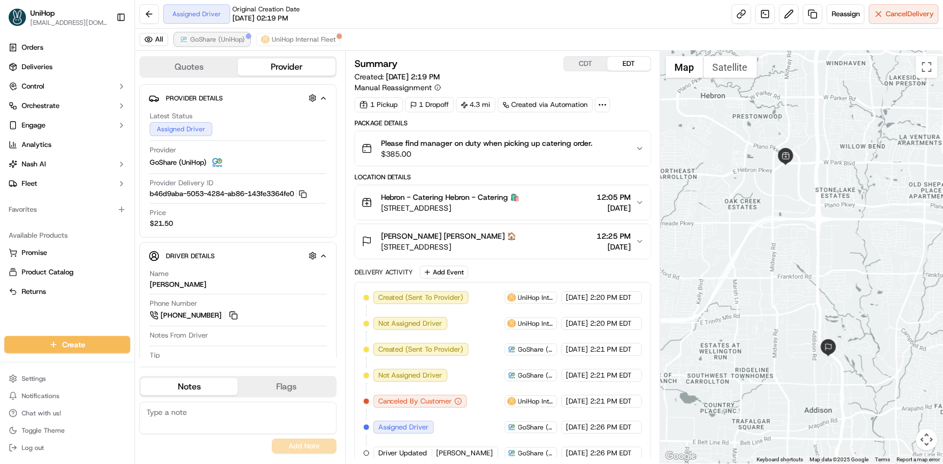
click at [230, 38] on span "GoShare (UniHop)" at bounding box center [217, 39] width 55 height 9
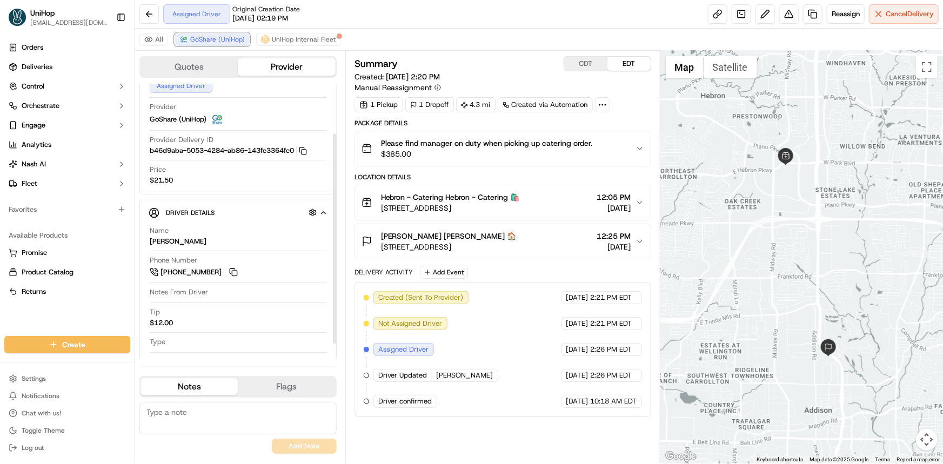
scroll to position [83, 0]
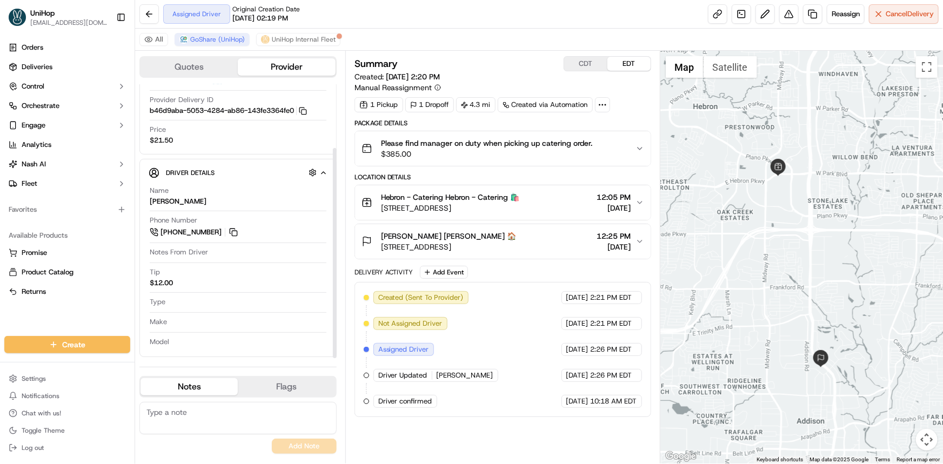
drag, startPoint x: 808, startPoint y: 218, endPoint x: 800, endPoint y: 230, distance: 14.0
click at [800, 230] on div at bounding box center [802, 257] width 283 height 413
click at [752, 240] on div at bounding box center [802, 257] width 283 height 413
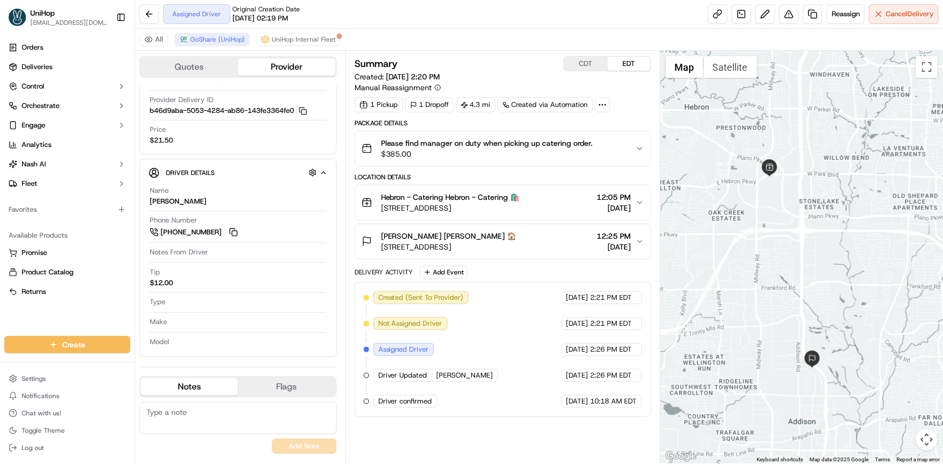
drag, startPoint x: 761, startPoint y: 280, endPoint x: 719, endPoint y: 271, distance: 42.5
click at [721, 271] on div at bounding box center [802, 257] width 283 height 413
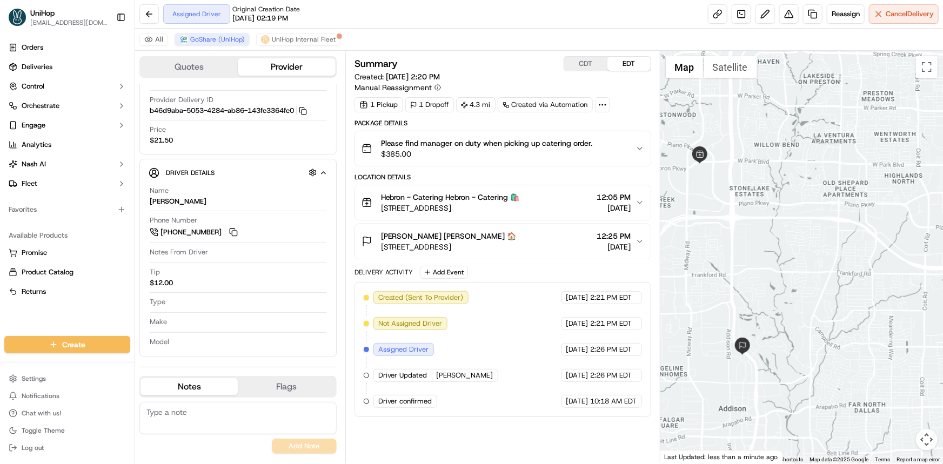
drag, startPoint x: 762, startPoint y: 234, endPoint x: 800, endPoint y: 263, distance: 47.8
click at [796, 262] on div at bounding box center [802, 257] width 283 height 413
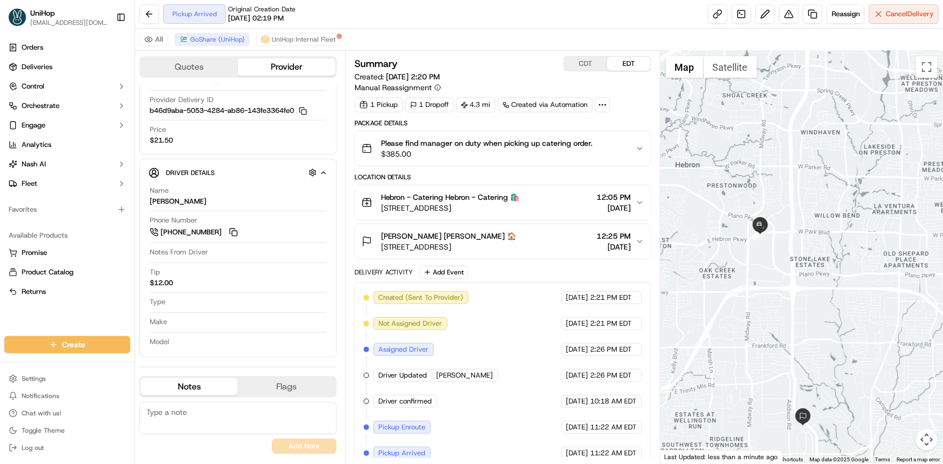
drag, startPoint x: 802, startPoint y: 381, endPoint x: 783, endPoint y: 355, distance: 32.4
click at [801, 381] on div at bounding box center [802, 257] width 283 height 413
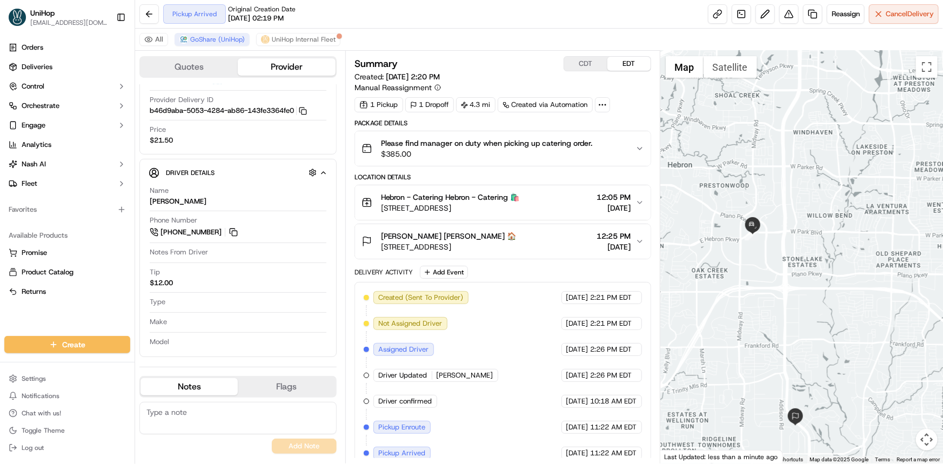
click at [588, 59] on button "CDT" at bounding box center [585, 64] width 43 height 14
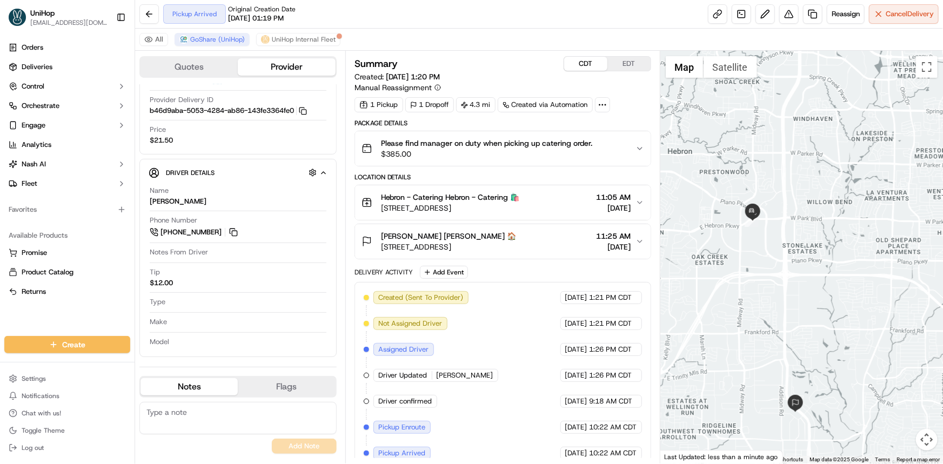
drag, startPoint x: 847, startPoint y: 323, endPoint x: 836, endPoint y: 300, distance: 26.1
click at [843, 294] on div at bounding box center [802, 257] width 283 height 413
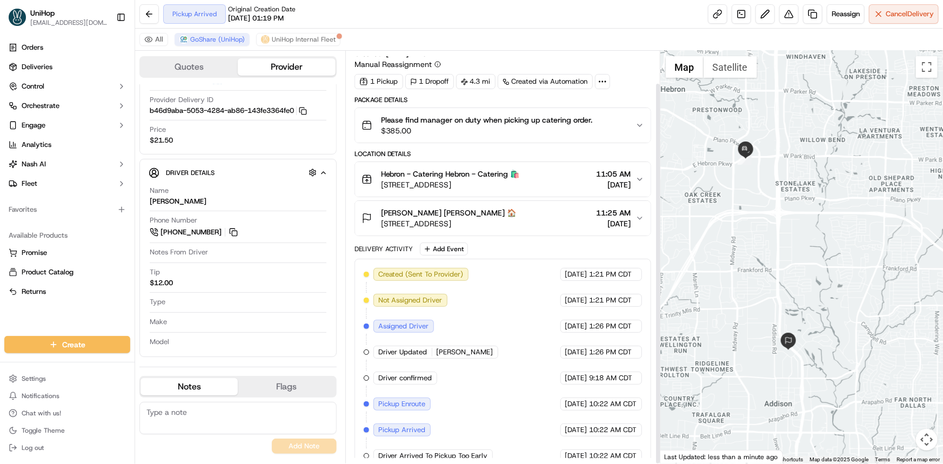
scroll to position [35, 0]
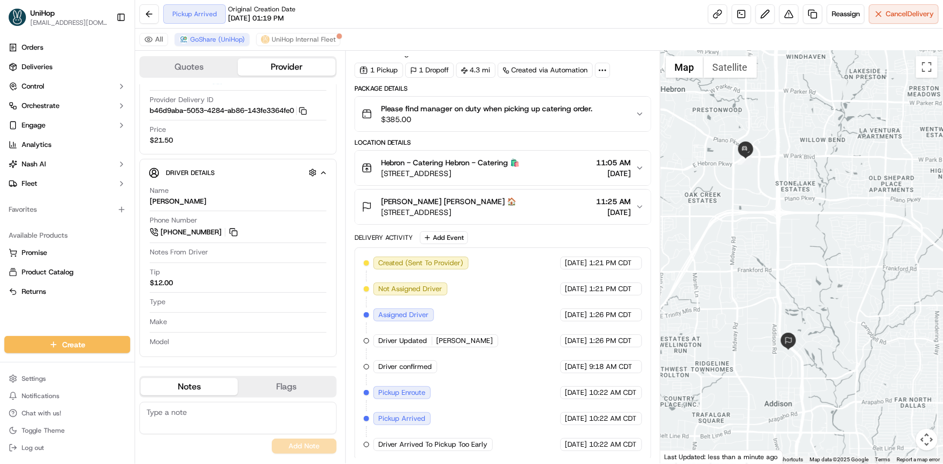
drag, startPoint x: 44, startPoint y: 324, endPoint x: 428, endPoint y: 258, distance: 388.9
click at [44, 324] on div "Orders Deliveries Control Orchestrate Engage Analytics [PERSON_NAME] Fleet Favo…" at bounding box center [67, 181] width 135 height 293
drag, startPoint x: 799, startPoint y: 245, endPoint x: 799, endPoint y: 236, distance: 9.2
click at [799, 238] on div at bounding box center [802, 257] width 283 height 413
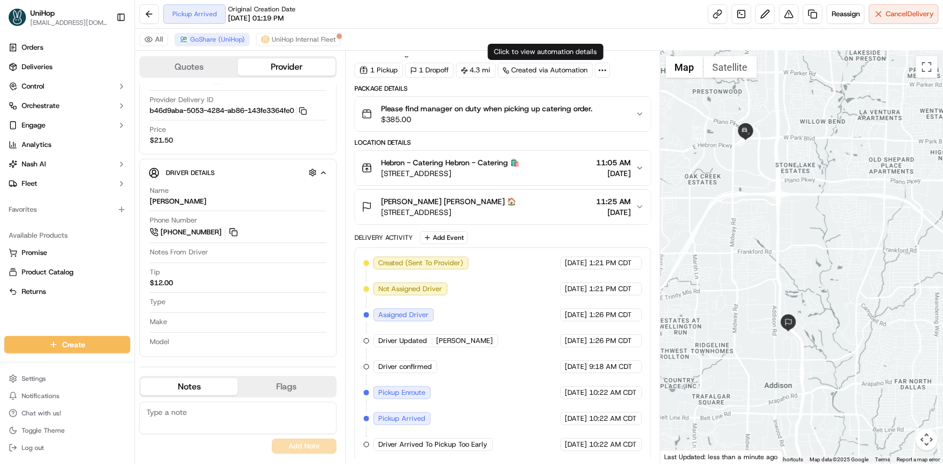
drag, startPoint x: 879, startPoint y: 270, endPoint x: 876, endPoint y: 278, distance: 8.5
click at [876, 275] on div at bounding box center [802, 257] width 283 height 413
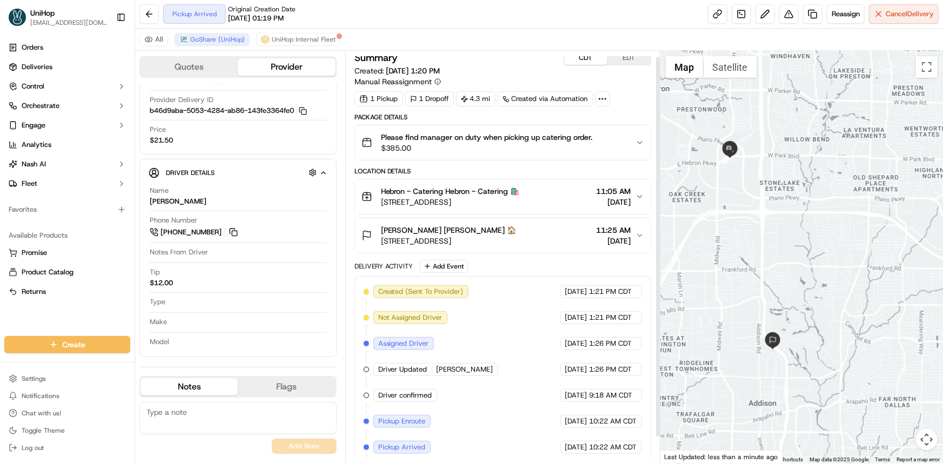
scroll to position [0, 0]
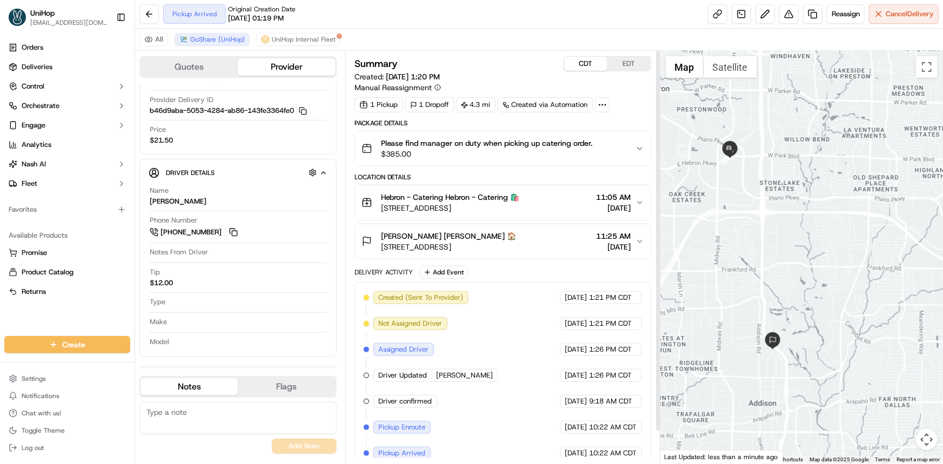
click at [626, 60] on button "EDT" at bounding box center [629, 64] width 43 height 14
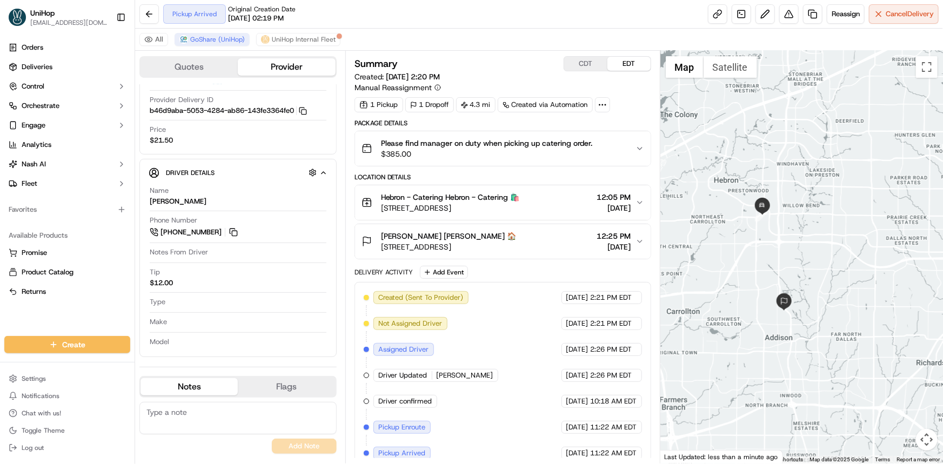
click at [712, 248] on div at bounding box center [802, 257] width 283 height 413
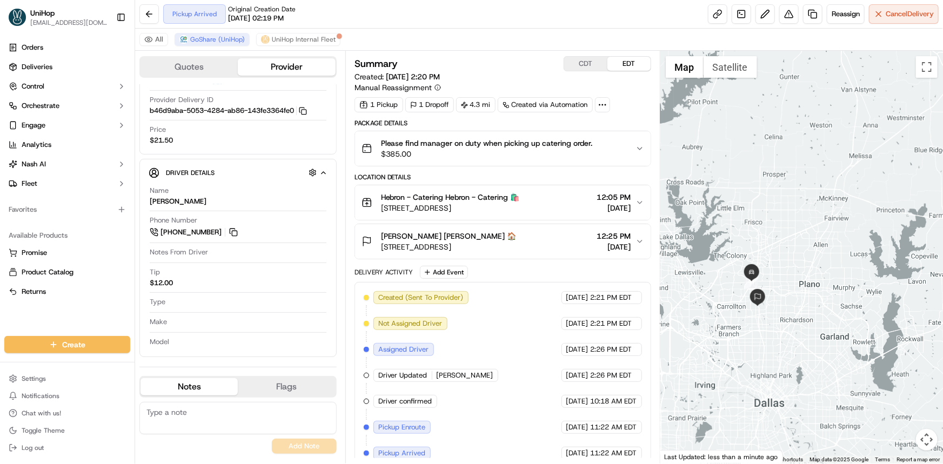
drag, startPoint x: 805, startPoint y: 297, endPoint x: 794, endPoint y: 318, distance: 23.7
click at [794, 318] on div at bounding box center [802, 257] width 283 height 413
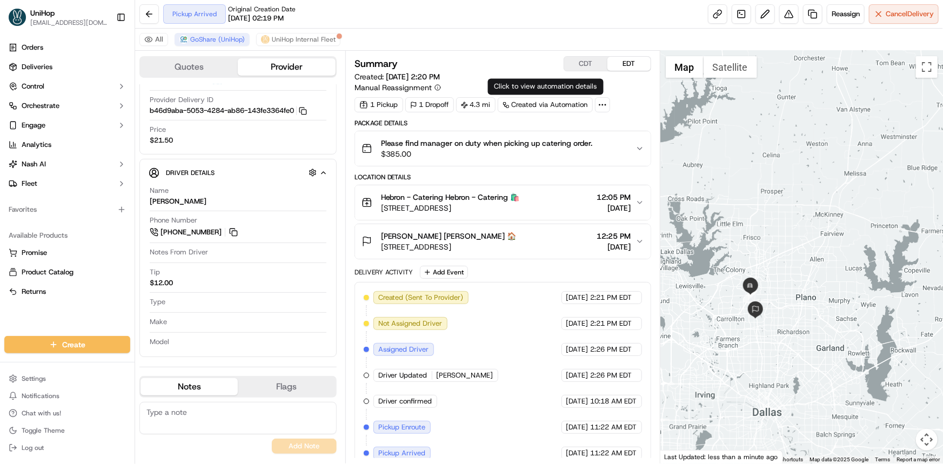
drag, startPoint x: 829, startPoint y: 229, endPoint x: 800, endPoint y: 221, distance: 30.4
click at [827, 221] on div at bounding box center [802, 257] width 283 height 413
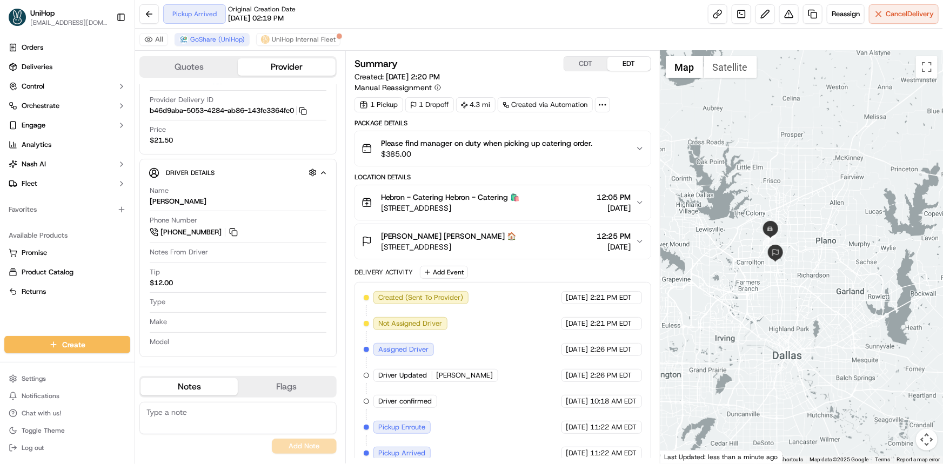
drag, startPoint x: 722, startPoint y: 199, endPoint x: 730, endPoint y: 155, distance: 45.0
click at [730, 157] on div at bounding box center [802, 257] width 283 height 413
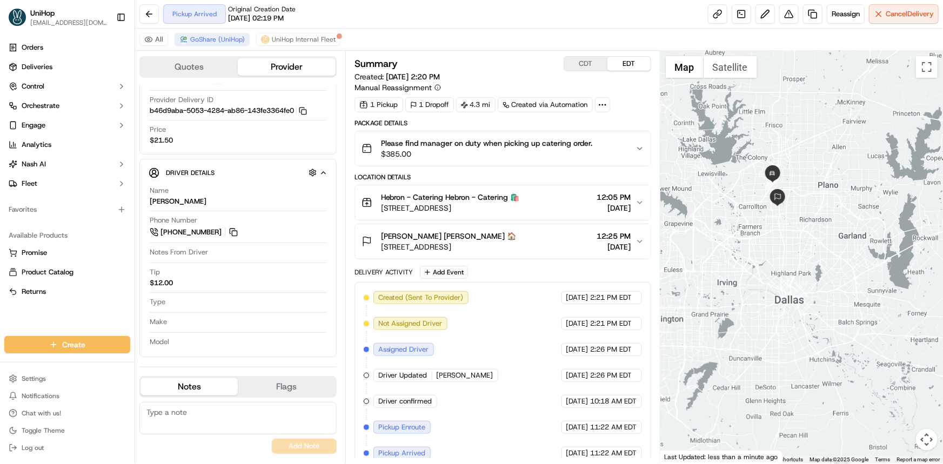
click at [789, 270] on div at bounding box center [802, 257] width 283 height 413
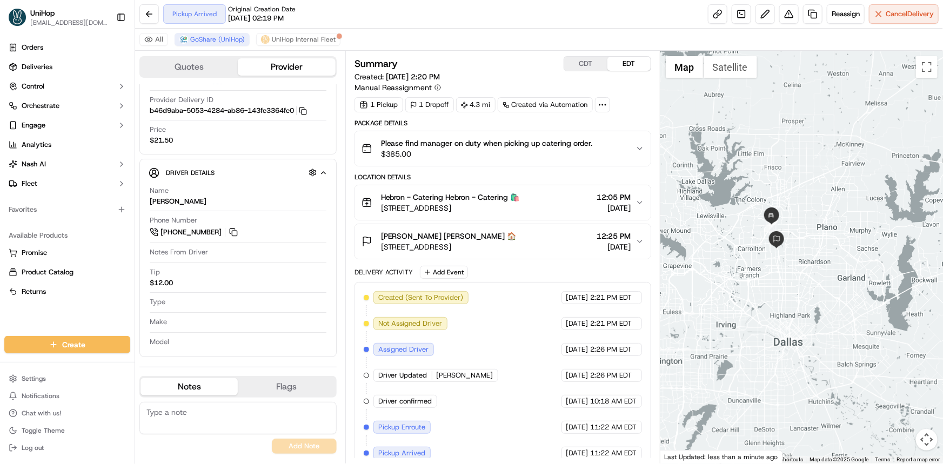
drag, startPoint x: 799, startPoint y: 210, endPoint x: 798, endPoint y: 165, distance: 44.9
click at [798, 167] on div at bounding box center [802, 257] width 283 height 413
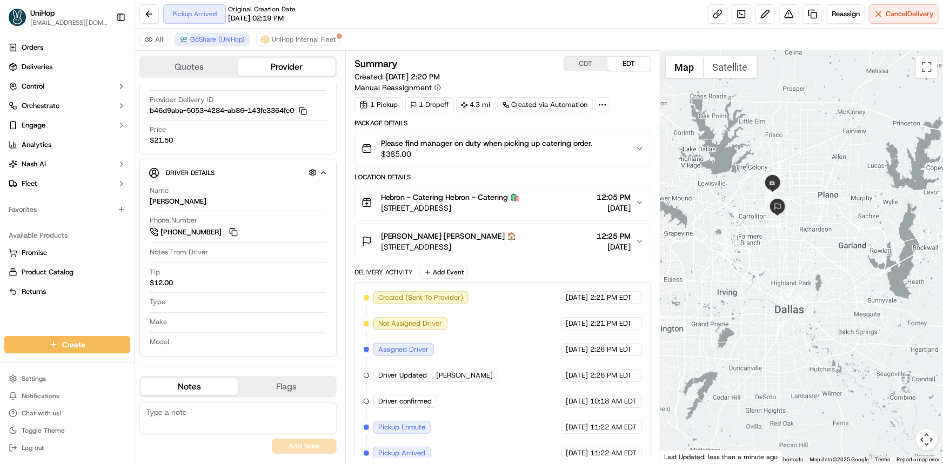
click at [804, 243] on div at bounding box center [802, 257] width 283 height 413
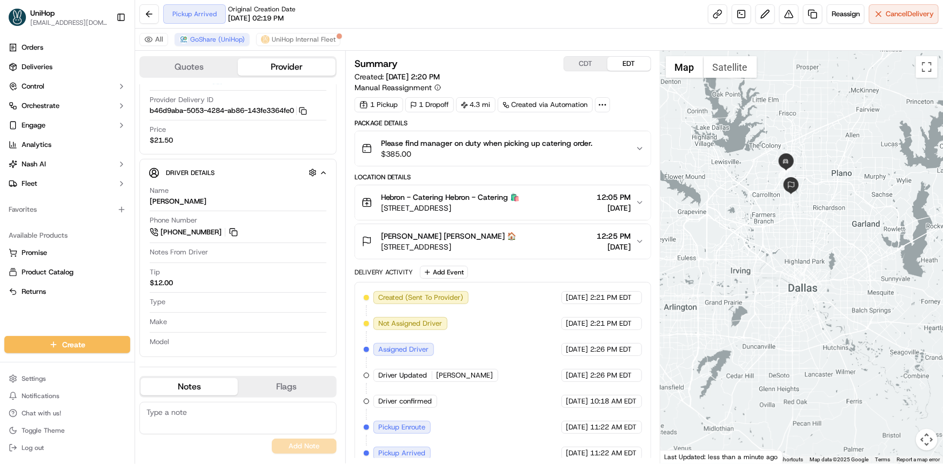
drag, startPoint x: 757, startPoint y: 225, endPoint x: 775, endPoint y: 222, distance: 18.0
click at [774, 221] on div at bounding box center [802, 257] width 283 height 413
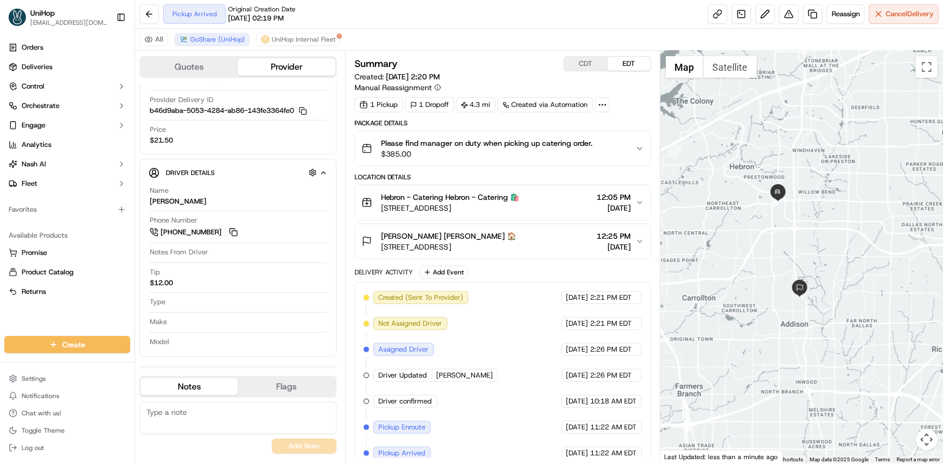
drag, startPoint x: 788, startPoint y: 254, endPoint x: 783, endPoint y: 249, distance: 6.9
click at [783, 250] on div at bounding box center [802, 257] width 283 height 413
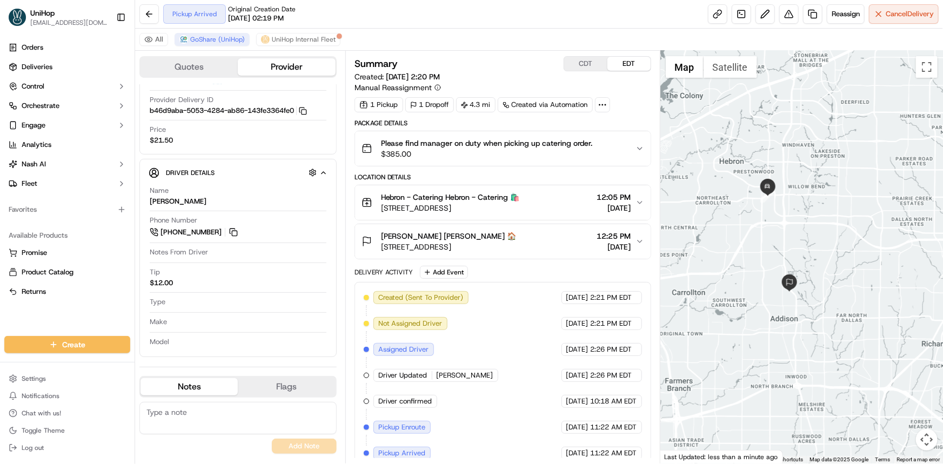
click at [757, 228] on div at bounding box center [802, 257] width 283 height 413
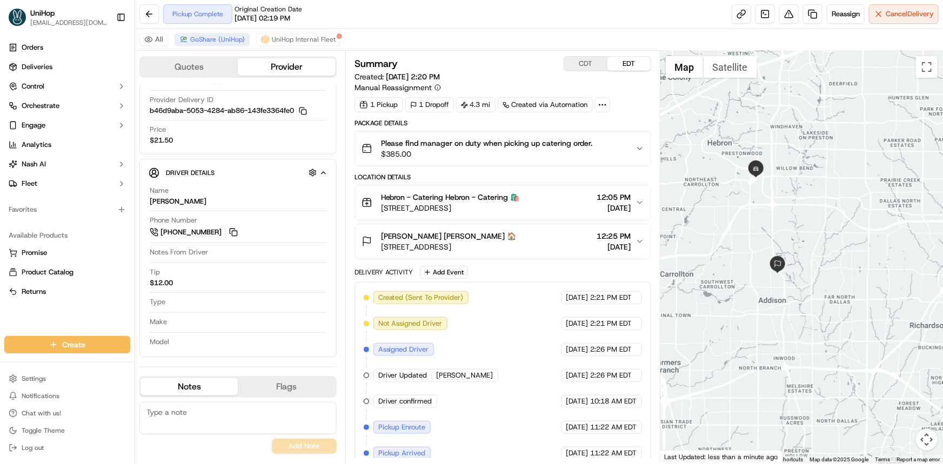
drag, startPoint x: 24, startPoint y: 318, endPoint x: 210, endPoint y: 324, distance: 186.1
click at [24, 318] on div "Orders Deliveries Control Orchestrate Engage Analytics Nash AI Fleet Favorites …" at bounding box center [67, 181] width 135 height 293
click at [792, 238] on div at bounding box center [802, 257] width 283 height 413
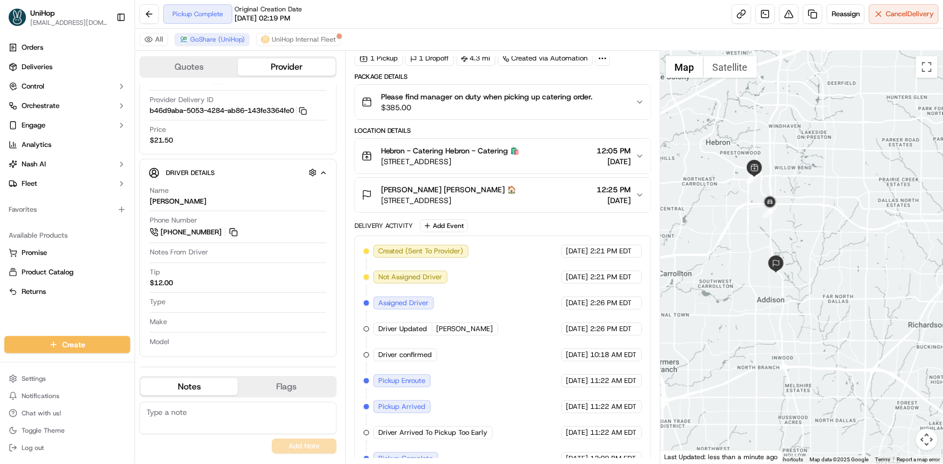
scroll to position [49, 0]
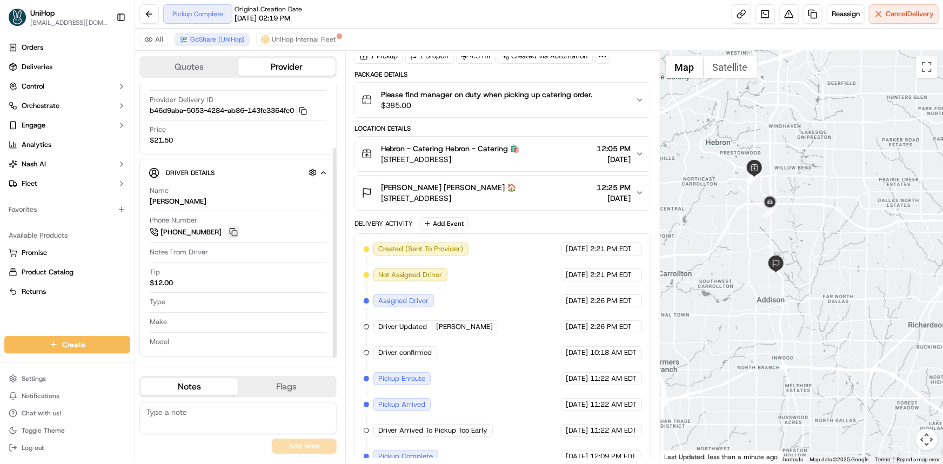
click at [234, 227] on button at bounding box center [234, 233] width 12 height 12
drag, startPoint x: 49, startPoint y: 318, endPoint x: 93, endPoint y: 301, distance: 47.1
click at [49, 318] on div "Orders Deliveries Control Orchestrate Engage Analytics Nash AI Fleet Favorites …" at bounding box center [67, 181] width 135 height 293
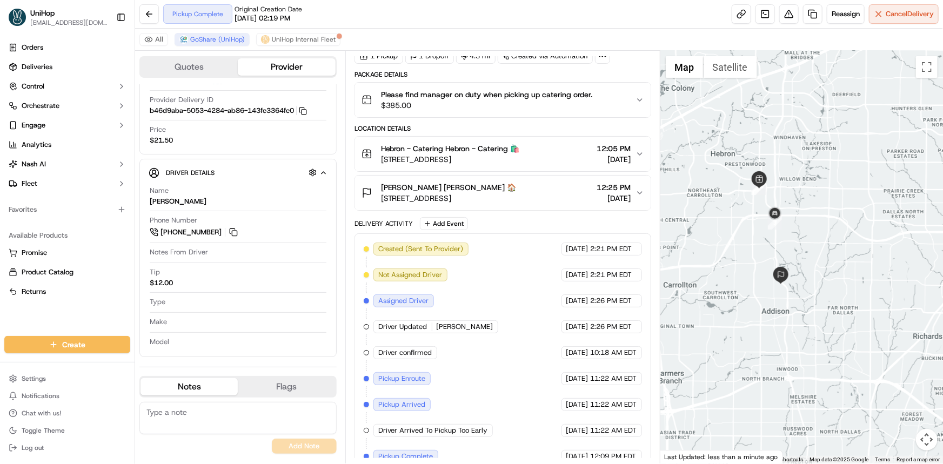
drag, startPoint x: 861, startPoint y: 234, endPoint x: 810, endPoint y: 207, distance: 57.8
click at [867, 243] on div at bounding box center [802, 257] width 283 height 413
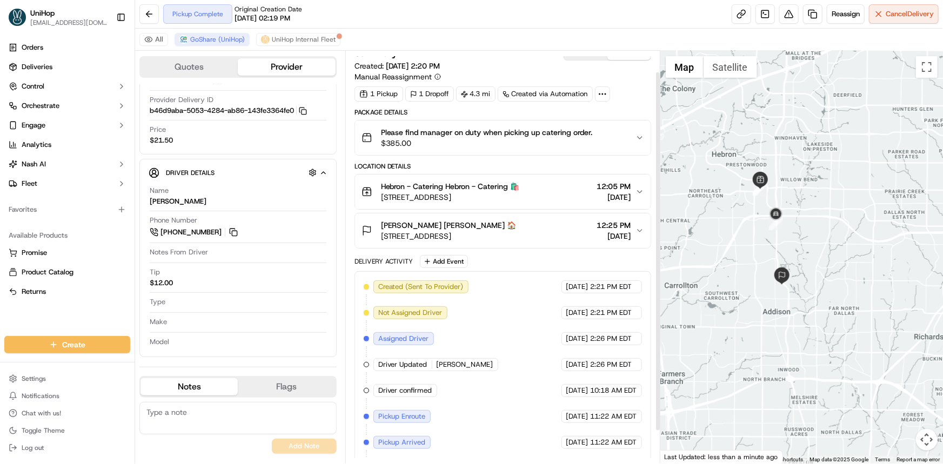
scroll to position [0, 0]
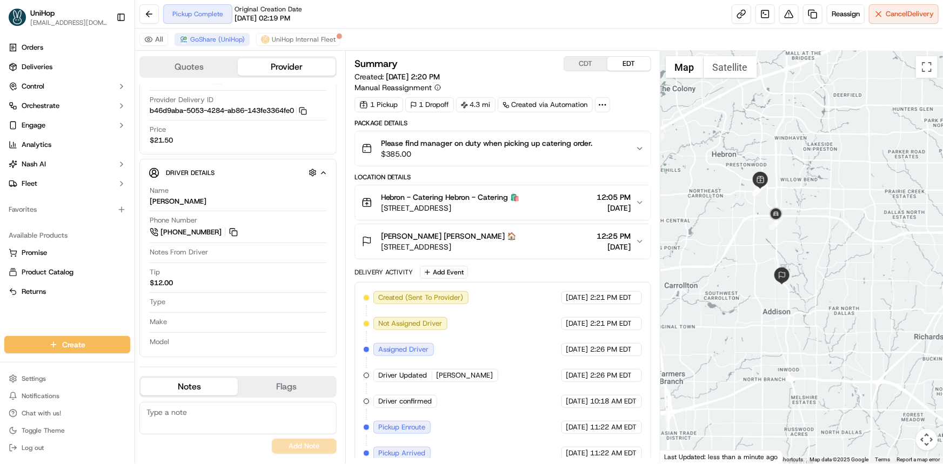
click at [587, 61] on button "CDT" at bounding box center [585, 64] width 43 height 14
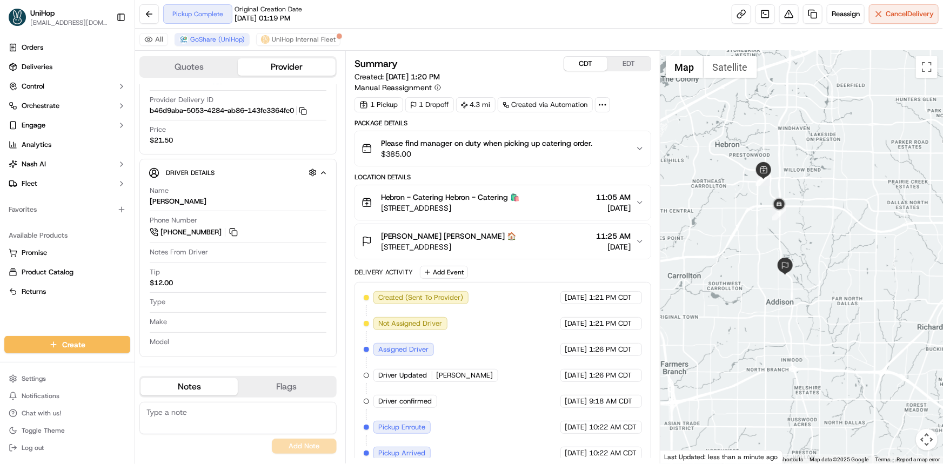
drag, startPoint x: 876, startPoint y: 252, endPoint x: 877, endPoint y: 245, distance: 7.2
click at [879, 240] on div at bounding box center [802, 257] width 283 height 413
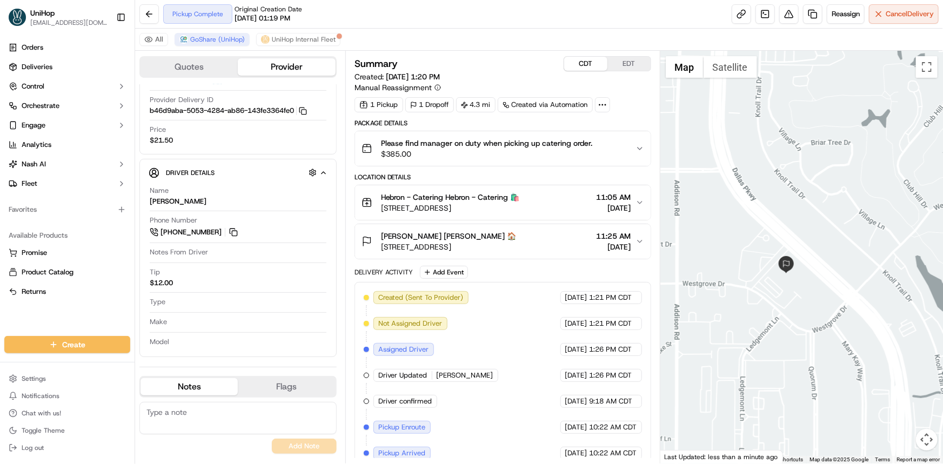
drag, startPoint x: 809, startPoint y: 240, endPoint x: 822, endPoint y: 274, distance: 36.4
click at [821, 270] on div at bounding box center [802, 257] width 283 height 413
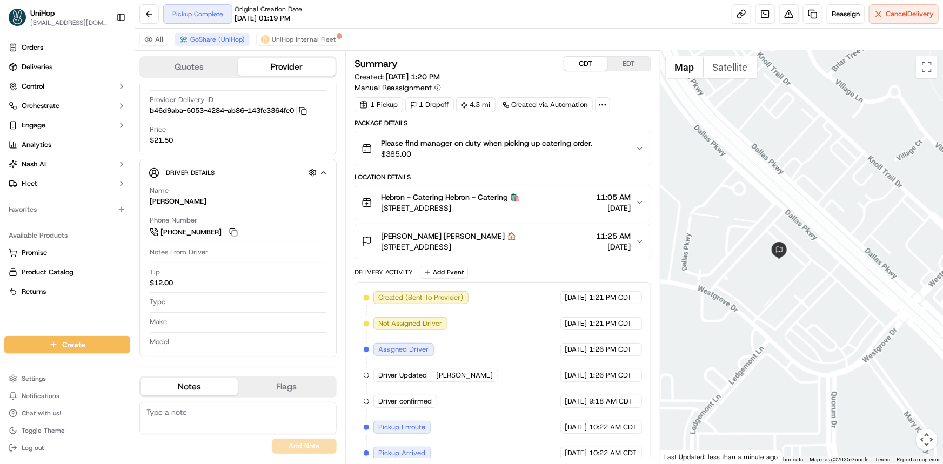
drag, startPoint x: 811, startPoint y: 278, endPoint x: 818, endPoint y: 301, distance: 23.3
click at [818, 301] on div at bounding box center [802, 257] width 283 height 413
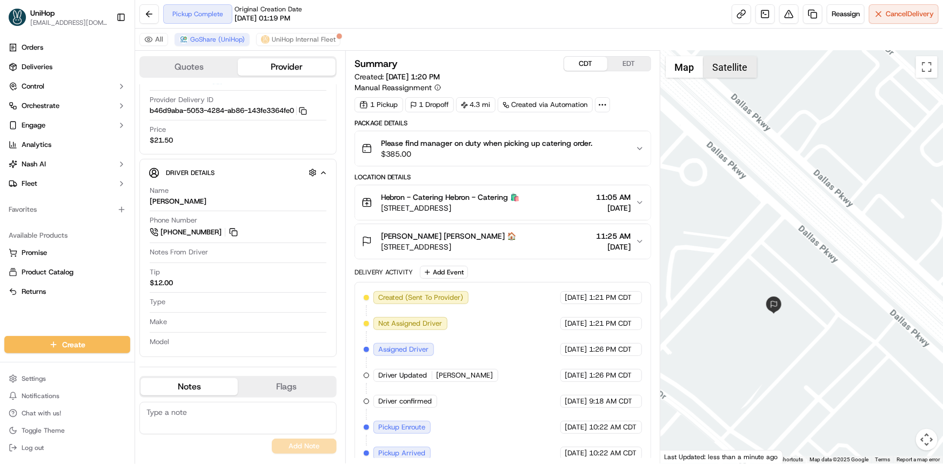
click at [733, 71] on button "Satellite" at bounding box center [731, 67] width 54 height 22
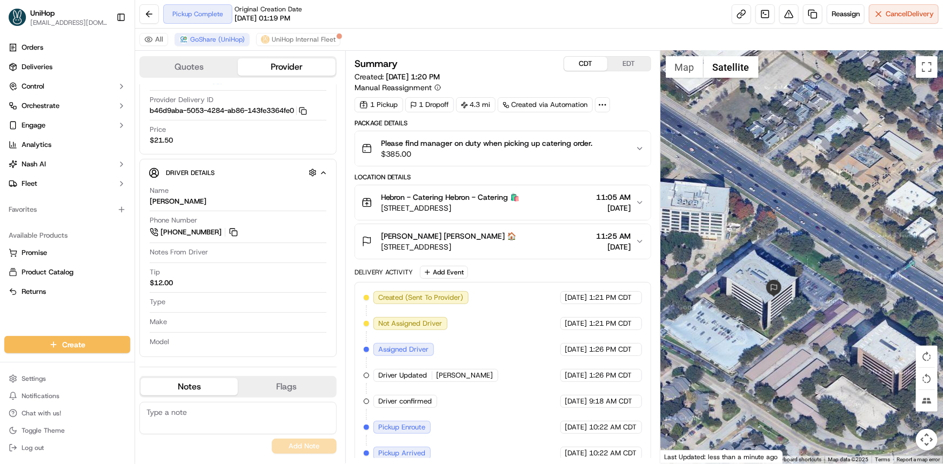
click at [624, 73] on div "Summary CDT EDT Created: Sep 15 2025 1:20 PM Manual Reassignment" at bounding box center [503, 74] width 297 height 37
click at [627, 62] on button "EDT" at bounding box center [629, 64] width 43 height 14
drag, startPoint x: 779, startPoint y: 243, endPoint x: 782, endPoint y: 234, distance: 9.7
click at [788, 239] on div "Date : 09/17/2025 12:22 PM" at bounding box center [802, 257] width 283 height 413
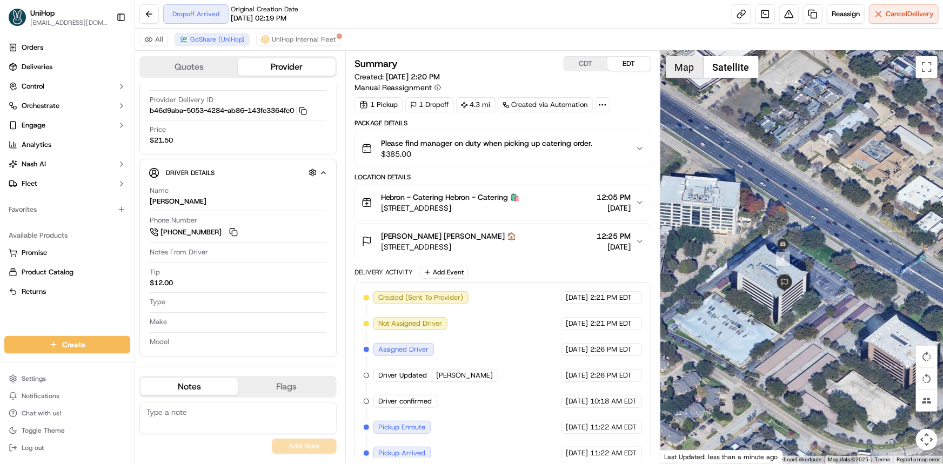
click at [695, 66] on button "Map" at bounding box center [685, 67] width 38 height 22
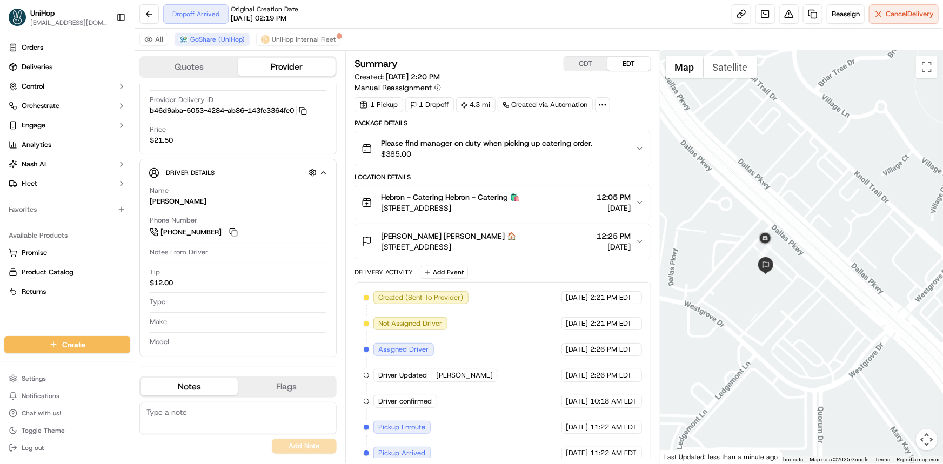
drag, startPoint x: 813, startPoint y: 259, endPoint x: 822, endPoint y: 261, distance: 9.9
click at [822, 260] on div at bounding box center [802, 257] width 283 height 413
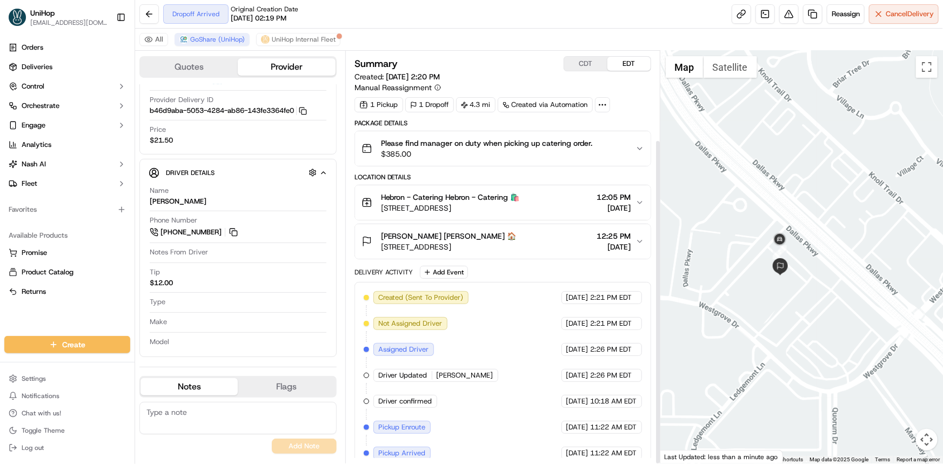
scroll to position [112, 0]
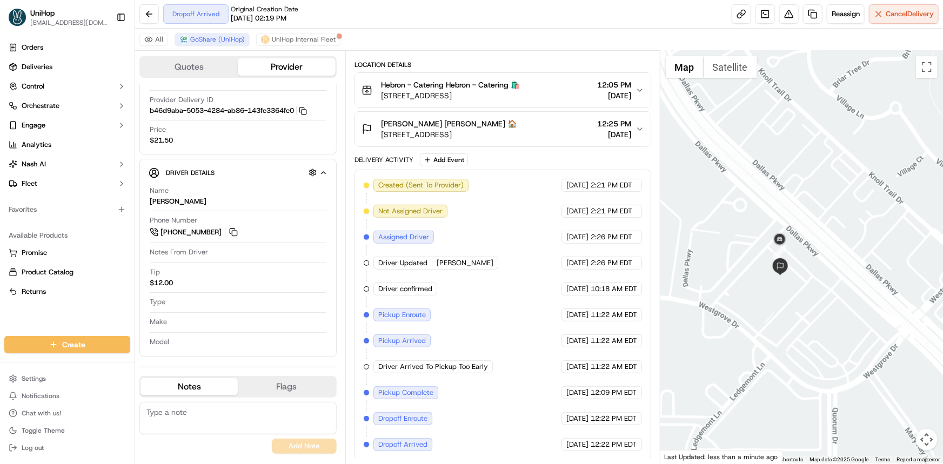
click at [45, 321] on div "Orders Deliveries Control Orchestrate Engage Analytics Nash AI Fleet Favorites …" at bounding box center [67, 181] width 135 height 293
click at [809, 238] on div at bounding box center [802, 257] width 283 height 413
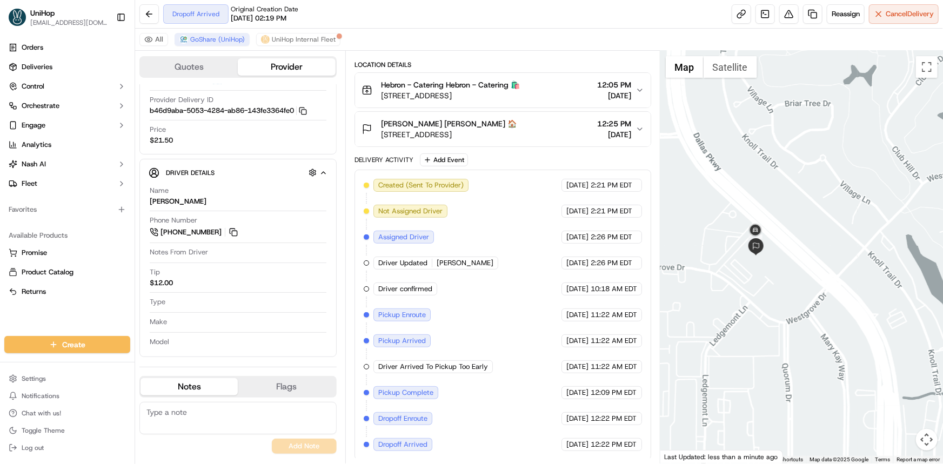
drag, startPoint x: 816, startPoint y: 264, endPoint x: 790, endPoint y: 268, distance: 26.2
click at [790, 268] on div at bounding box center [802, 257] width 283 height 413
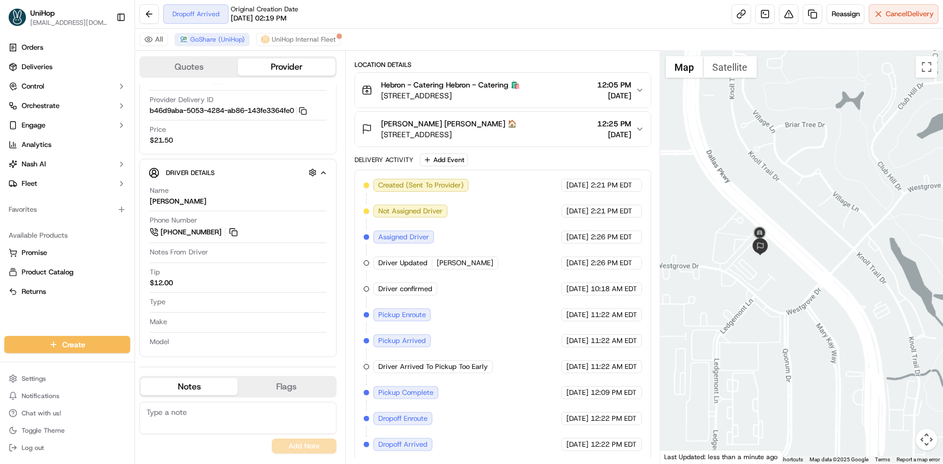
click at [790, 271] on div at bounding box center [802, 257] width 283 height 413
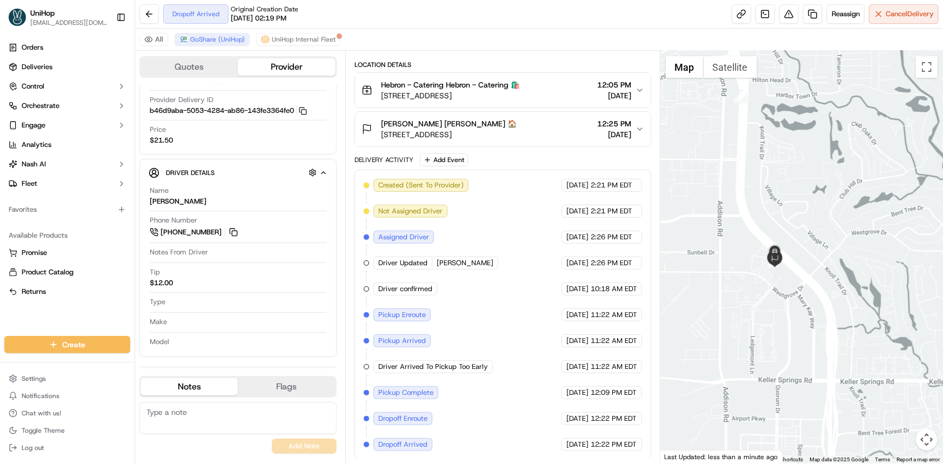
drag, startPoint x: 809, startPoint y: 286, endPoint x: 808, endPoint y: 295, distance: 9.2
click at [809, 294] on div at bounding box center [802, 257] width 283 height 413
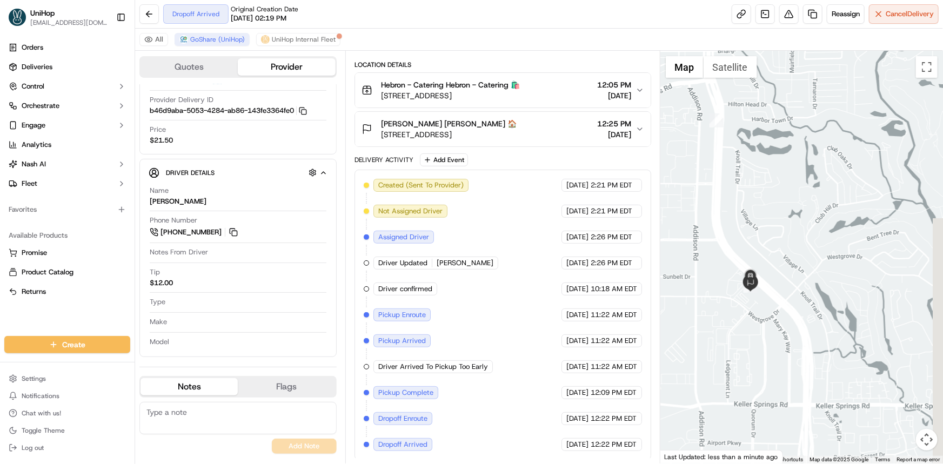
drag, startPoint x: 794, startPoint y: 321, endPoint x: 754, endPoint y: 350, distance: 49.1
click at [757, 347] on div at bounding box center [802, 257] width 283 height 413
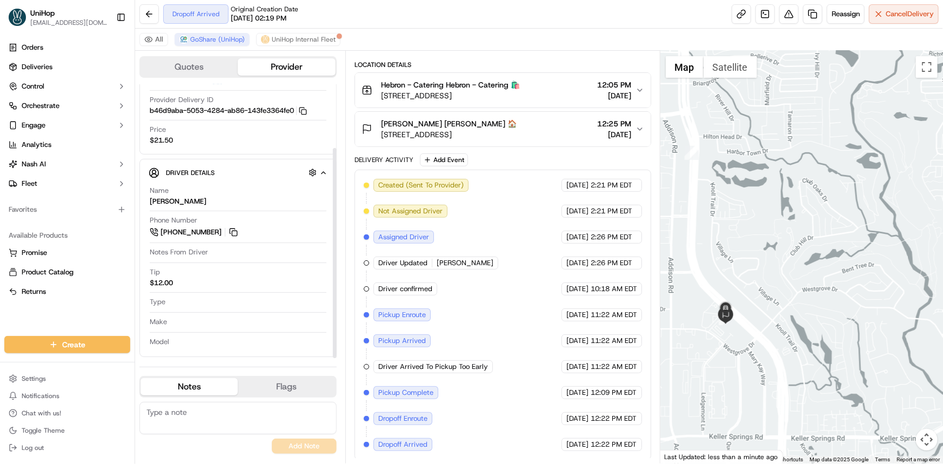
drag, startPoint x: 693, startPoint y: 232, endPoint x: 697, endPoint y: 217, distance: 16.3
click at [697, 217] on div at bounding box center [802, 257] width 283 height 413
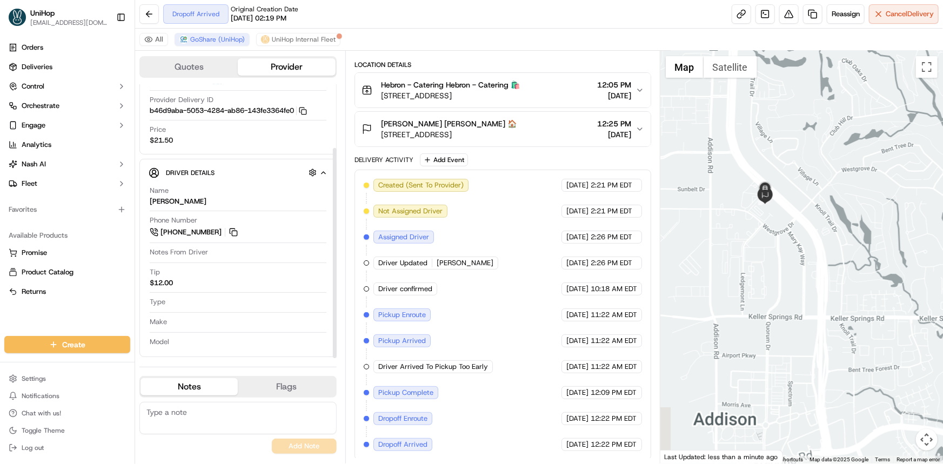
drag, startPoint x: 744, startPoint y: 274, endPoint x: 789, endPoint y: 148, distance: 133.9
click at [790, 153] on div at bounding box center [802, 257] width 283 height 413
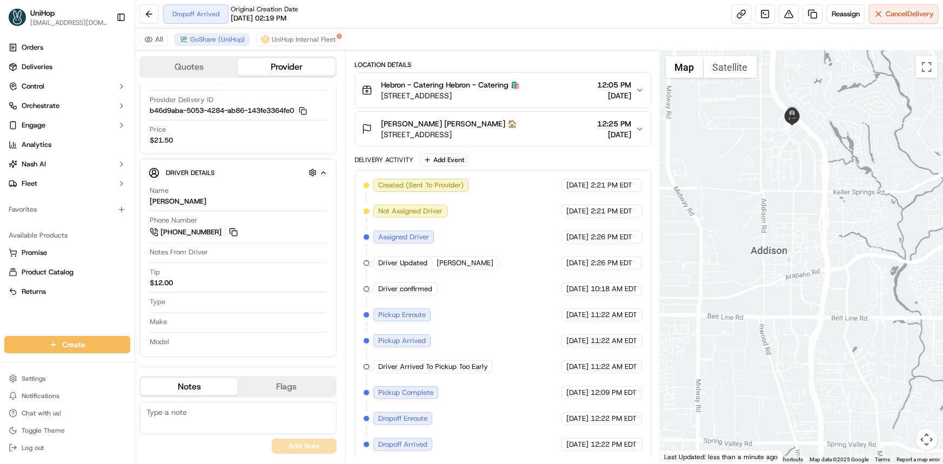
drag, startPoint x: 810, startPoint y: 197, endPoint x: 814, endPoint y: 274, distance: 76.3
click at [812, 272] on div at bounding box center [802, 257] width 283 height 413
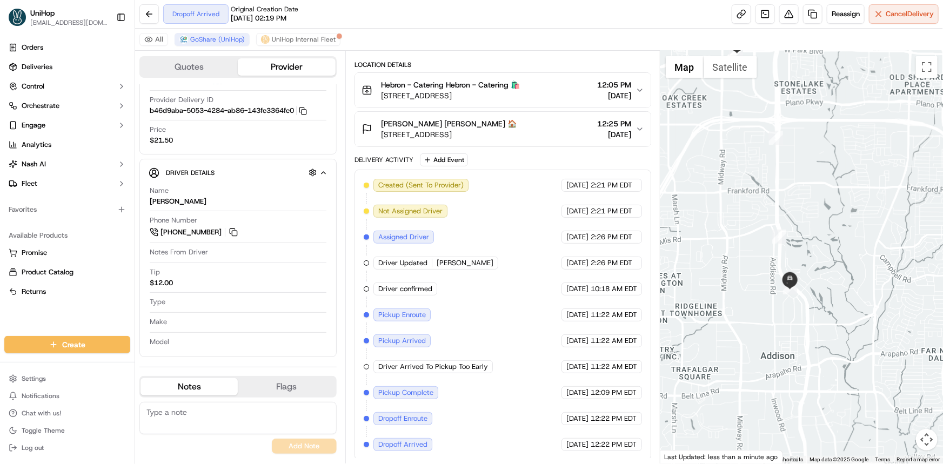
drag, startPoint x: 842, startPoint y: 215, endPoint x: 827, endPoint y: 275, distance: 61.2
click at [824, 263] on div at bounding box center [802, 257] width 283 height 413
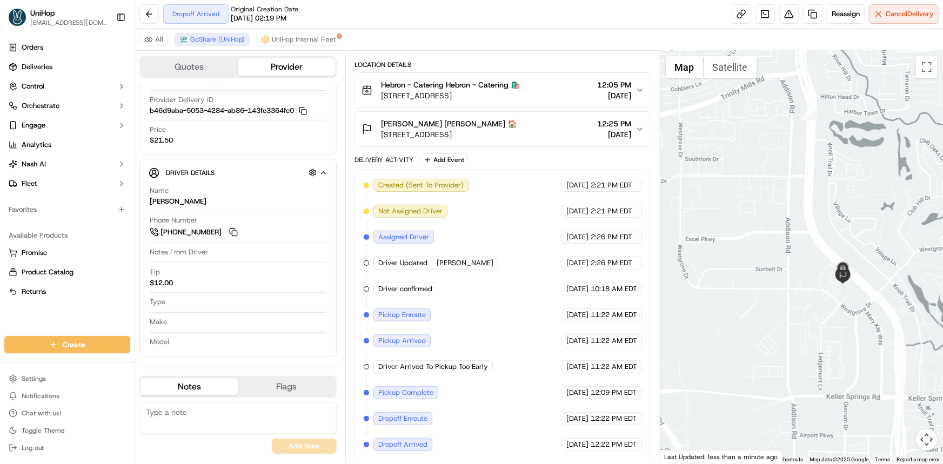
drag, startPoint x: 854, startPoint y: 269, endPoint x: 836, endPoint y: 277, distance: 19.6
click at [846, 276] on div at bounding box center [802, 257] width 283 height 413
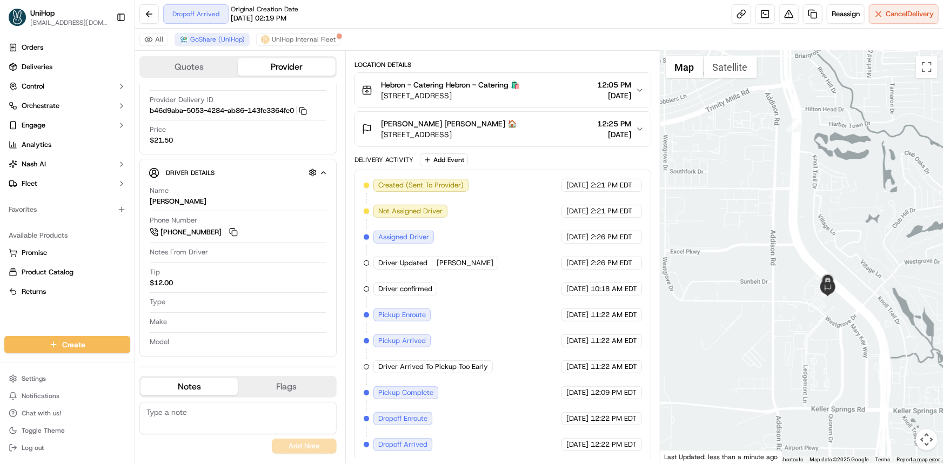
click at [760, 220] on div at bounding box center [802, 257] width 283 height 413
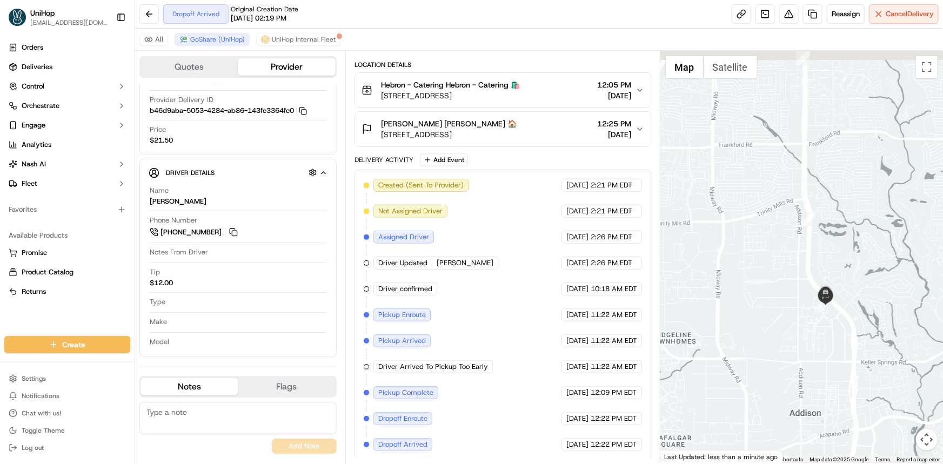
drag, startPoint x: 731, startPoint y: 229, endPoint x: 769, endPoint y: 308, distance: 87.3
click at [767, 302] on div at bounding box center [802, 257] width 283 height 413
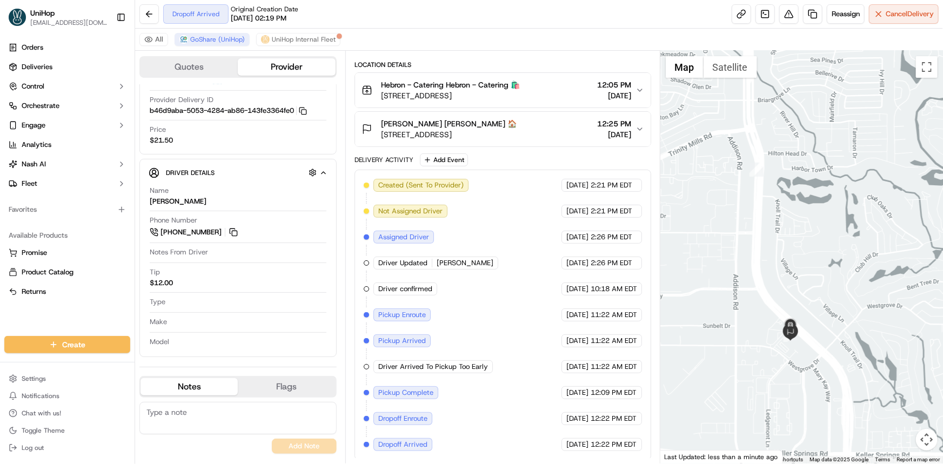
drag, startPoint x: 702, startPoint y: 283, endPoint x: 733, endPoint y: 264, distance: 36.2
click at [702, 256] on div at bounding box center [802, 257] width 283 height 413
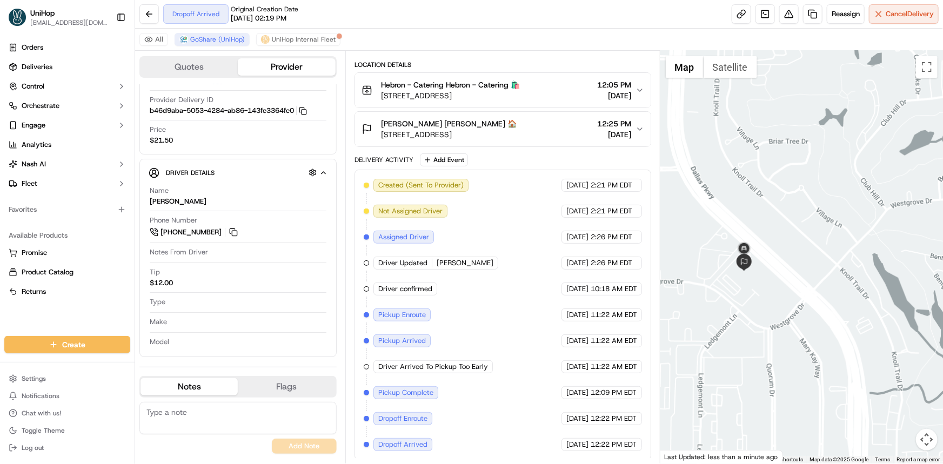
drag, startPoint x: 782, startPoint y: 273, endPoint x: 795, endPoint y: 284, distance: 16.5
click at [794, 281] on div at bounding box center [802, 257] width 283 height 413
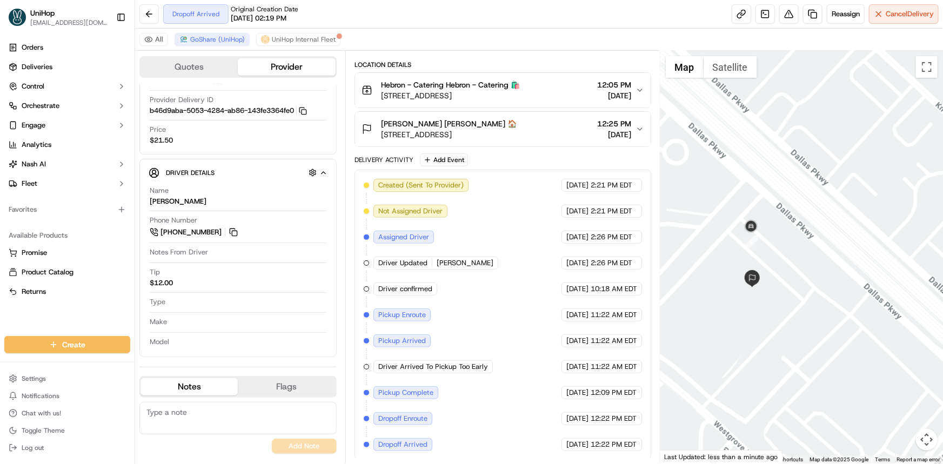
drag, startPoint x: 773, startPoint y: 263, endPoint x: 789, endPoint y: 294, distance: 35.1
click at [789, 294] on div at bounding box center [802, 257] width 283 height 413
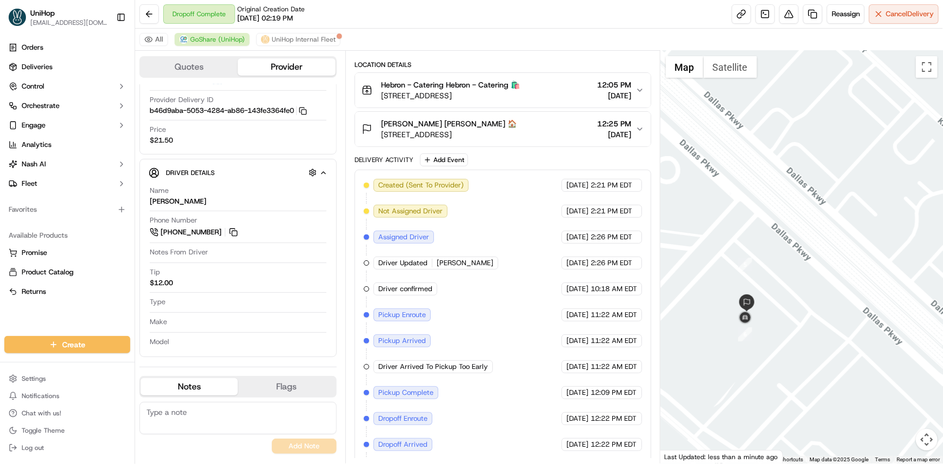
drag, startPoint x: 761, startPoint y: 280, endPoint x: 764, endPoint y: 259, distance: 20.9
click at [756, 277] on div at bounding box center [802, 257] width 283 height 413
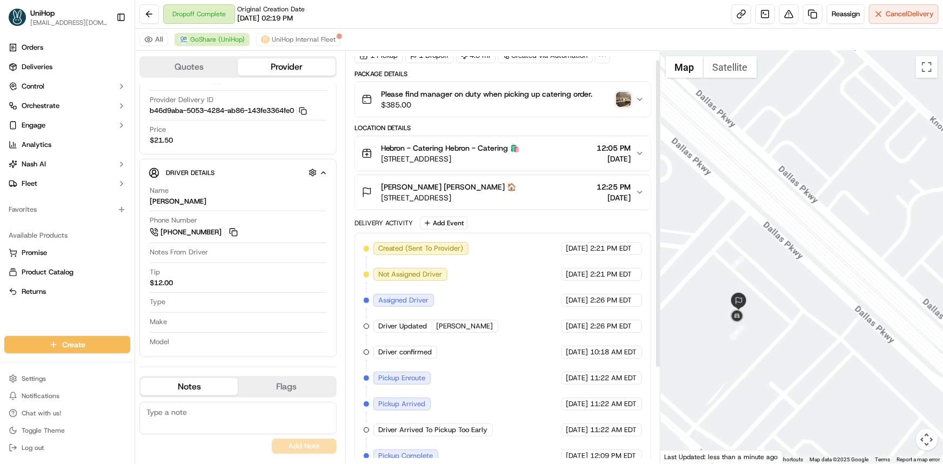
scroll to position [0, 0]
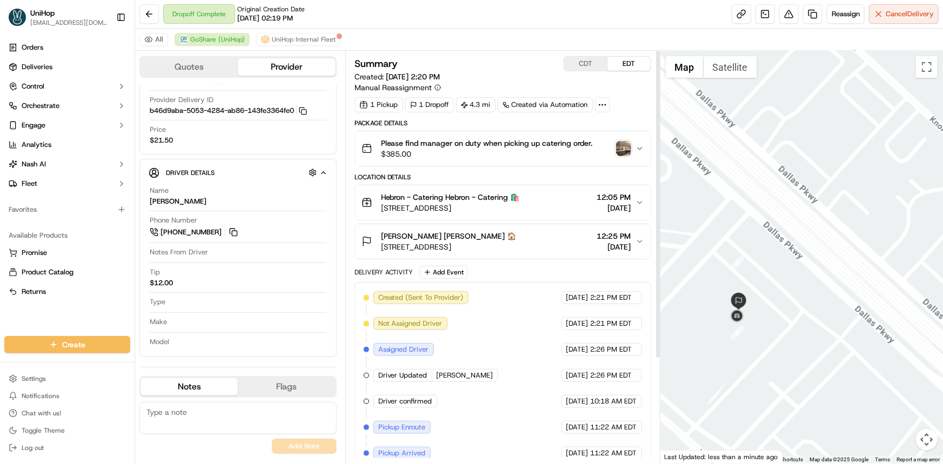
click at [633, 145] on div "Please find manager on duty when picking up catering order. $385.00" at bounding box center [499, 149] width 274 height 22
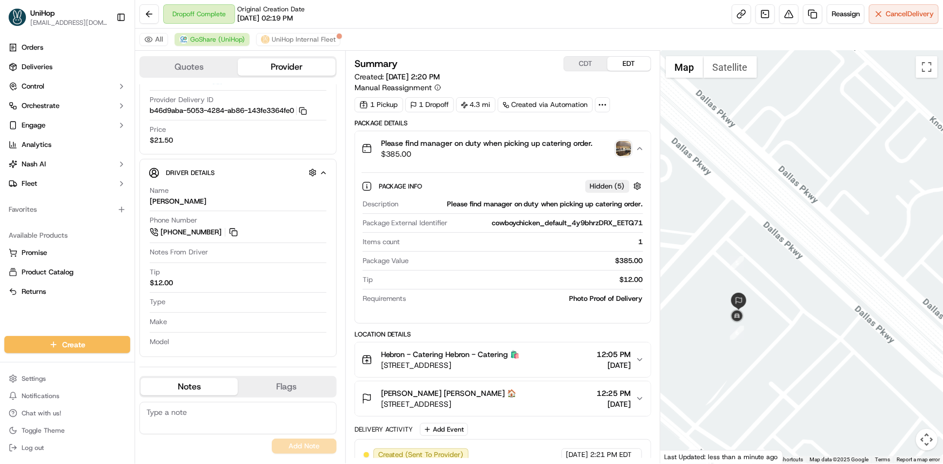
click at [632, 150] on div "Please find manager on duty when picking up catering order. $385.00" at bounding box center [499, 149] width 274 height 22
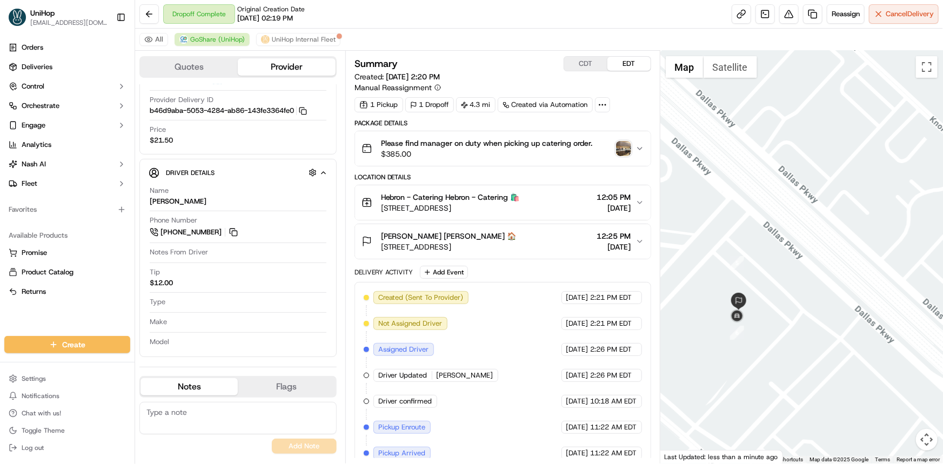
click at [734, 177] on div at bounding box center [802, 257] width 283 height 413
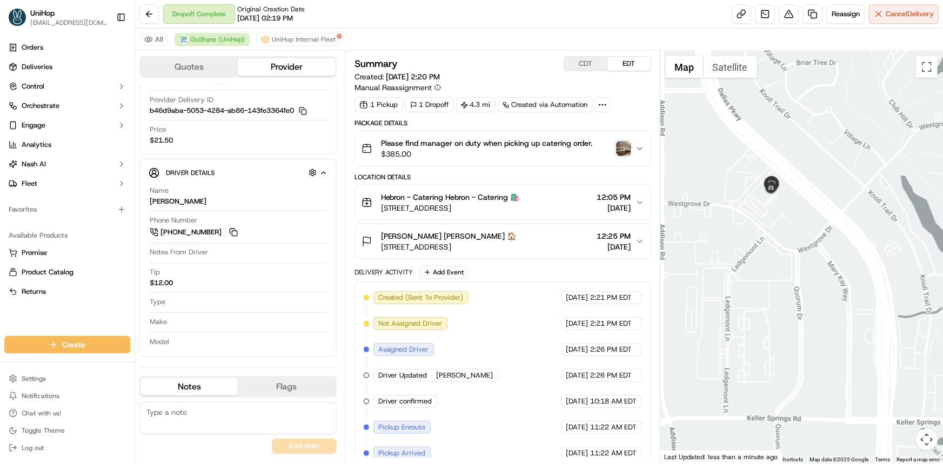
click at [627, 141] on img "button" at bounding box center [623, 148] width 15 height 15
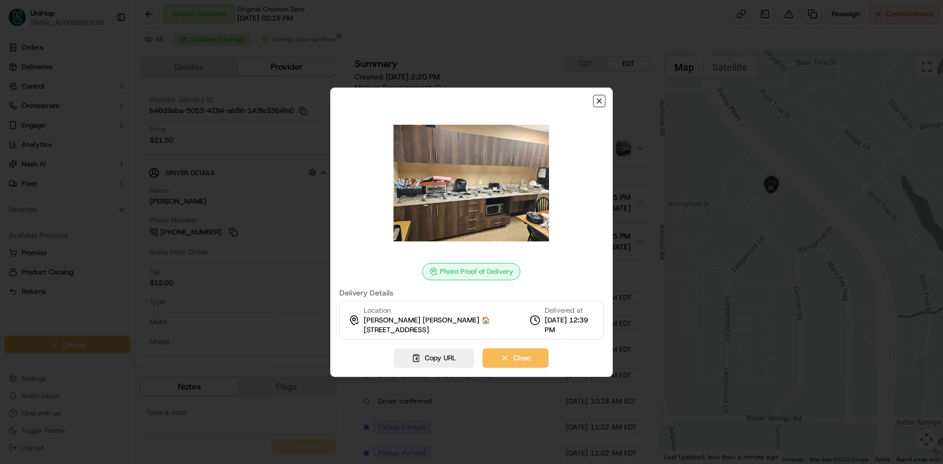
click at [601, 99] on icon "button" at bounding box center [599, 101] width 9 height 9
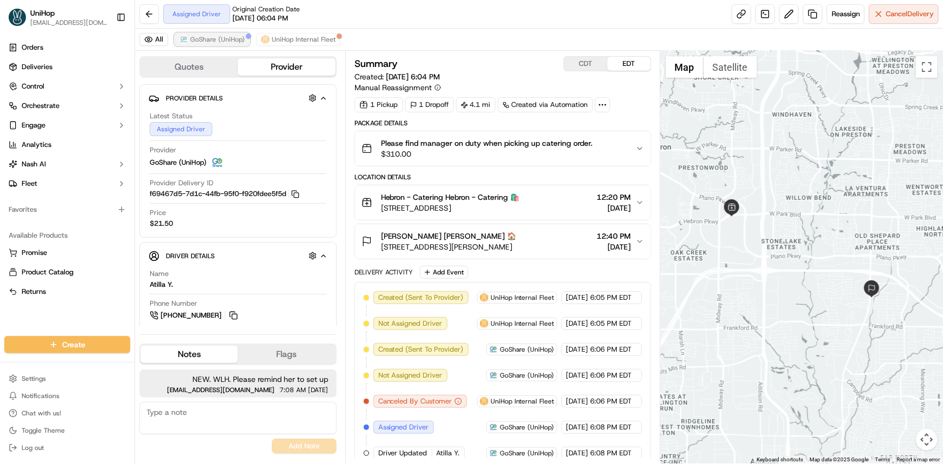
click at [223, 38] on span "GoShare (UniHop)" at bounding box center [217, 39] width 55 height 9
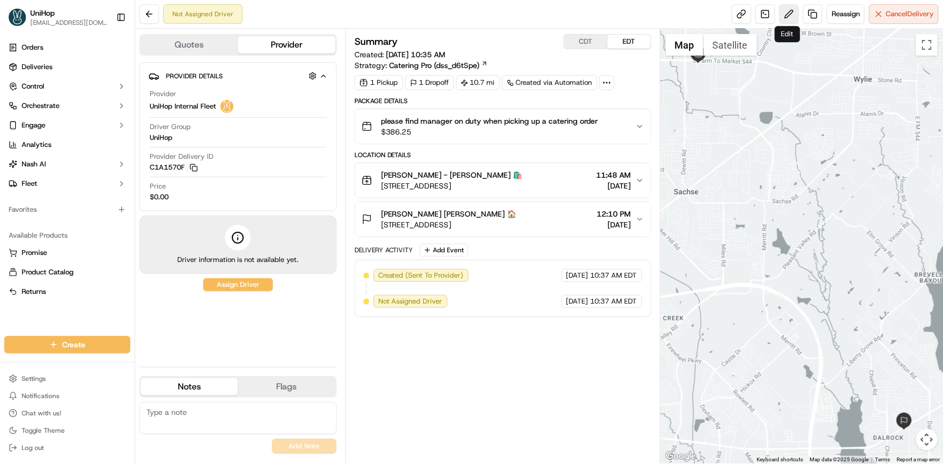
click at [780, 5] on button at bounding box center [789, 13] width 19 height 19
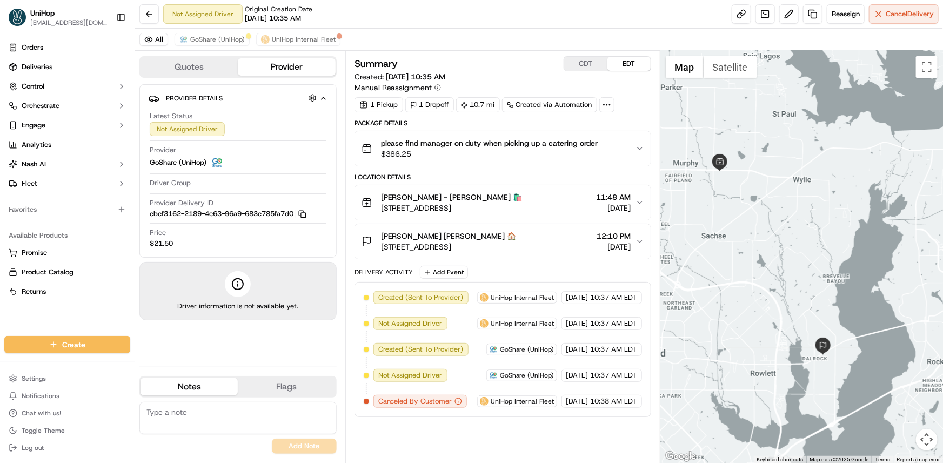
click at [216, 47] on div "All GoShare (UniHop) UniHop Internal Fleet" at bounding box center [539, 40] width 808 height 22
click at [218, 41] on span "GoShare (UniHop)" at bounding box center [217, 39] width 55 height 9
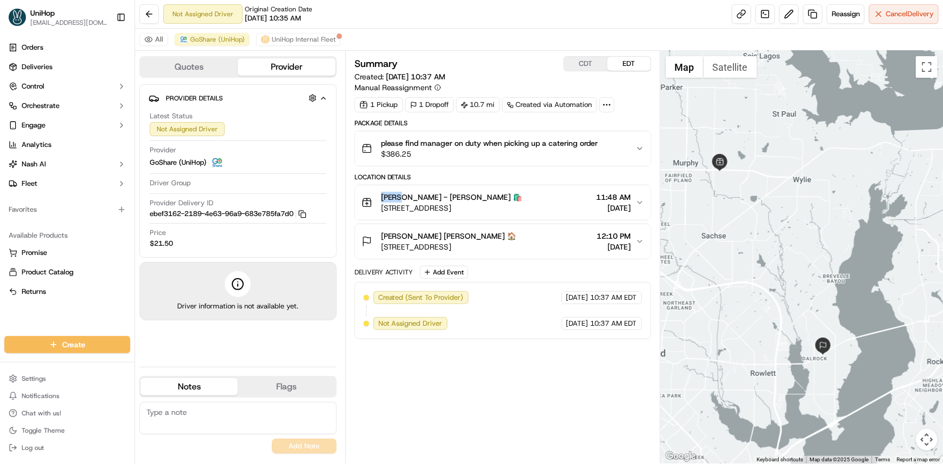
drag, startPoint x: 378, startPoint y: 192, endPoint x: 401, endPoint y: 197, distance: 22.8
click at [401, 197] on div "[PERSON_NAME] - Catering [PERSON_NAME] - Catering 🛍️ [STREET_ADDRESS]" at bounding box center [442, 203] width 161 height 22
copy span "[PERSON_NAME]"
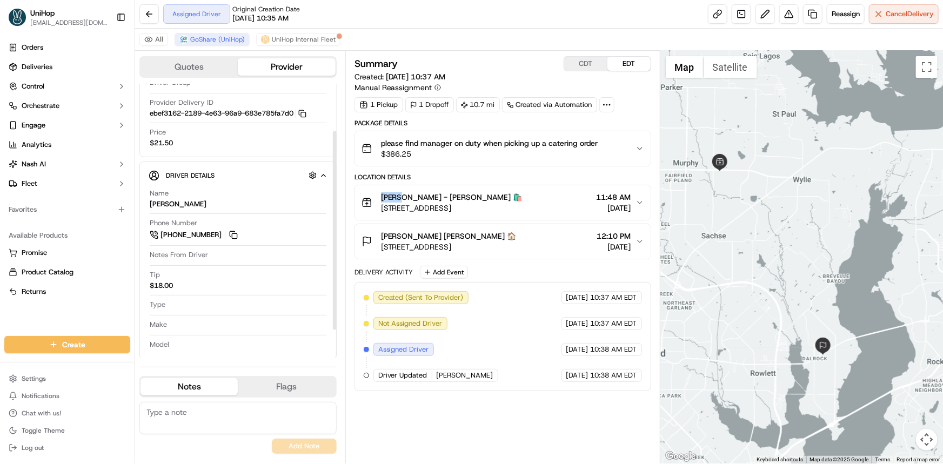
scroll to position [103, 0]
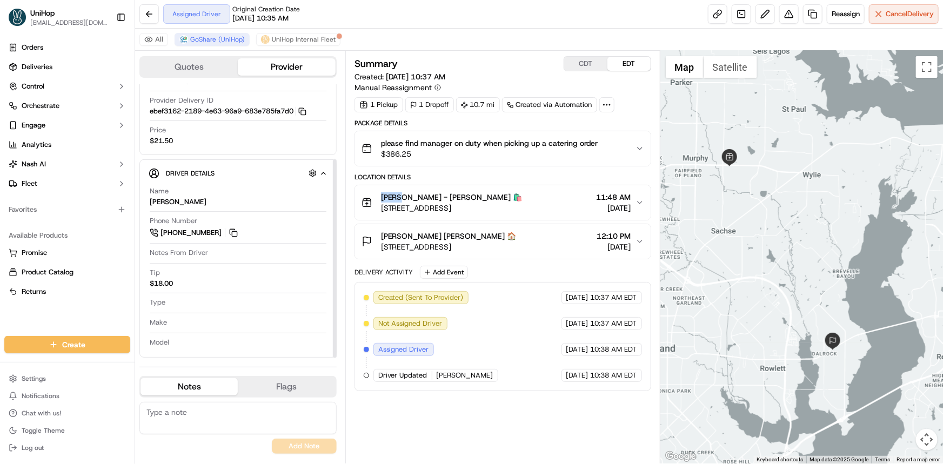
drag, startPoint x: 793, startPoint y: 229, endPoint x: 797, endPoint y: 217, distance: 12.1
click at [800, 222] on div at bounding box center [802, 257] width 283 height 413
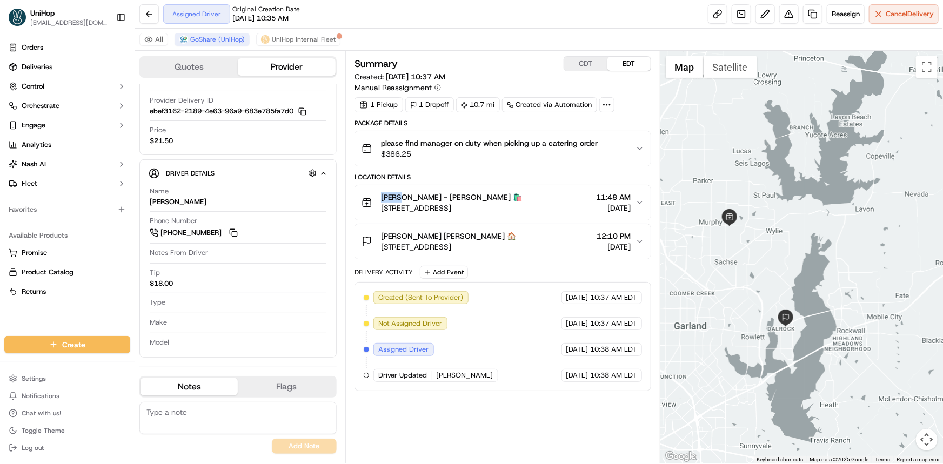
drag, startPoint x: 711, startPoint y: 290, endPoint x: 714, endPoint y: 242, distance: 48.2
click at [713, 243] on div at bounding box center [802, 257] width 283 height 413
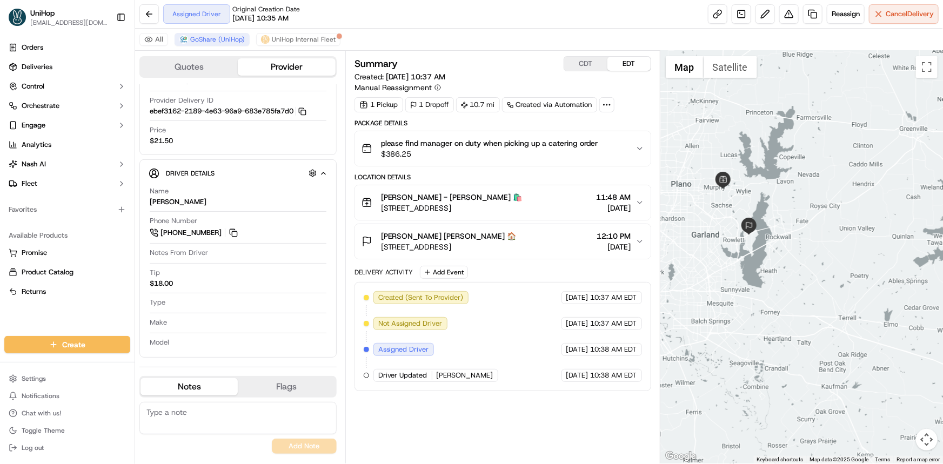
click at [534, 431] on div "Summary CDT EDT Created: [DATE] 10:37 AM Manual Reassignment 1 Pickup 1 Dropoff…" at bounding box center [503, 257] width 297 height 402
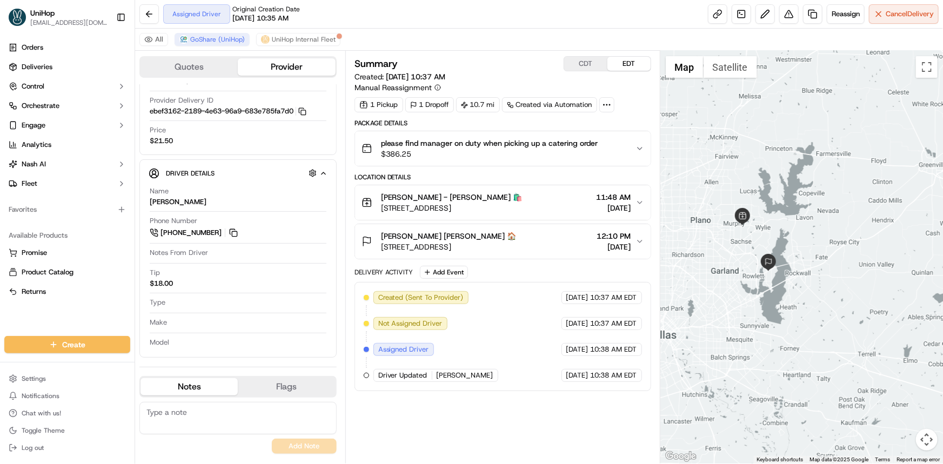
drag, startPoint x: 805, startPoint y: 252, endPoint x: 813, endPoint y: 284, distance: 32.3
click at [812, 283] on div at bounding box center [802, 257] width 283 height 413
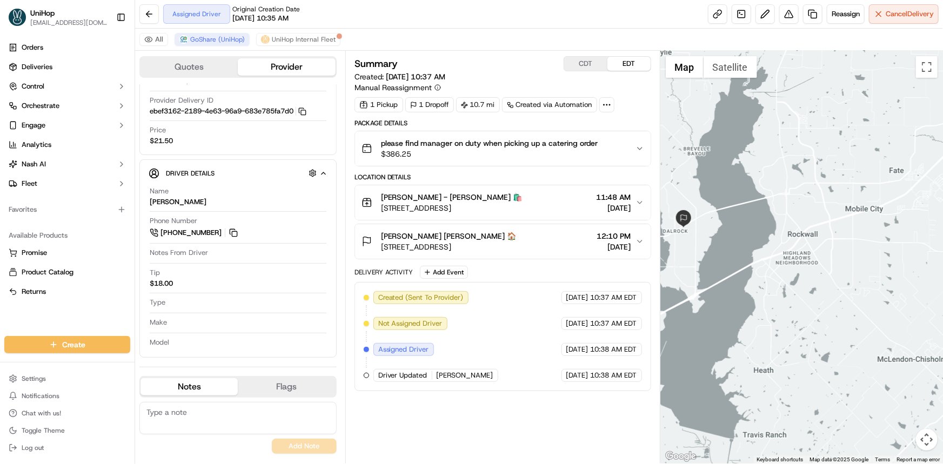
drag, startPoint x: 837, startPoint y: 296, endPoint x: 832, endPoint y: 203, distance: 92.6
click at [835, 214] on div at bounding box center [802, 257] width 283 height 413
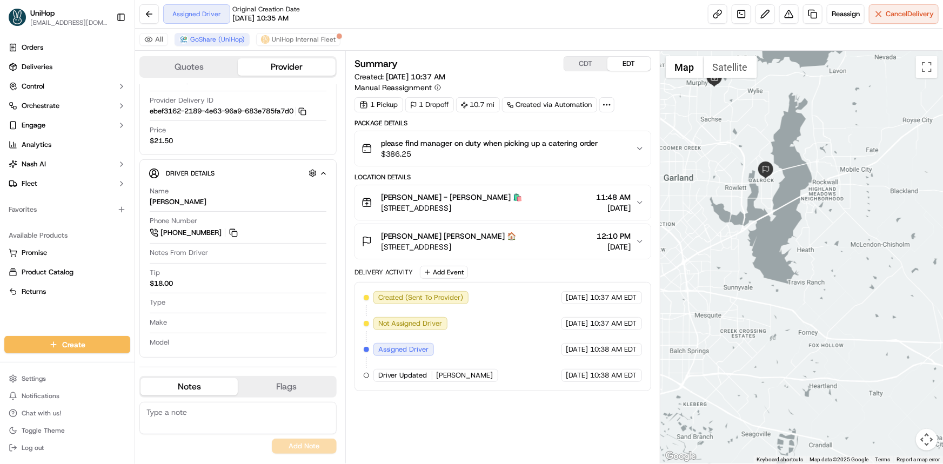
drag, startPoint x: 827, startPoint y: 275, endPoint x: 849, endPoint y: 313, distance: 43.9
click at [847, 312] on div at bounding box center [802, 257] width 283 height 413
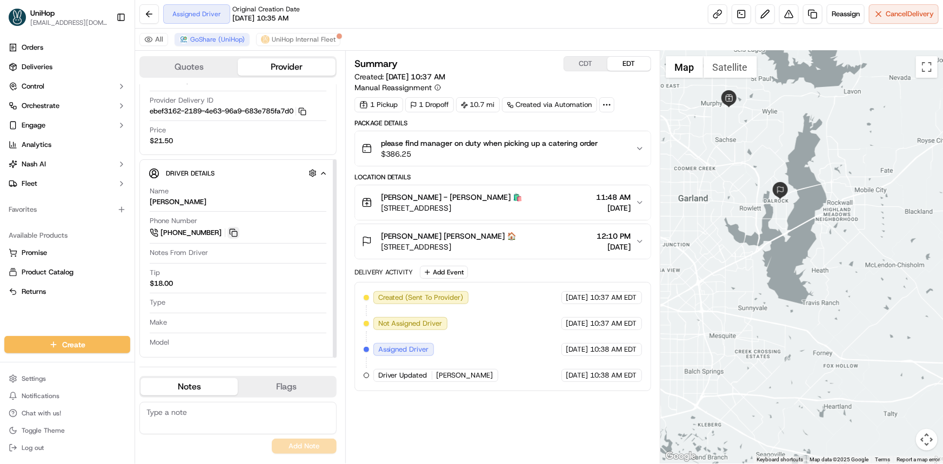
click at [234, 232] on button at bounding box center [234, 233] width 12 height 12
click at [17, 322] on div "Orders Deliveries Control Orchestrate Engage Analytics [PERSON_NAME] Fleet Favo…" at bounding box center [67, 181] width 135 height 293
drag, startPoint x: 145, startPoint y: 200, endPoint x: 162, endPoint y: 199, distance: 17.3
click at [168, 198] on div "Driver Details Hidden ( 6 ) Name [PERSON_NAME] Phone Number [PHONE_NUMBER] Note…" at bounding box center [237, 258] width 197 height 198
copy div "[PERSON_NAME]"
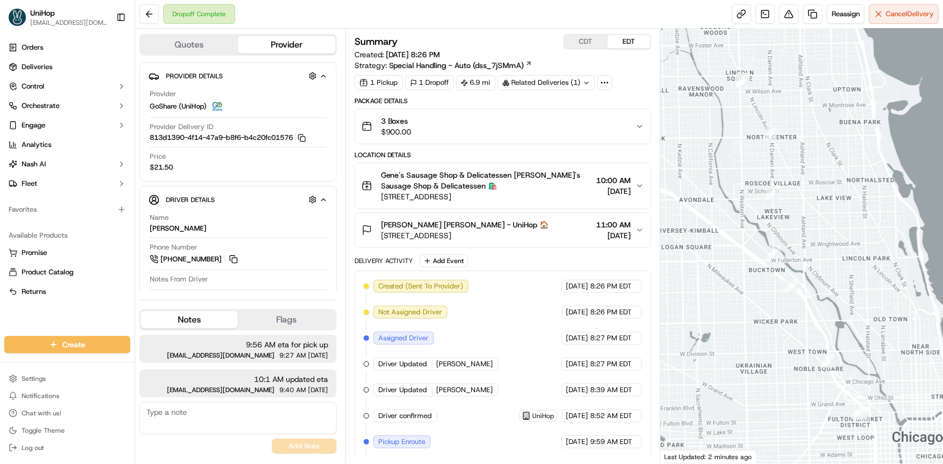
click at [703, 220] on div at bounding box center [802, 246] width 283 height 435
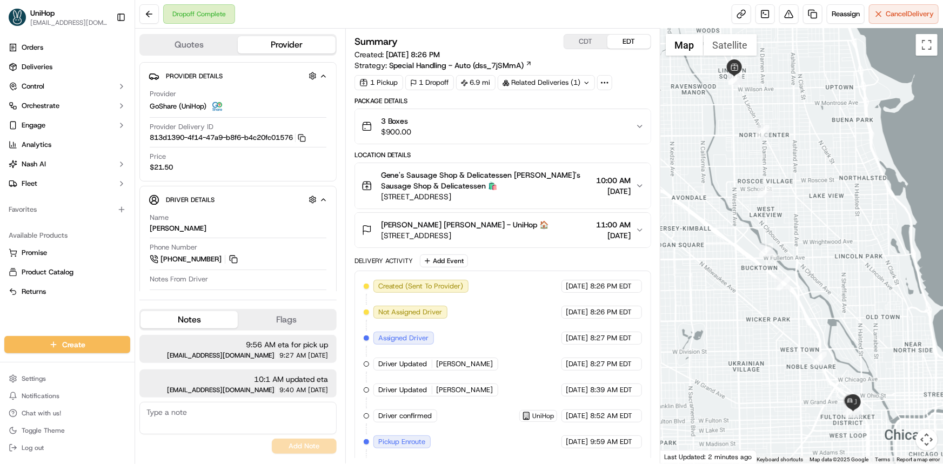
click at [759, 194] on img "4" at bounding box center [766, 191] width 14 height 14
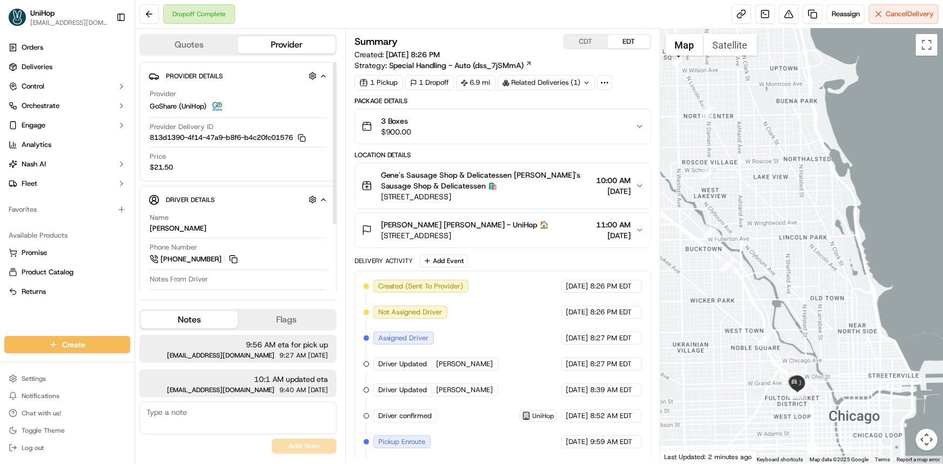
drag, startPoint x: 767, startPoint y: 330, endPoint x: 771, endPoint y: 285, distance: 45.0
click at [771, 290] on div "To navigate, press the arrow keys." at bounding box center [802, 246] width 283 height 435
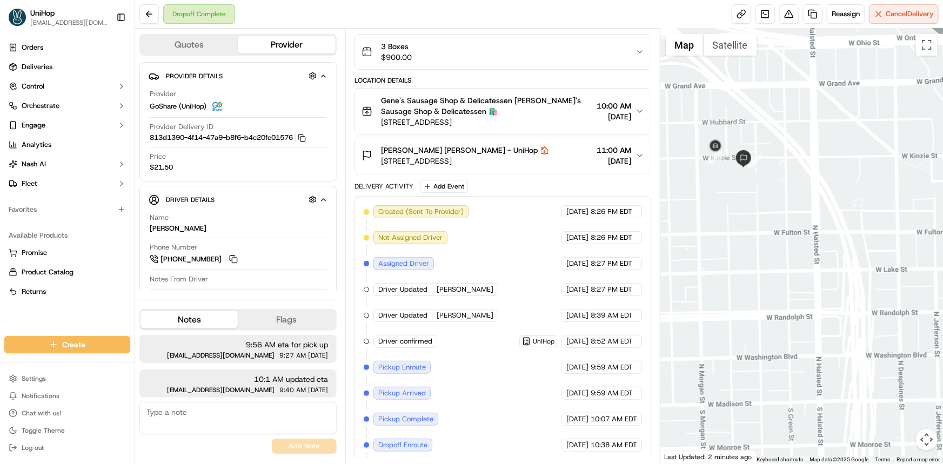
scroll to position [127, 0]
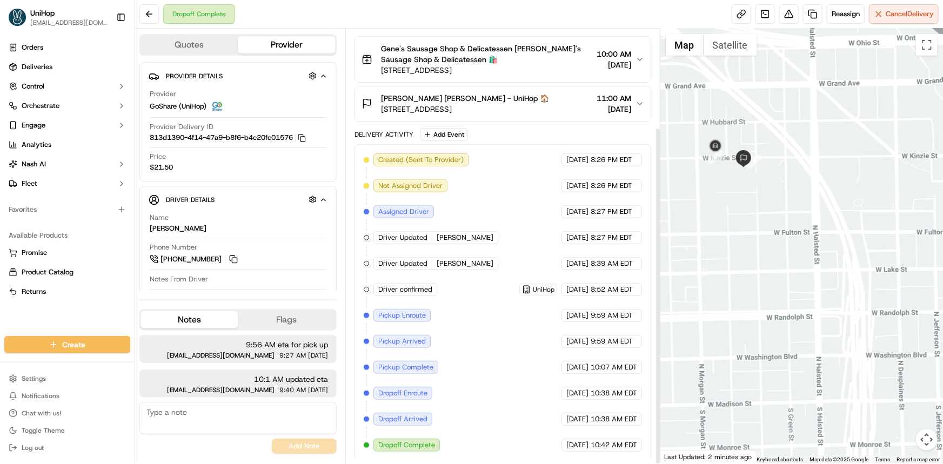
drag, startPoint x: 756, startPoint y: 278, endPoint x: 768, endPoint y: 294, distance: 20.0
click at [768, 295] on div "To navigate, press the arrow keys." at bounding box center [802, 246] width 283 height 435
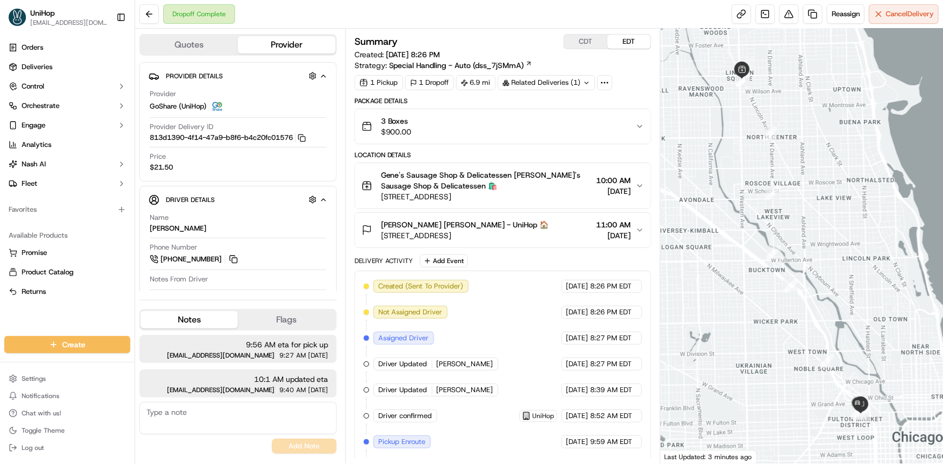
click at [767, 183] on div at bounding box center [802, 246] width 283 height 435
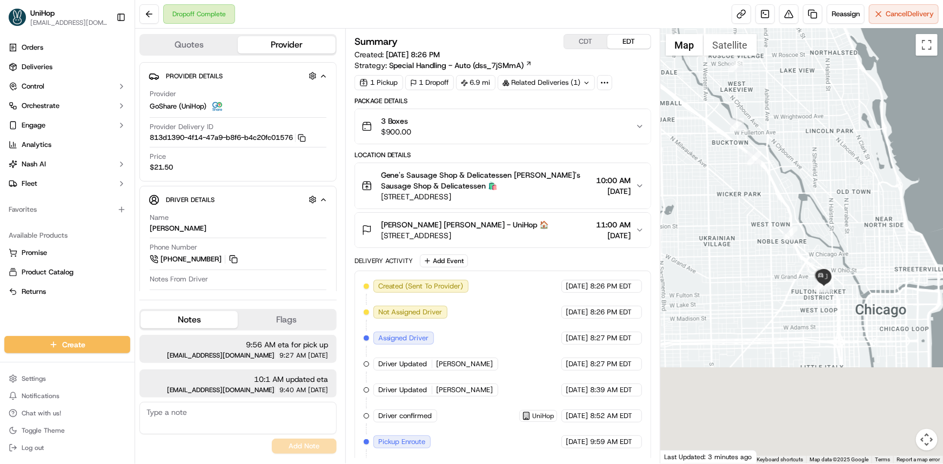
click at [821, 297] on div at bounding box center [802, 246] width 283 height 435
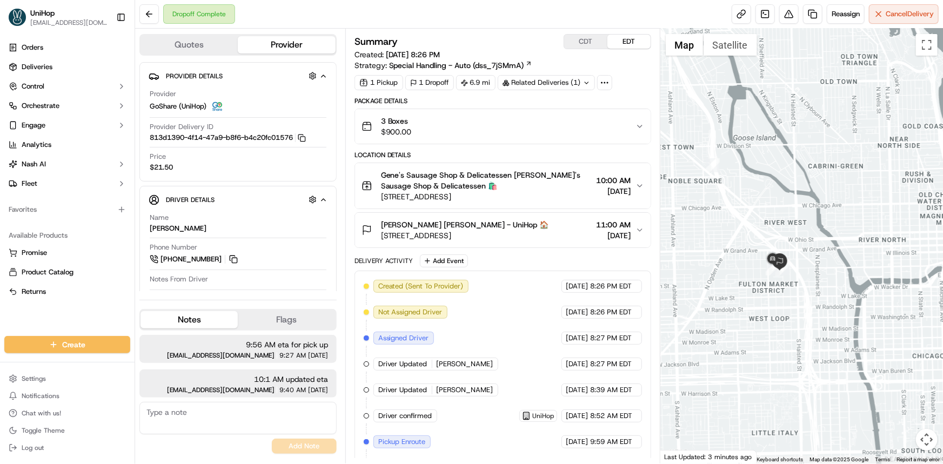
click at [717, 200] on div at bounding box center [802, 246] width 283 height 435
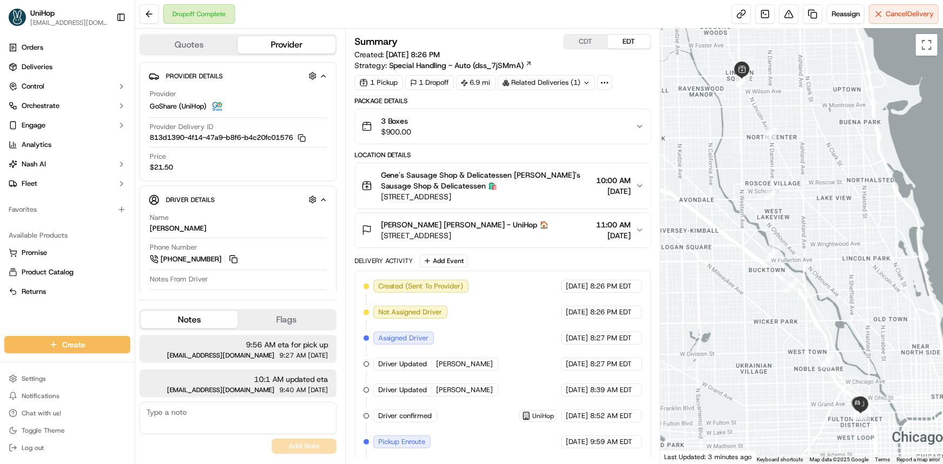
click at [807, 209] on div at bounding box center [802, 246] width 283 height 435
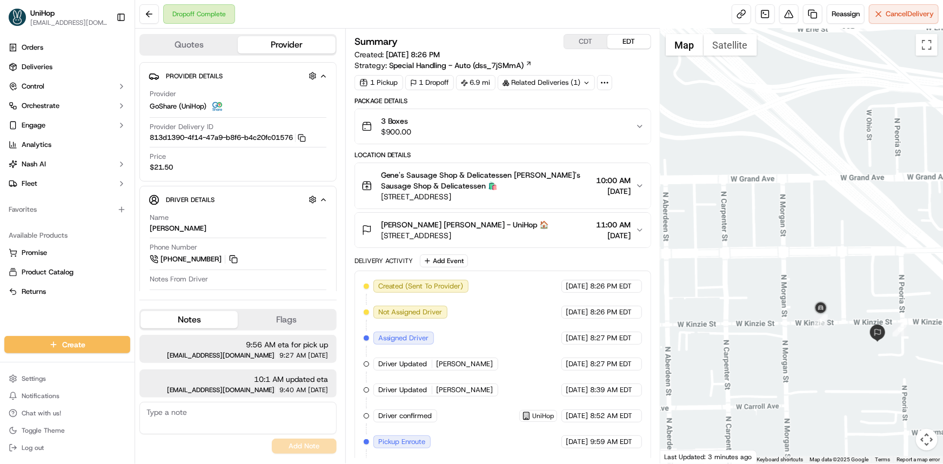
drag, startPoint x: 839, startPoint y: 304, endPoint x: 820, endPoint y: 297, distance: 20.2
click at [827, 286] on div at bounding box center [802, 246] width 283 height 435
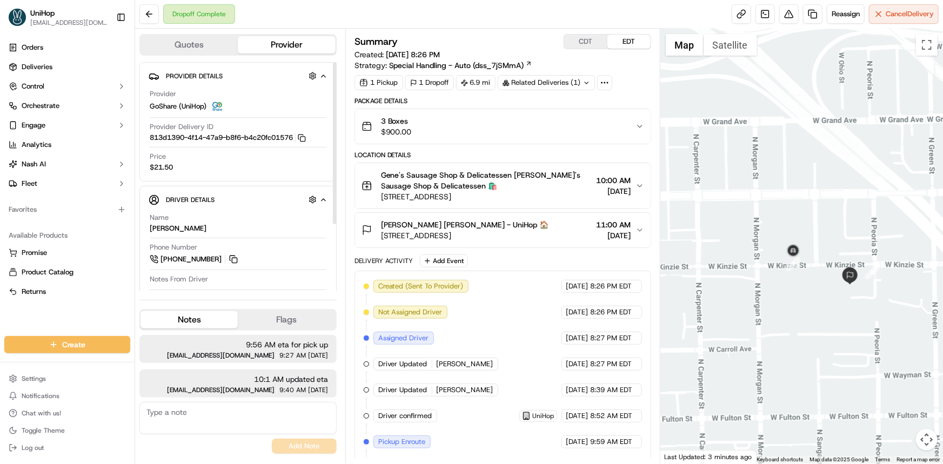
drag, startPoint x: 773, startPoint y: 234, endPoint x: 689, endPoint y: 233, distance: 83.3
click at [763, 222] on div at bounding box center [802, 246] width 283 height 435
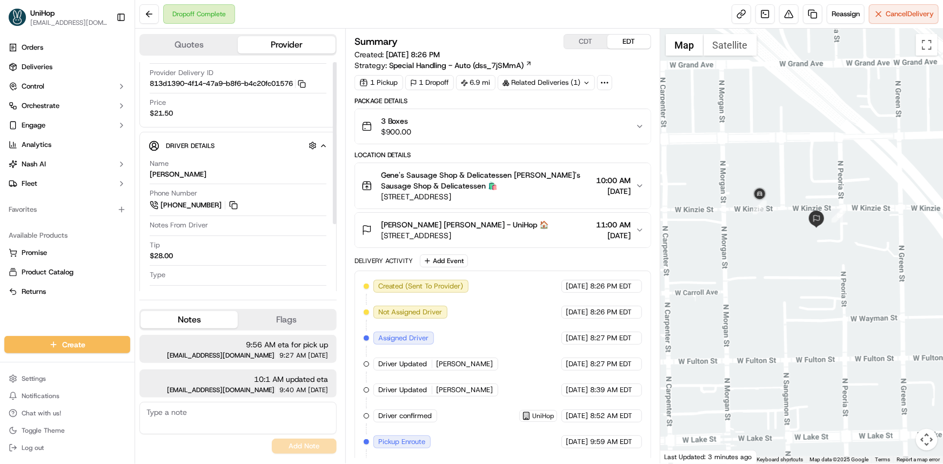
scroll to position [94, 0]
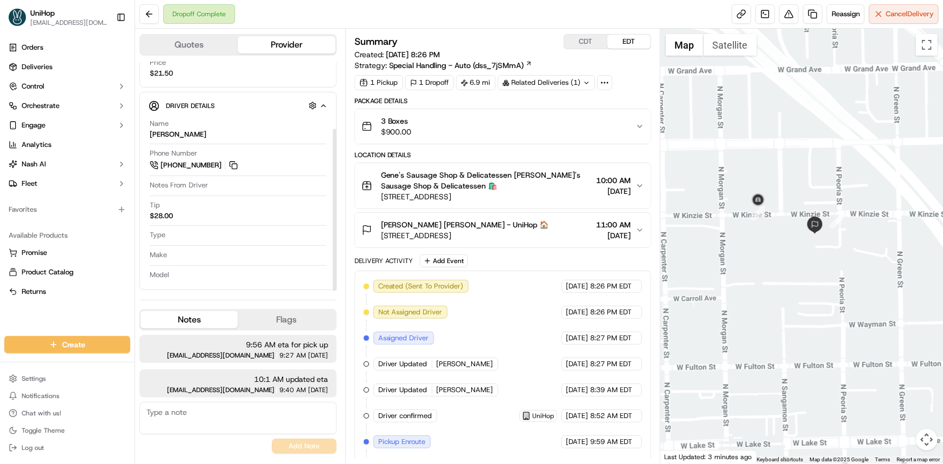
drag, startPoint x: 768, startPoint y: 239, endPoint x: 762, endPoint y: 248, distance: 10.7
click at [767, 244] on div at bounding box center [802, 246] width 283 height 435
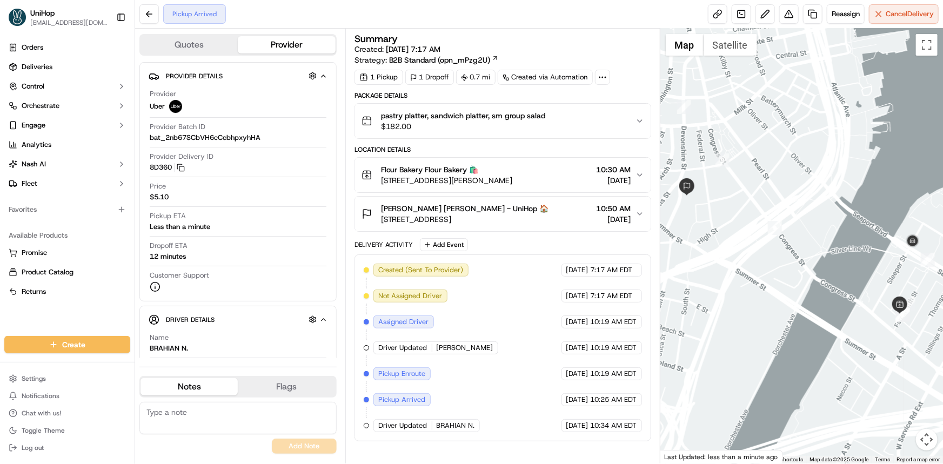
drag, startPoint x: 900, startPoint y: 317, endPoint x: 847, endPoint y: 337, distance: 56.8
click at [896, 322] on img "7" at bounding box center [903, 315] width 14 height 14
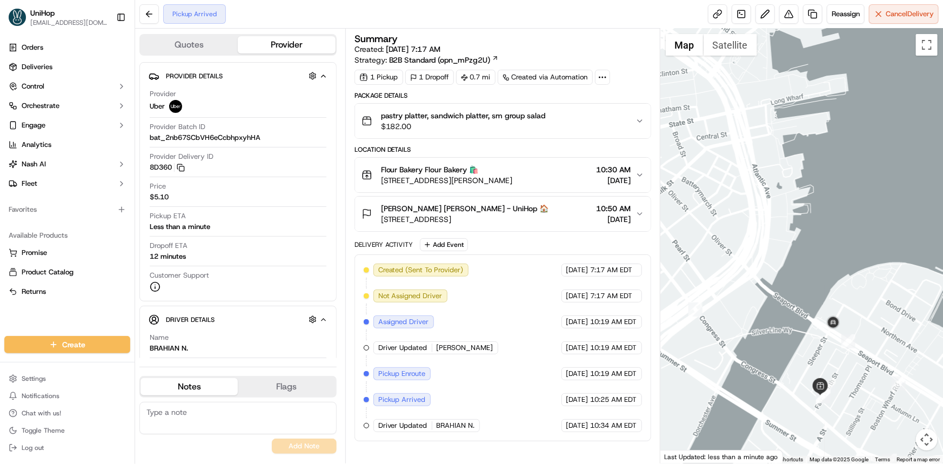
drag, startPoint x: 787, startPoint y: 251, endPoint x: 789, endPoint y: 234, distance: 17.4
click at [789, 237] on div "To navigate, press the arrow keys." at bounding box center [802, 246] width 283 height 435
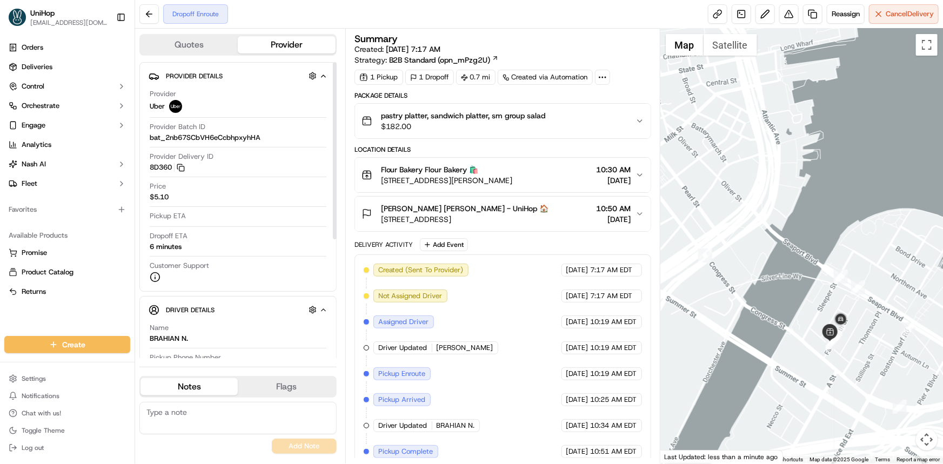
drag, startPoint x: 927, startPoint y: 256, endPoint x: 865, endPoint y: 243, distance: 63.5
click at [913, 232] on div at bounding box center [802, 246] width 283 height 435
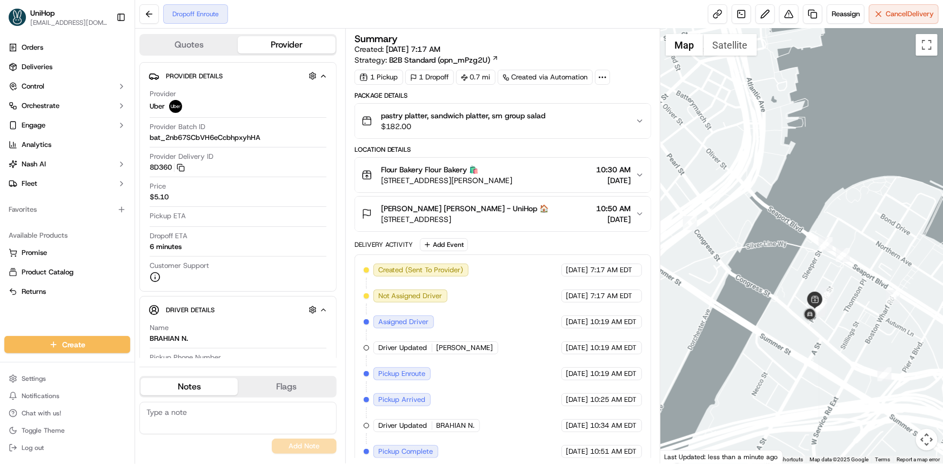
click at [747, 189] on div at bounding box center [802, 246] width 283 height 435
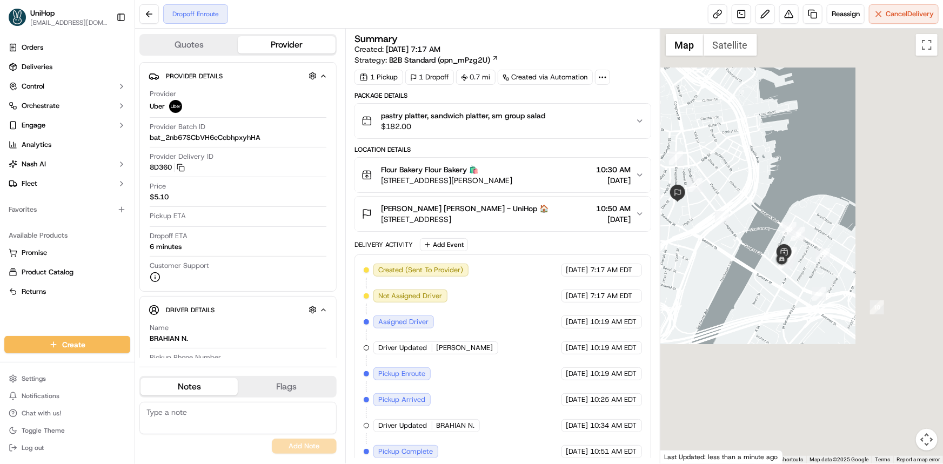
click at [737, 215] on div at bounding box center [802, 246] width 283 height 435
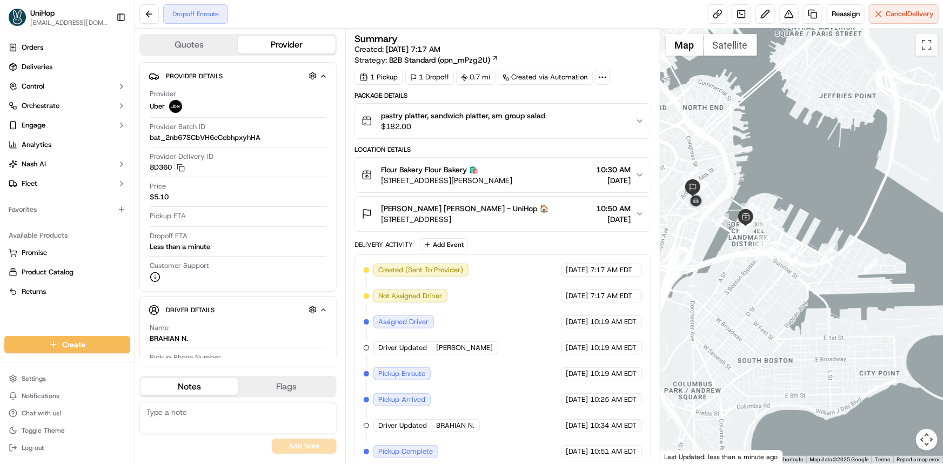
drag, startPoint x: 815, startPoint y: 310, endPoint x: 791, endPoint y: 307, distance: 23.5
click at [788, 305] on div at bounding box center [802, 246] width 283 height 435
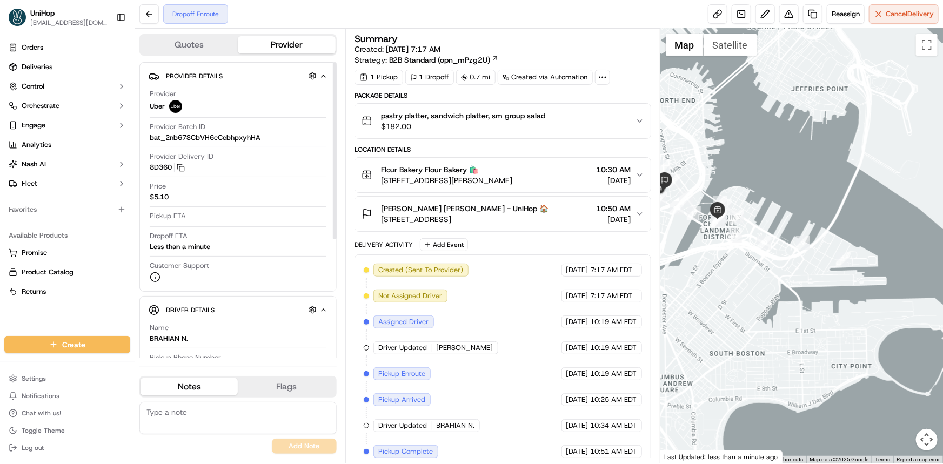
click at [807, 290] on div at bounding box center [802, 246] width 283 height 435
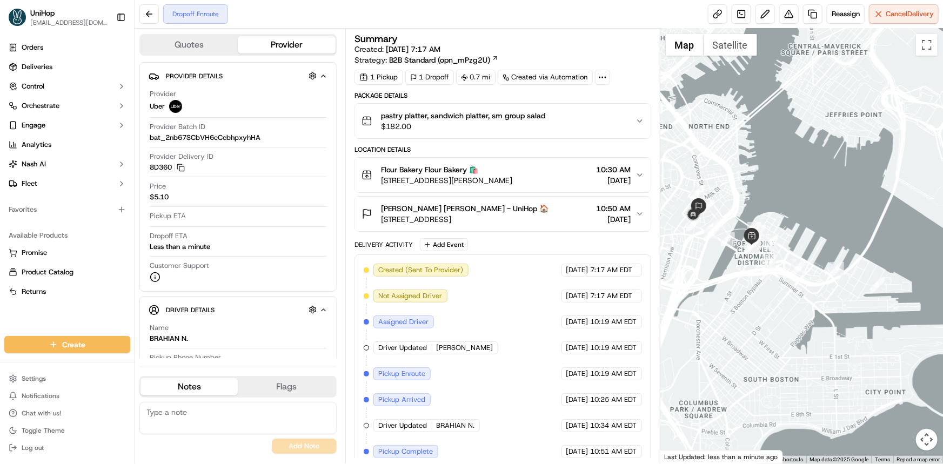
drag, startPoint x: 771, startPoint y: 254, endPoint x: 787, endPoint y: 266, distance: 20.0
click at [776, 266] on img "11" at bounding box center [769, 262] width 14 height 14
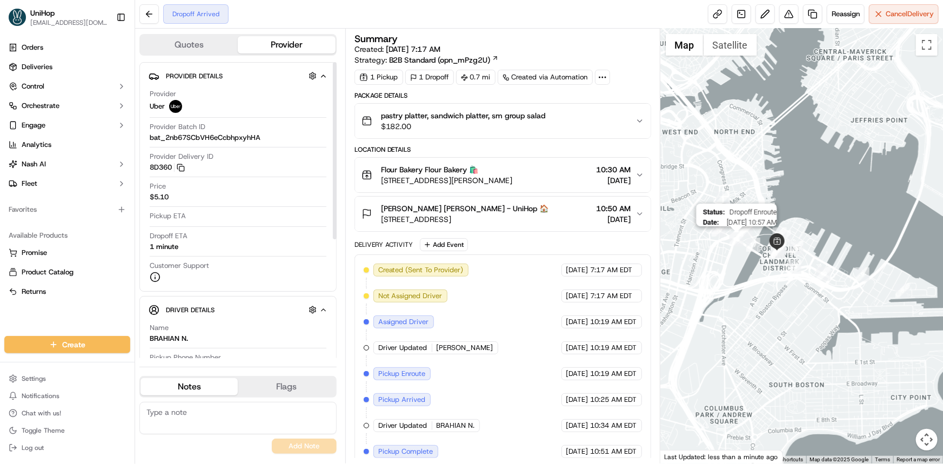
click at [730, 236] on img "18" at bounding box center [737, 239] width 14 height 14
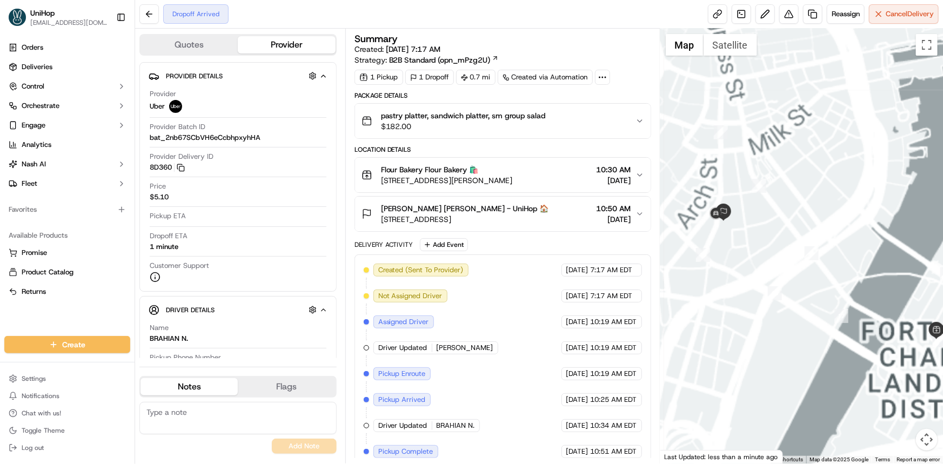
click at [558, 118] on div "pastry platter, sandwich platter, sm group salad $182.00" at bounding box center [499, 121] width 274 height 22
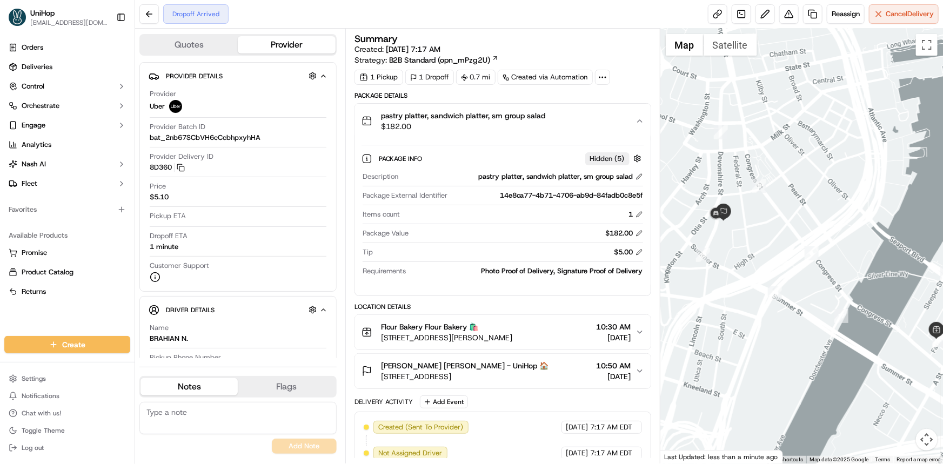
click at [584, 125] on div "pastry platter, sandwich platter, sm group salad $182.00" at bounding box center [499, 121] width 274 height 22
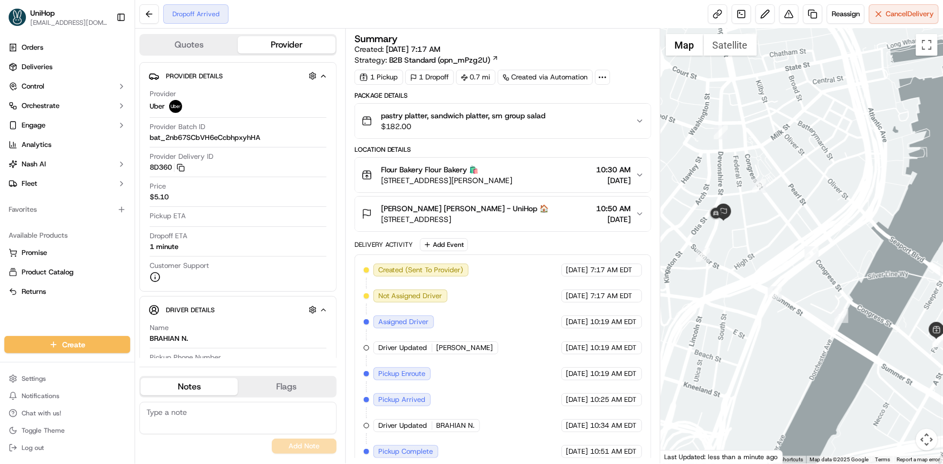
click at [566, 218] on div "Janine Connelly Janine Connelly - UniHop 🏠 240 Devonshire St, Boston, MA 02110,…" at bounding box center [499, 214] width 274 height 22
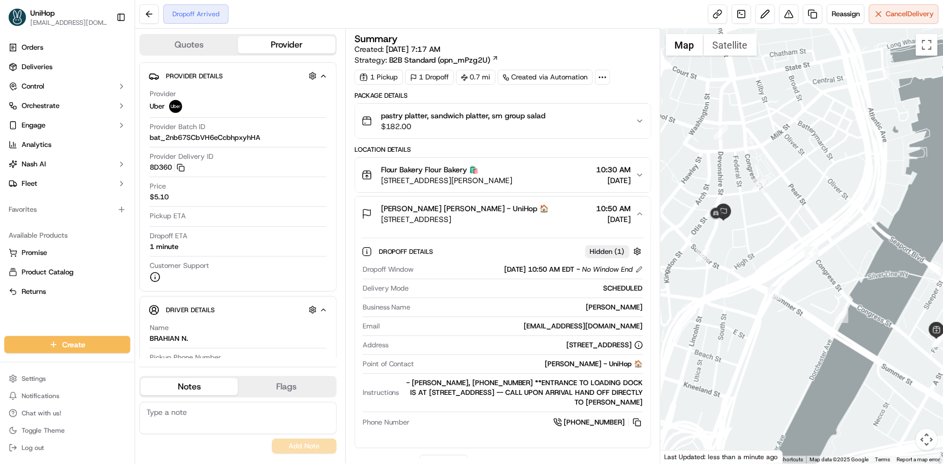
click at [566, 218] on div "Janine Connelly Janine Connelly - UniHop 🏠 240 Devonshire St, Boston, MA 02110,…" at bounding box center [499, 214] width 274 height 22
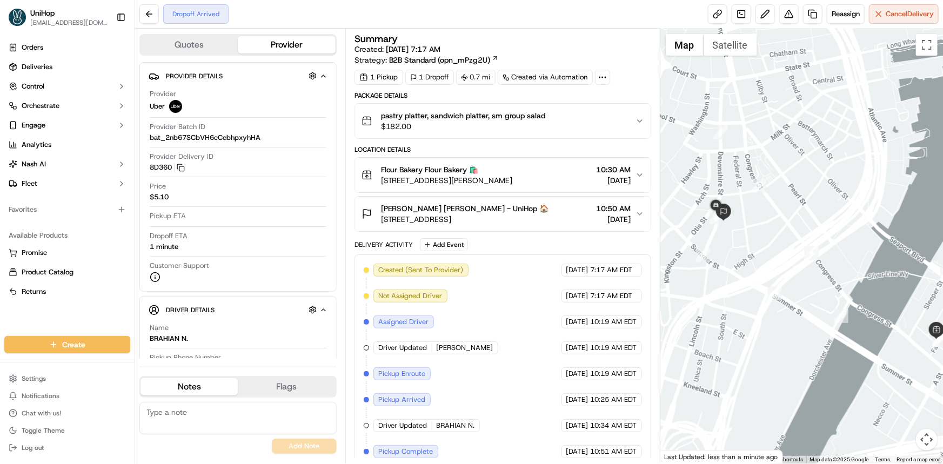
drag, startPoint x: 718, startPoint y: 181, endPoint x: 718, endPoint y: 144, distance: 36.8
click at [718, 144] on div at bounding box center [802, 246] width 283 height 435
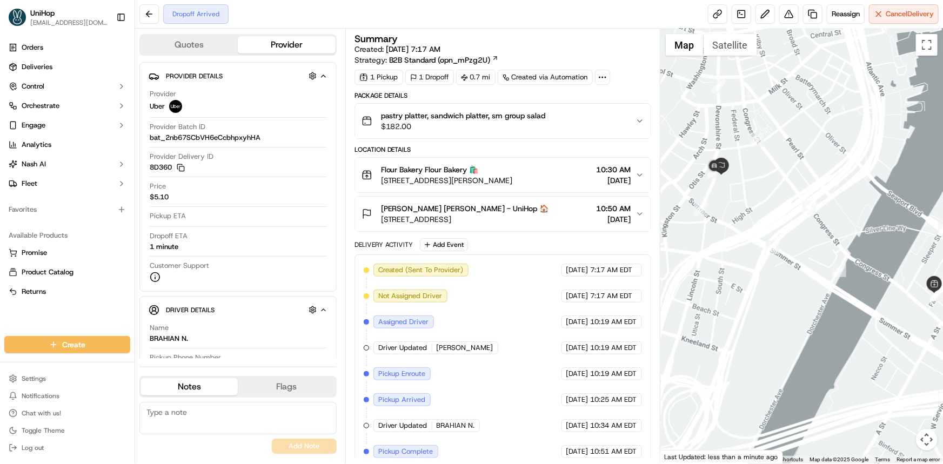
click at [428, 327] on div "Created (Sent To Provider) Uber Sep 17 2025 7:17 AM EDT Not Assigned Driver Ube…" at bounding box center [503, 387] width 278 height 247
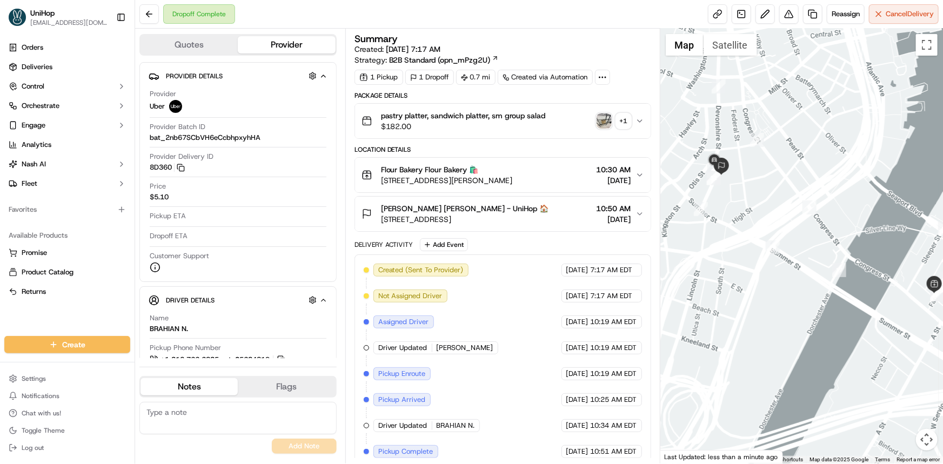
click at [782, 234] on div at bounding box center [802, 246] width 283 height 435
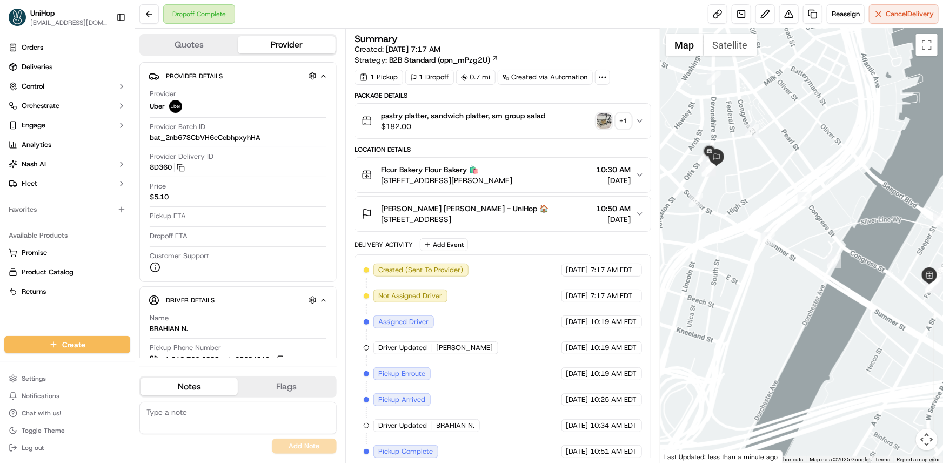
click at [606, 122] on img "button" at bounding box center [604, 121] width 15 height 15
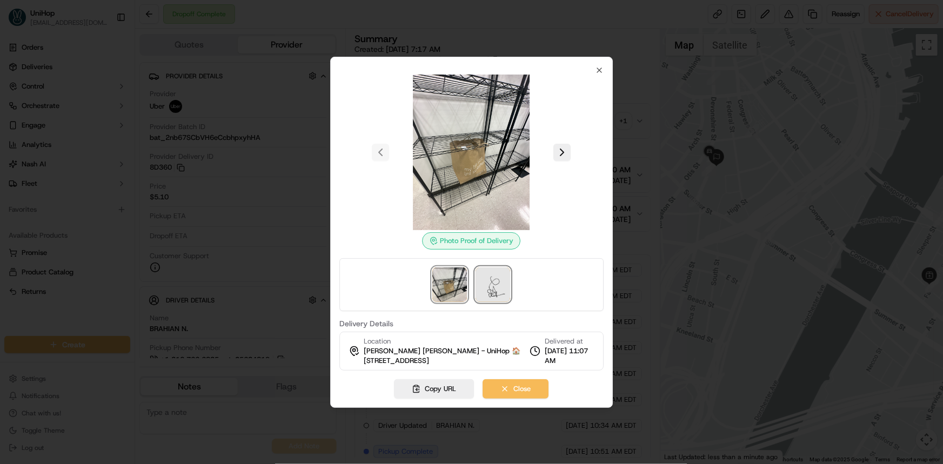
click at [490, 297] on img at bounding box center [493, 285] width 35 height 35
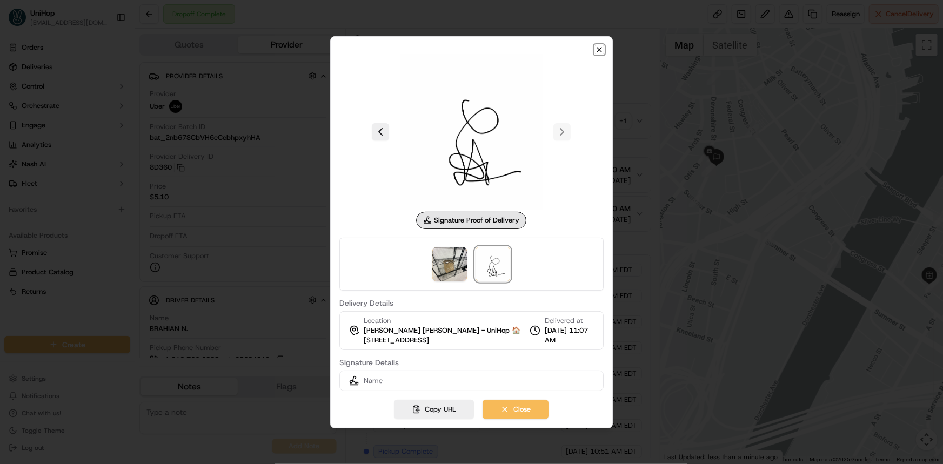
click at [602, 50] on icon "button" at bounding box center [599, 49] width 9 height 9
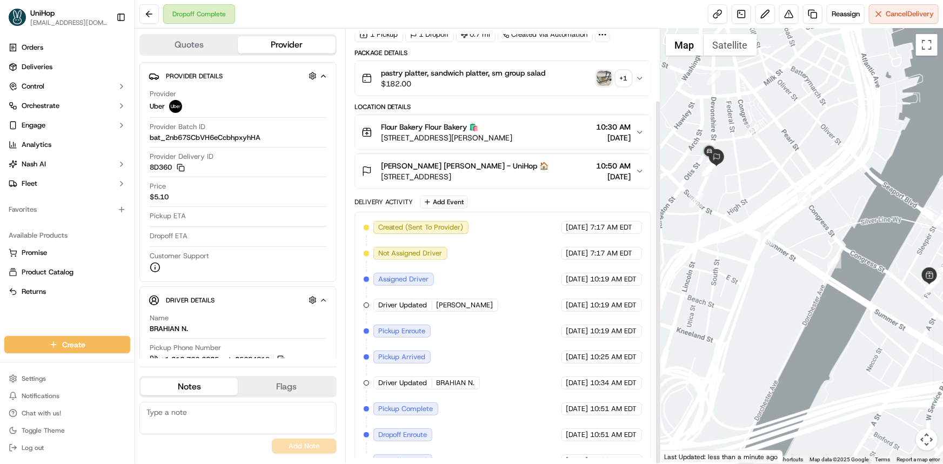
scroll to position [85, 0]
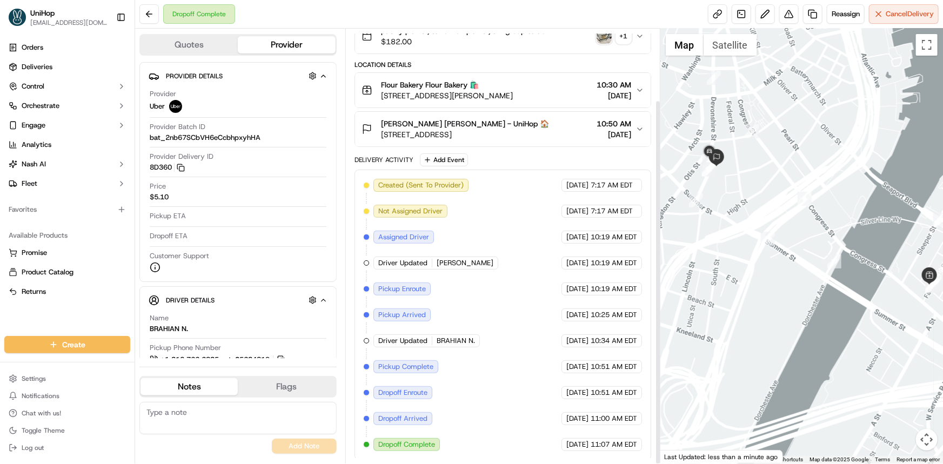
click at [22, 322] on div "Orders Deliveries Control Orchestrate Engage Analytics [PERSON_NAME] Fleet Favo…" at bounding box center [67, 181] width 135 height 293
click at [597, 139] on button "Janine Connelly Janine Connelly - UniHop 🏠 240 Devonshire St, Boston, MA 02110,…" at bounding box center [503, 129] width 296 height 35
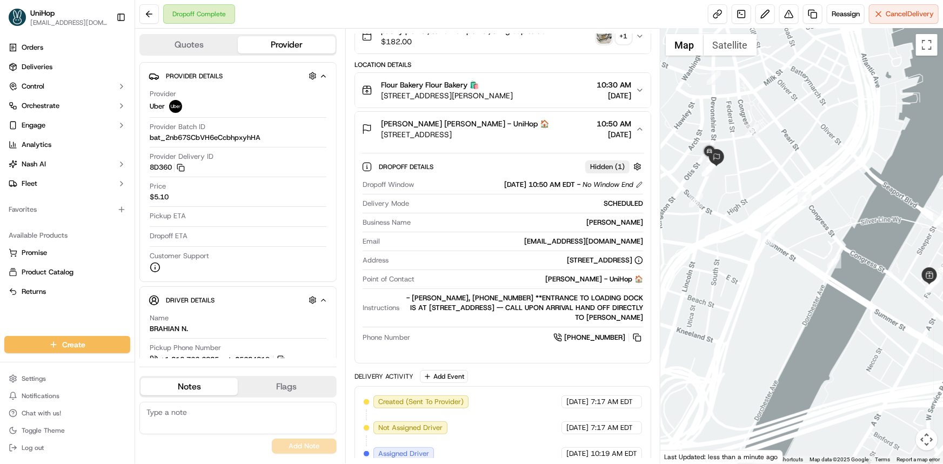
click at [573, 137] on div "Janine Connelly Janine Connelly - UniHop 🏠 240 Devonshire St, Boston, MA 02110,…" at bounding box center [499, 129] width 274 height 22
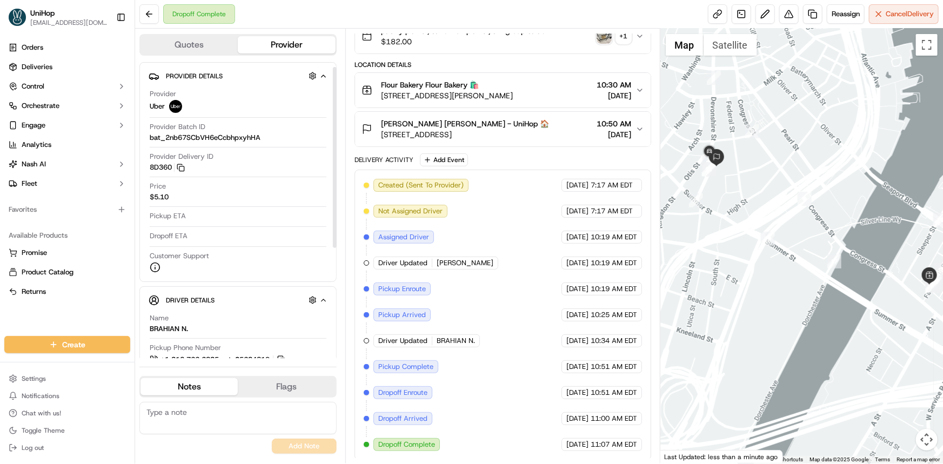
scroll to position [189, 0]
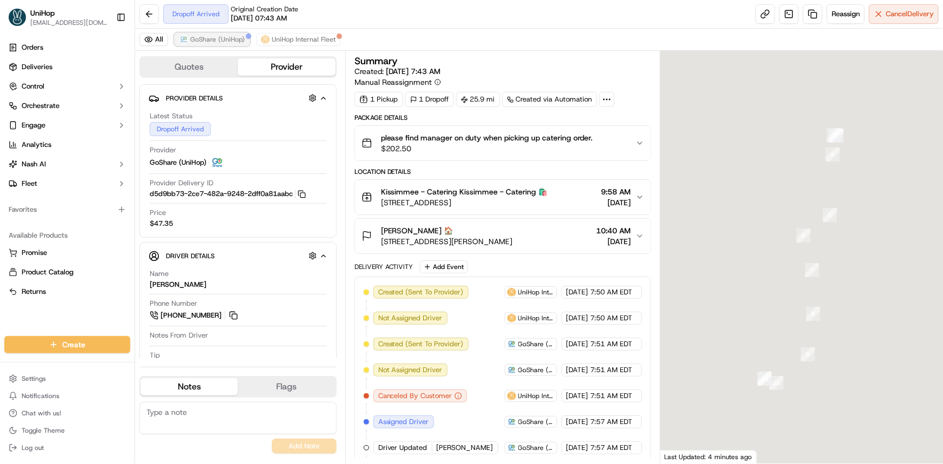
click at [225, 39] on span "GoShare (UniHop)" at bounding box center [217, 39] width 55 height 9
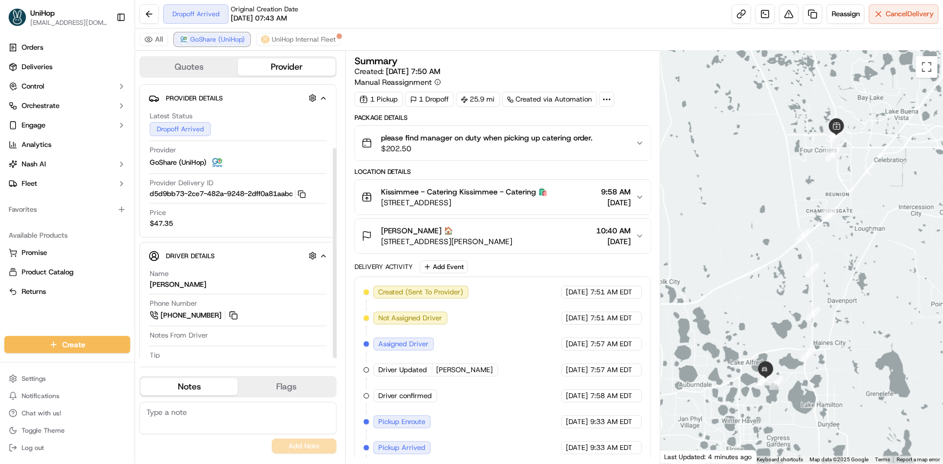
scroll to position [83, 0]
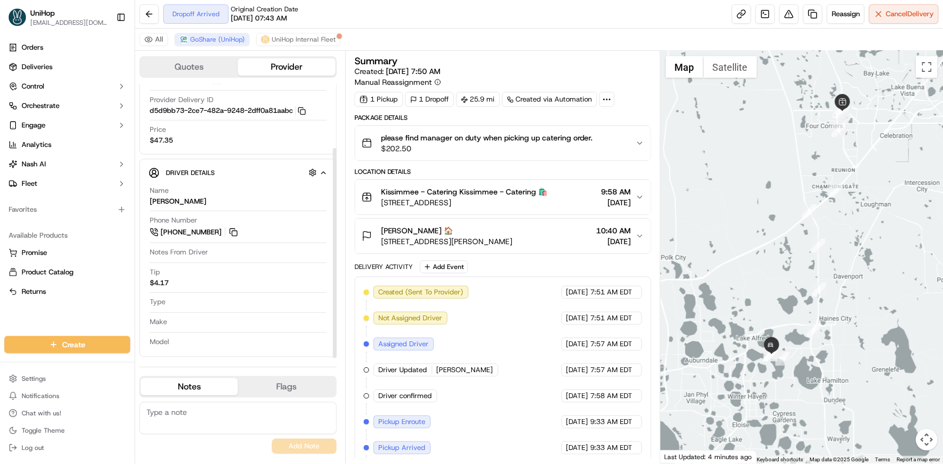
drag, startPoint x: 744, startPoint y: 254, endPoint x: 750, endPoint y: 217, distance: 37.3
click at [746, 218] on div at bounding box center [802, 257] width 283 height 413
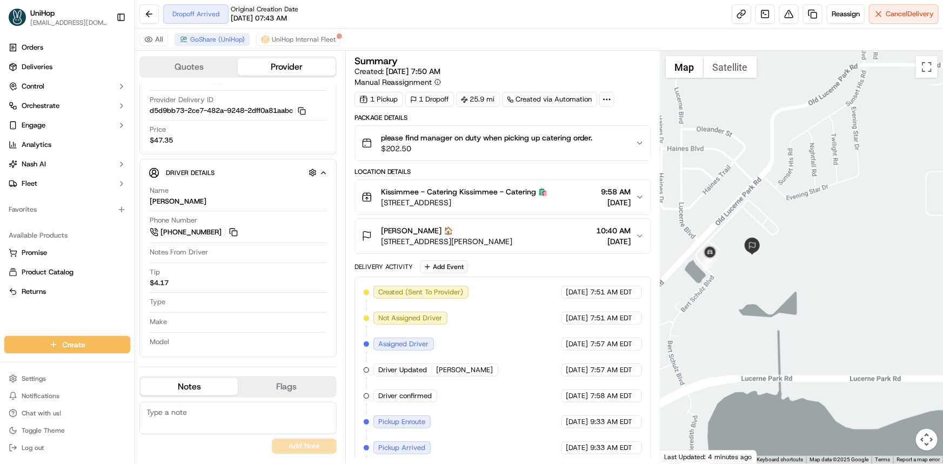
drag, startPoint x: 799, startPoint y: 291, endPoint x: 864, endPoint y: 373, distance: 104.6
click at [850, 351] on div at bounding box center [802, 257] width 283 height 413
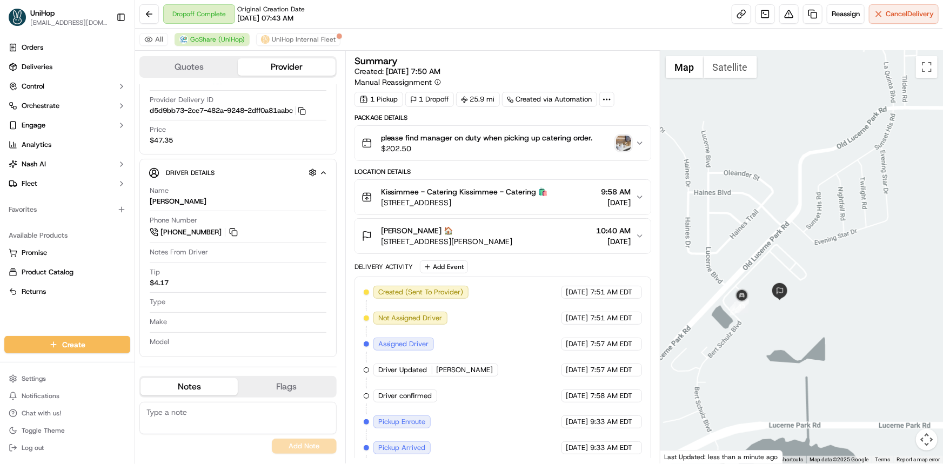
click at [622, 135] on div "please find manager on duty when picking up catering order. $202.50" at bounding box center [499, 143] width 274 height 22
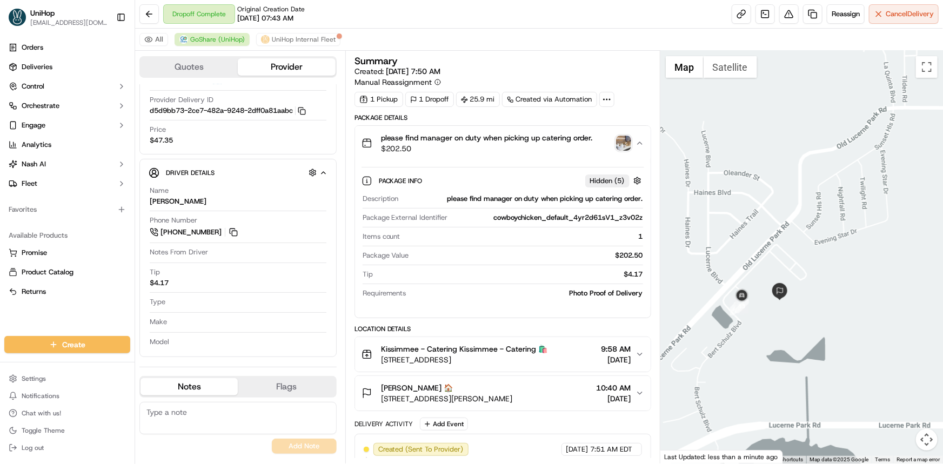
click at [629, 150] on img "button" at bounding box center [623, 143] width 15 height 15
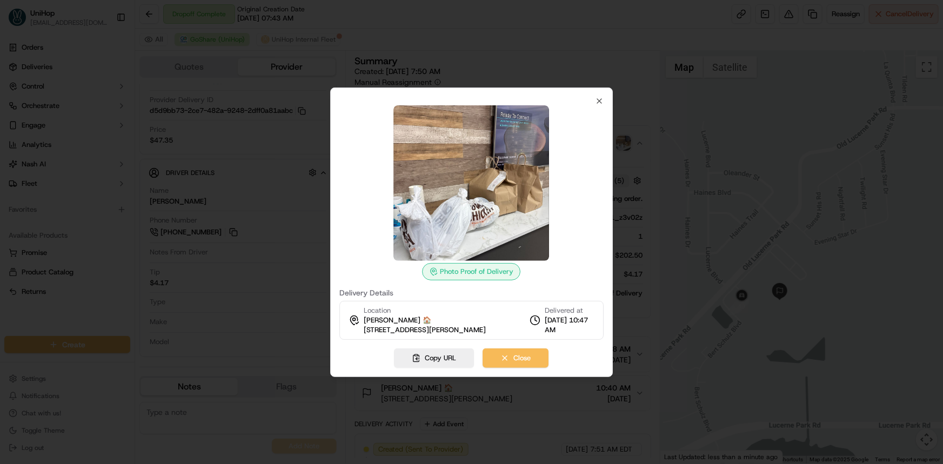
click at [606, 98] on div "Photo Proof of Delivery Delivery Details Location [GEOGRAPHIC_DATA][PERSON_NAME…" at bounding box center [471, 233] width 283 height 290
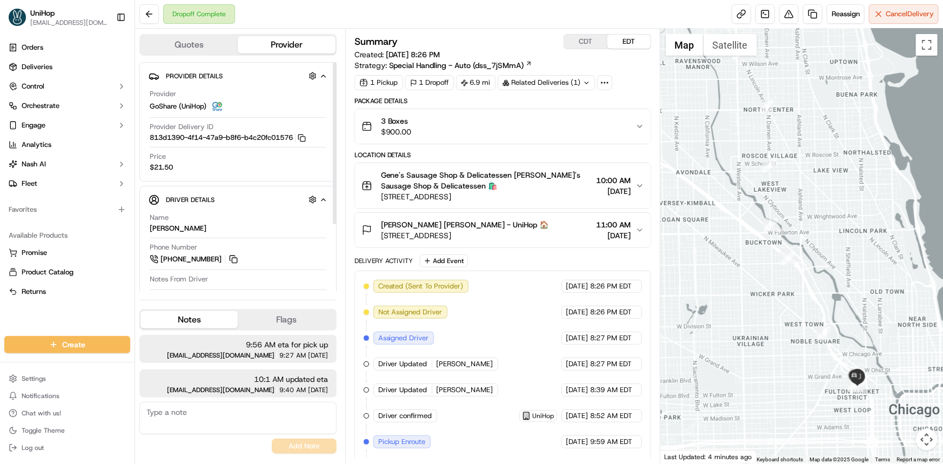
drag, startPoint x: 831, startPoint y: 195, endPoint x: 816, endPoint y: 200, distance: 15.6
click at [822, 169] on div at bounding box center [802, 246] width 283 height 435
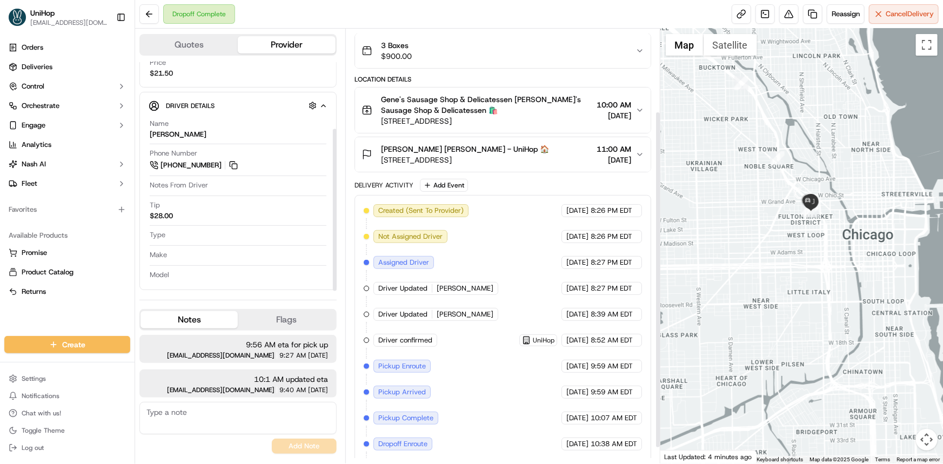
scroll to position [127, 0]
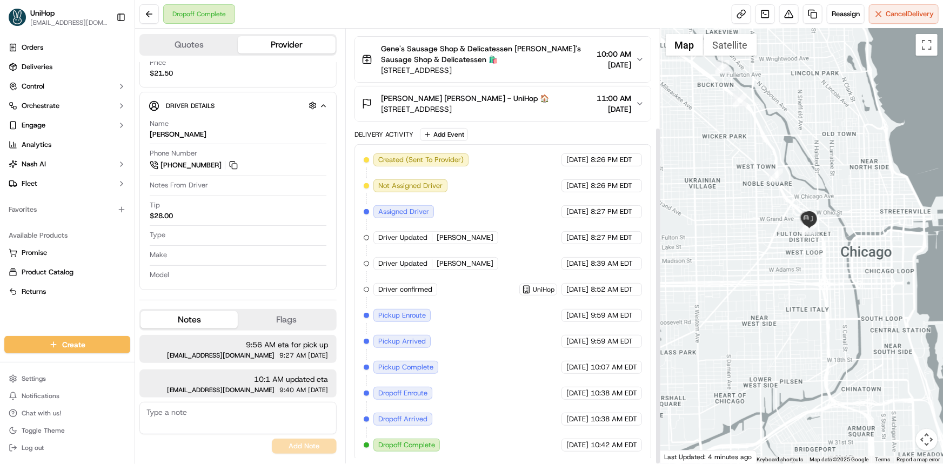
drag, startPoint x: 799, startPoint y: 277, endPoint x: 801, endPoint y: 290, distance: 12.7
click at [797, 301] on div at bounding box center [802, 246] width 283 height 435
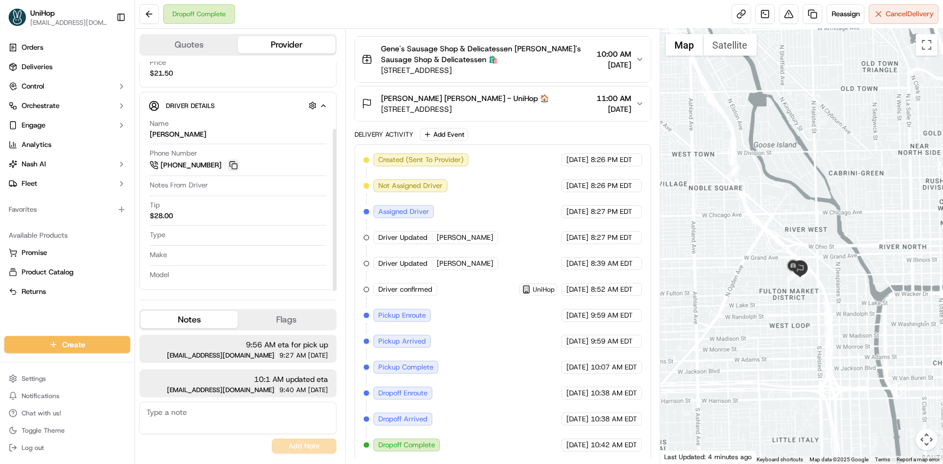
click at [228, 161] on button at bounding box center [234, 165] width 12 height 12
click at [233, 164] on button at bounding box center [234, 165] width 12 height 12
click at [54, 314] on div "Orders Deliveries Control Orchestrate Engage Analytics [PERSON_NAME] Fleet Favo…" at bounding box center [67, 181] width 135 height 293
drag, startPoint x: 750, startPoint y: 254, endPoint x: 751, endPoint y: 259, distance: 5.4
click at [751, 259] on div at bounding box center [802, 246] width 283 height 435
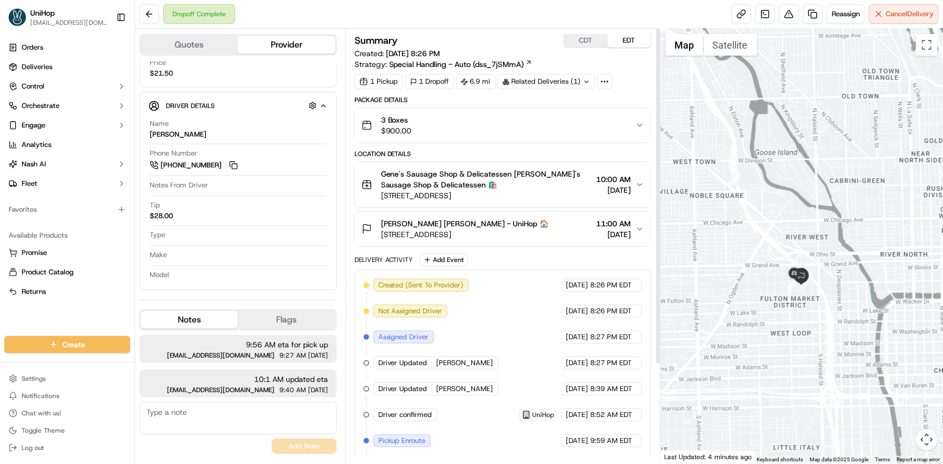
scroll to position [0, 0]
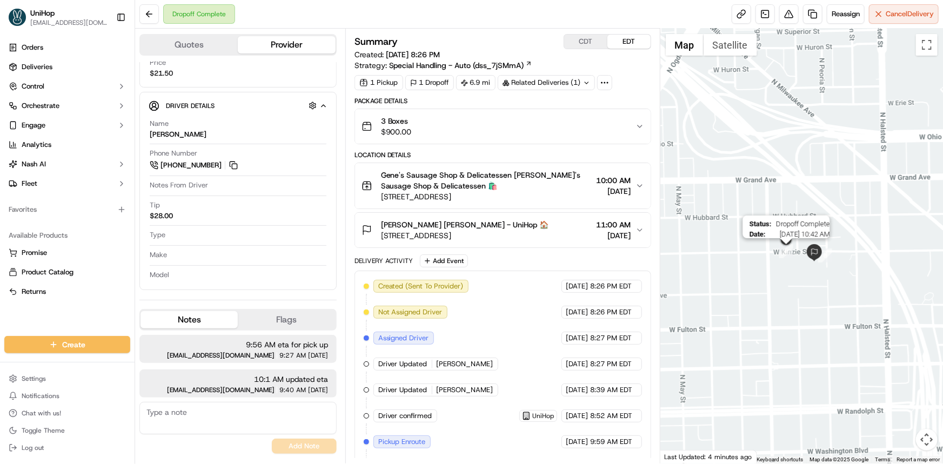
drag, startPoint x: 789, startPoint y: 253, endPoint x: 781, endPoint y: 273, distance: 21.4
click at [781, 258] on img "9" at bounding box center [787, 251] width 14 height 14
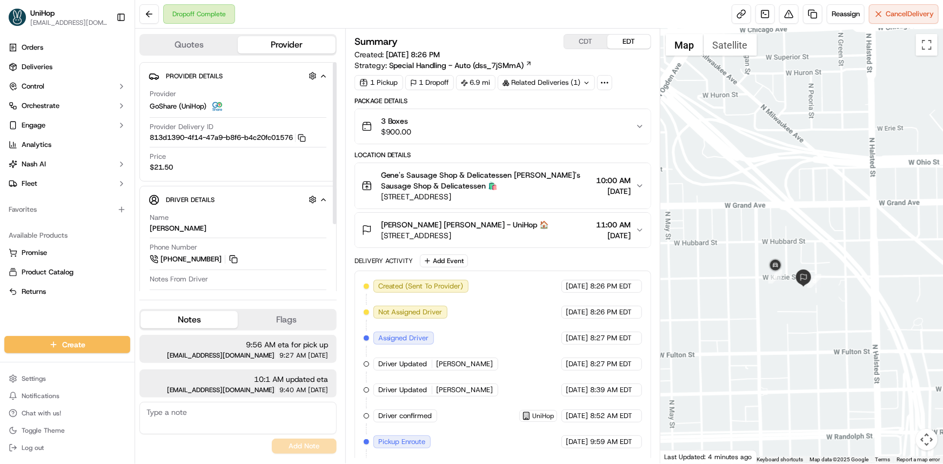
drag, startPoint x: 783, startPoint y: 290, endPoint x: 776, endPoint y: 302, distance: 13.8
click at [776, 299] on div "To navigate, press the arrow keys." at bounding box center [802, 246] width 283 height 435
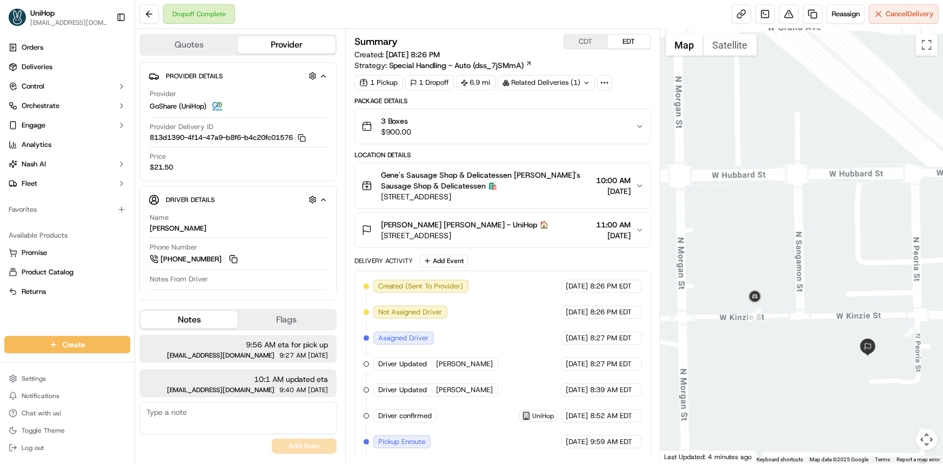
click at [809, 352] on div at bounding box center [802, 246] width 283 height 435
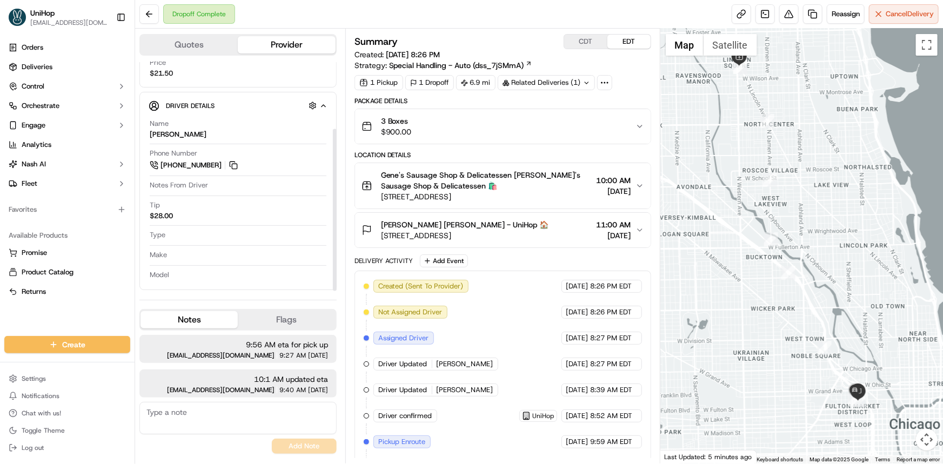
drag, startPoint x: 729, startPoint y: 227, endPoint x: 726, endPoint y: 175, distance: 52.6
click at [727, 188] on div at bounding box center [802, 246] width 283 height 435
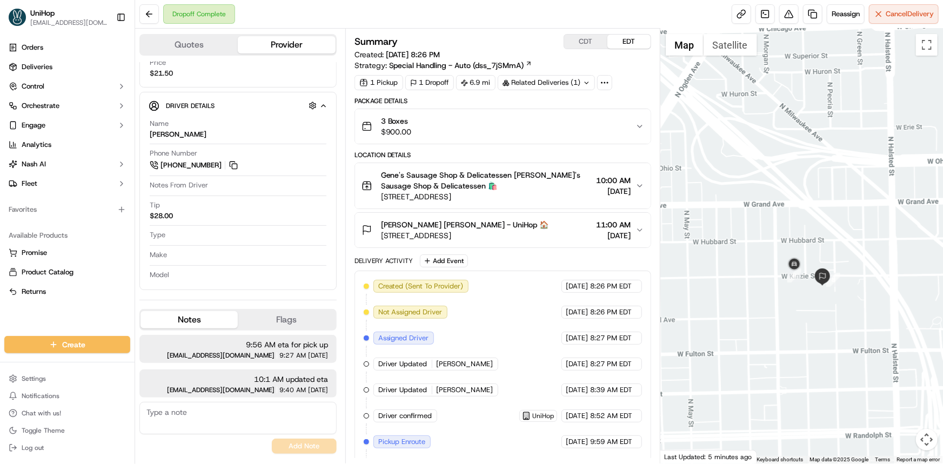
click at [538, 236] on div "[PERSON_NAME] [PERSON_NAME] - UniHop 🏠 [STREET_ADDRESS] 11:00 AM [DATE]" at bounding box center [499, 231] width 274 height 22
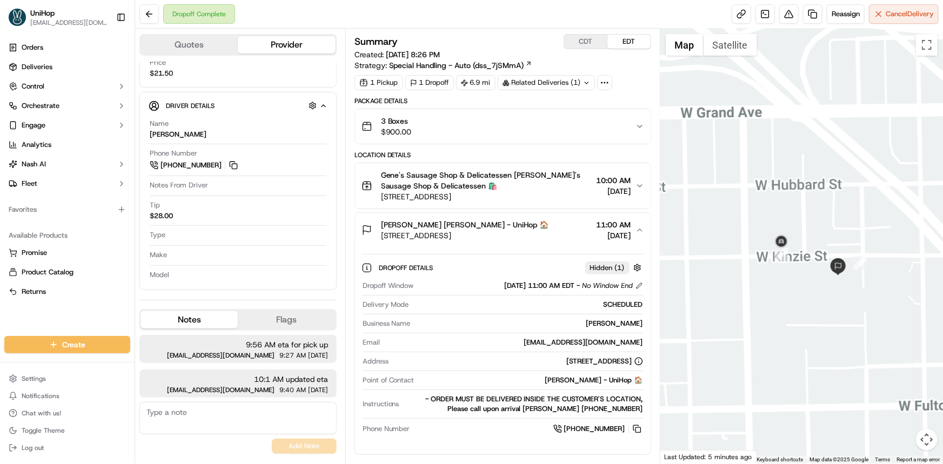
click at [793, 268] on div at bounding box center [802, 246] width 283 height 435
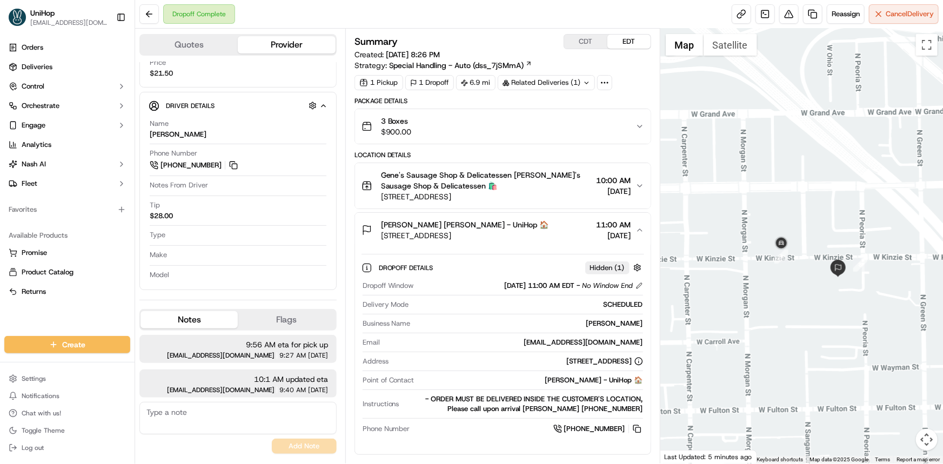
click at [796, 287] on div at bounding box center [802, 246] width 283 height 435
click at [638, 232] on icon "button" at bounding box center [640, 230] width 9 height 9
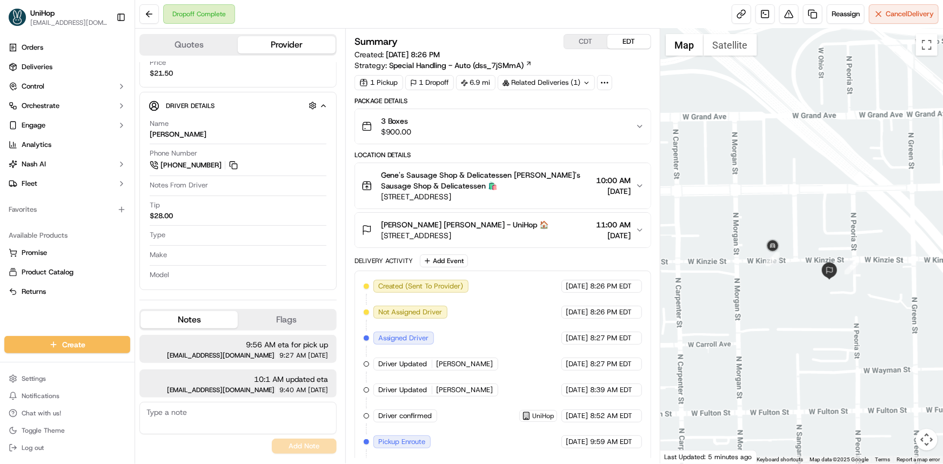
click at [834, 295] on div at bounding box center [802, 246] width 283 height 435
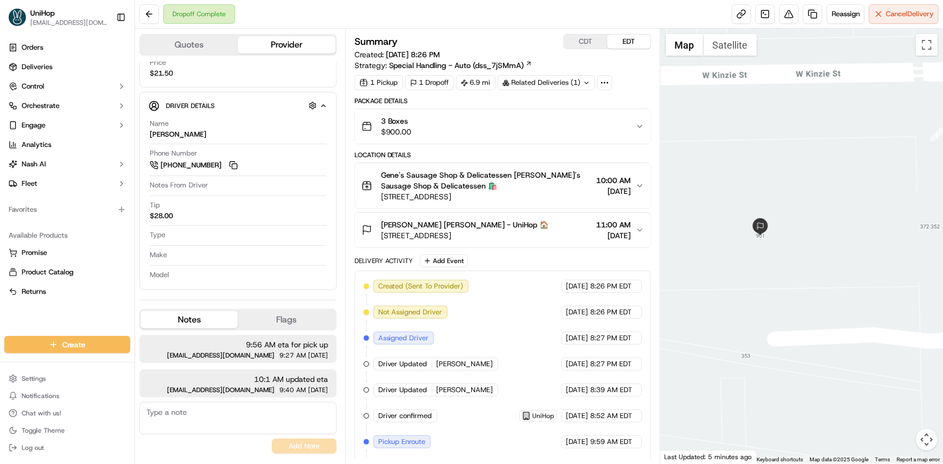
click at [730, 58] on div at bounding box center [802, 246] width 283 height 435
click at [731, 48] on button "Satellite" at bounding box center [731, 45] width 54 height 22
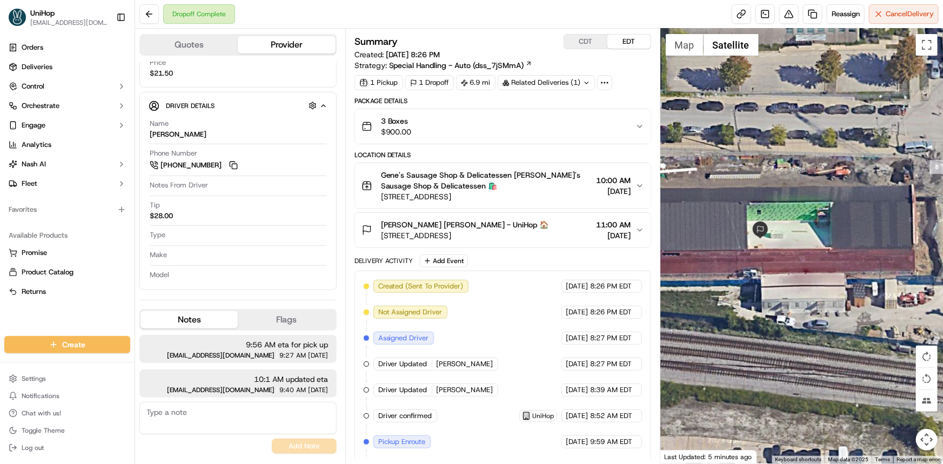
click at [806, 168] on div at bounding box center [802, 246] width 283 height 435
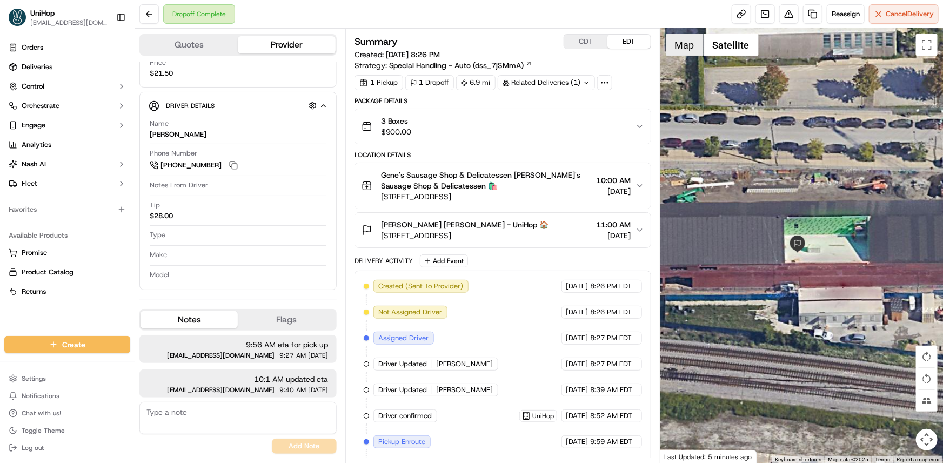
click at [682, 36] on button "Map" at bounding box center [685, 45] width 38 height 22
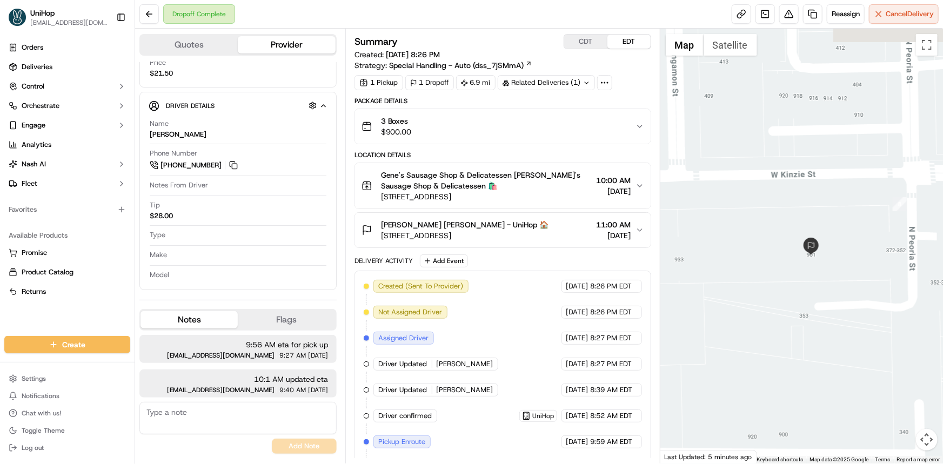
drag, startPoint x: 808, startPoint y: 342, endPoint x: 780, endPoint y: 346, distance: 28.4
click at [811, 344] on div at bounding box center [802, 246] width 283 height 435
click at [798, 301] on div at bounding box center [802, 246] width 283 height 435
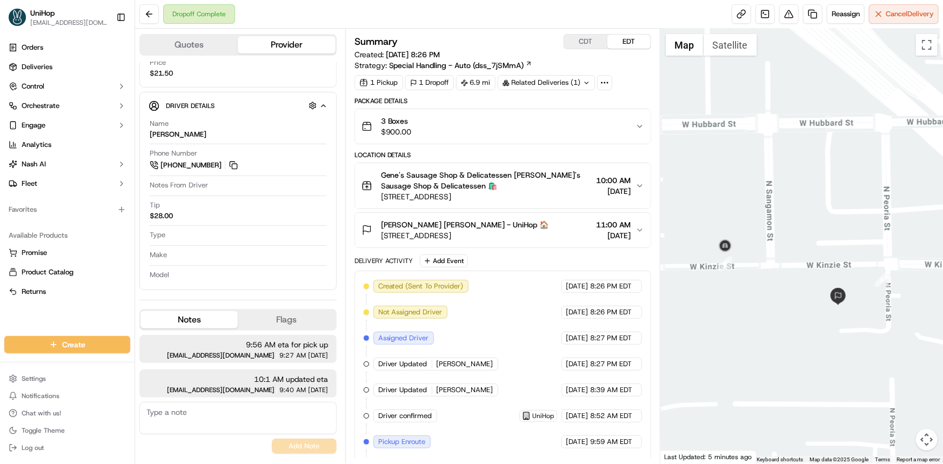
drag, startPoint x: 49, startPoint y: 321, endPoint x: 76, endPoint y: 321, distance: 27.0
click at [49, 321] on div "Orders Deliveries Control Orchestrate Engage Analytics [PERSON_NAME] Fleet Favo…" at bounding box center [67, 181] width 135 height 293
click at [578, 235] on div "[PERSON_NAME] [PERSON_NAME] - UniHop 🏠 [STREET_ADDRESS] 11:00 AM [DATE]" at bounding box center [499, 231] width 274 height 22
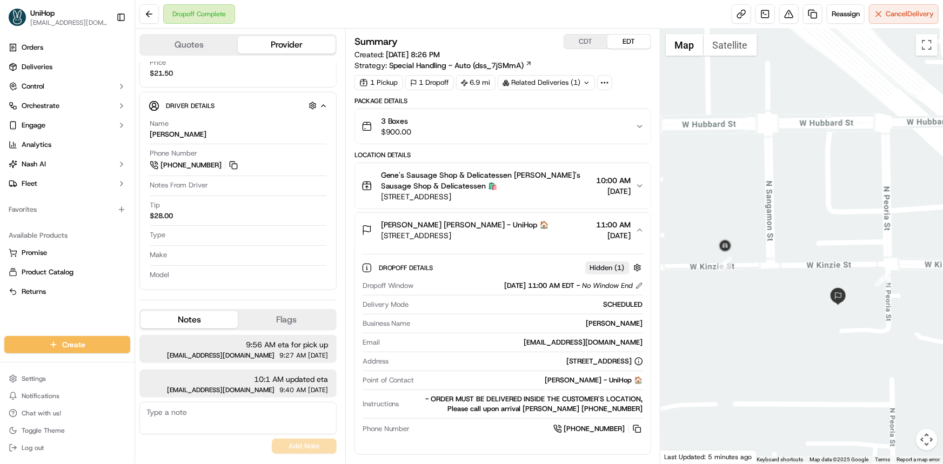
click at [579, 233] on div "[PERSON_NAME] [PERSON_NAME] - UniHop 🏠 [STREET_ADDRESS] 11:00 AM [DATE]" at bounding box center [499, 231] width 274 height 22
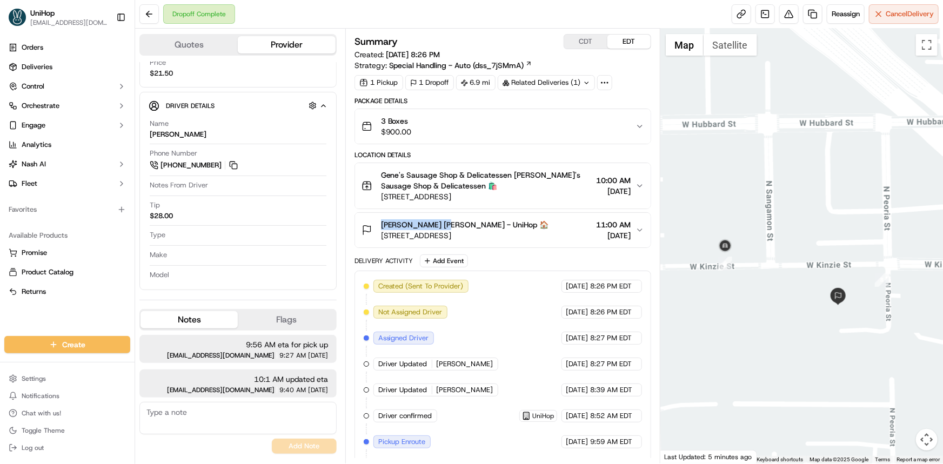
copy span "[PERSON_NAME]"
drag, startPoint x: 378, startPoint y: 222, endPoint x: 428, endPoint y: 228, distance: 50.1
click at [434, 223] on div "[PERSON_NAME] [PERSON_NAME] - UniHop 🏠 [STREET_ADDRESS]" at bounding box center [456, 231] width 188 height 22
click at [462, 222] on span "[PERSON_NAME] [PERSON_NAME] - UniHop 🏠" at bounding box center [465, 225] width 168 height 11
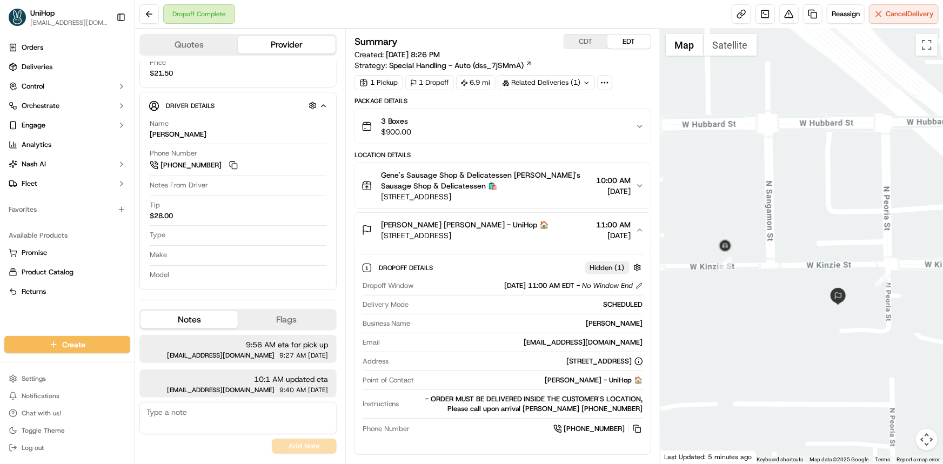
drag, startPoint x: 431, startPoint y: 222, endPoint x: 525, endPoint y: 239, distance: 95.6
click at [525, 239] on div "[PERSON_NAME] [PERSON_NAME] - UniHop 🏠 [STREET_ADDRESS]" at bounding box center [465, 231] width 168 height 22
drag, startPoint x: 737, startPoint y: 267, endPoint x: 676, endPoint y: 266, distance: 61.1
click at [732, 264] on div at bounding box center [802, 246] width 283 height 435
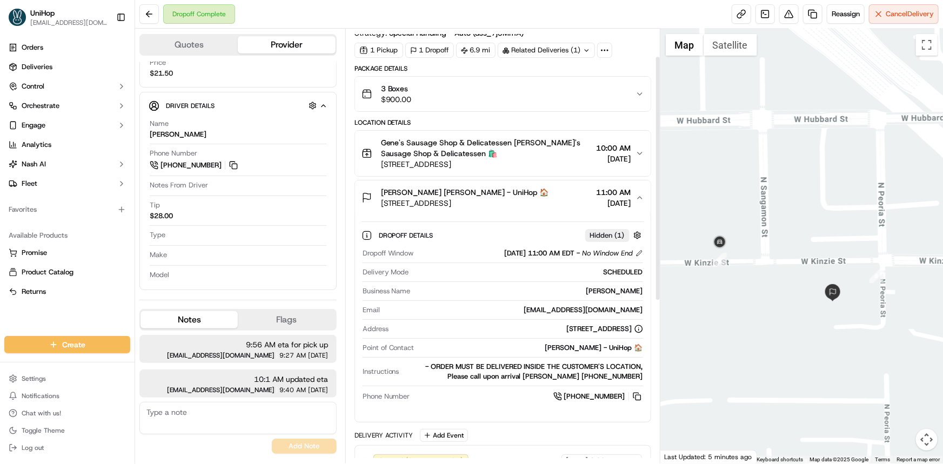
scroll to position [49, 0]
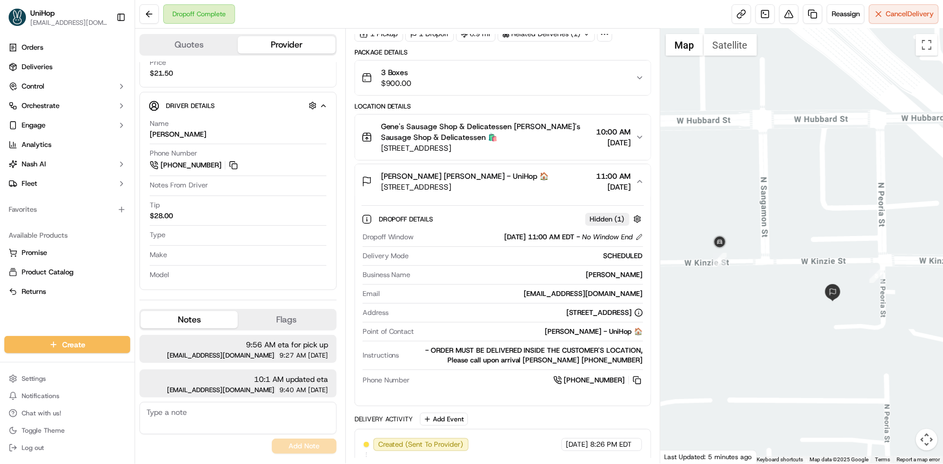
click at [238, 415] on textarea at bounding box center [237, 418] width 197 height 32
paste textarea "According to the driver, someone met him and received the order after he called…"
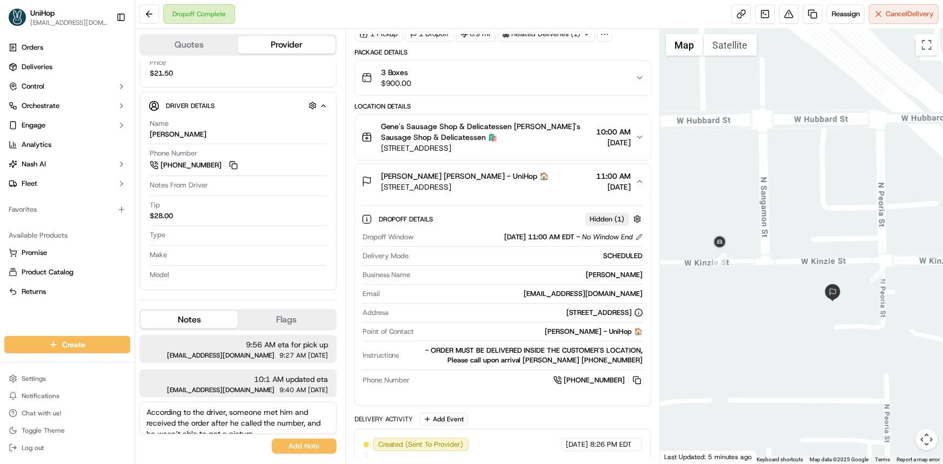
scroll to position [5, 0]
type textarea "According to the driver, someone met him and received the order after he called…"
click at [317, 445] on button "Add Note" at bounding box center [304, 446] width 65 height 15
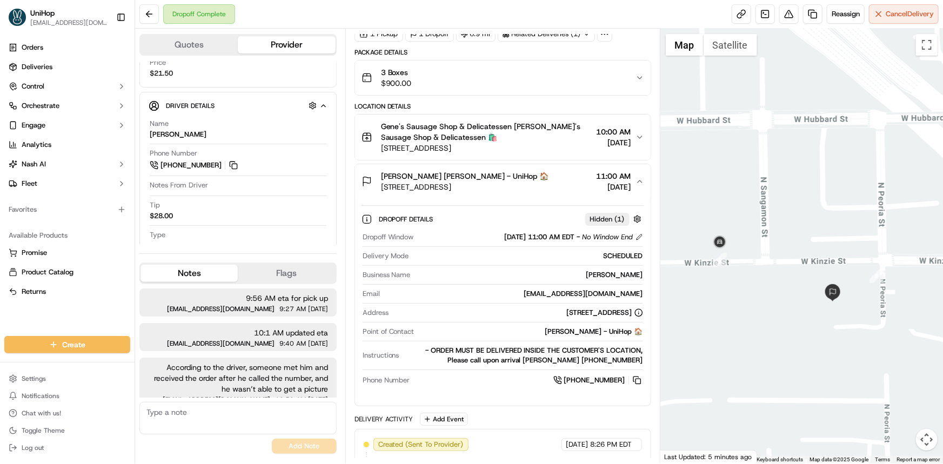
scroll to position [10, 0]
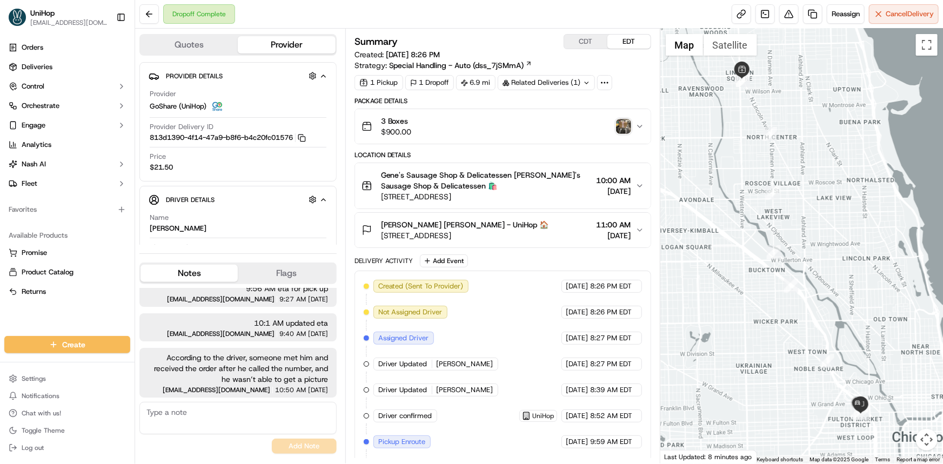
click at [621, 125] on img "button" at bounding box center [623, 126] width 15 height 15
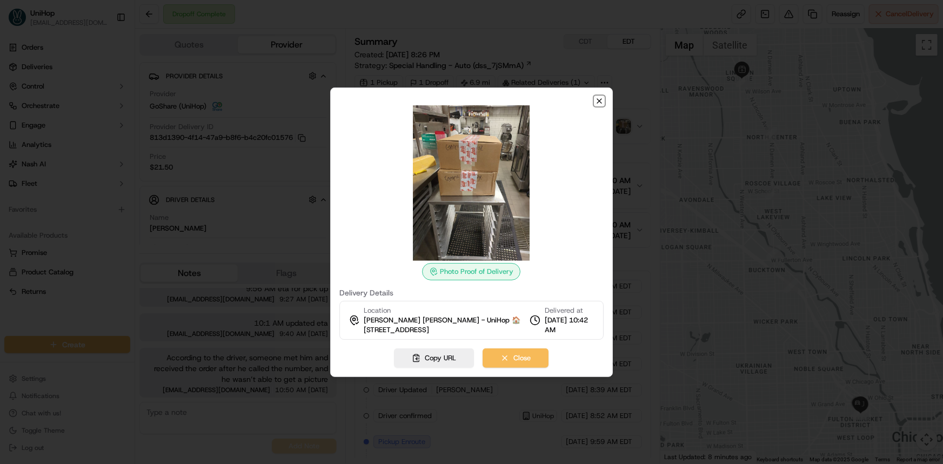
click at [600, 101] on icon "button" at bounding box center [599, 101] width 4 height 4
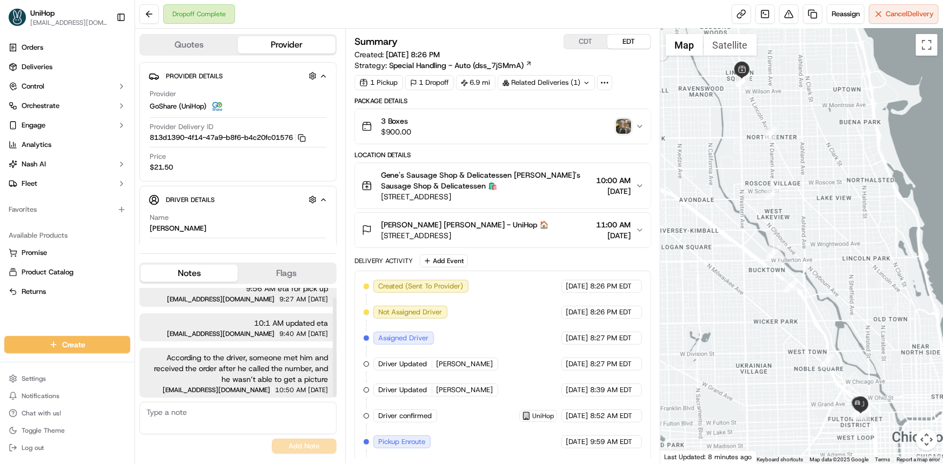
click at [215, 411] on textarea at bounding box center [237, 418] width 197 height 32
type textarea "and went back to take a picture lol"
click at [300, 447] on button "Add Note" at bounding box center [304, 446] width 65 height 15
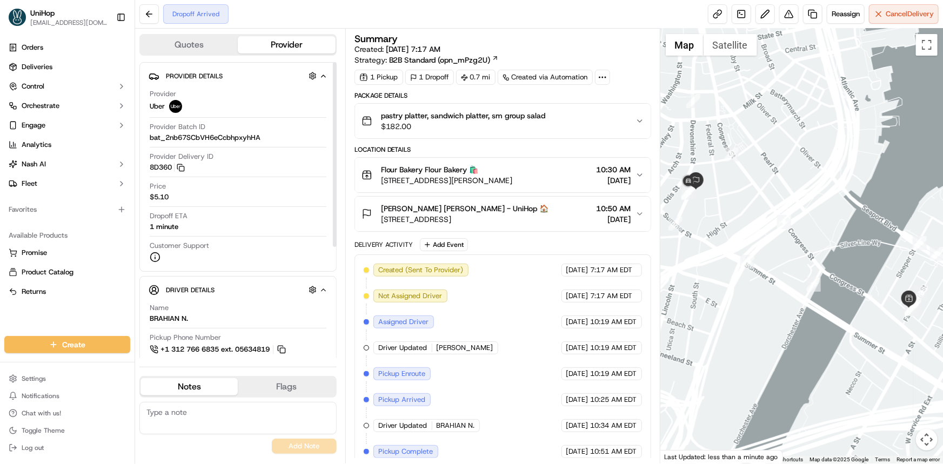
drag, startPoint x: 764, startPoint y: 263, endPoint x: 418, endPoint y: 115, distance: 376.1
click at [771, 278] on div at bounding box center [802, 246] width 283 height 435
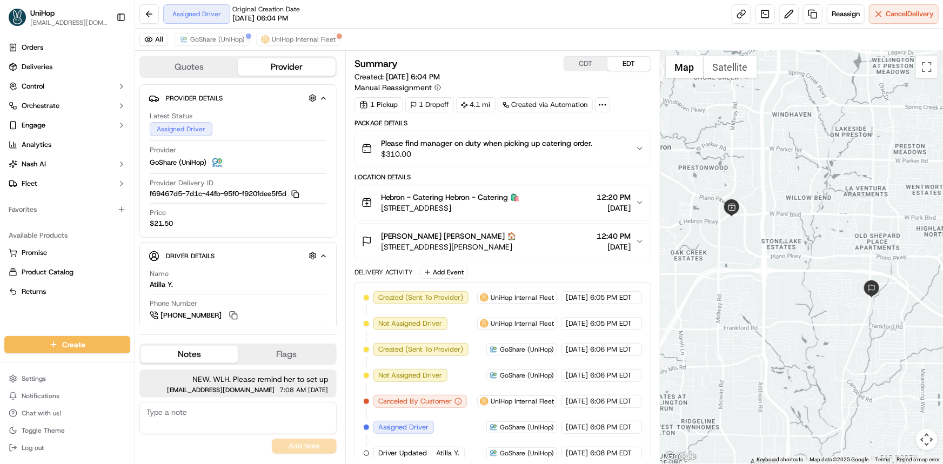
click at [61, 319] on div "Orders Deliveries Control Orchestrate Engage Analytics [PERSON_NAME] Fleet Favo…" at bounding box center [67, 181] width 135 height 293
click at [220, 43] on button "GoShare (UniHop)" at bounding box center [212, 39] width 75 height 13
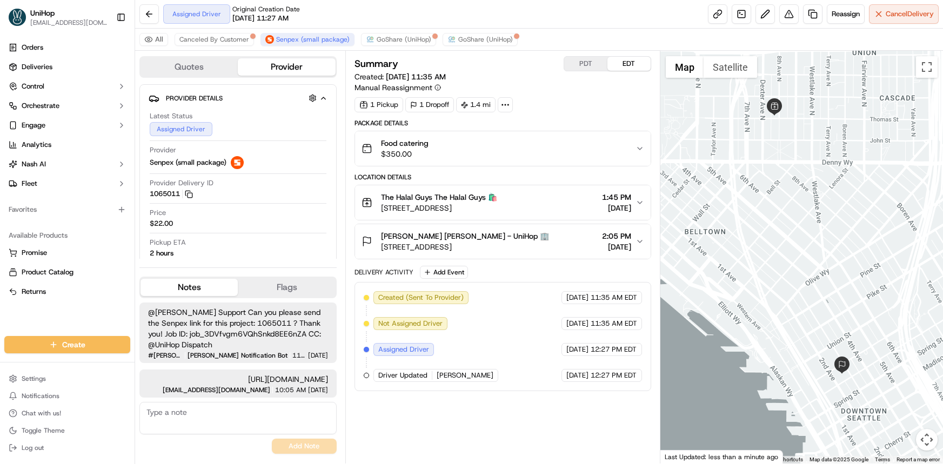
click at [804, 195] on div at bounding box center [802, 257] width 283 height 413
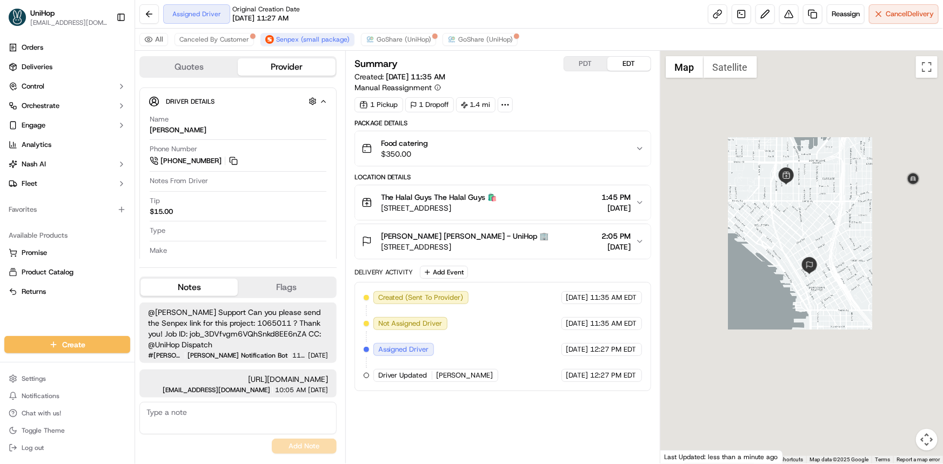
drag, startPoint x: 799, startPoint y: 216, endPoint x: 774, endPoint y: 254, distance: 44.8
click at [775, 252] on div at bounding box center [802, 257] width 283 height 413
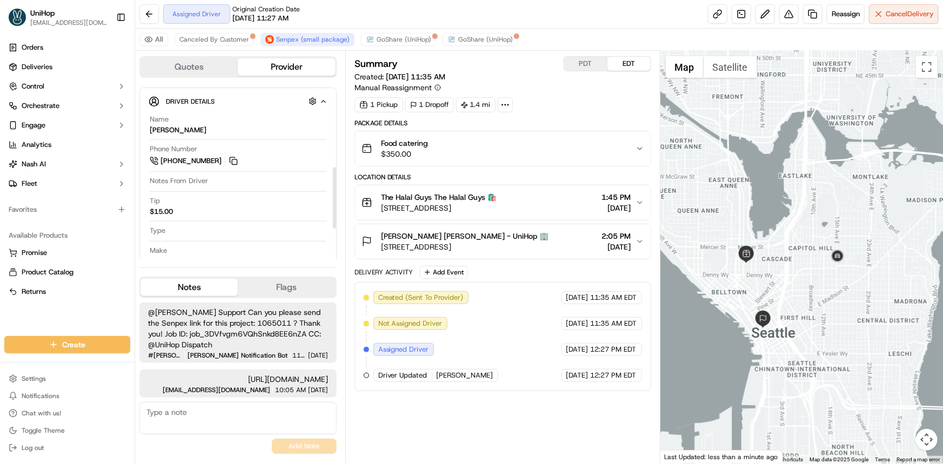
scroll to position [256, 0]
click at [233, 126] on button at bounding box center [234, 132] width 12 height 12
click at [18, 307] on div "Orders Deliveries Control Orchestrate Engage Analytics [PERSON_NAME] Fleet Favo…" at bounding box center [67, 181] width 135 height 293
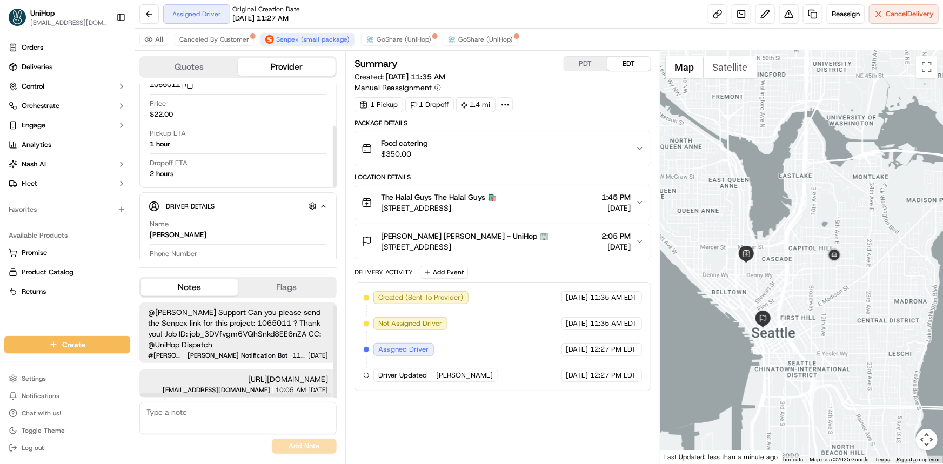
scroll to position [109, 0]
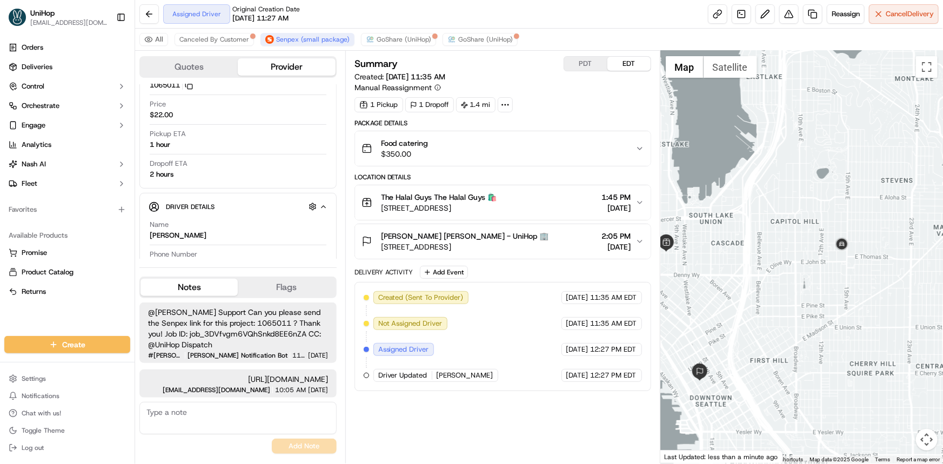
click at [591, 64] on button "PDT" at bounding box center [585, 64] width 43 height 14
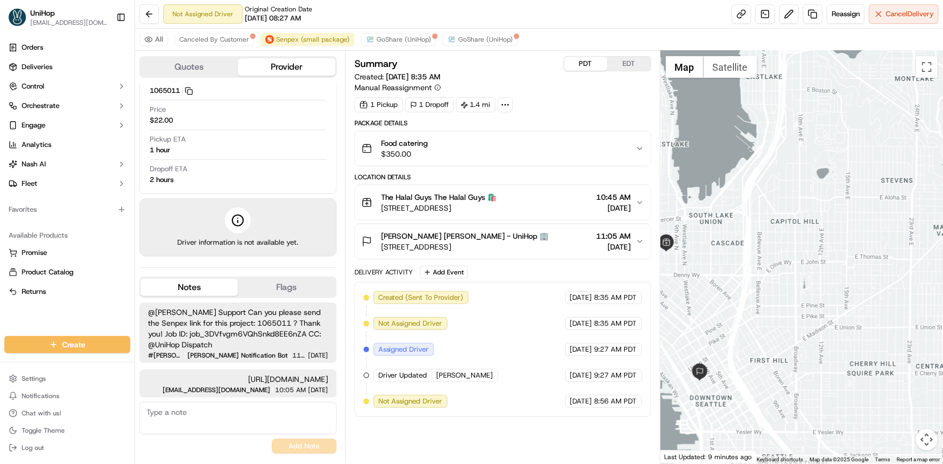
click at [627, 64] on button "EDT" at bounding box center [629, 64] width 43 height 14
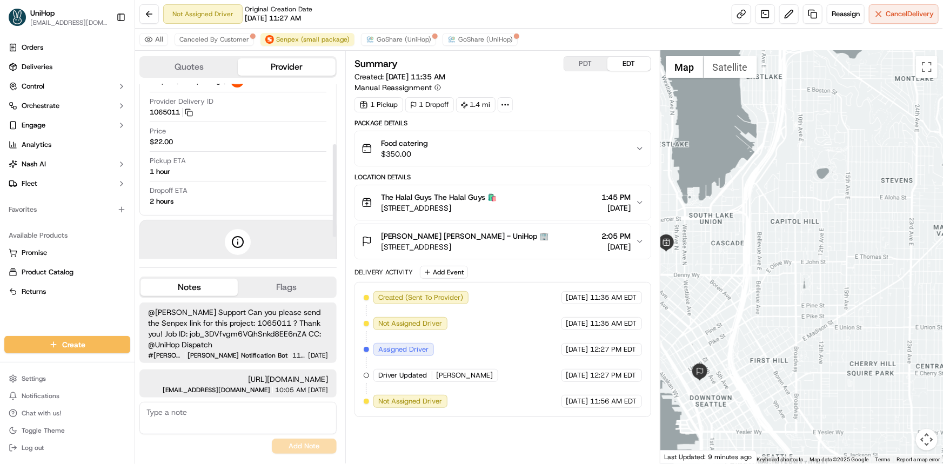
scroll to position [67, 0]
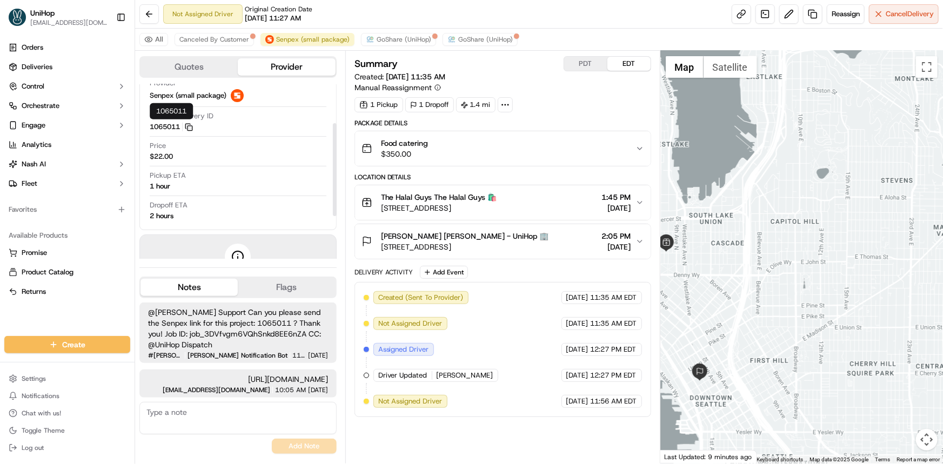
click at [190, 124] on icon "button" at bounding box center [187, 126] width 5 height 5
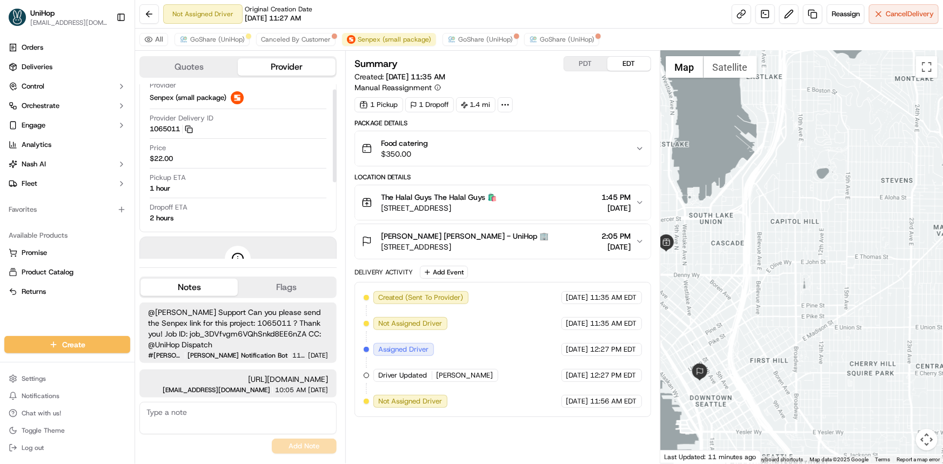
scroll to position [0, 0]
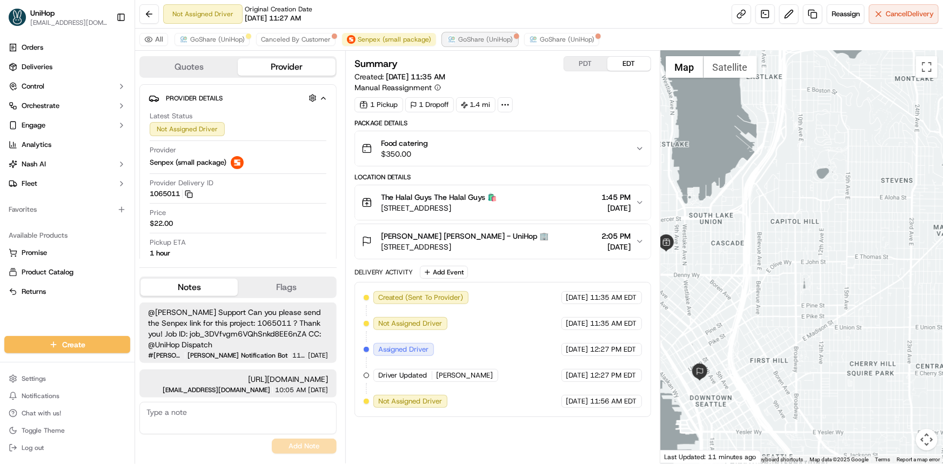
click at [474, 36] on span "GoShare (UniHop)" at bounding box center [485, 39] width 55 height 9
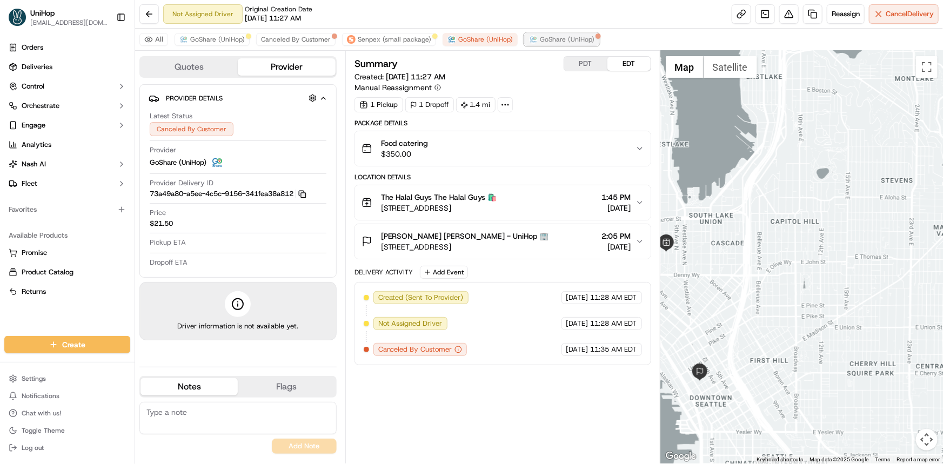
click at [531, 35] on button "GoShare (UniHop)" at bounding box center [561, 39] width 75 height 13
click at [466, 33] on button "GoShare (UniHop)" at bounding box center [480, 39] width 75 height 13
click at [389, 26] on div "Not Assigned Driver Original Creation Date [DATE] 11:27 AM Reassign Cancel Deli…" at bounding box center [539, 14] width 808 height 29
click at [390, 41] on span "Senpex (small package)" at bounding box center [395, 39] width 74 height 9
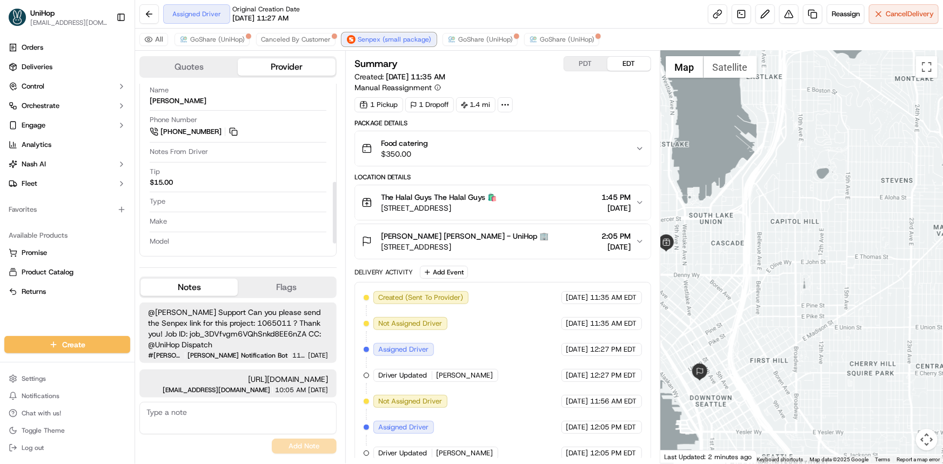
scroll to position [256, 0]
click at [779, 249] on div at bounding box center [802, 257] width 283 height 413
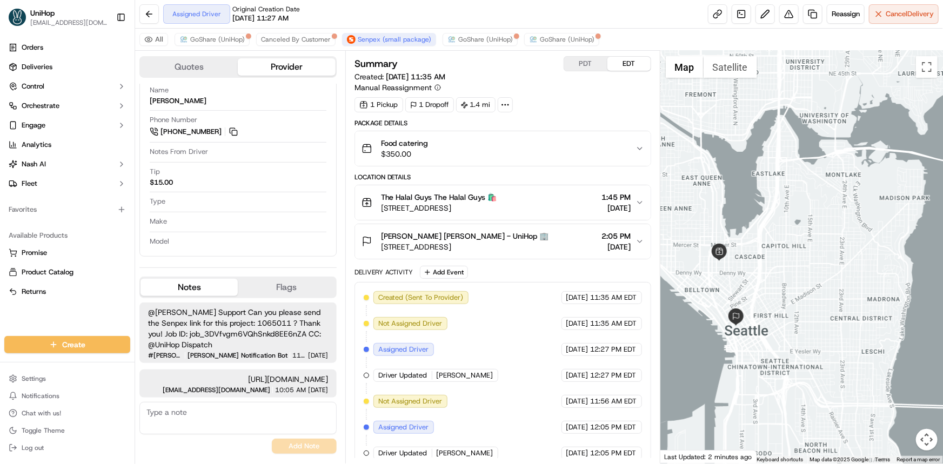
drag, startPoint x: 791, startPoint y: 270, endPoint x: 795, endPoint y: 252, distance: 18.7
click at [794, 257] on div at bounding box center [802, 257] width 283 height 413
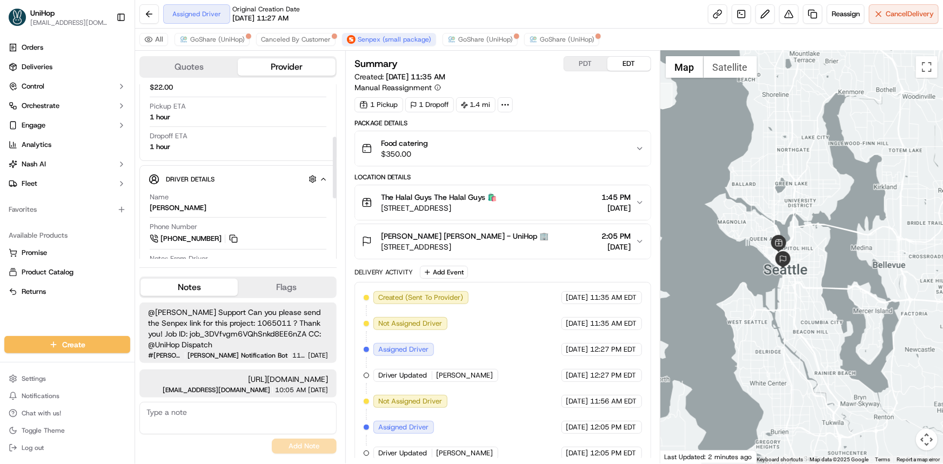
scroll to position [147, 0]
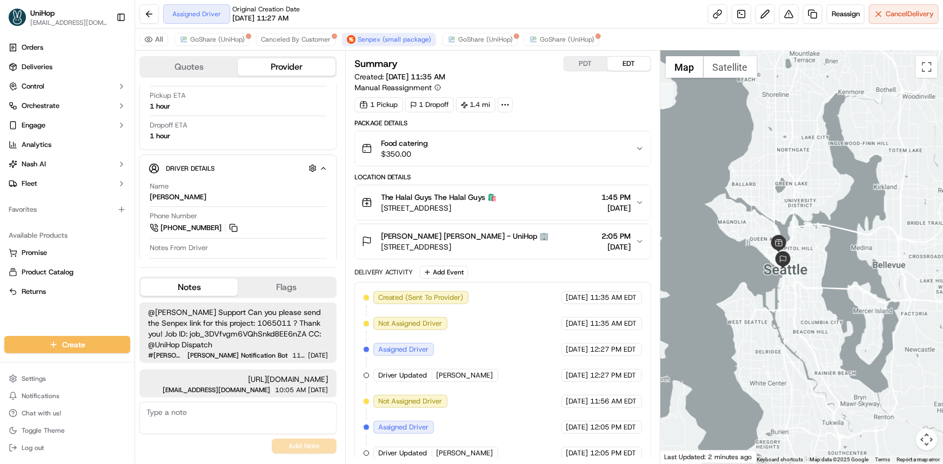
click at [583, 64] on button "PDT" at bounding box center [585, 64] width 43 height 14
click at [843, 310] on div at bounding box center [802, 257] width 283 height 413
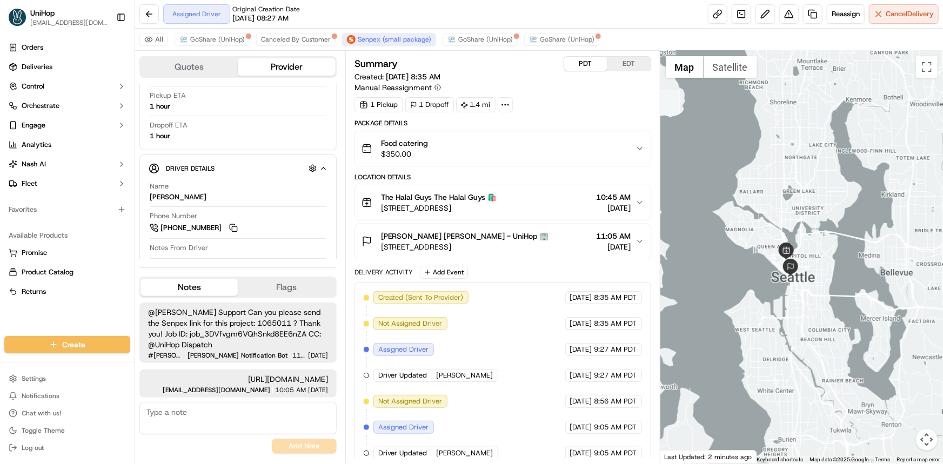
click at [821, 275] on div at bounding box center [802, 257] width 283 height 413
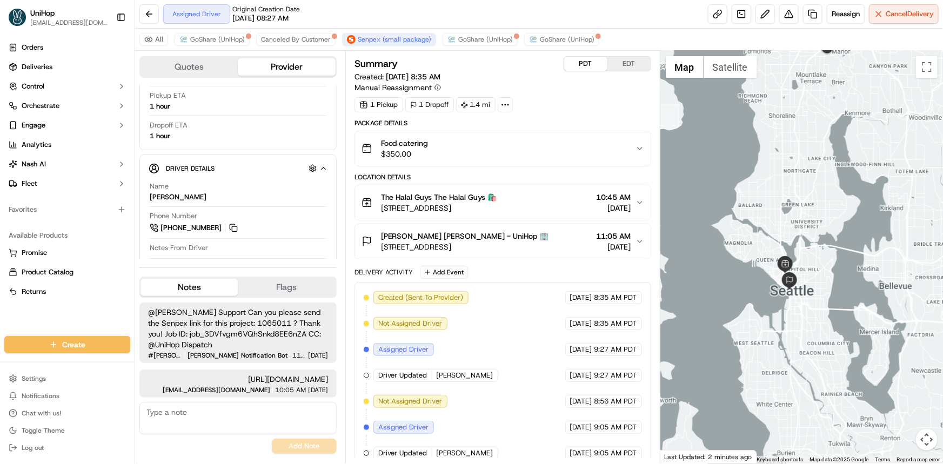
click at [820, 283] on div at bounding box center [802, 257] width 283 height 413
drag, startPoint x: 818, startPoint y: 270, endPoint x: 819, endPoint y: 275, distance: 5.5
click at [819, 275] on div at bounding box center [802, 257] width 283 height 413
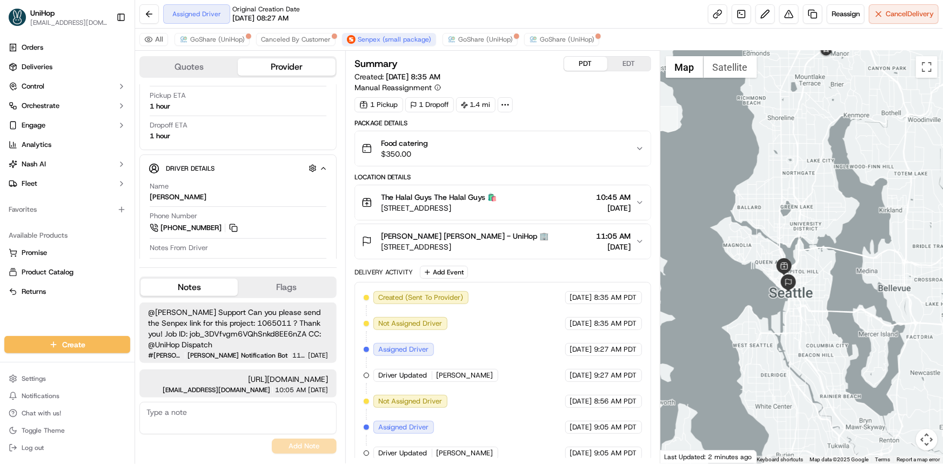
drag, startPoint x: 812, startPoint y: 251, endPoint x: 812, endPoint y: 282, distance: 31.4
click at [812, 282] on div at bounding box center [802, 257] width 283 height 413
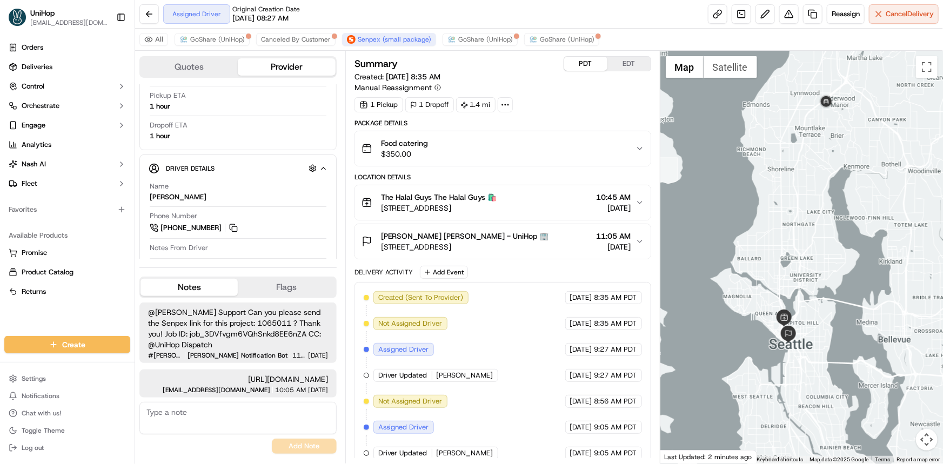
drag, startPoint x: 803, startPoint y: 341, endPoint x: 801, endPoint y: 326, distance: 14.7
click at [803, 330] on div at bounding box center [802, 257] width 283 height 413
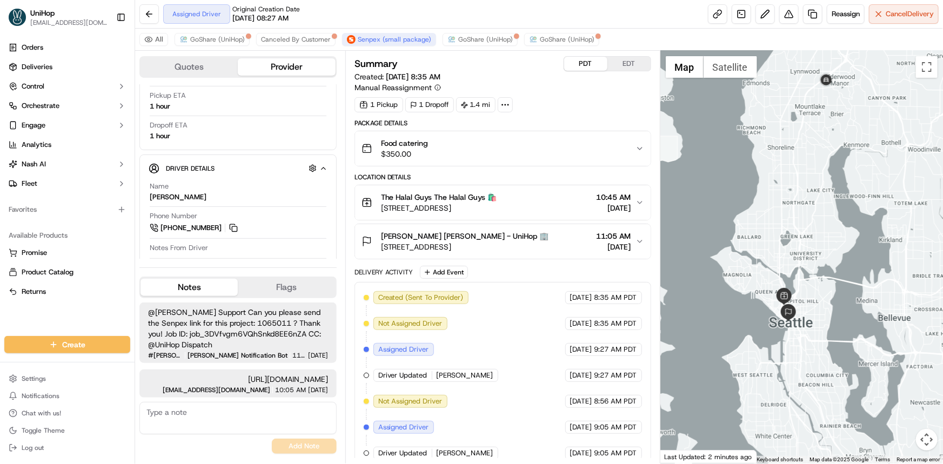
click at [18, 317] on div "Orders Deliveries Control Orchestrate Engage Analytics [PERSON_NAME] Fleet Favo…" at bounding box center [67, 181] width 135 height 293
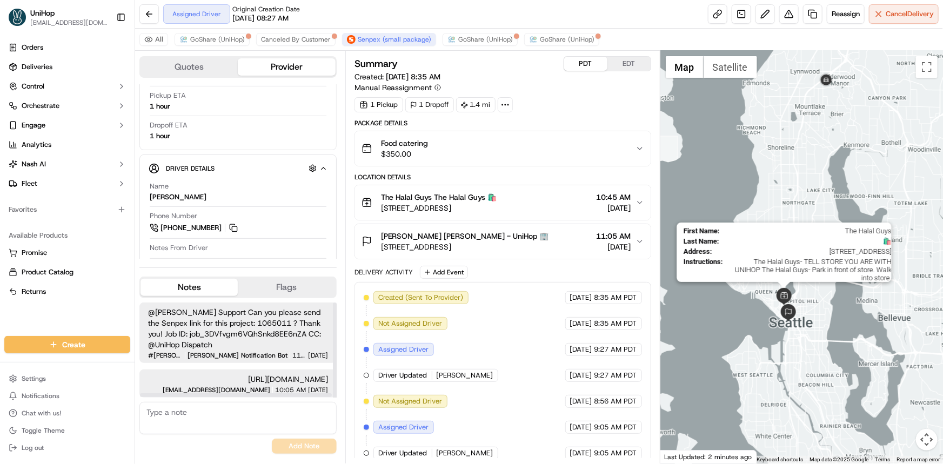
drag, startPoint x: 792, startPoint y: 292, endPoint x: 786, endPoint y: 301, distance: 10.5
click at [786, 301] on img at bounding box center [784, 296] width 17 height 17
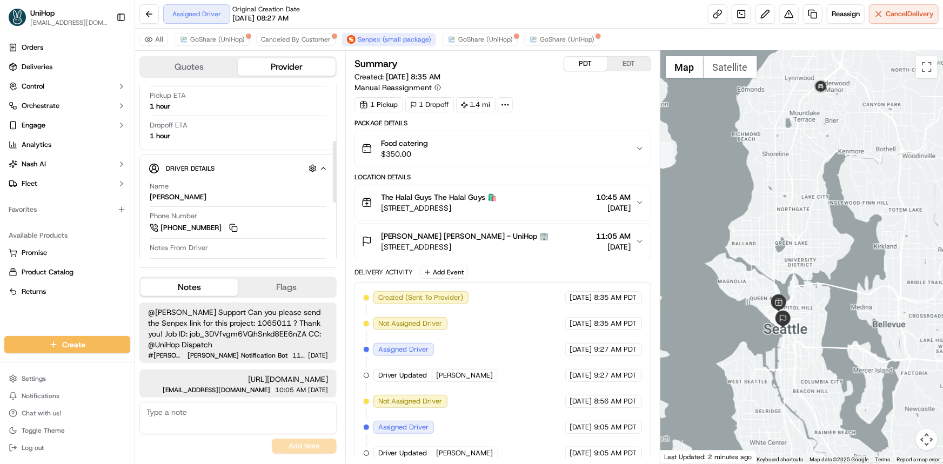
scroll to position [245, 0]
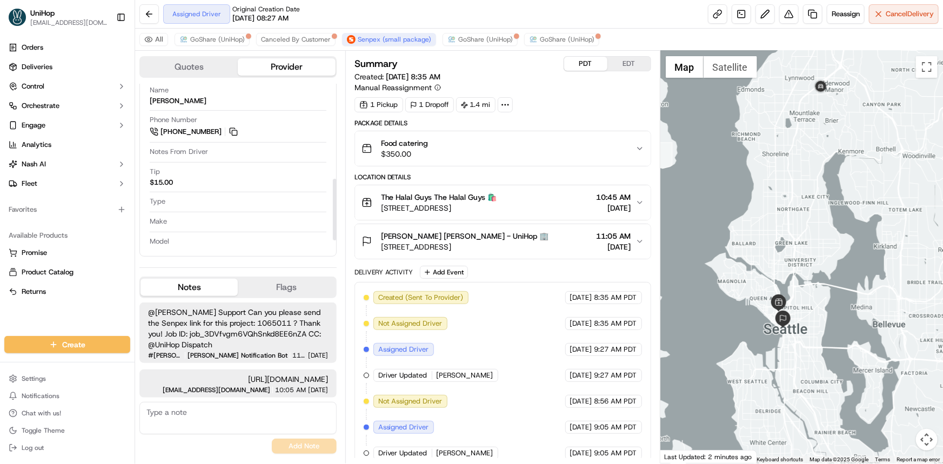
drag, startPoint x: 796, startPoint y: 269, endPoint x: 791, endPoint y: 276, distance: 8.1
click at [791, 276] on div "To navigate, press the arrow keys." at bounding box center [802, 257] width 283 height 413
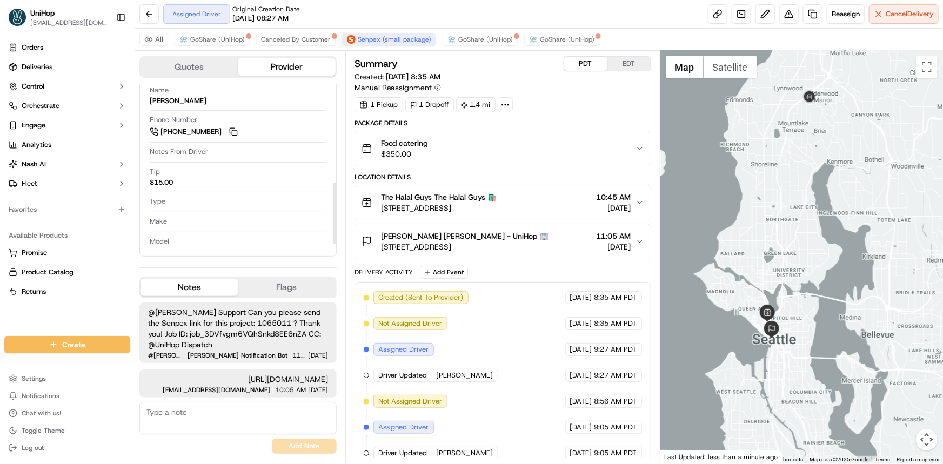
scroll to position [256, 0]
click at [231, 126] on button at bounding box center [234, 132] width 12 height 12
click at [50, 319] on div "Orders Deliveries Control Orchestrate Engage Analytics Nash AI Fleet Favorites …" at bounding box center [67, 181] width 135 height 293
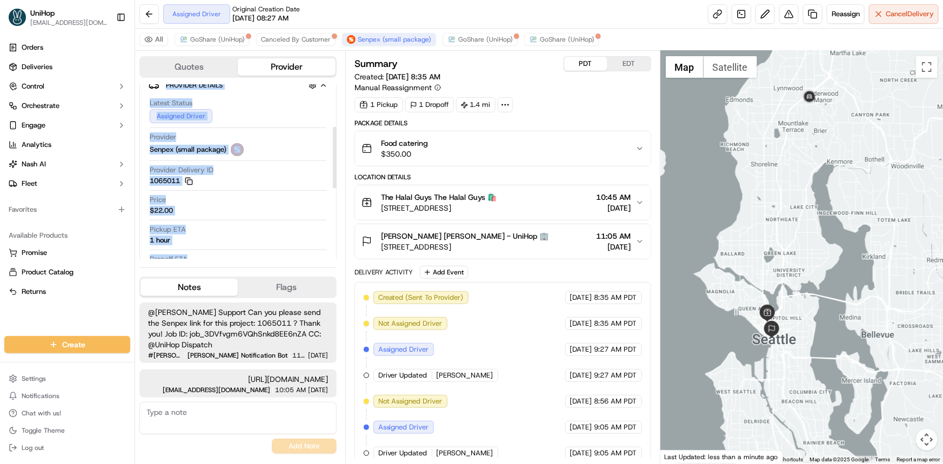
scroll to position [0, 0]
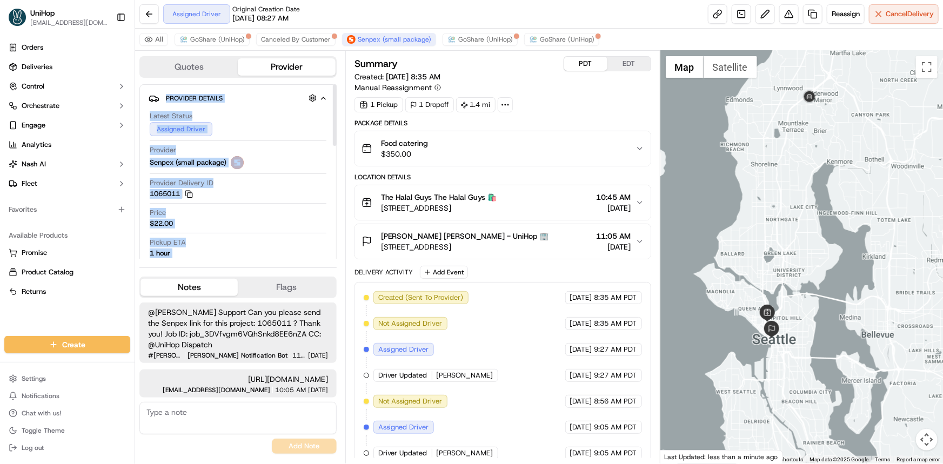
drag, startPoint x: 151, startPoint y: 88, endPoint x: 164, endPoint y: 105, distance: 21.2
click at [167, 87] on div "Provider Details Hidden ( 2 ) Latest Status Assigned Driver Provider Senpex (sm…" at bounding box center [237, 293] width 197 height 418
click at [167, 174] on div at bounding box center [238, 174] width 177 height 1
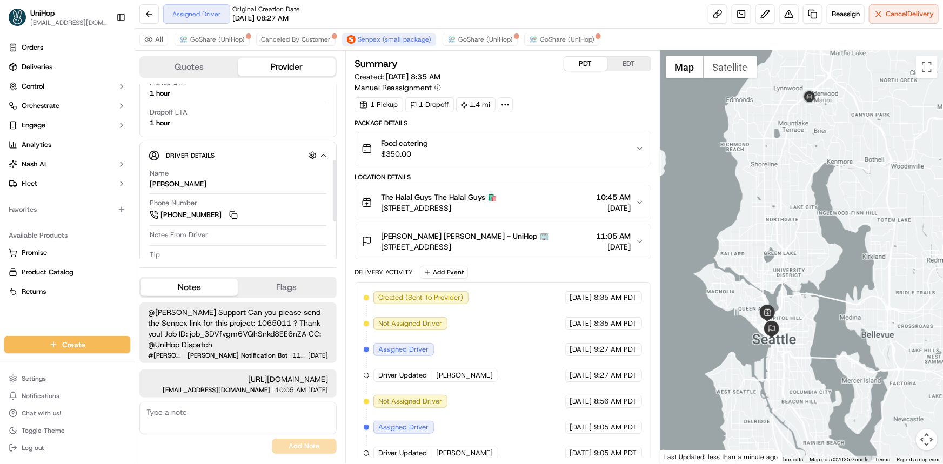
scroll to position [196, 0]
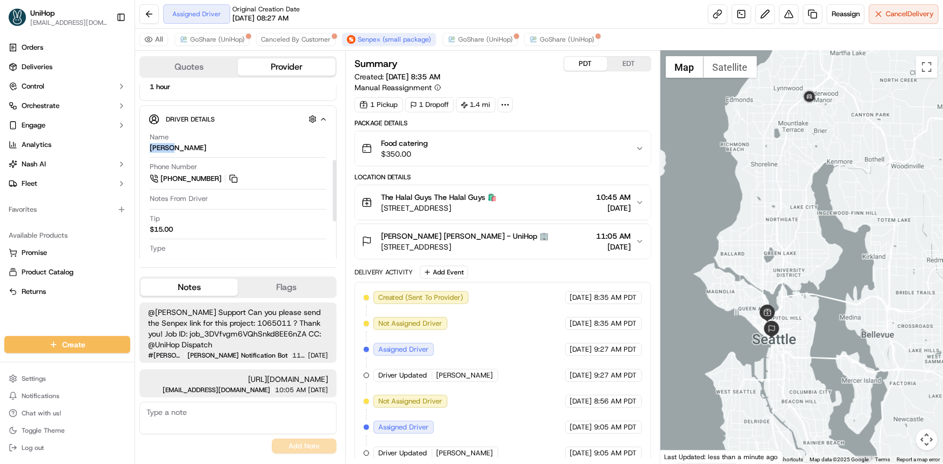
drag, startPoint x: 148, startPoint y: 147, endPoint x: 170, endPoint y: 148, distance: 22.2
click at [170, 148] on div "Name Simret Abraha Phone Number +1 206 390 4645 Notes From Driver Tip $15.00 Ty…" at bounding box center [238, 213] width 179 height 171
copy div "Simret"
click at [5, 316] on div "Orders Deliveries Control Orchestrate Engage Analytics Nash AI Fleet Favorites …" at bounding box center [67, 181] width 135 height 293
click at [7, 315] on div "Orders Deliveries Control Orchestrate Engage Analytics Nash AI Fleet Favorites …" at bounding box center [67, 181] width 135 height 293
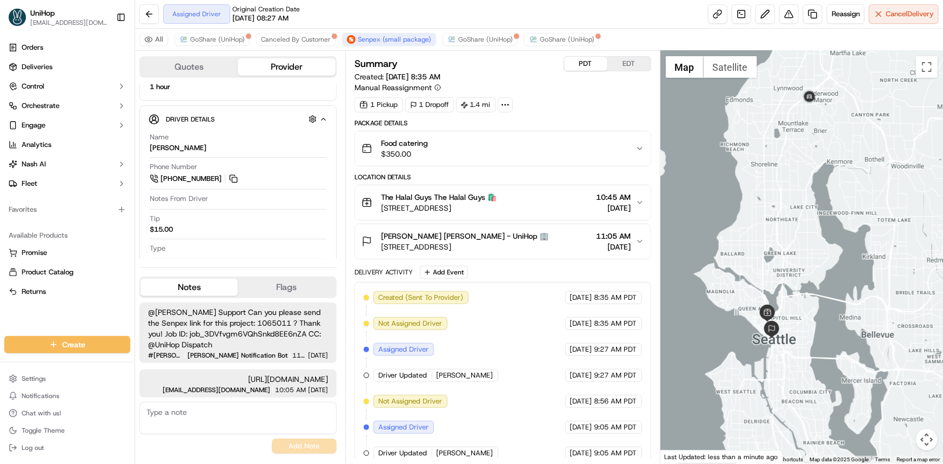
drag, startPoint x: 833, startPoint y: 244, endPoint x: 818, endPoint y: 246, distance: 15.2
click at [827, 243] on div at bounding box center [802, 257] width 283 height 413
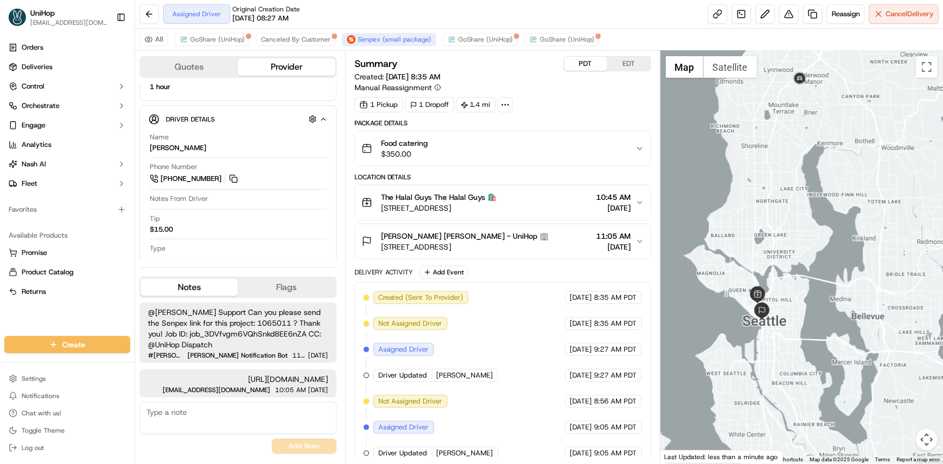
click at [631, 58] on button "EDT" at bounding box center [629, 64] width 43 height 14
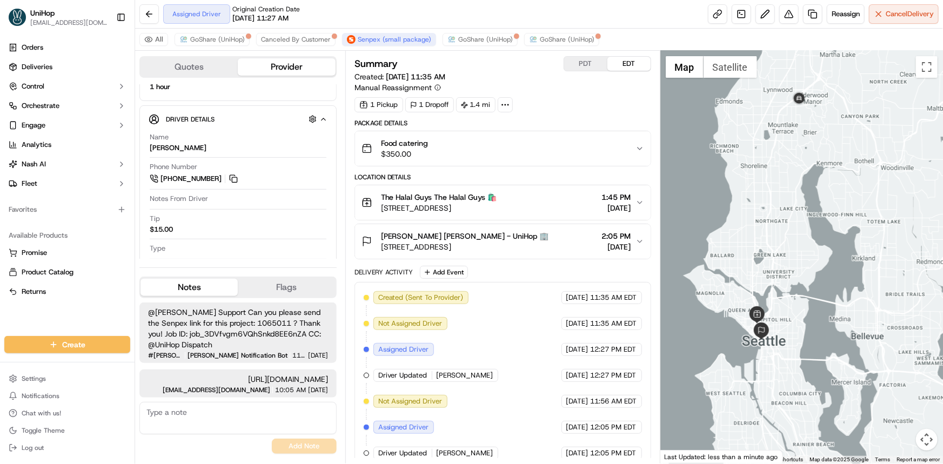
drag, startPoint x: 815, startPoint y: 254, endPoint x: 814, endPoint y: 285, distance: 31.4
click at [814, 285] on div at bounding box center [802, 257] width 283 height 413
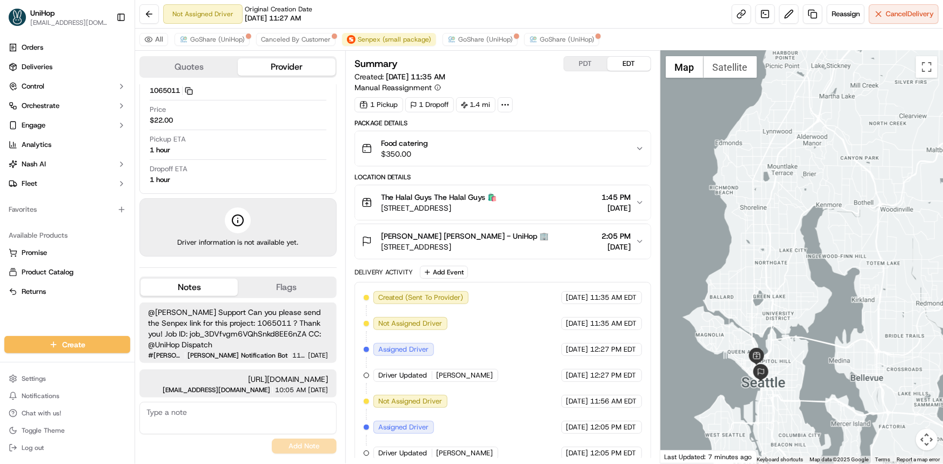
scroll to position [116, 0]
click at [752, 276] on div at bounding box center [802, 257] width 283 height 413
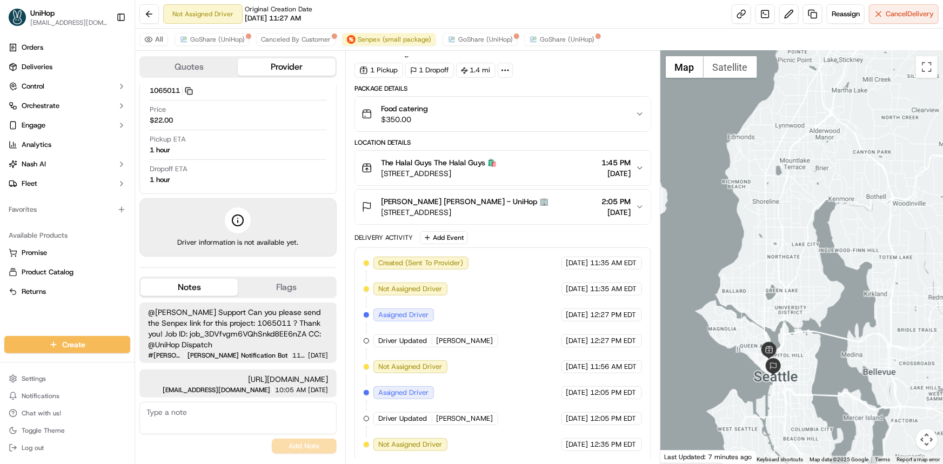
scroll to position [0, 0]
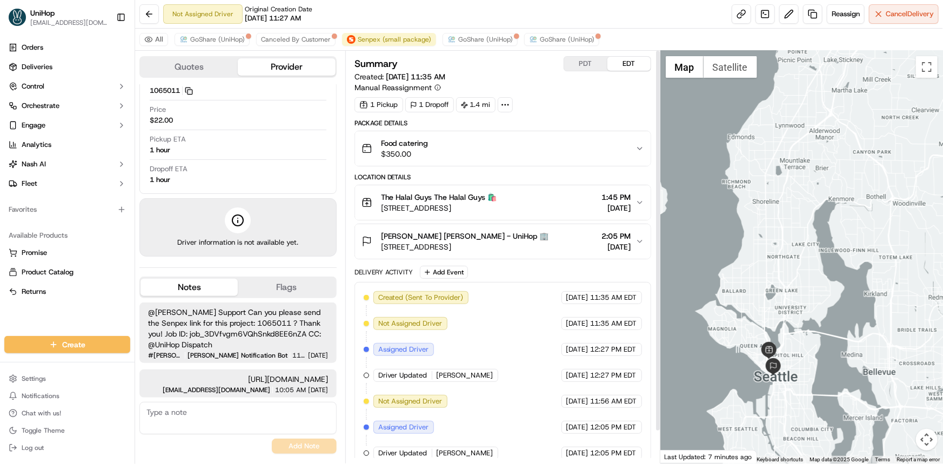
click at [866, 281] on div at bounding box center [802, 257] width 283 height 413
drag, startPoint x: 793, startPoint y: 246, endPoint x: 775, endPoint y: 249, distance: 18.0
click at [787, 242] on div at bounding box center [802, 257] width 283 height 413
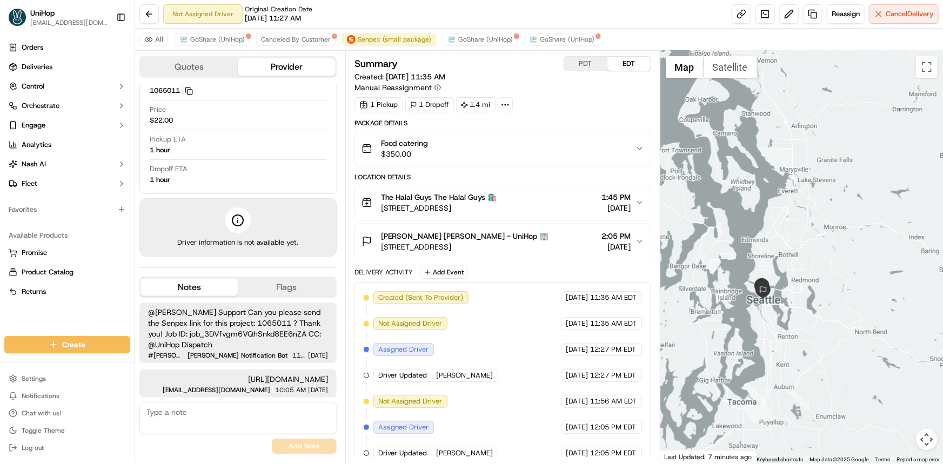
click at [75, 302] on div "Available Products Promise Product Catalog Returns" at bounding box center [67, 264] width 135 height 82
drag, startPoint x: 760, startPoint y: 267, endPoint x: 750, endPoint y: 269, distance: 10.4
click at [749, 266] on div at bounding box center [802, 257] width 283 height 413
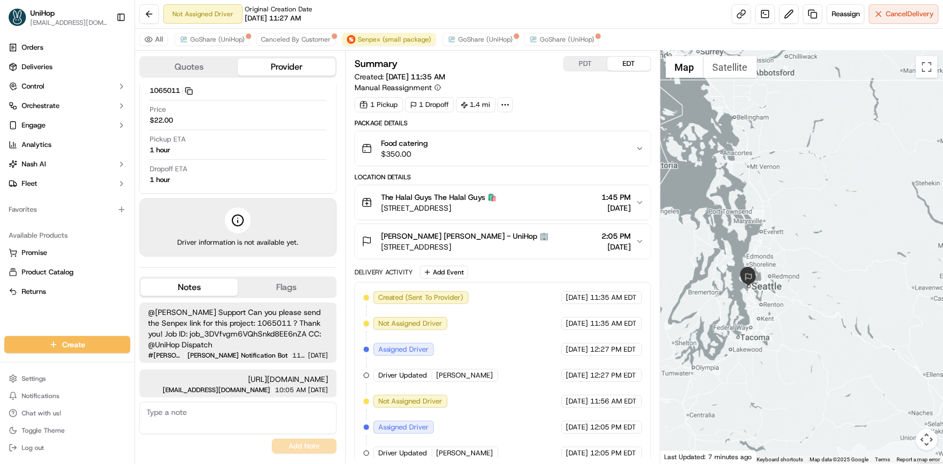
click at [809, 255] on div at bounding box center [802, 257] width 283 height 413
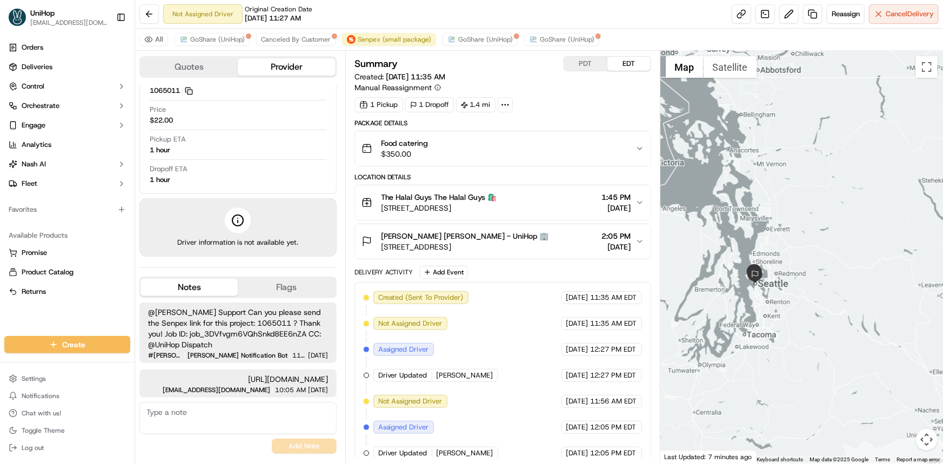
click at [16, 312] on div "Orders Deliveries Control Orchestrate Engage Analytics Nash AI Fleet Favorites …" at bounding box center [67, 181] width 135 height 293
drag, startPoint x: 865, startPoint y: 275, endPoint x: 839, endPoint y: 275, distance: 26.5
click at [859, 275] on div at bounding box center [802, 257] width 283 height 413
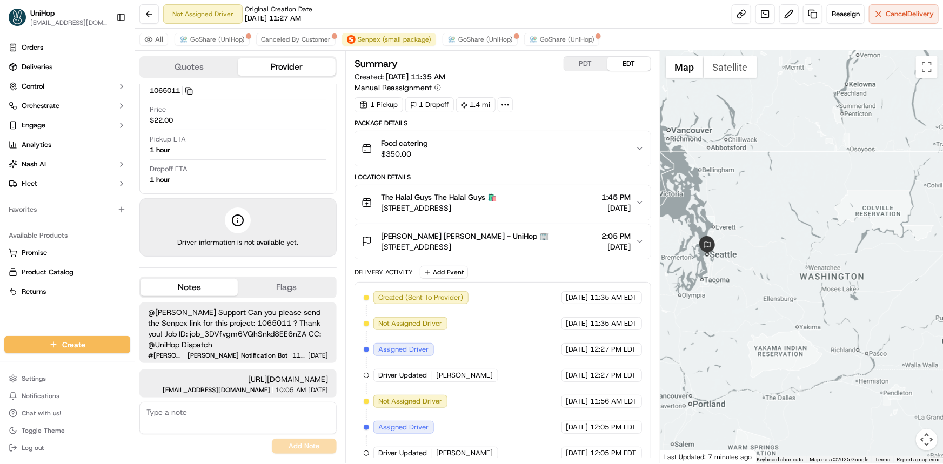
click at [577, 59] on button "PDT" at bounding box center [585, 64] width 43 height 14
click at [630, 64] on button "EDT" at bounding box center [629, 64] width 43 height 14
click at [91, 302] on div "Available Products Promise Product Catalog Returns" at bounding box center [67, 264] width 135 height 82
click at [580, 64] on button "PDT" at bounding box center [585, 64] width 43 height 14
click at [626, 64] on button "EDT" at bounding box center [629, 64] width 43 height 14
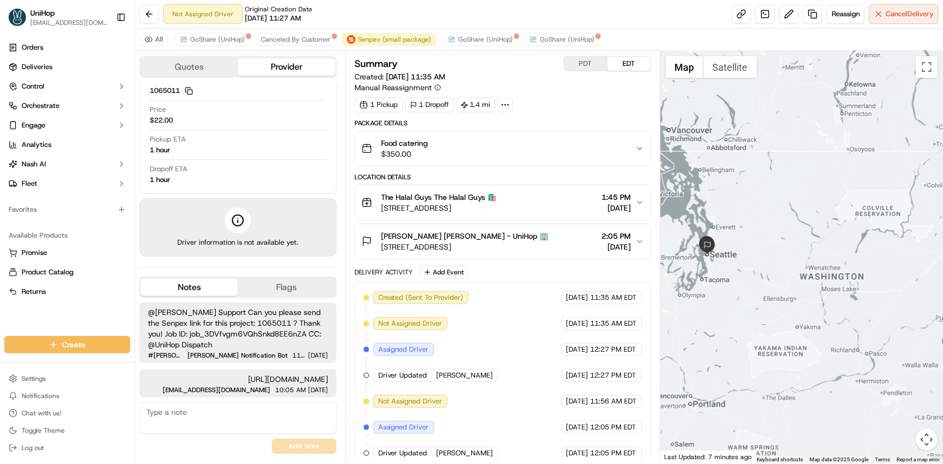
click at [276, 428] on textarea at bounding box center [237, 418] width 197 height 32
type textarea "1:30 PM eta for pick up"
click at [310, 444] on button "Add Note" at bounding box center [304, 446] width 65 height 15
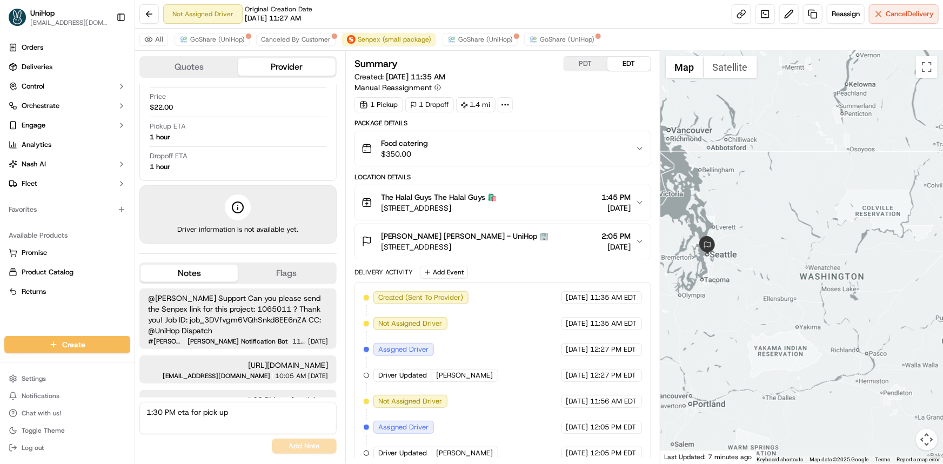
scroll to position [38, 0]
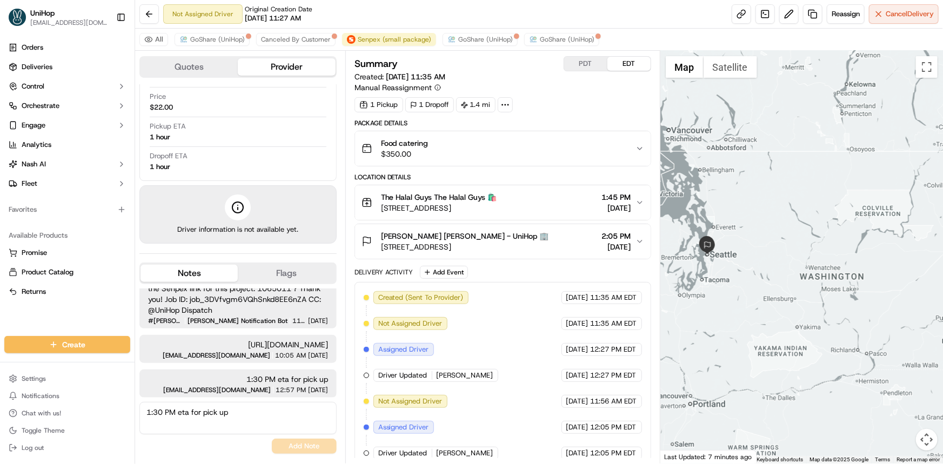
drag, startPoint x: 12, startPoint y: 324, endPoint x: 435, endPoint y: 50, distance: 503.1
click at [12, 324] on div "Orders Deliveries Control Orchestrate Engage Analytics Nash AI Fleet Favorites …" at bounding box center [67, 181] width 135 height 293
drag, startPoint x: 892, startPoint y: 221, endPoint x: 801, endPoint y: 237, distance: 92.3
click at [881, 217] on div at bounding box center [802, 257] width 283 height 413
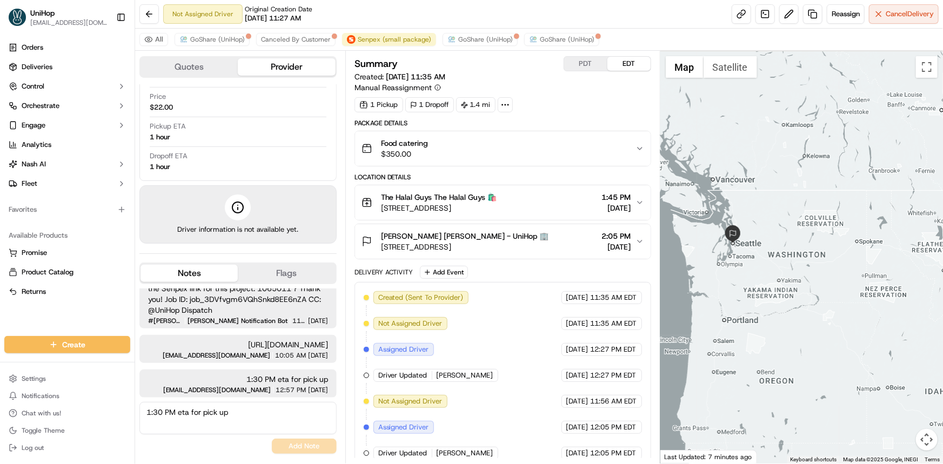
drag, startPoint x: 781, startPoint y: 252, endPoint x: 784, endPoint y: 277, distance: 24.5
click at [783, 268] on div at bounding box center [802, 257] width 283 height 413
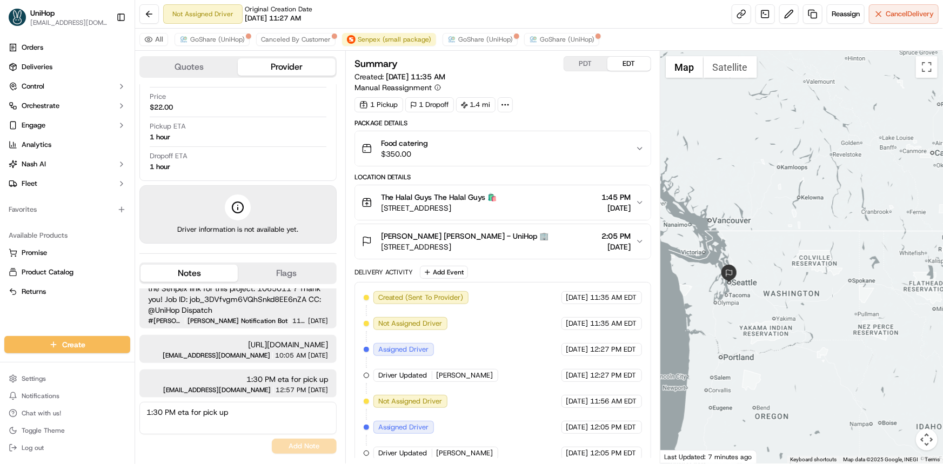
drag, startPoint x: 754, startPoint y: 266, endPoint x: 757, endPoint y: 276, distance: 10.8
click at [757, 280] on div at bounding box center [802, 257] width 283 height 413
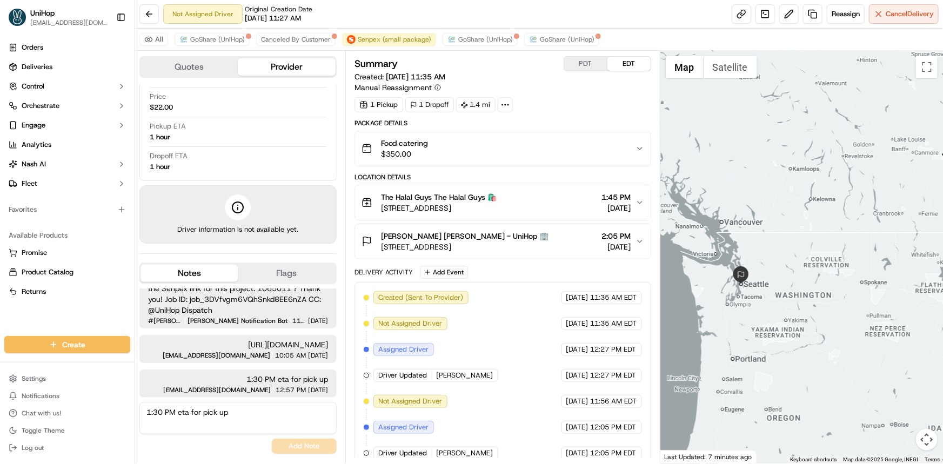
drag, startPoint x: 855, startPoint y: 225, endPoint x: 855, endPoint y: 219, distance: 5.9
click at [855, 220] on div at bounding box center [802, 257] width 283 height 413
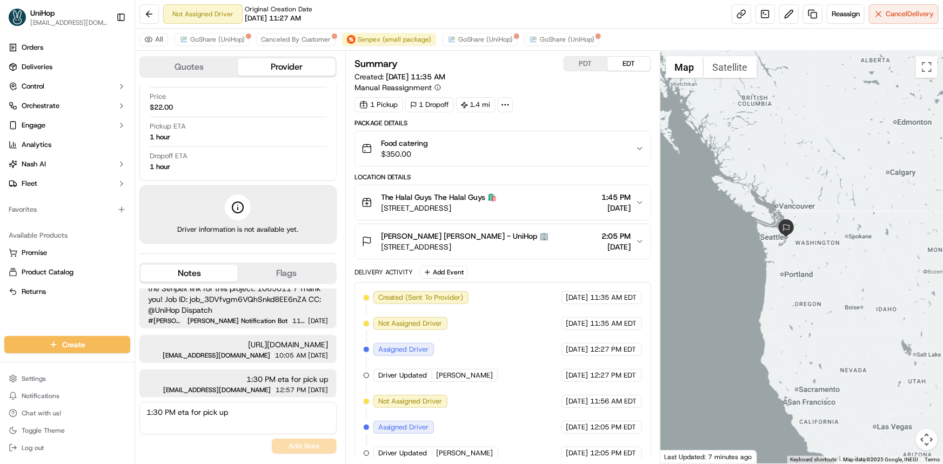
drag, startPoint x: 878, startPoint y: 216, endPoint x: 603, endPoint y: 77, distance: 308.0
click at [871, 215] on div at bounding box center [802, 257] width 283 height 413
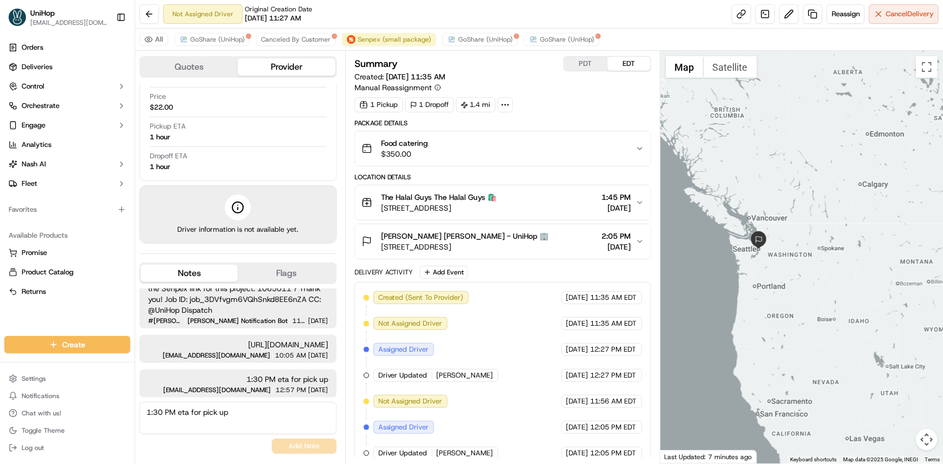
drag, startPoint x: 789, startPoint y: 211, endPoint x: 768, endPoint y: 217, distance: 22.6
click at [791, 227] on div at bounding box center [802, 257] width 283 height 413
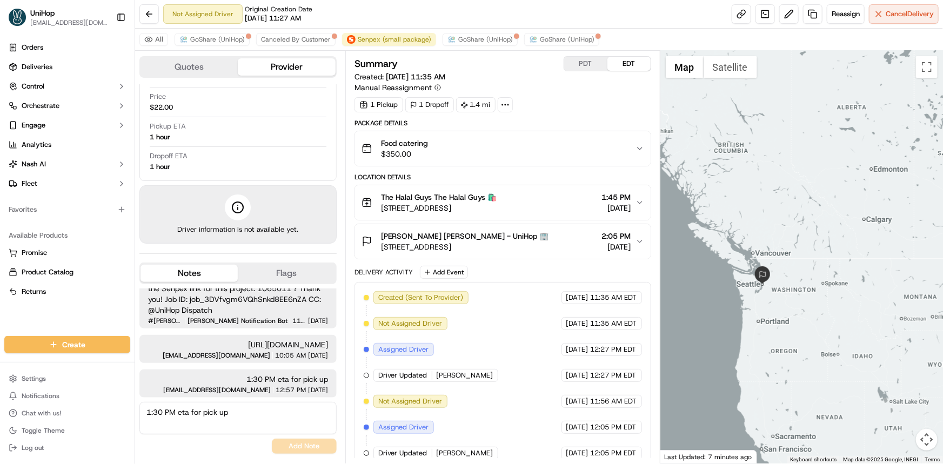
click at [679, 171] on div at bounding box center [802, 257] width 283 height 413
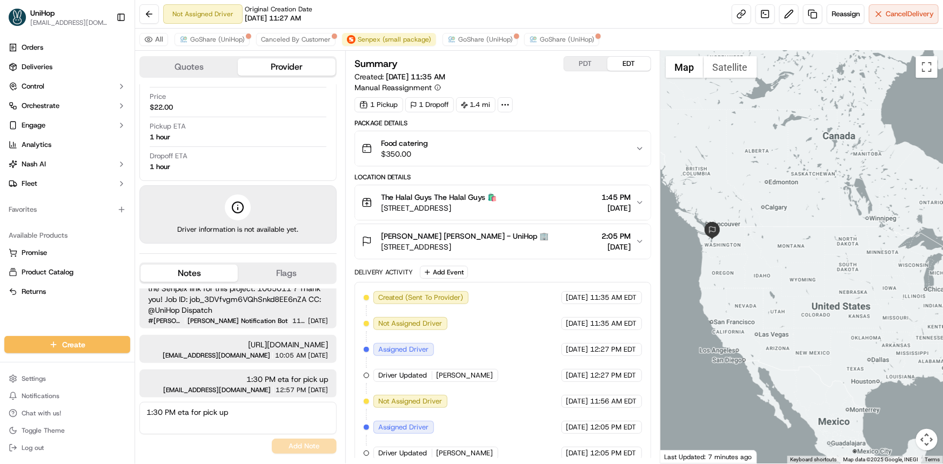
drag, startPoint x: 740, startPoint y: 229, endPoint x: 735, endPoint y: 245, distance: 17.5
click at [737, 242] on div at bounding box center [802, 257] width 283 height 413
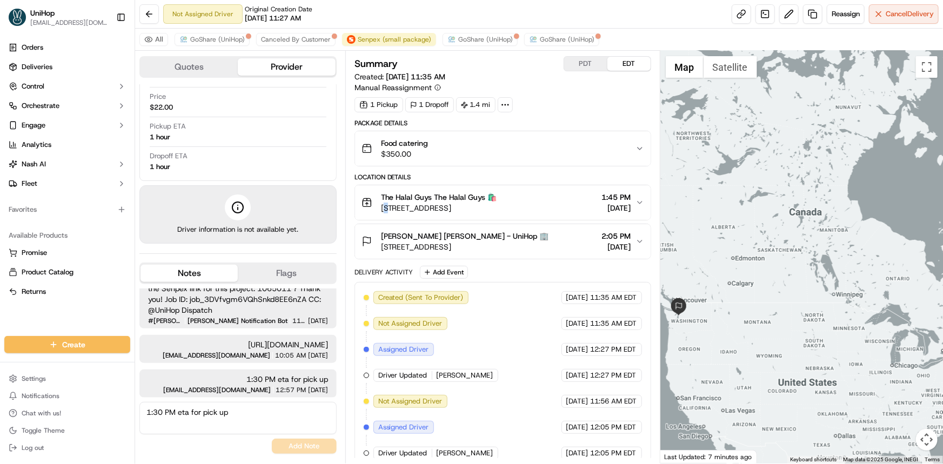
drag, startPoint x: 386, startPoint y: 211, endPoint x: 393, endPoint y: 211, distance: 7.0
click at [393, 211] on span "333 8th Ave N #107, Seattle, WA 98109, USA" at bounding box center [439, 208] width 116 height 11
drag, startPoint x: 379, startPoint y: 208, endPoint x: 537, endPoint y: 201, distance: 158.0
click at [497, 208] on div "The Halal Guys The Halal Guys 🛍️ 333 8th Ave N #107, Seattle, WA 98109, USA" at bounding box center [430, 203] width 136 height 22
drag, startPoint x: 536, startPoint y: 200, endPoint x: 378, endPoint y: 205, distance: 158.0
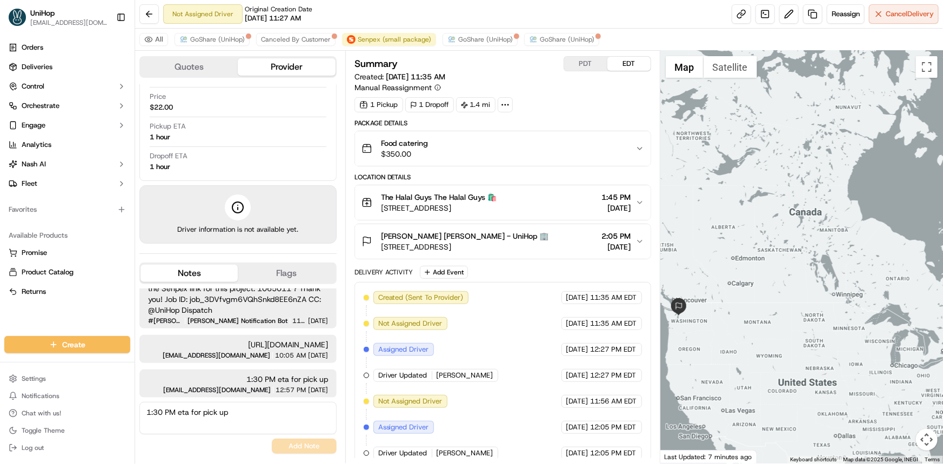
click at [376, 205] on div "The Halal Guys The Halal Guys 🛍️ 333 8th Ave N #107, Seattle, WA 98109, USA" at bounding box center [430, 203] width 136 height 22
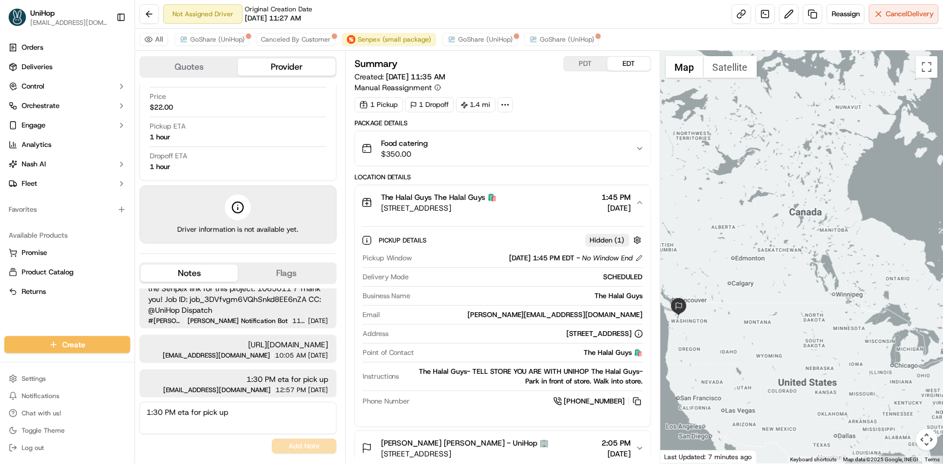
drag, startPoint x: 379, startPoint y: 206, endPoint x: 548, endPoint y: 210, distance: 168.7
click at [548, 210] on div "The Halal Guys The Halal Guys 🛍️ 333 8th Ave N #107, Seattle, WA 98109, USA 1:4…" at bounding box center [499, 203] width 274 height 22
click at [639, 205] on icon "button" at bounding box center [640, 202] width 9 height 9
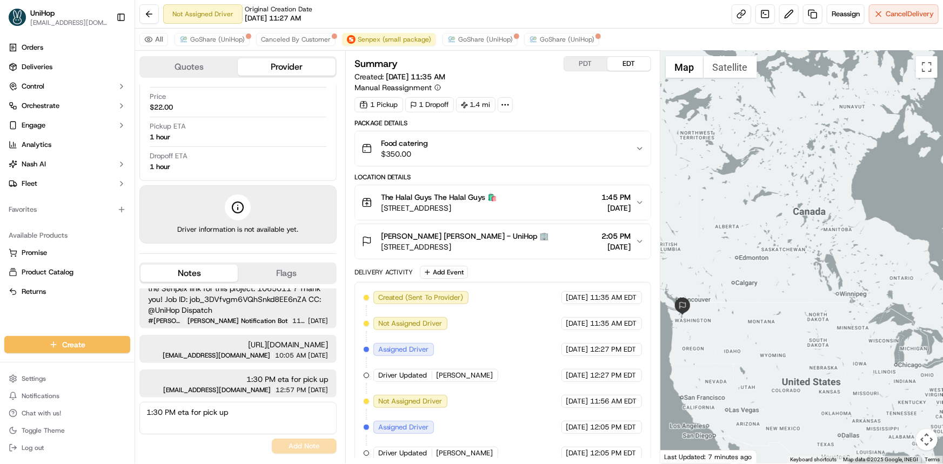
drag, startPoint x: 759, startPoint y: 262, endPoint x: 779, endPoint y: 248, distance: 24.0
click at [776, 252] on div at bounding box center [802, 257] width 283 height 413
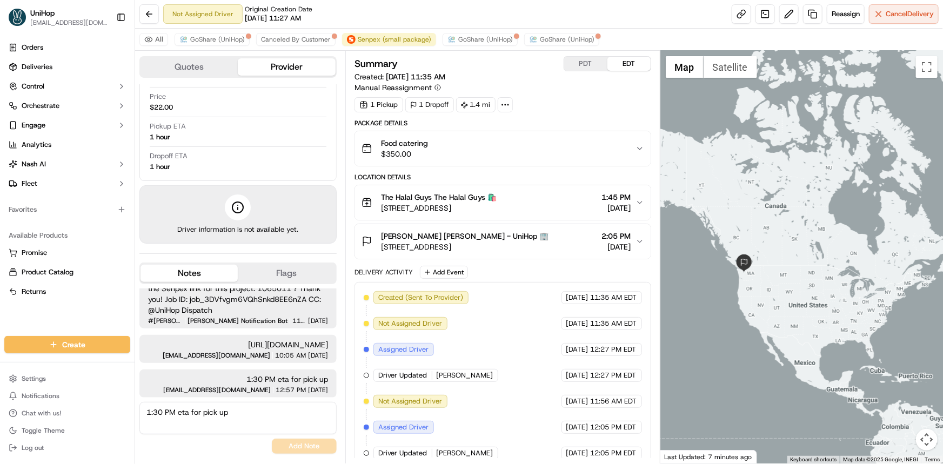
click at [297, 429] on textarea "1:30 PM eta for pick up" at bounding box center [237, 418] width 197 height 32
type textarea "40 mins based on gmap"
click at [309, 443] on button "Add Note" at bounding box center [304, 446] width 65 height 15
click at [258, 429] on textarea "40 mins based on gmap" at bounding box center [237, 418] width 197 height 32
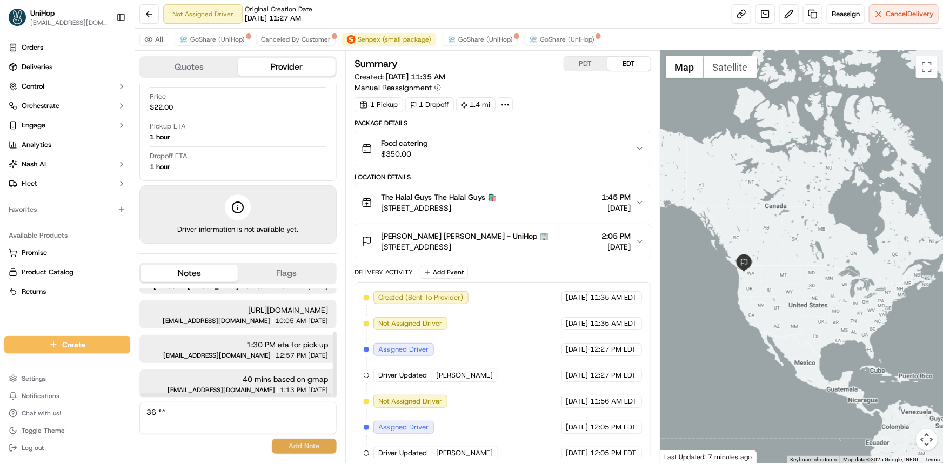
type textarea "36 *^"
click at [298, 450] on button "Add Note" at bounding box center [304, 446] width 65 height 15
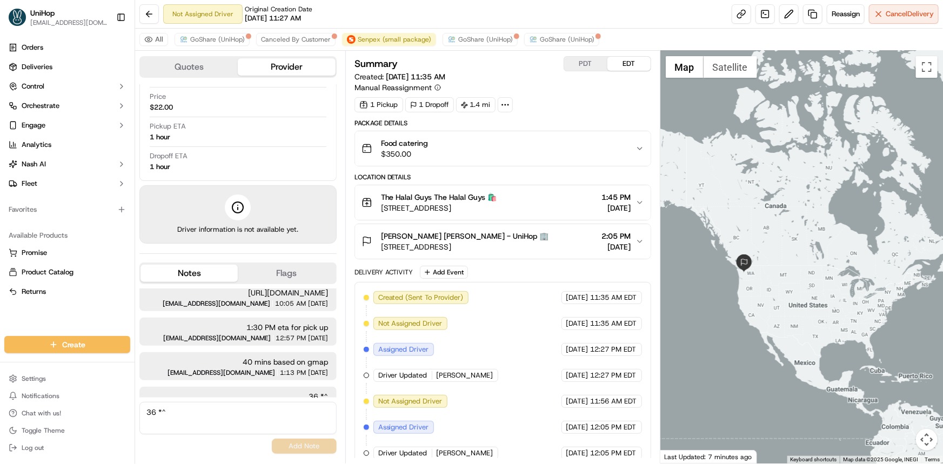
scroll to position [107, 0]
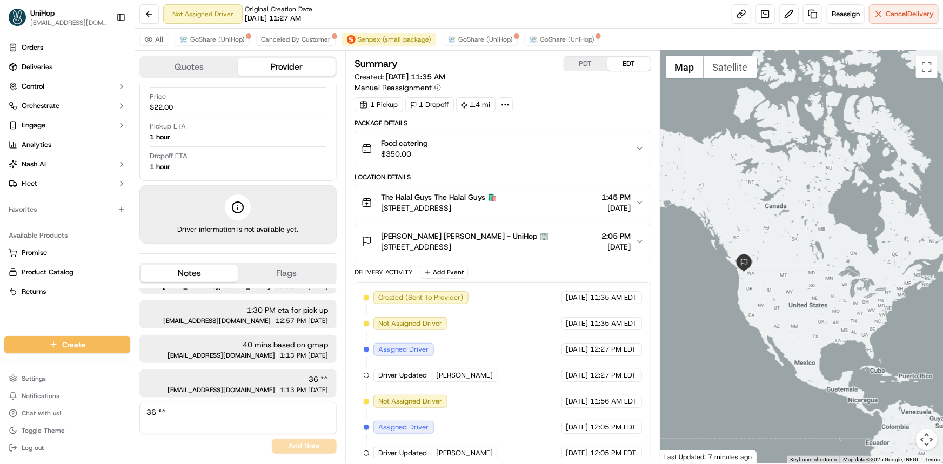
click at [821, 272] on div at bounding box center [802, 257] width 283 height 413
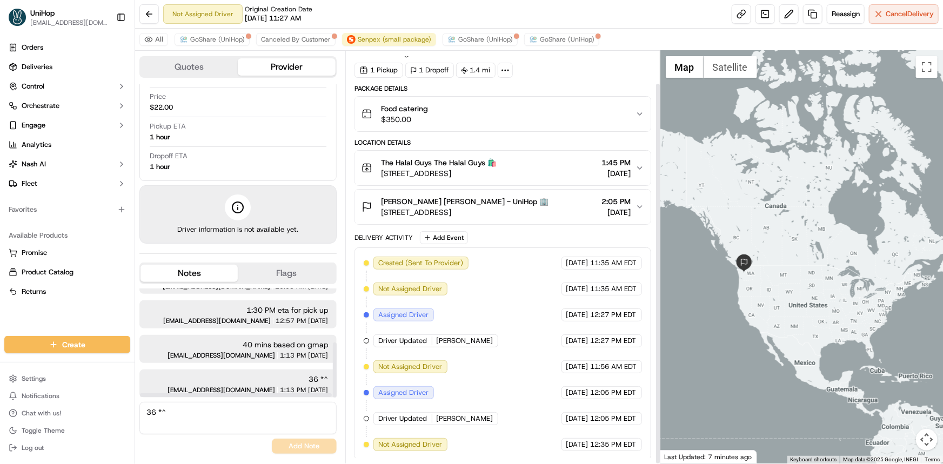
drag, startPoint x: 647, startPoint y: 238, endPoint x: 637, endPoint y: 234, distance: 10.4
click at [656, 234] on div at bounding box center [658, 274] width 4 height 380
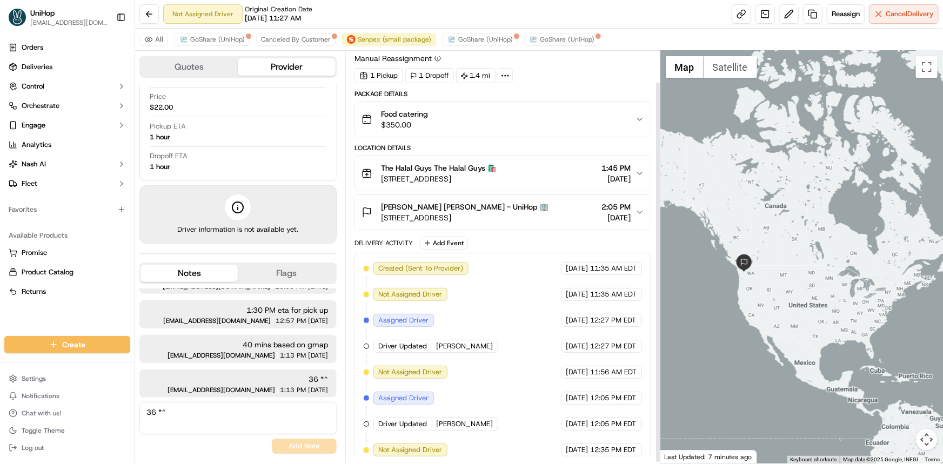
scroll to position [35, 0]
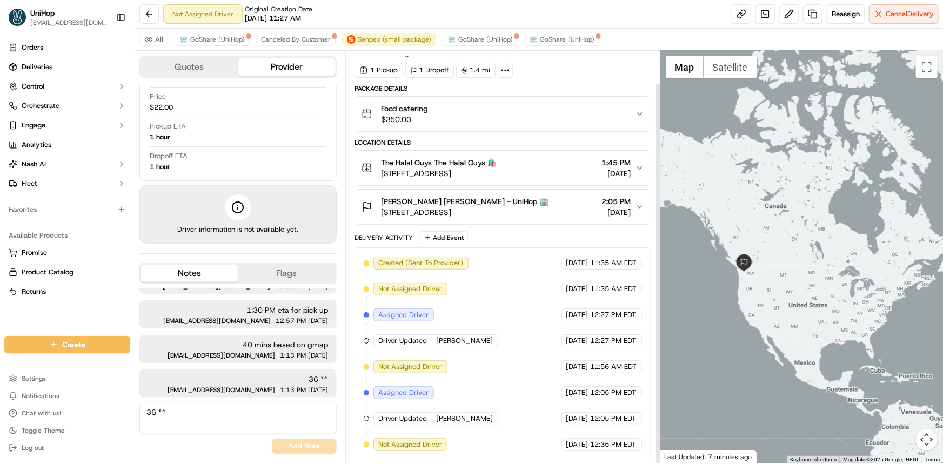
click at [675, 205] on div at bounding box center [802, 257] width 283 height 413
drag, startPoint x: 736, startPoint y: 197, endPoint x: 714, endPoint y: 192, distance: 22.7
click at [715, 192] on div at bounding box center [802, 257] width 283 height 413
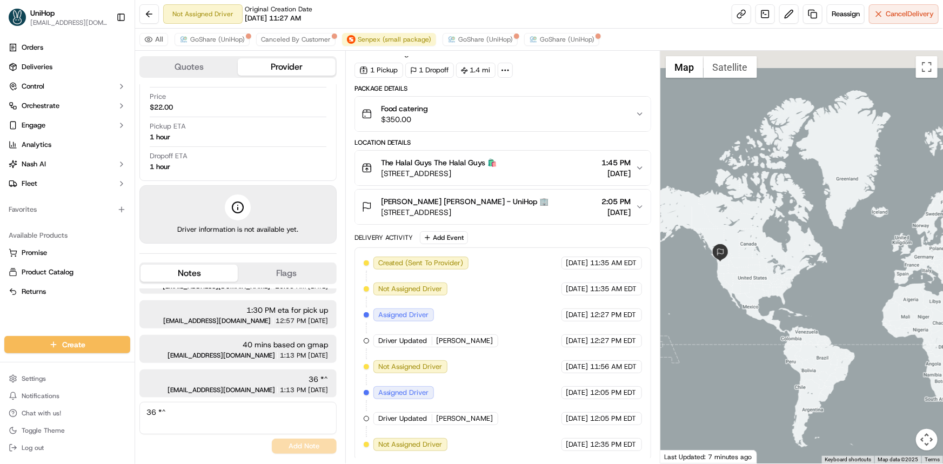
drag, startPoint x: 783, startPoint y: 302, endPoint x: 784, endPoint y: 316, distance: 14.6
click at [784, 316] on div at bounding box center [802, 257] width 283 height 413
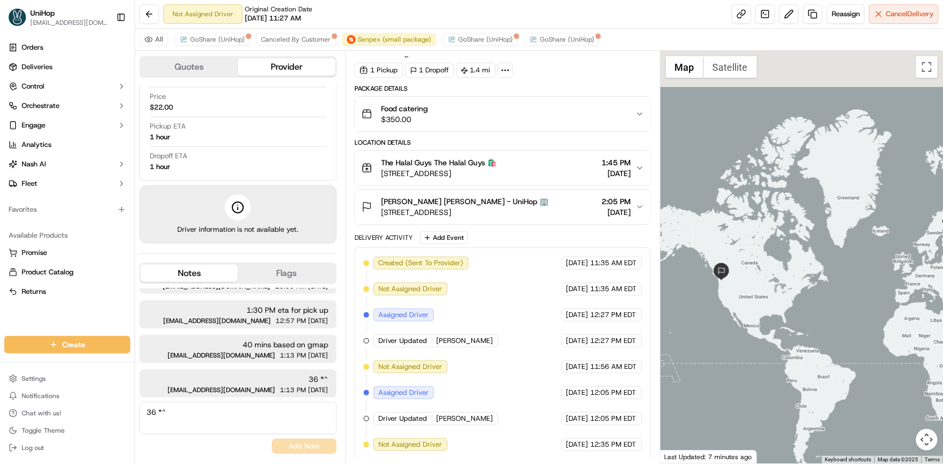
drag, startPoint x: 784, startPoint y: 264, endPoint x: 781, endPoint y: 293, distance: 29.4
click at [781, 288] on div at bounding box center [802, 257] width 283 height 413
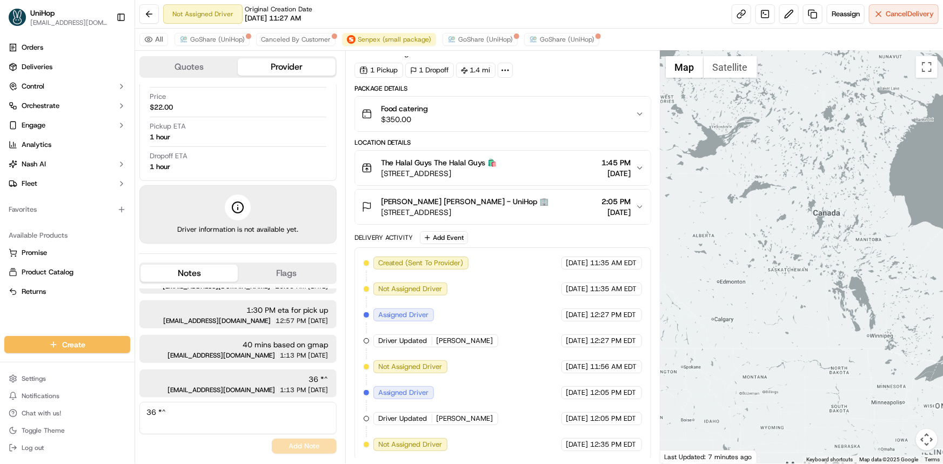
click at [800, 257] on div at bounding box center [802, 257] width 283 height 413
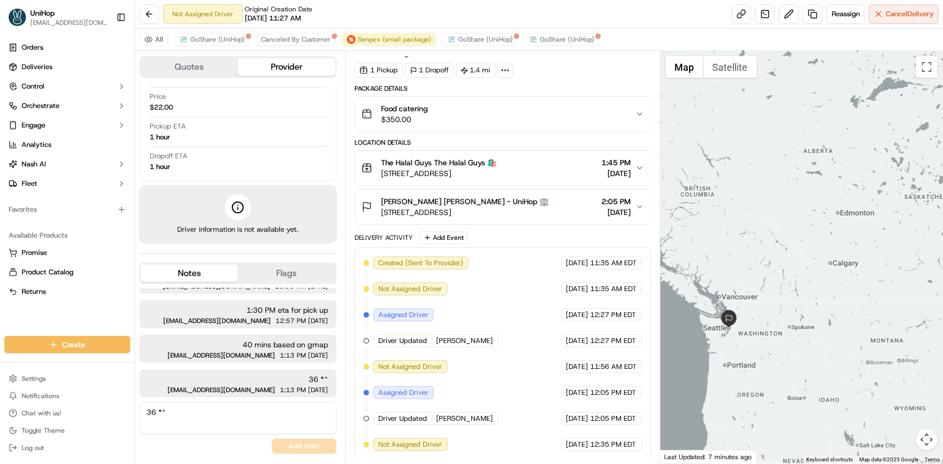
click at [536, 205] on div "Warren Cantrell Warren Cantrell - UniHop 🏢" at bounding box center [465, 201] width 168 height 11
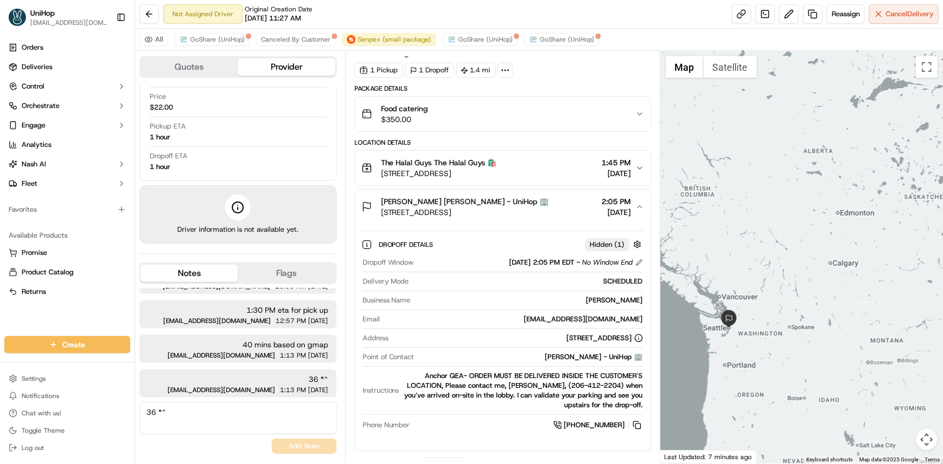
click at [531, 153] on button "The Halal Guys The Halal Guys 🛍️ 333 8th Ave N #107, Seattle, WA 98109, USA 1:4…" at bounding box center [503, 168] width 296 height 35
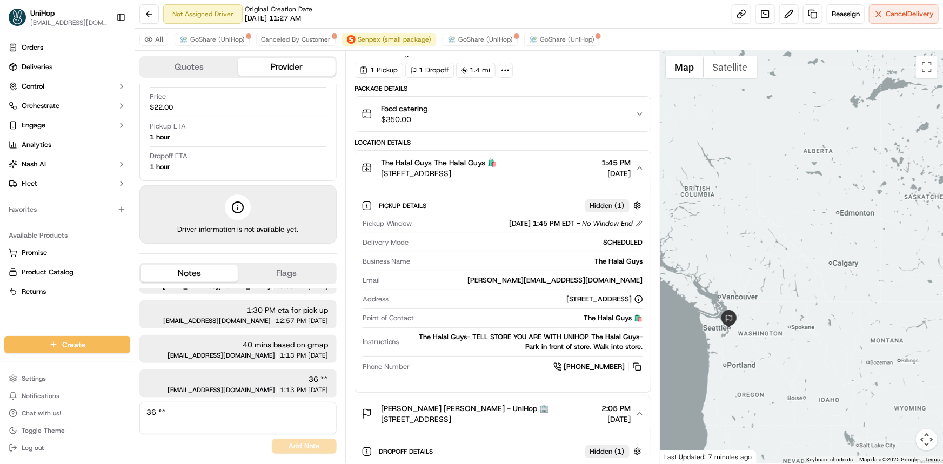
drag, startPoint x: 541, startPoint y: 160, endPoint x: 571, endPoint y: 147, distance: 32.4
click at [497, 160] on div "The Halal Guys The Halal Guys 🛍️" at bounding box center [439, 162] width 116 height 11
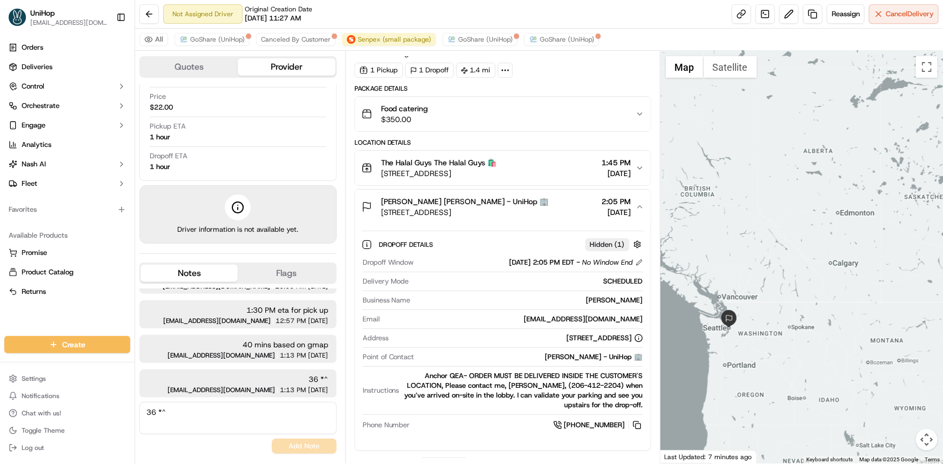
click at [549, 207] on span "1201 Third Avenue, 1201 3rd Ave, Seattle, WA 98101, USA" at bounding box center [465, 212] width 168 height 11
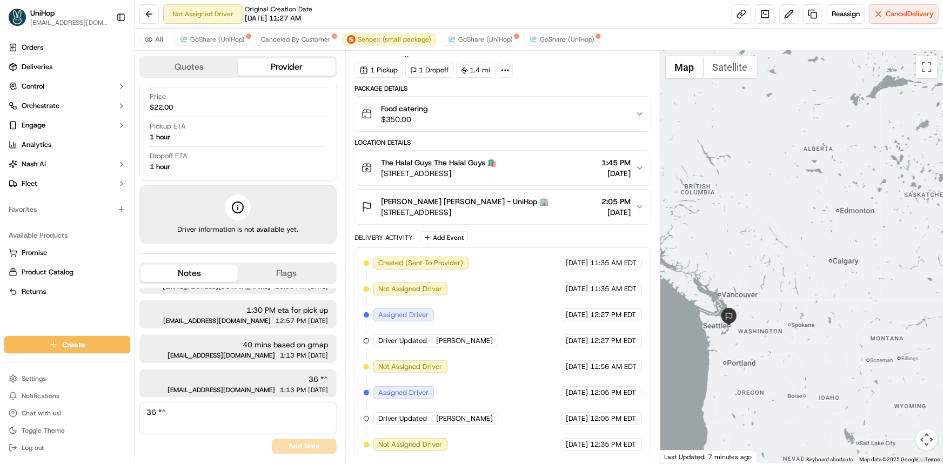
drag, startPoint x: 801, startPoint y: 234, endPoint x: 802, endPoint y: 216, distance: 17.9
click at [801, 217] on div at bounding box center [802, 257] width 283 height 413
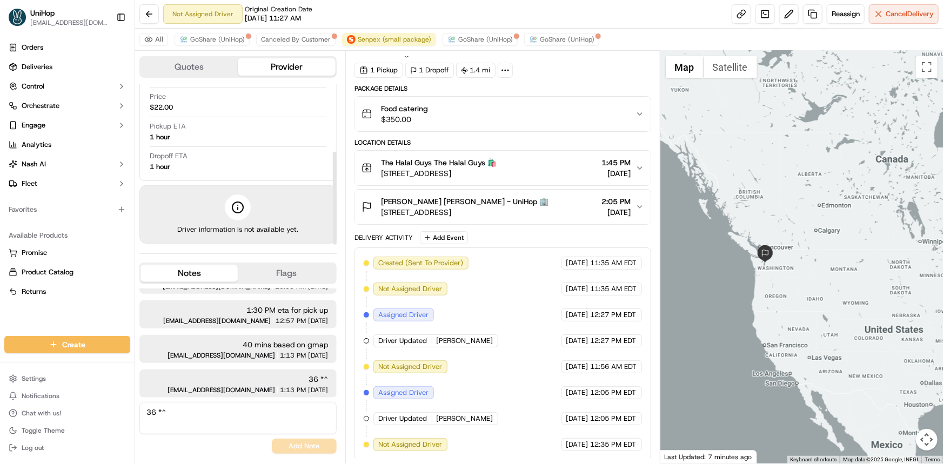
click at [561, 163] on div "The Halal Guys The Halal Guys 🛍️ 333 8th Ave N #107, Seattle, WA 98109, USA 1:4…" at bounding box center [499, 168] width 274 height 22
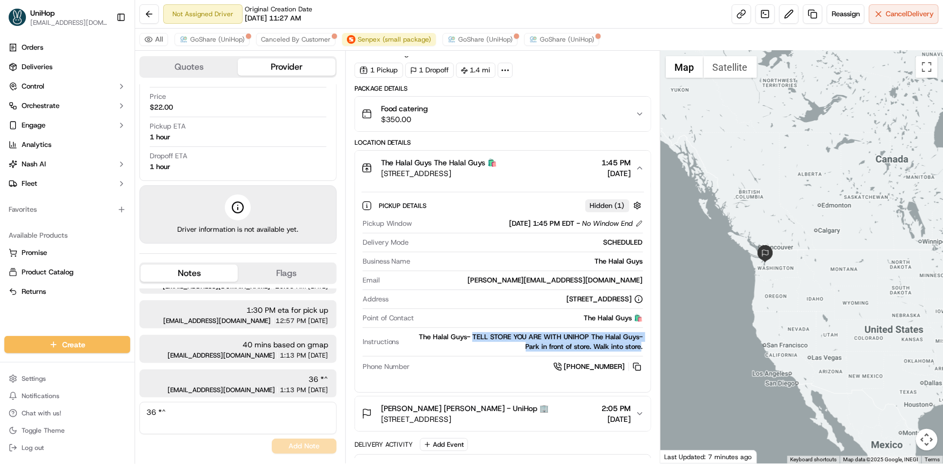
drag, startPoint x: 473, startPoint y: 336, endPoint x: 642, endPoint y: 344, distance: 169.4
click at [642, 344] on div "The Halal Guys- TELL STORE YOU ARE WITH UNIHOP The Halal Guys- Park in front of…" at bounding box center [524, 341] width 240 height 19
copy div "TELL STORE YOU ARE WITH UNIHOP The Halal Guys- Park in front of store. Walk int…"
click at [473, 337] on div "The Halal Guys- TELL STORE YOU ARE WITH UNIHOP The Halal Guys- Park in front of…" at bounding box center [524, 341] width 240 height 19
drag, startPoint x: 473, startPoint y: 335, endPoint x: 641, endPoint y: 347, distance: 168.5
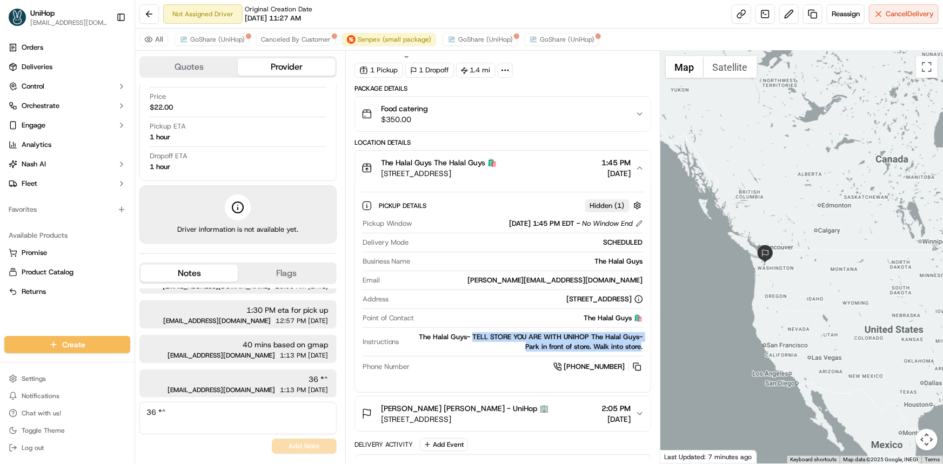
click at [641, 347] on div "The Halal Guys- TELL STORE YOU ARE WITH UNIHOP The Halal Guys- Park in front of…" at bounding box center [524, 341] width 240 height 19
copy div "TELL STORE YOU ARE WITH UNIHOP The Halal Guys- Park in front of store. Walk int…"
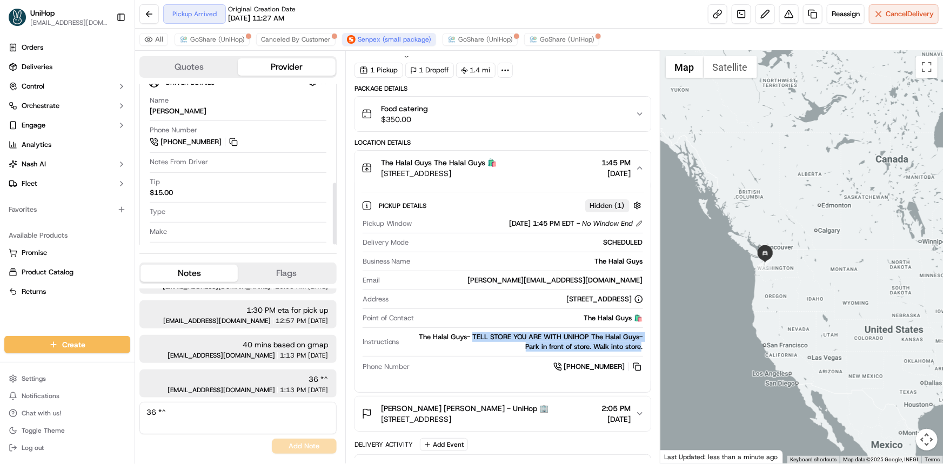
scroll to position [256, 0]
drag, startPoint x: 748, startPoint y: 294, endPoint x: 733, endPoint y: 292, distance: 14.7
click at [734, 297] on div at bounding box center [802, 257] width 283 height 413
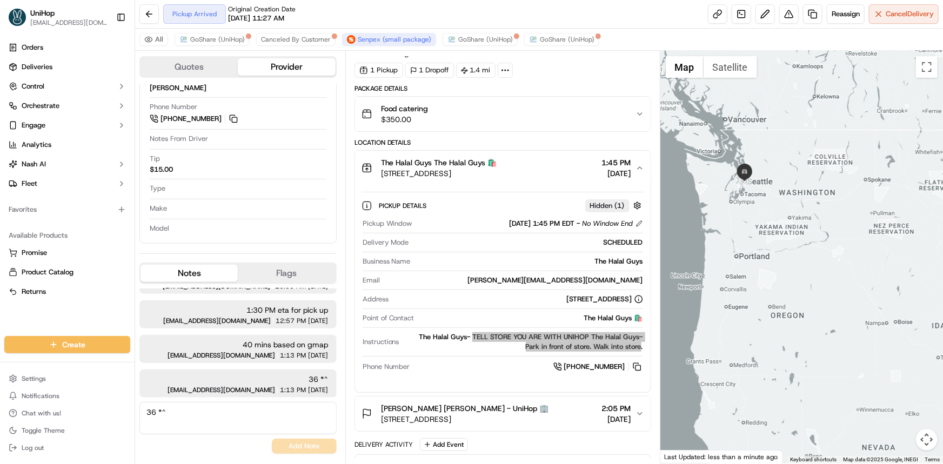
click at [16, 319] on div "Orders Deliveries Control Orchestrate Engage Analytics Nash AI Fleet Favorites …" at bounding box center [67, 181] width 135 height 293
click at [630, 162] on span "1:45 PM" at bounding box center [616, 162] width 29 height 11
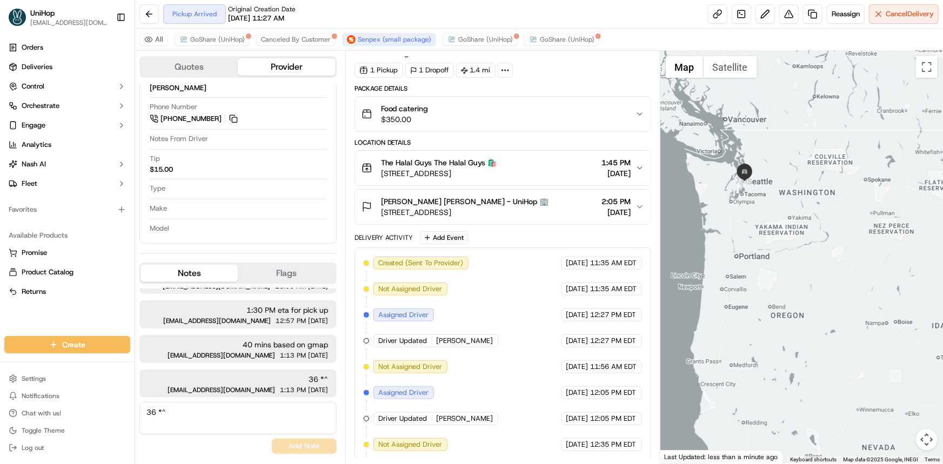
drag, startPoint x: 843, startPoint y: 284, endPoint x: 820, endPoint y: 298, distance: 26.9
click at [840, 287] on div at bounding box center [802, 257] width 283 height 413
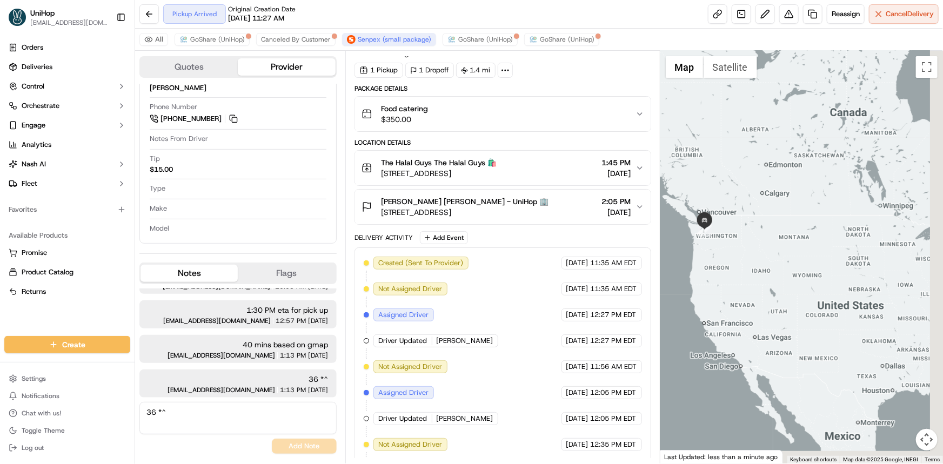
drag, startPoint x: 758, startPoint y: 229, endPoint x: 740, endPoint y: 199, distance: 35.0
click at [739, 201] on div at bounding box center [802, 257] width 283 height 413
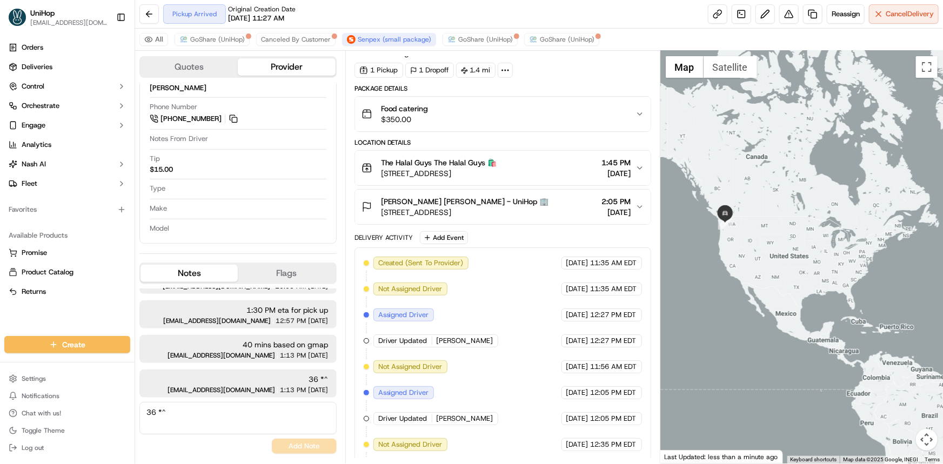
drag, startPoint x: 777, startPoint y: 214, endPoint x: 783, endPoint y: 277, distance: 62.9
click at [782, 277] on div at bounding box center [802, 257] width 283 height 413
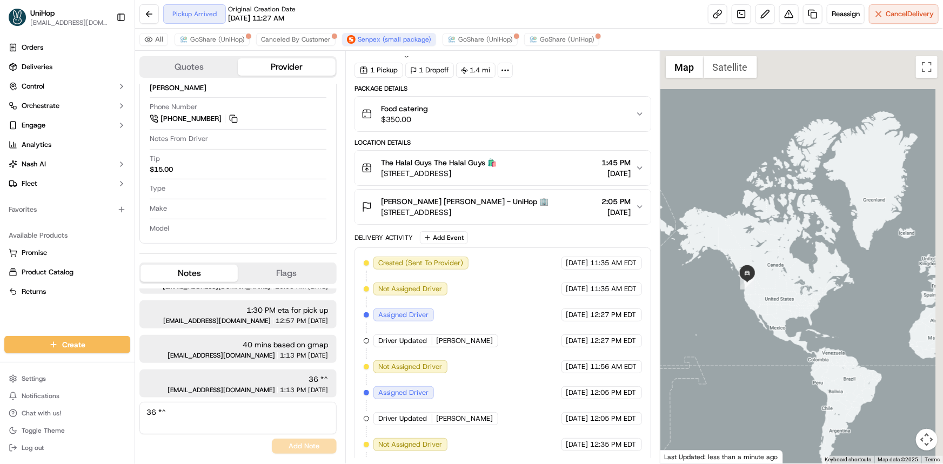
drag, startPoint x: 789, startPoint y: 296, endPoint x: 761, endPoint y: 227, distance: 74.4
click at [761, 227] on div at bounding box center [802, 257] width 283 height 413
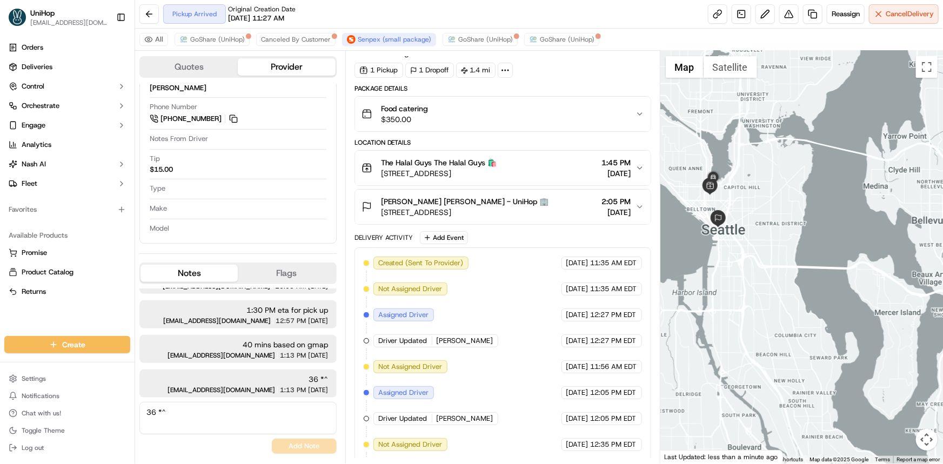
click at [751, 205] on div at bounding box center [802, 257] width 283 height 413
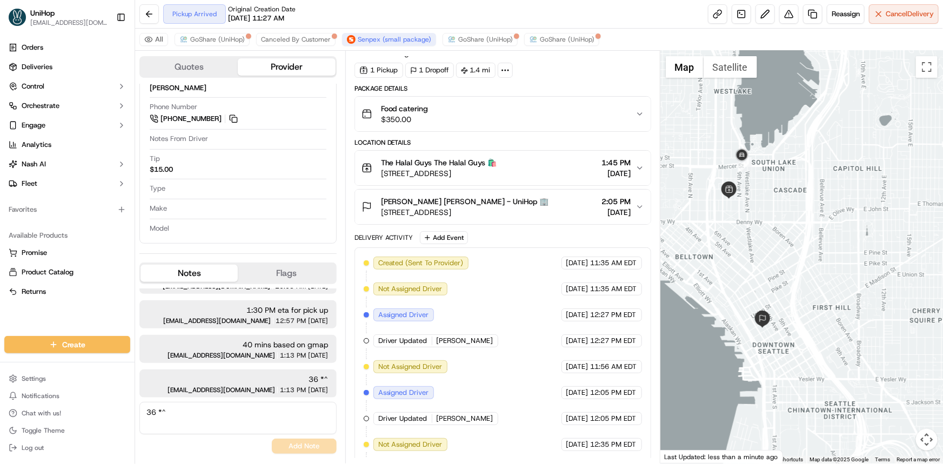
click at [780, 254] on div at bounding box center [802, 257] width 283 height 413
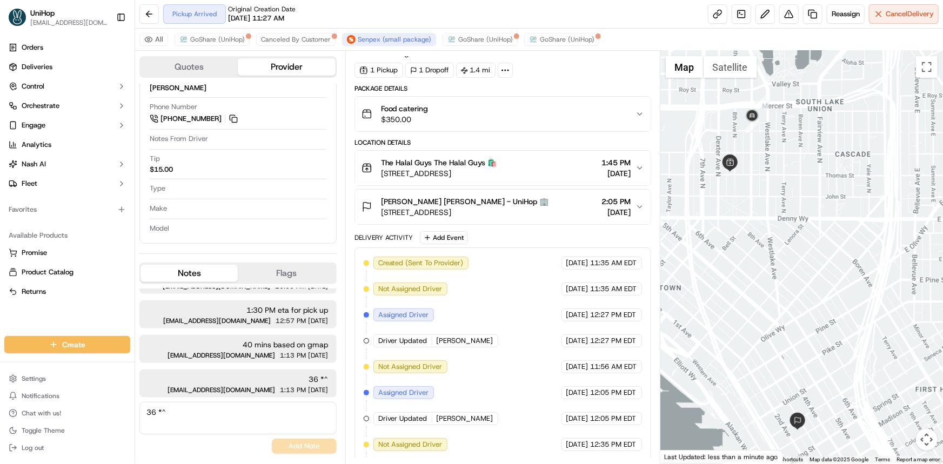
drag, startPoint x: 747, startPoint y: 195, endPoint x: 742, endPoint y: 205, distance: 11.9
click at [742, 203] on div at bounding box center [802, 257] width 283 height 413
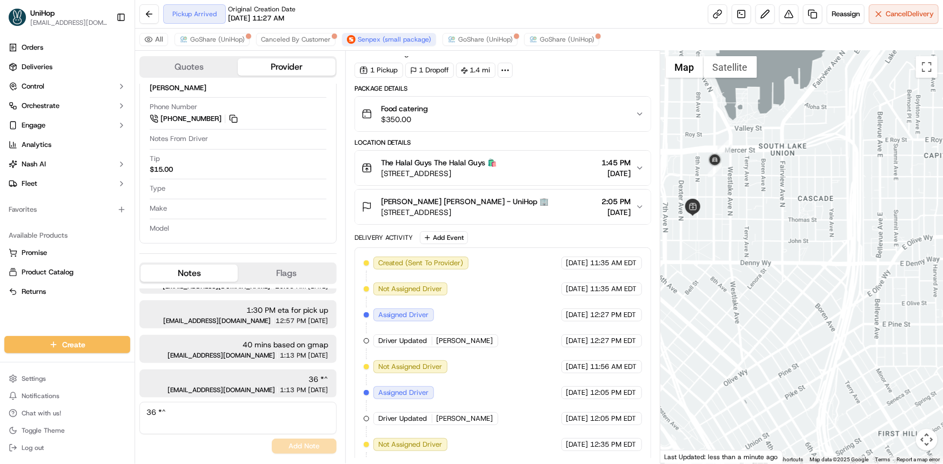
click at [784, 237] on div at bounding box center [802, 257] width 283 height 413
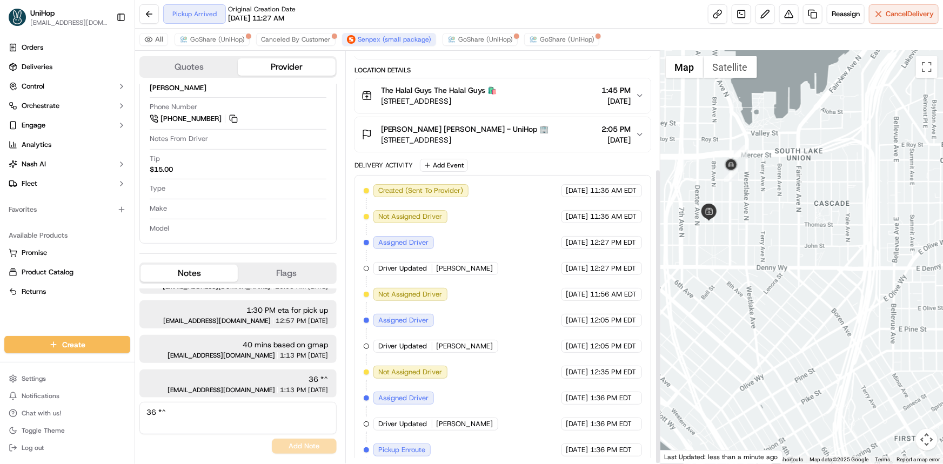
scroll to position [164, 0]
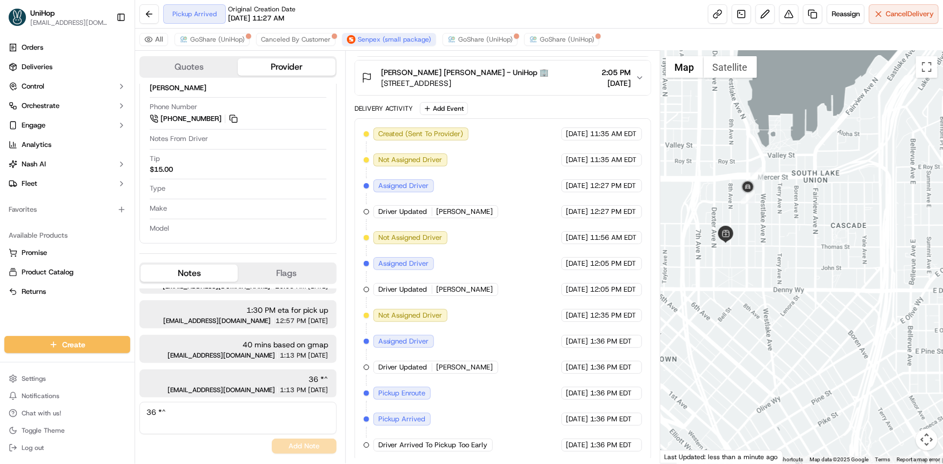
drag, startPoint x: 714, startPoint y: 254, endPoint x: 735, endPoint y: 278, distance: 33.0
click at [735, 278] on div at bounding box center [802, 257] width 283 height 413
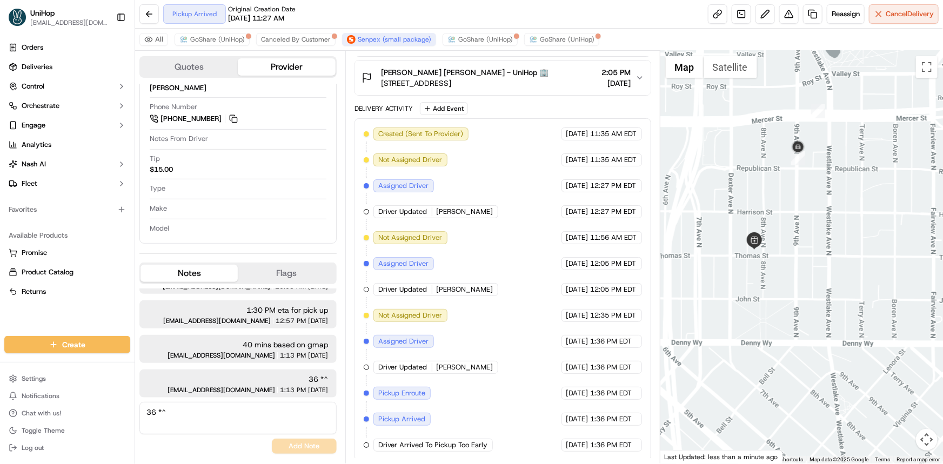
click at [811, 254] on div at bounding box center [802, 257] width 283 height 413
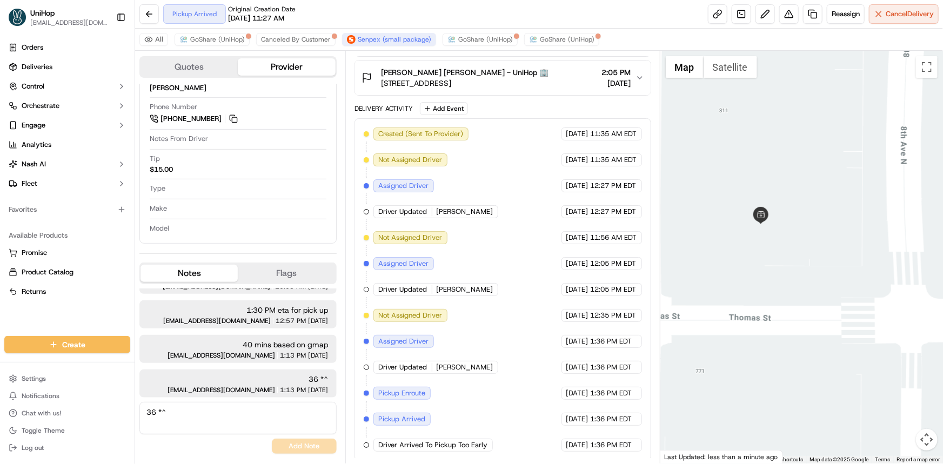
click at [717, 64] on button "Satellite" at bounding box center [731, 67] width 54 height 22
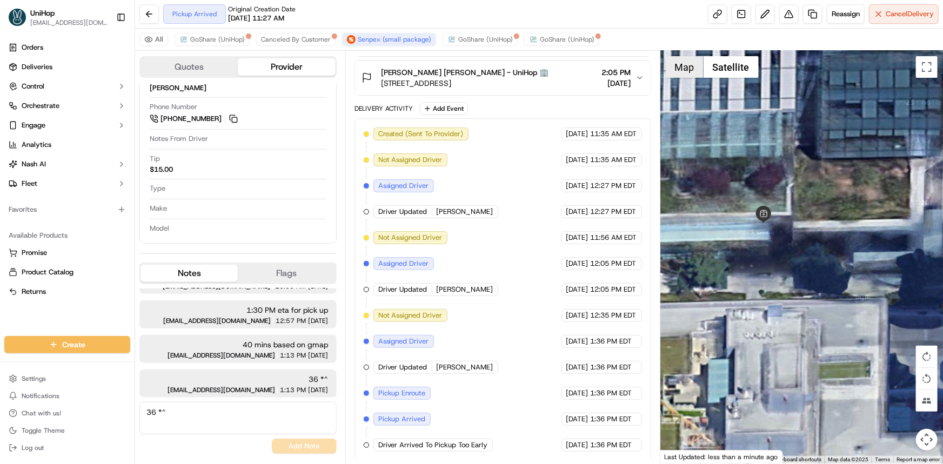
click at [676, 68] on button "Map" at bounding box center [685, 67] width 38 height 22
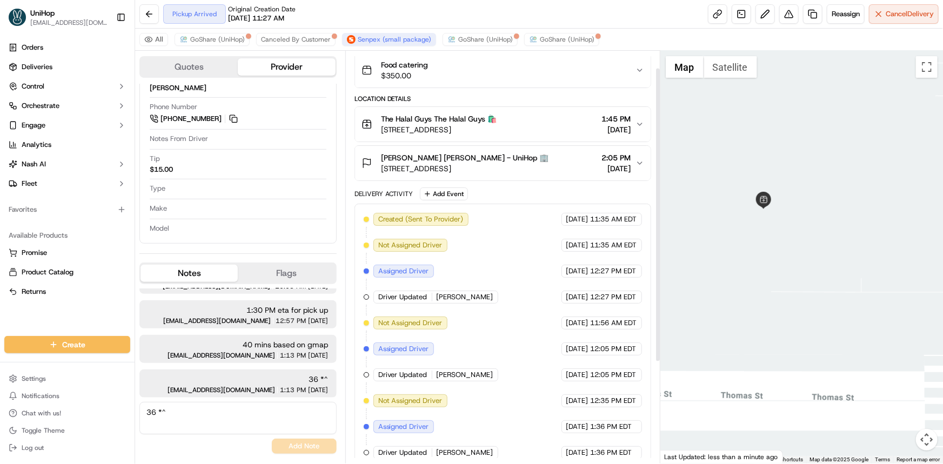
scroll to position [0, 0]
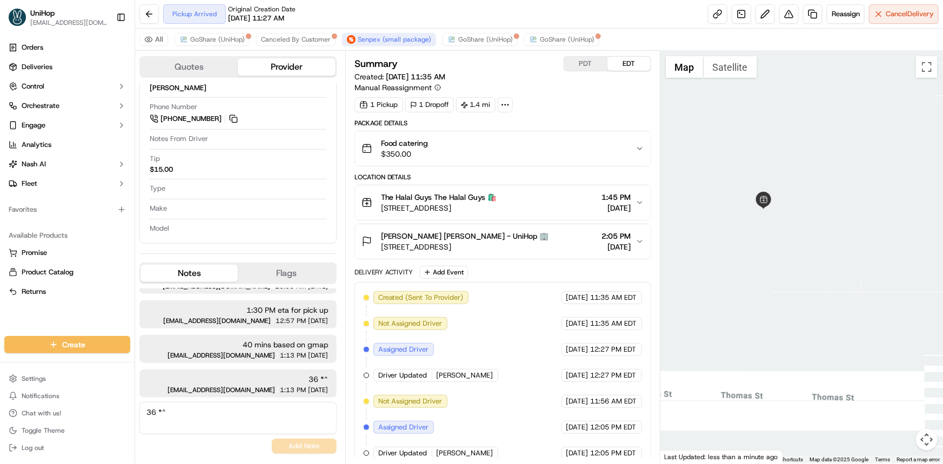
drag, startPoint x: 437, startPoint y: 194, endPoint x: 544, endPoint y: 206, distance: 107.7
click at [497, 206] on div "The Halal Guys The Halal Guys 🛍️ 333 8th Ave N #107, Seattle, WA 98109, USA" at bounding box center [439, 203] width 116 height 22
click at [560, 92] on div "Summary PDT EDT Created: Sep 16 2025 11:35 AM Manual Reassignment" at bounding box center [503, 74] width 297 height 37
drag, startPoint x: 887, startPoint y: 256, endPoint x: 860, endPoint y: 254, distance: 27.1
click at [883, 251] on div at bounding box center [802, 257] width 283 height 413
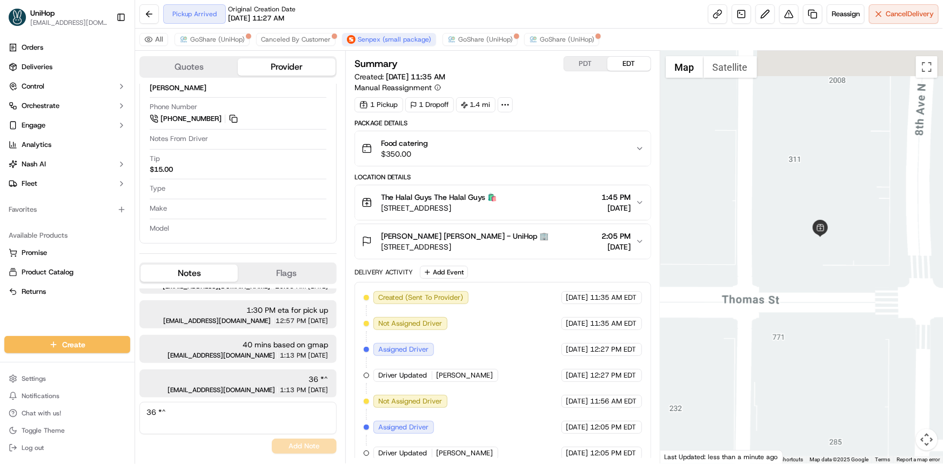
drag, startPoint x: 844, startPoint y: 294, endPoint x: 789, endPoint y: 323, distance: 61.9
click at [832, 302] on div at bounding box center [802, 257] width 283 height 413
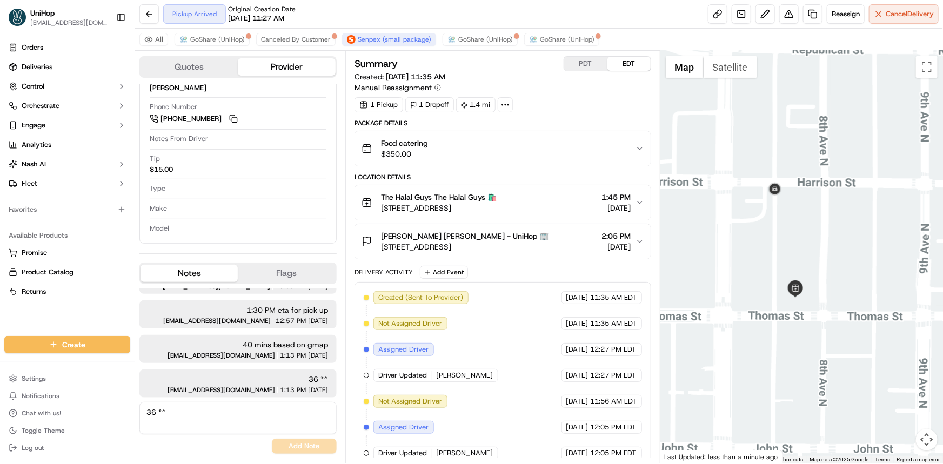
click at [789, 306] on div at bounding box center [802, 257] width 283 height 413
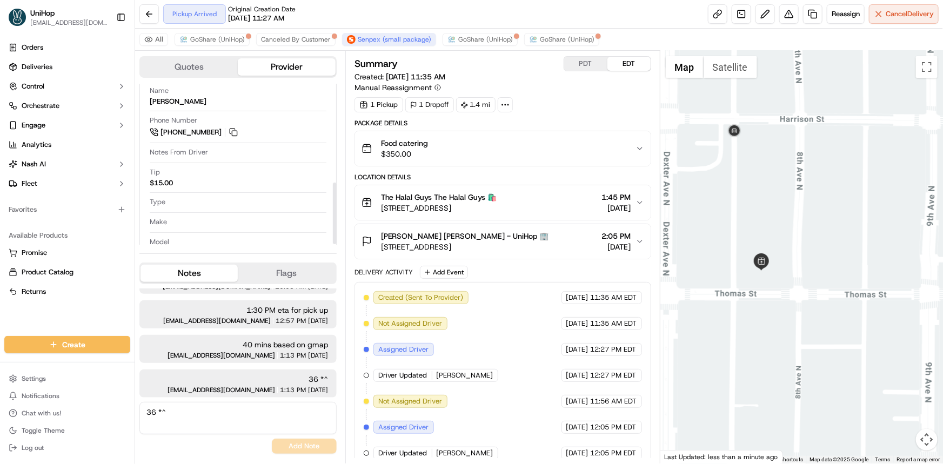
scroll to position [207, 0]
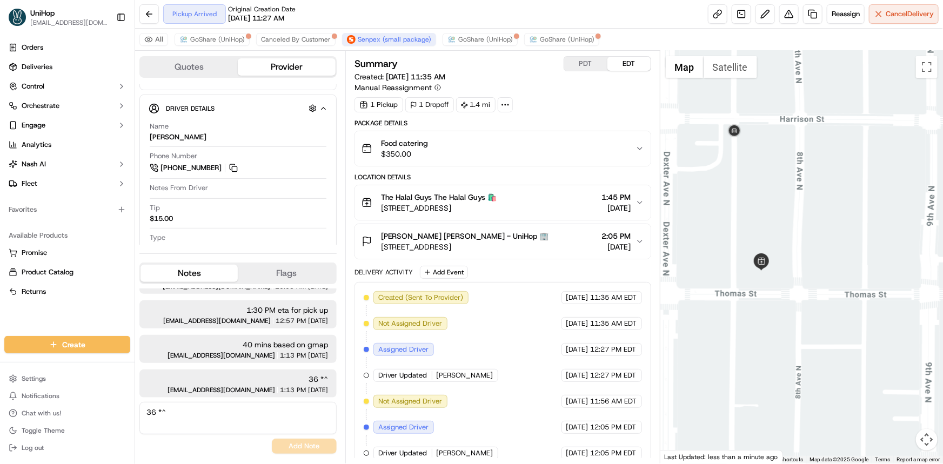
drag, startPoint x: 779, startPoint y: 192, endPoint x: 781, endPoint y: 183, distance: 9.3
click at [781, 187] on div at bounding box center [802, 257] width 283 height 413
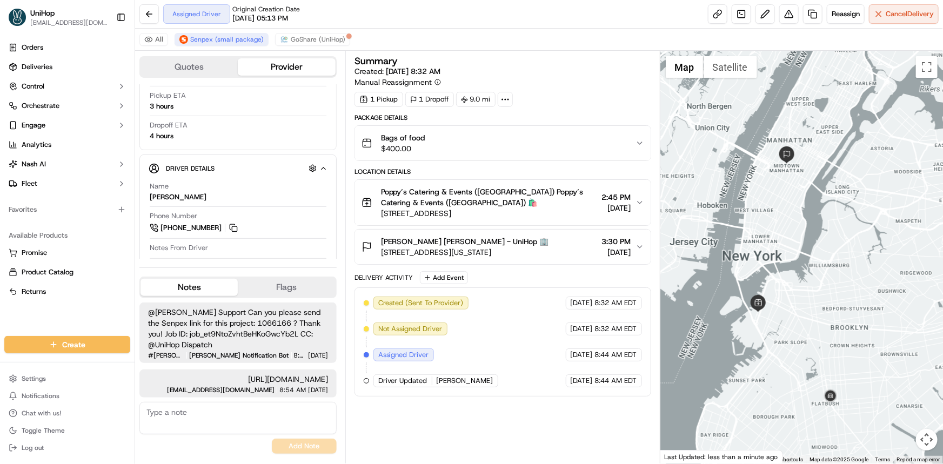
drag, startPoint x: 767, startPoint y: 232, endPoint x: 763, endPoint y: 204, distance: 28.4
click at [766, 211] on div at bounding box center [802, 257] width 283 height 413
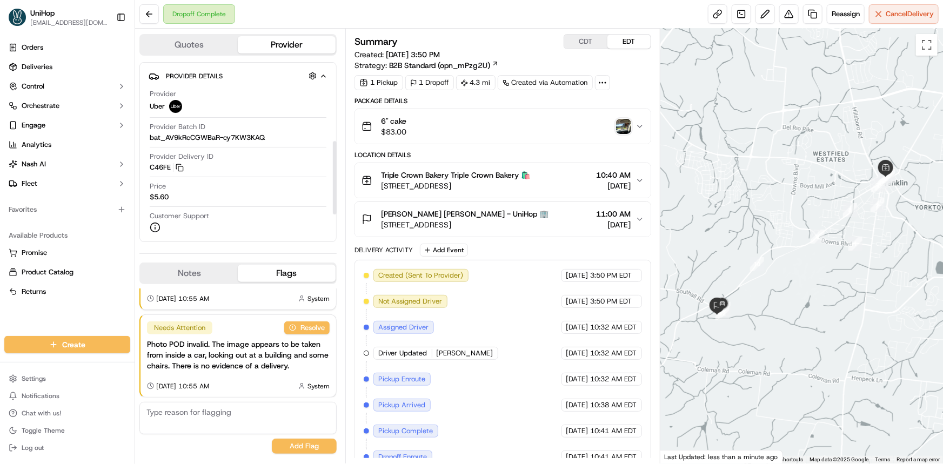
click at [202, 275] on button "Notes" at bounding box center [189, 273] width 97 height 17
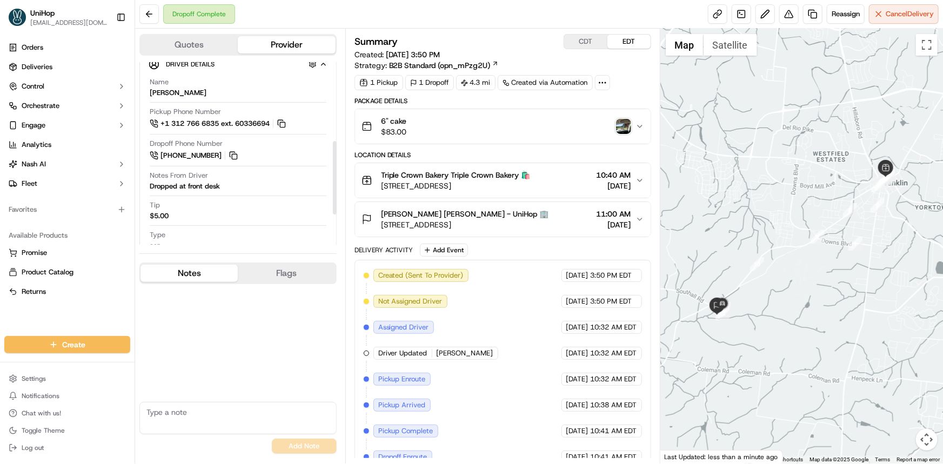
click at [555, 217] on div "[PERSON_NAME] [PERSON_NAME] - UniHop 🏢 [STREET_ADDRESS] 11:00 AM [DATE]" at bounding box center [499, 220] width 274 height 22
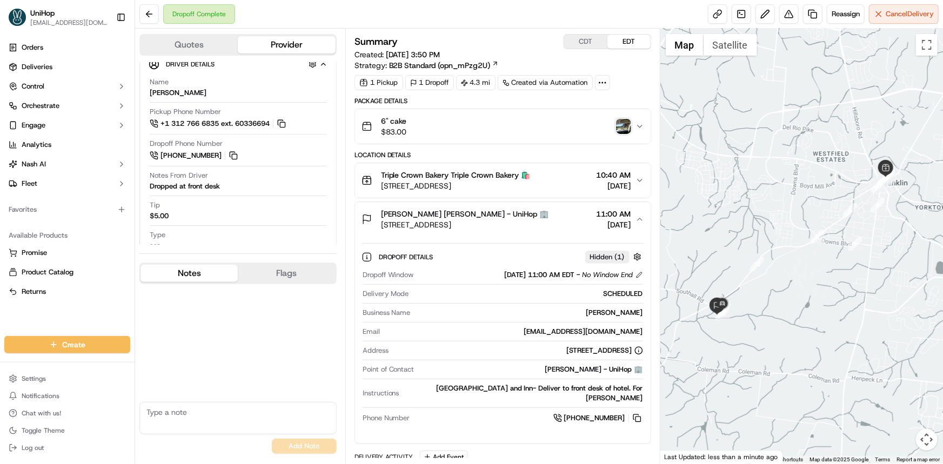
click at [46, 314] on div "Orders Deliveries Control Orchestrate Engage Analytics [PERSON_NAME] Fleet Favo…" at bounding box center [67, 181] width 135 height 293
click at [629, 125] on img "button" at bounding box center [623, 126] width 15 height 15
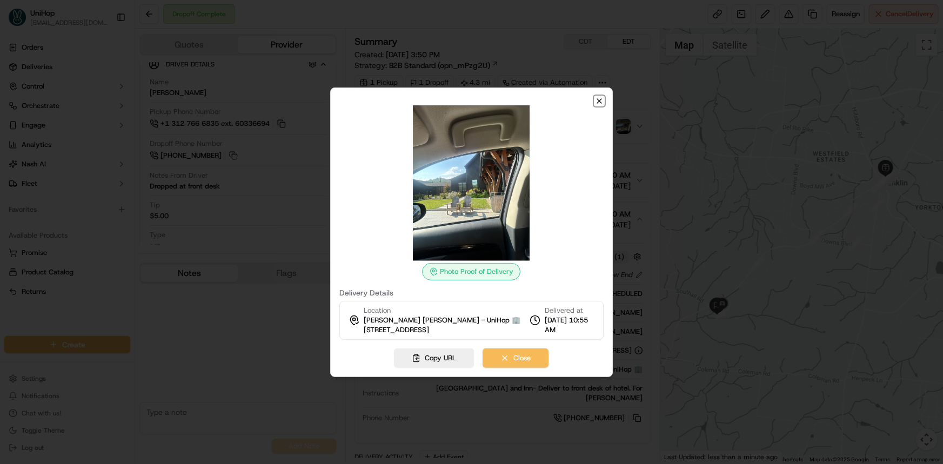
click at [600, 97] on icon "button" at bounding box center [599, 101] width 9 height 9
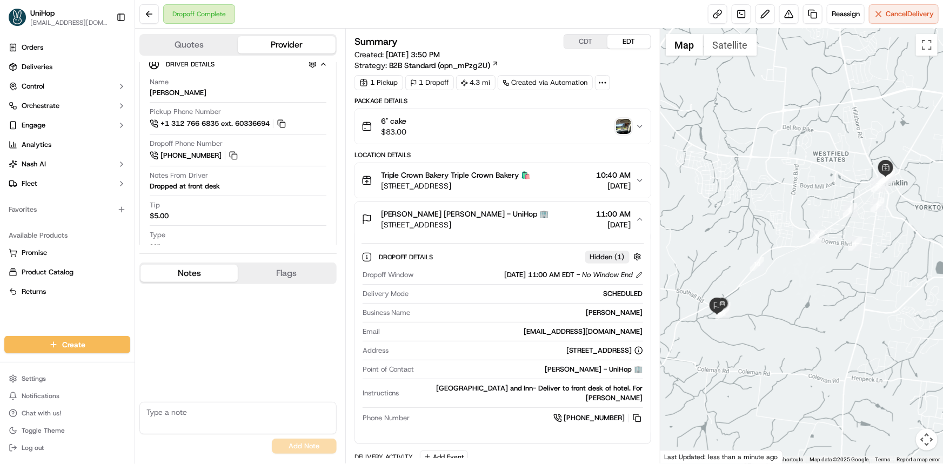
click at [235, 416] on textarea at bounding box center [237, 418] width 197 height 32
click at [153, 417] on textarea "please check driver's note" at bounding box center [237, 418] width 197 height 32
click at [149, 415] on textarea "please check driver's note" at bounding box center [237, 418] width 197 height 32
type textarea "Please check driver's note"
click at [301, 443] on button "Add Note" at bounding box center [304, 446] width 65 height 15
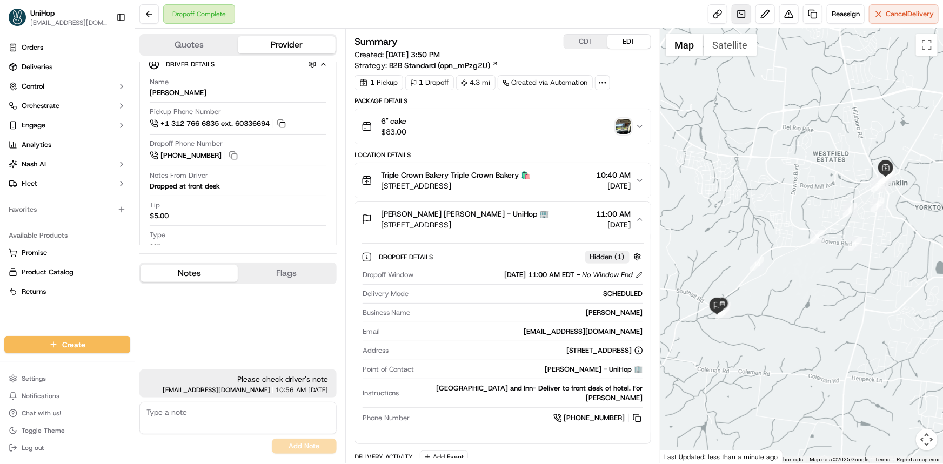
click at [741, 17] on link at bounding box center [741, 13] width 19 height 19
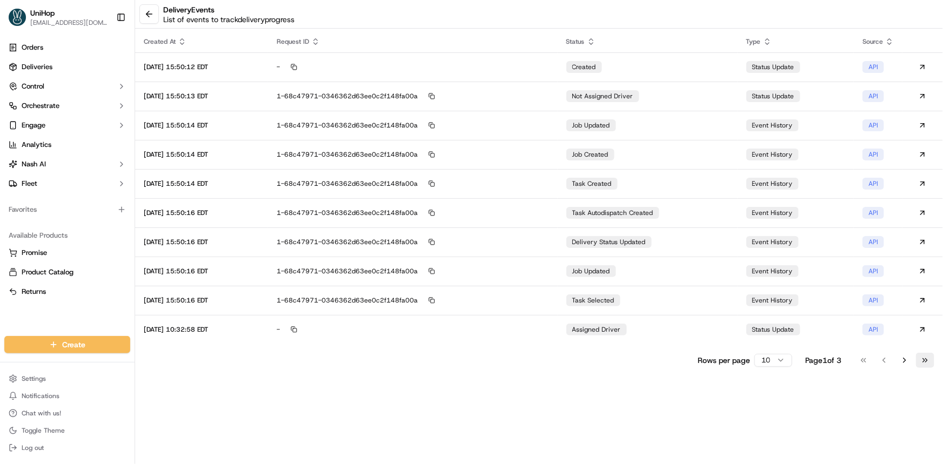
click at [921, 358] on button "Go to last page" at bounding box center [925, 360] width 18 height 15
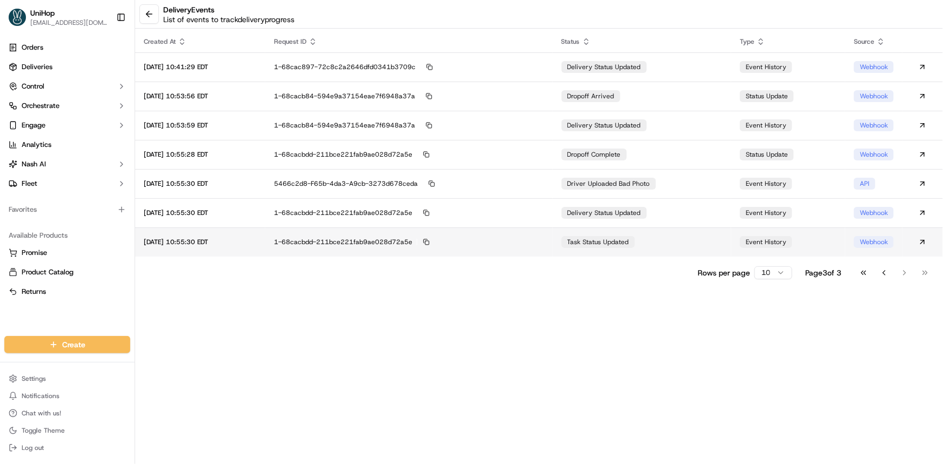
click at [496, 234] on td "1-68cacbdd-211bce221fab9ae028d72a5e" at bounding box center [409, 242] width 288 height 29
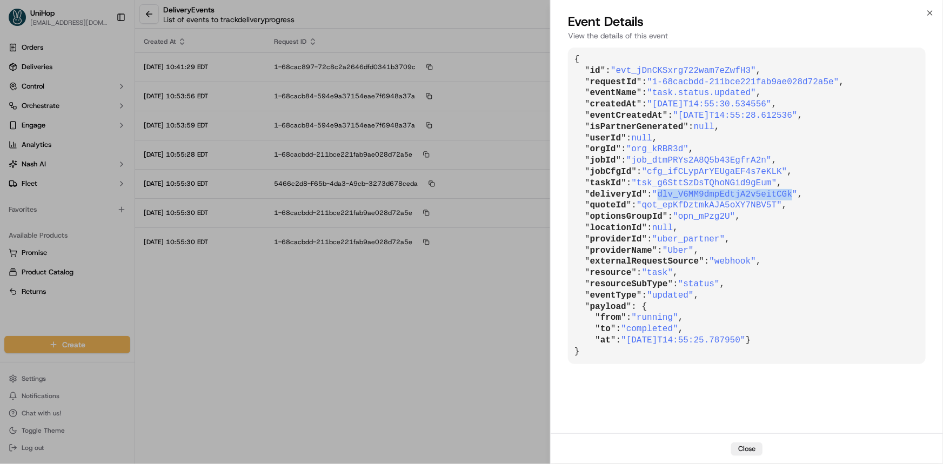
drag, startPoint x: 656, startPoint y: 192, endPoint x: 779, endPoint y: 193, distance: 122.7
click at [779, 193] on span ""dlv_V6MM9dmpEdtjA2v5eitCGk"" at bounding box center [725, 195] width 145 height 10
copy span "dlv_V6MM9dmpEdtjA2v5eitCGk"
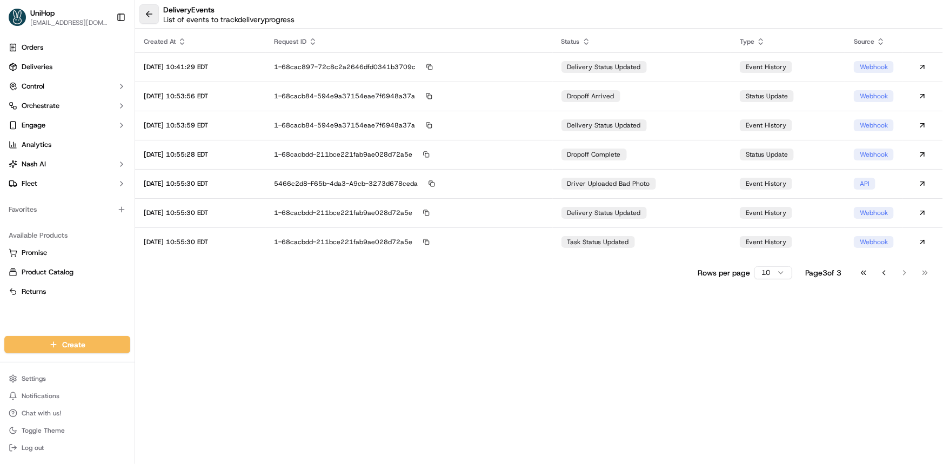
click at [144, 9] on button at bounding box center [148, 13] width 19 height 19
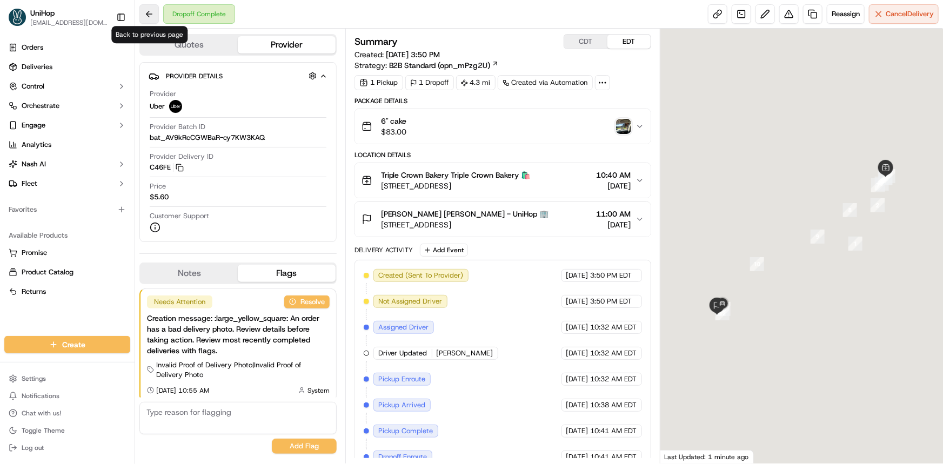
scroll to position [92, 0]
